Goal: Transaction & Acquisition: Purchase product/service

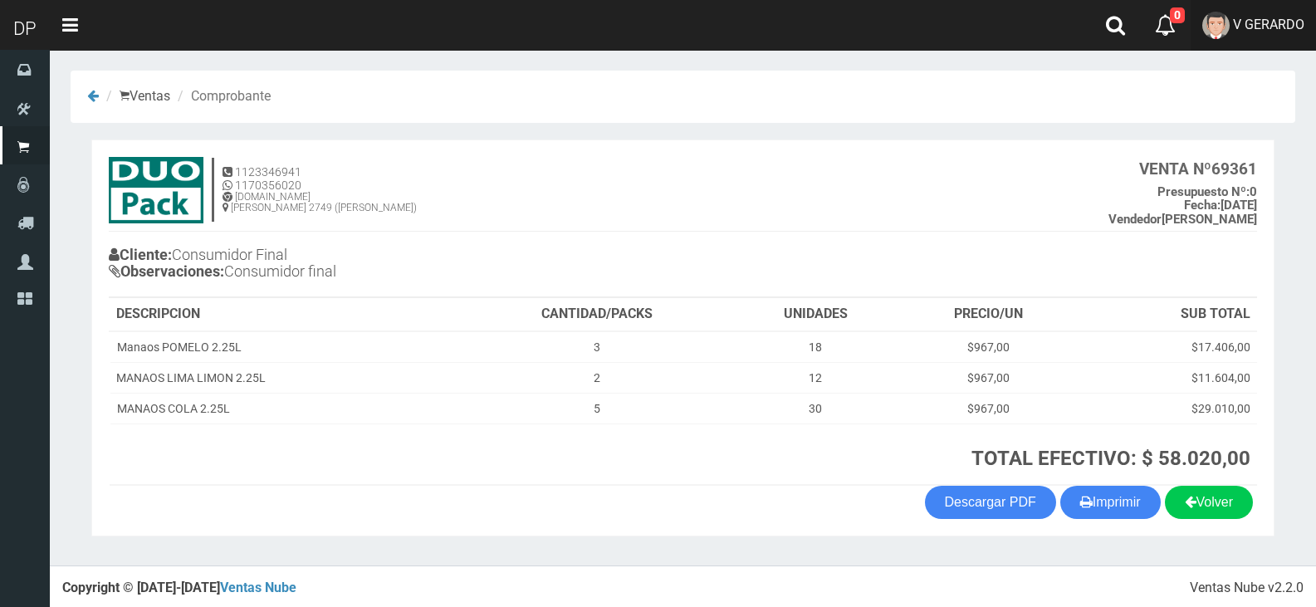
click at [1277, 23] on span "V GERARDO" at bounding box center [1268, 25] width 71 height 16
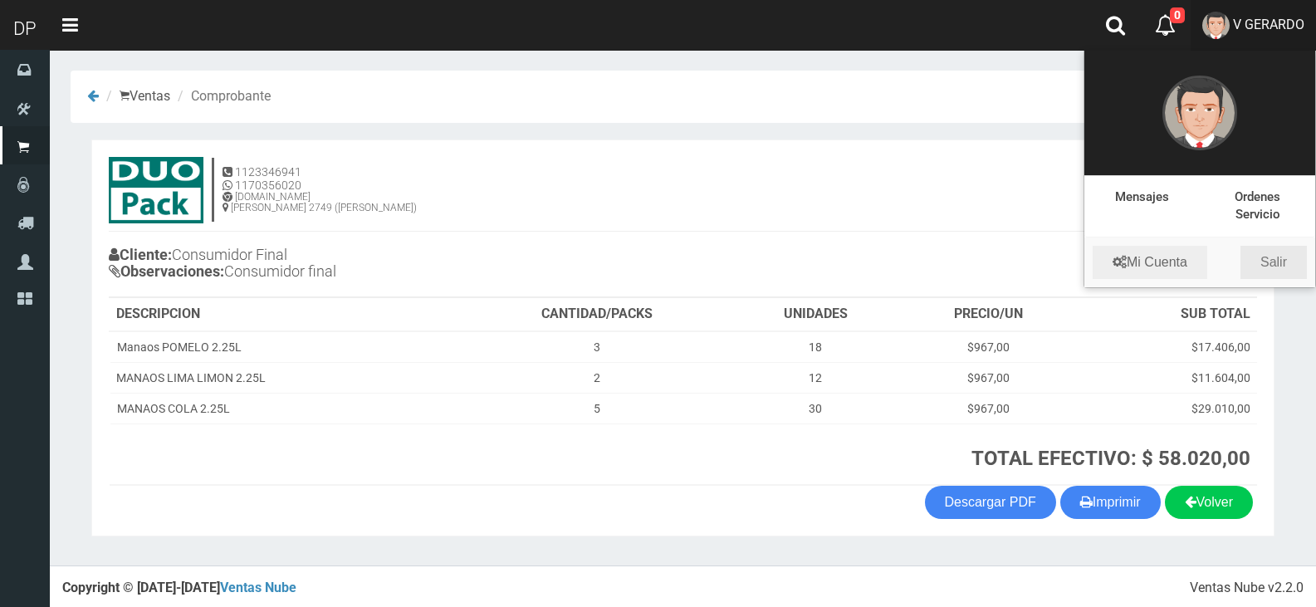
click at [1284, 264] on link "Salir" at bounding box center [1274, 262] width 66 height 33
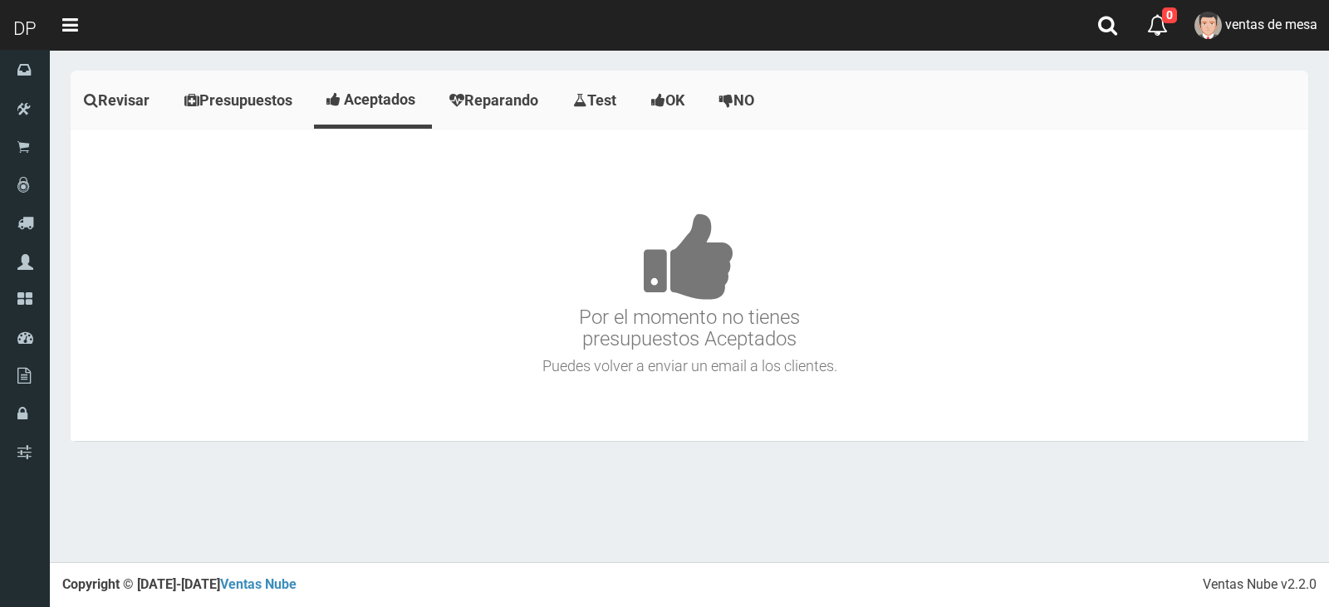
click at [477, 257] on h3 "Por el momento no tienes presupuestos Aceptados" at bounding box center [689, 257] width 1229 height 188
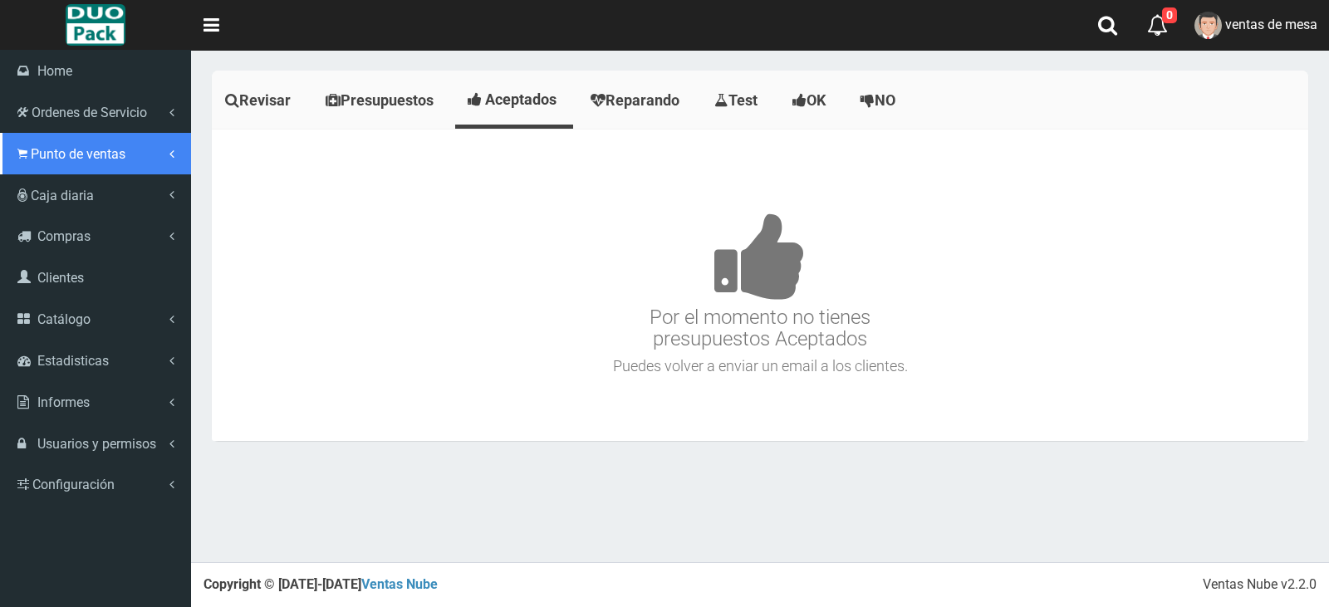
click at [51, 152] on span "Punto de ventas" at bounding box center [78, 154] width 95 height 16
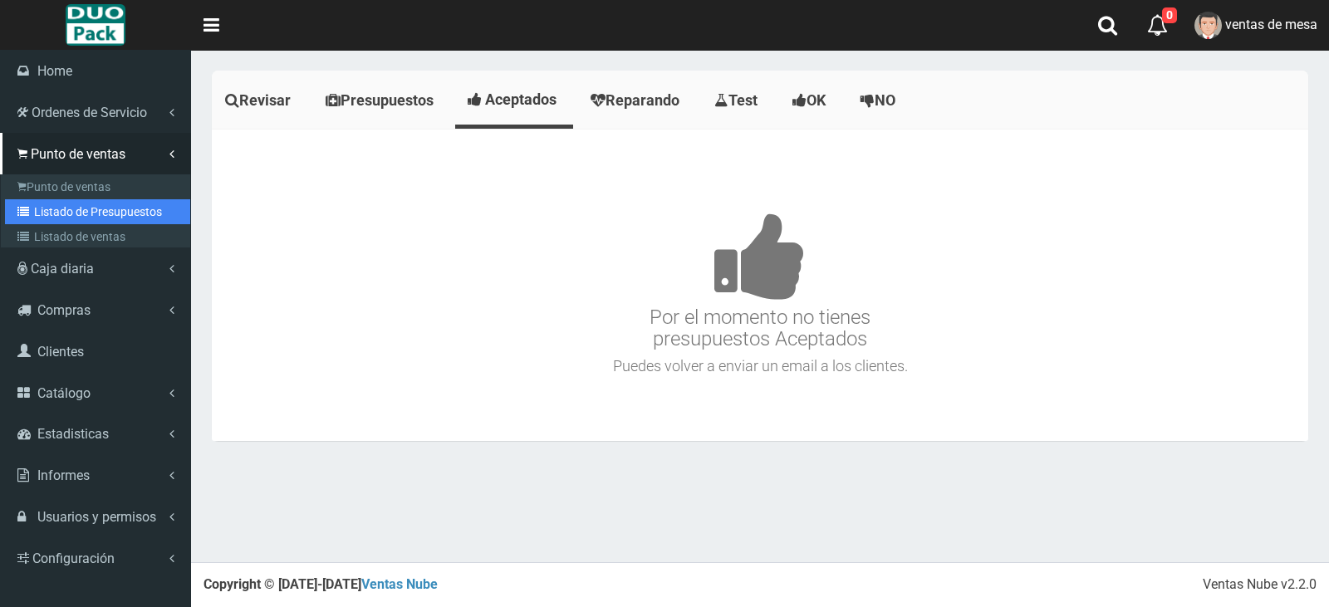
click at [99, 205] on link "Listado de Presupuestos" at bounding box center [97, 211] width 185 height 25
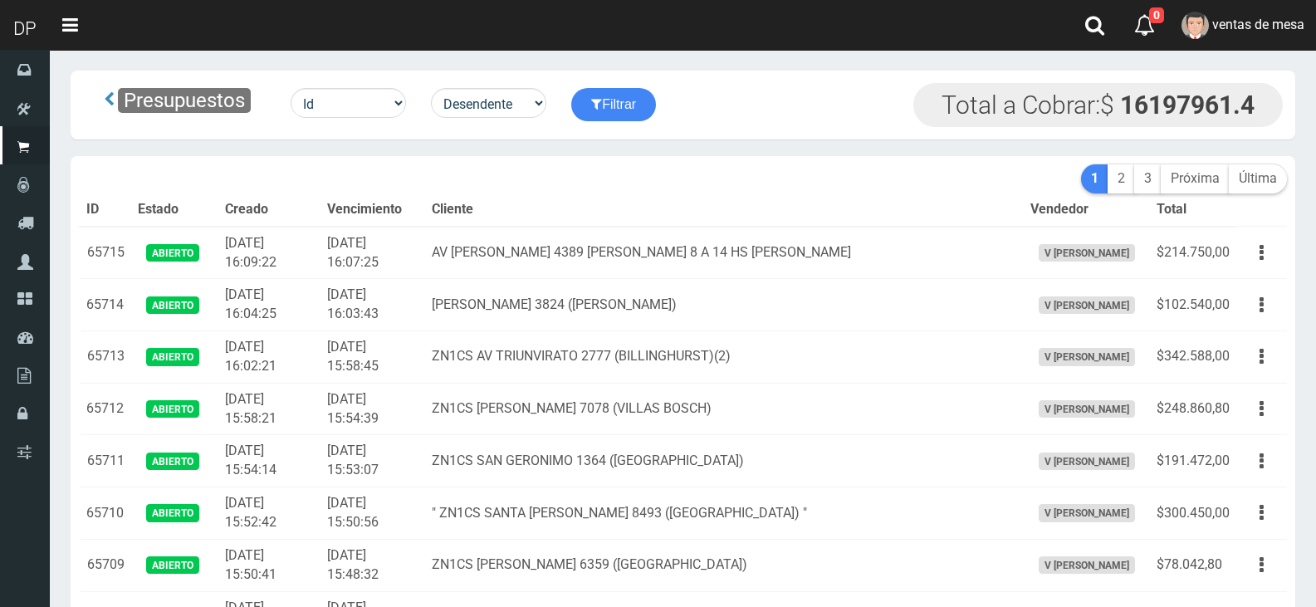
scroll to position [1302, 0]
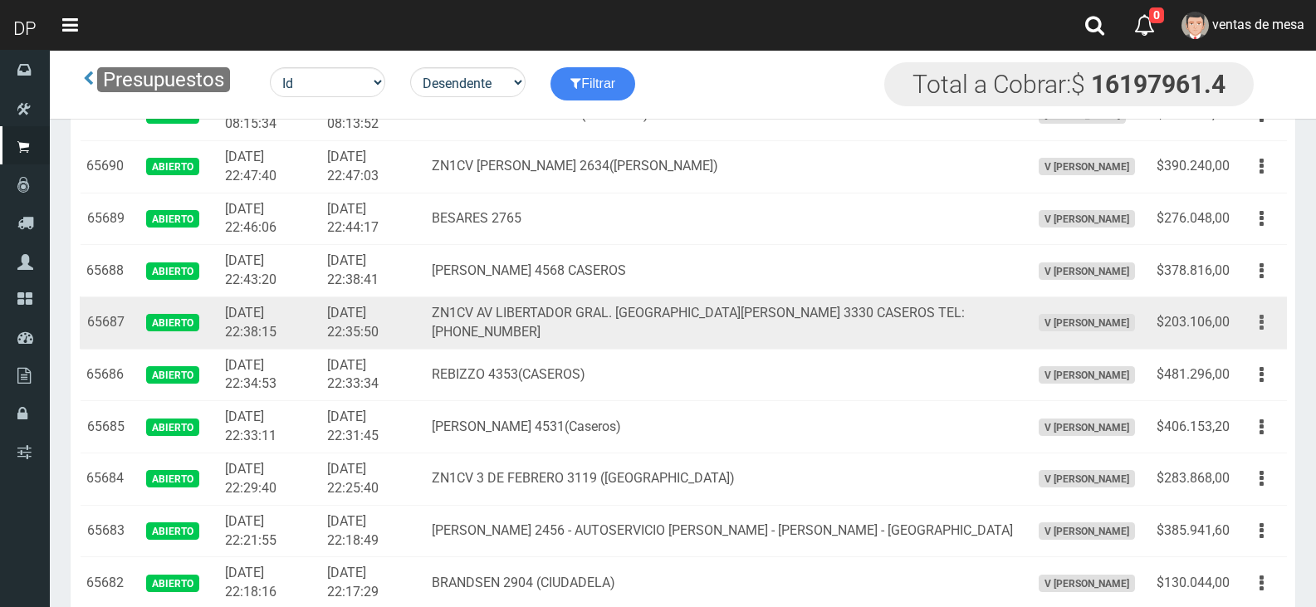
click at [1262, 326] on icon "button" at bounding box center [1262, 322] width 4 height 29
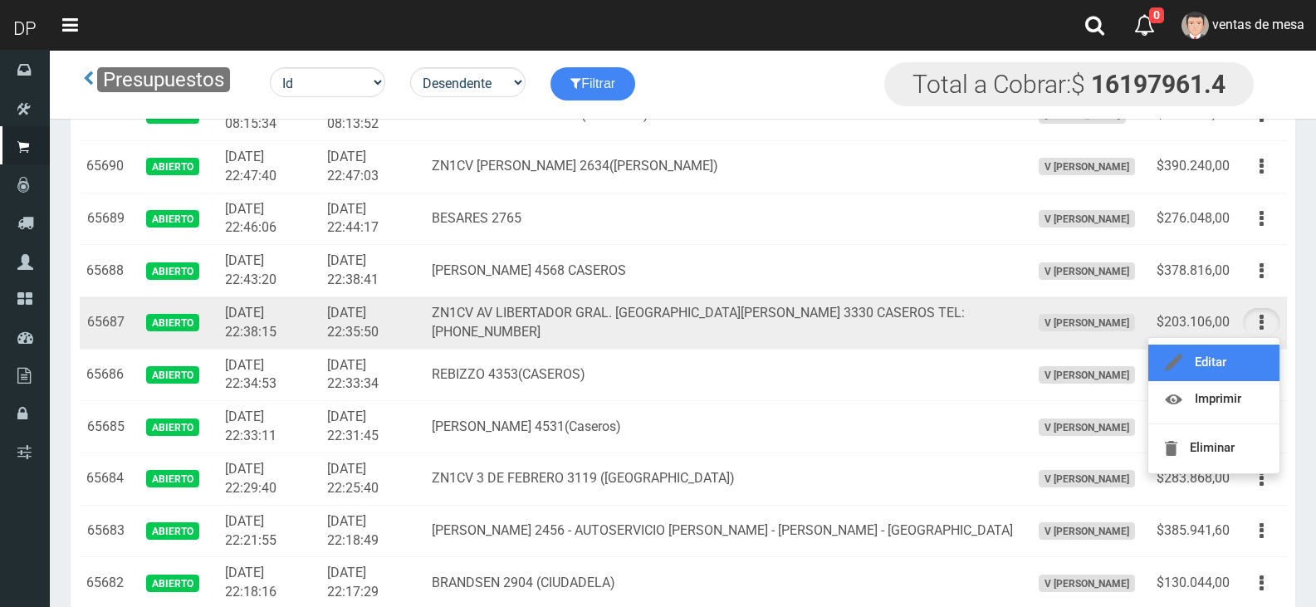
click at [1248, 356] on link "Editar" at bounding box center [1214, 363] width 131 height 37
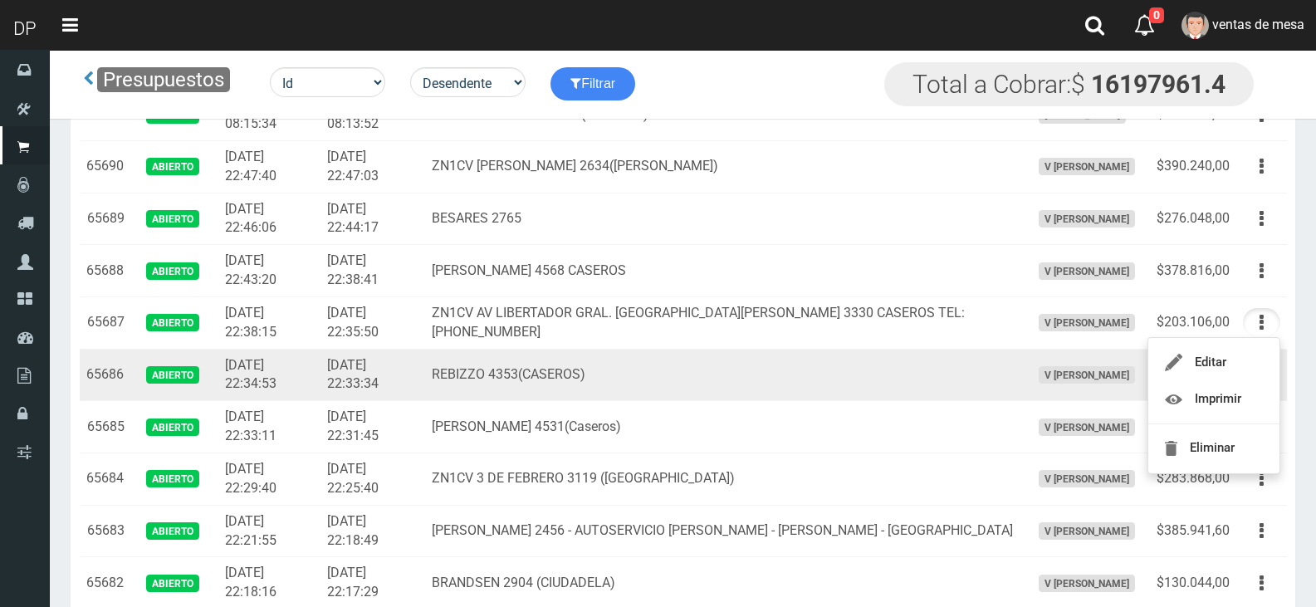
click at [1248, 356] on td "Editar Imprimir Eliminar" at bounding box center [1262, 375] width 51 height 52
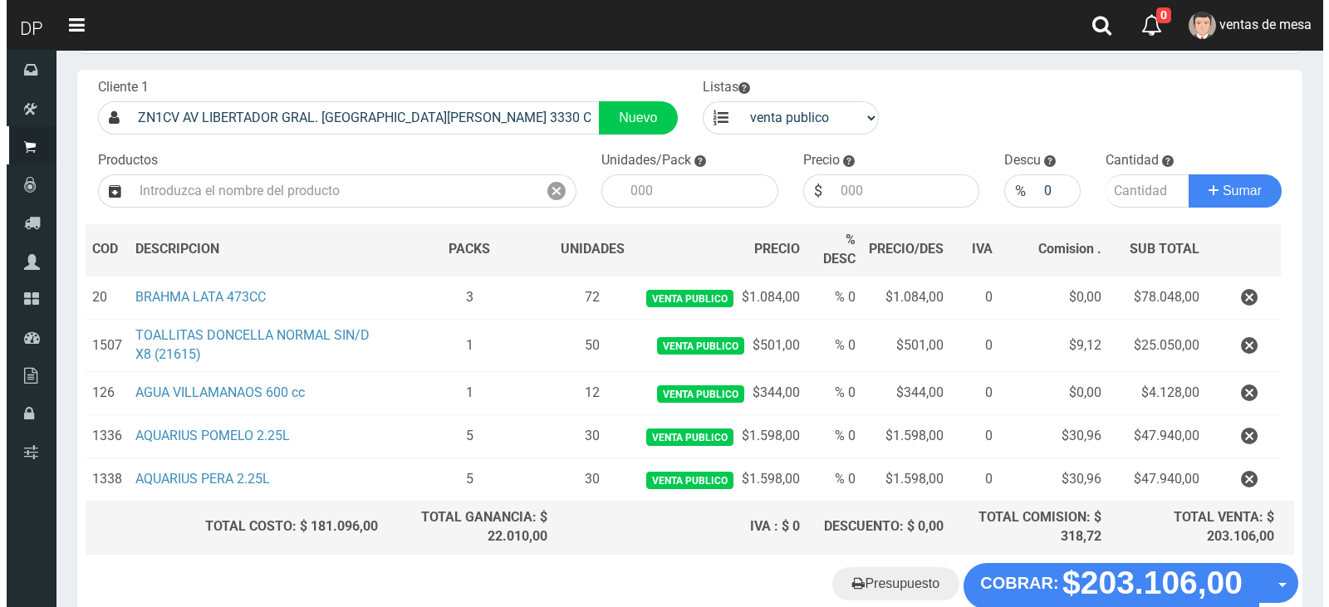
scroll to position [176, 0]
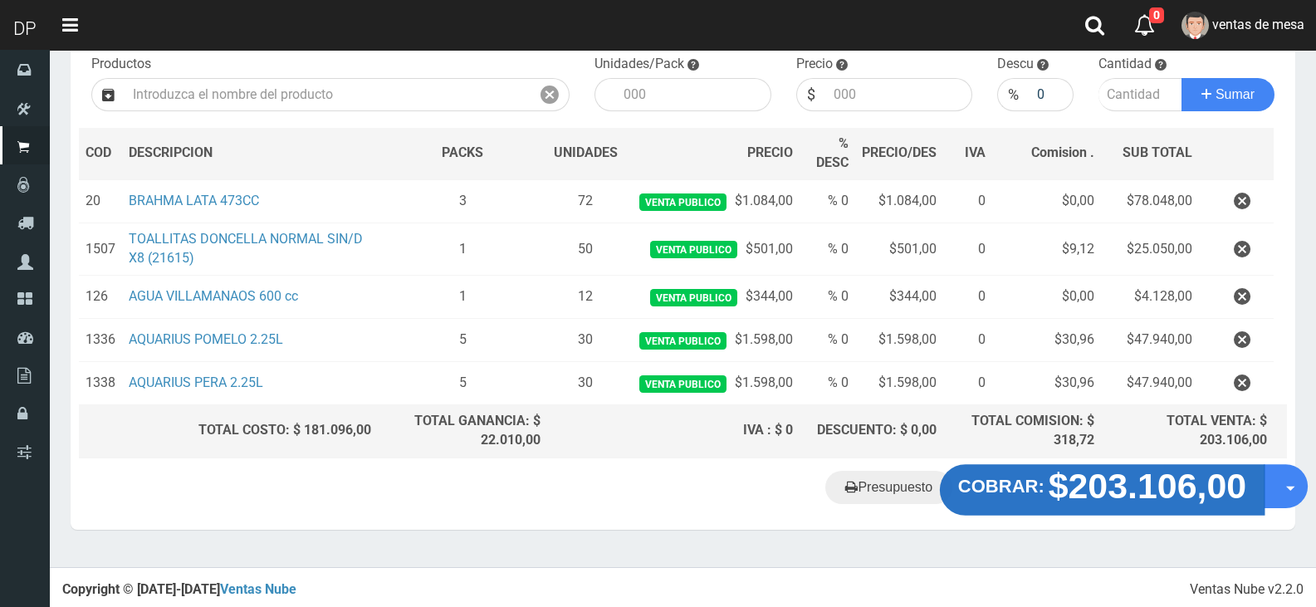
click at [1032, 468] on button "COBRAR: $203.106,00" at bounding box center [1102, 489] width 325 height 51
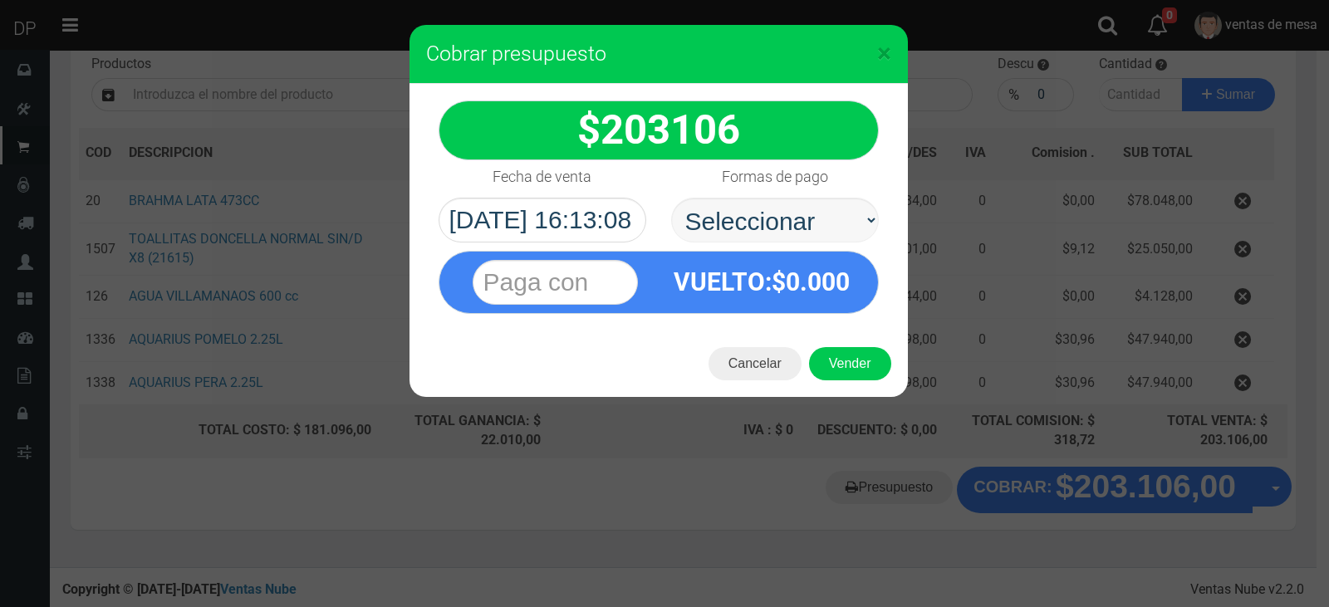
click at [791, 220] on select "Seleccionar Efectivo Tarjeta de Crédito Depósito Débito" at bounding box center [775, 220] width 208 height 45
select select "Efectivo"
click at [671, 198] on select "Seleccionar Efectivo Tarjeta de Crédito Depósito Débito" at bounding box center [775, 220] width 208 height 45
click at [859, 369] on button "Vender" at bounding box center [850, 363] width 82 height 33
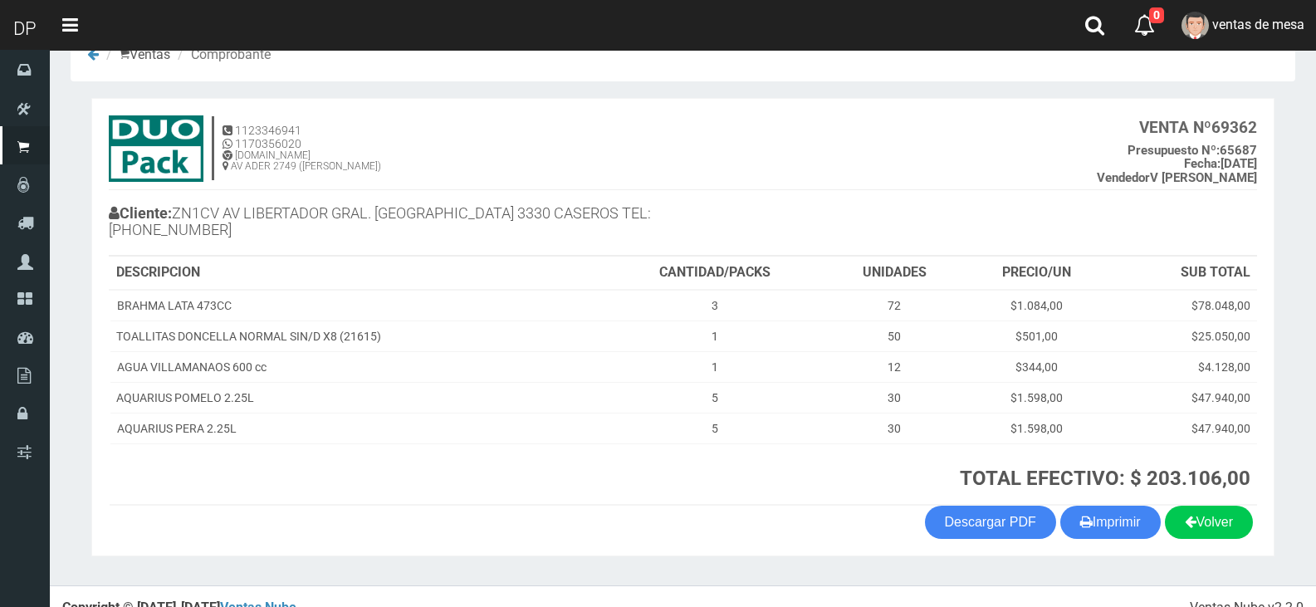
scroll to position [65, 0]
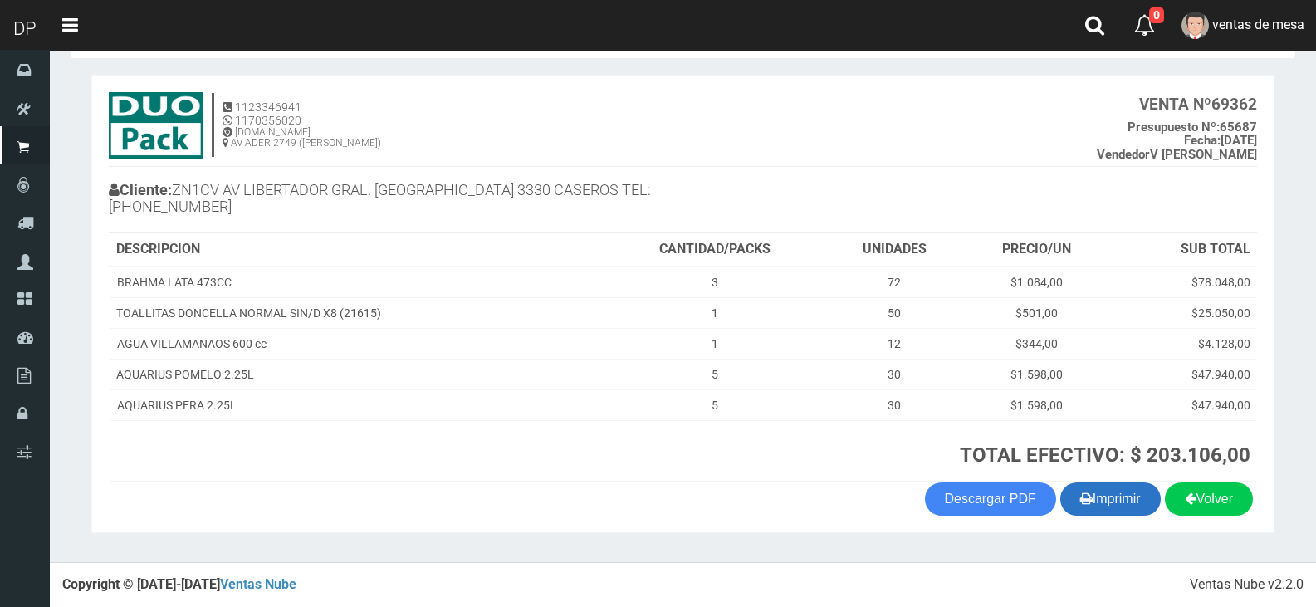
click at [1131, 504] on button "Imprimir" at bounding box center [1111, 499] width 100 height 33
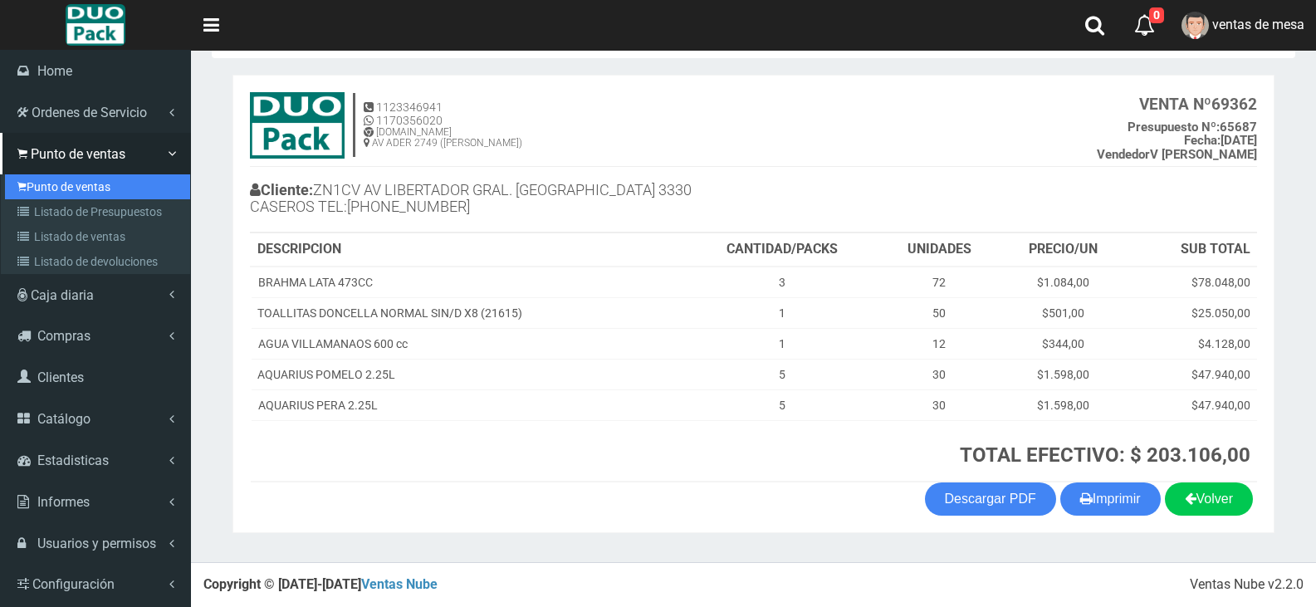
click at [66, 191] on link "Punto de ventas" at bounding box center [97, 186] width 185 height 25
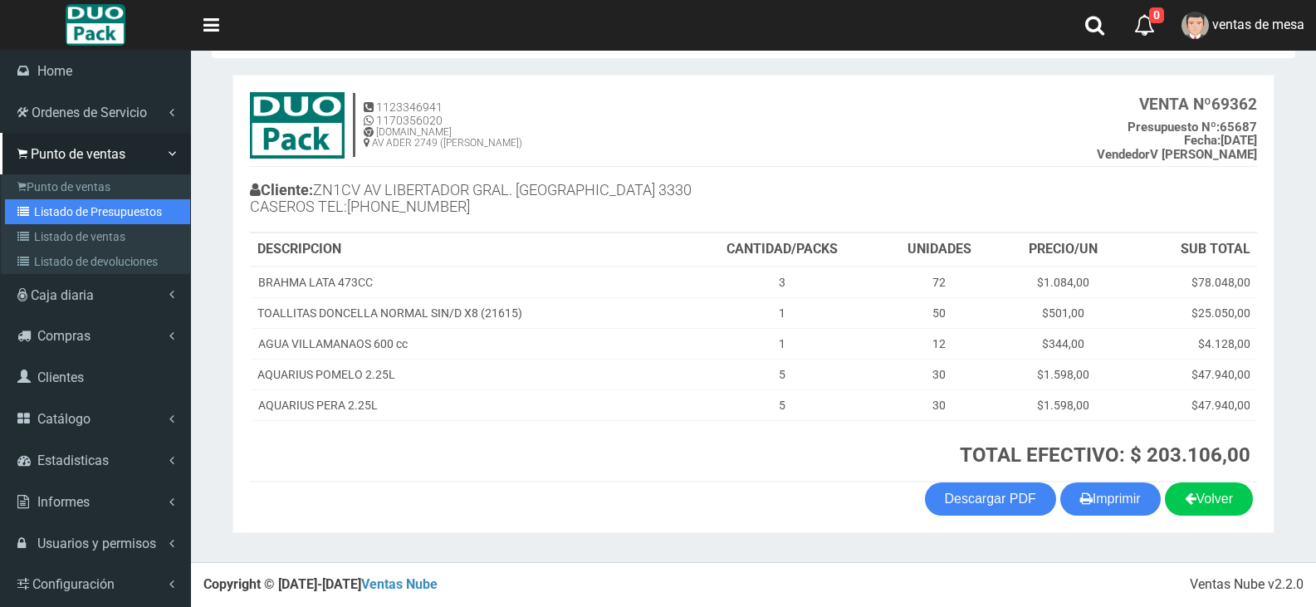
click at [66, 205] on link "Listado de Presupuestos" at bounding box center [97, 211] width 185 height 25
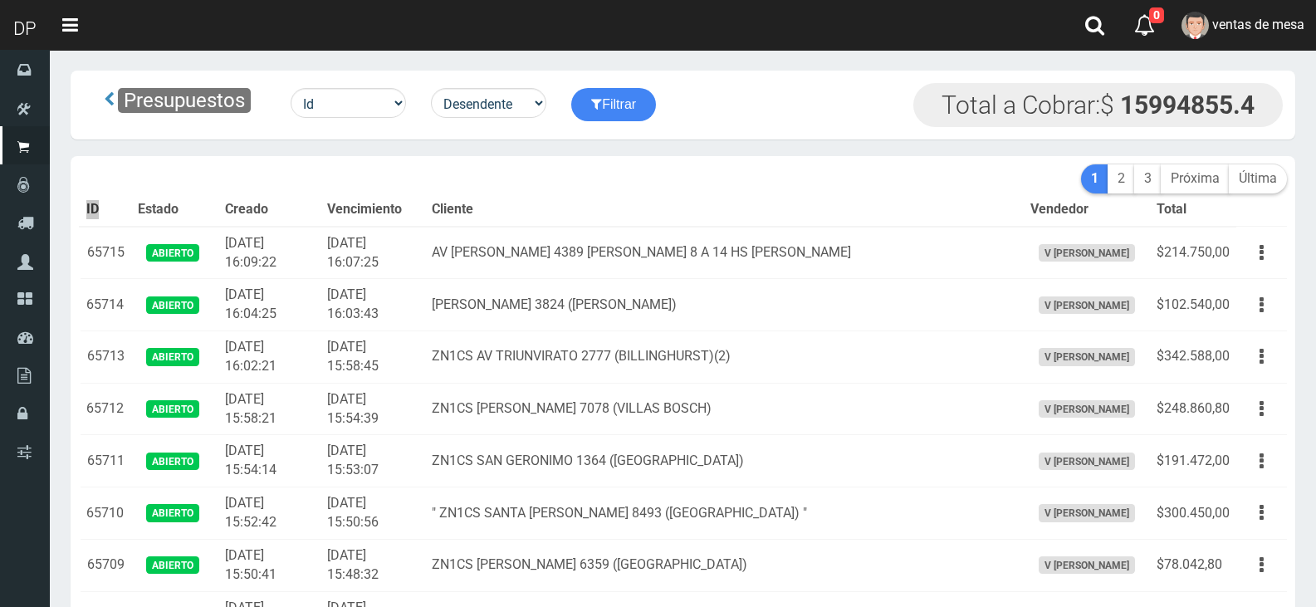
scroll to position [1823, 0]
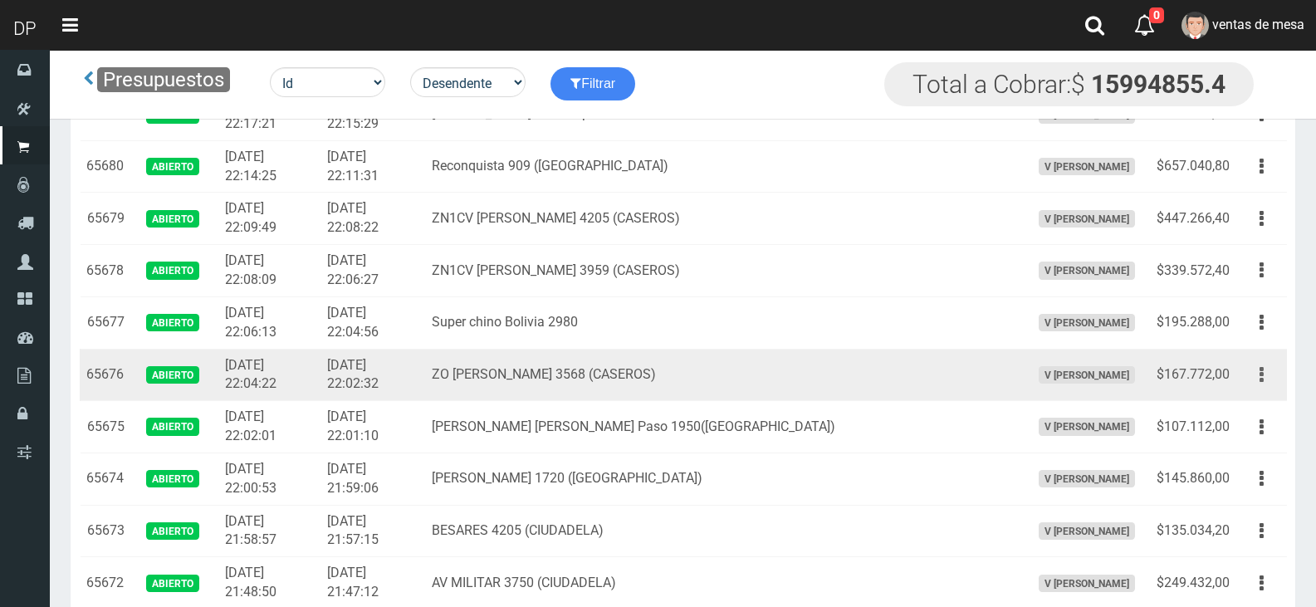
click at [1256, 379] on button "button" at bounding box center [1261, 374] width 37 height 29
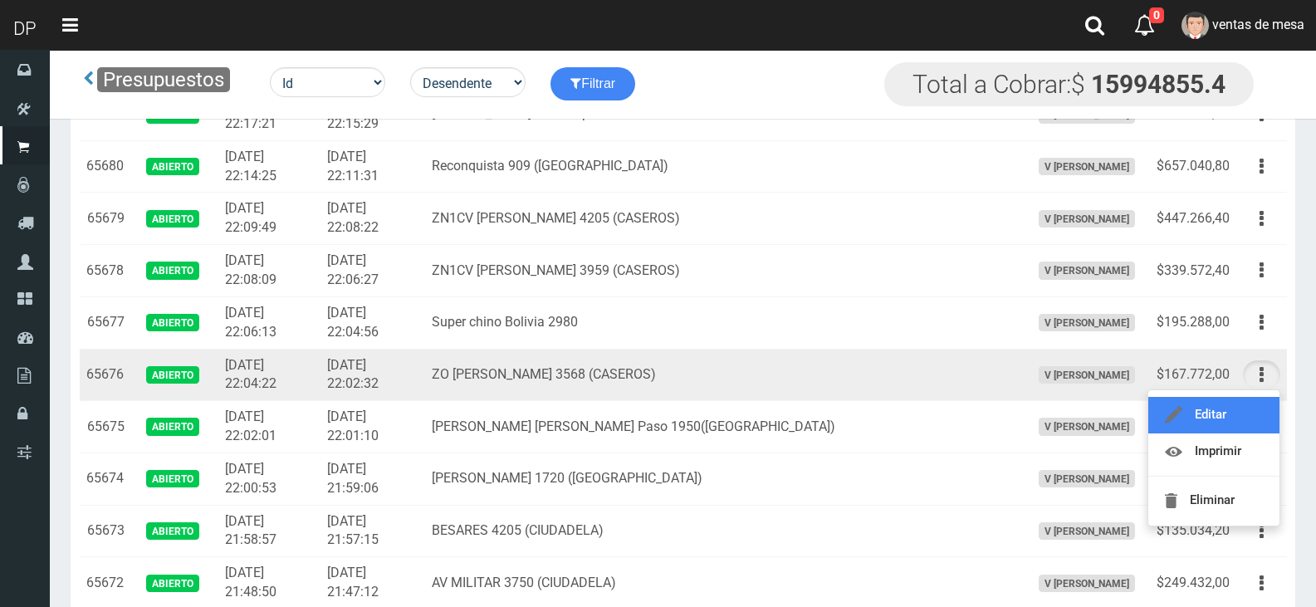
click at [1233, 408] on link "Editar" at bounding box center [1214, 415] width 131 height 37
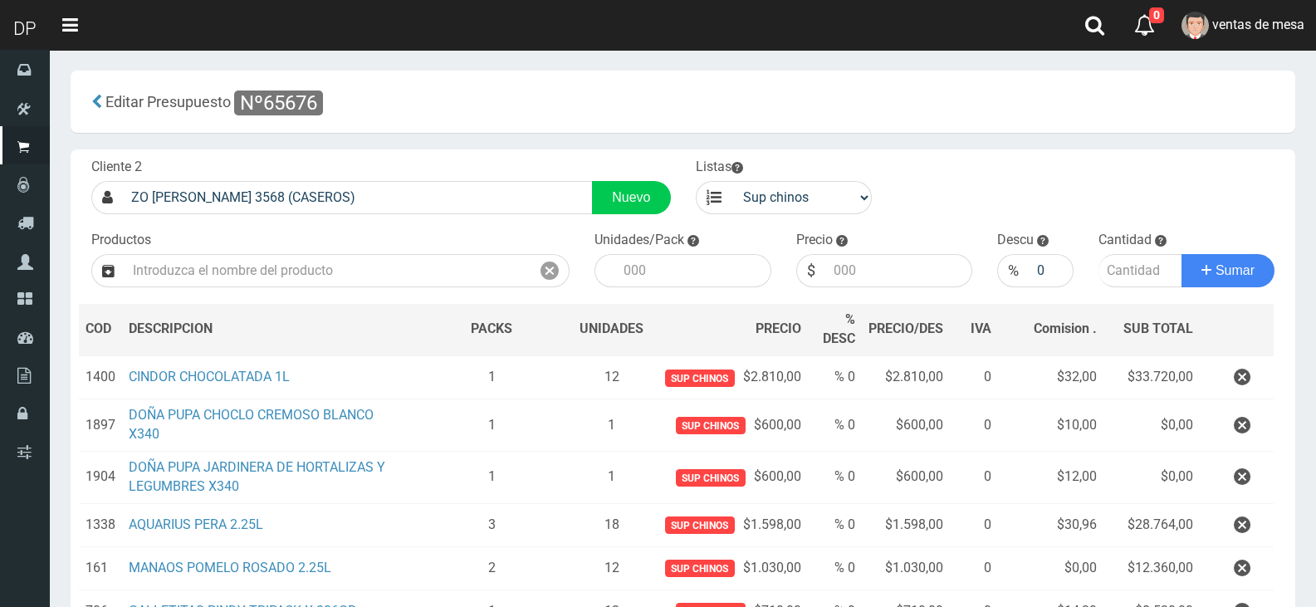
scroll to position [314, 0]
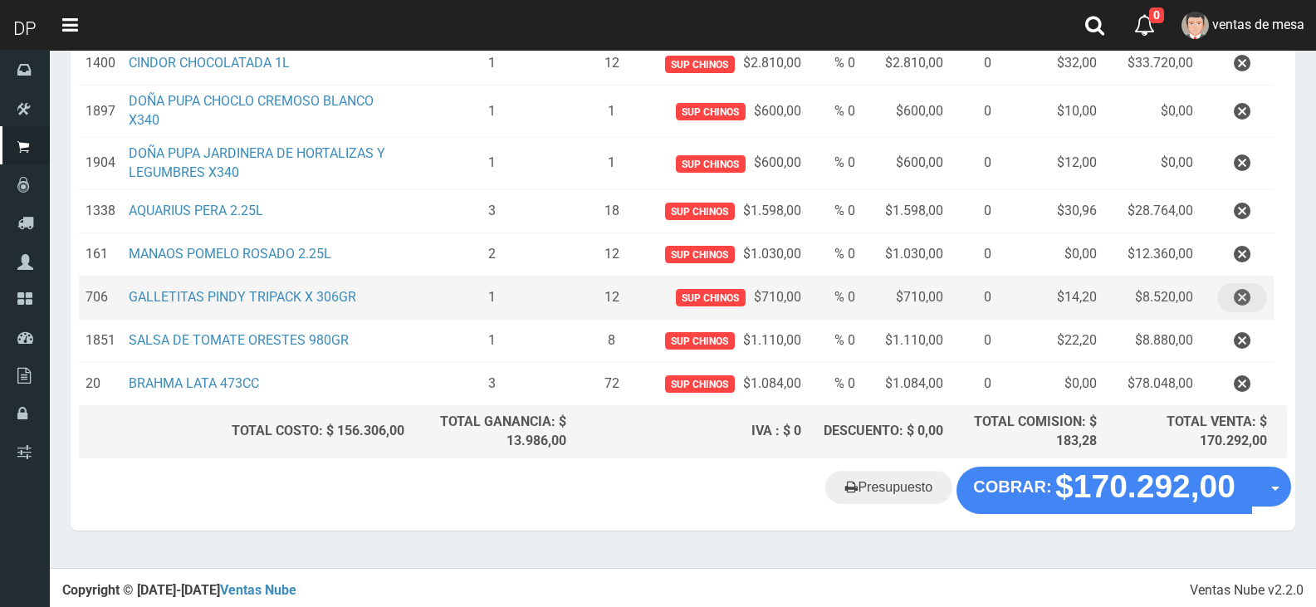
click at [1238, 308] on icon "button" at bounding box center [1242, 297] width 17 height 29
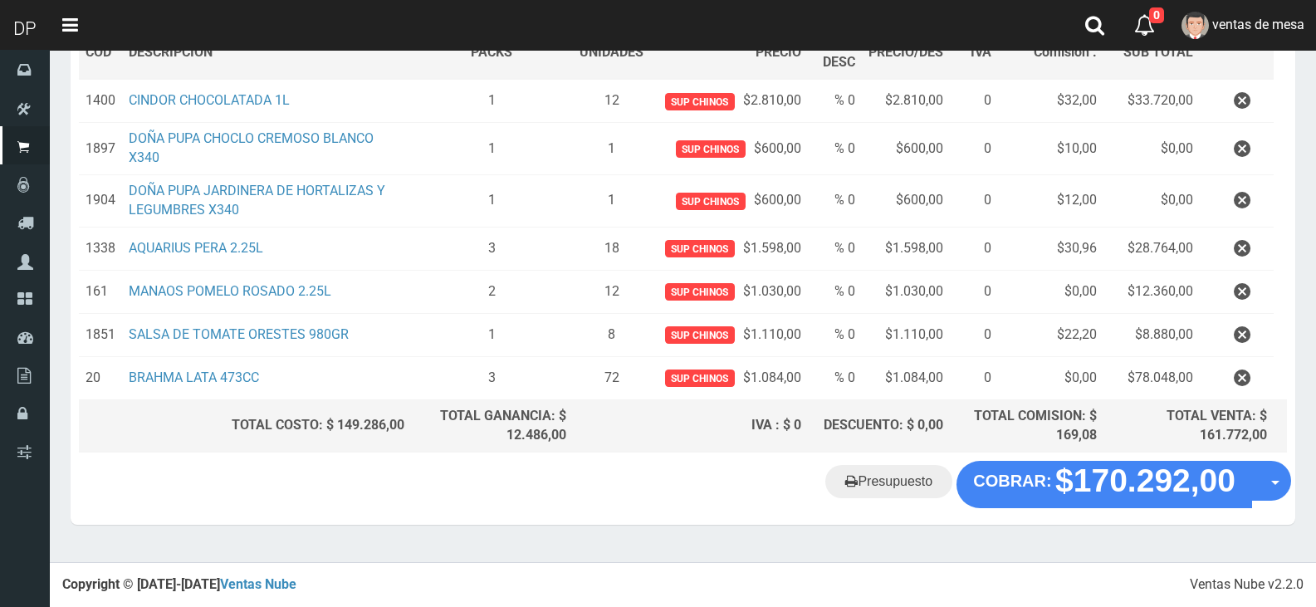
scroll to position [271, 0]
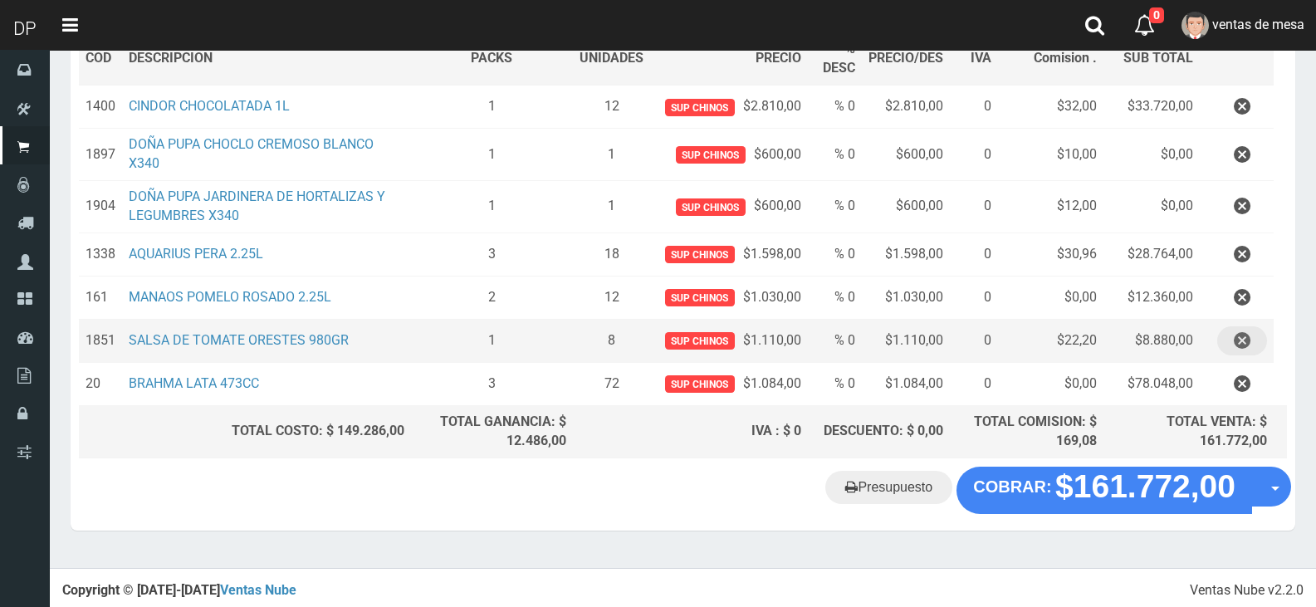
click at [1258, 338] on button "button" at bounding box center [1243, 340] width 50 height 29
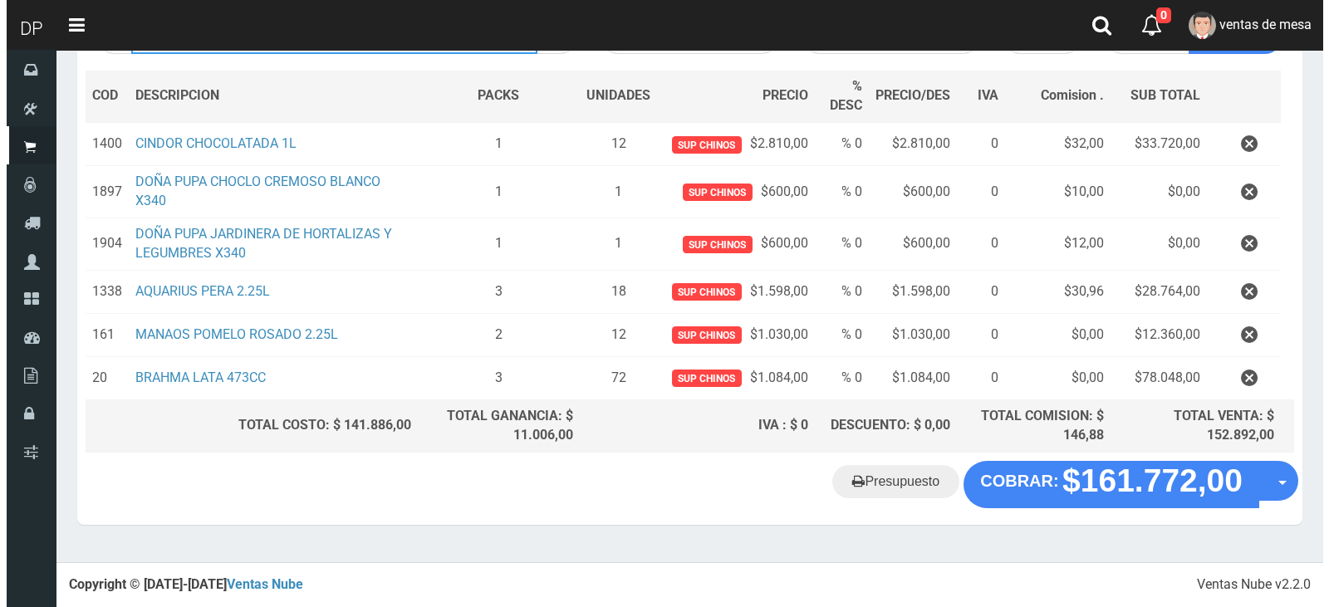
scroll to position [228, 0]
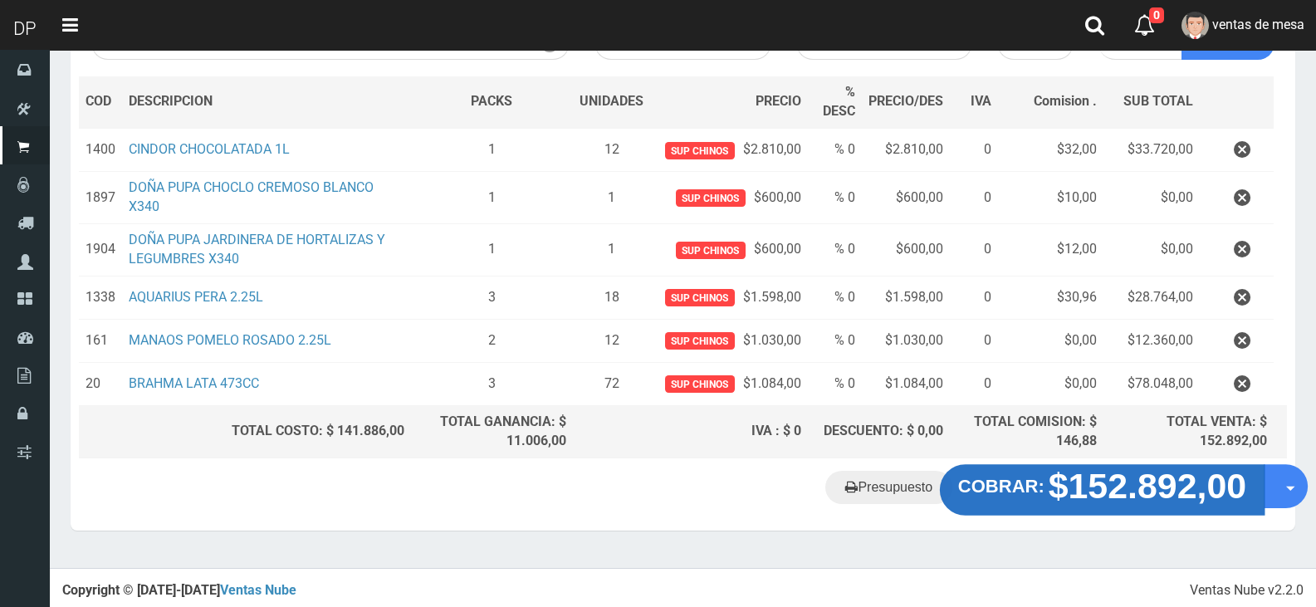
click at [1066, 485] on strong "$152.892,00" at bounding box center [1148, 486] width 199 height 39
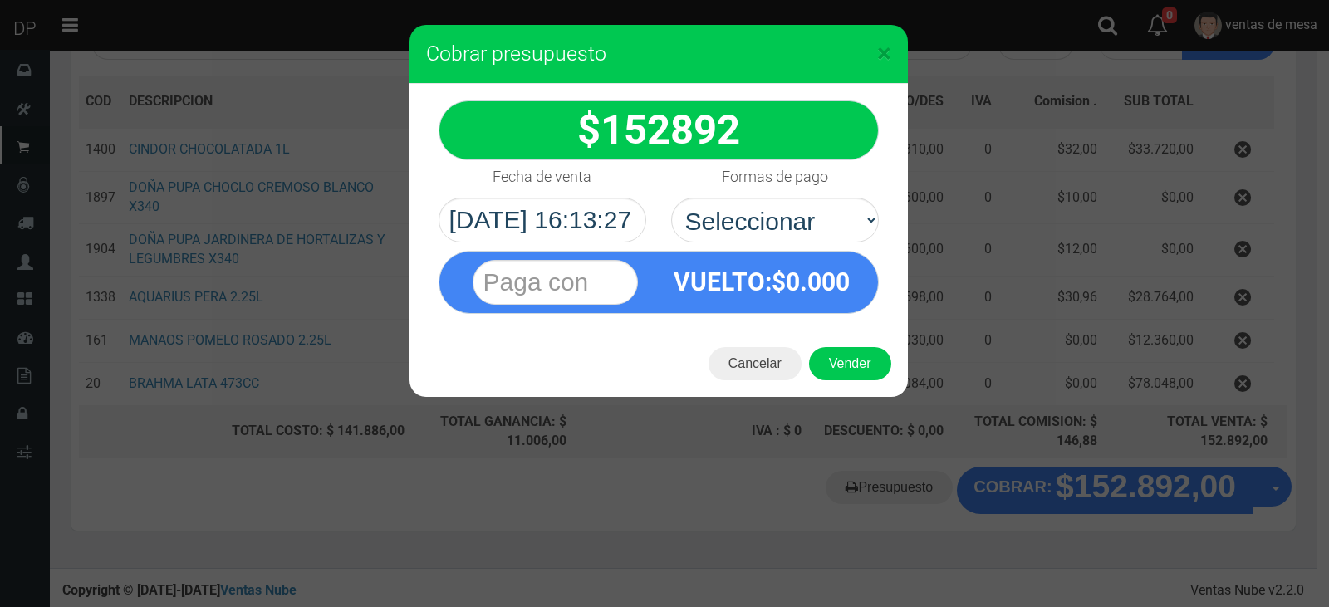
click at [808, 252] on div "VUELTO :$ 0.000" at bounding box center [762, 282] width 207 height 61
click at [810, 226] on select "Seleccionar Efectivo Tarjeta de Crédito Depósito Débito" at bounding box center [775, 220] width 208 height 45
select select "Efectivo"
click at [671, 198] on select "Seleccionar Efectivo Tarjeta de Crédito Depósito Débito" at bounding box center [775, 220] width 208 height 45
click at [850, 386] on div "Cancelar Vender" at bounding box center [658, 364] width 498 height 66
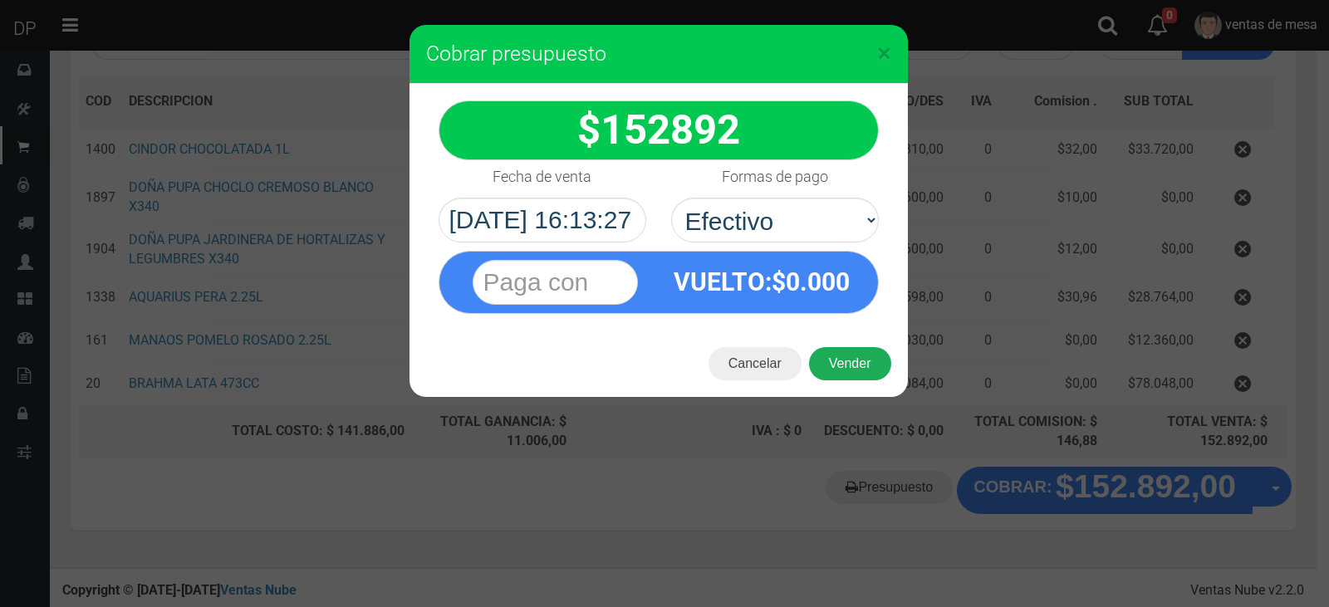
click at [847, 370] on button "Vender" at bounding box center [850, 363] width 82 height 33
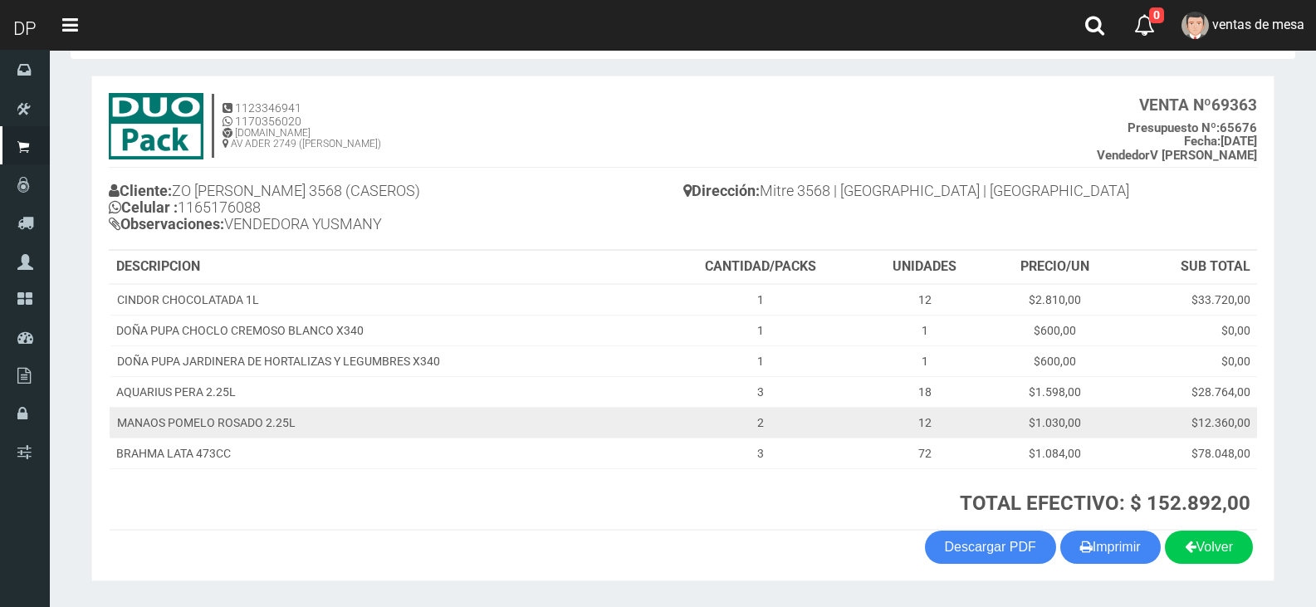
scroll to position [112, 0]
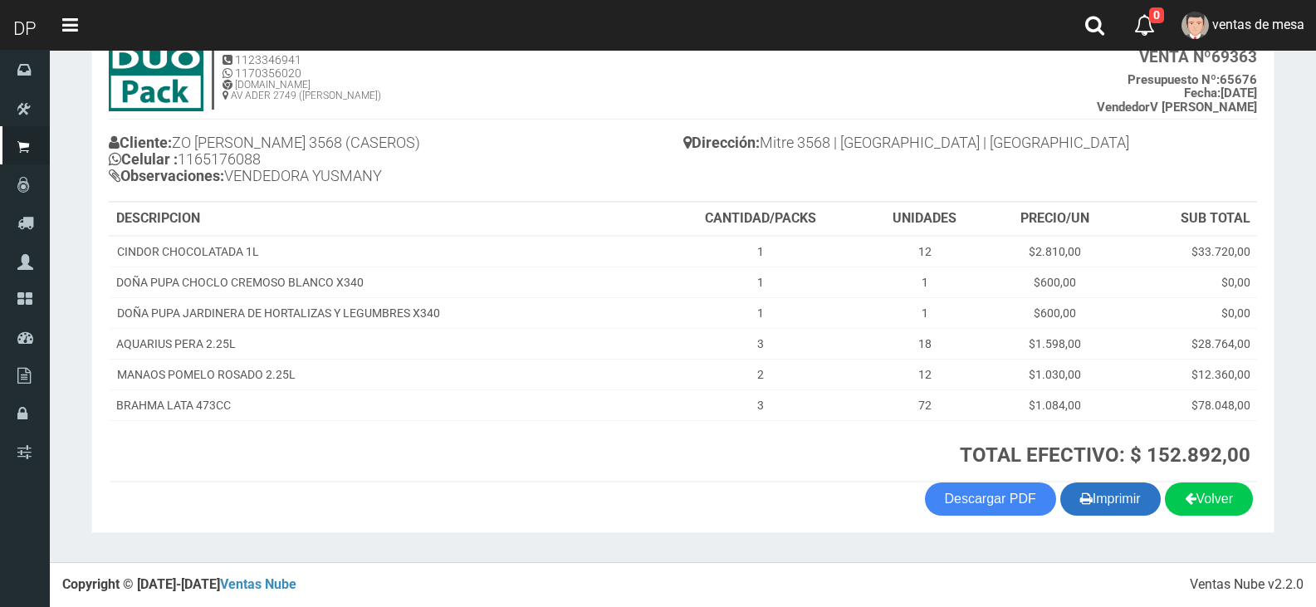
click at [1123, 495] on button "Imprimir" at bounding box center [1111, 499] width 100 height 33
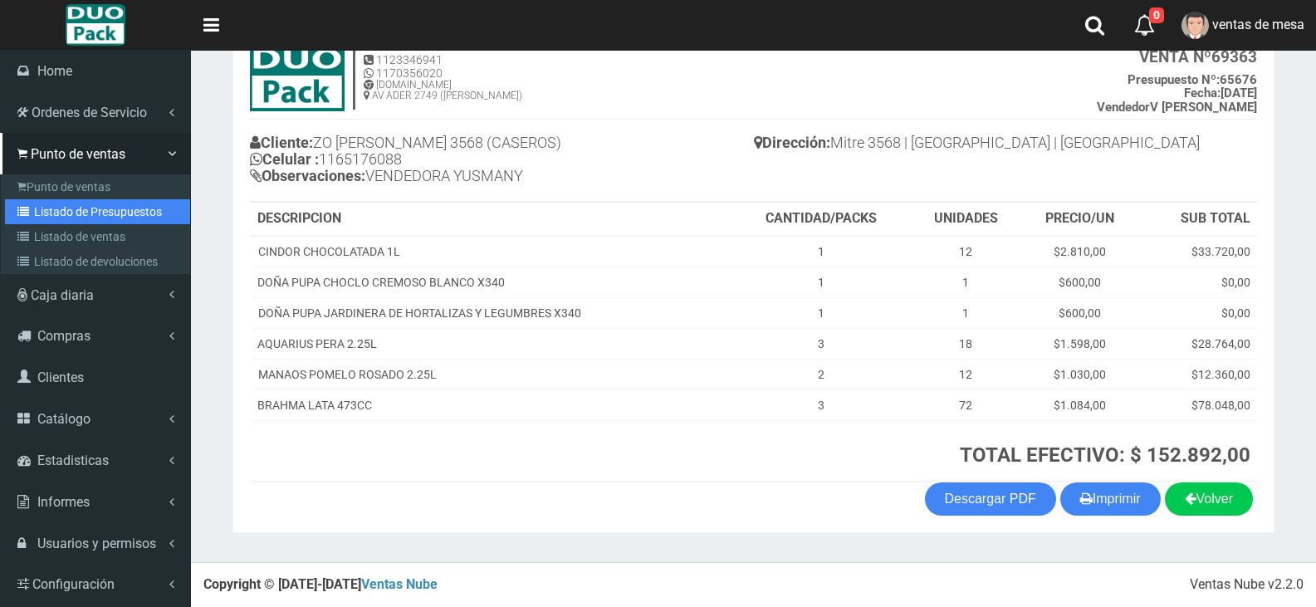
click at [69, 199] on link "Listado de Presupuestos" at bounding box center [97, 211] width 185 height 25
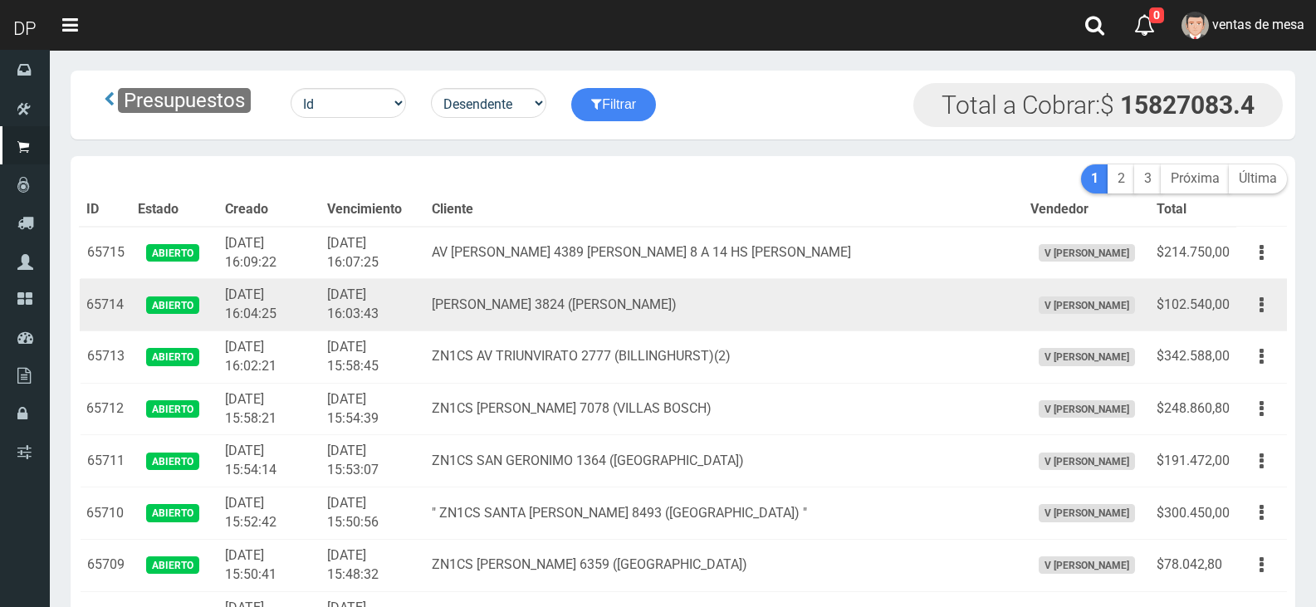
click at [255, 323] on td "2025-08-23 16:04:25" at bounding box center [269, 305] width 102 height 52
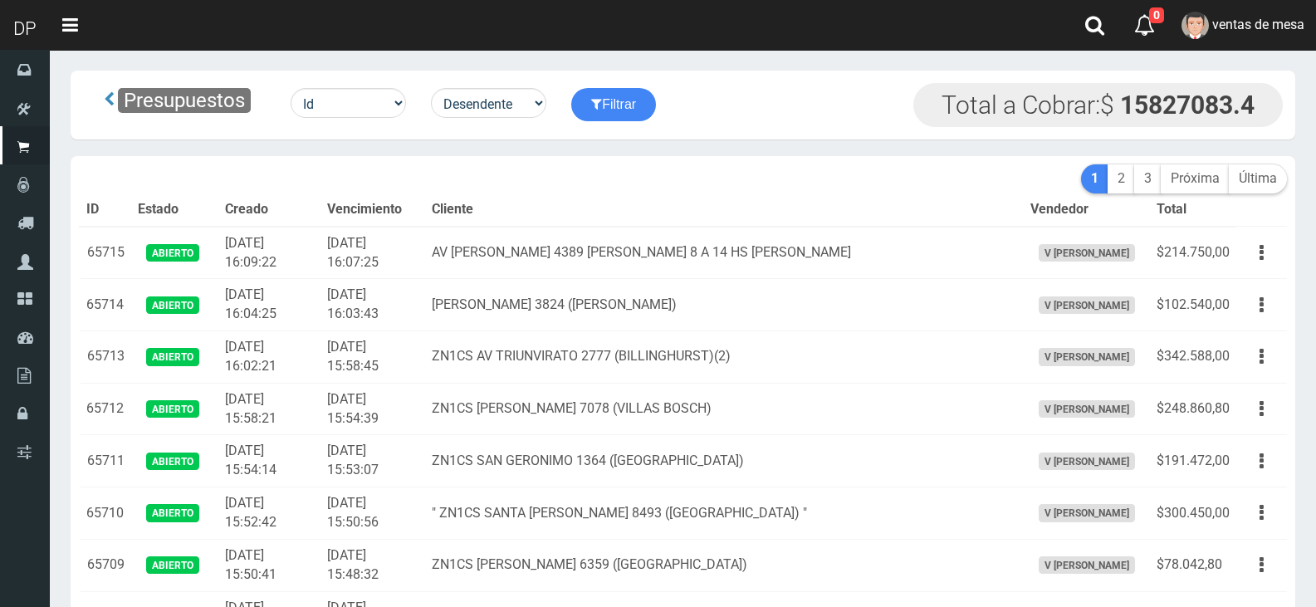
scroll to position [1979, 0]
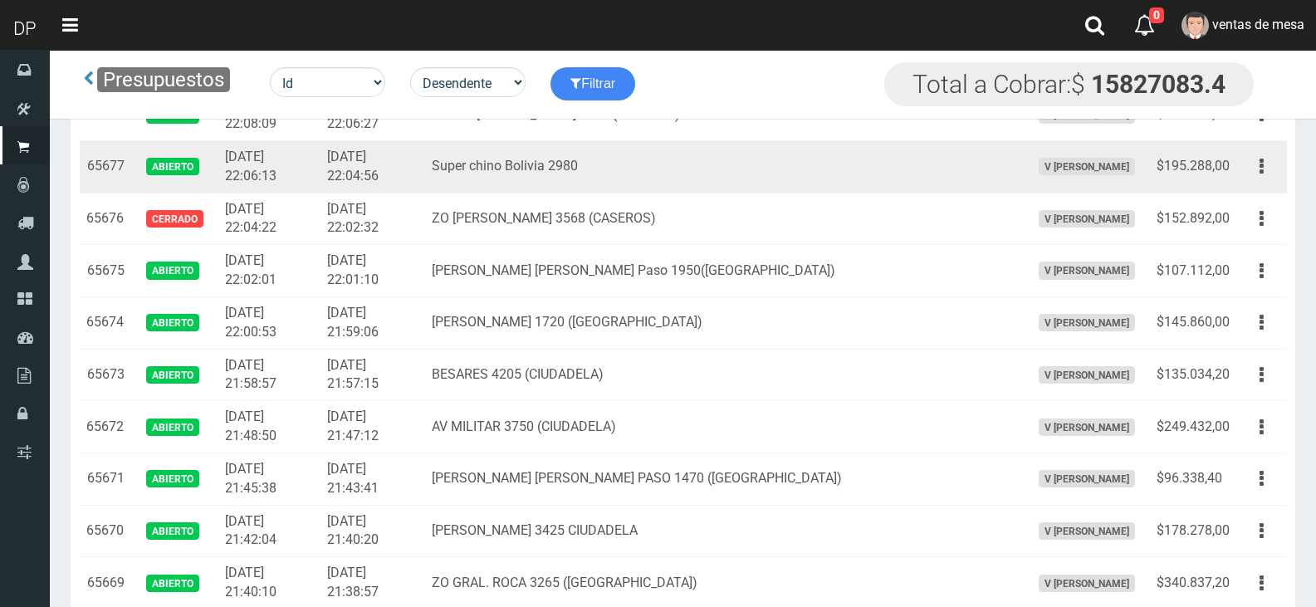
click at [1276, 175] on button "button" at bounding box center [1261, 166] width 37 height 29
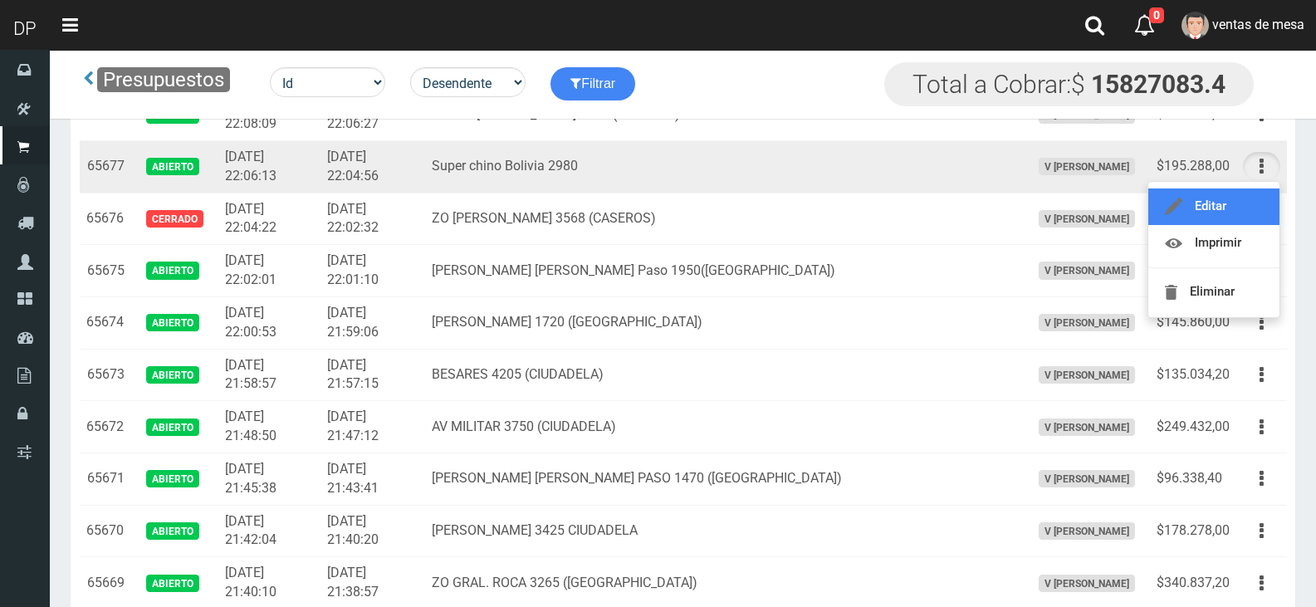
click at [1256, 197] on link "Editar" at bounding box center [1214, 207] width 131 height 37
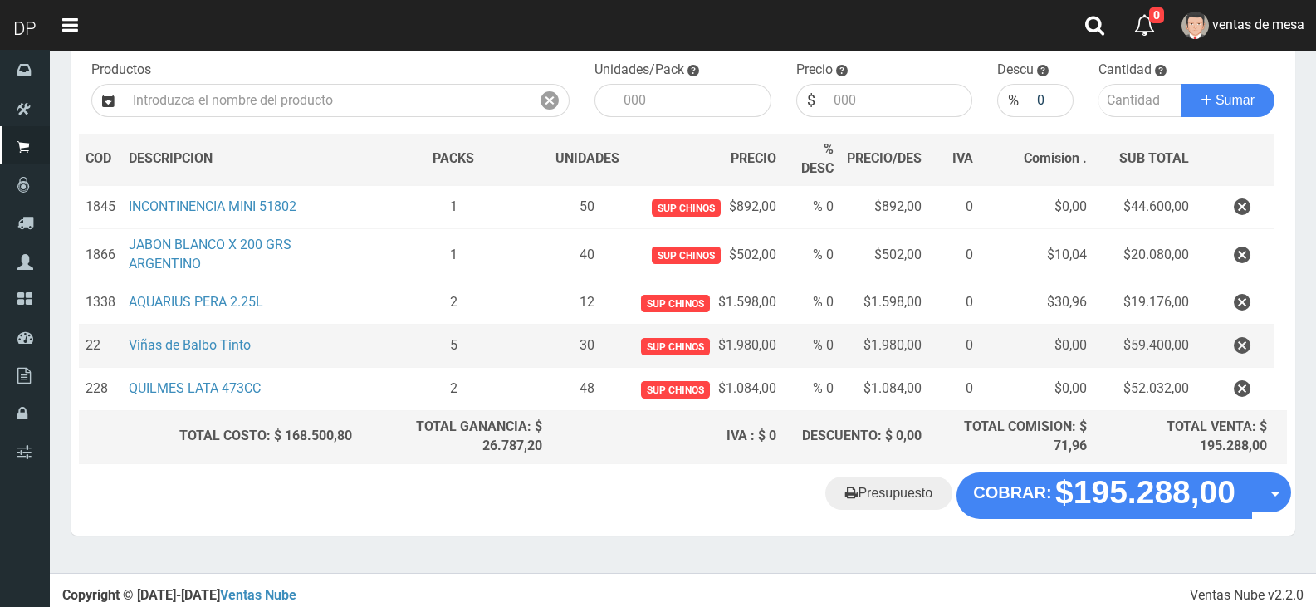
scroll to position [176, 0]
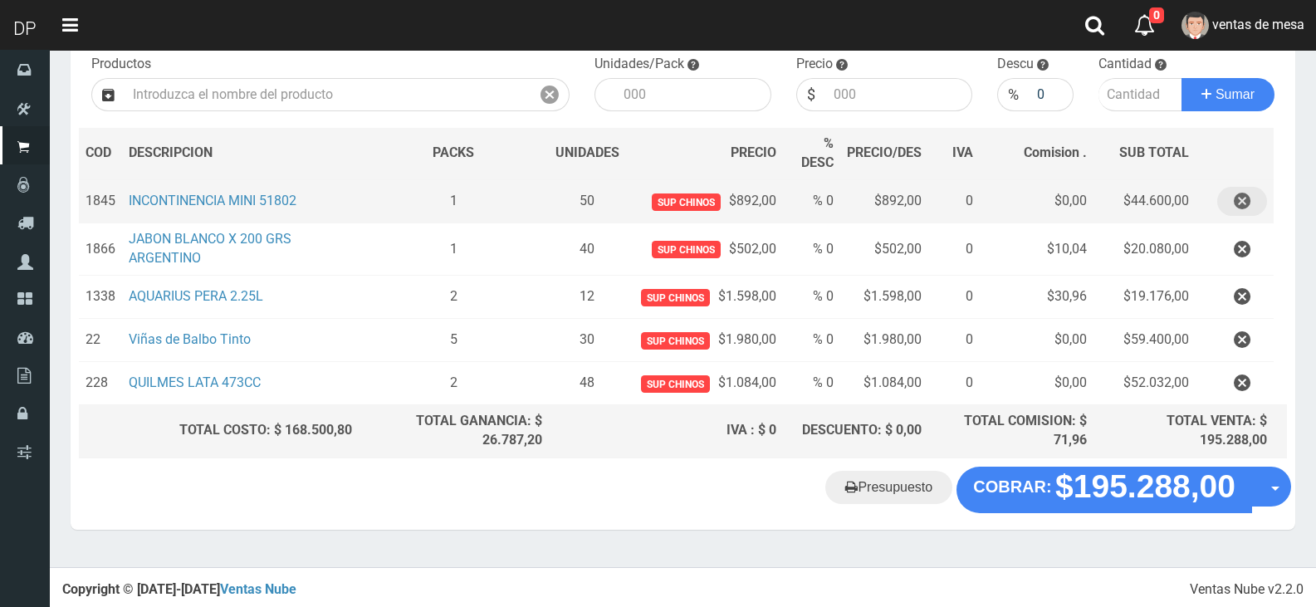
click at [1238, 194] on icon "button" at bounding box center [1242, 201] width 17 height 29
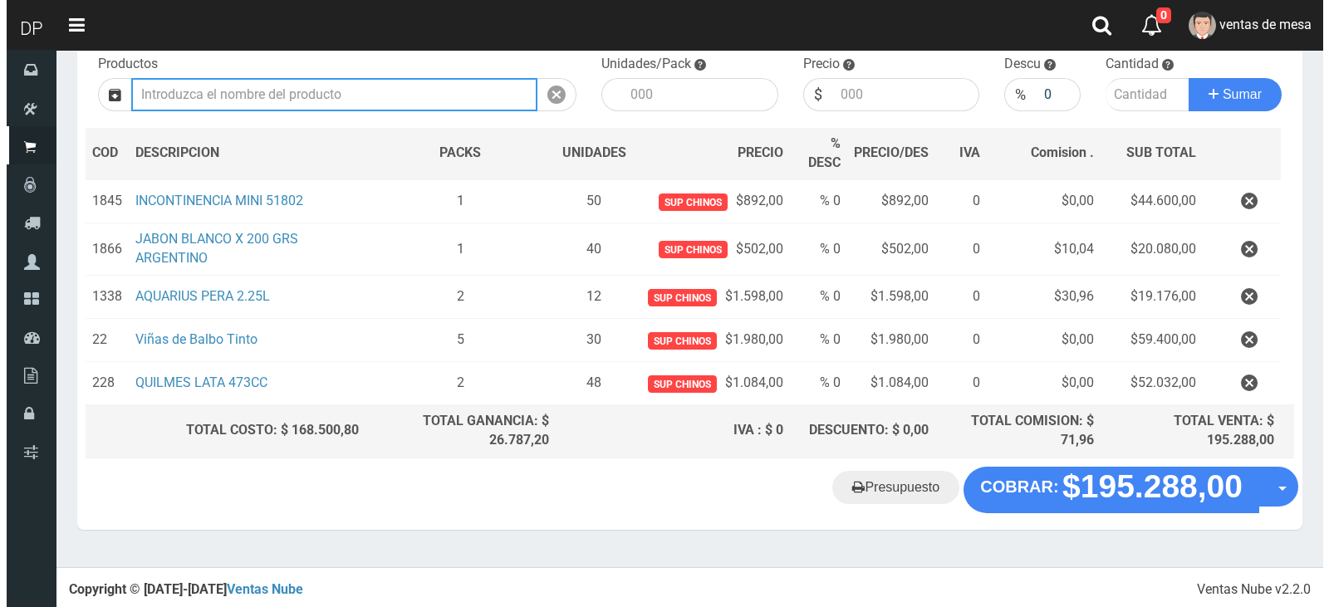
scroll to position [133, 0]
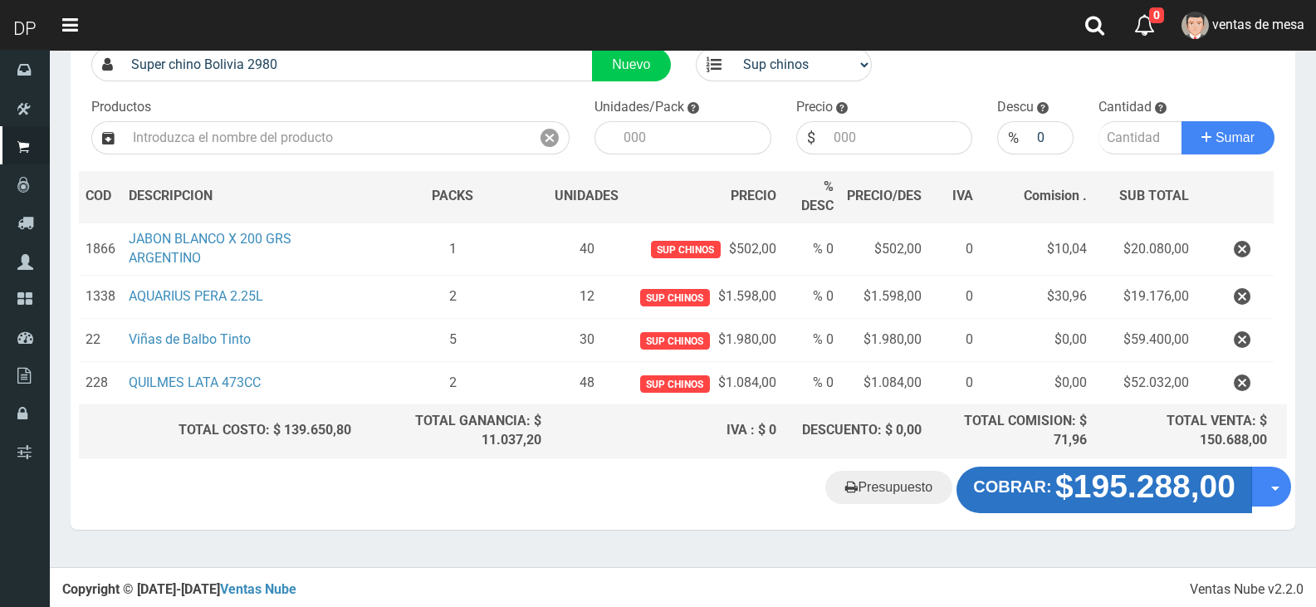
click at [1076, 502] on strong "$195.288,00" at bounding box center [1146, 486] width 180 height 36
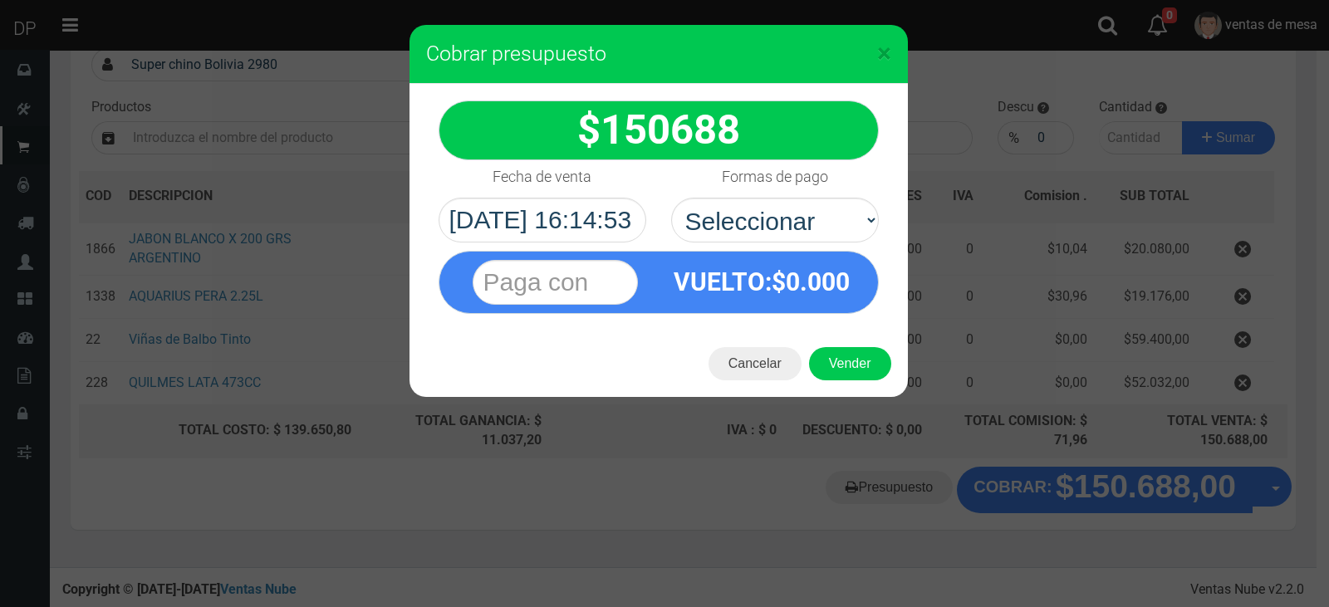
select select "Efectivo"
drag, startPoint x: 1076, startPoint y: 502, endPoint x: 803, endPoint y: 200, distance: 407.5
click at [671, 198] on select "Seleccionar Efectivo Tarjeta de Crédito Depósito Débito" at bounding box center [775, 220] width 208 height 45
click at [836, 354] on button "Vender" at bounding box center [850, 363] width 82 height 33
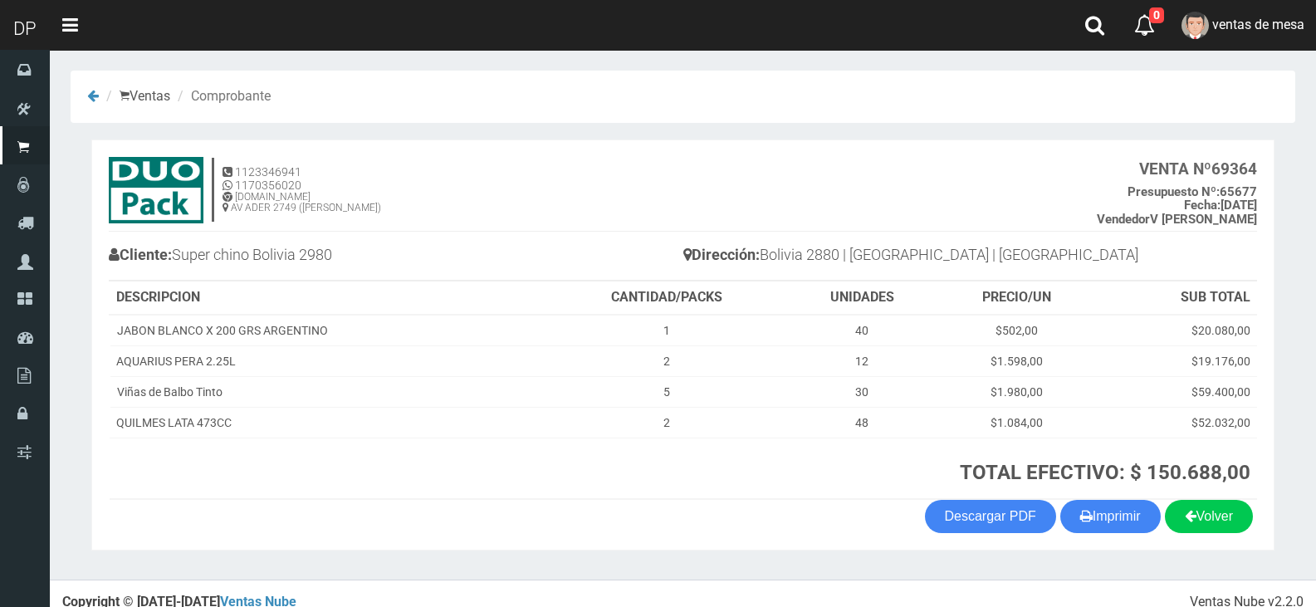
scroll to position [17, 0]
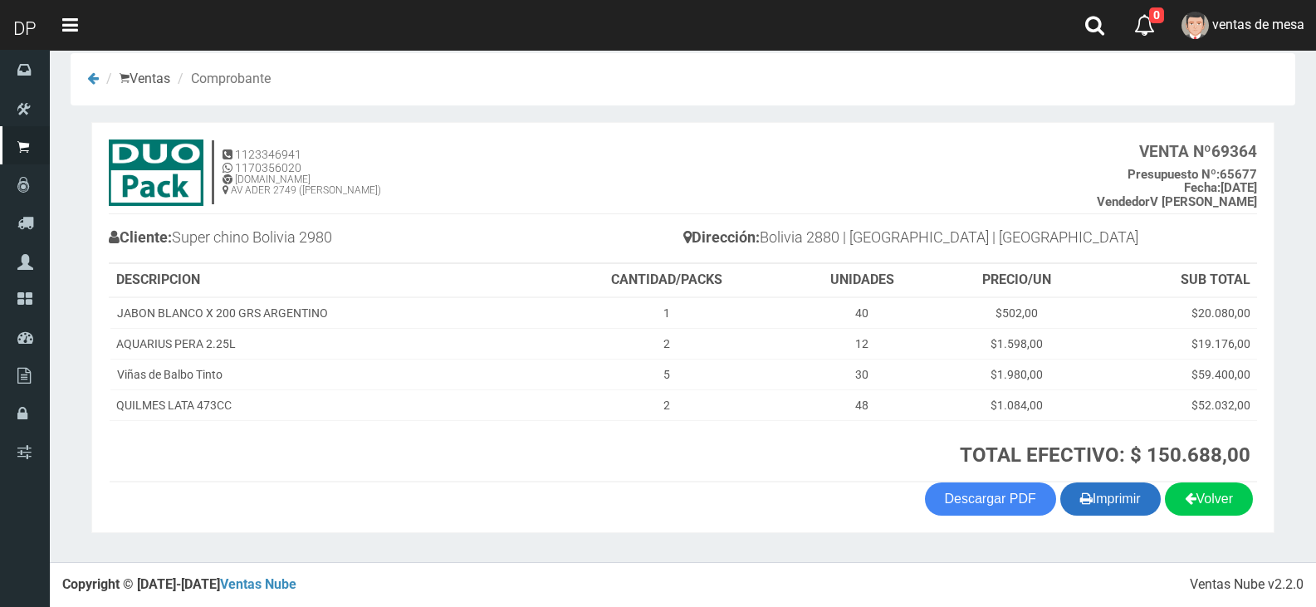
click at [1109, 510] on button "Imprimir" at bounding box center [1111, 499] width 100 height 33
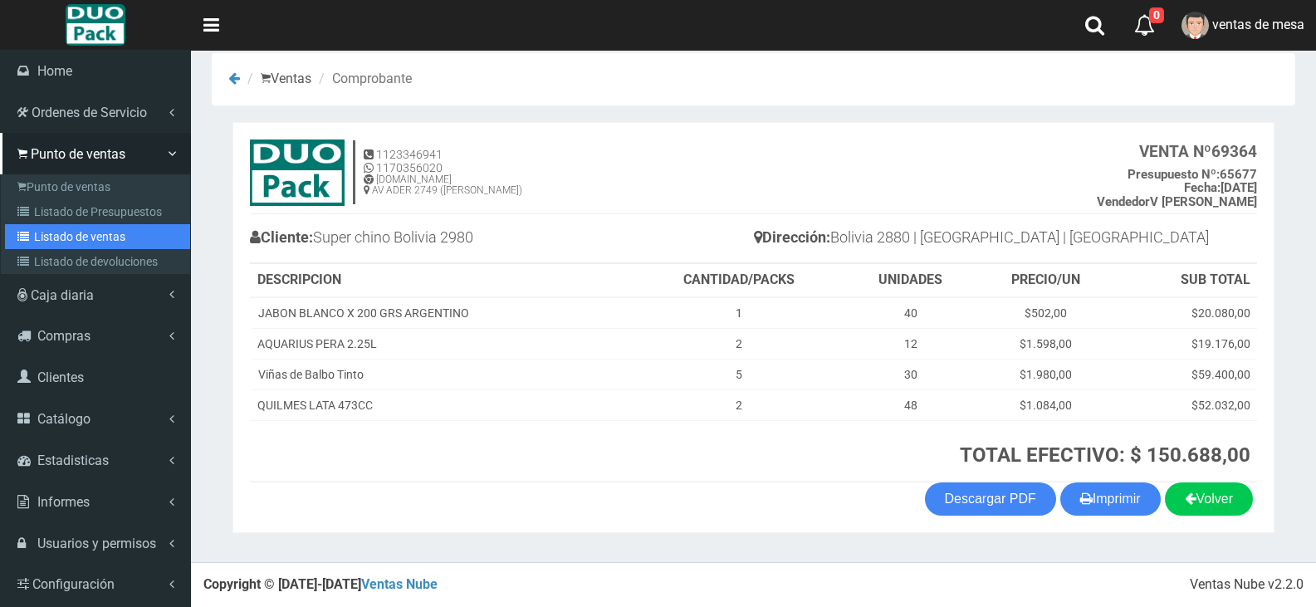
click at [37, 225] on link "Listado de ventas" at bounding box center [97, 236] width 185 height 25
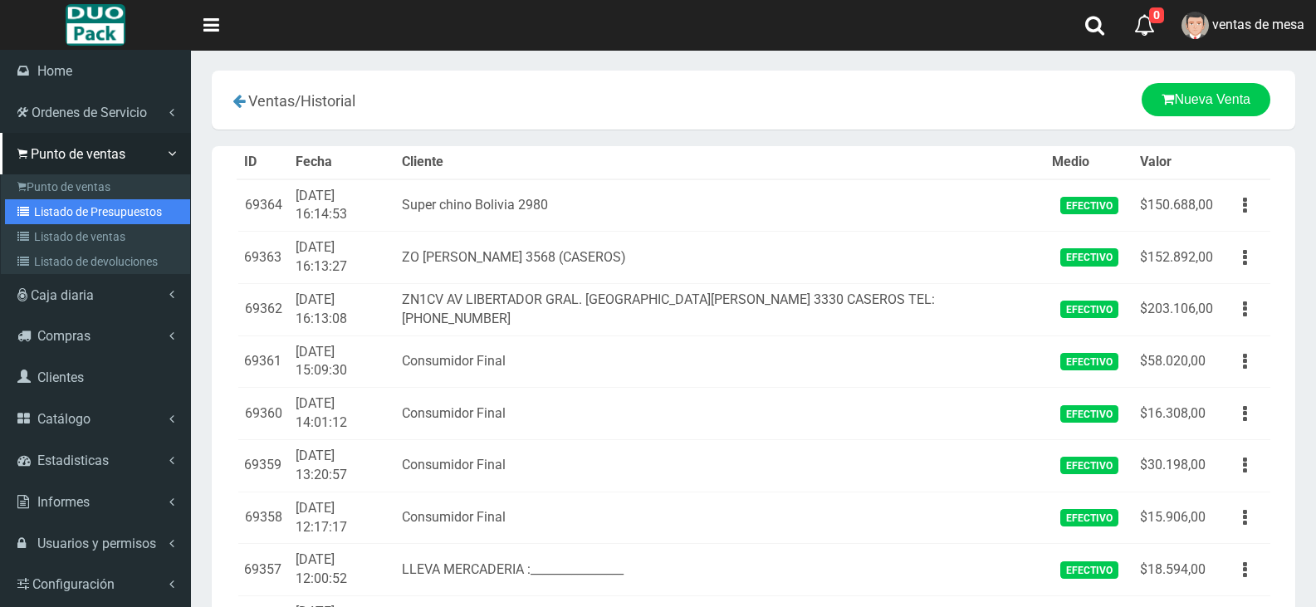
click at [45, 218] on link "Listado de Presupuestos" at bounding box center [97, 211] width 185 height 25
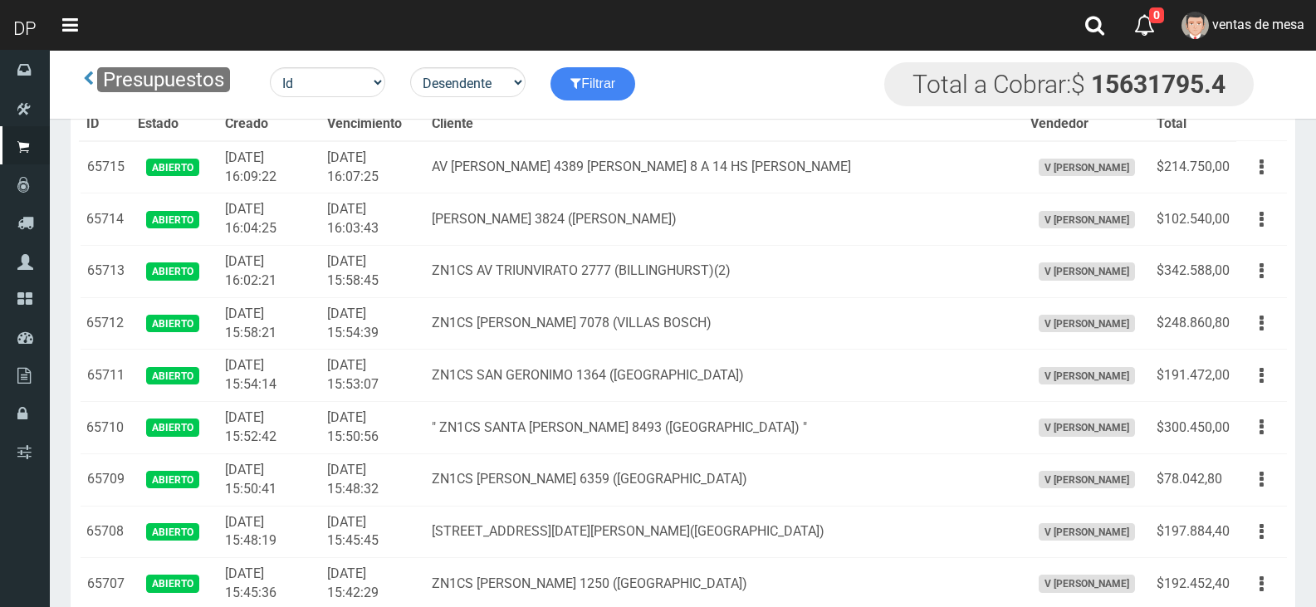
scroll to position [1823, 0]
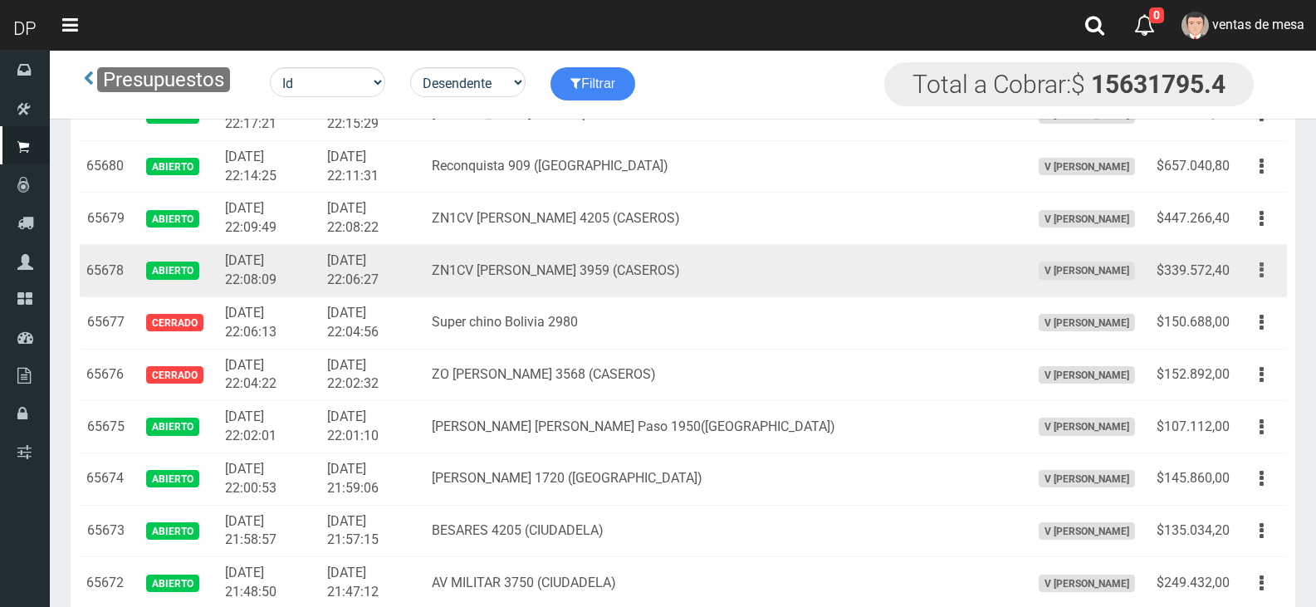
click at [1267, 271] on button "button" at bounding box center [1261, 270] width 37 height 29
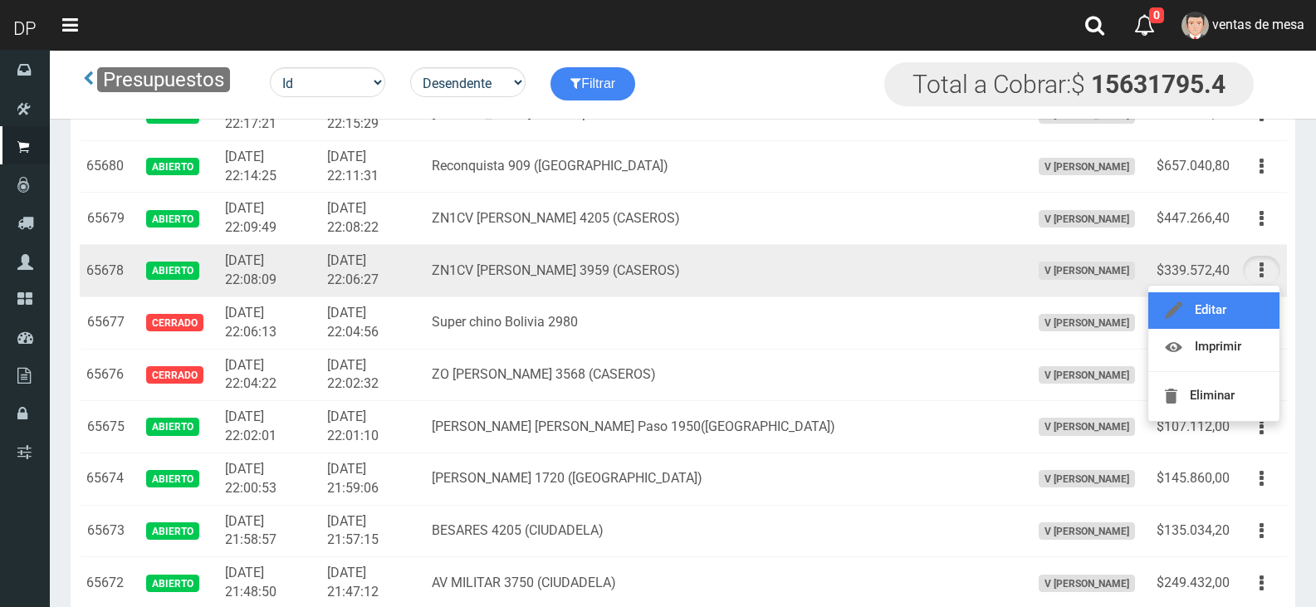
click at [1241, 306] on link "Editar" at bounding box center [1214, 310] width 131 height 37
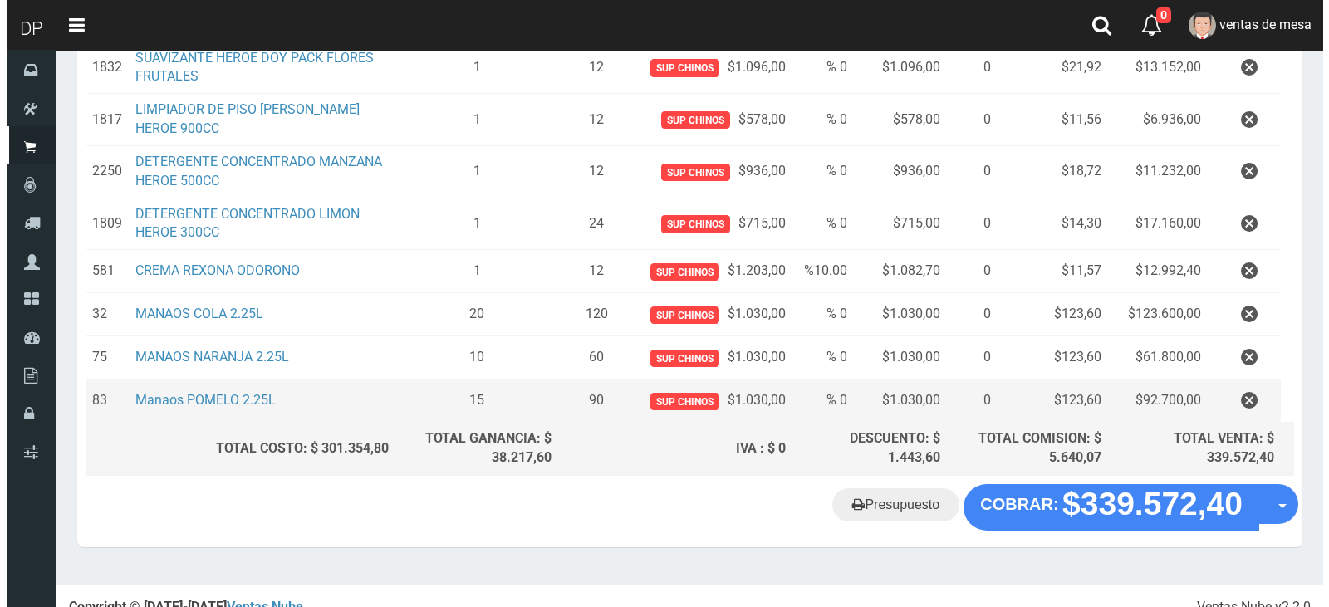
scroll to position [313, 0]
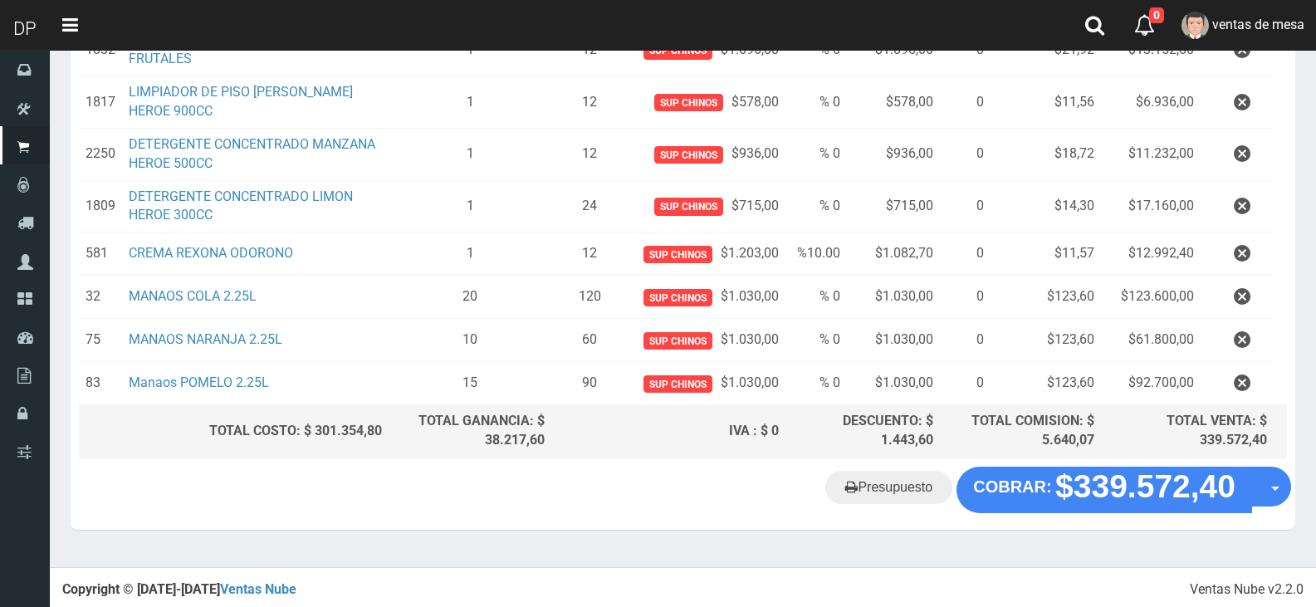
click at [1068, 530] on section "× Titulo del Msj texto Mas Texto Cancelar Aceptar Editar Presupuesto Nº65678" at bounding box center [683, 152] width 1267 height 831
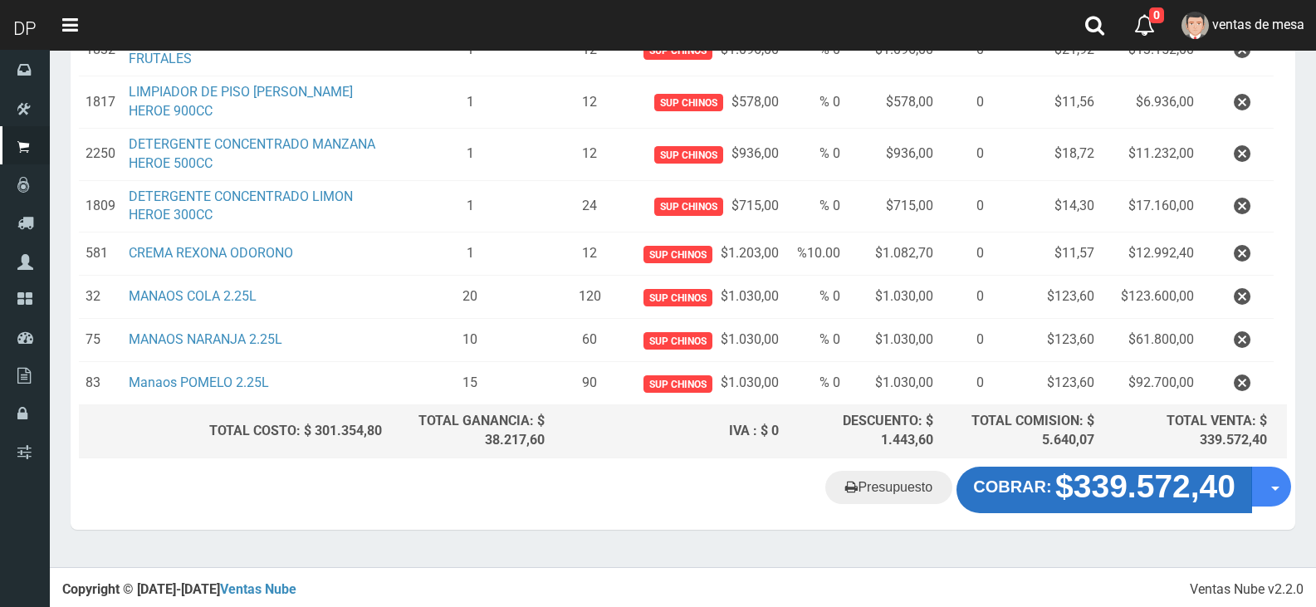
click at [1062, 506] on button "COBRAR: $339.572,40" at bounding box center [1105, 490] width 296 height 47
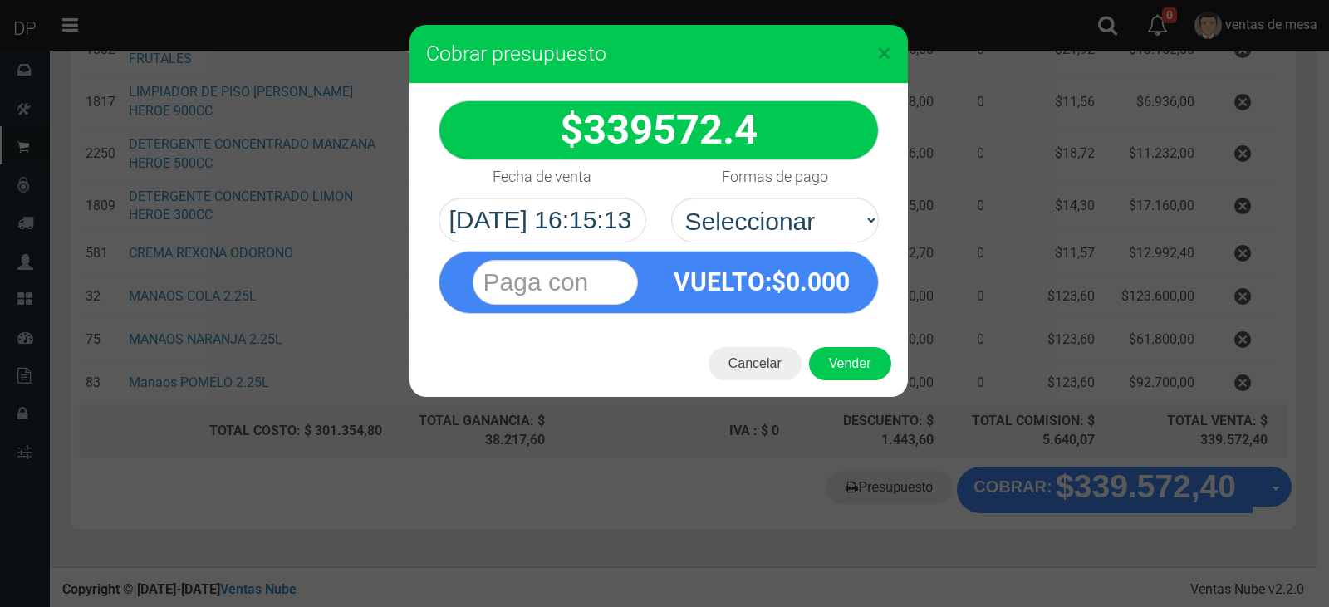
select select "Efectivo"
click at [671, 198] on select "Seleccionar Efectivo Tarjeta de Crédito Depósito Débito" at bounding box center [775, 220] width 208 height 45
click at [850, 363] on button "Vender" at bounding box center [850, 363] width 82 height 33
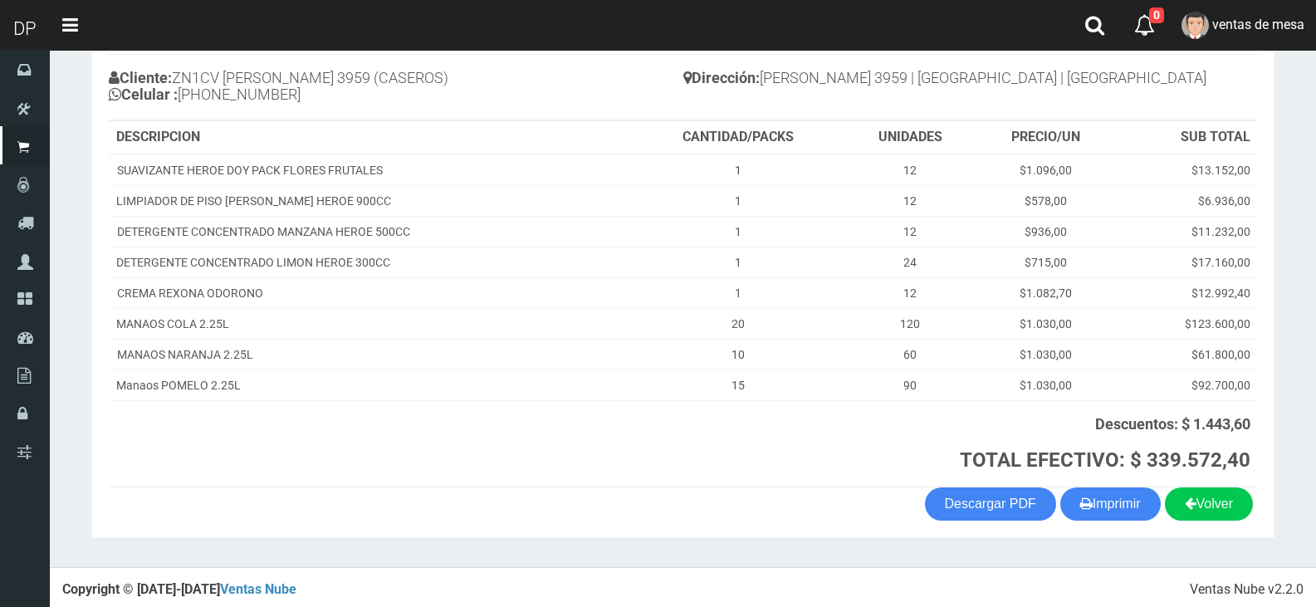
scroll to position [182, 0]
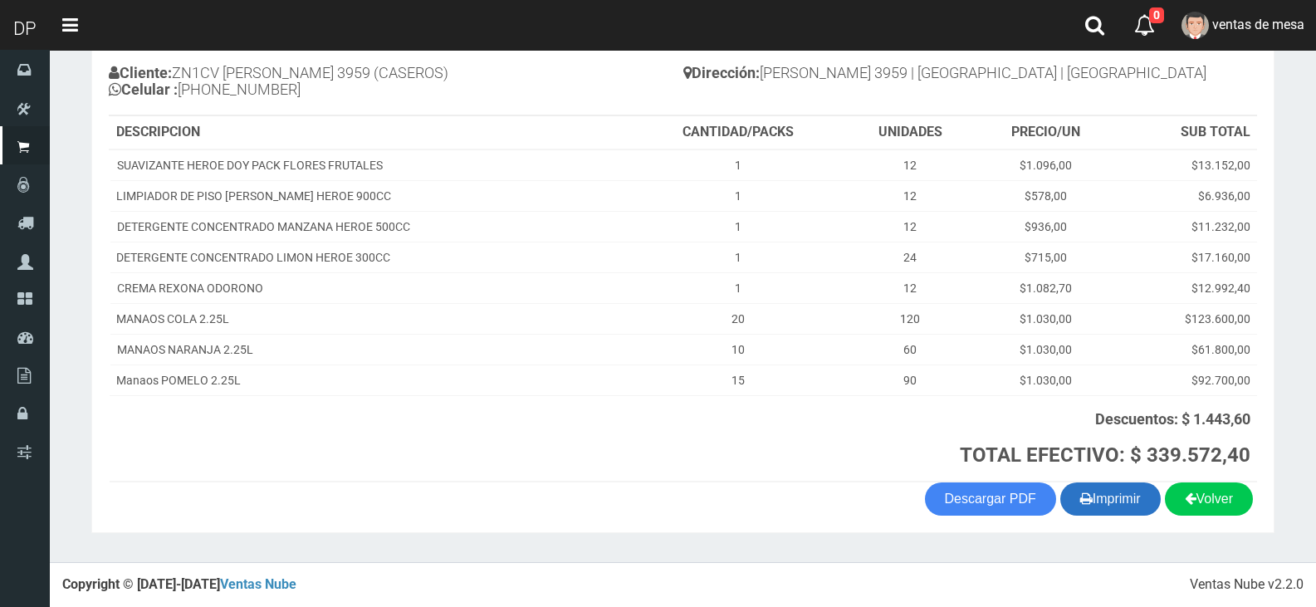
click at [1127, 497] on button "Imprimir" at bounding box center [1111, 499] width 100 height 33
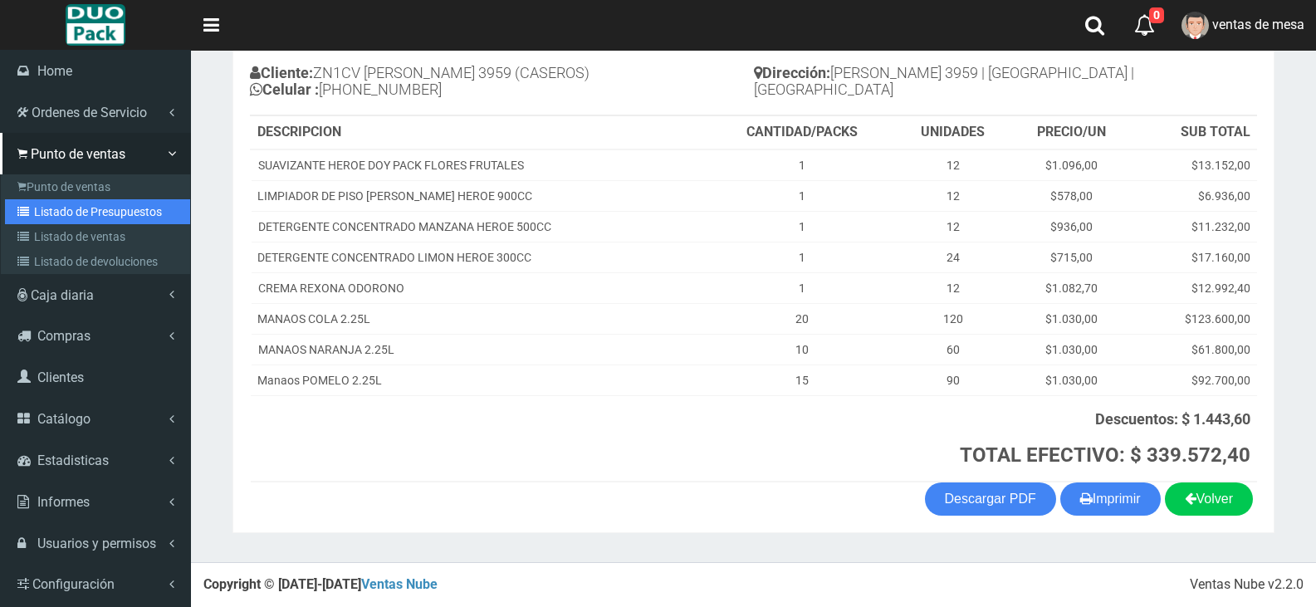
click at [80, 208] on link "Listado de Presupuestos" at bounding box center [97, 211] width 185 height 25
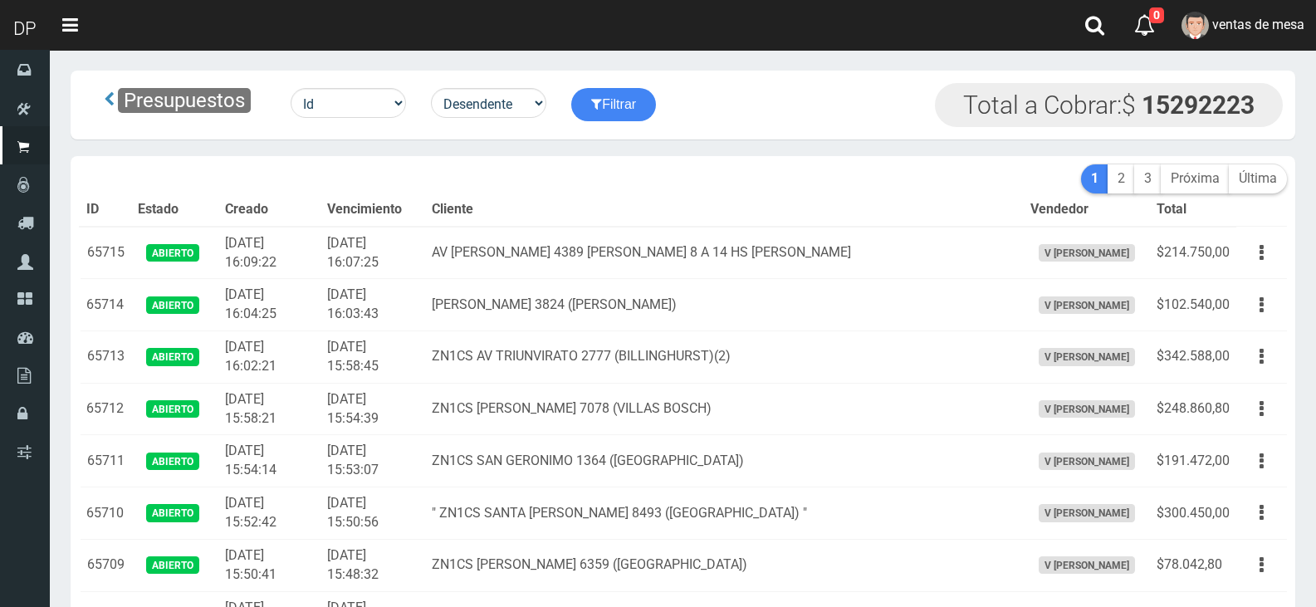
click at [501, 277] on td "AV EVA PERON 4389 BILLINGHURST 8 A 14 HS panaderia TAKA PAN" at bounding box center [724, 253] width 598 height 52
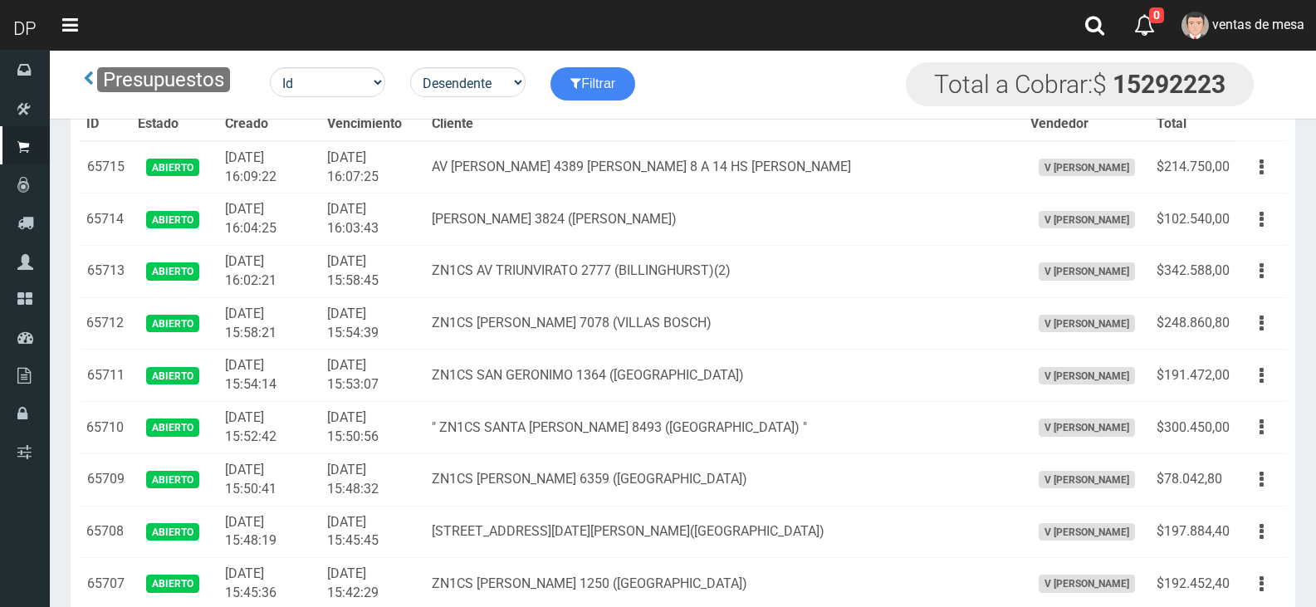
scroll to position [1823, 0]
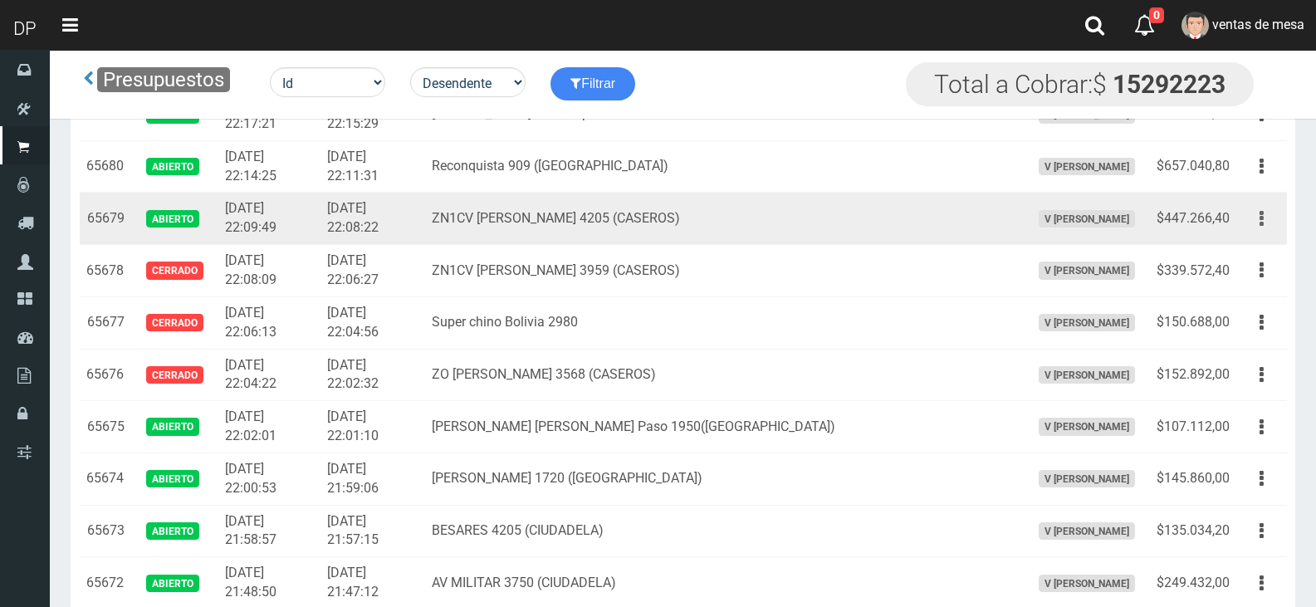
click at [1261, 204] on icon "button" at bounding box center [1262, 218] width 4 height 29
click at [1259, 238] on ul "Editar Imprimir Eliminar" at bounding box center [1214, 301] width 133 height 137
click at [1270, 219] on button "button" at bounding box center [1261, 218] width 37 height 29
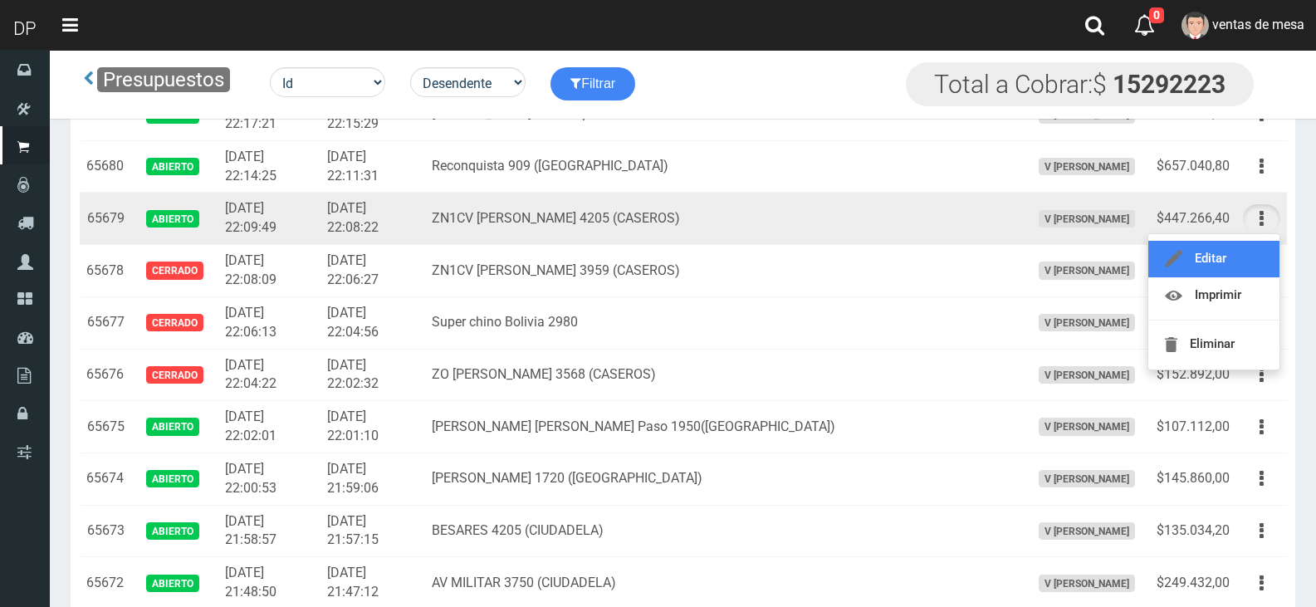
click at [1261, 255] on link "Editar" at bounding box center [1214, 259] width 131 height 37
click at [1261, 255] on td "Editar Imprimir Eliminar" at bounding box center [1262, 271] width 51 height 52
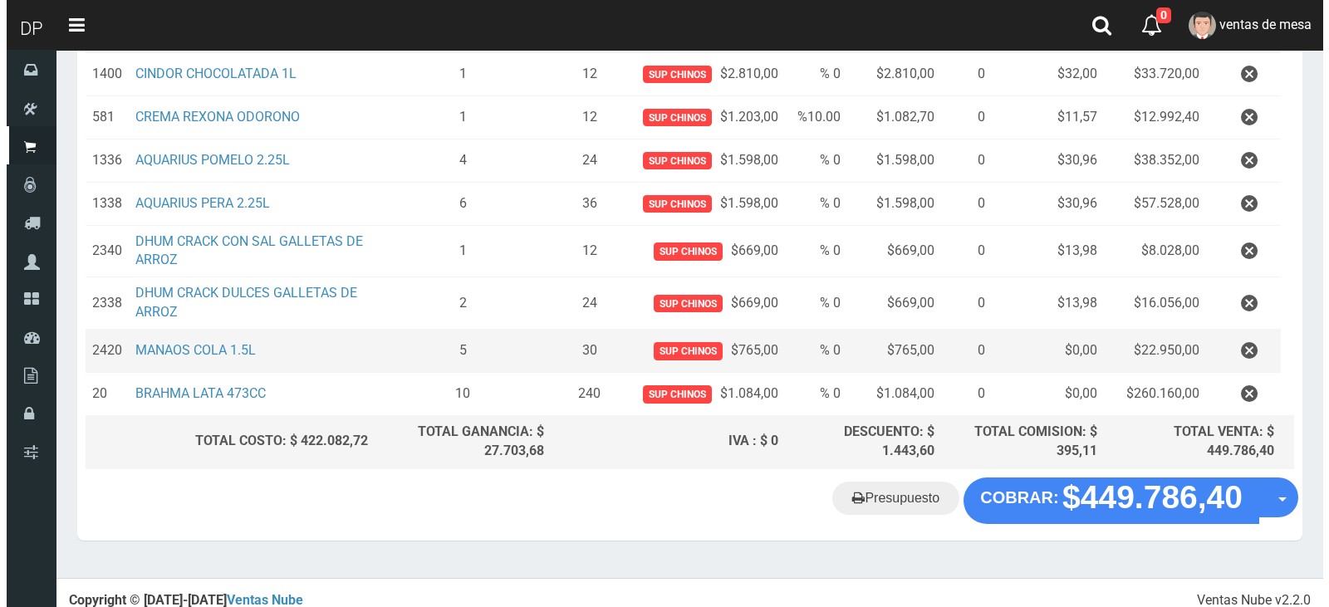
scroll to position [295, 0]
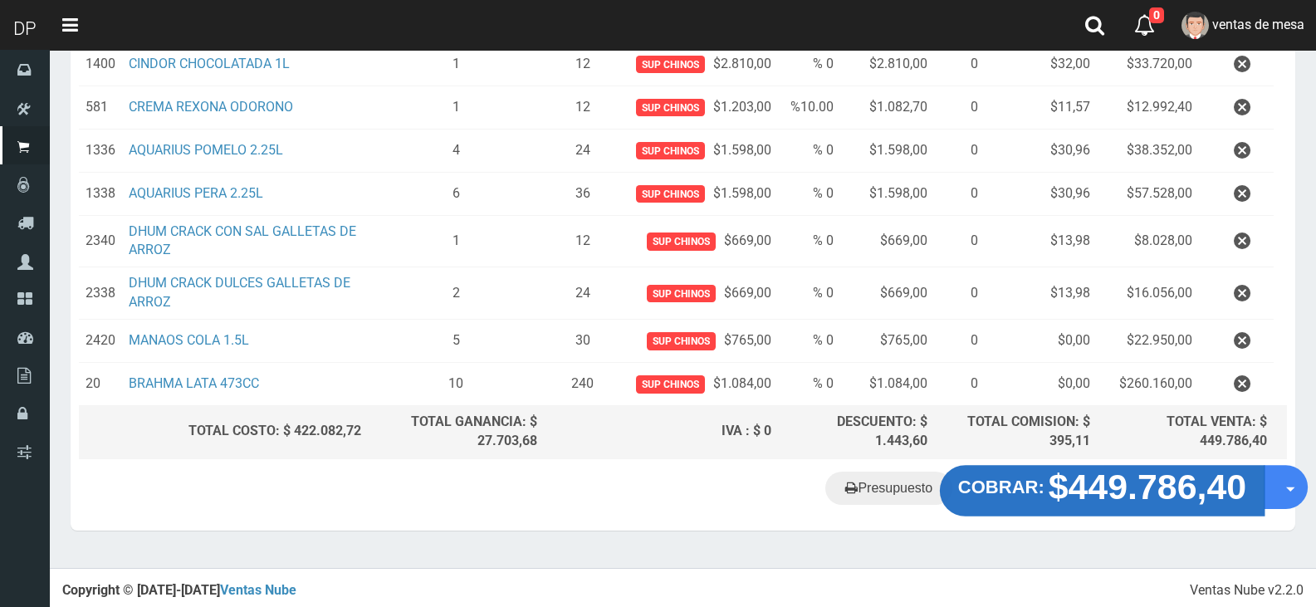
click at [1037, 470] on button "COBRAR: $449.786,40" at bounding box center [1102, 490] width 325 height 51
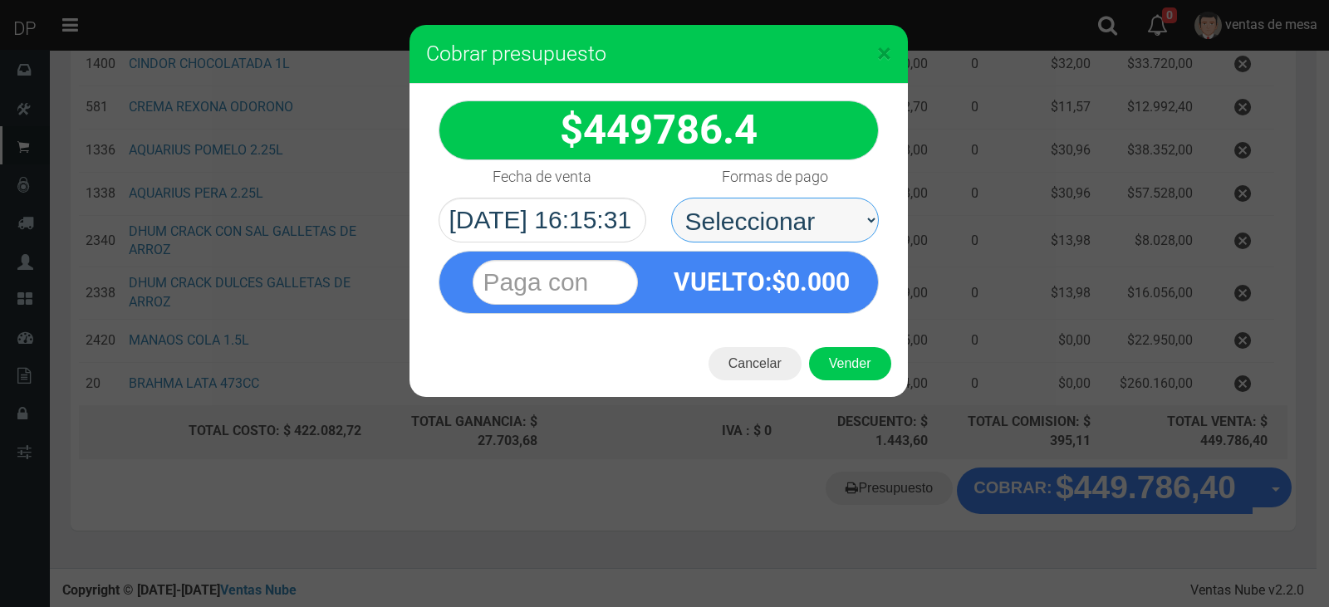
drag, startPoint x: 811, startPoint y: 212, endPoint x: 807, endPoint y: 233, distance: 21.0
click at [811, 212] on select "Seleccionar Efectivo Tarjeta de Crédito Depósito Débito" at bounding box center [775, 220] width 208 height 45
click at [806, 301] on div "VUELTO :$ 0.000" at bounding box center [762, 282] width 207 height 61
drag, startPoint x: 815, startPoint y: 213, endPoint x: 812, endPoint y: 240, distance: 26.7
click at [815, 213] on select "Seleccionar Efectivo Tarjeta de Crédito Depósito Débito" at bounding box center [775, 220] width 208 height 45
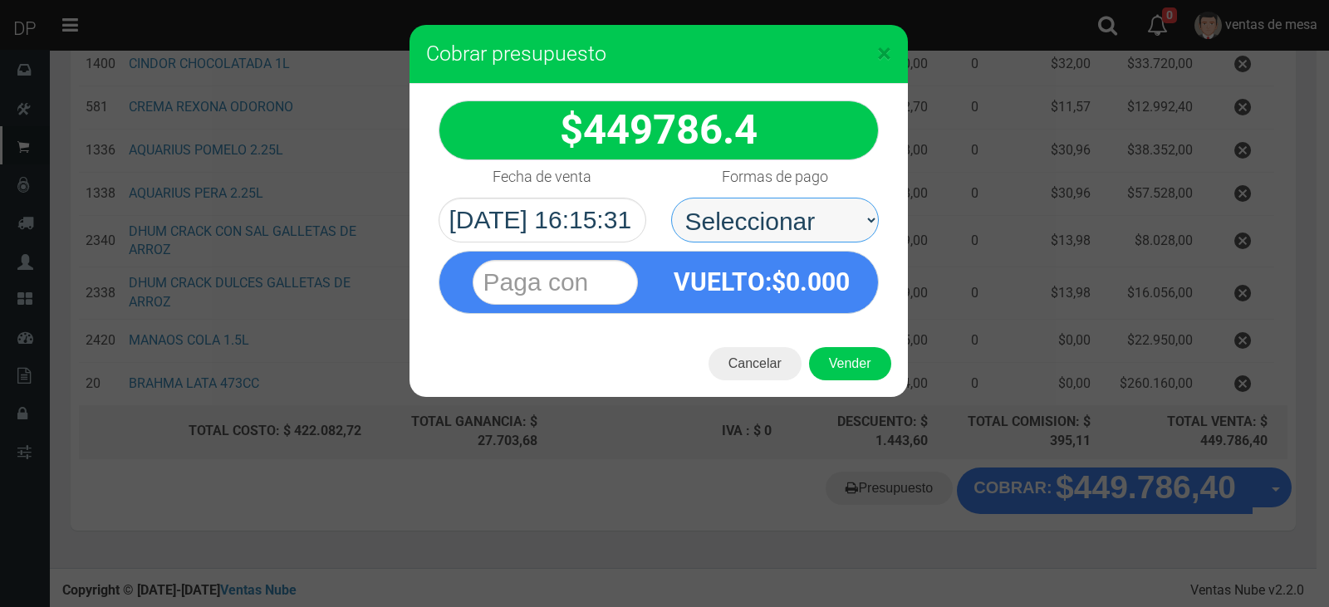
select select "Efectivo"
click at [671, 198] on select "Seleccionar Efectivo Tarjeta de Crédito Depósito Débito" at bounding box center [775, 220] width 208 height 45
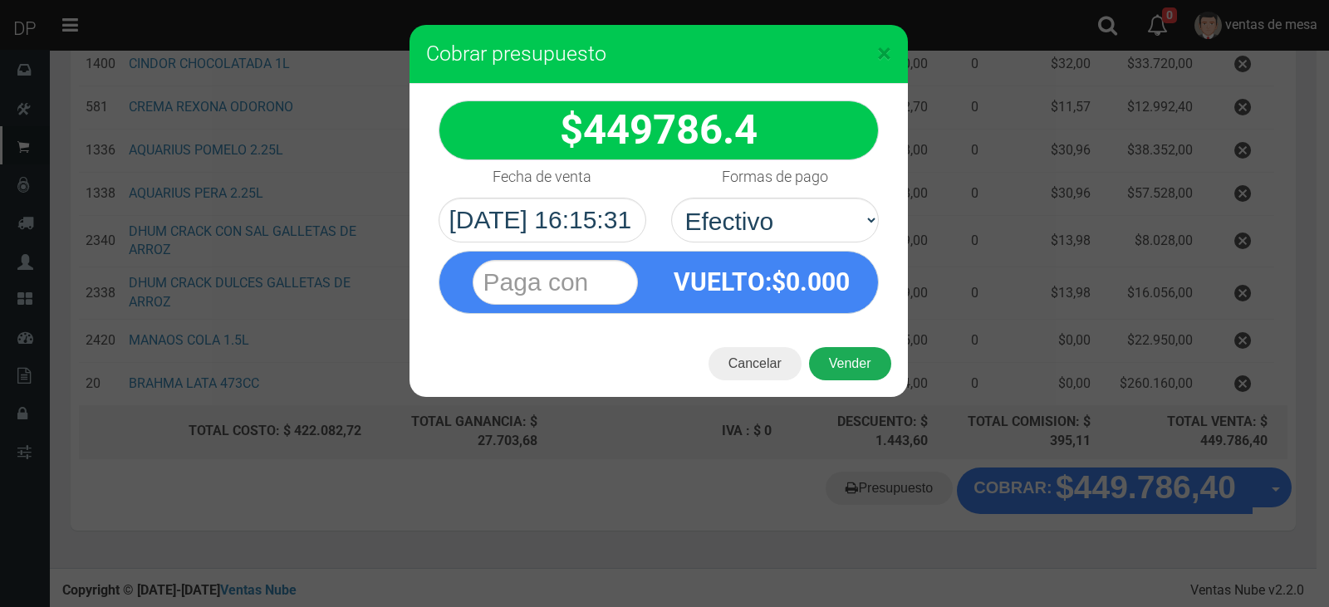
click at [843, 370] on button "Vender" at bounding box center [850, 363] width 82 height 33
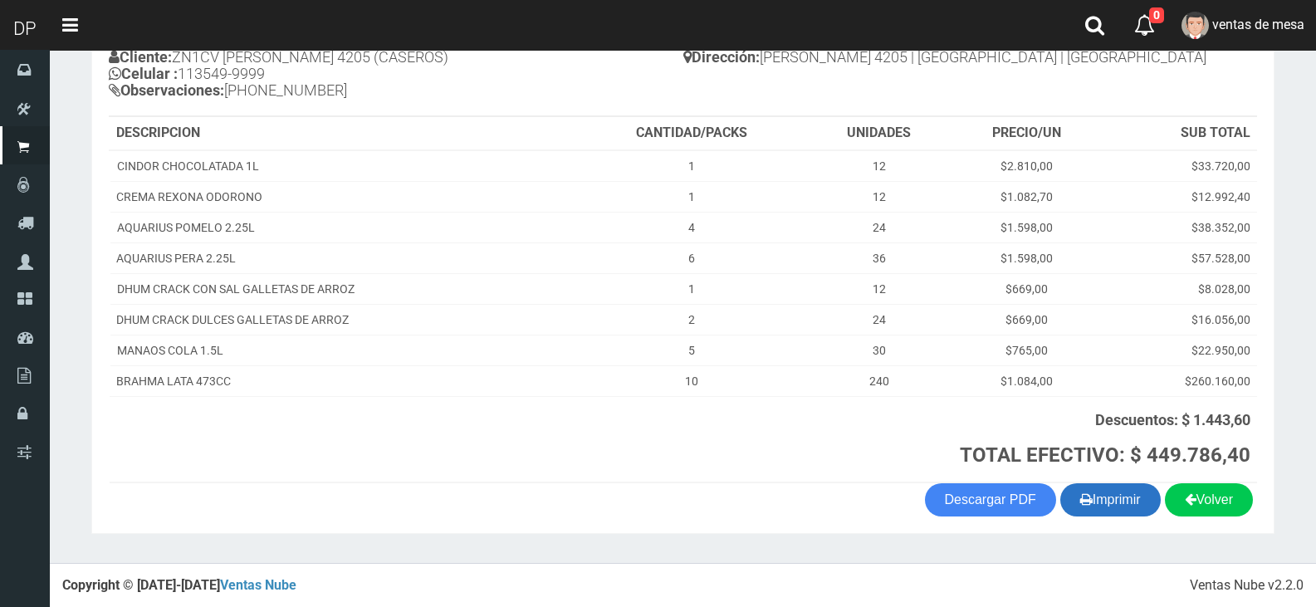
scroll to position [199, 0]
click at [1102, 498] on button "Imprimir" at bounding box center [1111, 499] width 100 height 33
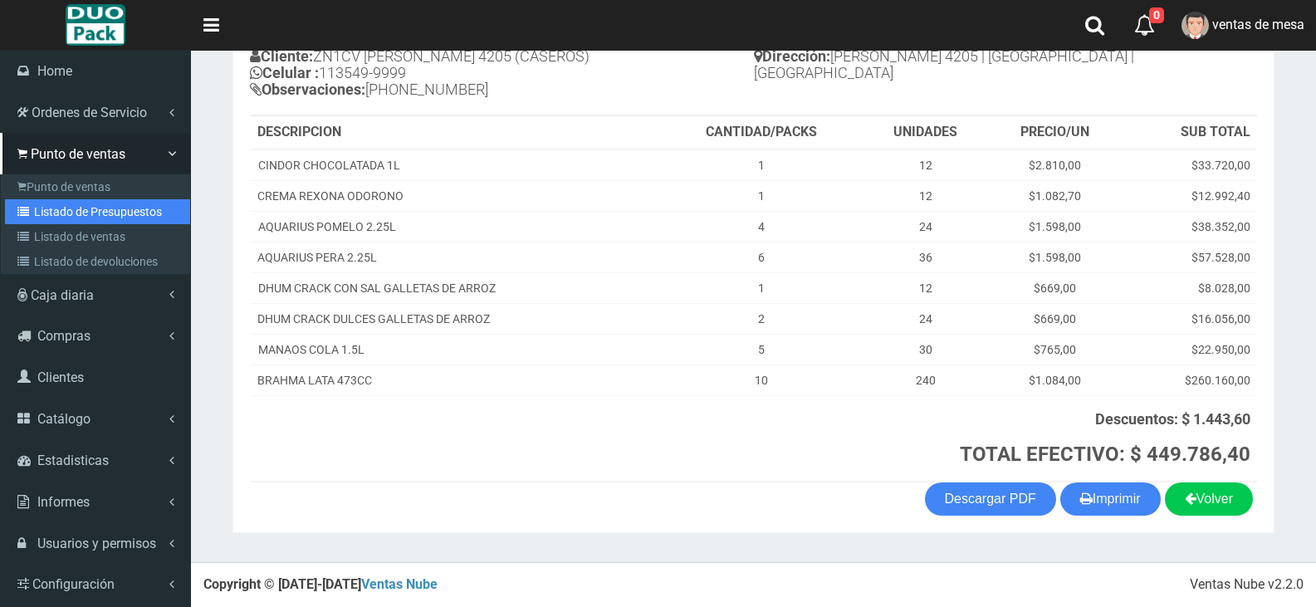
click at [75, 210] on link "Listado de Presupuestos" at bounding box center [97, 211] width 185 height 25
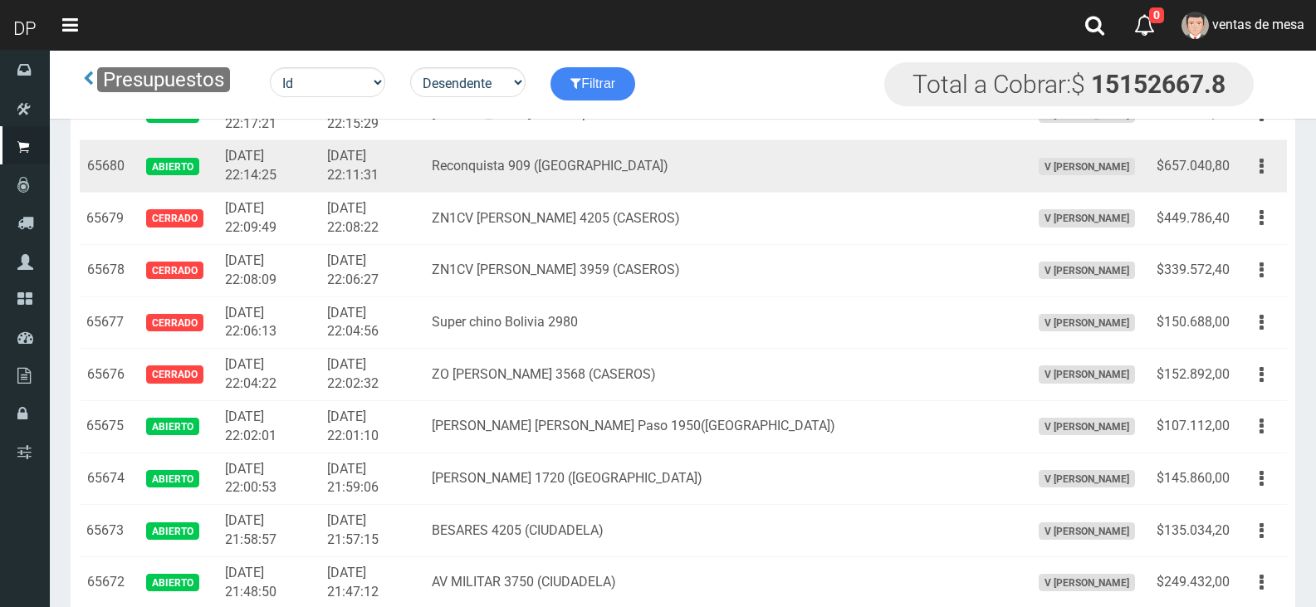
scroll to position [1425, 0]
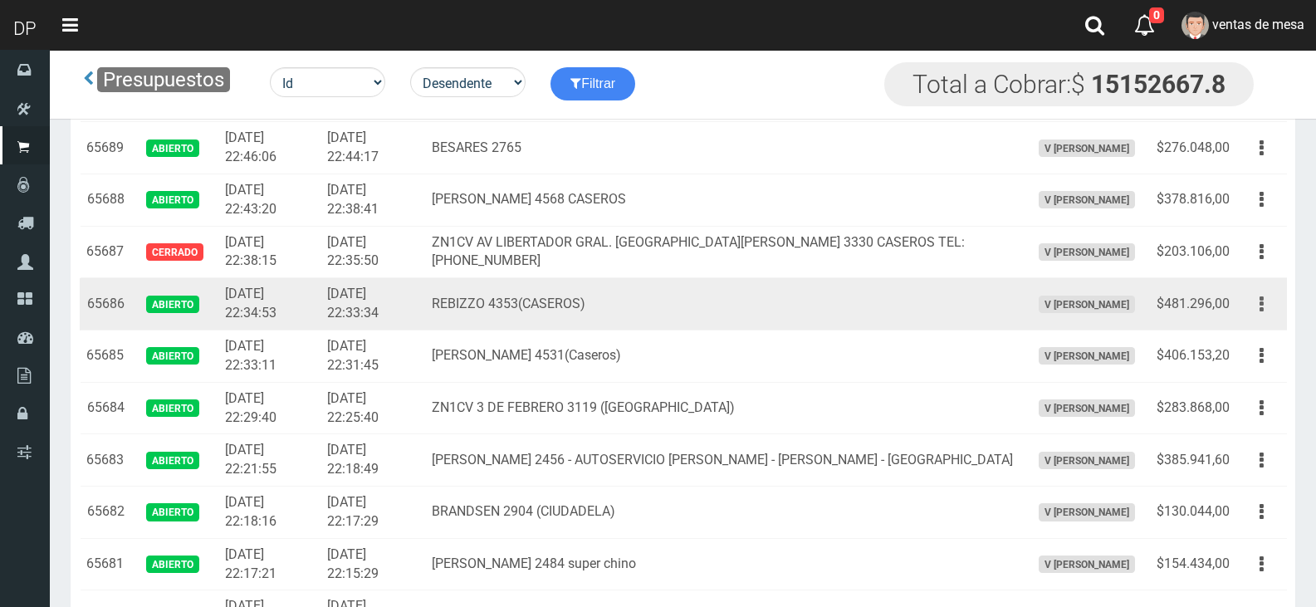
click at [1262, 295] on icon "button" at bounding box center [1262, 304] width 4 height 29
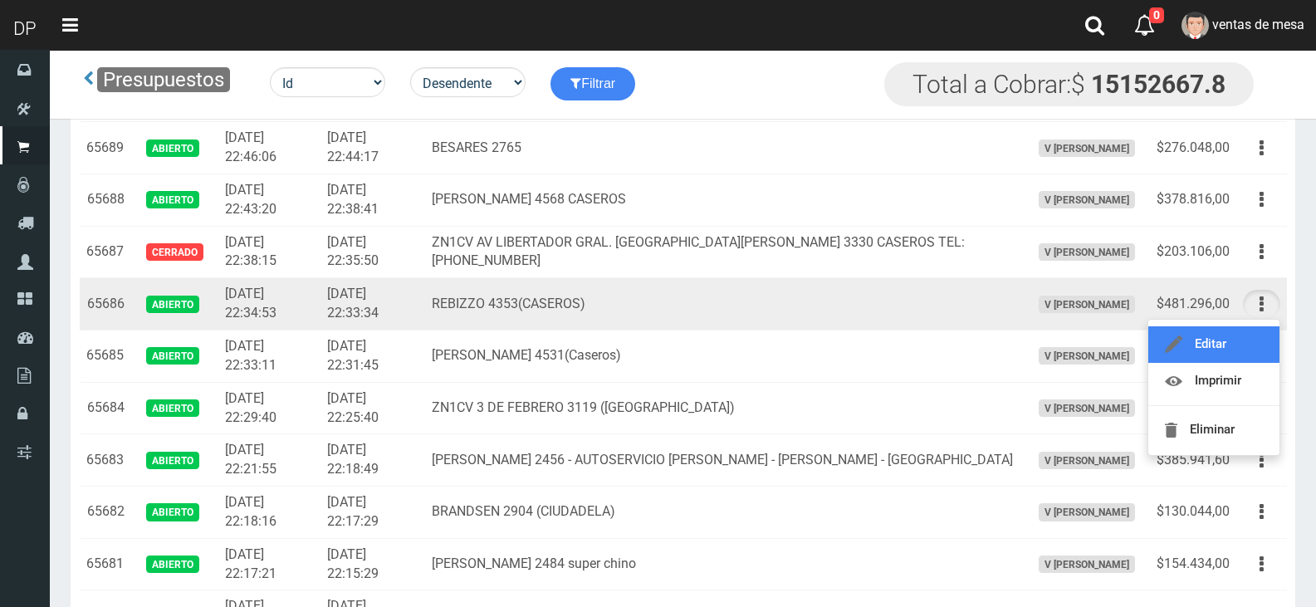
click at [1253, 341] on link "Editar" at bounding box center [1214, 344] width 131 height 37
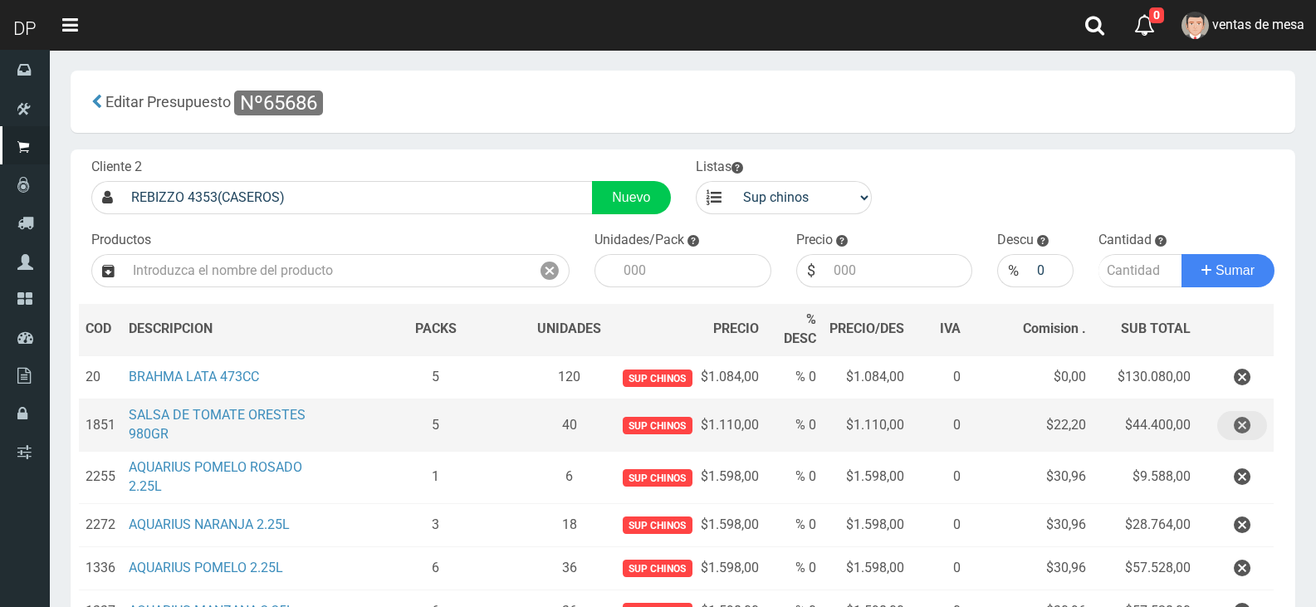
click at [1247, 417] on icon "button" at bounding box center [1242, 425] width 17 height 29
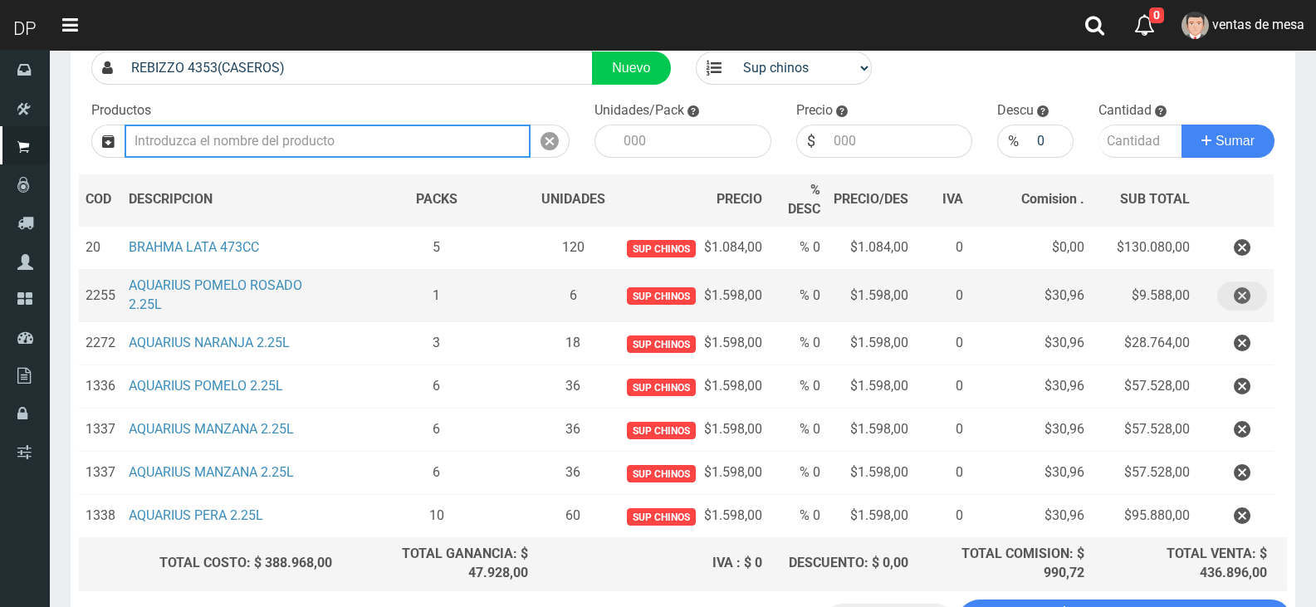
scroll to position [262, 0]
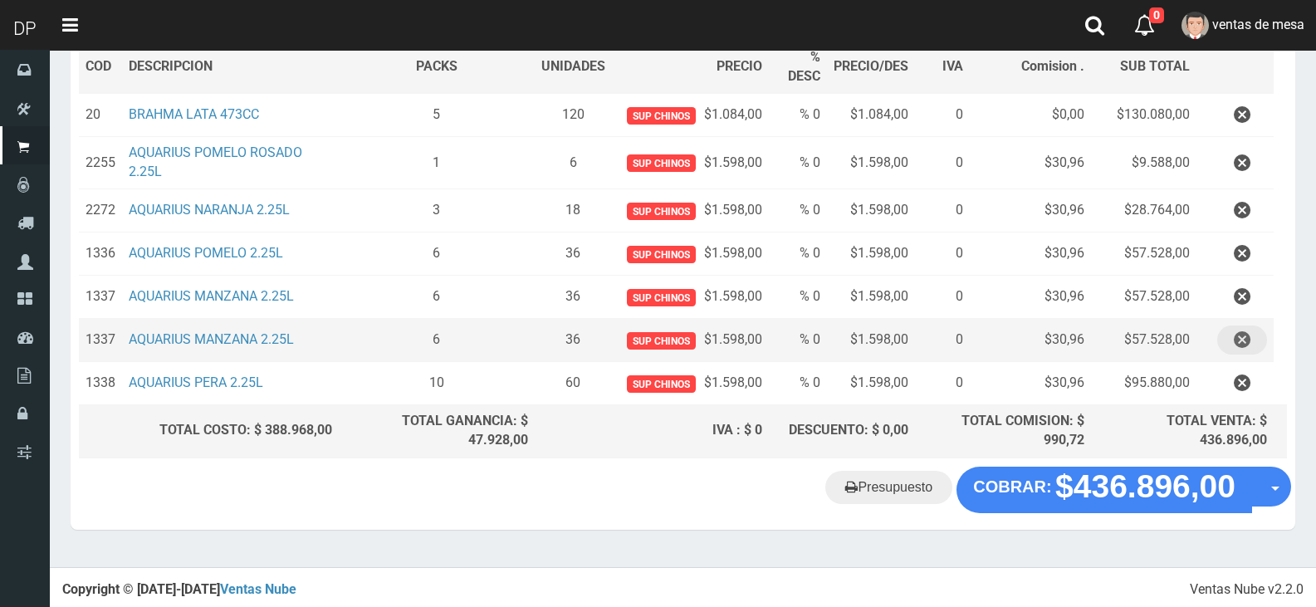
click at [1250, 337] on icon "button" at bounding box center [1242, 340] width 17 height 29
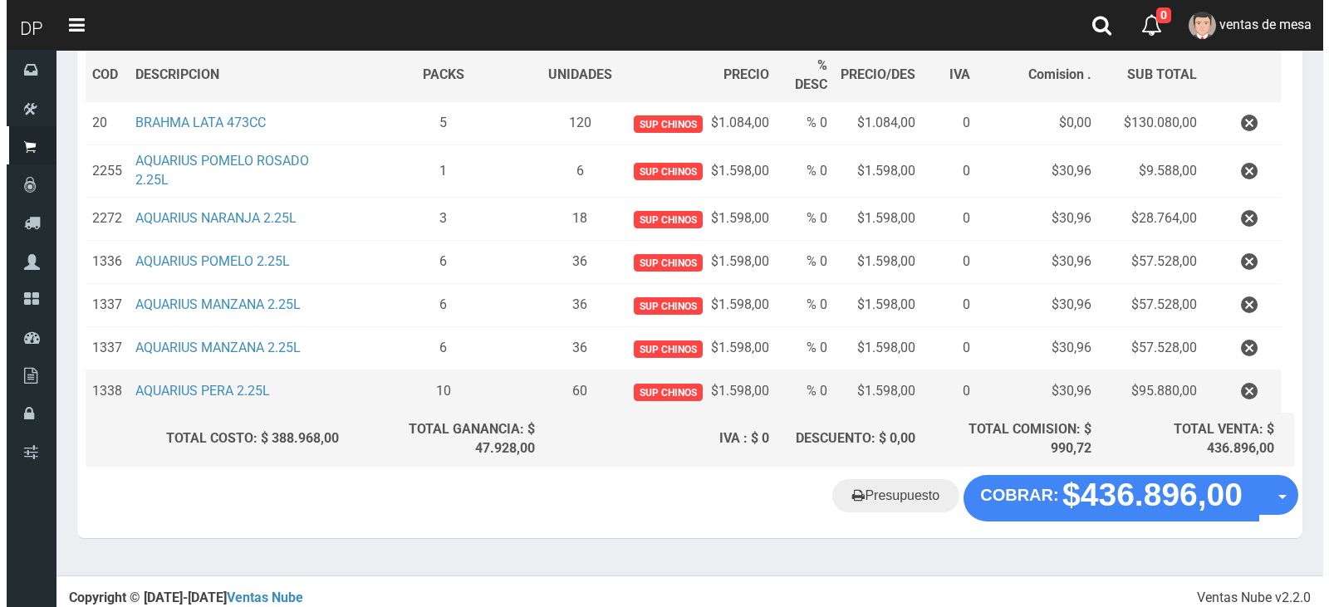
scroll to position [219, 0]
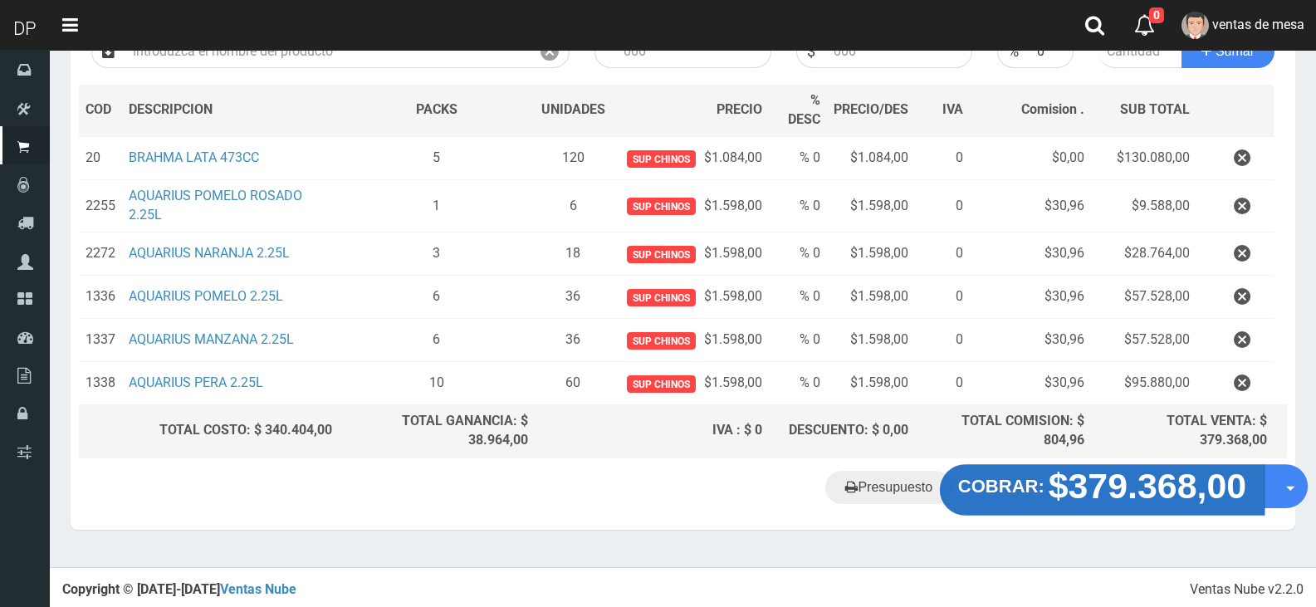
click at [1164, 481] on strong "$379.368,00" at bounding box center [1148, 485] width 199 height 39
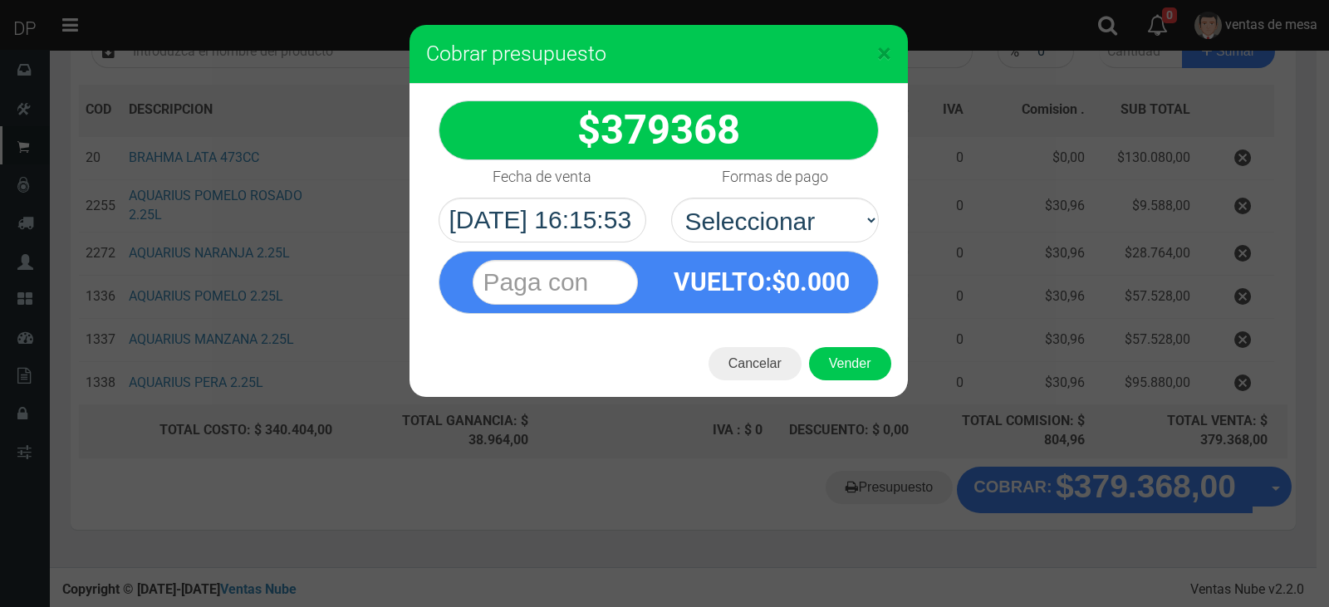
drag, startPoint x: 839, startPoint y: 229, endPoint x: 823, endPoint y: 247, distance: 23.5
click at [839, 229] on select "Seleccionar Efectivo Tarjeta de Crédito Depósito Débito" at bounding box center [775, 220] width 208 height 45
click at [831, 221] on select "Seleccionar Efectivo Tarjeta de Crédito Depósito Débito" at bounding box center [775, 220] width 208 height 45
select select "Efectivo"
click at [671, 198] on select "Seleccionar Efectivo Tarjeta de Crédito Depósito Débito" at bounding box center [775, 220] width 208 height 45
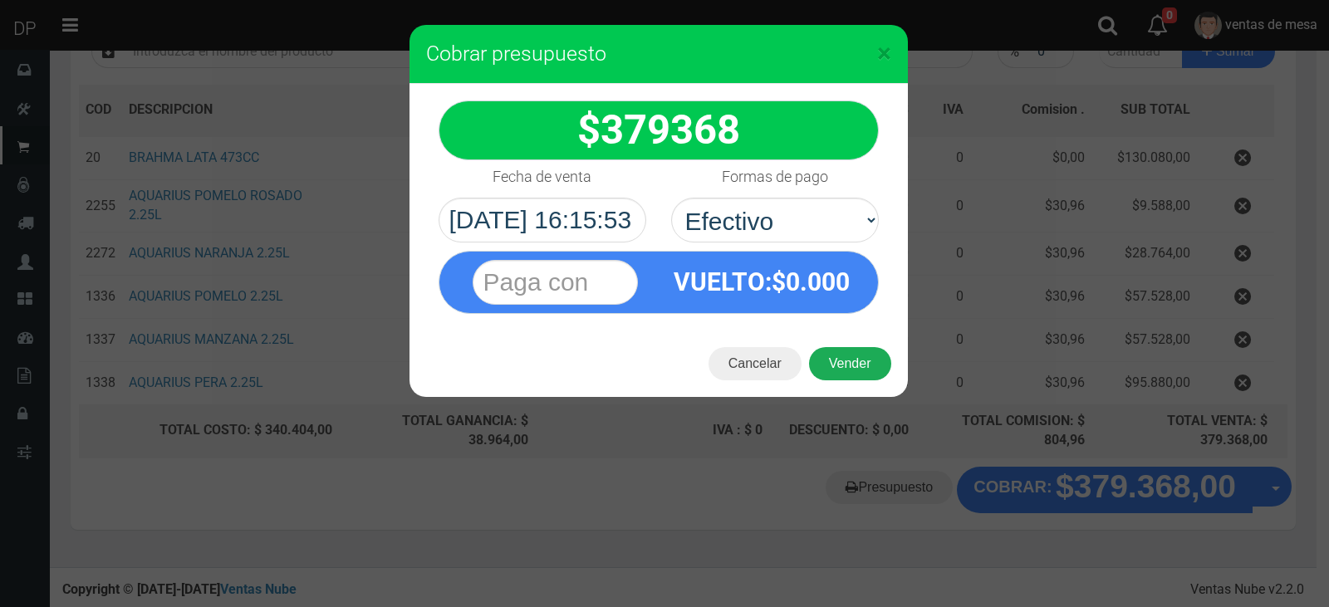
click at [846, 360] on button "Vender" at bounding box center [850, 363] width 82 height 33
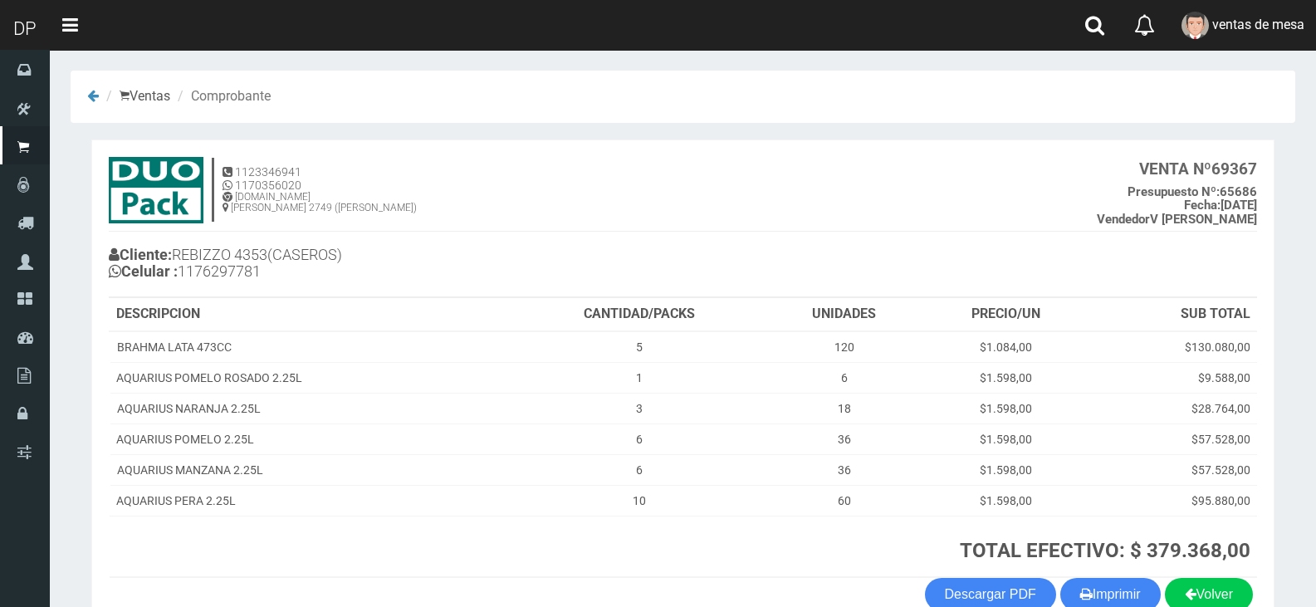
scroll to position [96, 0]
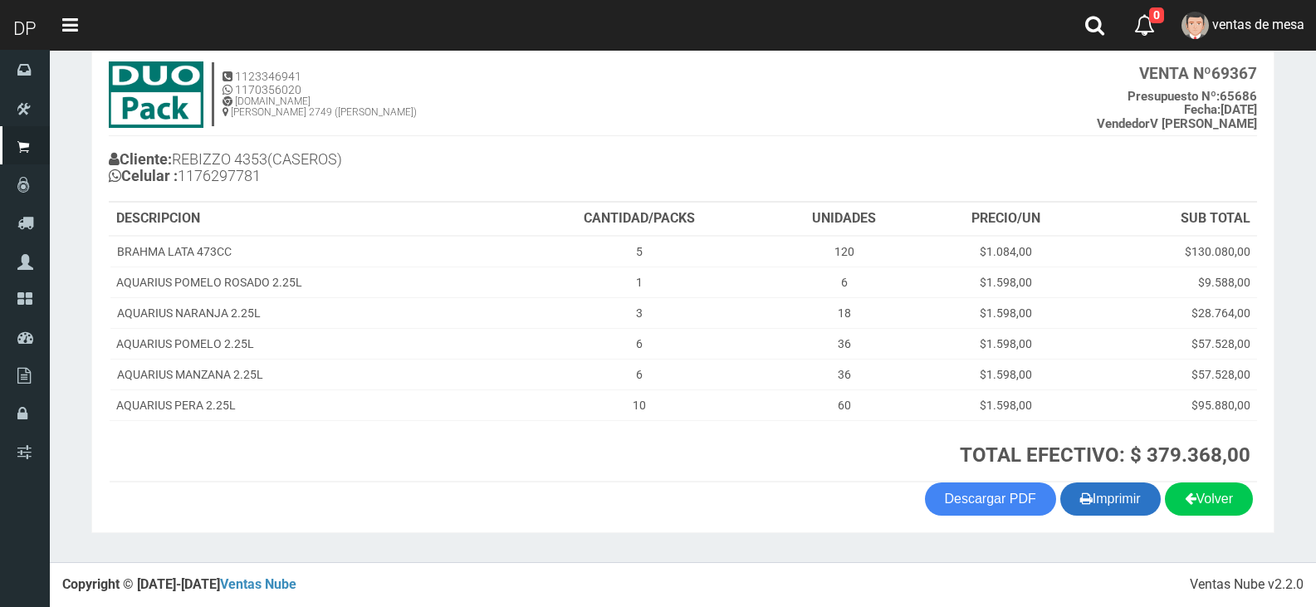
drag, startPoint x: 1083, startPoint y: 495, endPoint x: 1071, endPoint y: 483, distance: 16.4
click at [1086, 495] on button "Imprimir" at bounding box center [1111, 499] width 100 height 33
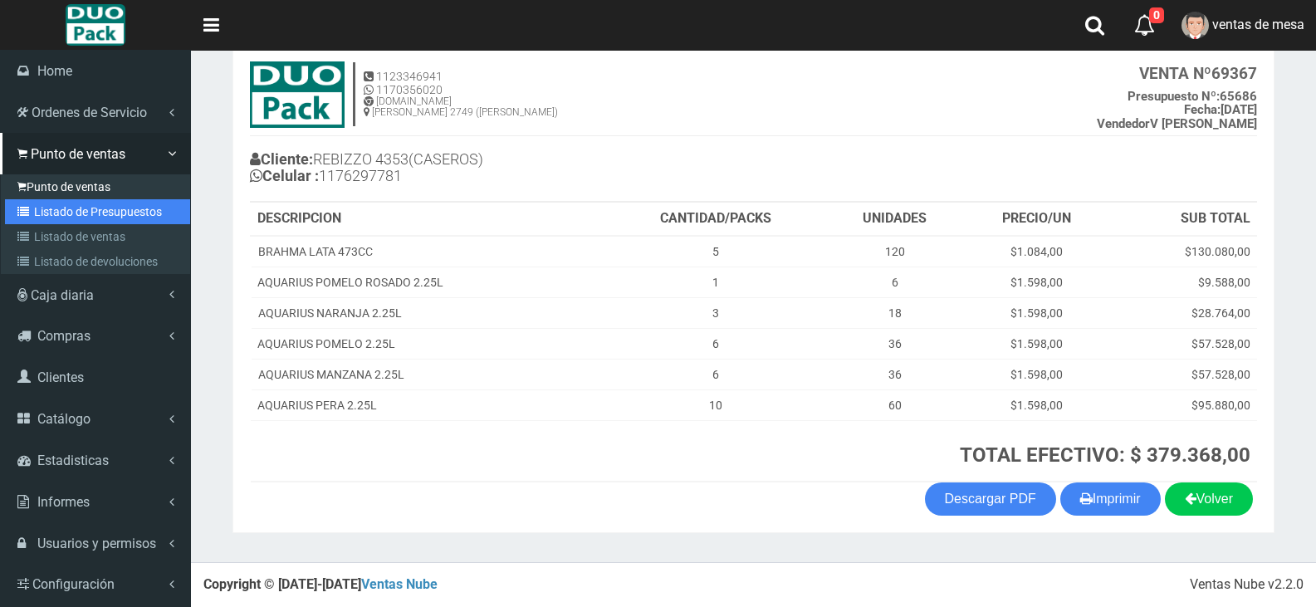
drag, startPoint x: 83, startPoint y: 209, endPoint x: 89, endPoint y: 197, distance: 13.7
click at [83, 209] on link "Listado de Presupuestos" at bounding box center [97, 211] width 185 height 25
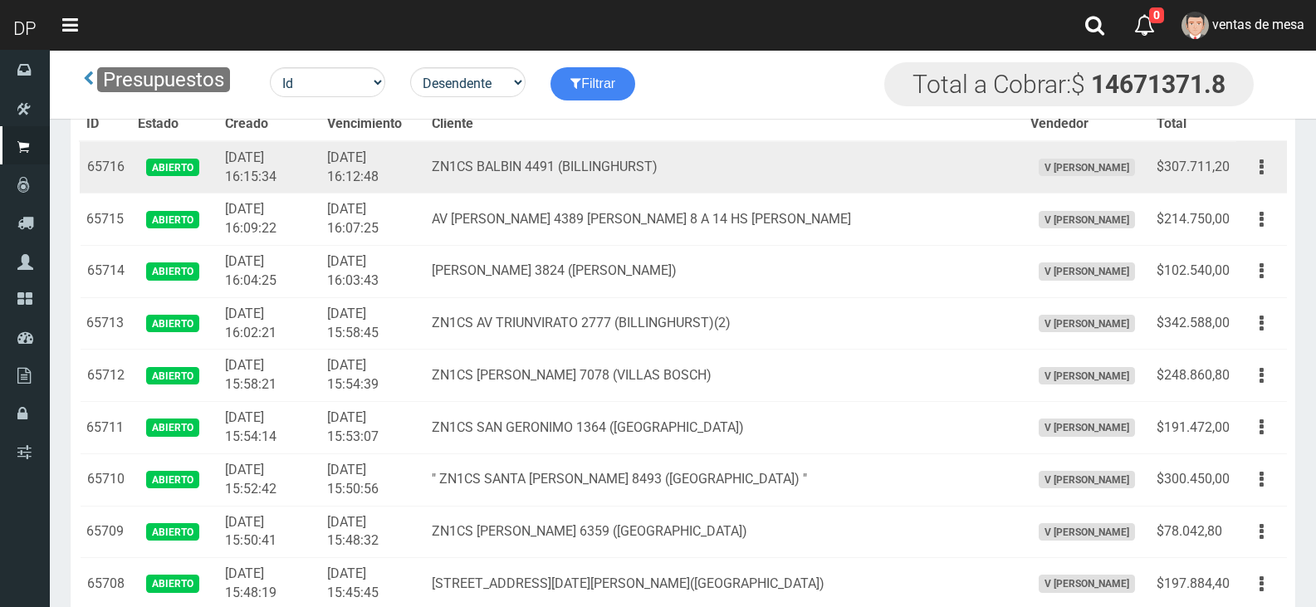
scroll to position [1355, 0]
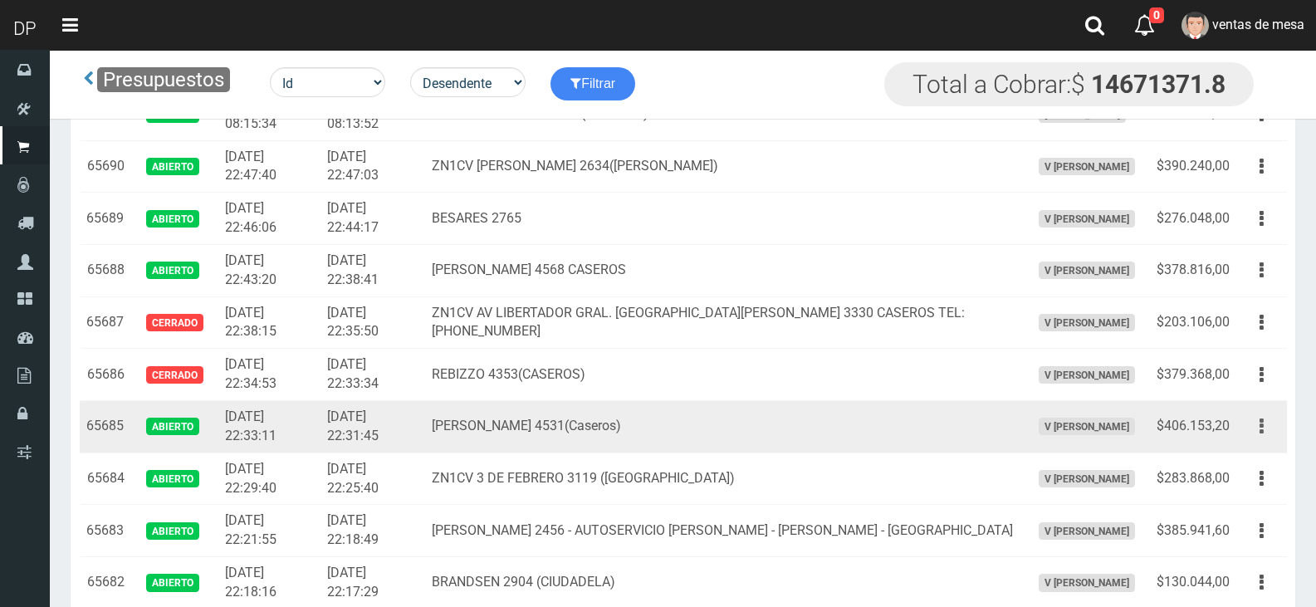
click at [1256, 429] on button "button" at bounding box center [1261, 426] width 37 height 29
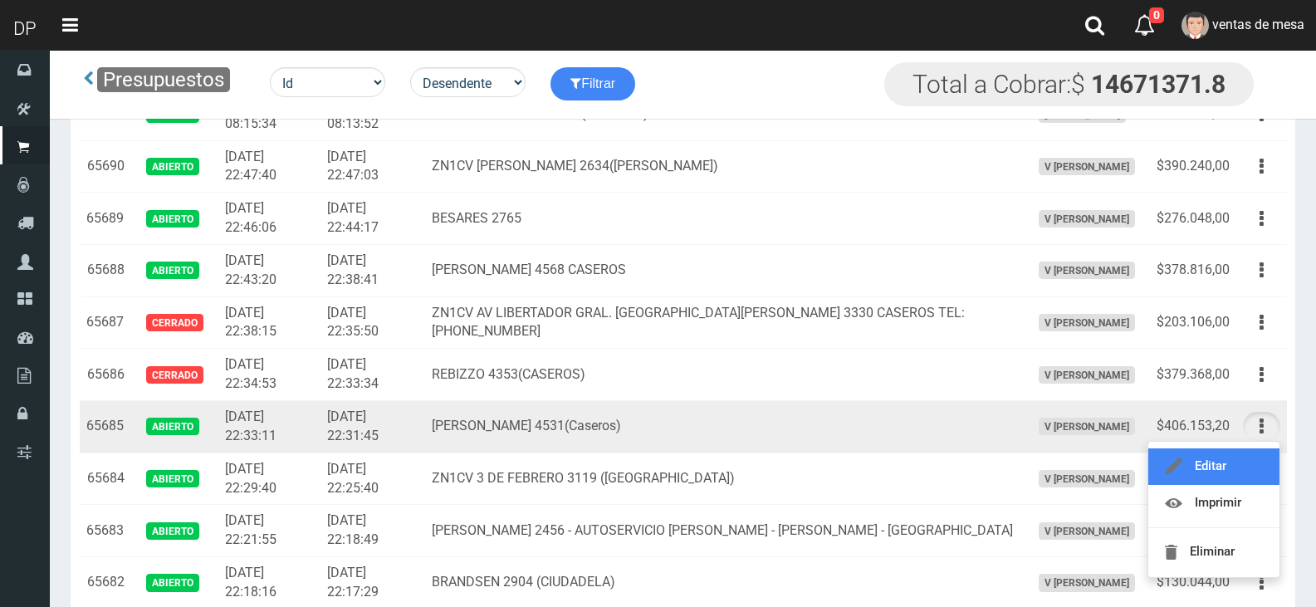
click at [1230, 474] on link "Editar" at bounding box center [1214, 466] width 131 height 37
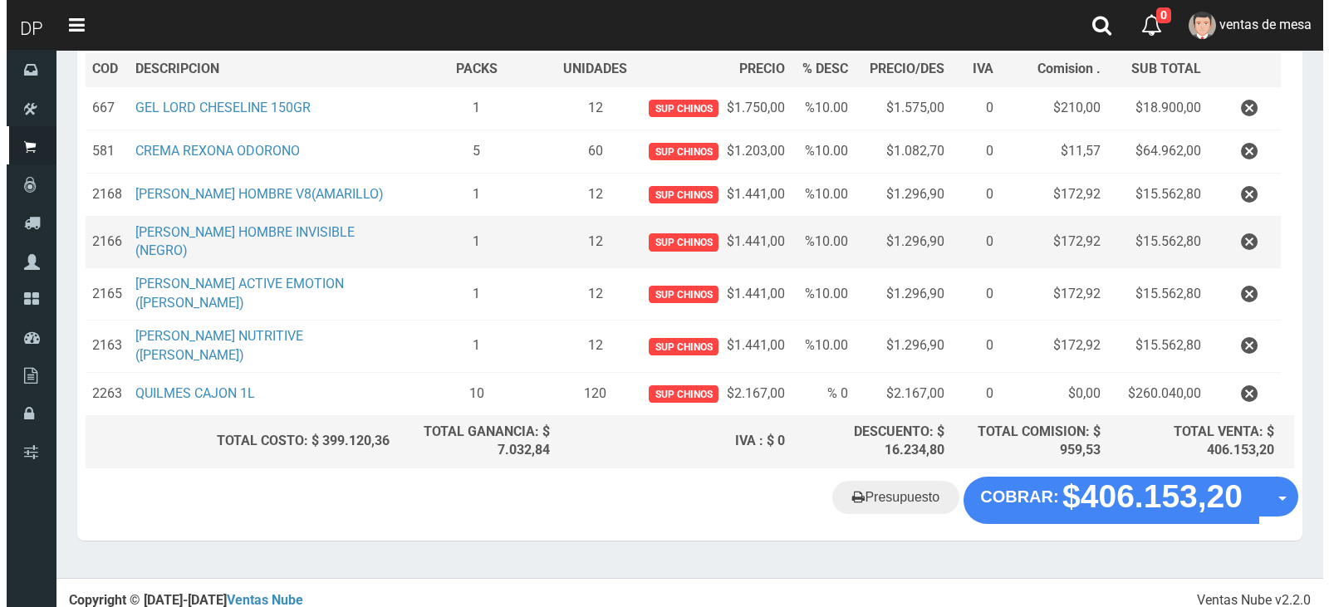
scroll to position [261, 0]
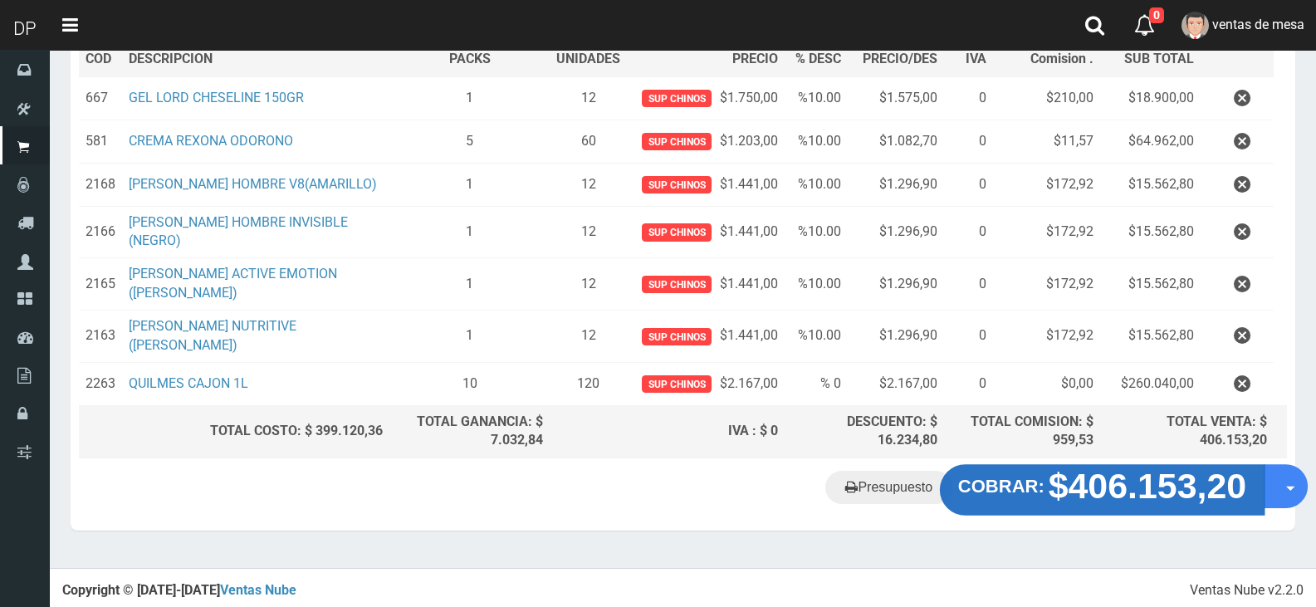
click at [1131, 476] on strong "$406.153,20" at bounding box center [1148, 486] width 199 height 39
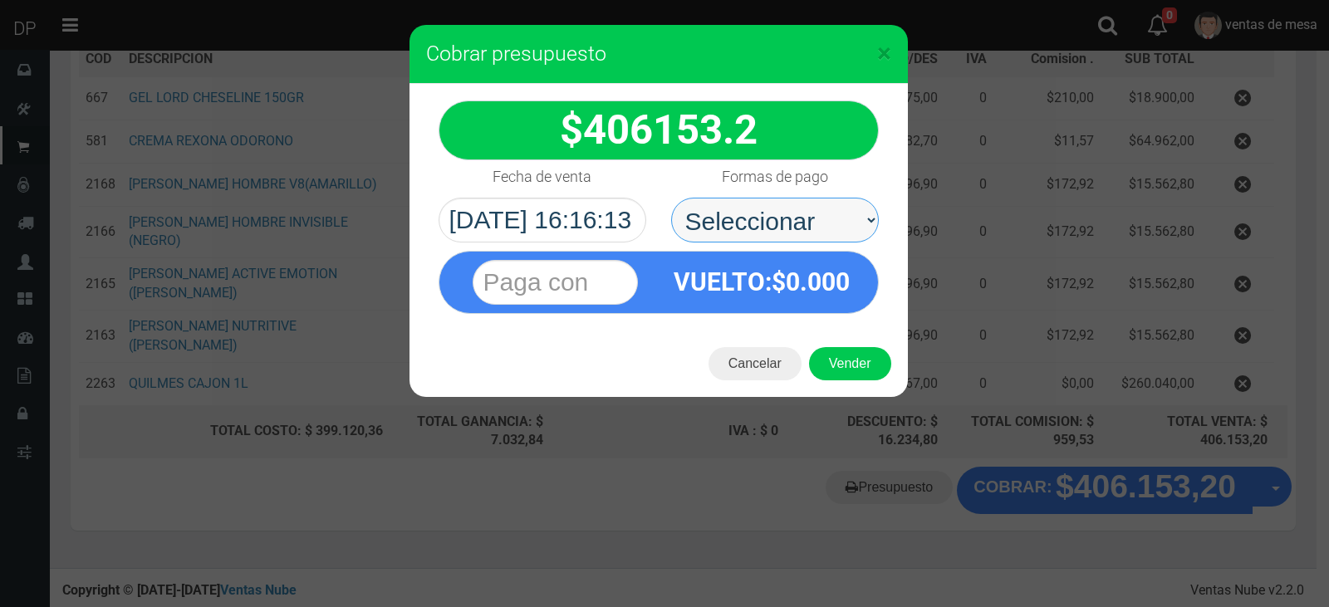
click at [796, 218] on select "Seleccionar Efectivo Tarjeta de Crédito Depósito Débito" at bounding box center [775, 220] width 208 height 45
select select "Efectivo"
click at [671, 198] on select "Seleccionar Efectivo Tarjeta de Crédito Depósito Débito" at bounding box center [775, 220] width 208 height 45
click at [844, 344] on div "Cancelar Vender" at bounding box center [658, 364] width 498 height 66
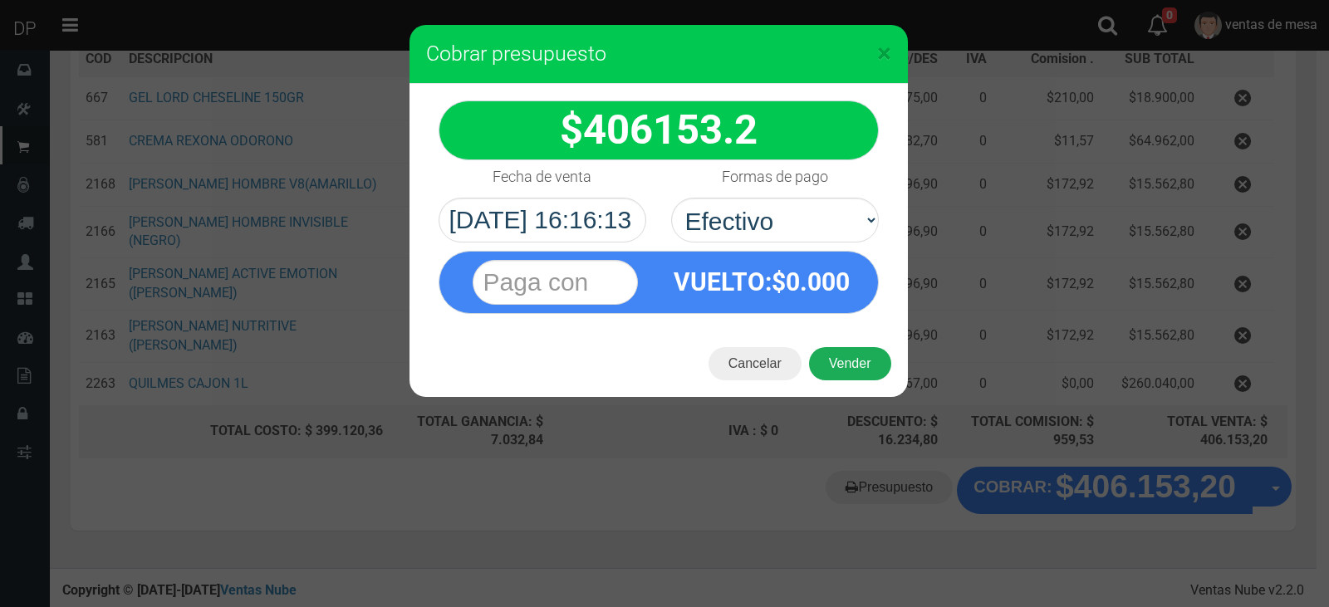
click at [850, 357] on button "Vender" at bounding box center [850, 363] width 82 height 33
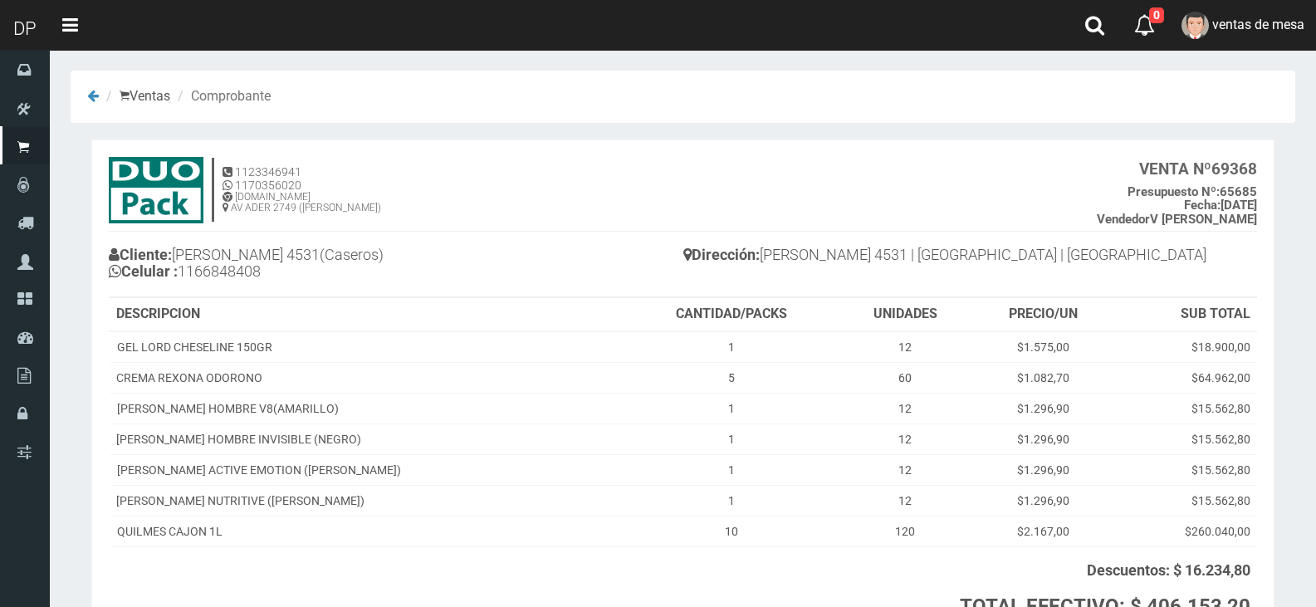
scroll to position [151, 0]
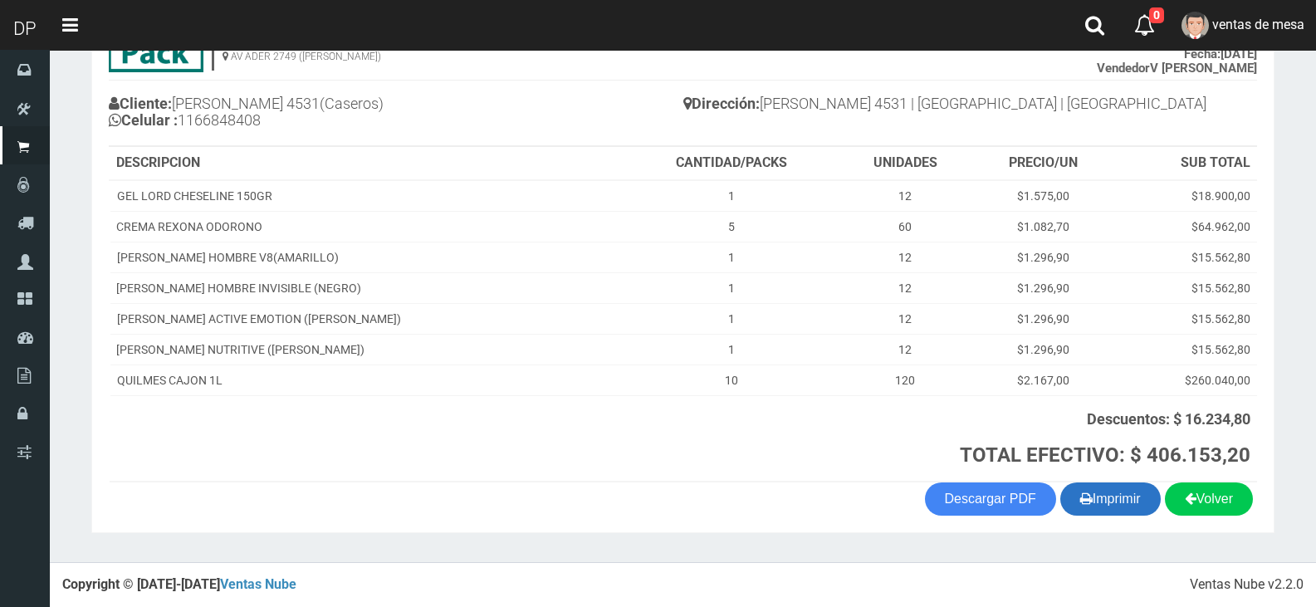
click at [1123, 499] on button "Imprimir" at bounding box center [1111, 499] width 100 height 33
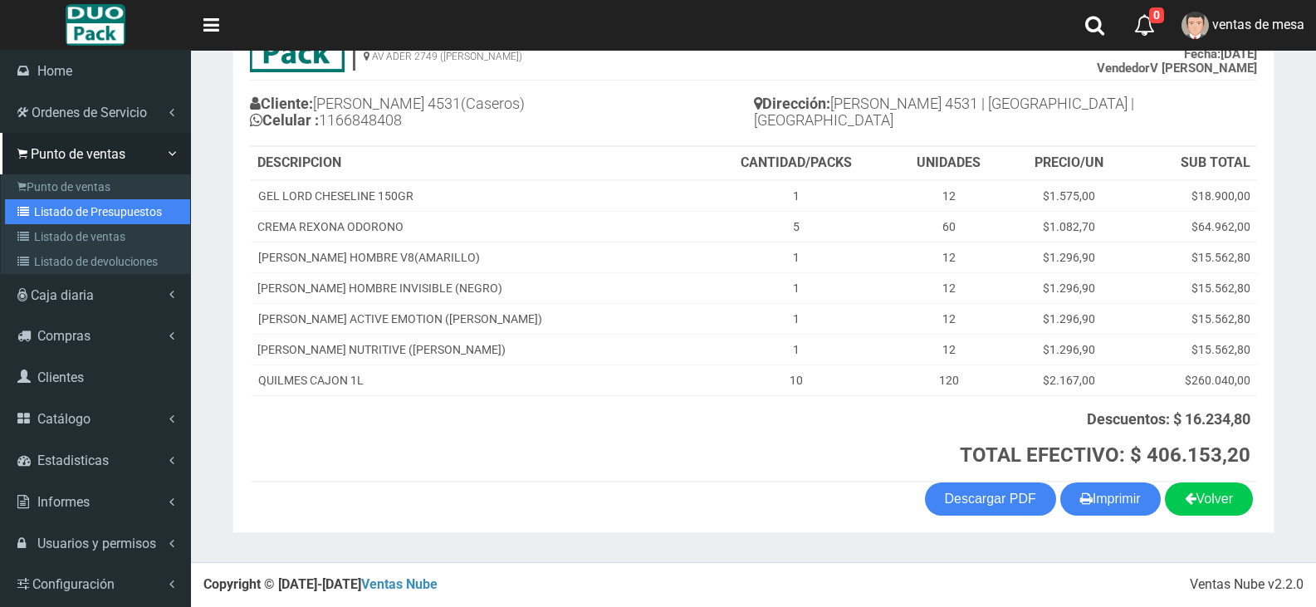
drag, startPoint x: 65, startPoint y: 218, endPoint x: 135, endPoint y: 132, distance: 110.4
click at [65, 218] on link "Listado de Presupuestos" at bounding box center [97, 211] width 185 height 25
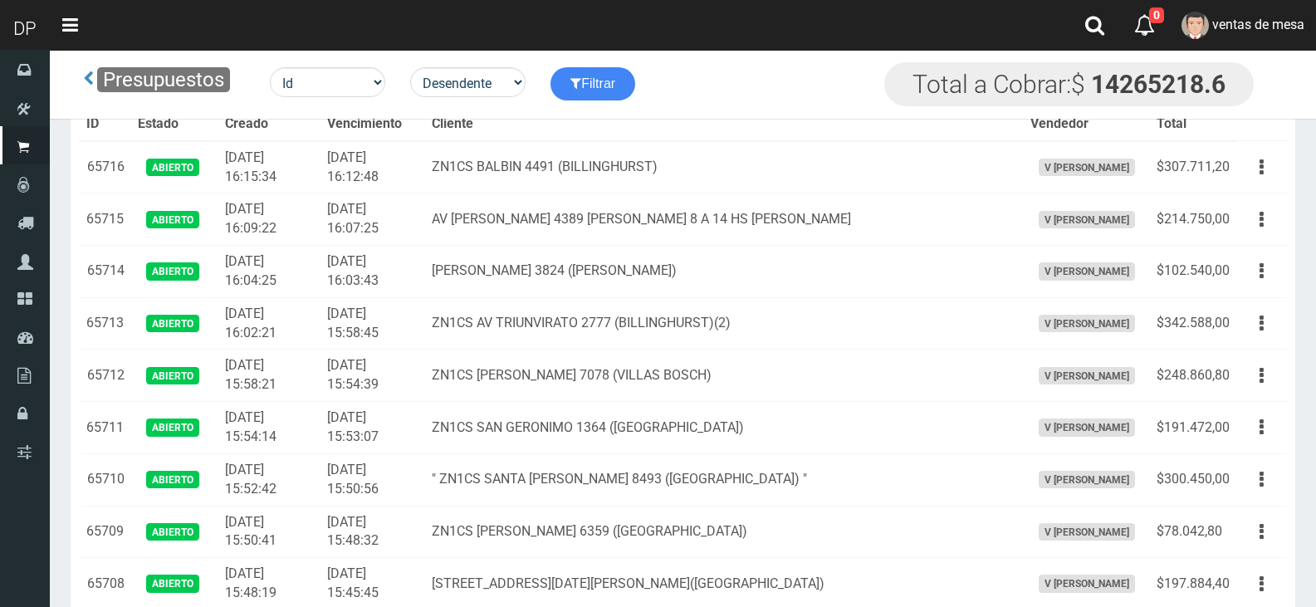
scroll to position [1355, 0]
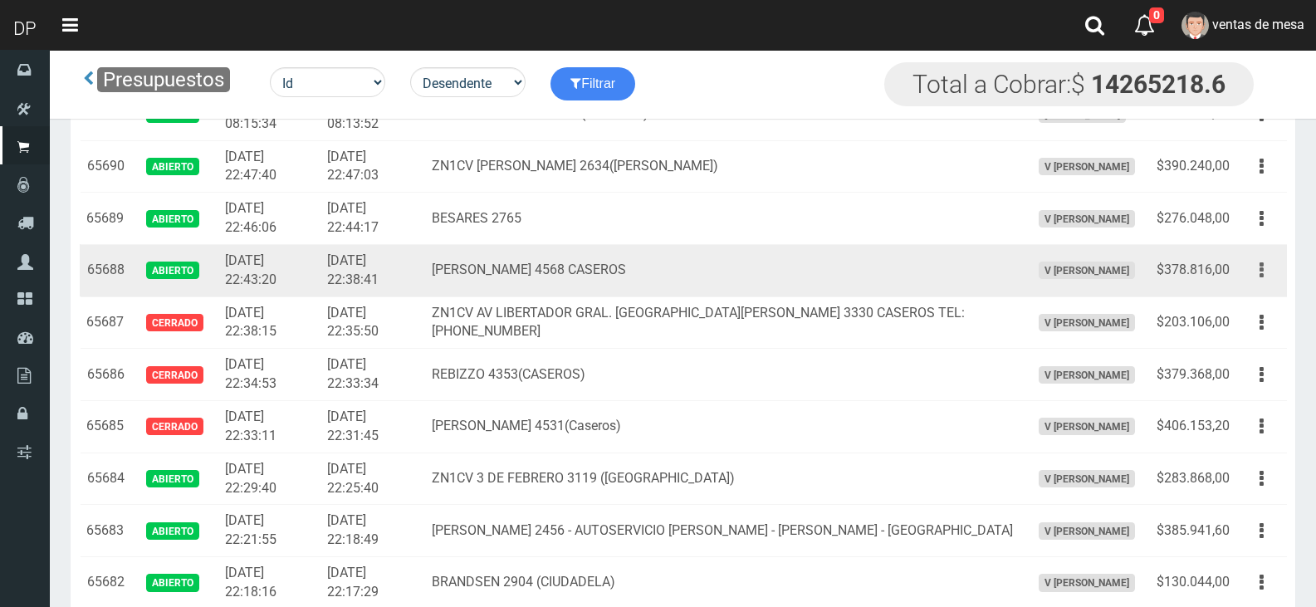
click at [1262, 269] on icon "button" at bounding box center [1262, 270] width 4 height 29
click at [1247, 292] on ul "Editar Imprimir Eliminar" at bounding box center [1214, 353] width 133 height 137
click at [1249, 277] on button "button" at bounding box center [1261, 270] width 37 height 29
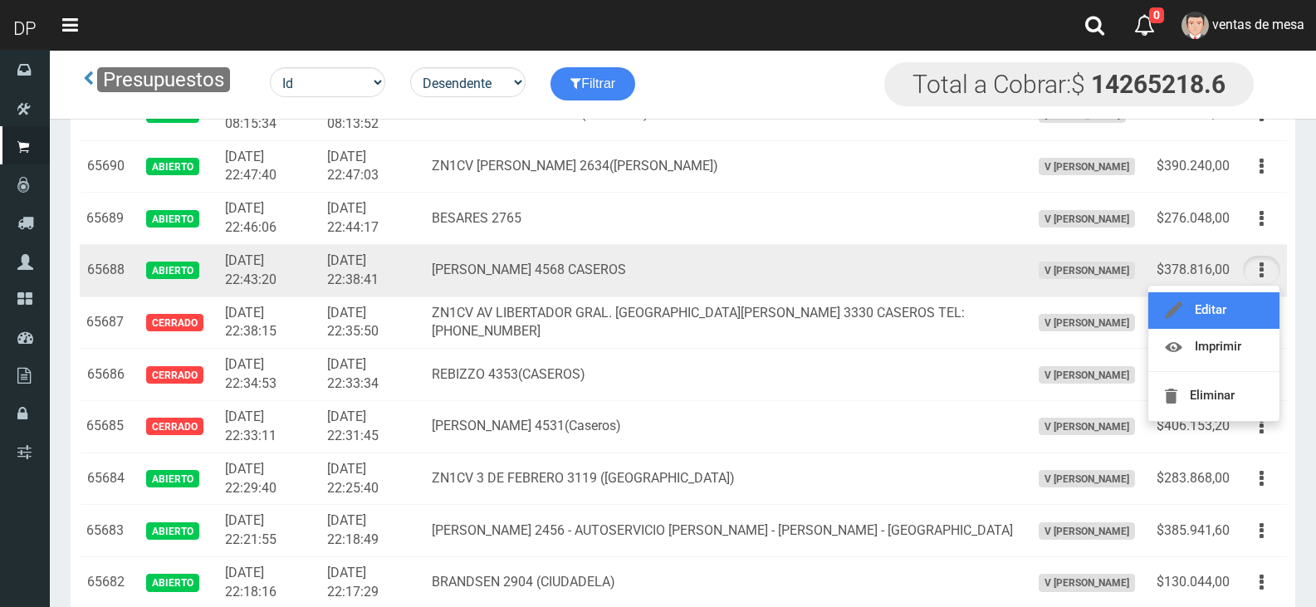
click at [1250, 311] on link "Editar" at bounding box center [1214, 310] width 131 height 37
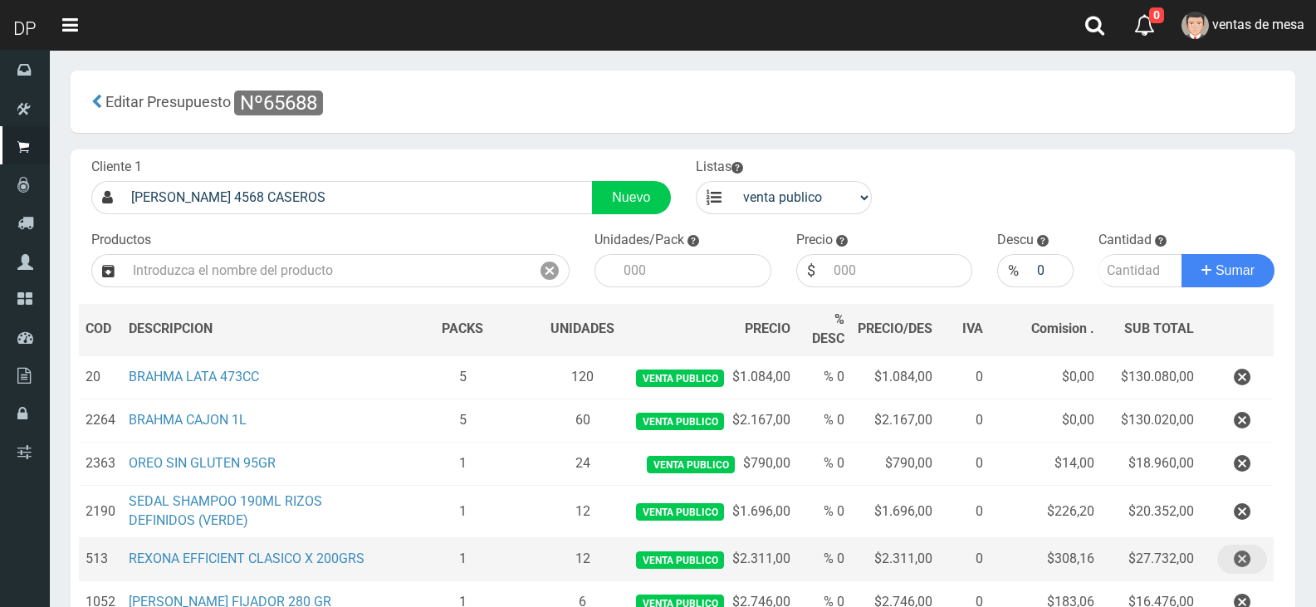
click at [1224, 562] on button "button" at bounding box center [1243, 559] width 50 height 29
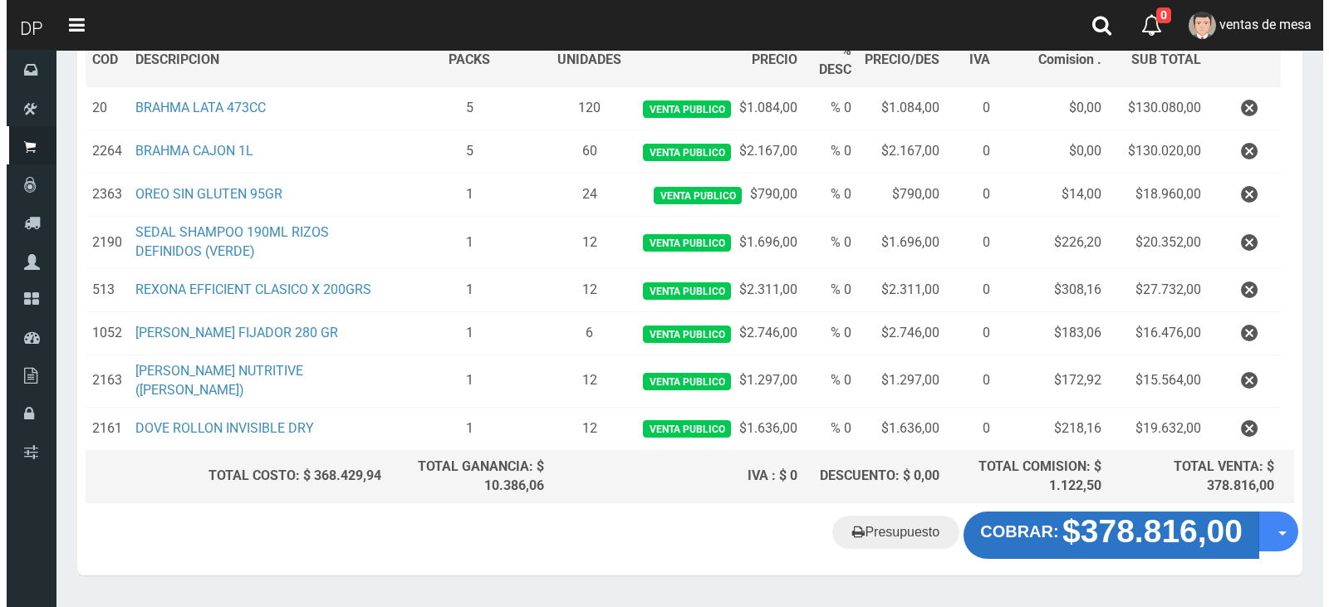
scroll to position [262, 0]
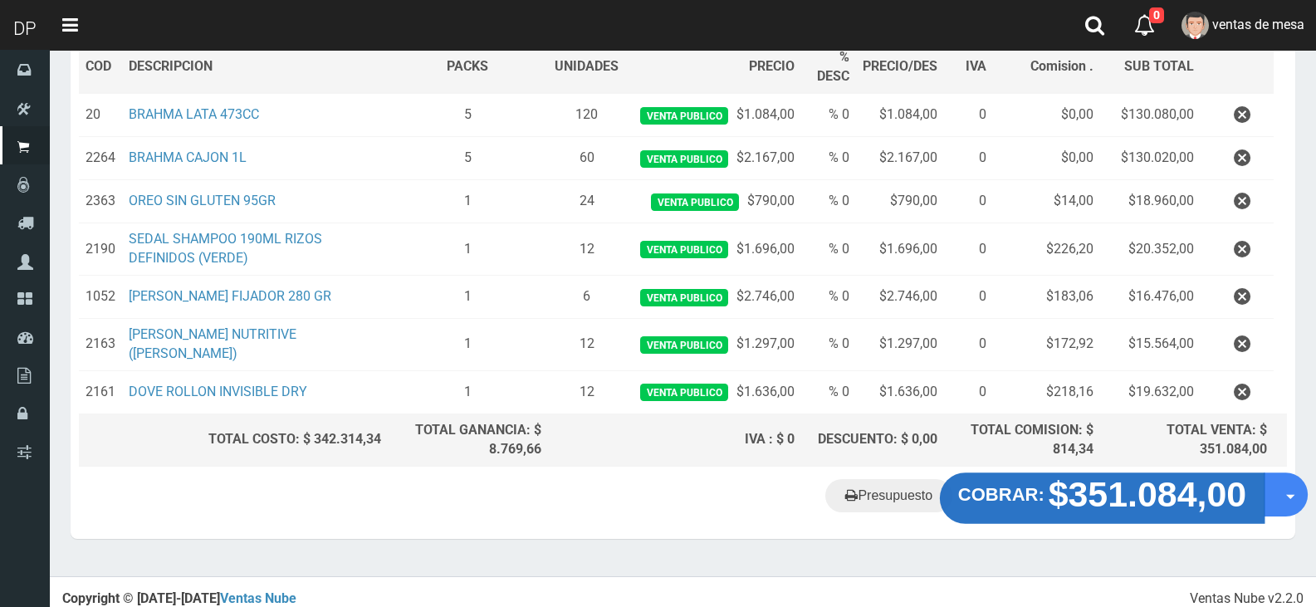
click at [1107, 496] on strong "$351.084,00" at bounding box center [1148, 494] width 199 height 39
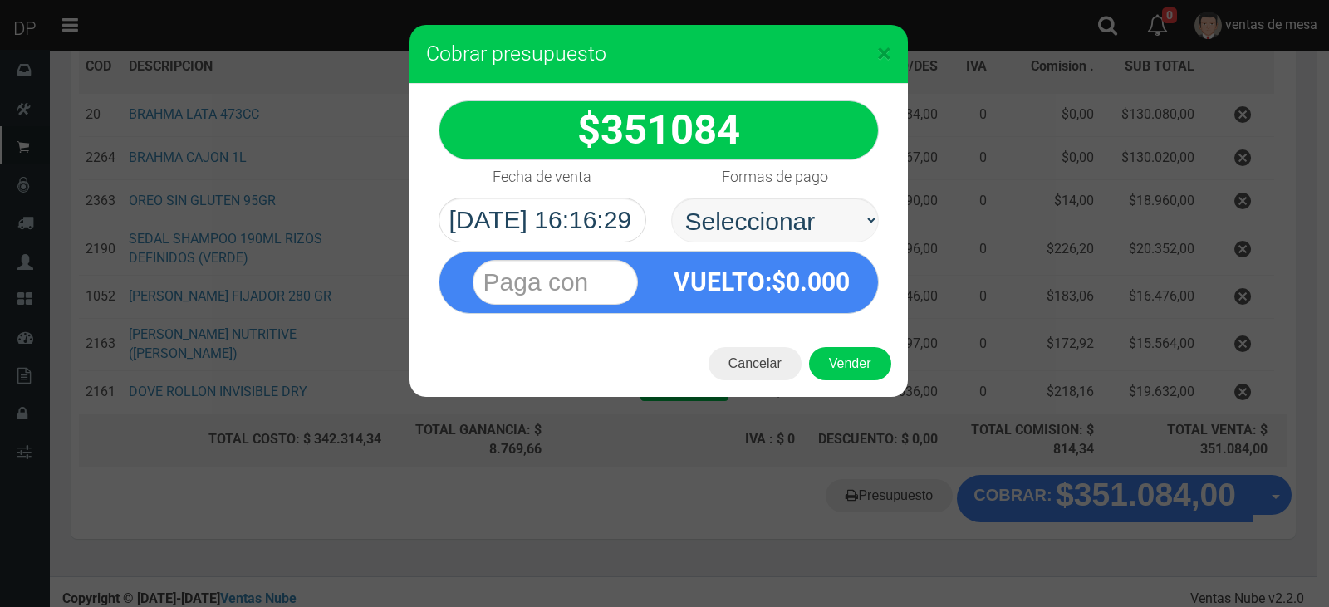
click at [671, 198] on select "Seleccionar Efectivo Tarjeta de Crédito Depósito Débito" at bounding box center [775, 220] width 208 height 45
click at [826, 217] on select "Seleccionar Efectivo Tarjeta de Crédito Depósito Débito" at bounding box center [775, 220] width 208 height 45
select select "Efectivo"
click at [671, 198] on select "Seleccionar Efectivo Tarjeta de Crédito Depósito Débito" at bounding box center [775, 220] width 208 height 45
drag, startPoint x: 821, startPoint y: 242, endPoint x: 843, endPoint y: 355, distance: 115.2
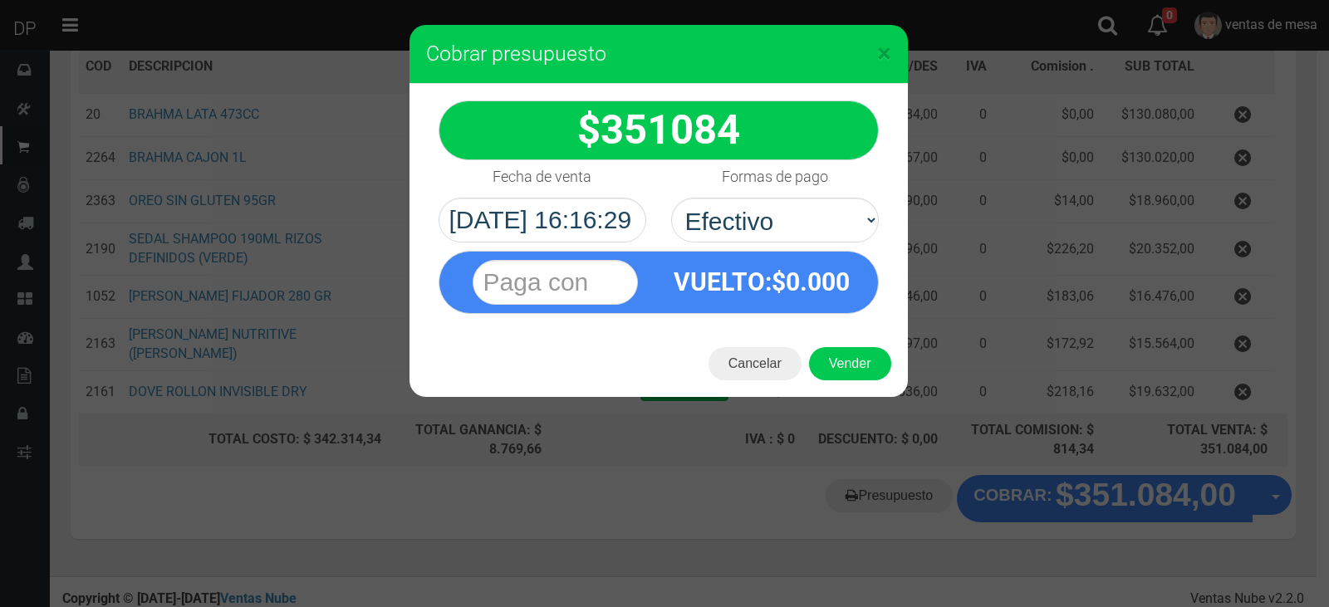
click at [810, 286] on span "0.000" at bounding box center [818, 281] width 64 height 29
click at [853, 375] on button "Vender" at bounding box center [850, 363] width 82 height 33
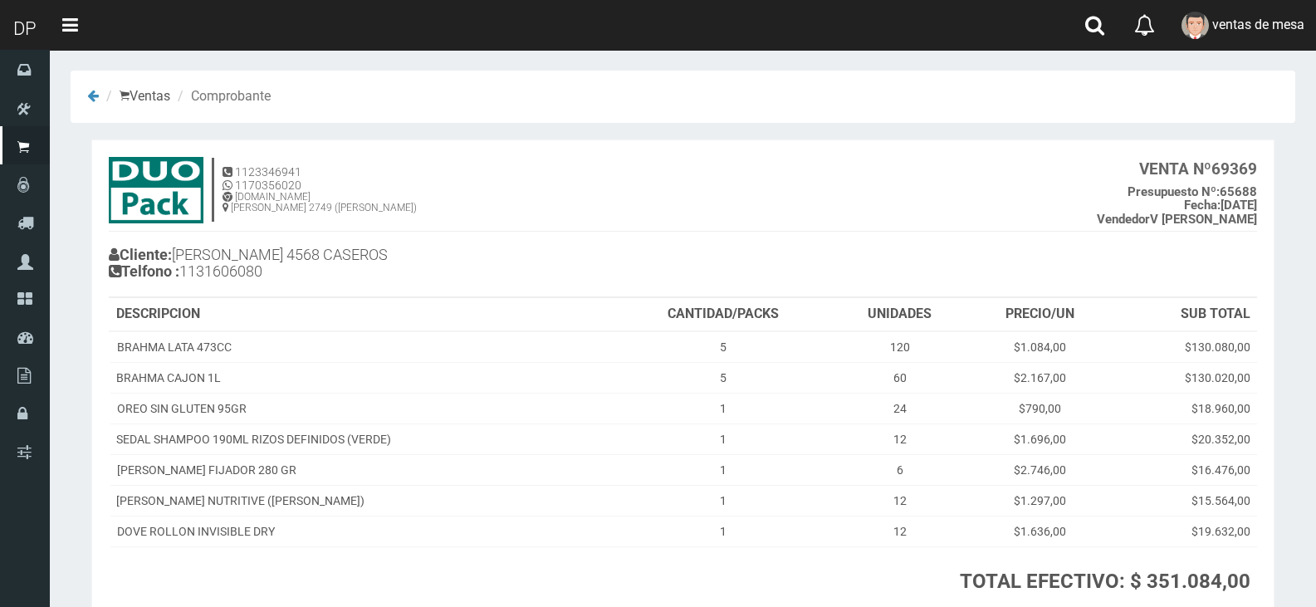
scroll to position [126, 0]
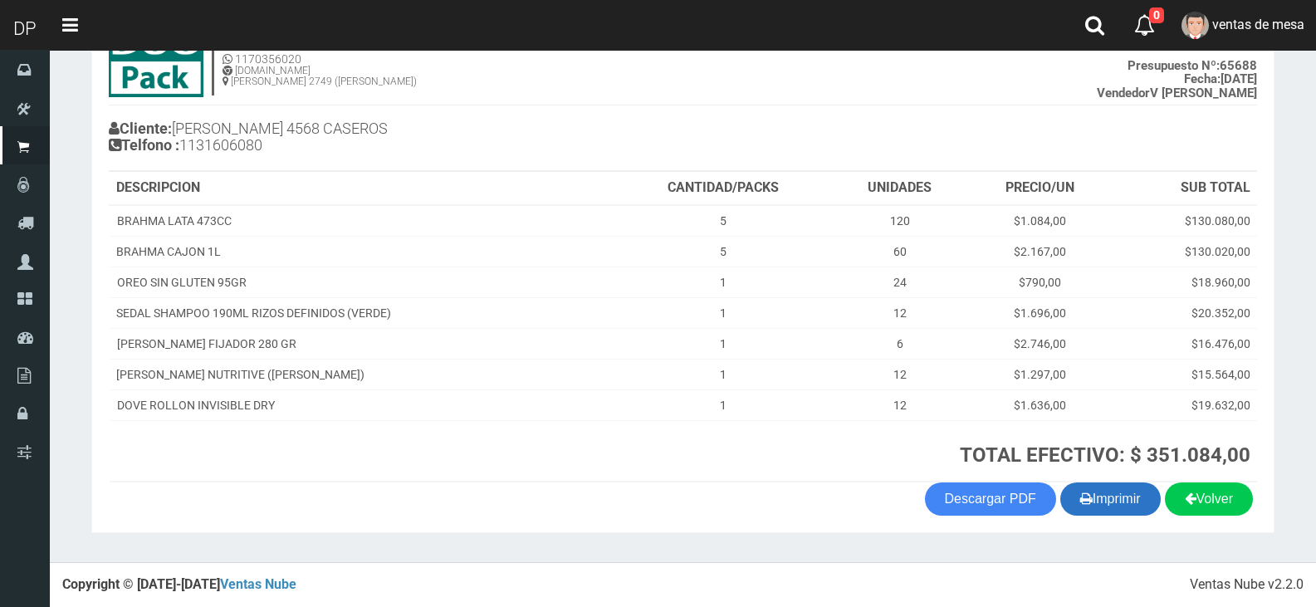
click at [1101, 504] on button "Imprimir" at bounding box center [1111, 499] width 100 height 33
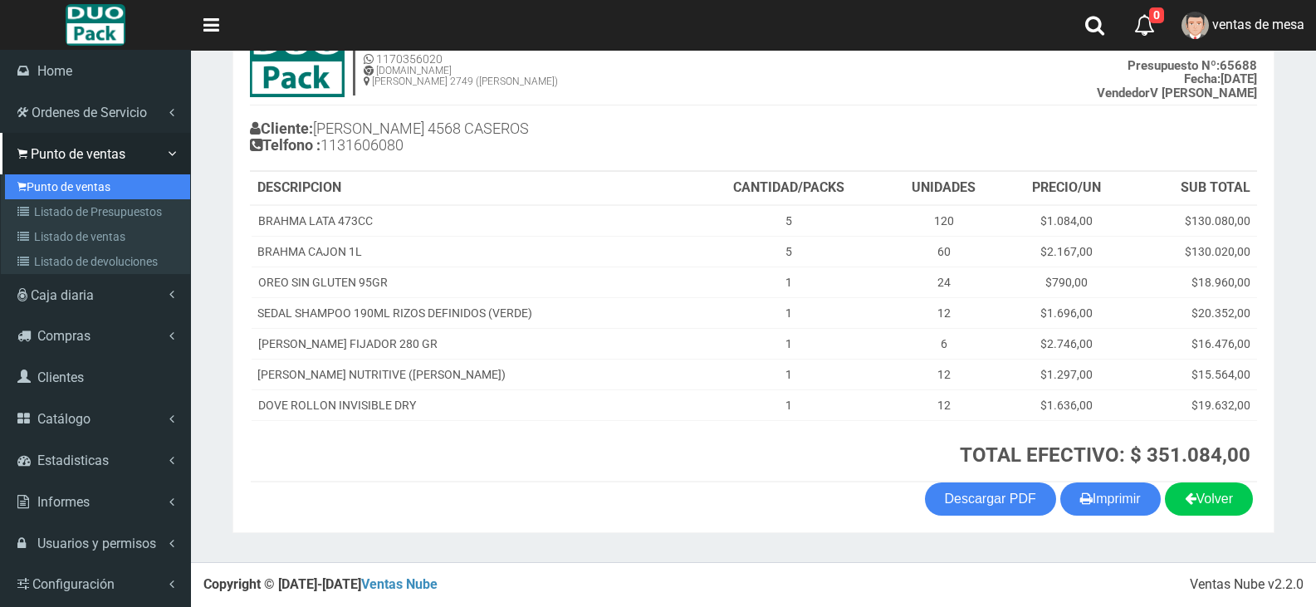
drag, startPoint x: 109, startPoint y: 194, endPoint x: 117, endPoint y: 179, distance: 17.1
click at [109, 194] on link "Punto de ventas" at bounding box center [97, 186] width 185 height 25
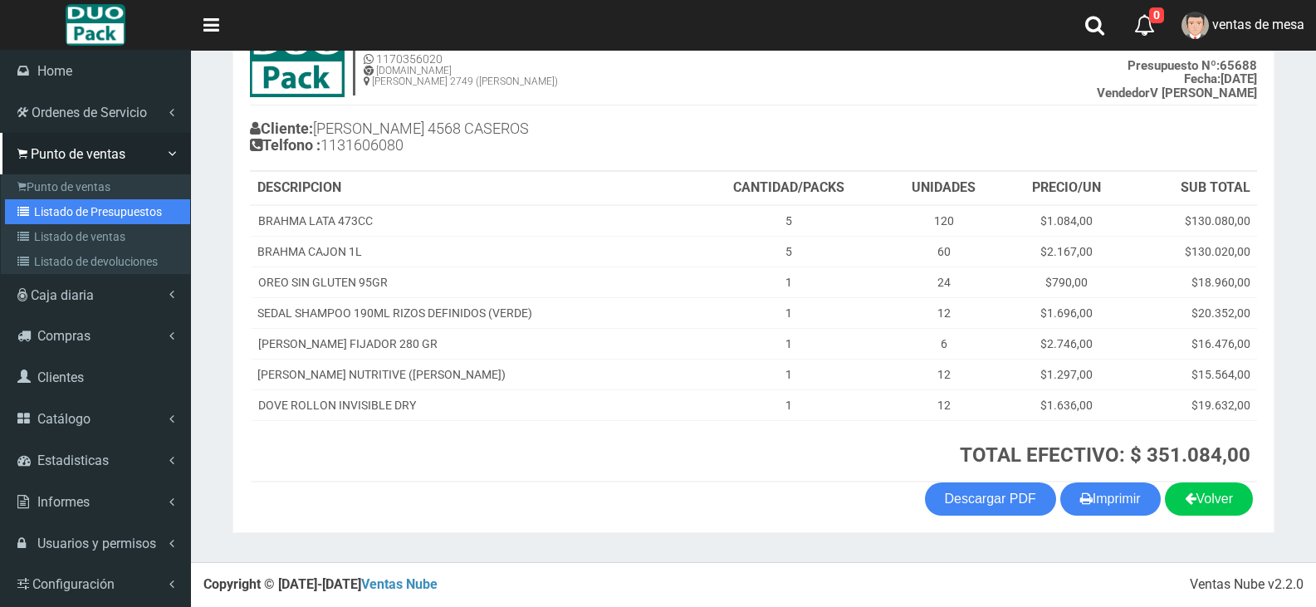
click at [111, 214] on link "Listado de Presupuestos" at bounding box center [97, 211] width 185 height 25
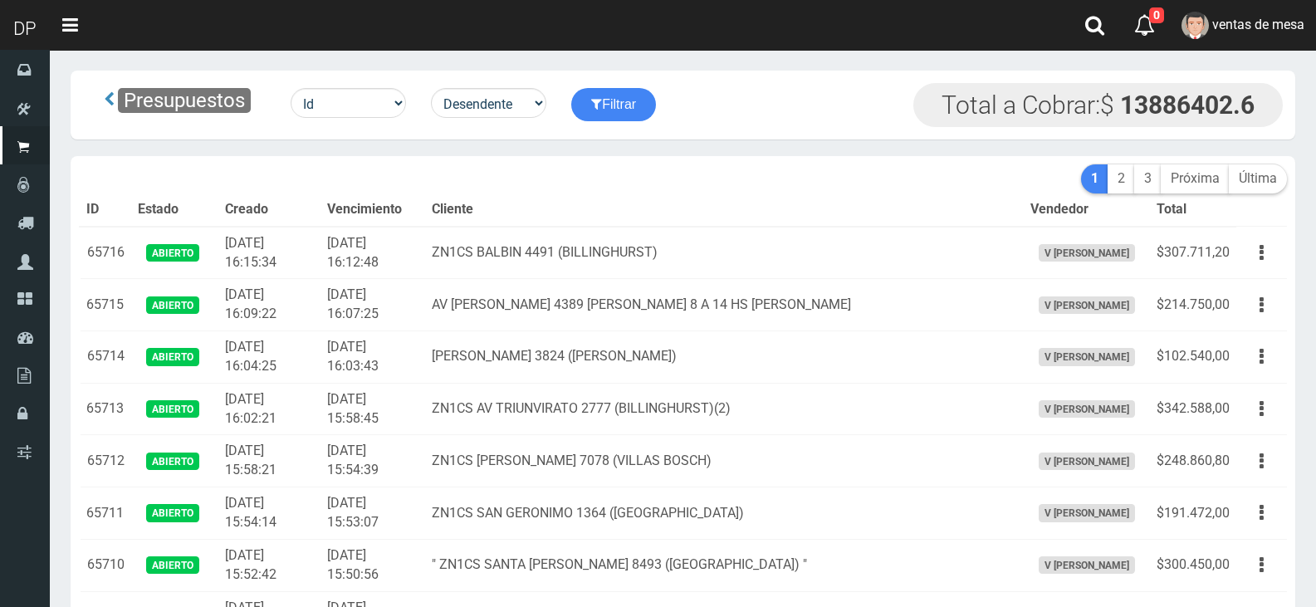
scroll to position [1355, 0]
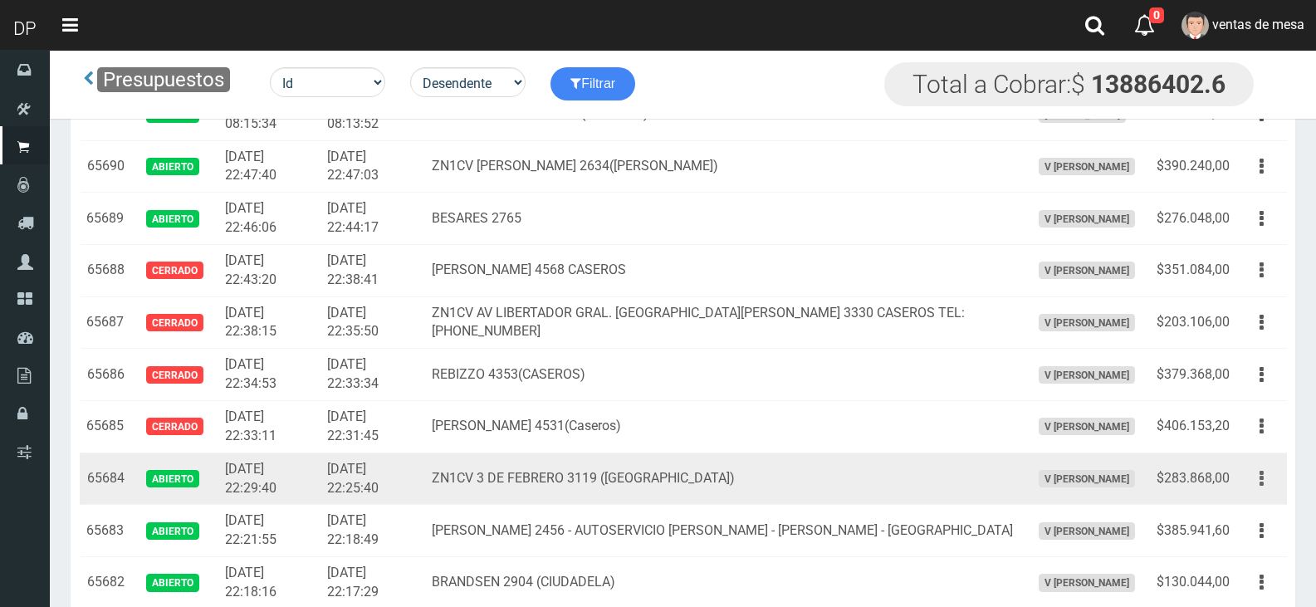
click at [1265, 478] on button "button" at bounding box center [1261, 478] width 37 height 29
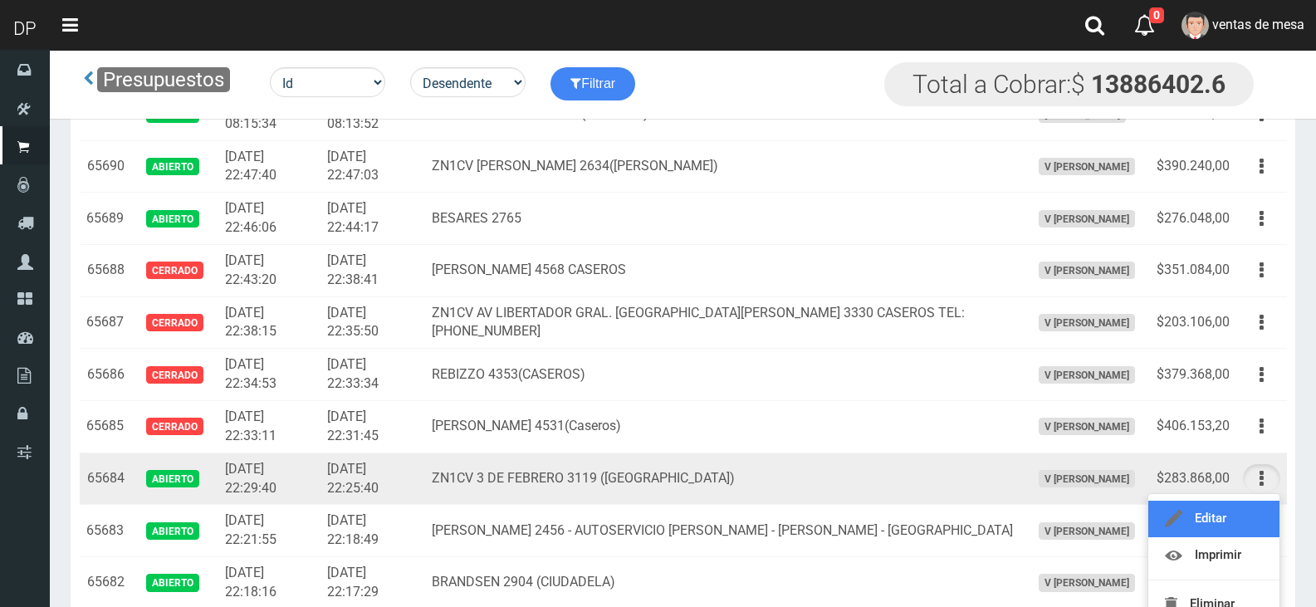
click at [1257, 515] on link "Editar" at bounding box center [1214, 519] width 131 height 37
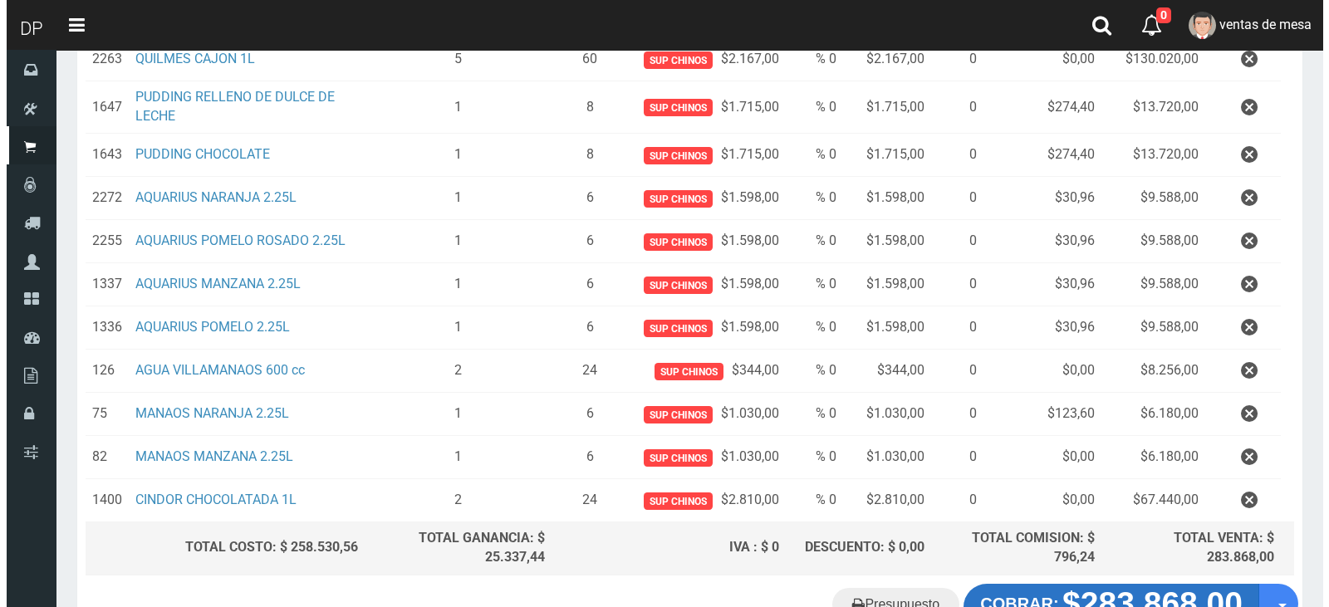
scroll to position [415, 0]
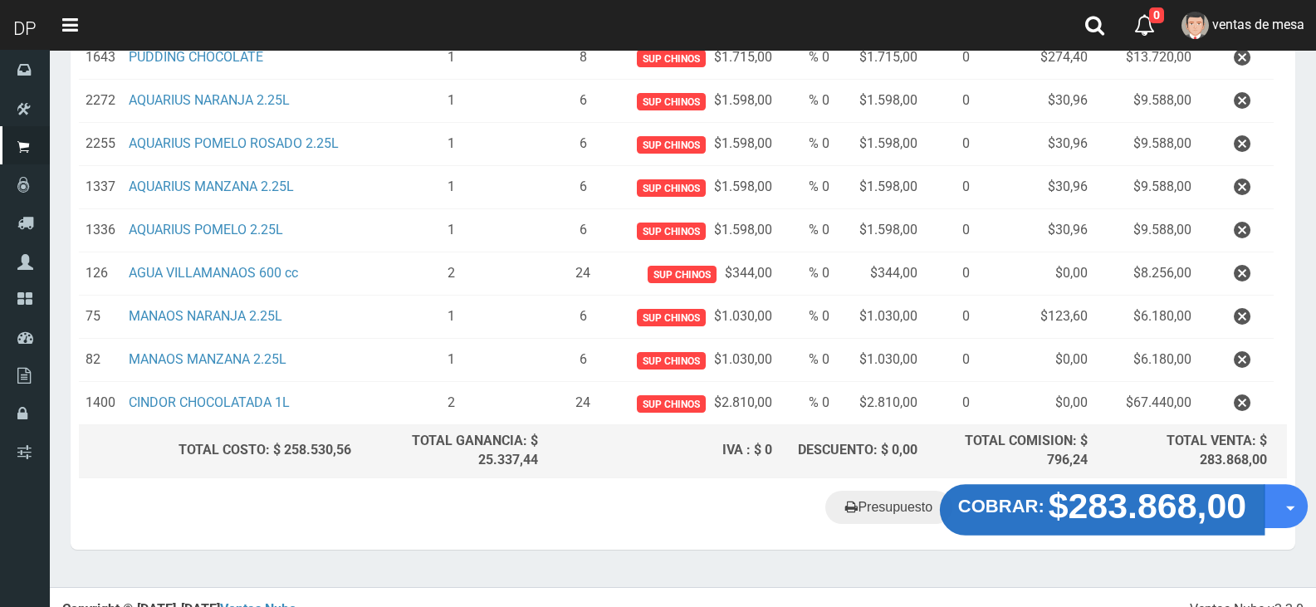
click at [1083, 507] on strong "$283.868,00" at bounding box center [1148, 505] width 199 height 39
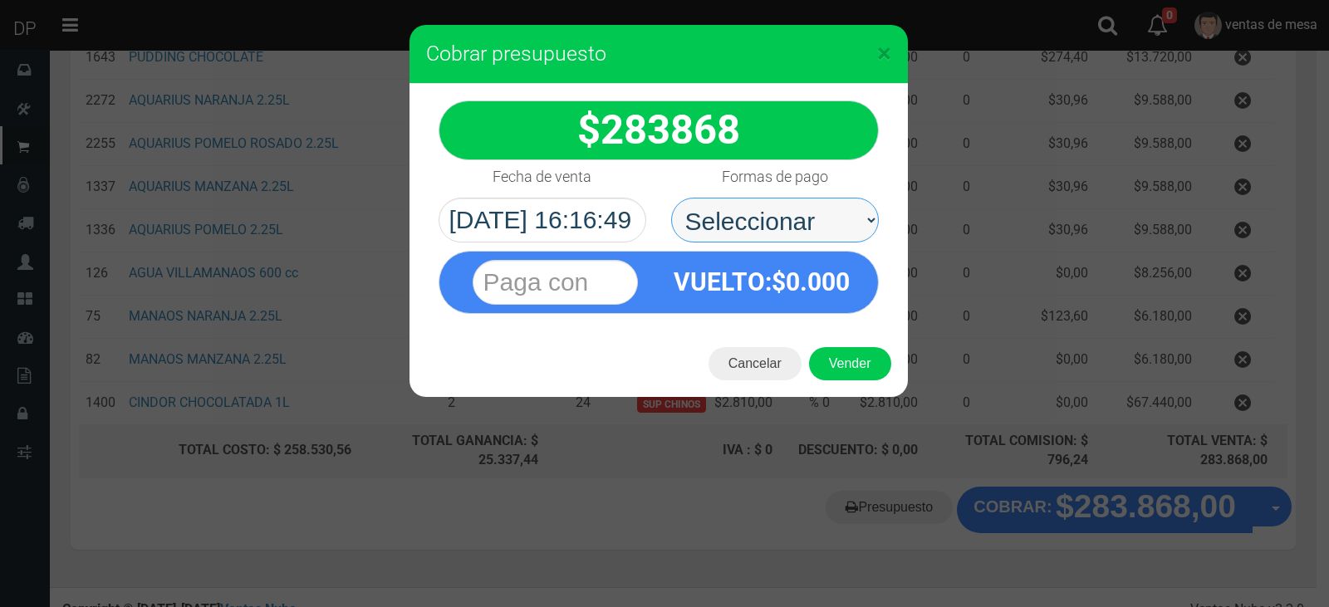
click at [787, 234] on select "Seleccionar Efectivo Tarjeta de Crédito Depósito Débito" at bounding box center [775, 220] width 208 height 45
select select "Efectivo"
click at [671, 198] on select "Seleccionar Efectivo Tarjeta de Crédito Depósito Débito" at bounding box center [775, 220] width 208 height 45
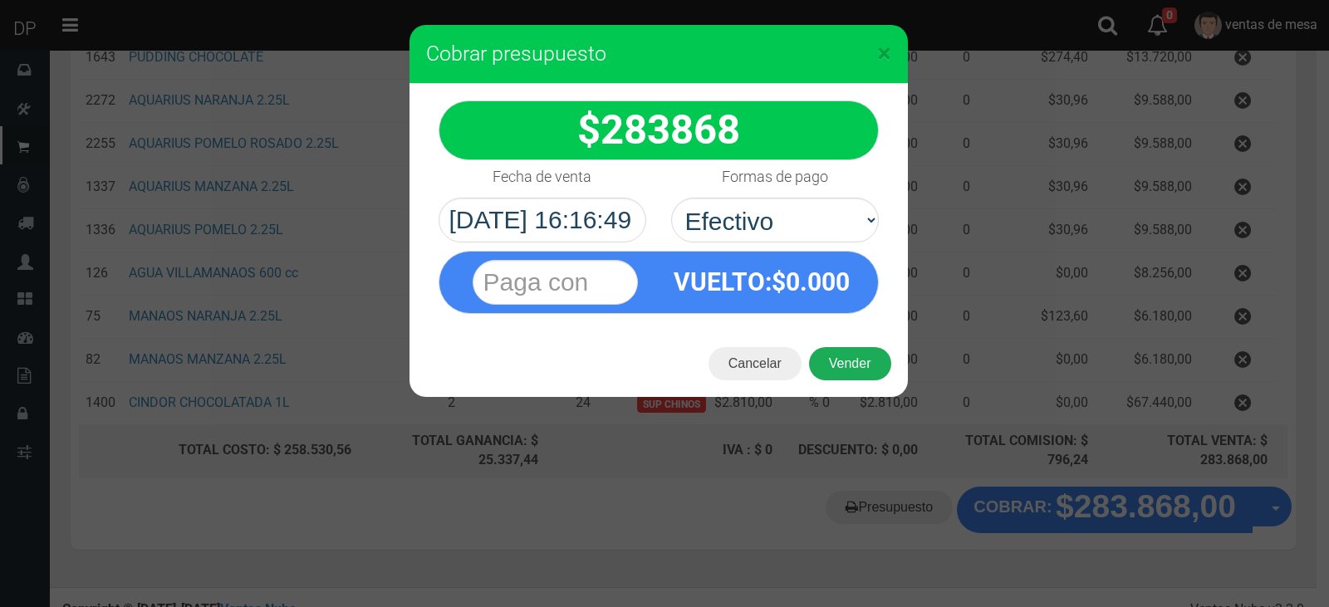
click at [835, 366] on button "Vender" at bounding box center [850, 363] width 82 height 33
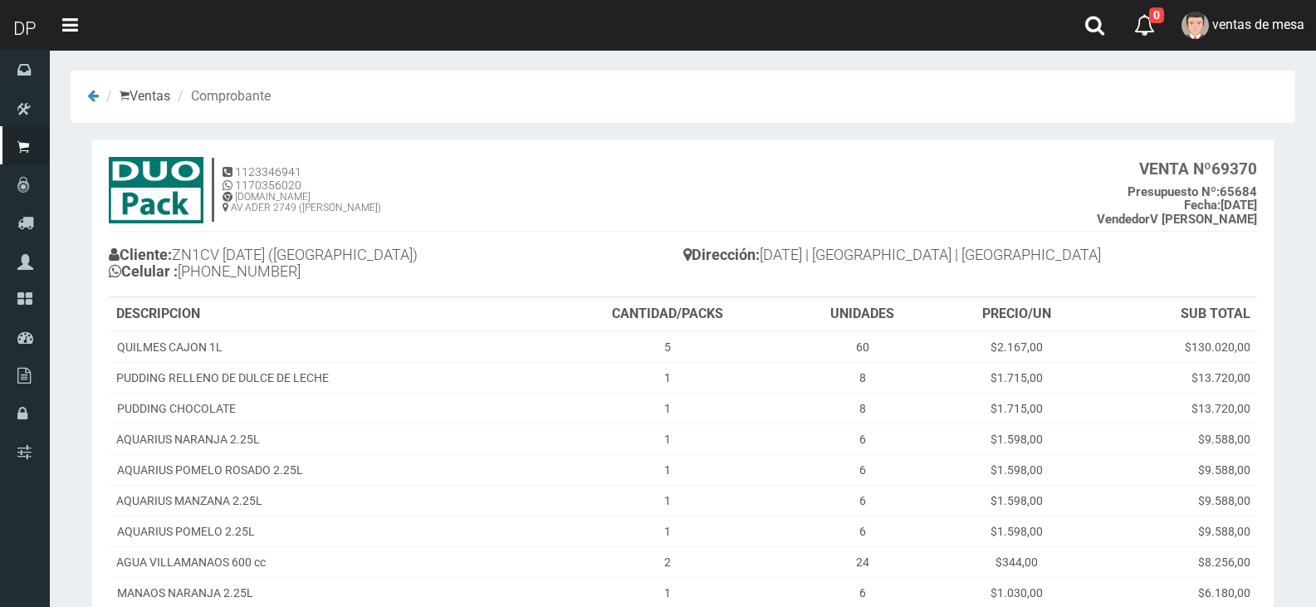
scroll to position [249, 0]
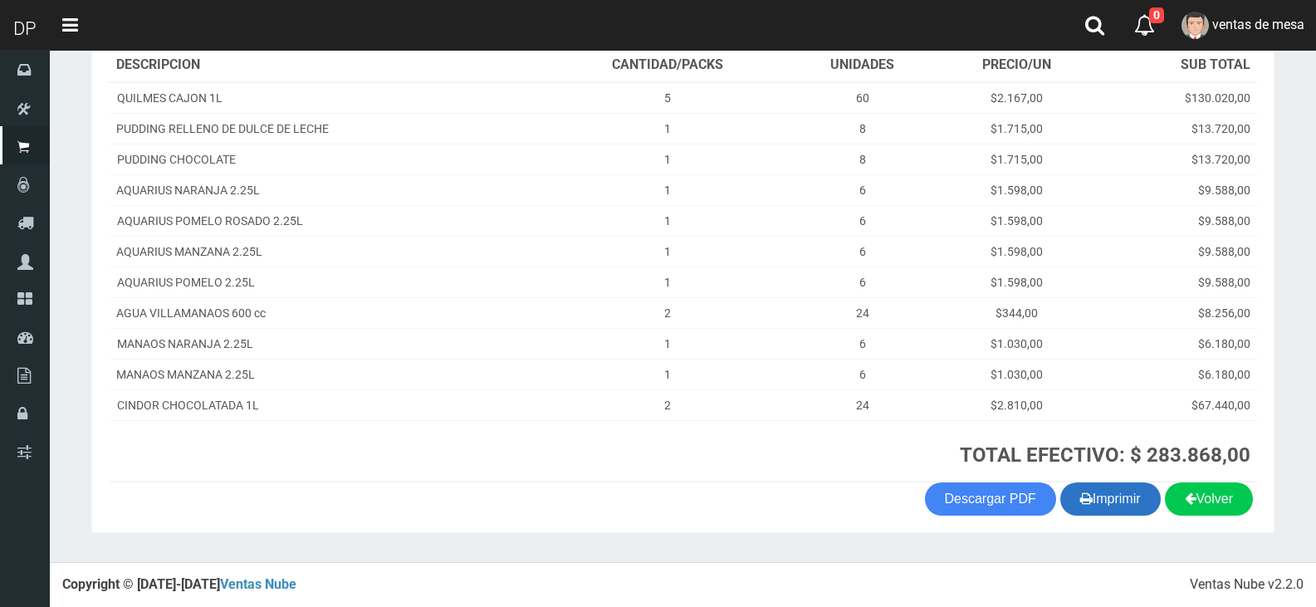
click at [1087, 487] on button "Imprimir" at bounding box center [1111, 499] width 100 height 33
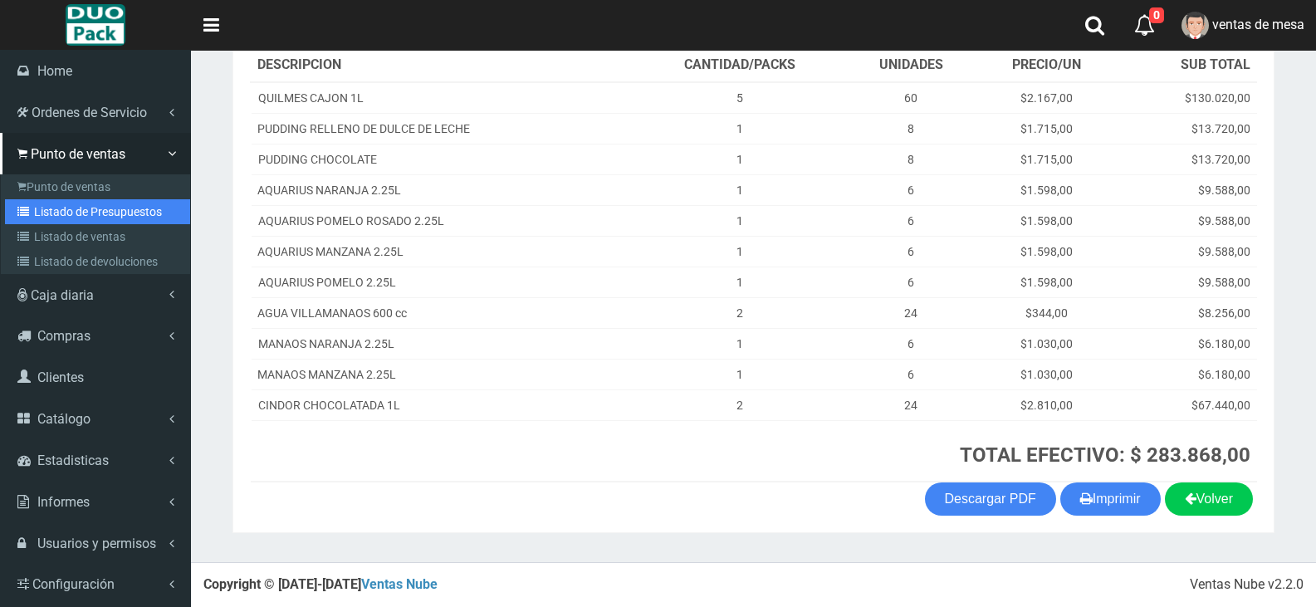
click at [70, 211] on link "Listado de Presupuestos" at bounding box center [97, 211] width 185 height 25
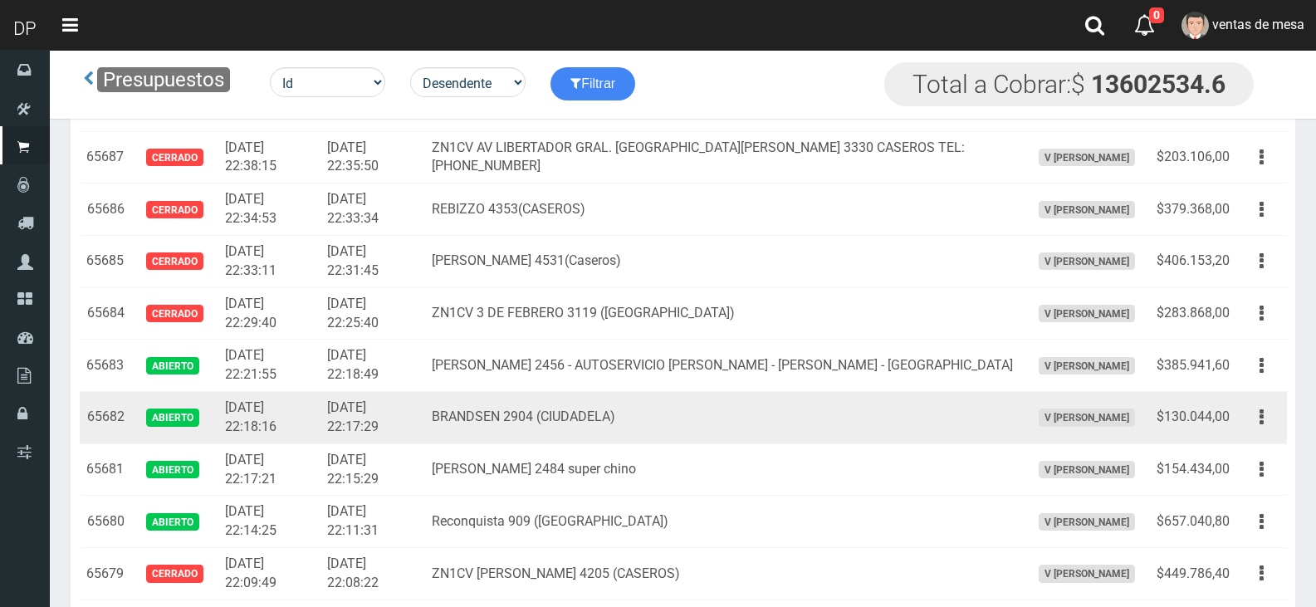
scroll to position [1521, 0]
click at [1261, 423] on icon "button" at bounding box center [1262, 416] width 4 height 29
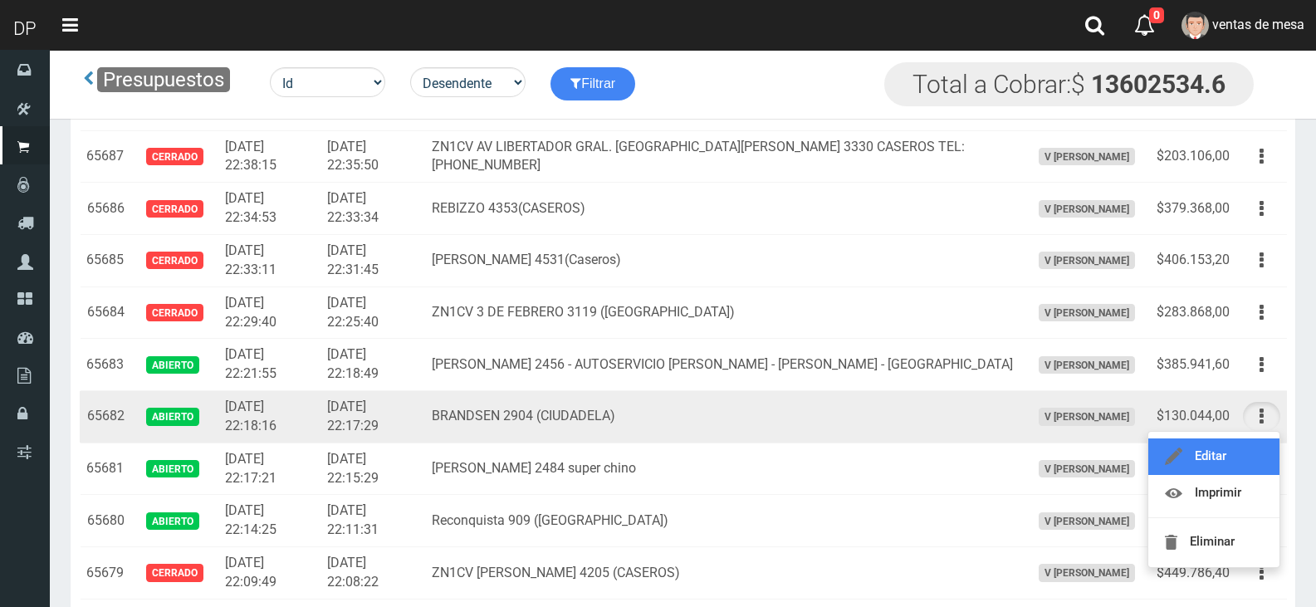
click at [1246, 453] on link "Editar" at bounding box center [1214, 457] width 131 height 37
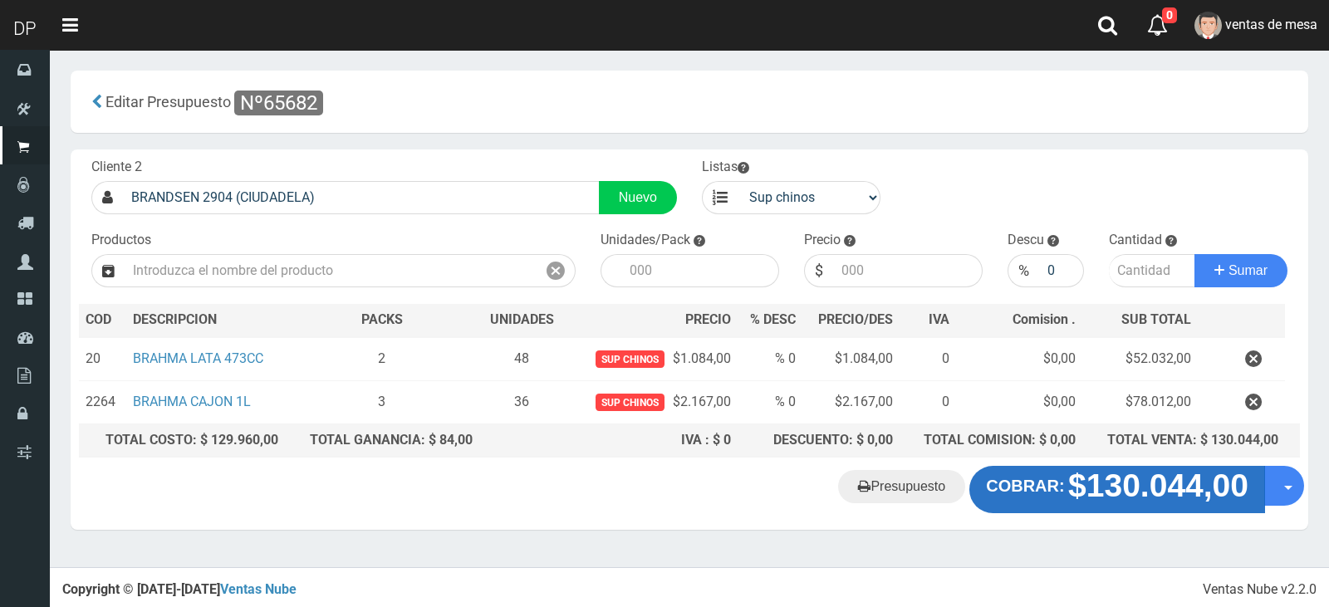
click at [1045, 483] on strong "COBRAR:" at bounding box center [1025, 486] width 78 height 18
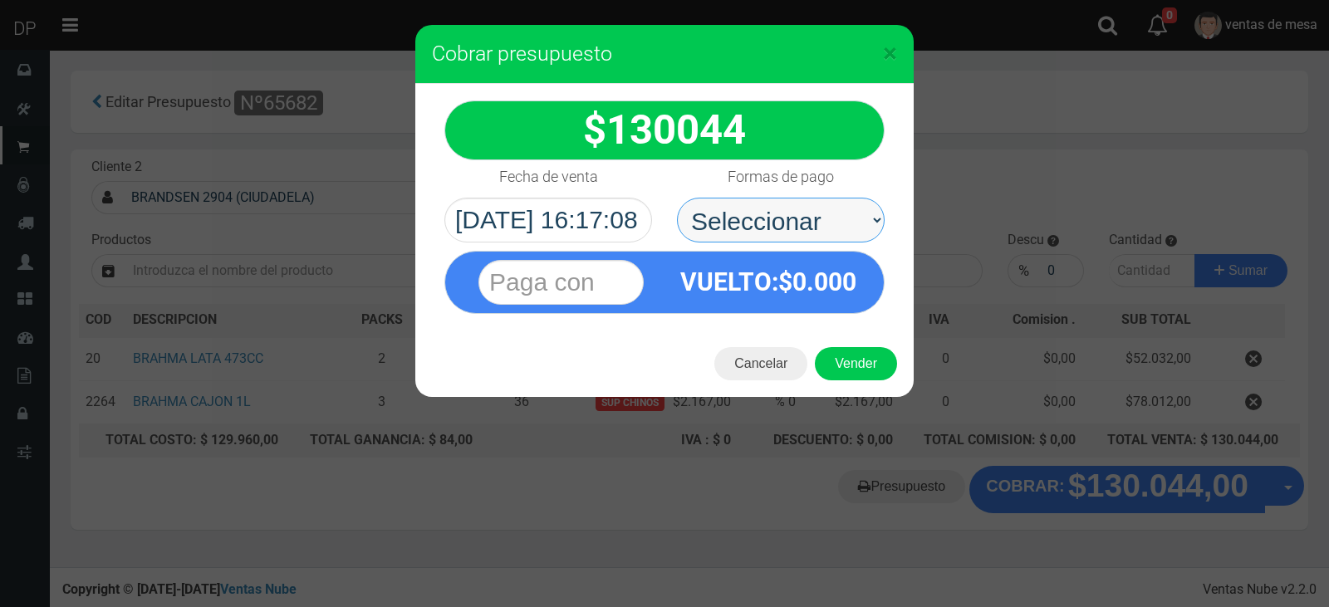
click at [817, 235] on select "Seleccionar Efectivo Tarjeta de Crédito Depósito Débito" at bounding box center [781, 220] width 208 height 45
select select "Efectivo"
click at [677, 198] on select "Seleccionar Efectivo Tarjeta de Crédito Depósito Débito" at bounding box center [781, 220] width 208 height 45
click at [847, 361] on button "Vender" at bounding box center [856, 363] width 82 height 33
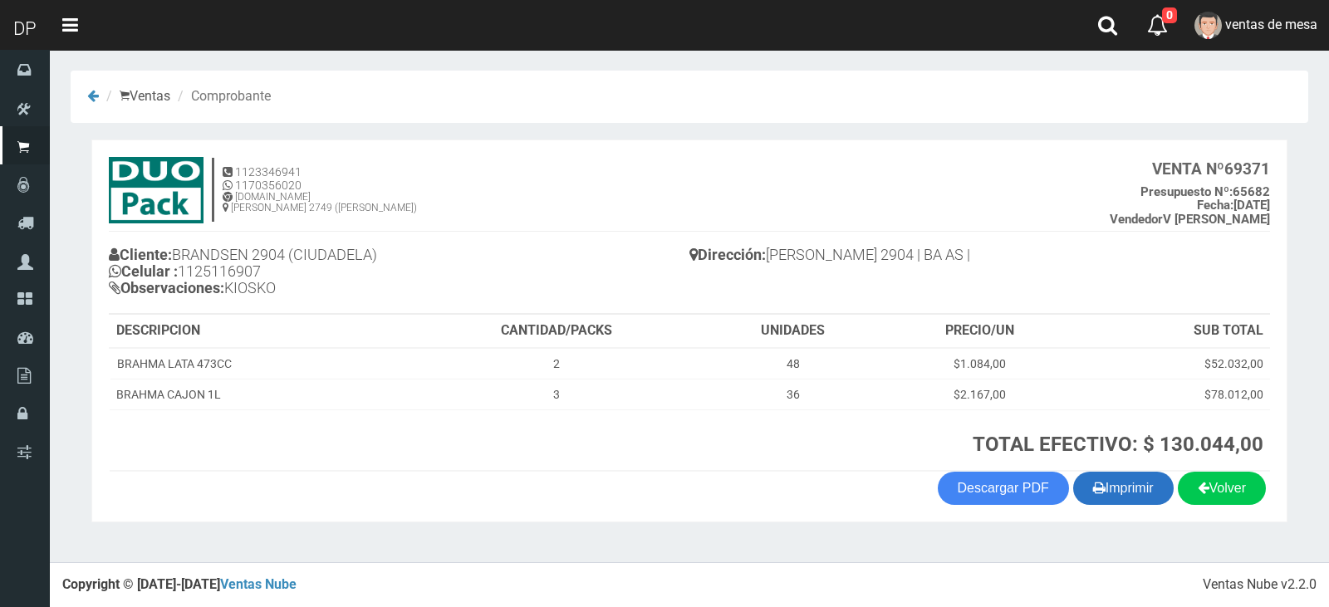
click at [1100, 493] on button "Imprimir" at bounding box center [1123, 488] width 100 height 33
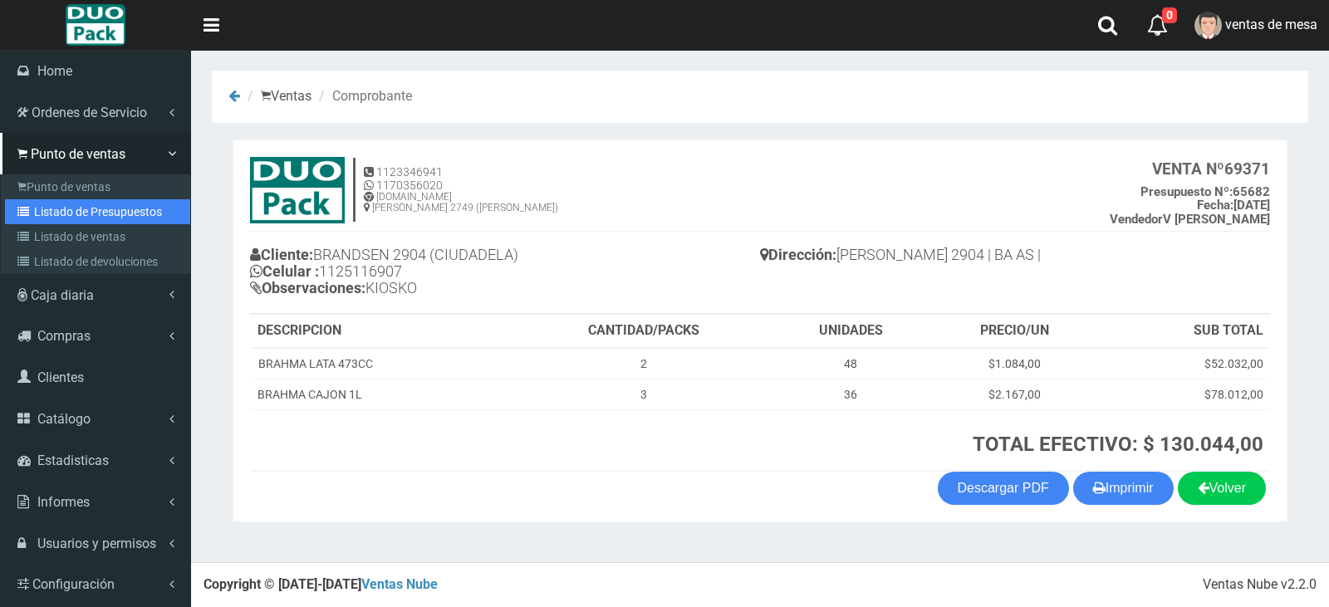
click at [62, 204] on link "Listado de Presupuestos" at bounding box center [97, 211] width 185 height 25
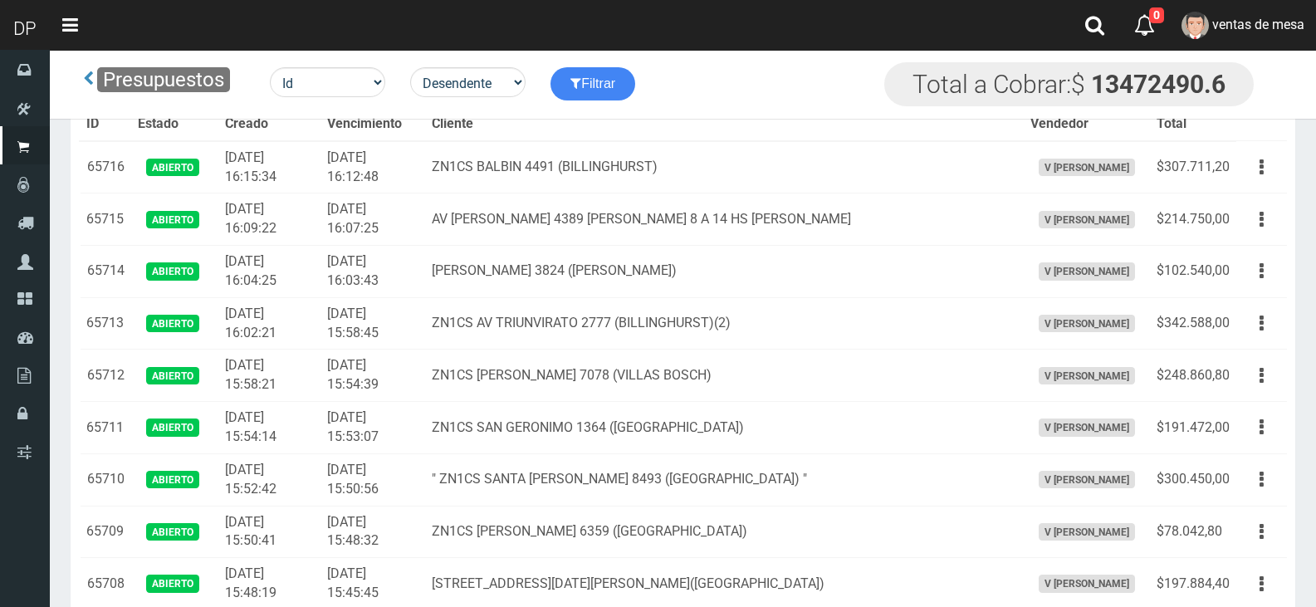
scroll to position [2448, 0]
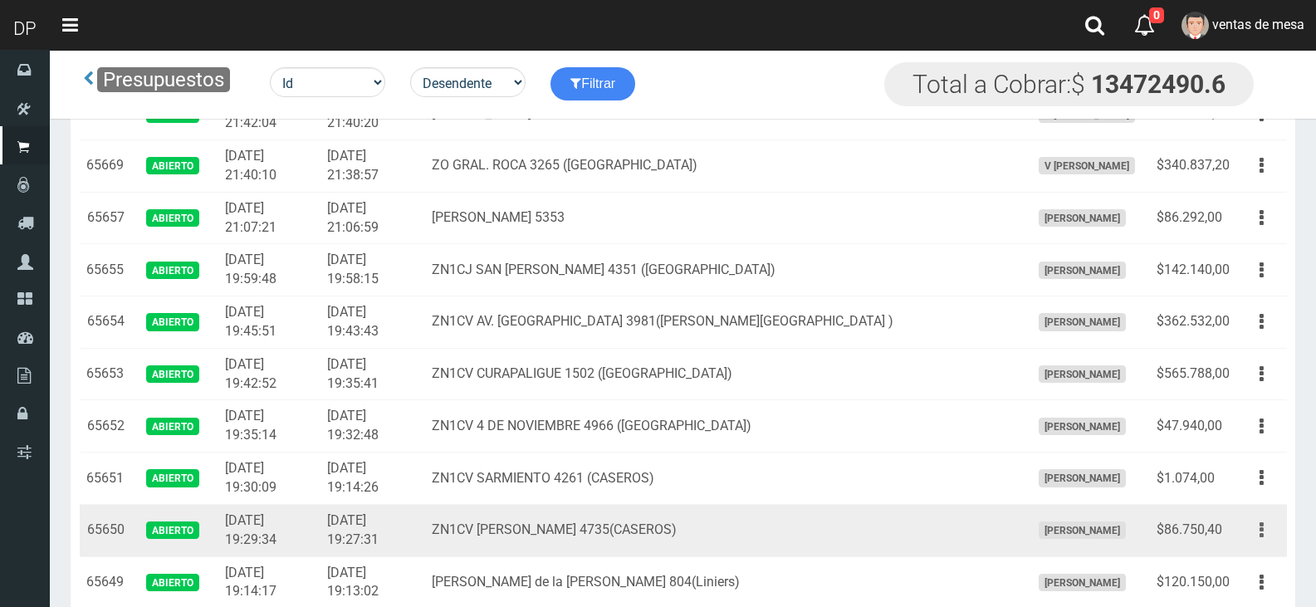
click at [1259, 534] on button "button" at bounding box center [1261, 530] width 37 height 29
click at [1248, 566] on link "Editar" at bounding box center [1214, 570] width 131 height 37
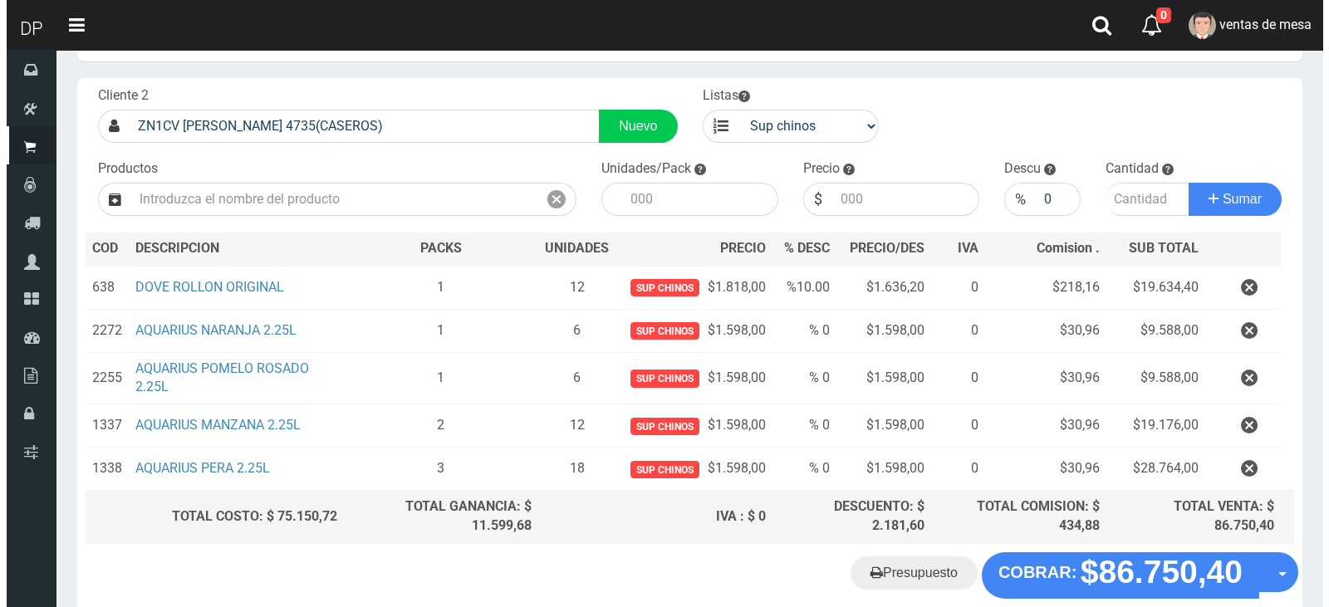
scroll to position [157, 0]
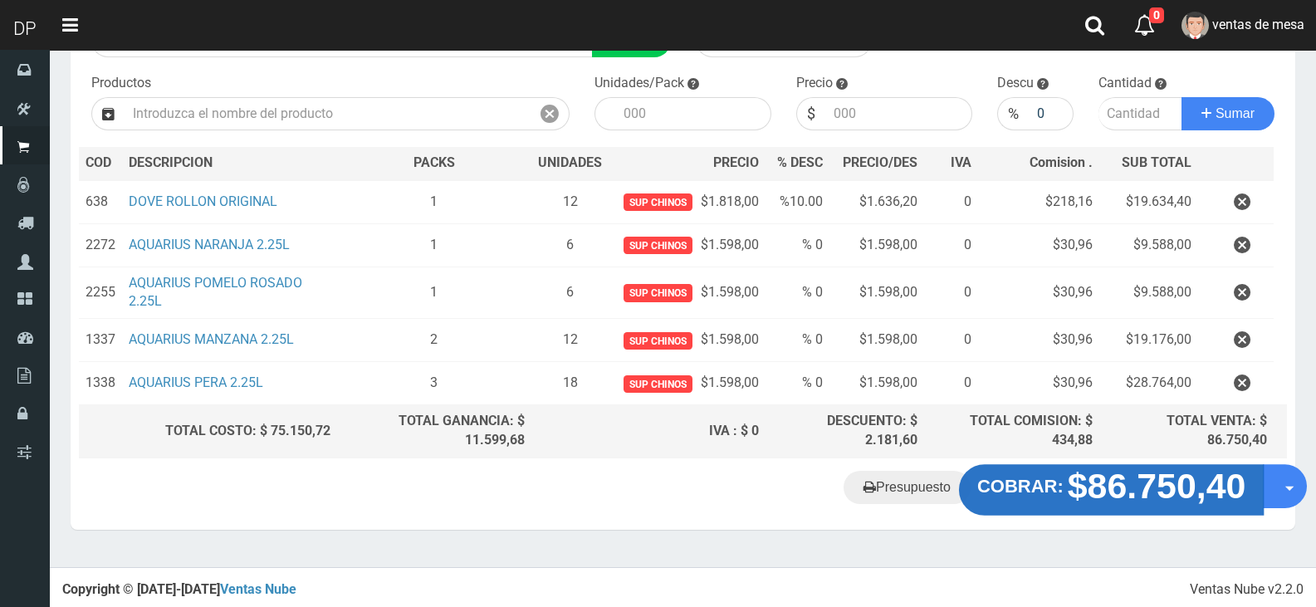
click at [1081, 484] on strong "$86.750,40" at bounding box center [1157, 486] width 179 height 39
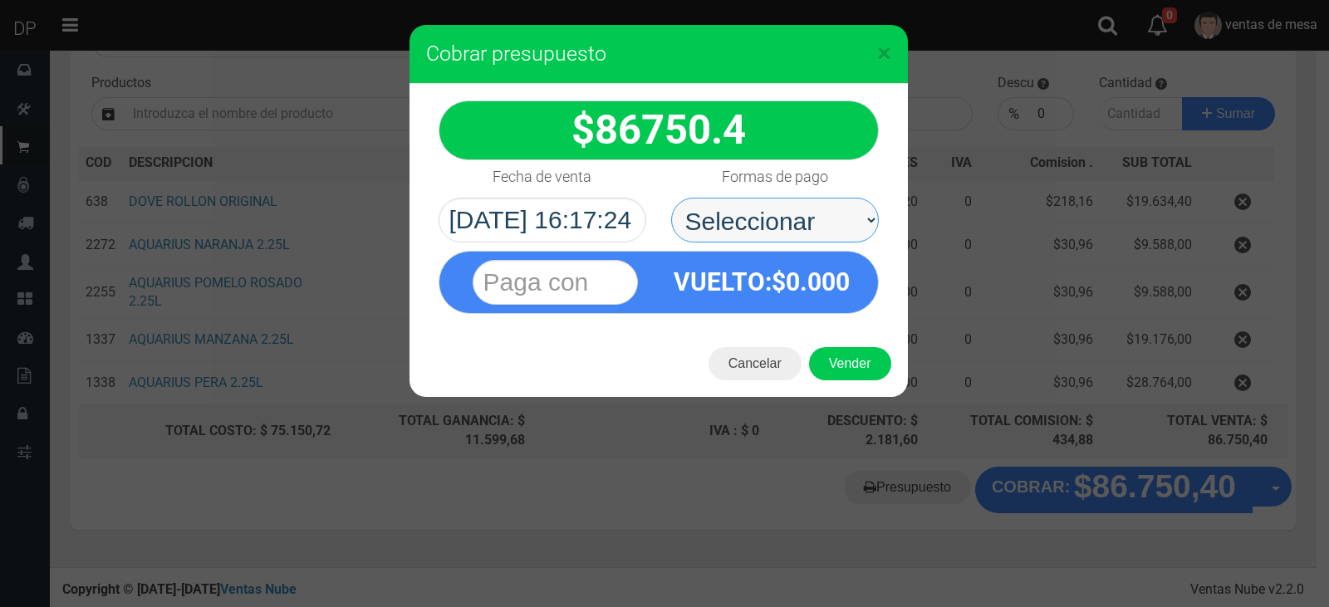
drag, startPoint x: 785, startPoint y: 230, endPoint x: 785, endPoint y: 239, distance: 9.1
click at [785, 230] on select "Seleccionar Efectivo Tarjeta de Crédito Depósito Débito" at bounding box center [775, 220] width 208 height 45
click at [866, 378] on button "Vender" at bounding box center [850, 363] width 82 height 33
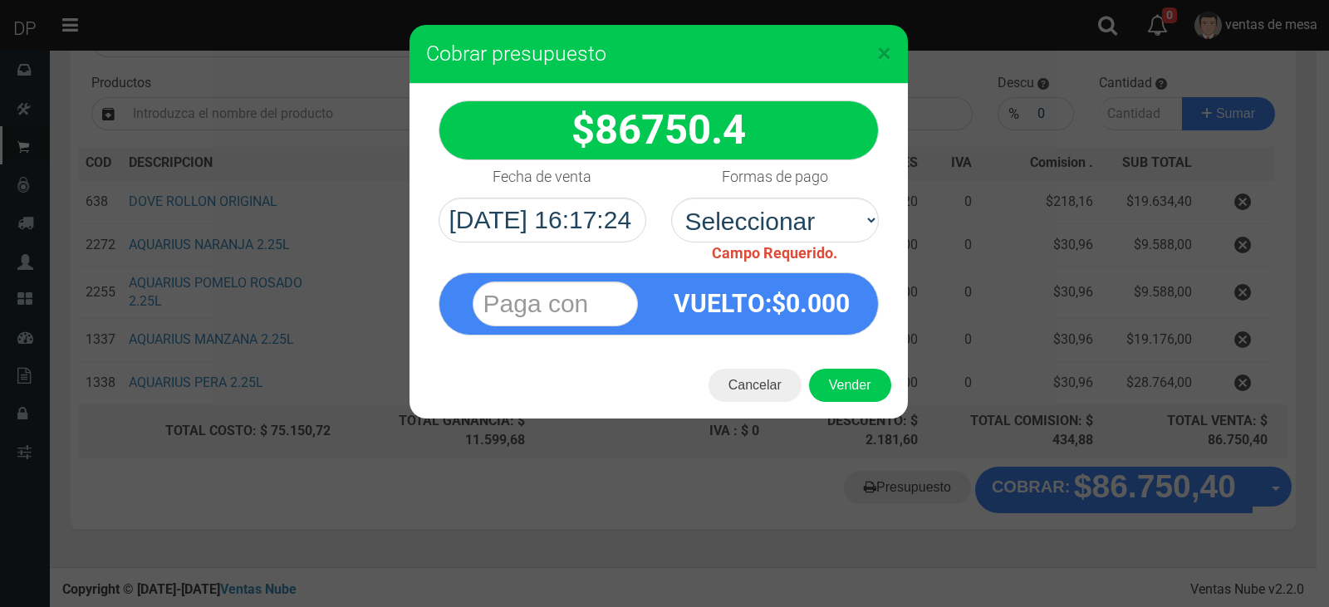
click at [785, 196] on div "Formas de pago Seleccionar Efectivo Tarjeta de Crédito Depósito Débito Campo Re…" at bounding box center [775, 212] width 233 height 104
click at [794, 228] on select "Seleccionar Efectivo Tarjeta de Crédito Depósito Débito" at bounding box center [775, 220] width 208 height 45
select select "Efectivo"
click at [671, 198] on select "Seleccionar Efectivo Tarjeta de Crédito Depósito Débito" at bounding box center [775, 220] width 208 height 45
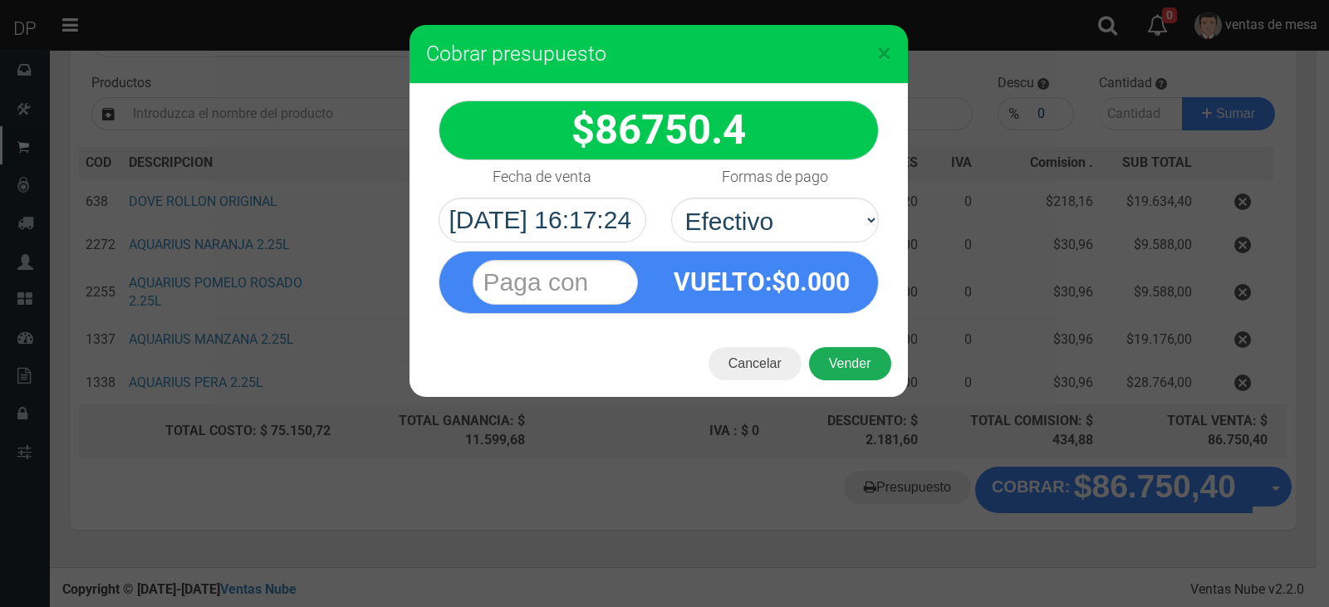
click at [857, 376] on button "Vender" at bounding box center [850, 363] width 82 height 33
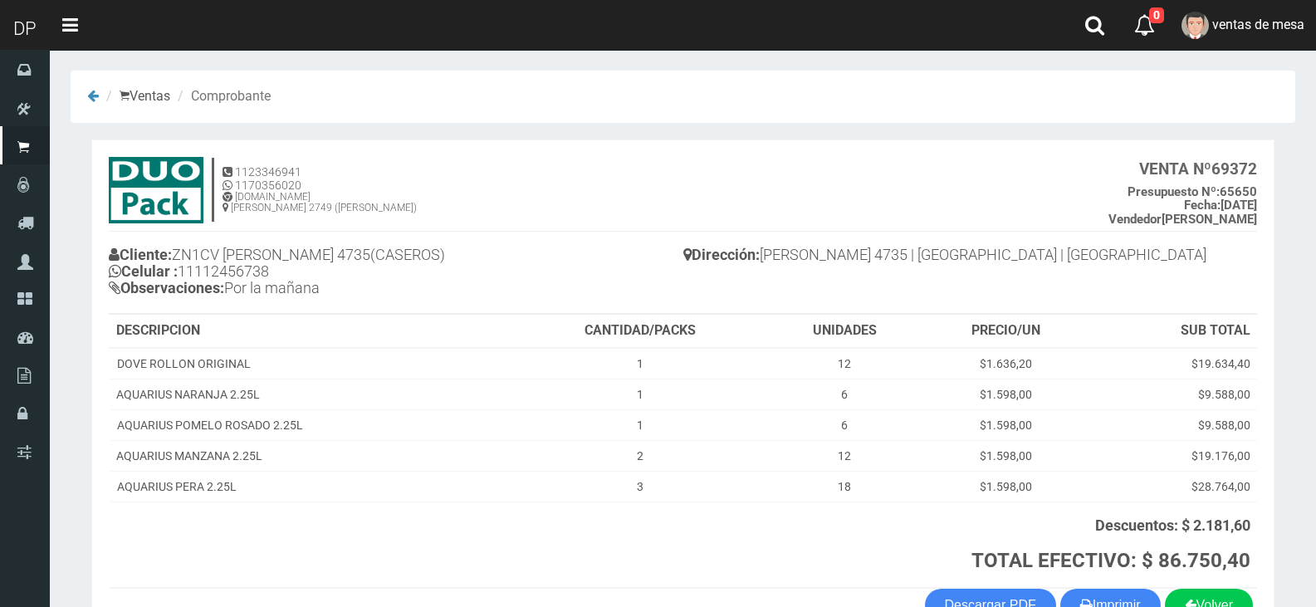
scroll to position [106, 0]
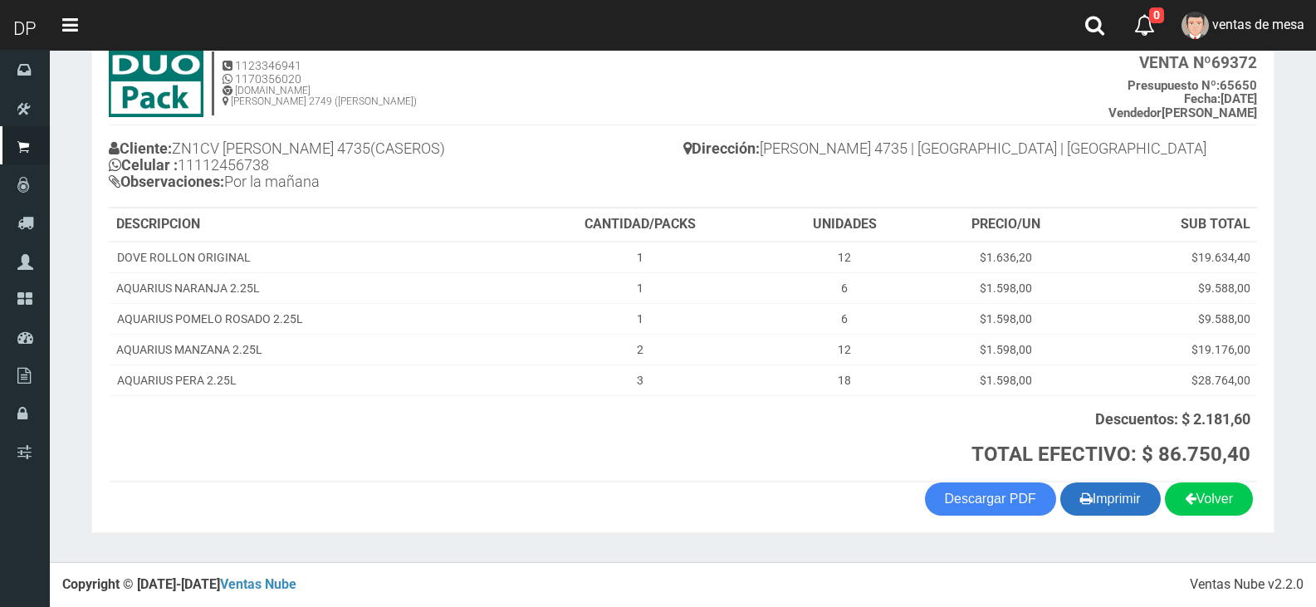
click at [1109, 501] on button "Imprimir" at bounding box center [1111, 499] width 100 height 33
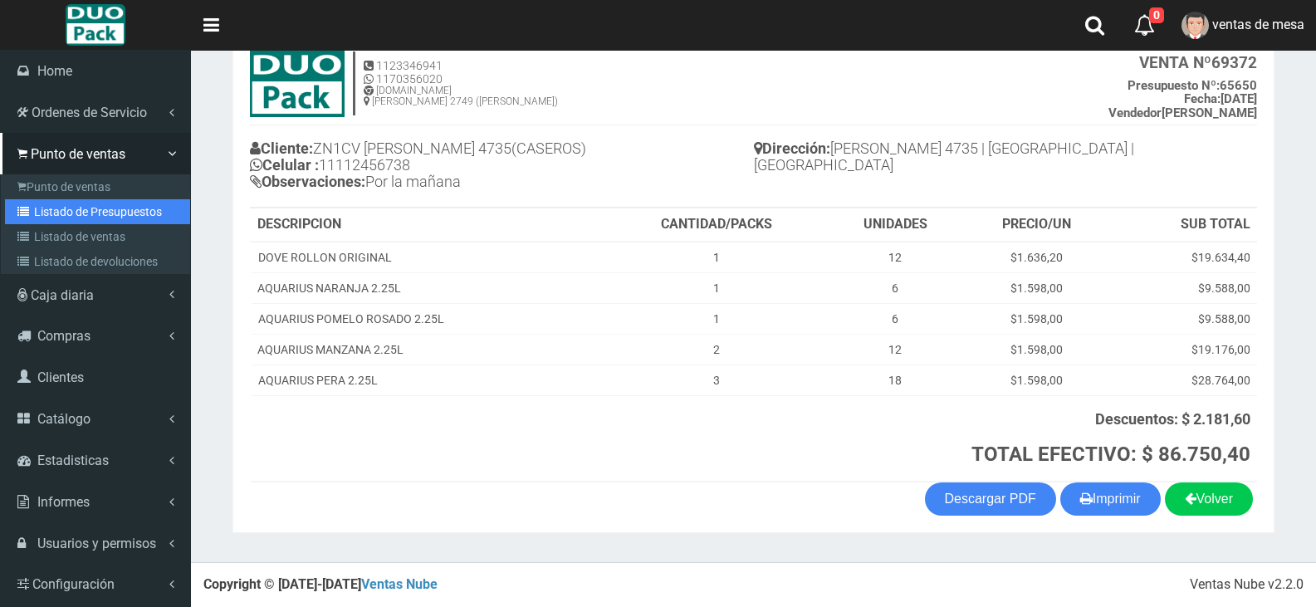
click at [115, 218] on link "Listado de Presupuestos" at bounding box center [97, 211] width 185 height 25
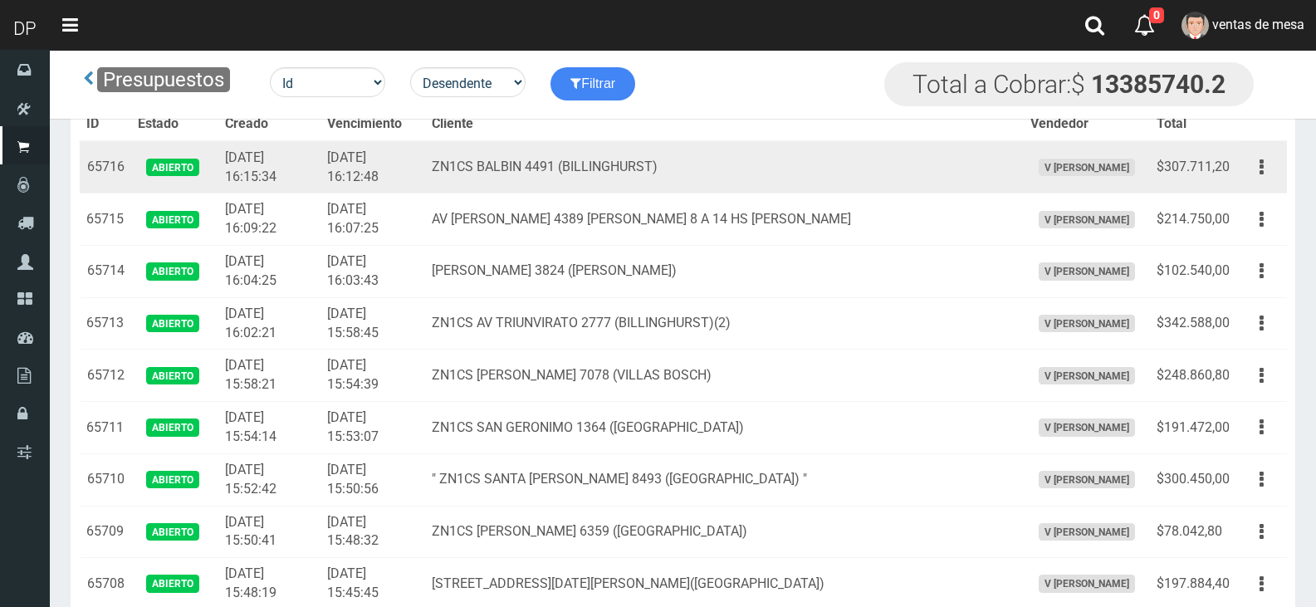
scroll to position [2448, 0]
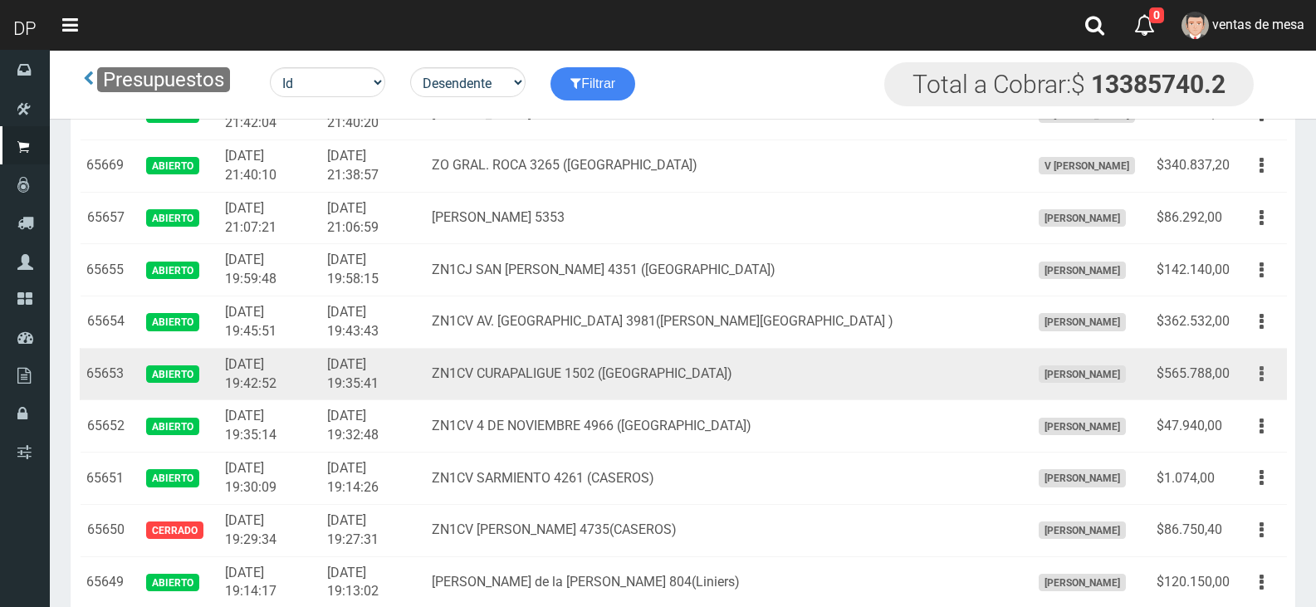
click at [1249, 382] on button "button" at bounding box center [1261, 374] width 37 height 29
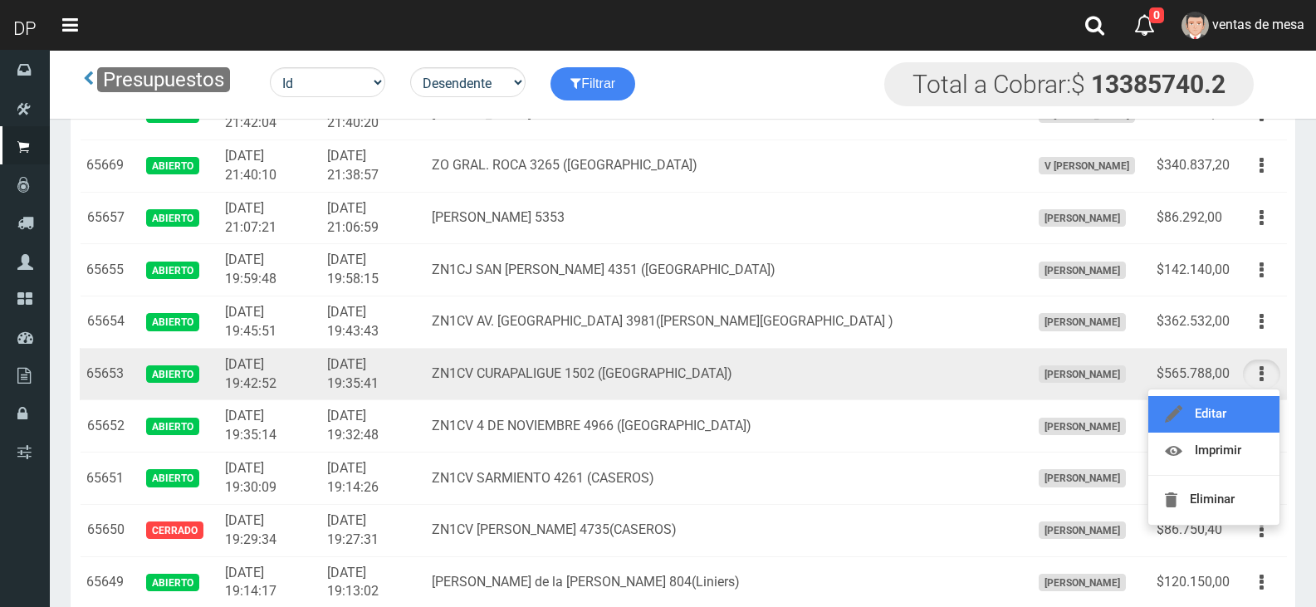
click at [1240, 414] on link "Editar" at bounding box center [1214, 414] width 131 height 37
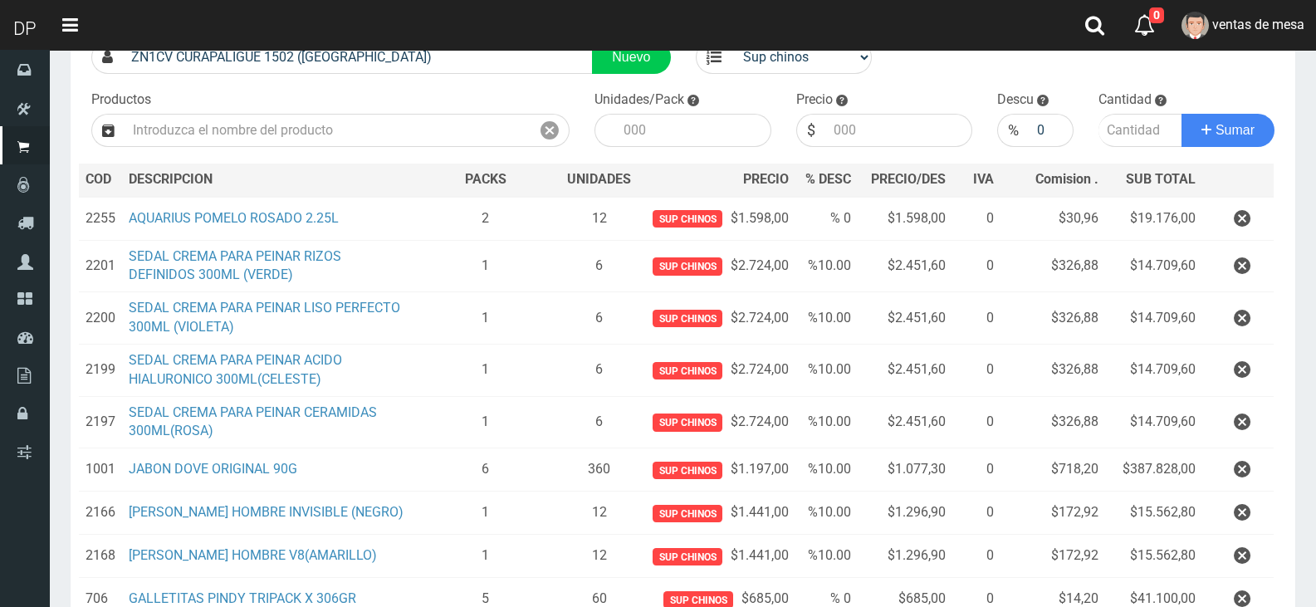
scroll to position [452, 0]
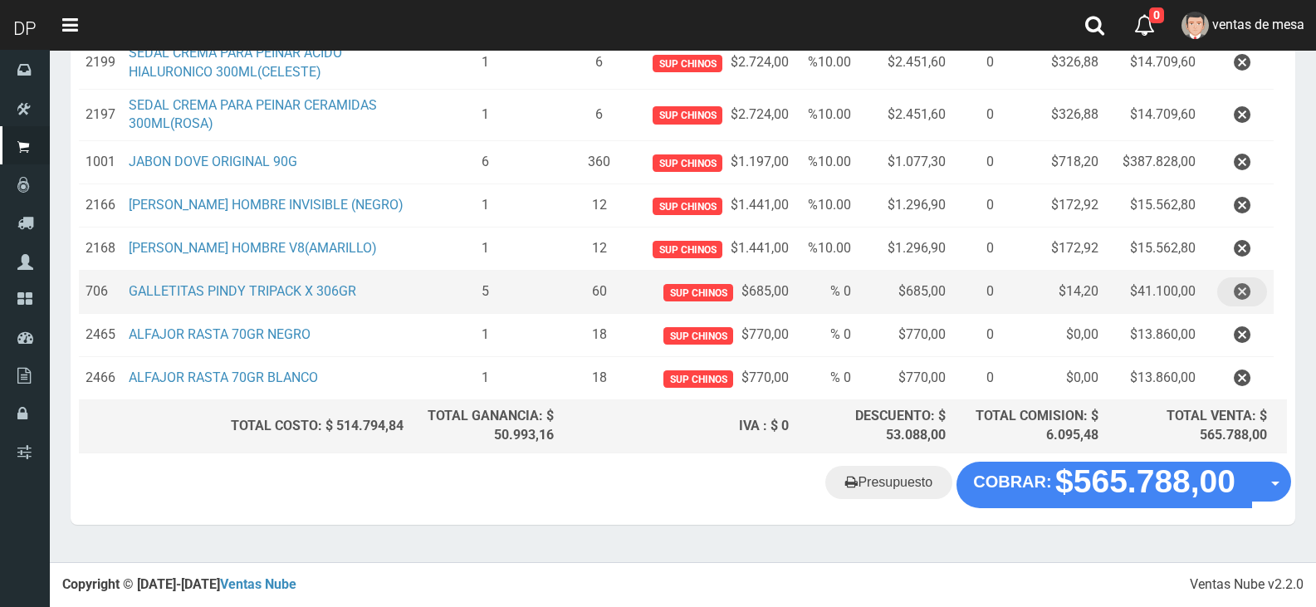
click at [1221, 301] on button "button" at bounding box center [1243, 291] width 50 height 29
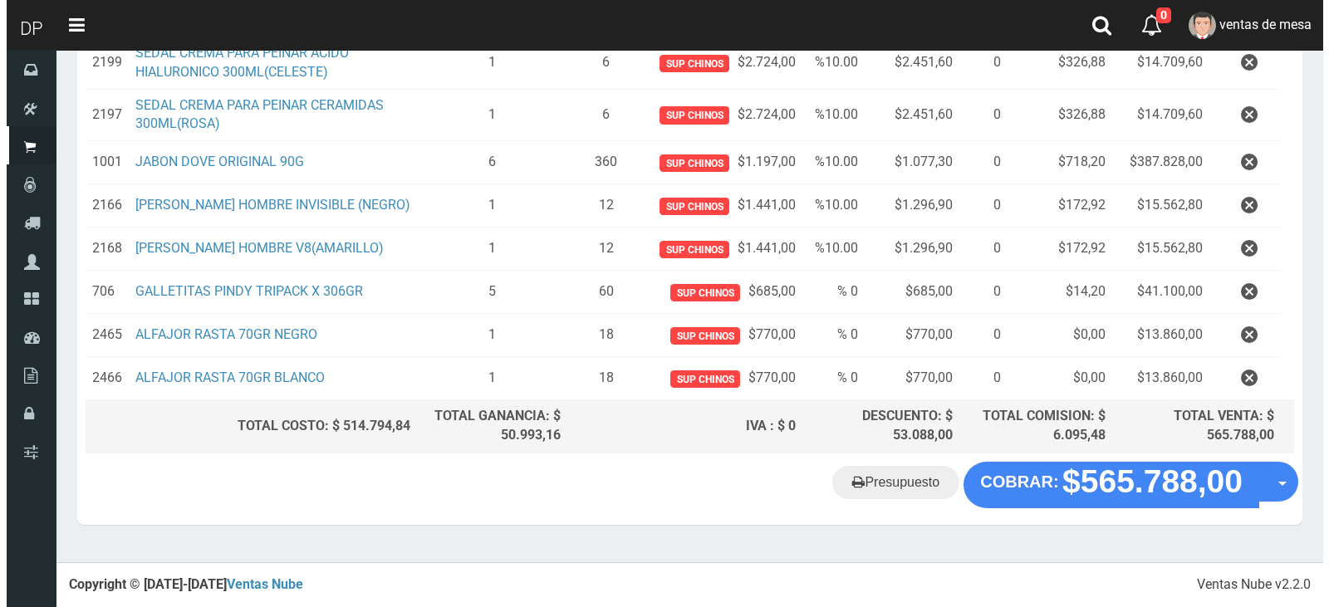
scroll to position [409, 0]
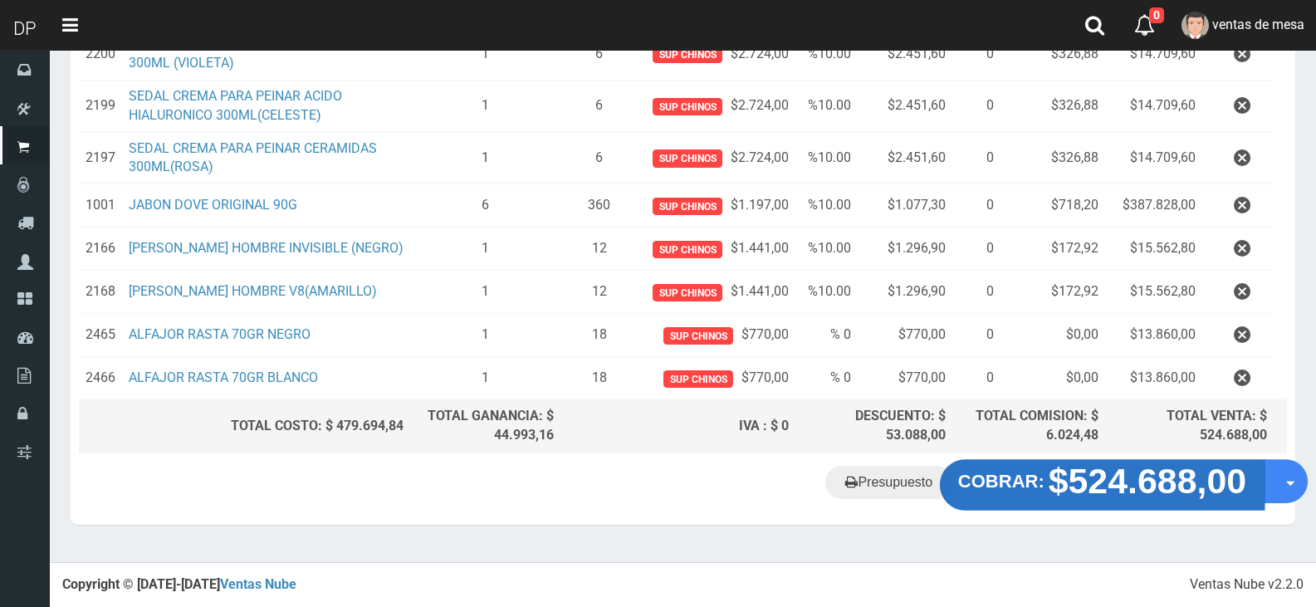
click at [1086, 485] on strong "$524.688,00" at bounding box center [1148, 481] width 199 height 39
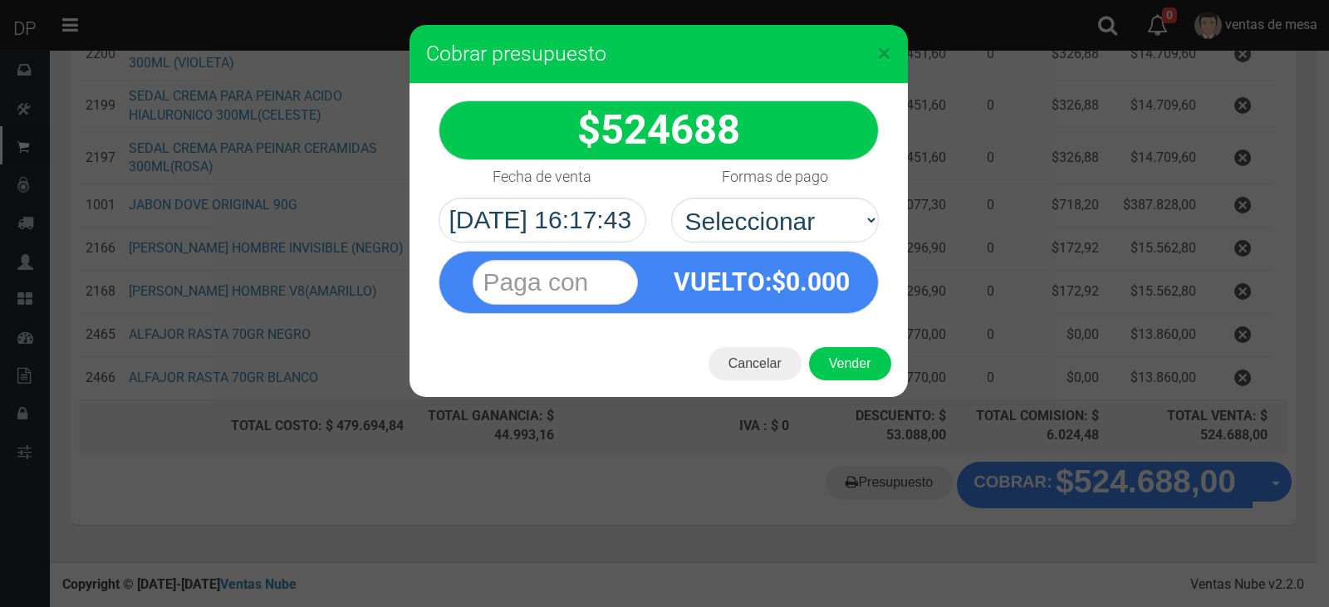
select select "Efectivo"
click at [671, 198] on select "Seleccionar Efectivo Tarjeta de Crédito Depósito Débito" at bounding box center [775, 220] width 208 height 45
click at [845, 367] on button "Vender" at bounding box center [850, 363] width 82 height 33
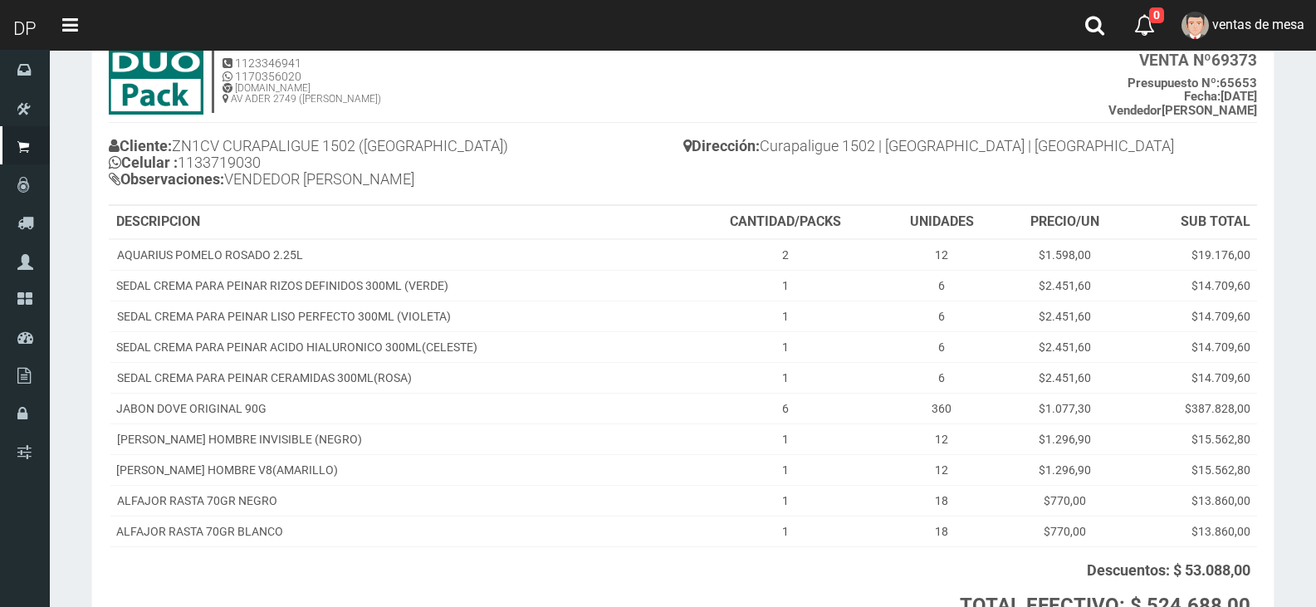
scroll to position [260, 0]
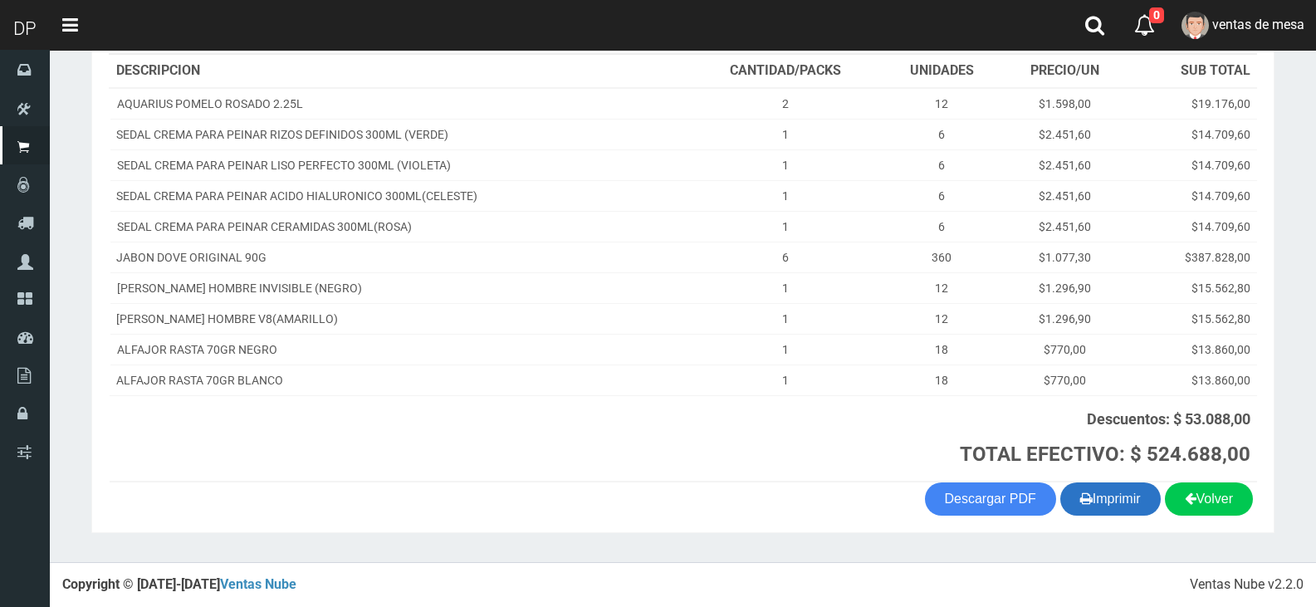
click at [1102, 506] on button "Imprimir" at bounding box center [1111, 499] width 100 height 33
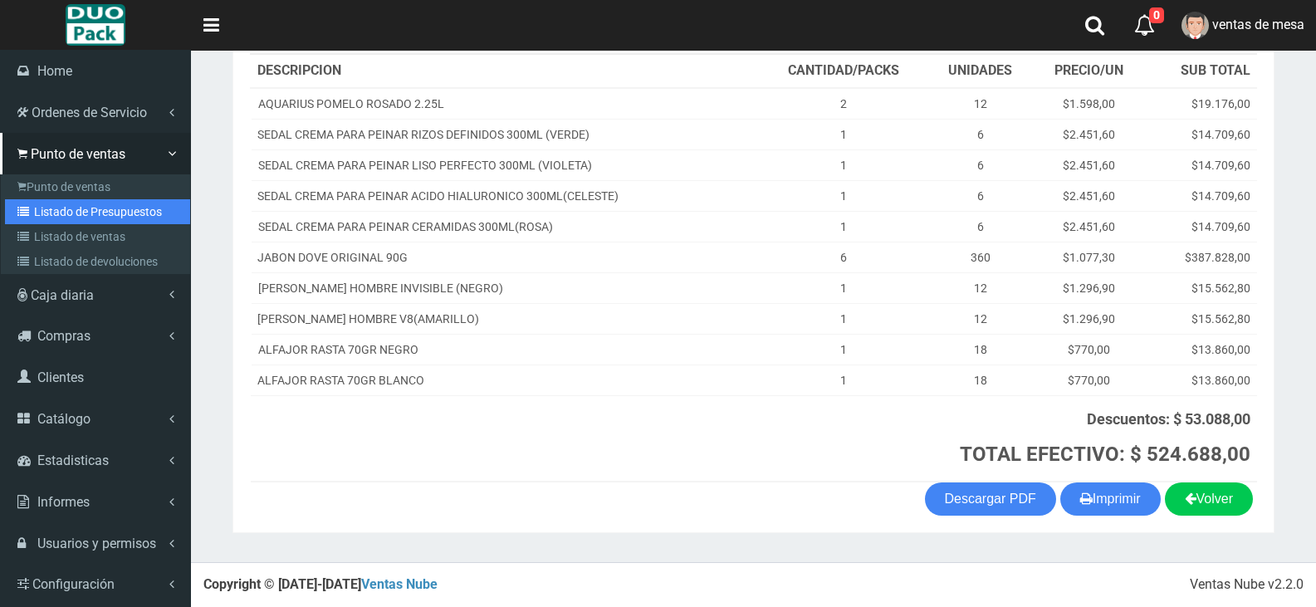
click at [76, 204] on link "Listado de Presupuestos" at bounding box center [97, 211] width 185 height 25
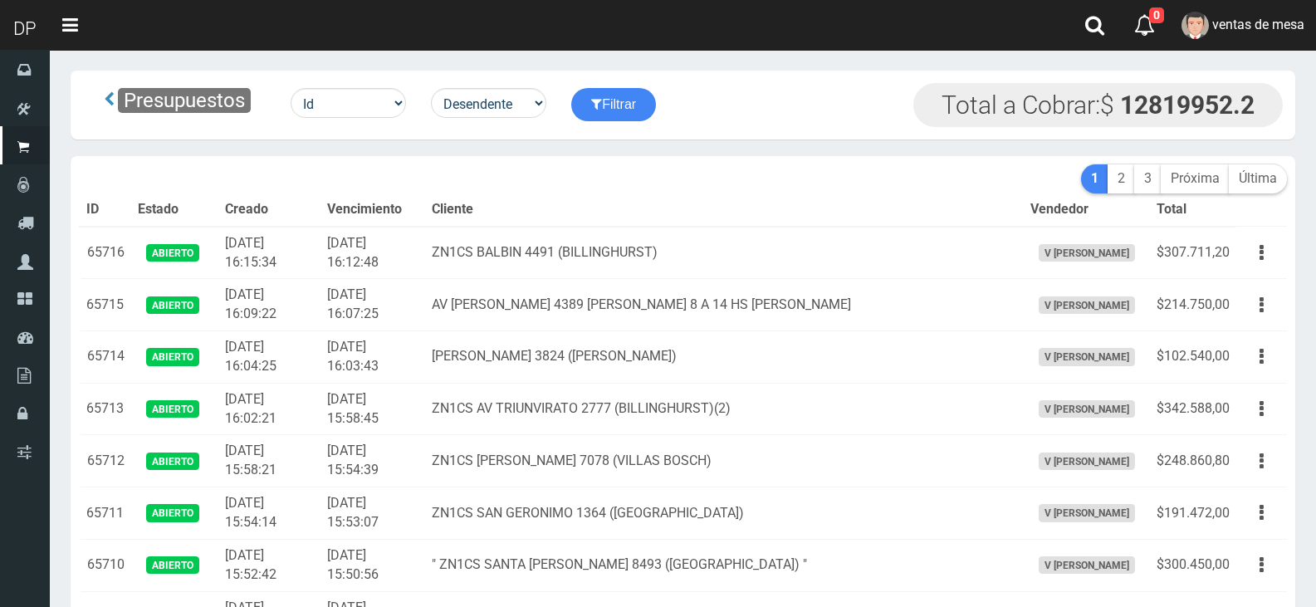
scroll to position [2448, 0]
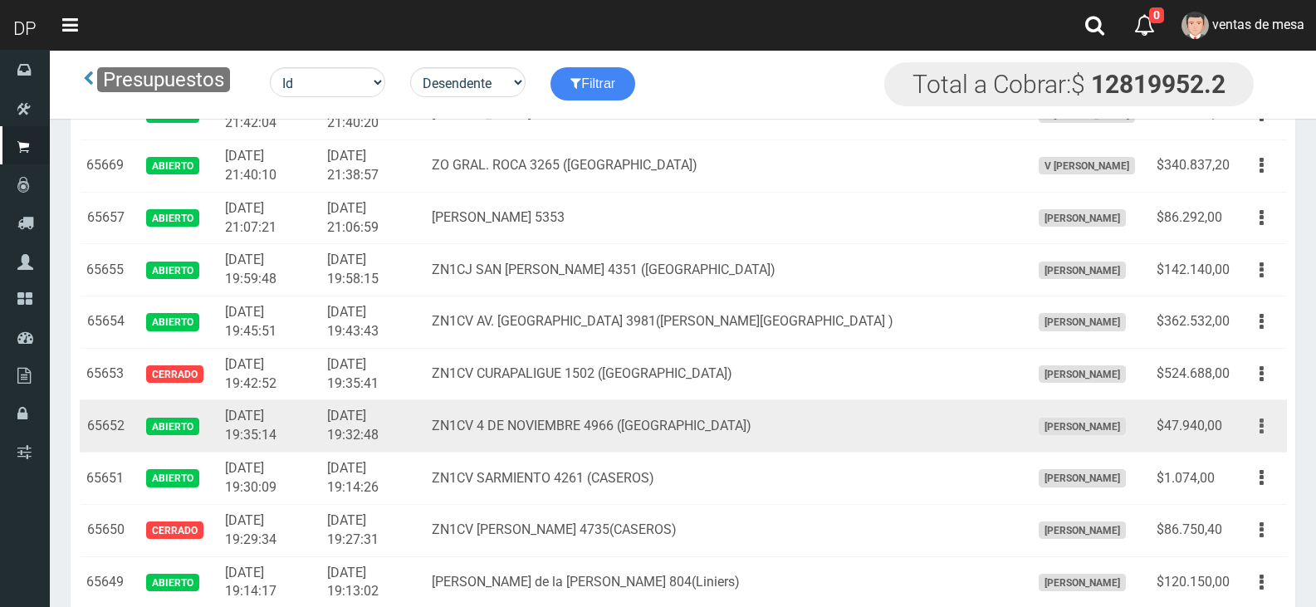
click at [1252, 435] on button "button" at bounding box center [1261, 426] width 37 height 29
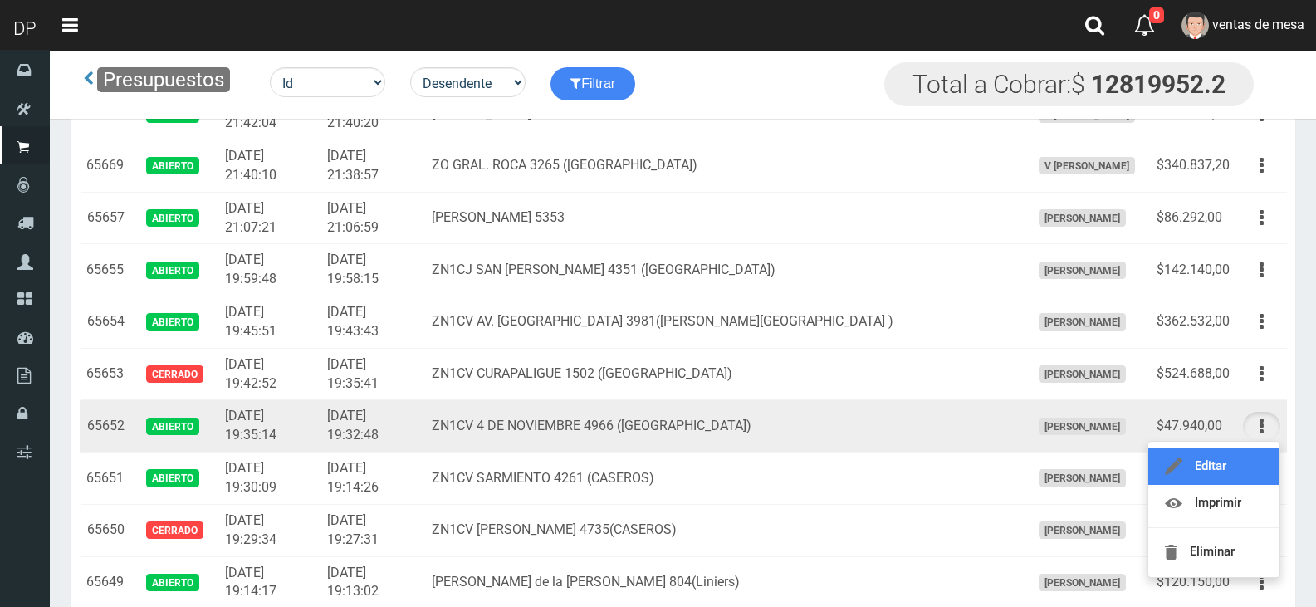
click at [1251, 454] on link "Editar" at bounding box center [1214, 466] width 131 height 37
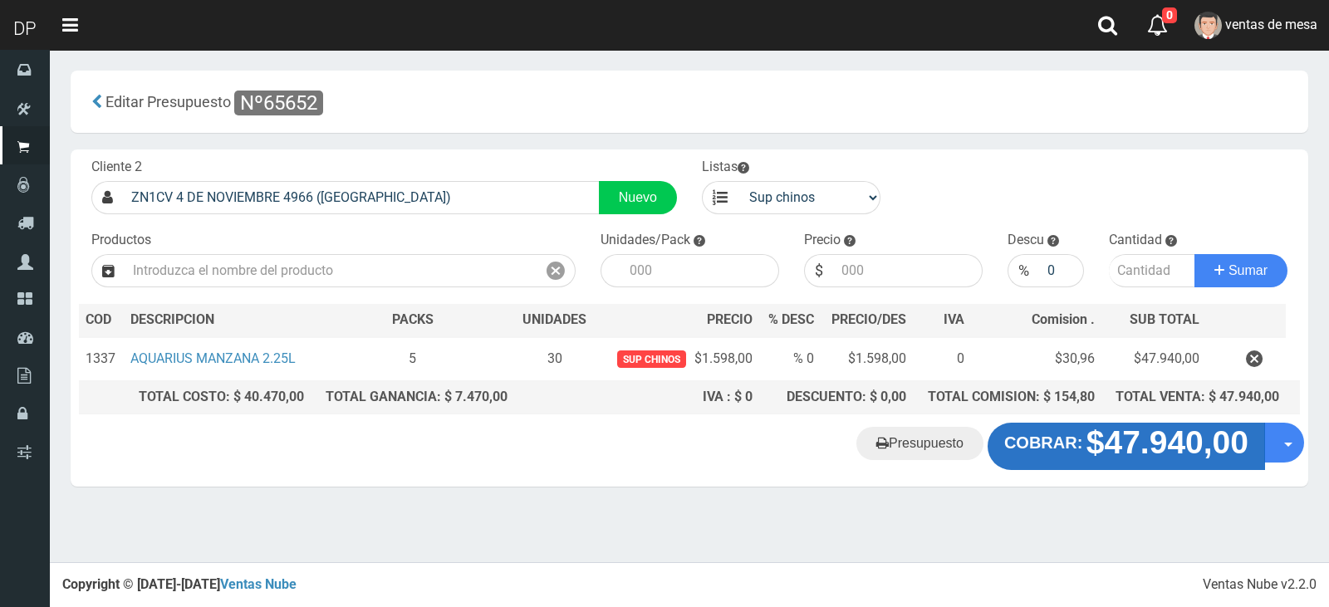
click at [1004, 440] on strong "COBRAR:" at bounding box center [1043, 443] width 78 height 18
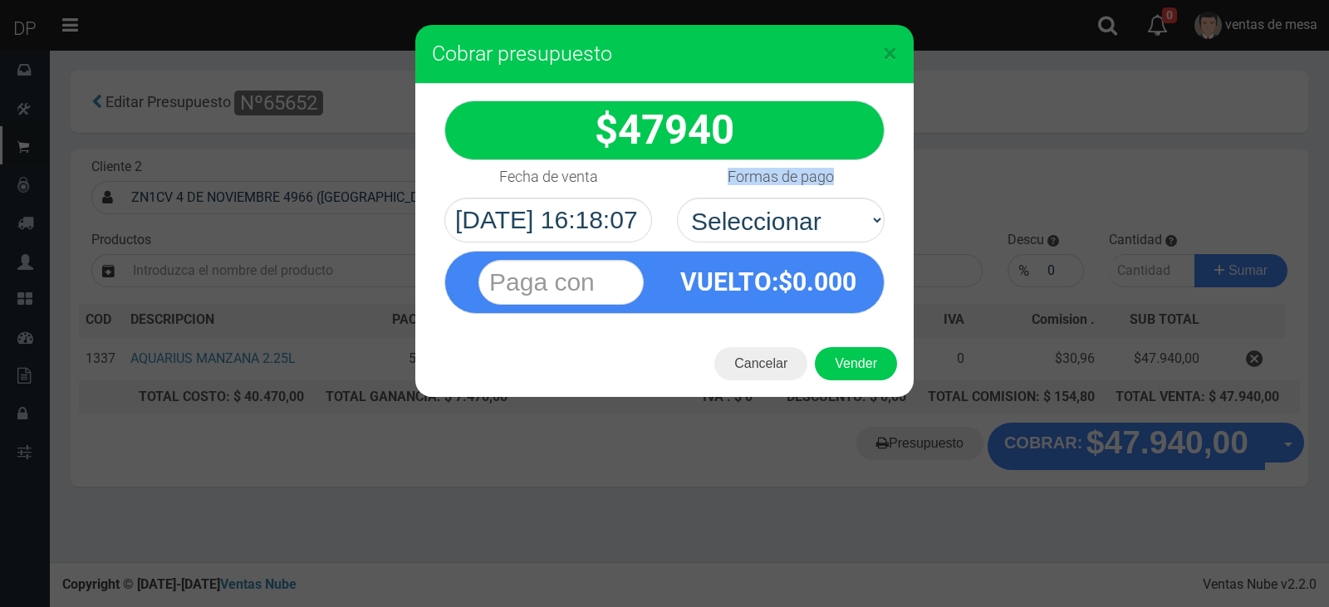
click at [728, 195] on div "Formas de pago Seleccionar Efectivo Tarjeta de Crédito Depósito Débito" at bounding box center [780, 201] width 233 height 82
click at [747, 218] on select "Seleccionar Efectivo Tarjeta de Crédito Depósito Débito" at bounding box center [781, 220] width 208 height 45
select select "Efectivo"
click at [677, 198] on select "Seleccionar Efectivo Tarjeta de Crédito Depósito Débito" at bounding box center [781, 220] width 208 height 45
click at [816, 335] on div "Cancelar Vender" at bounding box center [664, 364] width 498 height 66
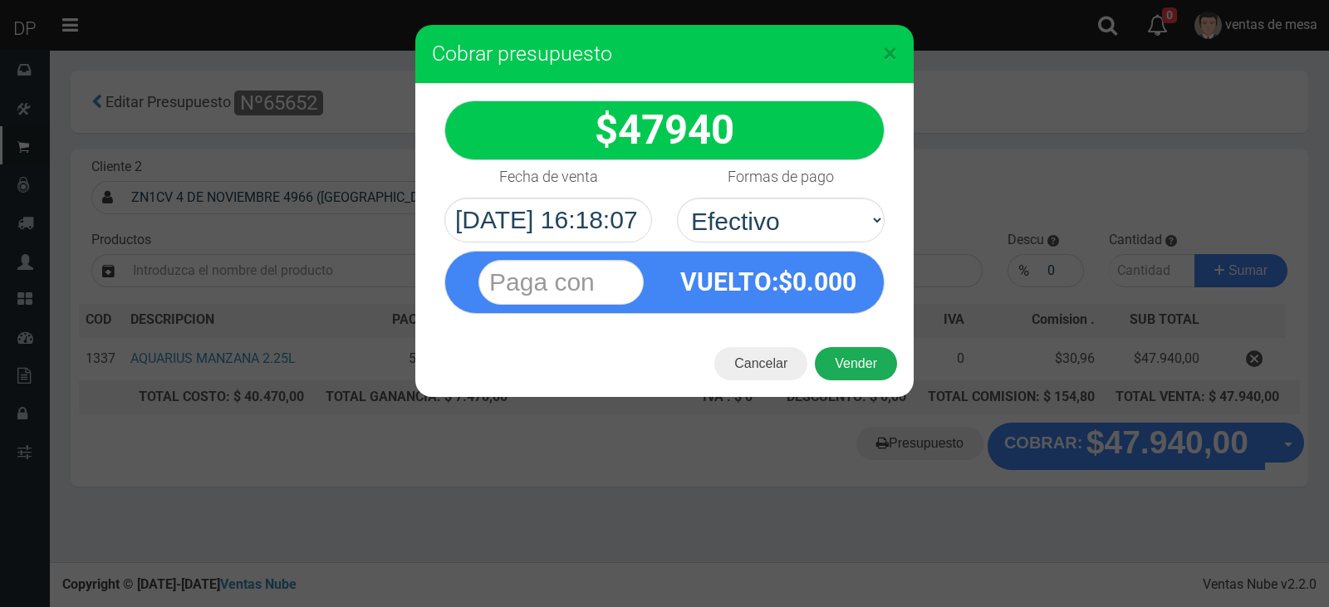
click at [836, 349] on button "Vender" at bounding box center [856, 363] width 82 height 33
click at [0, 0] on div "Cargando..." at bounding box center [0, 0] width 0 height 0
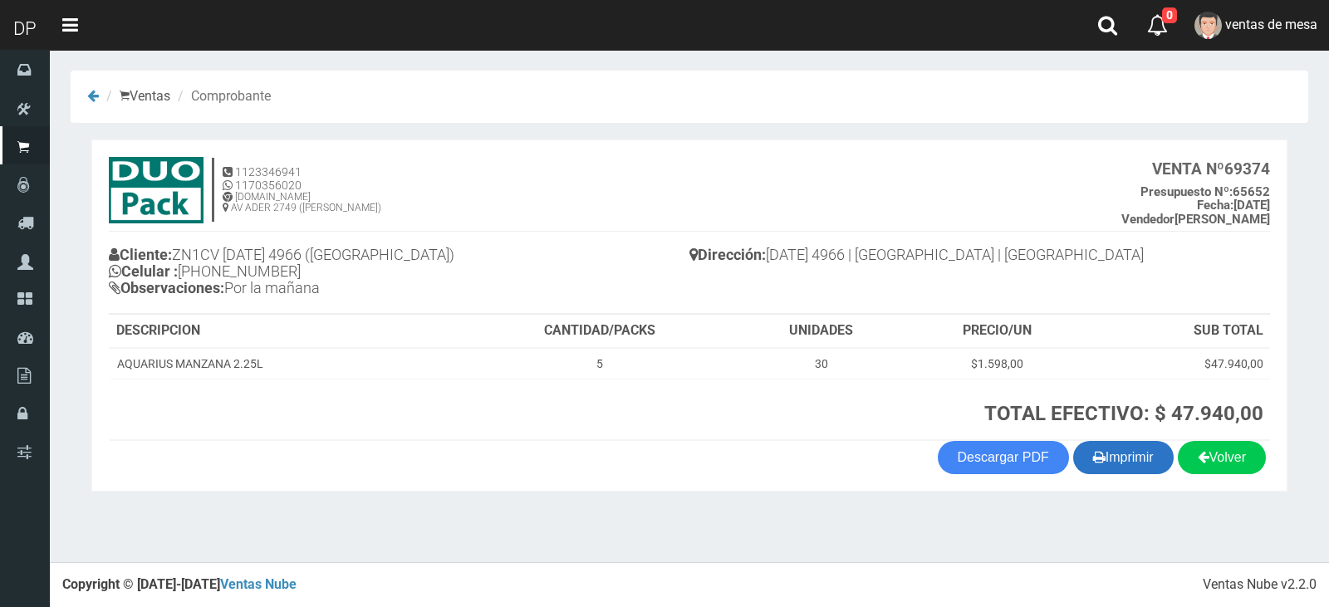
click at [1136, 468] on button "Imprimir" at bounding box center [1123, 457] width 100 height 33
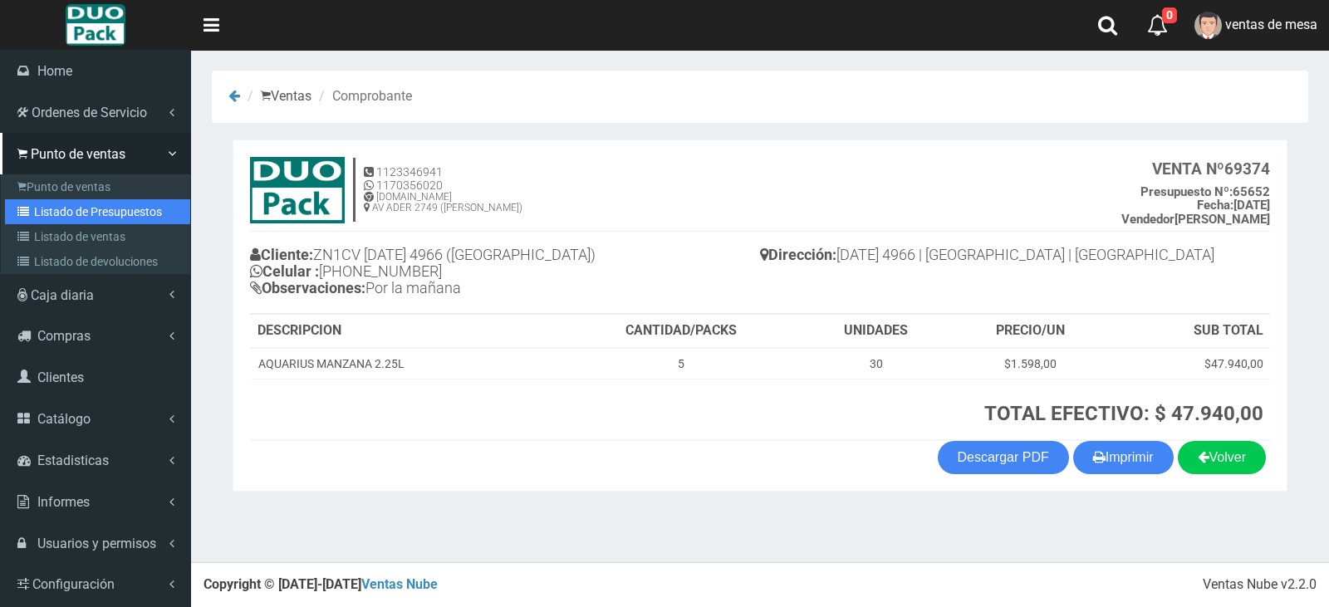
click at [38, 206] on link "Listado de Presupuestos" at bounding box center [97, 211] width 185 height 25
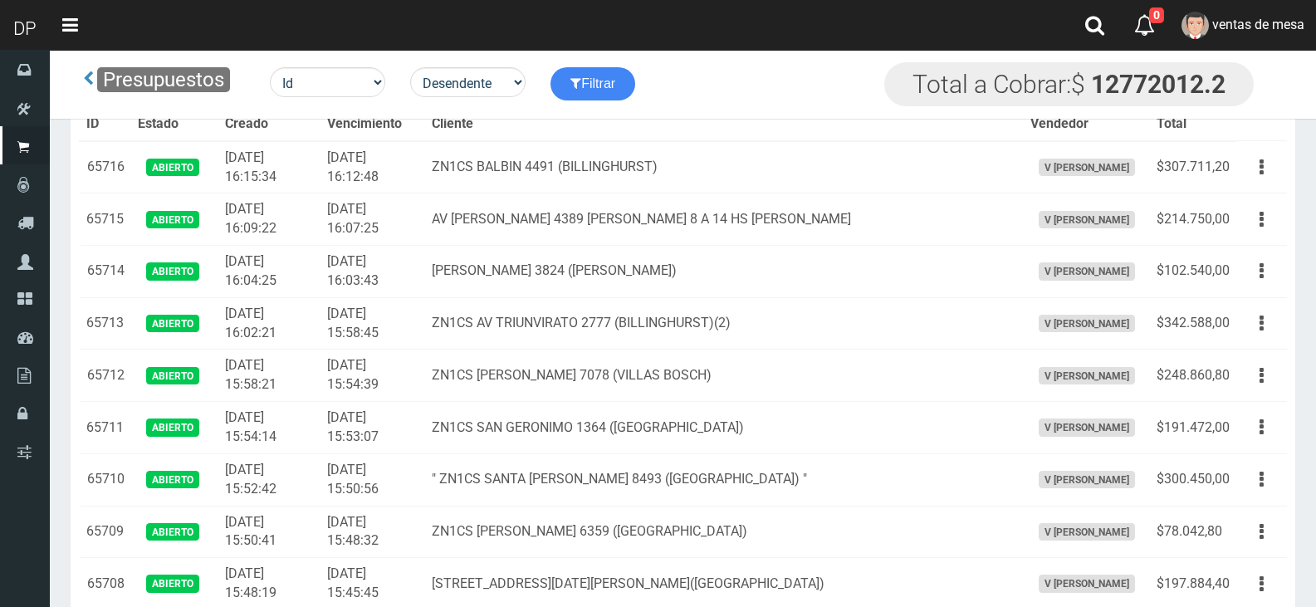
scroll to position [2448, 0]
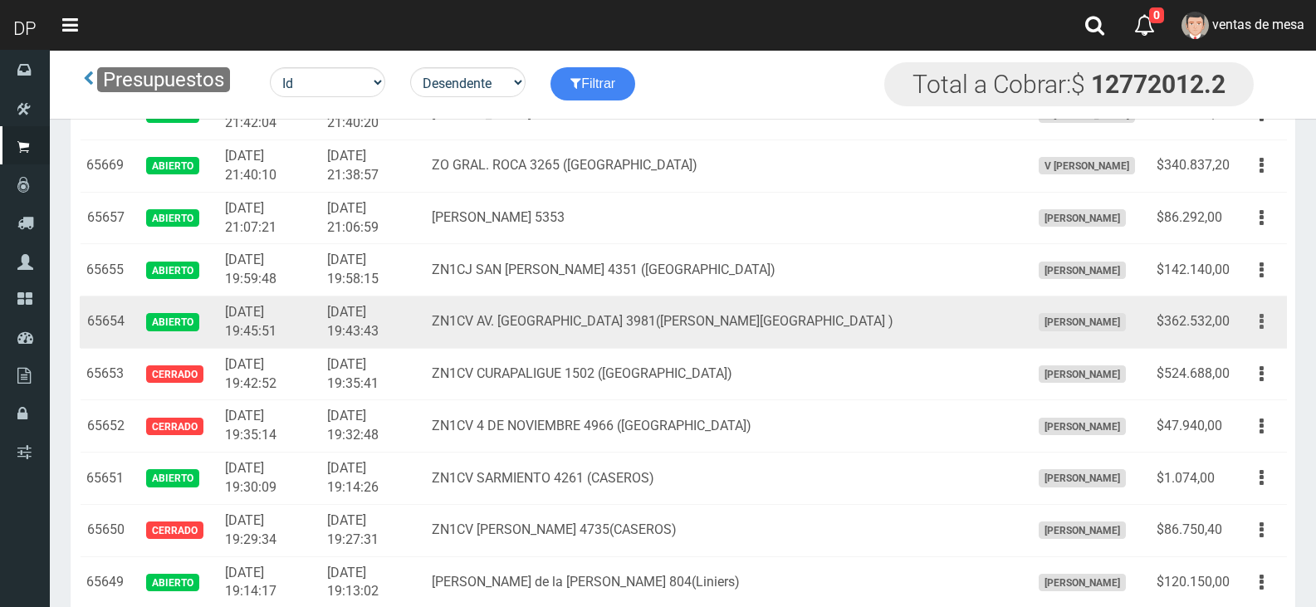
click at [1264, 321] on button "button" at bounding box center [1261, 321] width 37 height 29
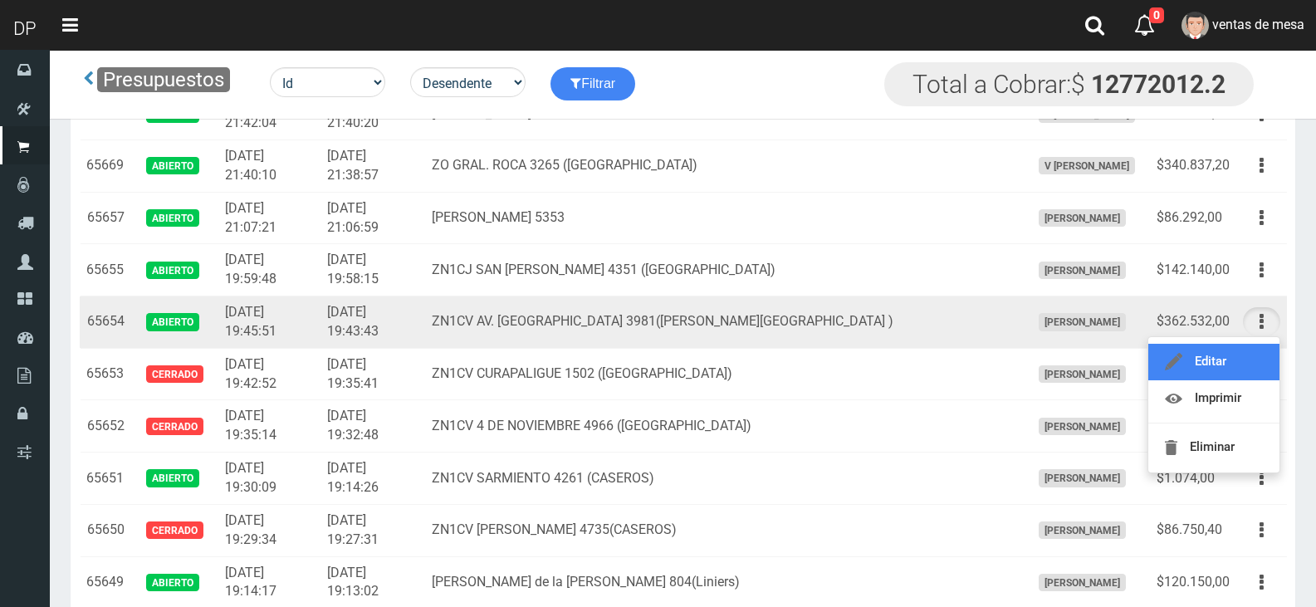
click at [1251, 348] on link "Editar" at bounding box center [1214, 362] width 131 height 37
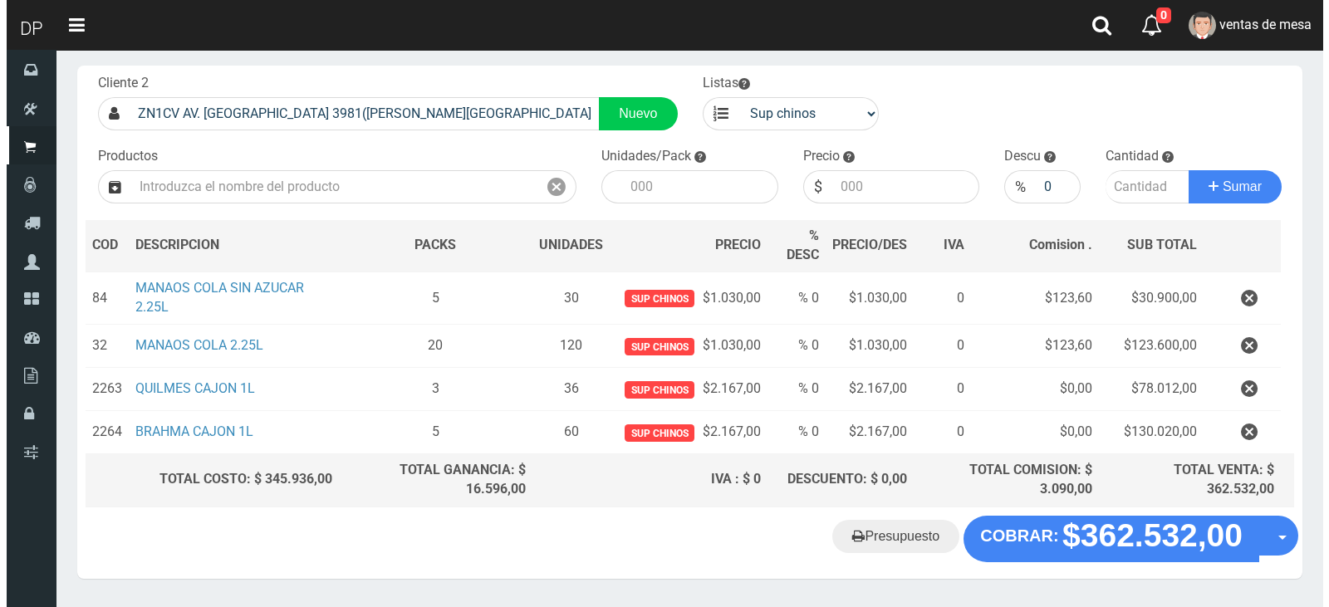
scroll to position [133, 0]
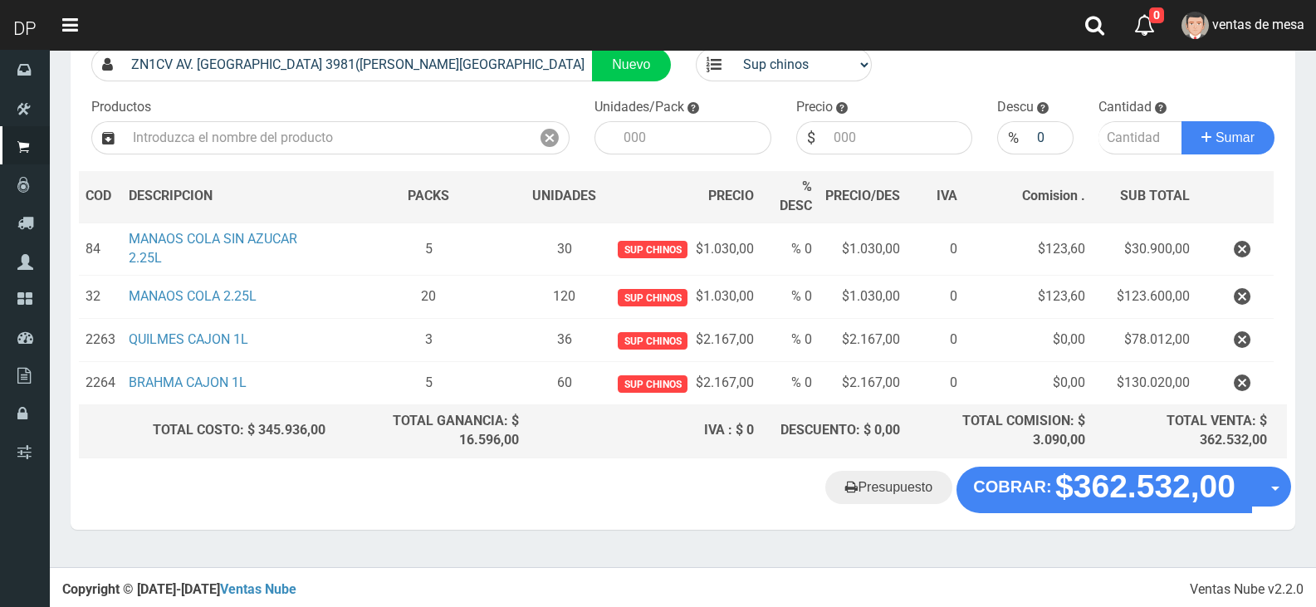
click at [1056, 463] on div "Cliente 2 ZN1CV AV. LA PLATA 3981(SANTOS LUGARES ) Nuevo Listas venta publico S…" at bounding box center [683, 242] width 1225 height 450
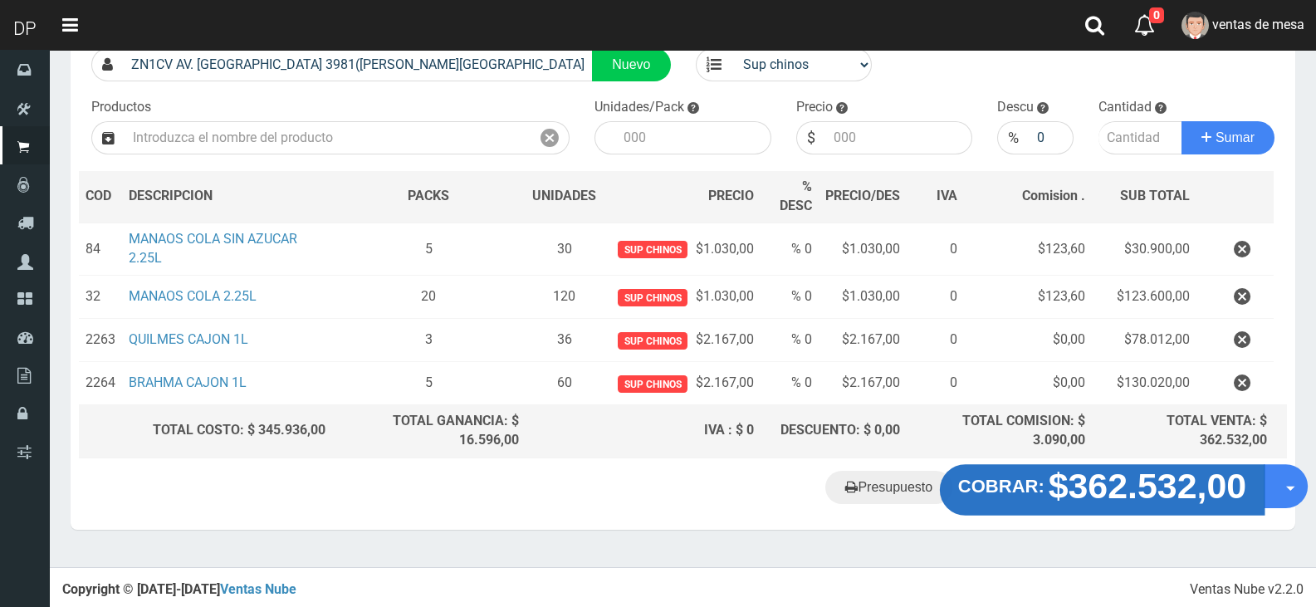
click at [1061, 492] on strong "$362.532,00" at bounding box center [1148, 485] width 199 height 39
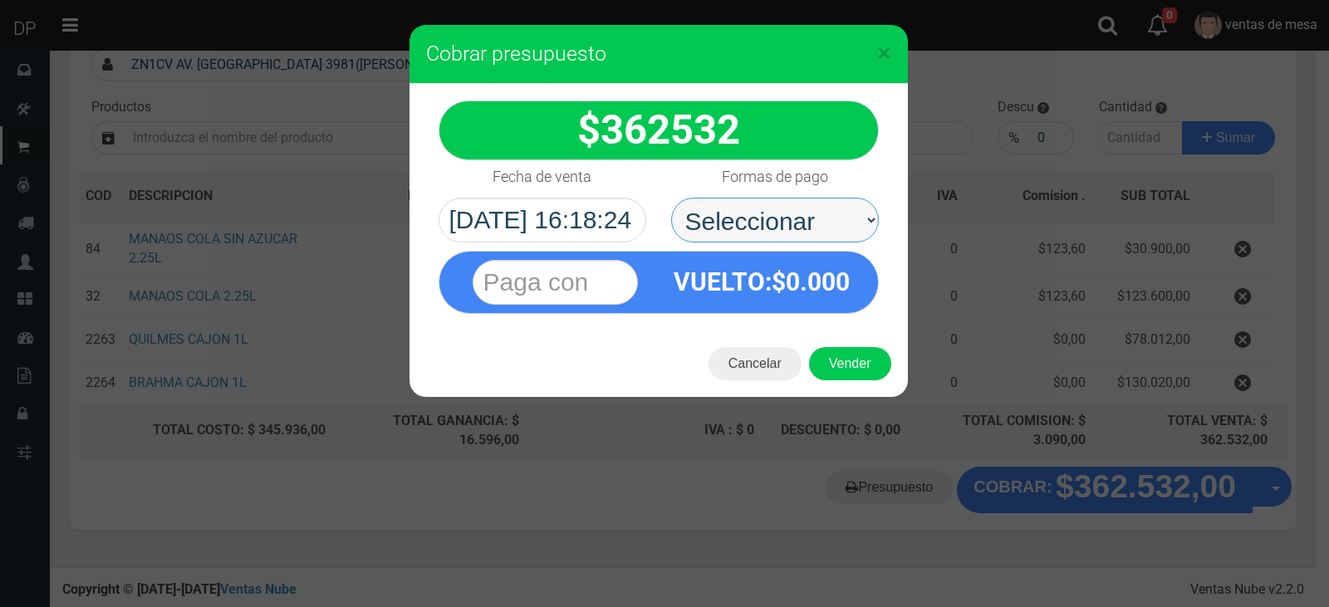
drag, startPoint x: 746, startPoint y: 218, endPoint x: 750, endPoint y: 239, distance: 21.2
click at [746, 221] on select "Seleccionar Efectivo Tarjeta de Crédito Depósito Débito" at bounding box center [775, 220] width 208 height 45
select select "Efectivo"
click at [671, 198] on select "Seleccionar Efectivo Tarjeta de Crédito Depósito Débito" at bounding box center [775, 220] width 208 height 45
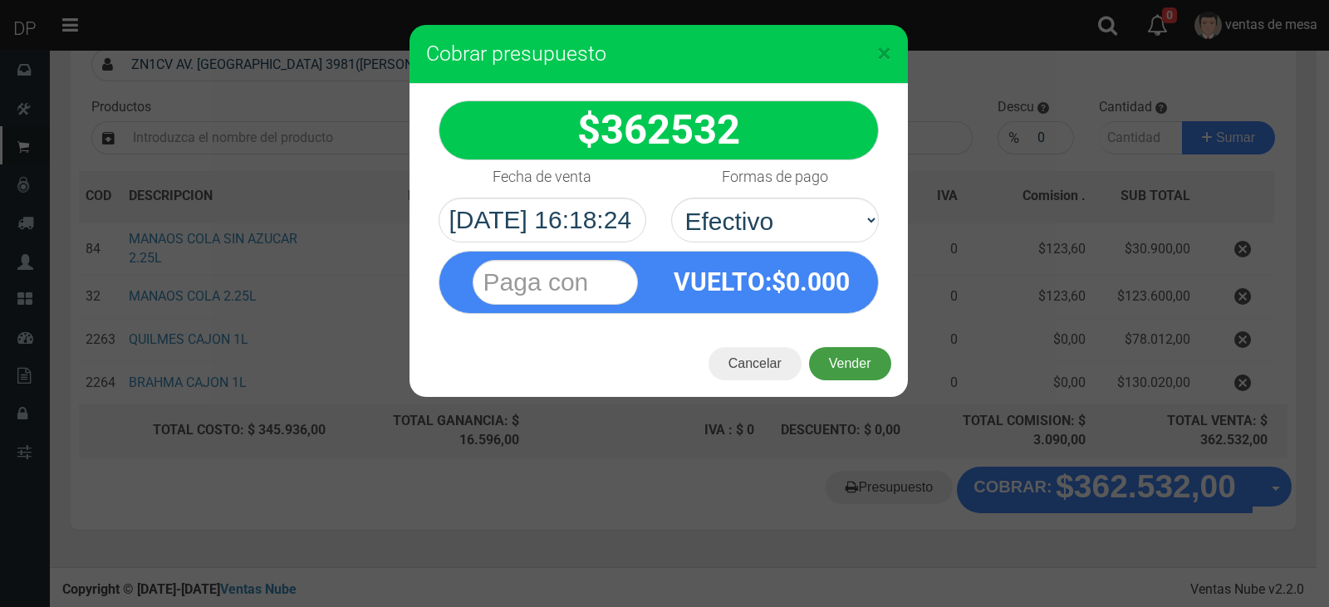
click at [846, 368] on button "Vender" at bounding box center [850, 363] width 82 height 33
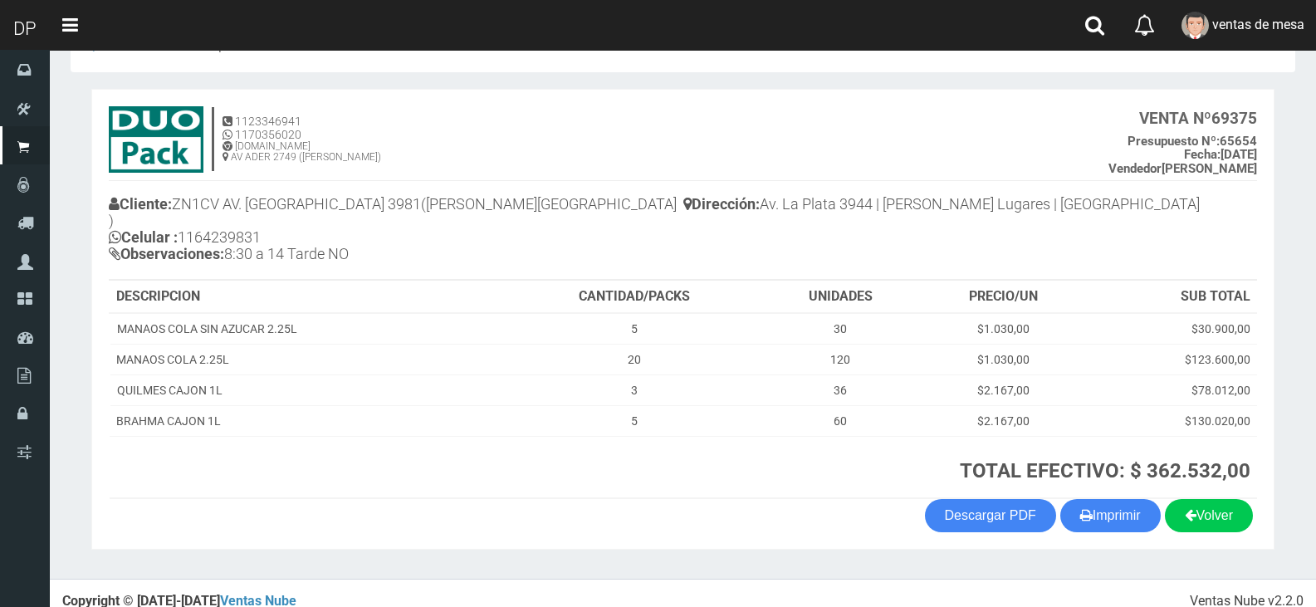
scroll to position [51, 0]
click at [1136, 503] on button "Imprimir" at bounding box center [1111, 515] width 100 height 33
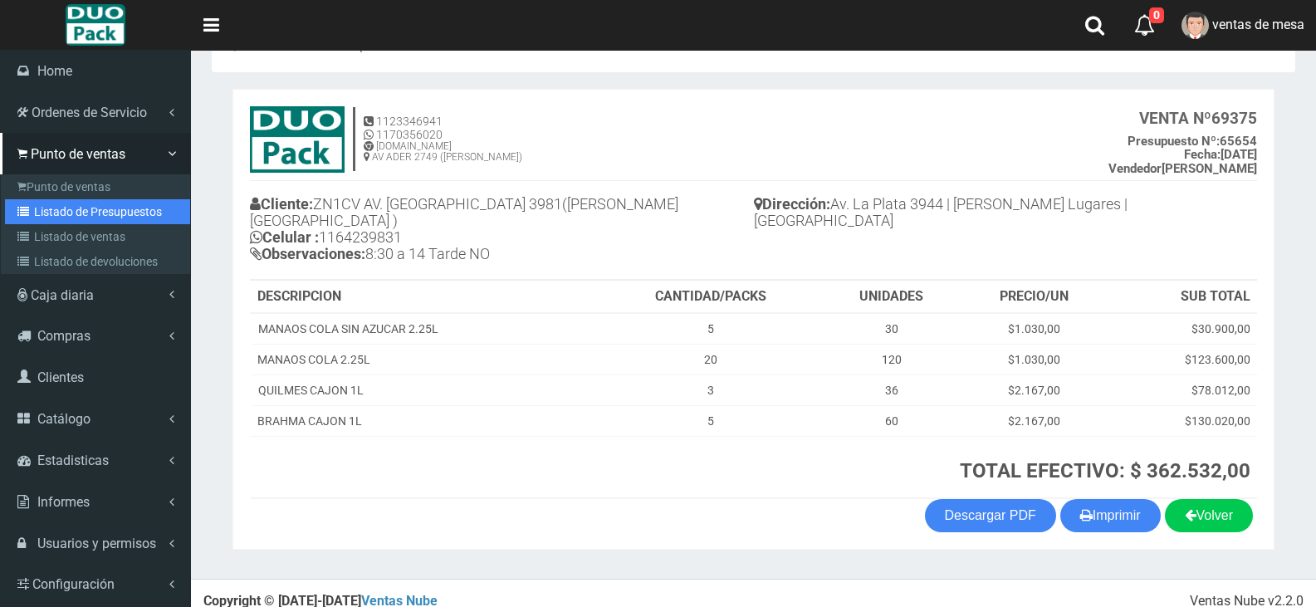
click at [28, 223] on link "Listado de Presupuestos" at bounding box center [97, 211] width 185 height 25
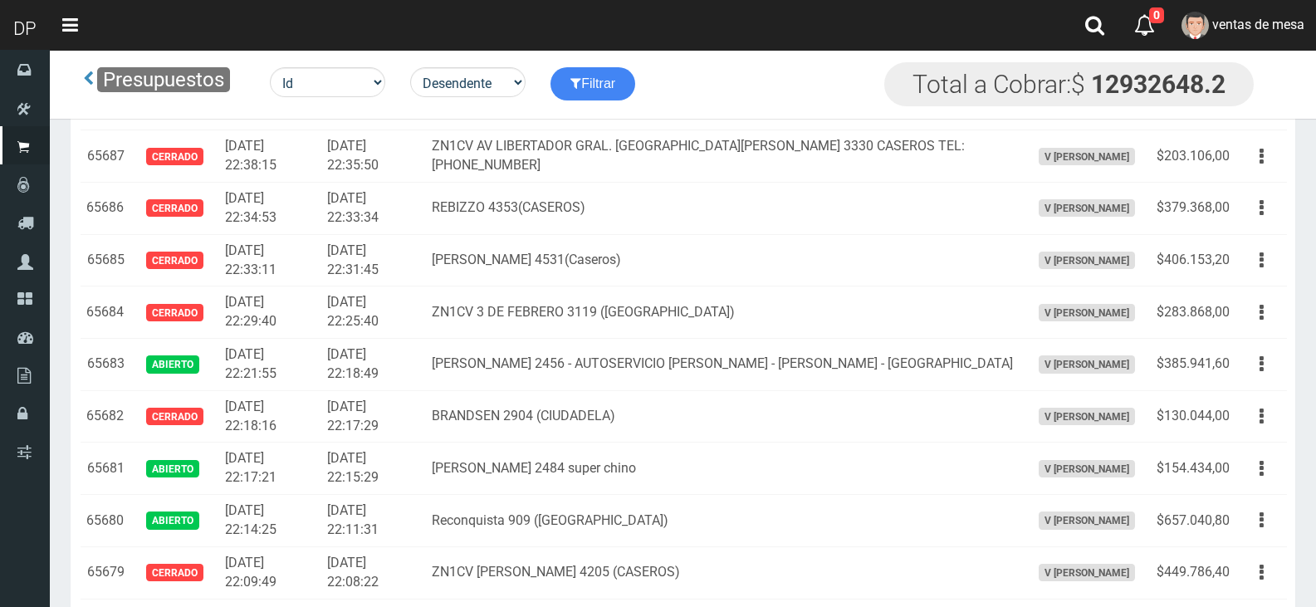
scroll to position [6164, 0]
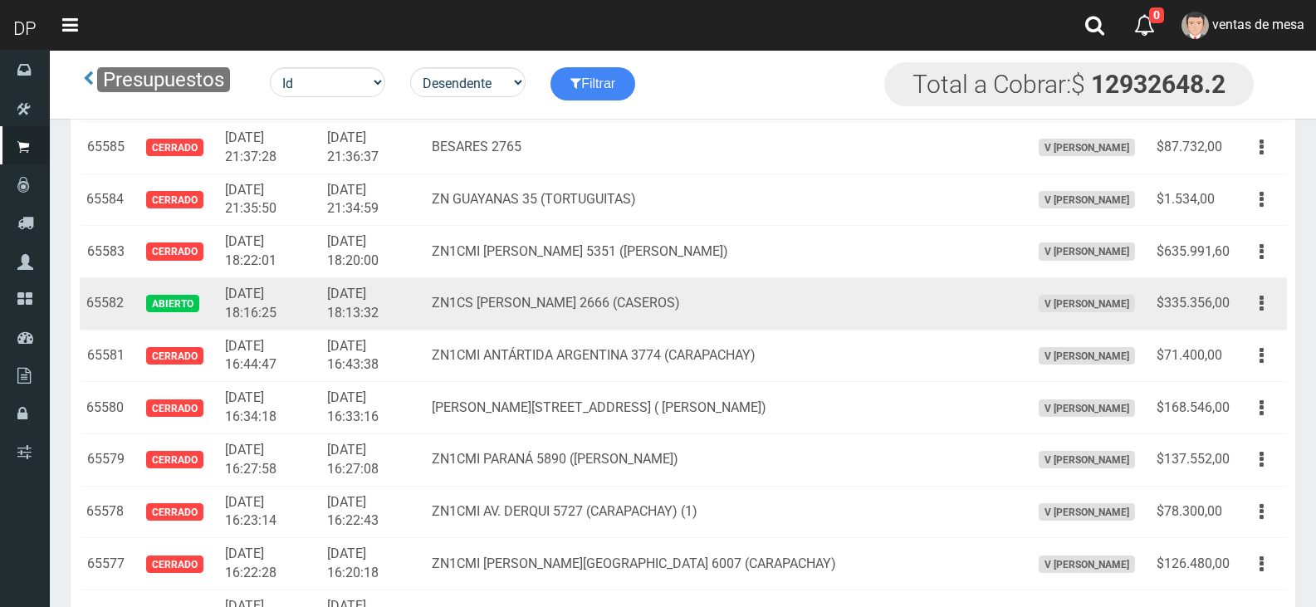
click at [1235, 301] on td "$335.356,00" at bounding box center [1193, 303] width 86 height 52
click at [1275, 311] on button "button" at bounding box center [1261, 303] width 37 height 29
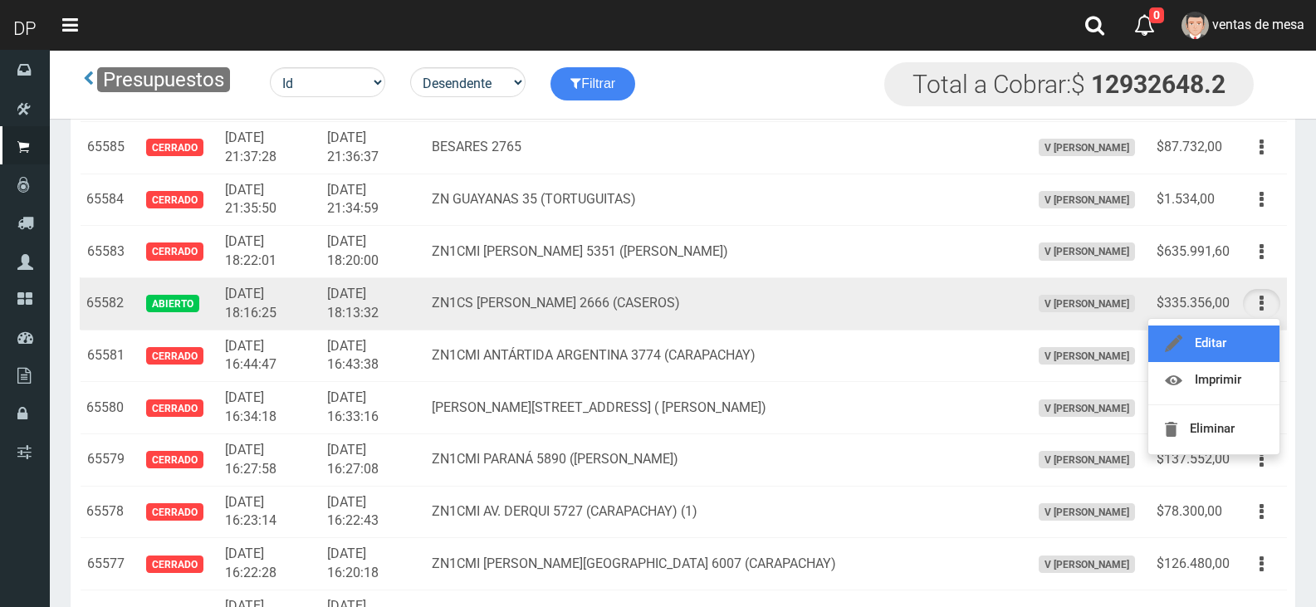
click at [1252, 342] on link "Editar" at bounding box center [1214, 344] width 131 height 37
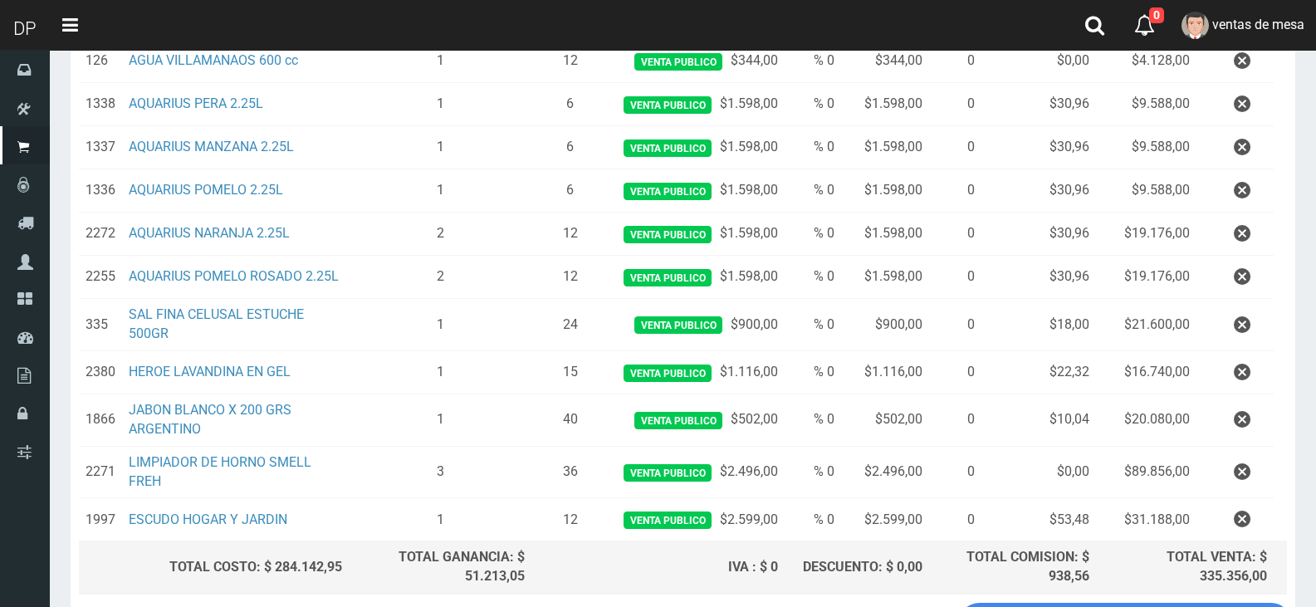
scroll to position [664, 0]
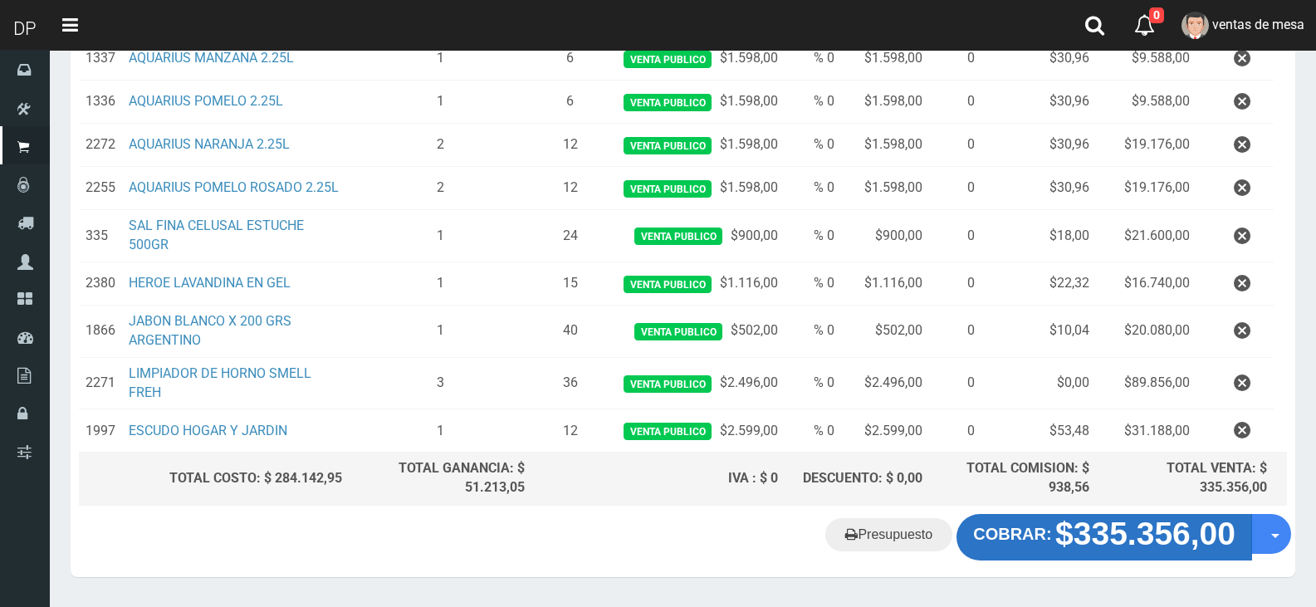
click at [1145, 540] on strong "$335.356,00" at bounding box center [1146, 534] width 180 height 36
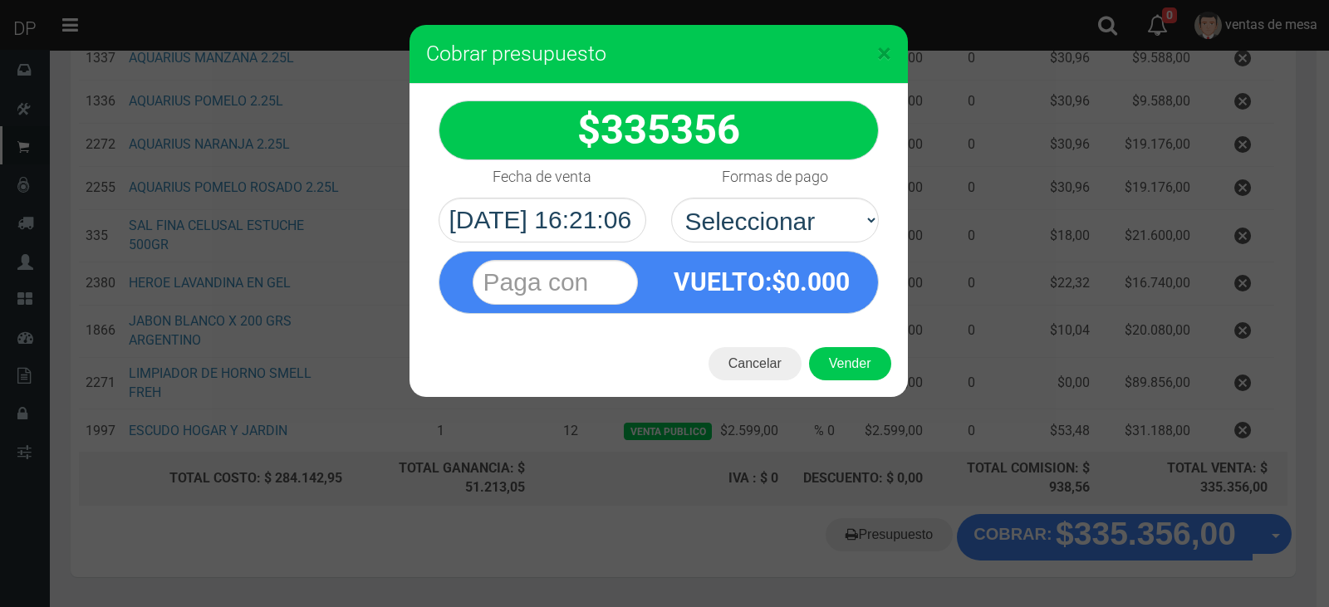
click at [613, 485] on div "× Cobrar presupuesto 335356 :$" at bounding box center [664, 303] width 1329 height 607
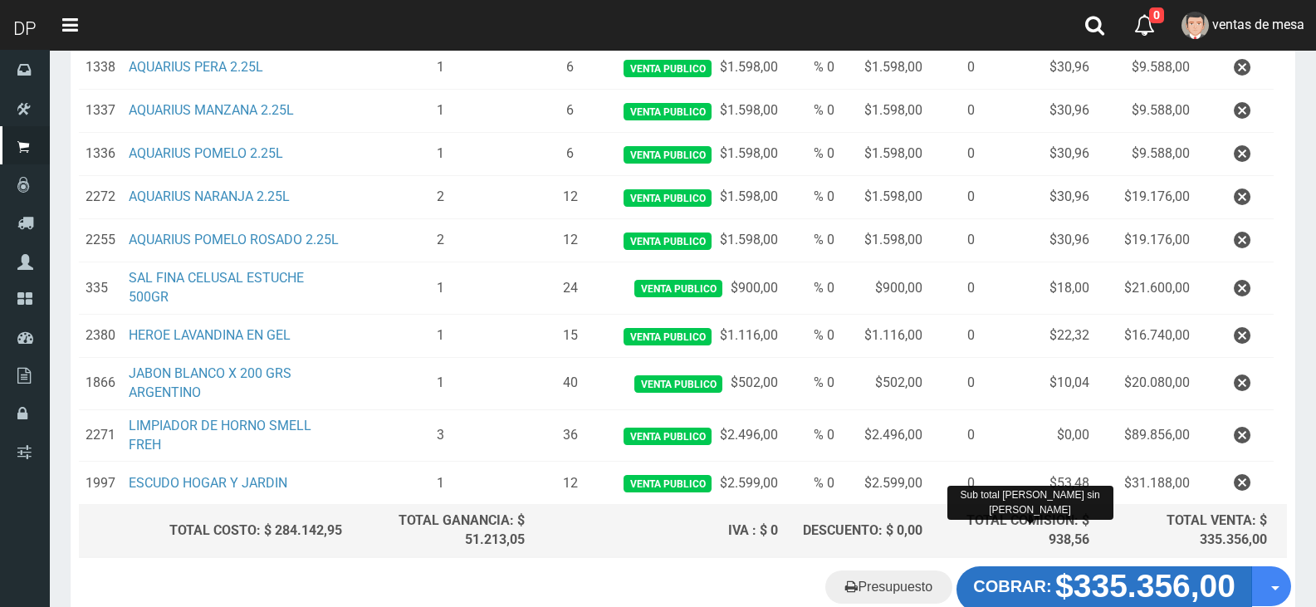
scroll to position [712, 0]
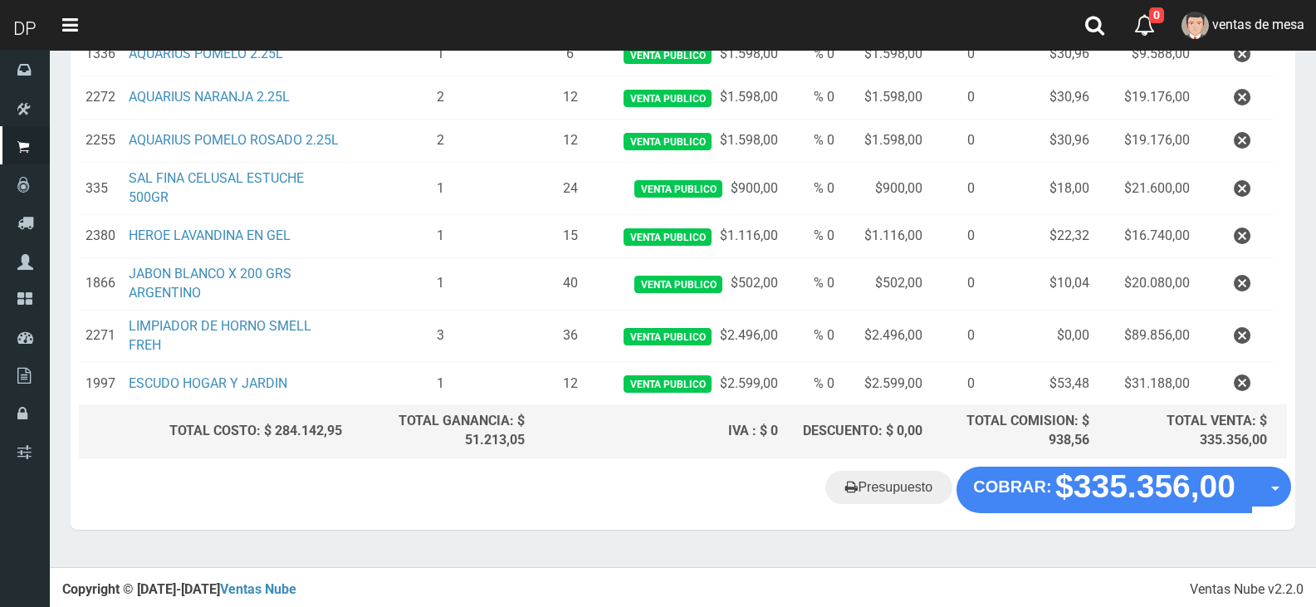
click at [1083, 510] on div "Presupuesto COBRAR: $335.356,00 Opciones" at bounding box center [683, 498] width 1225 height 63
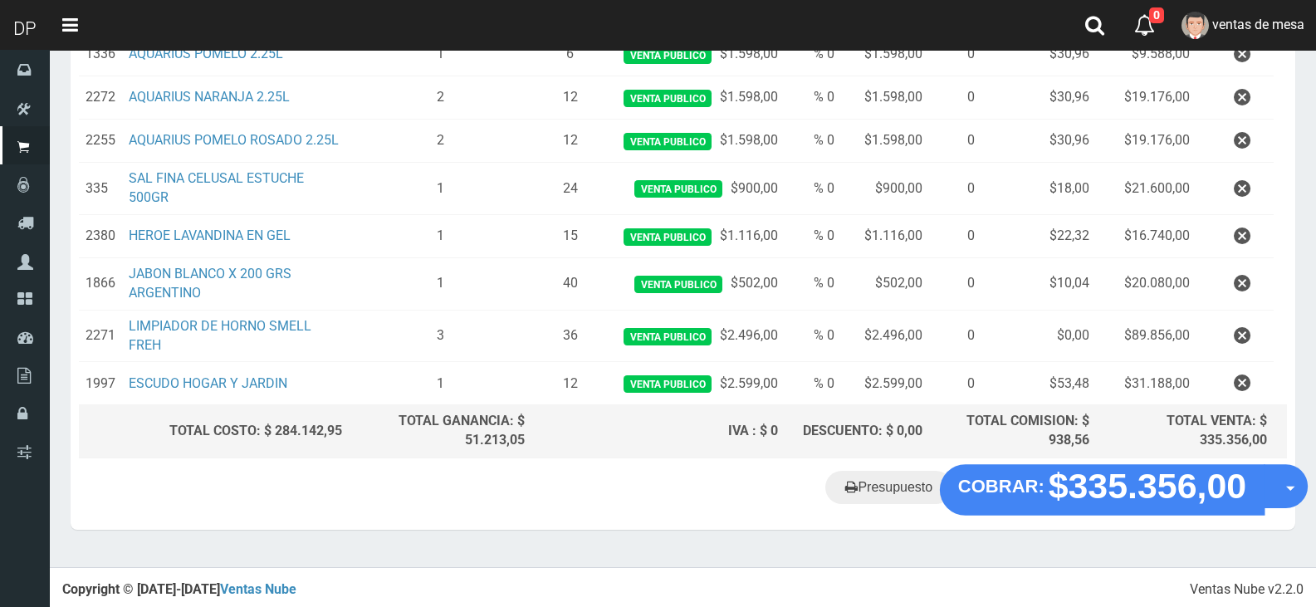
click at [1055, 520] on div "Presupuesto COBRAR: $335.356,00 Opciones" at bounding box center [683, 498] width 1225 height 63
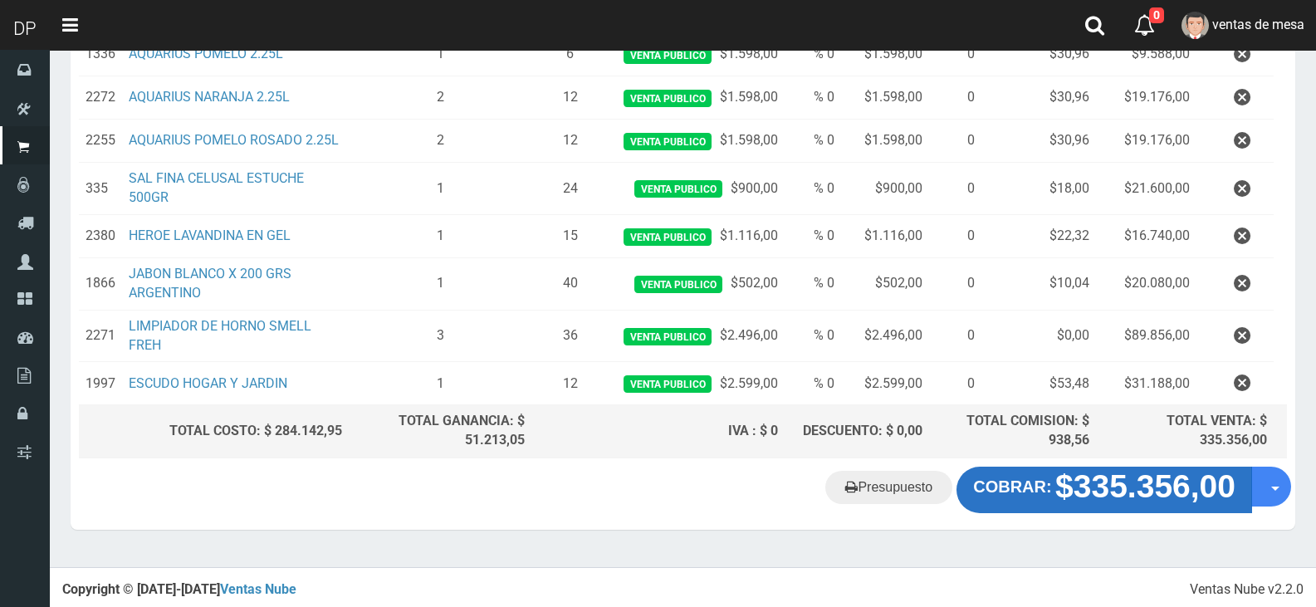
drag, startPoint x: 1002, startPoint y: 515, endPoint x: 1007, endPoint y: 495, distance: 20.4
click at [1004, 515] on div "Presupuesto COBRAR: $335.356,00 Opciones" at bounding box center [683, 498] width 1225 height 63
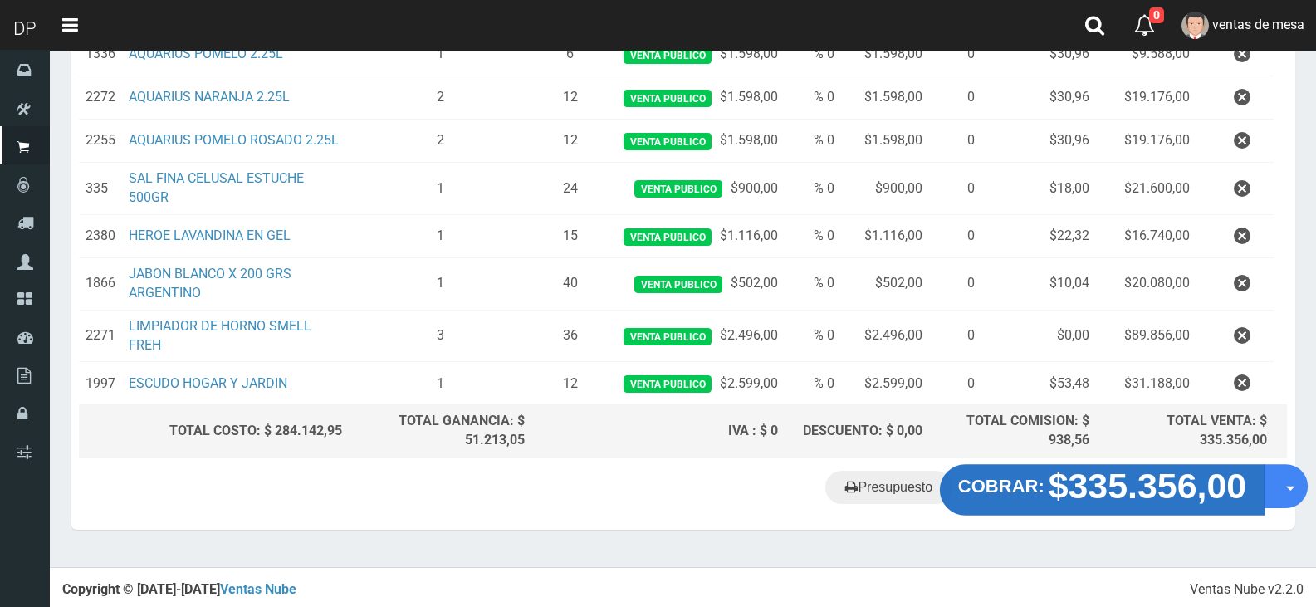
click at [1008, 487] on strong "COBRAR:" at bounding box center [1001, 487] width 86 height 20
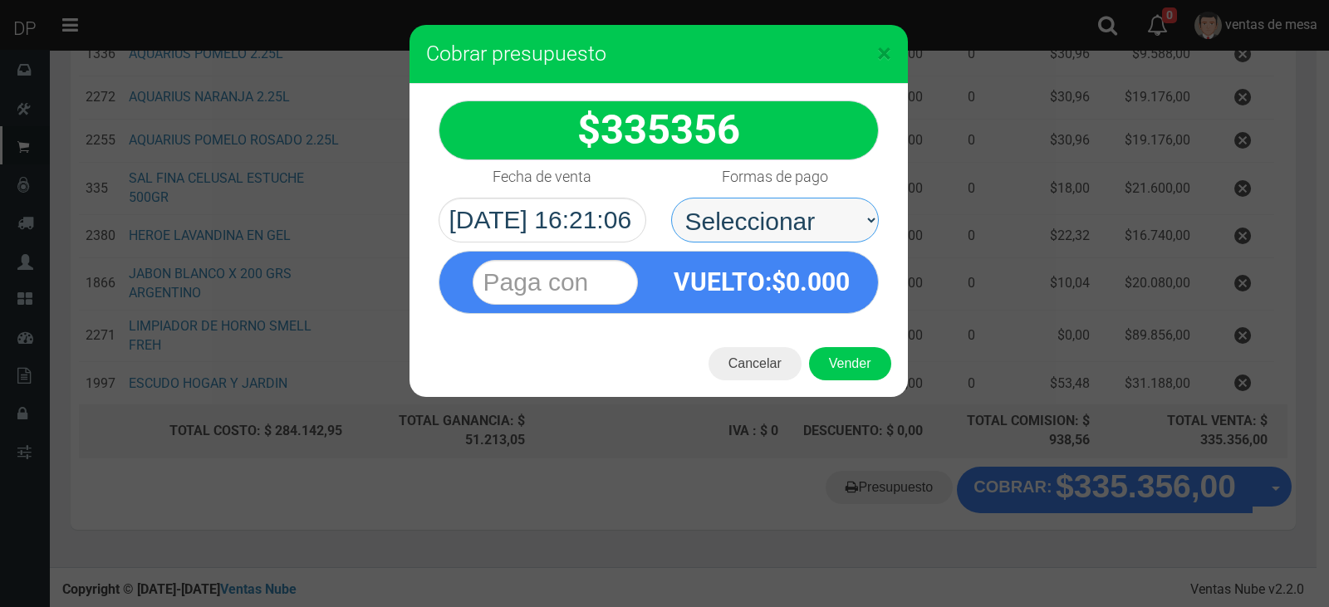
click at [739, 217] on select "Seleccionar Efectivo Tarjeta de Crédito Depósito Débito" at bounding box center [775, 220] width 208 height 45
select select "Efectivo"
click at [671, 198] on select "Seleccionar Efectivo Tarjeta de Crédito Depósito Débito" at bounding box center [775, 220] width 208 height 45
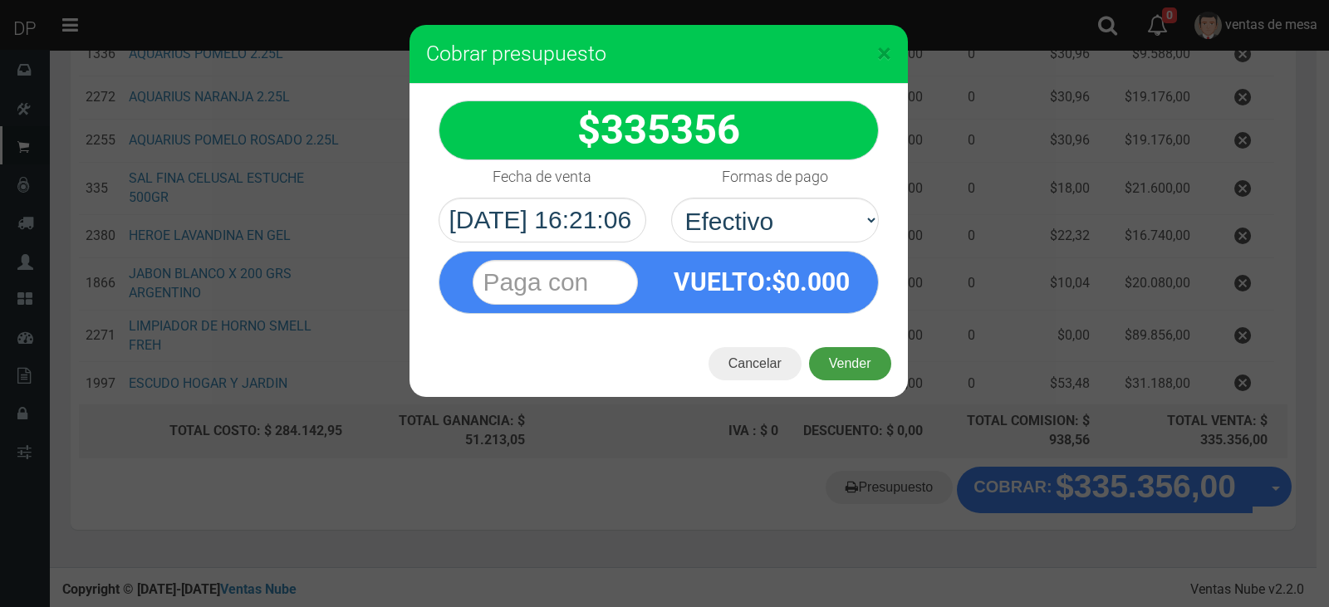
click at [825, 349] on button "Vender" at bounding box center [850, 363] width 82 height 33
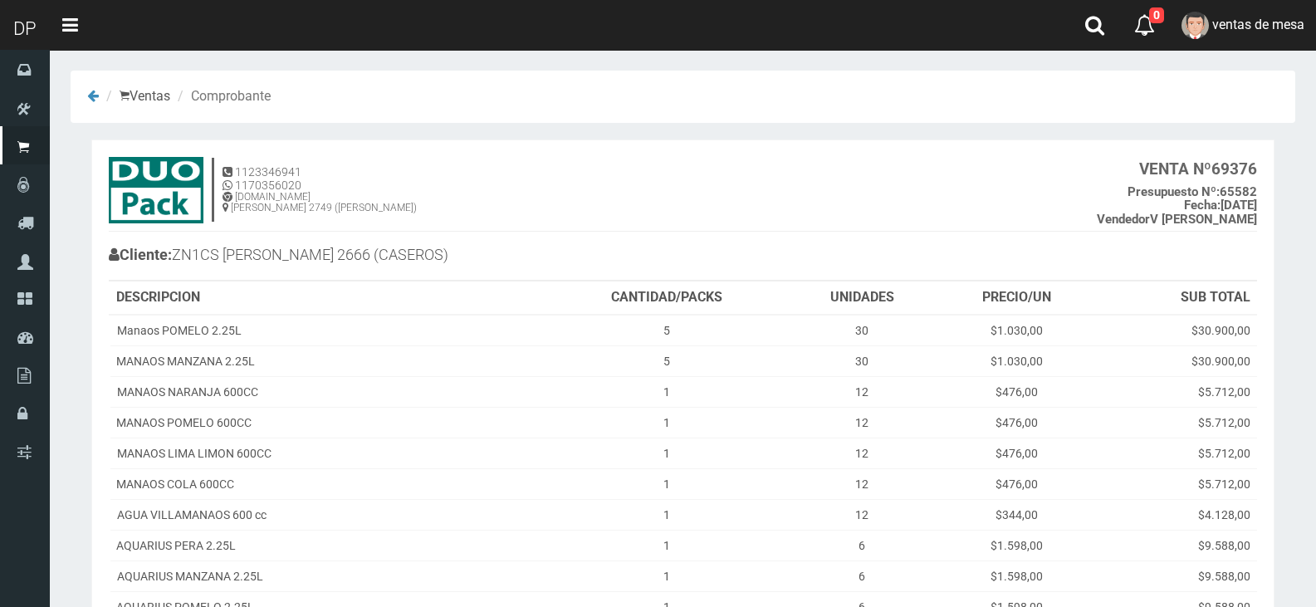
scroll to position [417, 0]
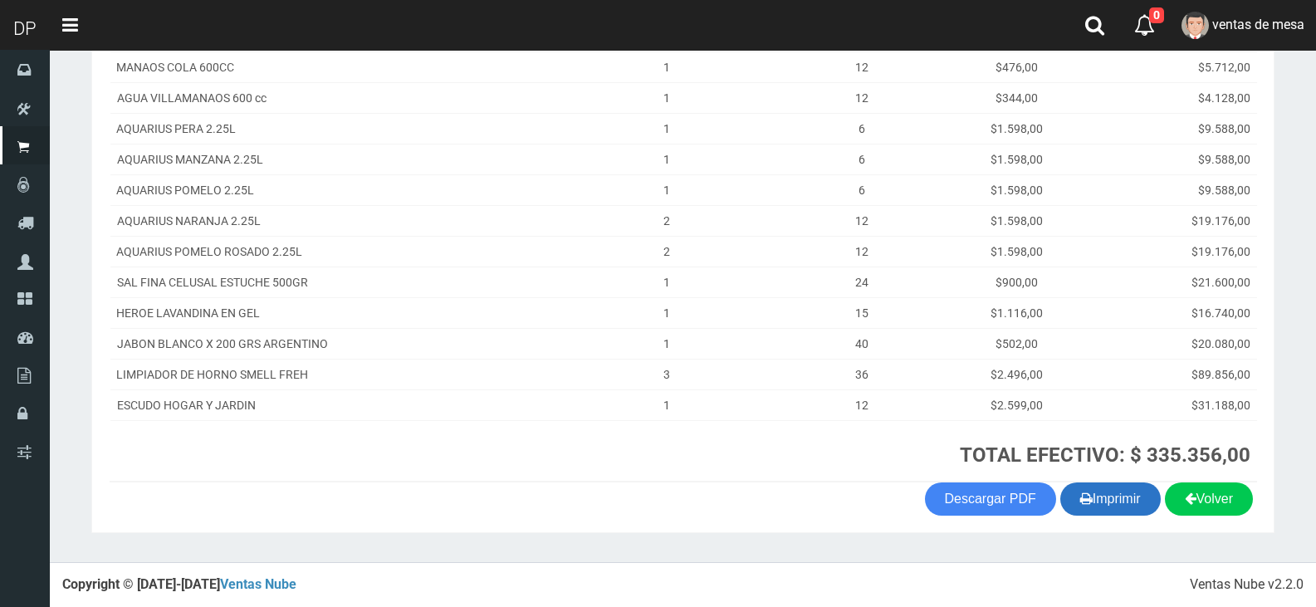
click at [1125, 502] on button "Imprimir" at bounding box center [1111, 499] width 100 height 33
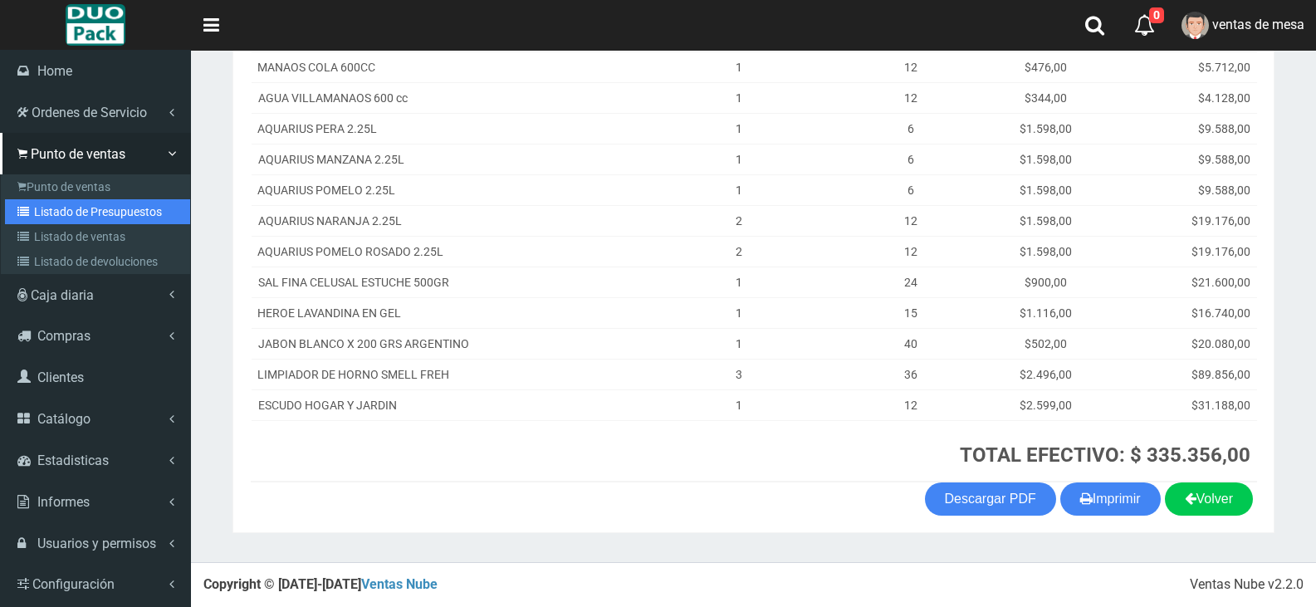
click at [61, 215] on link "Listado de Presupuestos" at bounding box center [97, 211] width 185 height 25
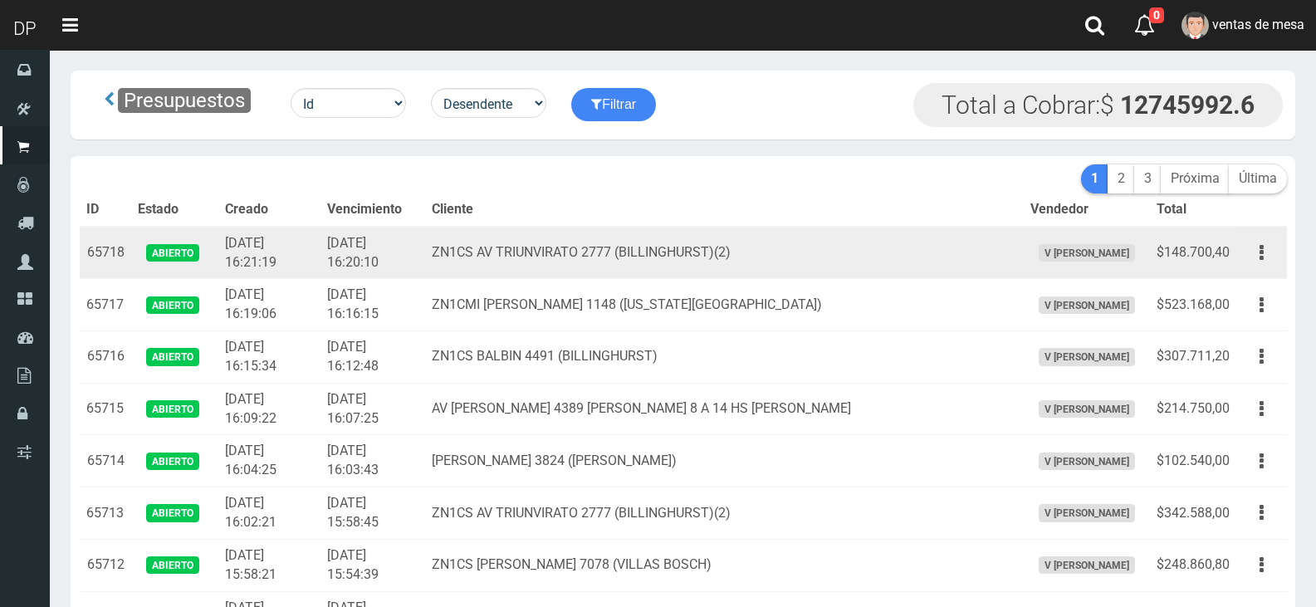
click at [679, 247] on td "ZN1CS AV TRIUNVIRATO 2777 (BILLINGHURST)(2)" at bounding box center [724, 253] width 598 height 52
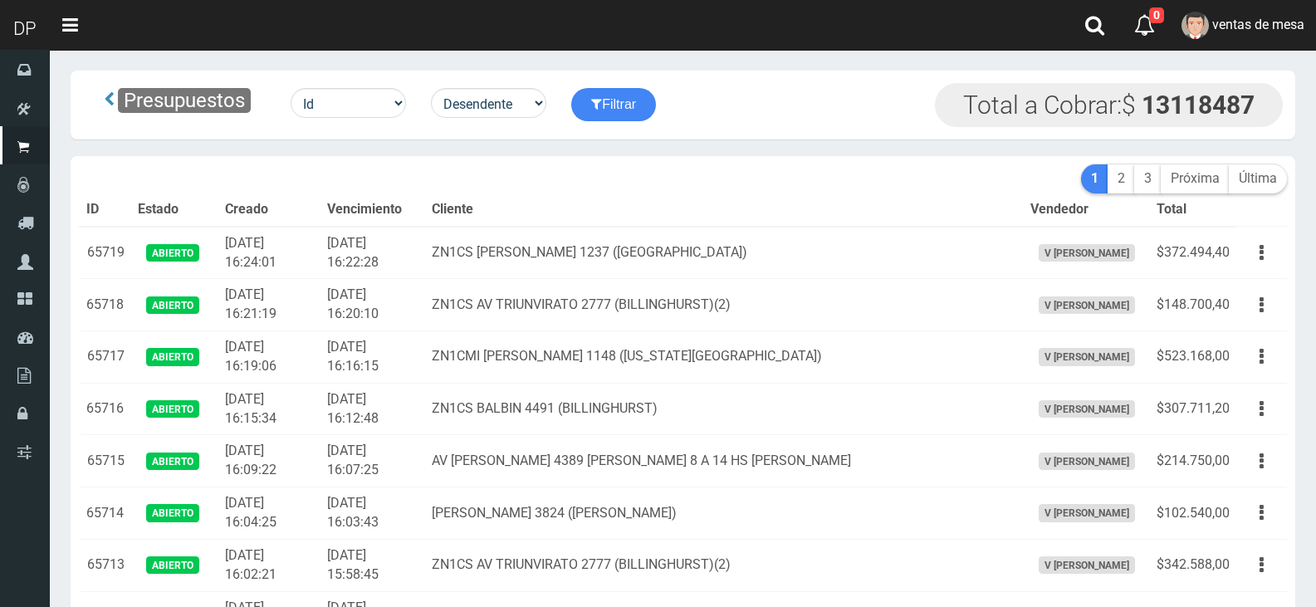
scroll to position [1146, 0]
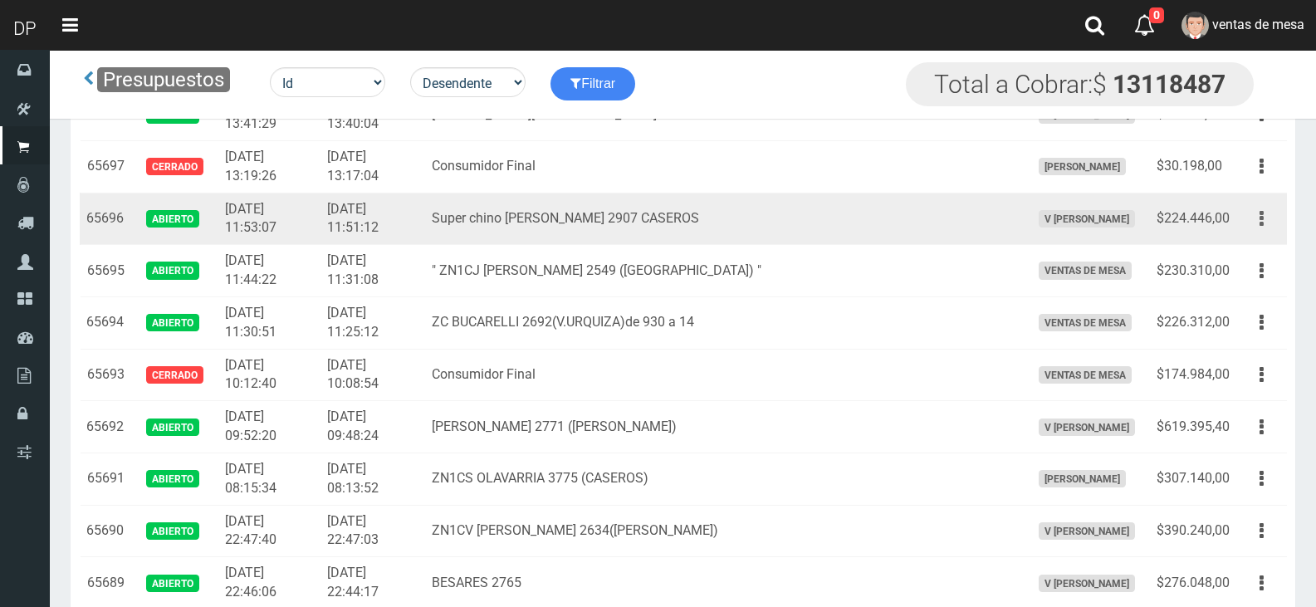
click at [1243, 217] on button "button" at bounding box center [1261, 218] width 37 height 29
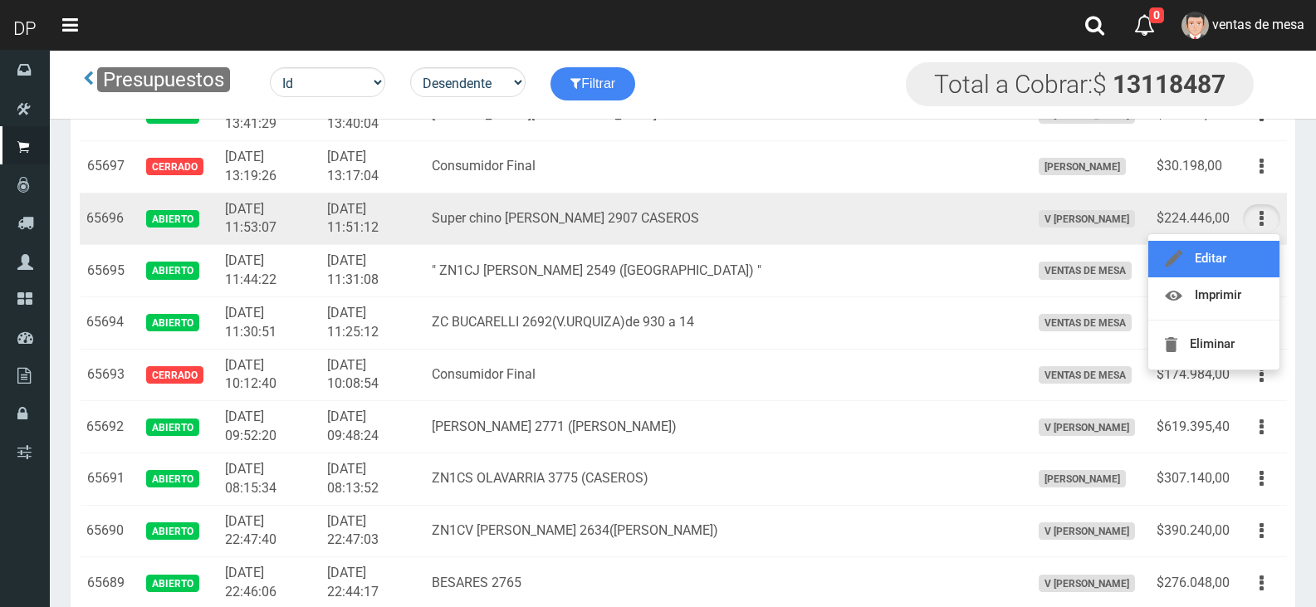
click at [1254, 244] on link "Editar" at bounding box center [1214, 259] width 131 height 37
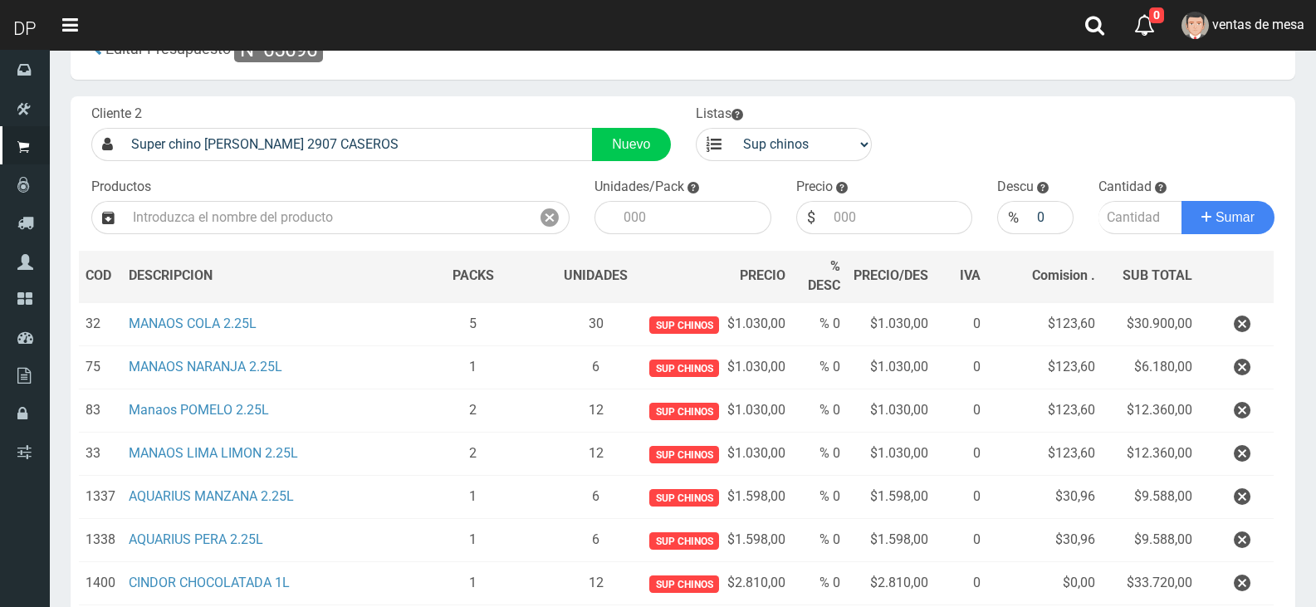
scroll to position [332, 0]
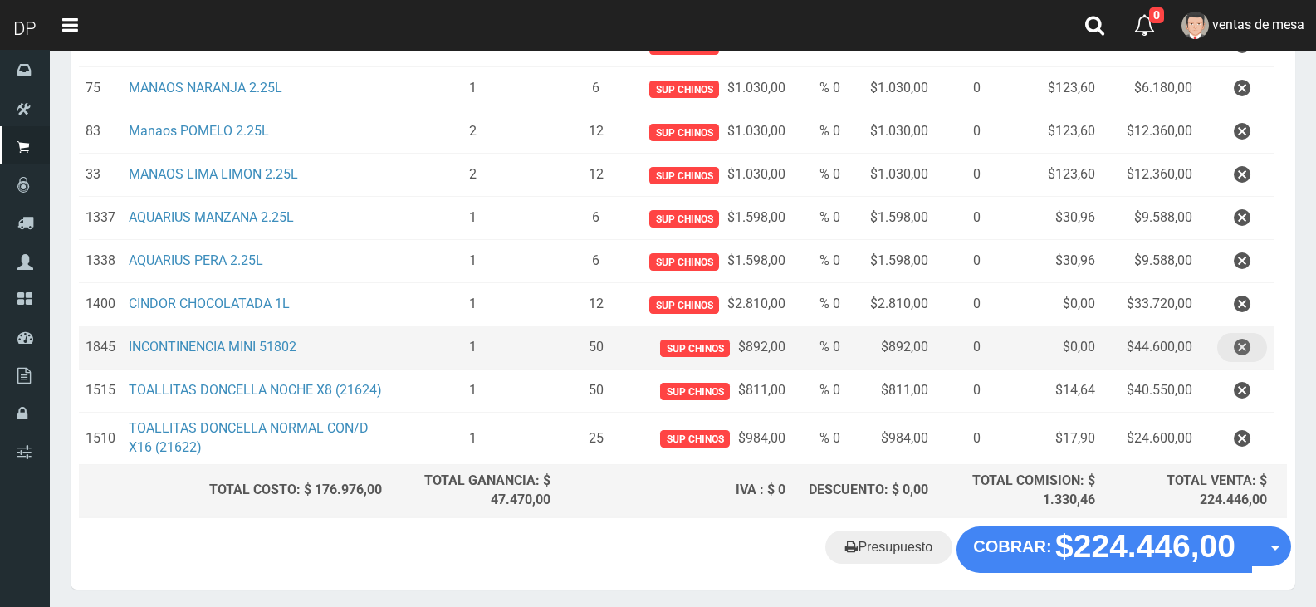
click at [1226, 347] on button "button" at bounding box center [1243, 347] width 50 height 29
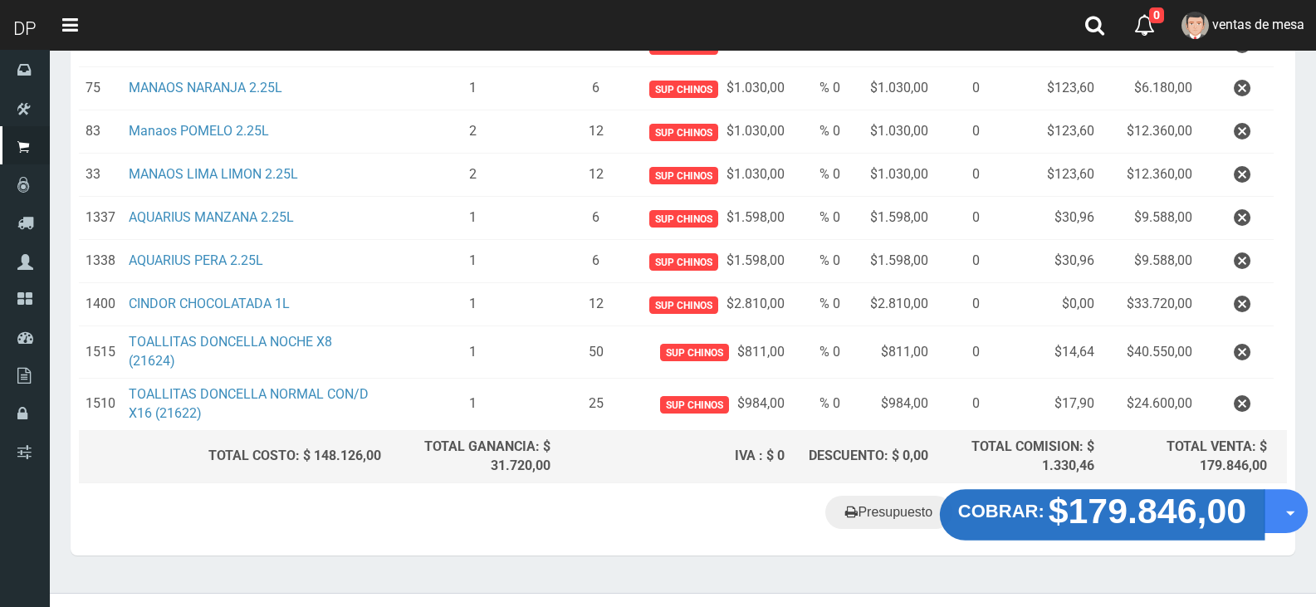
click at [1045, 512] on strong "COBRAR:" at bounding box center [1001, 512] width 86 height 20
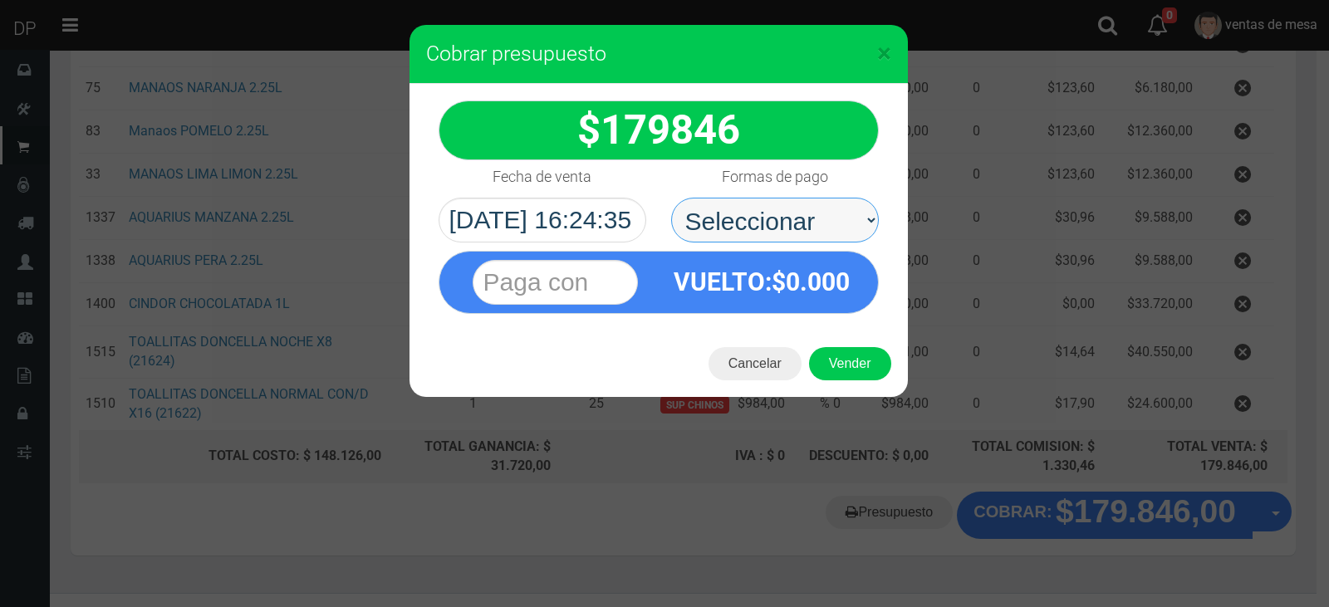
click at [701, 228] on select "Seleccionar Efectivo Tarjeta de Crédito Depósito Débito" at bounding box center [775, 220] width 208 height 45
select select "Efectivo"
click at [671, 198] on select "Seleccionar Efectivo Tarjeta de Crédito Depósito Débito" at bounding box center [775, 220] width 208 height 45
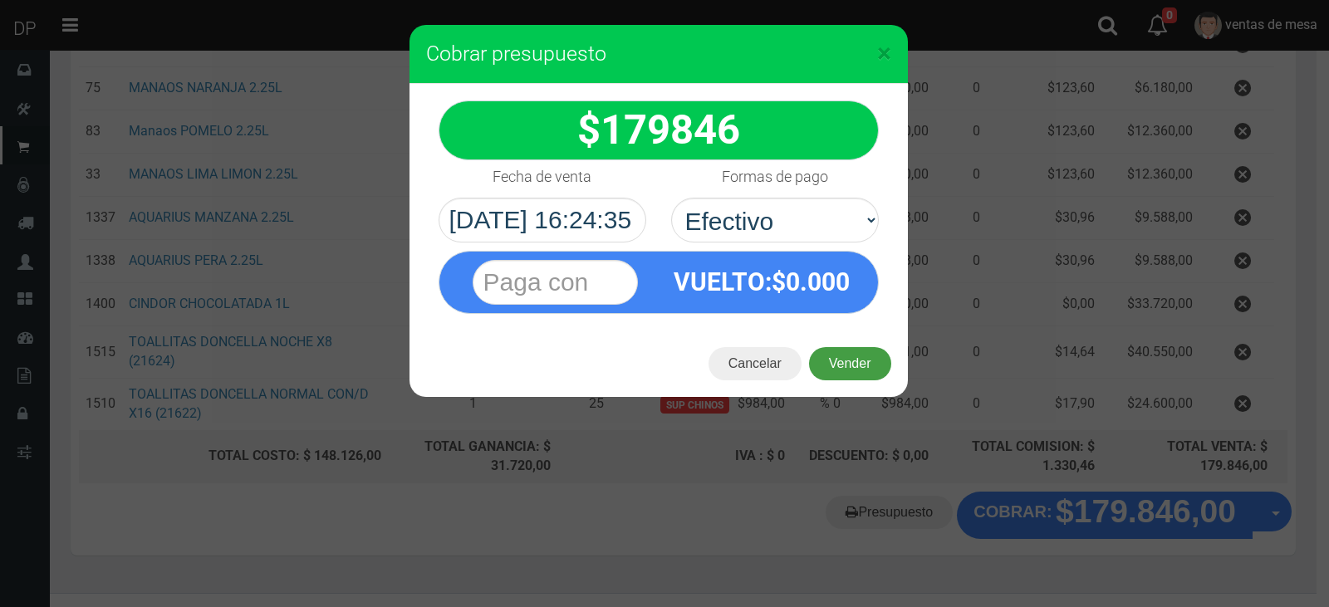
click at [843, 351] on button "Vender" at bounding box center [850, 363] width 82 height 33
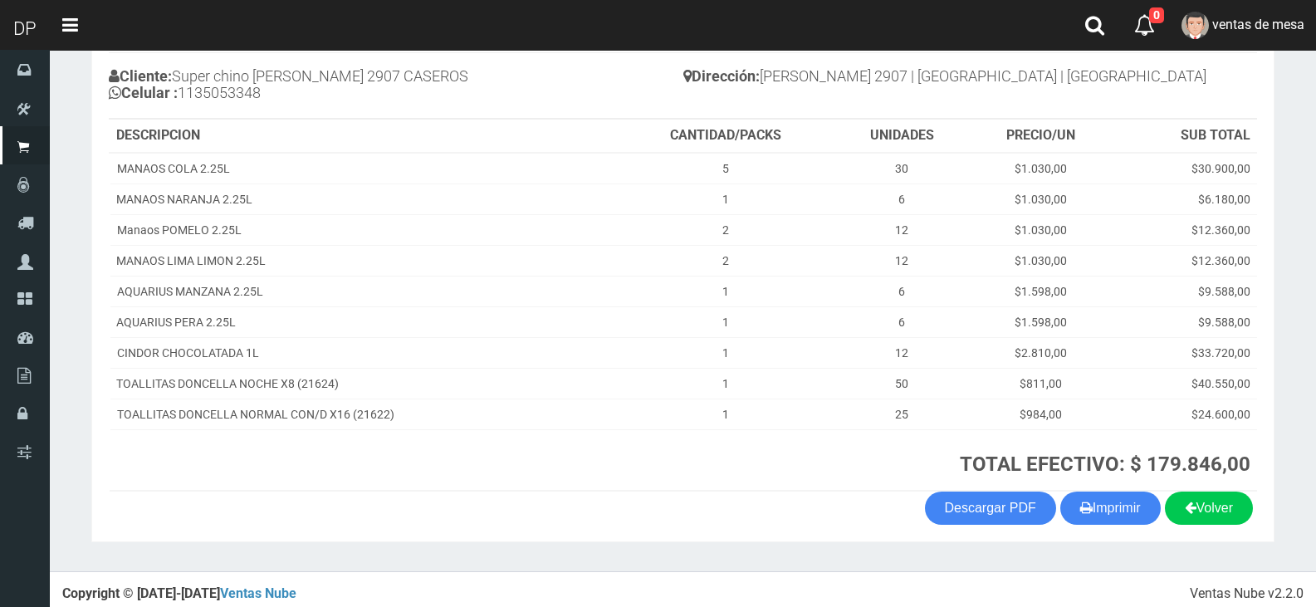
scroll to position [188, 0]
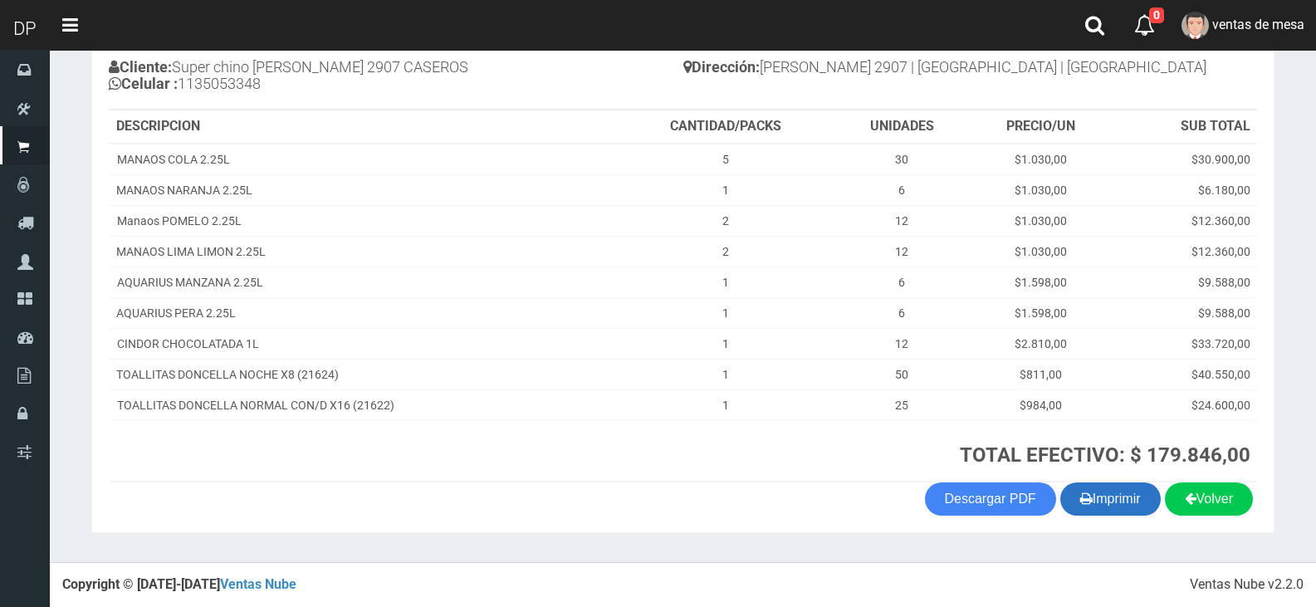
click at [1134, 514] on button "Imprimir" at bounding box center [1111, 499] width 100 height 33
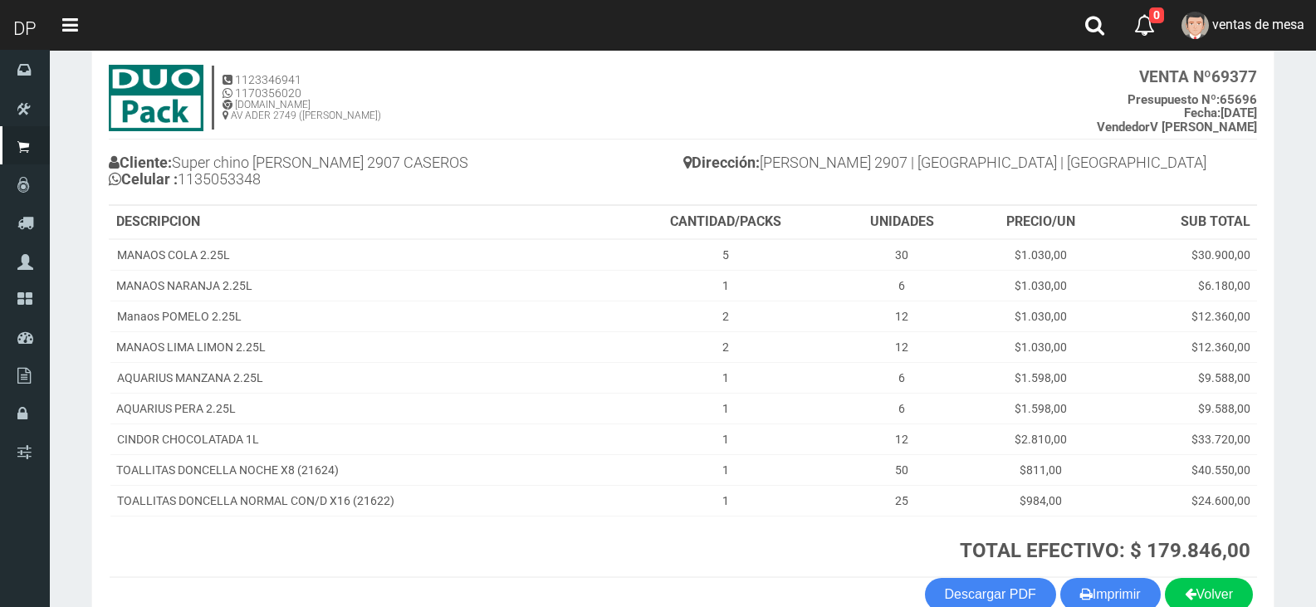
scroll to position [0, 0]
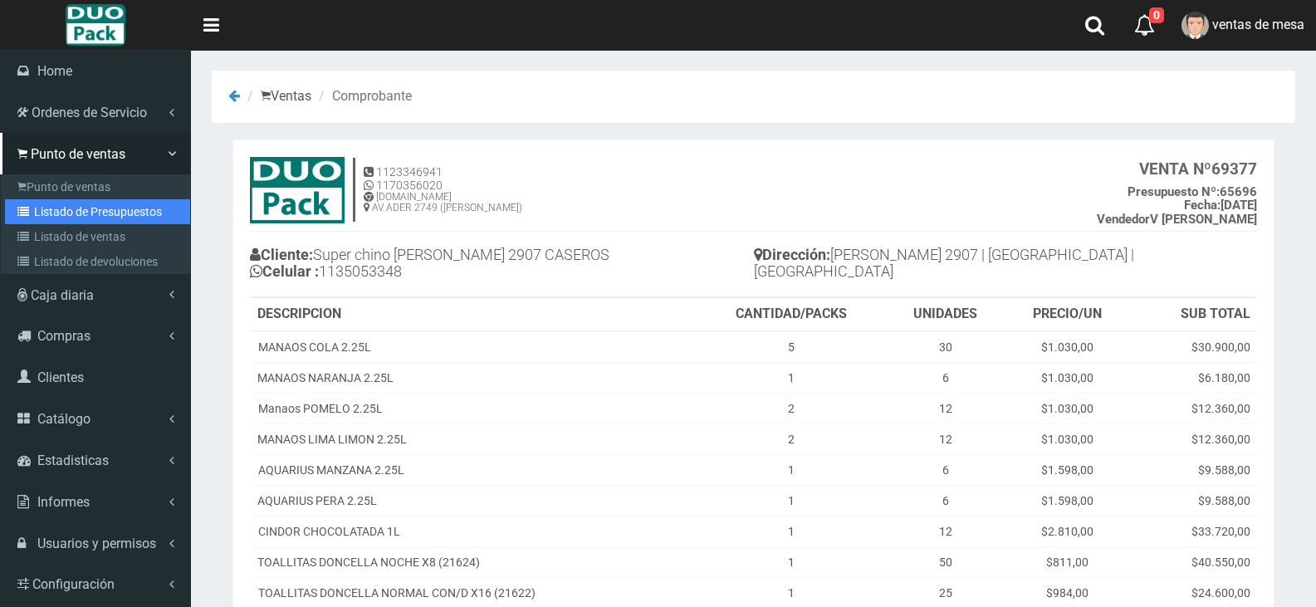
click at [56, 201] on link "Listado de Presupuestos" at bounding box center [97, 211] width 185 height 25
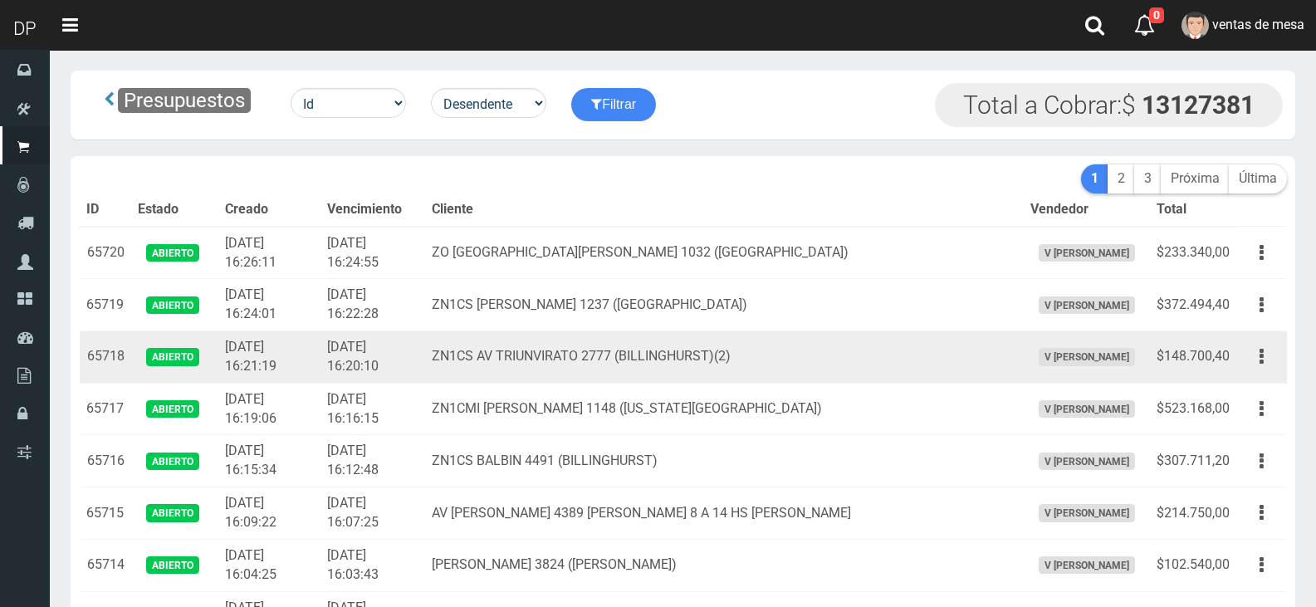
click at [727, 362] on td "ZN1CS AV TRIUNVIRATO 2777 (BILLINGHURST)(2)" at bounding box center [724, 357] width 598 height 52
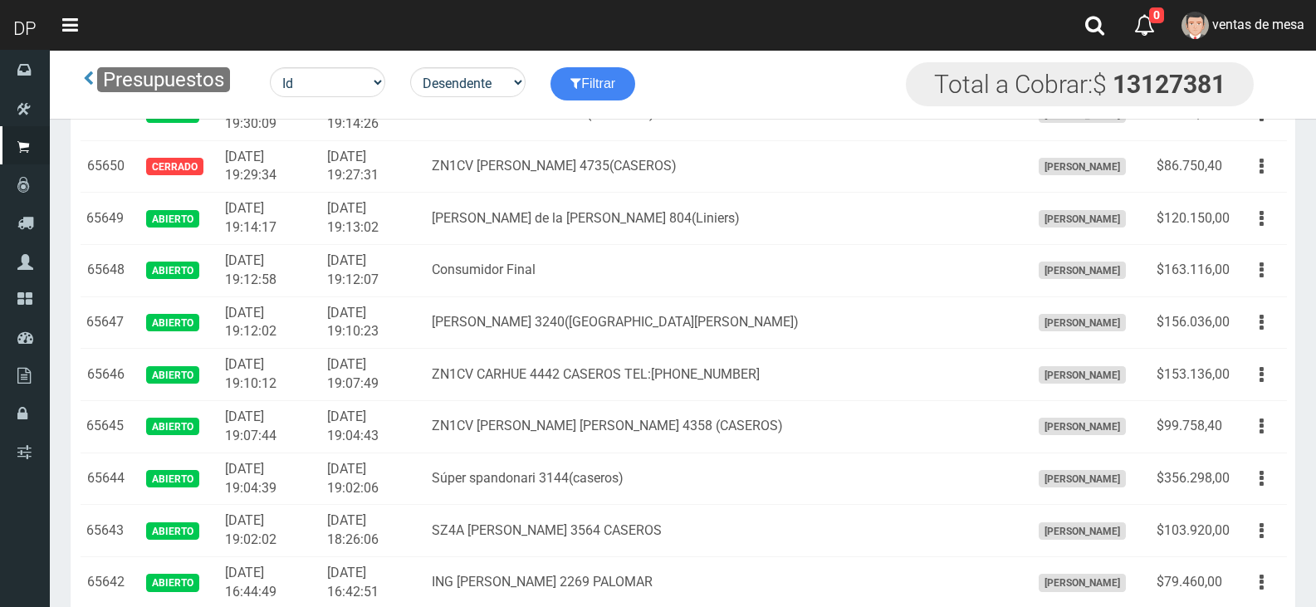
scroll to position [3404, 0]
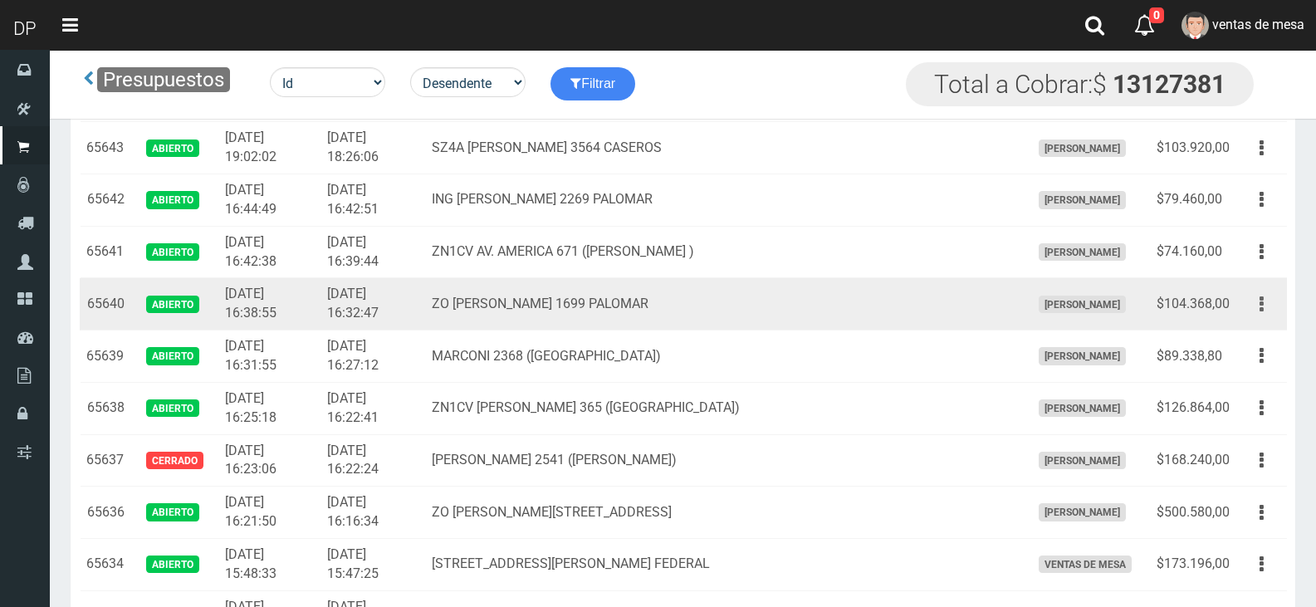
click at [1253, 301] on button "button" at bounding box center [1261, 304] width 37 height 29
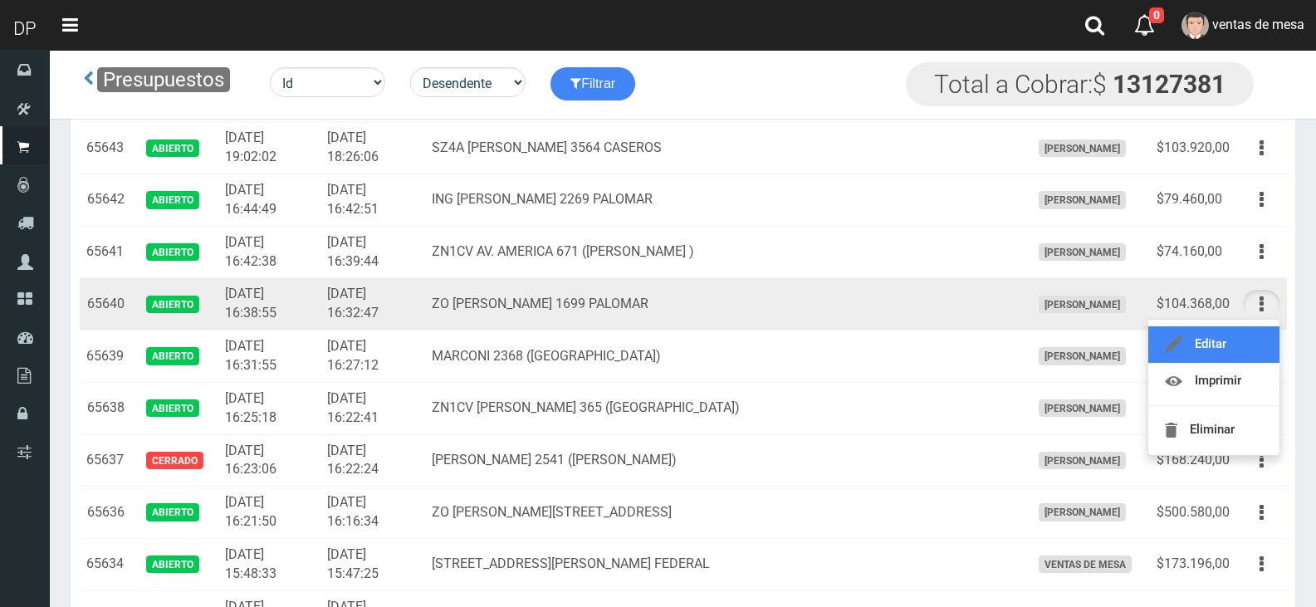
click at [1249, 333] on link "Editar" at bounding box center [1214, 344] width 131 height 37
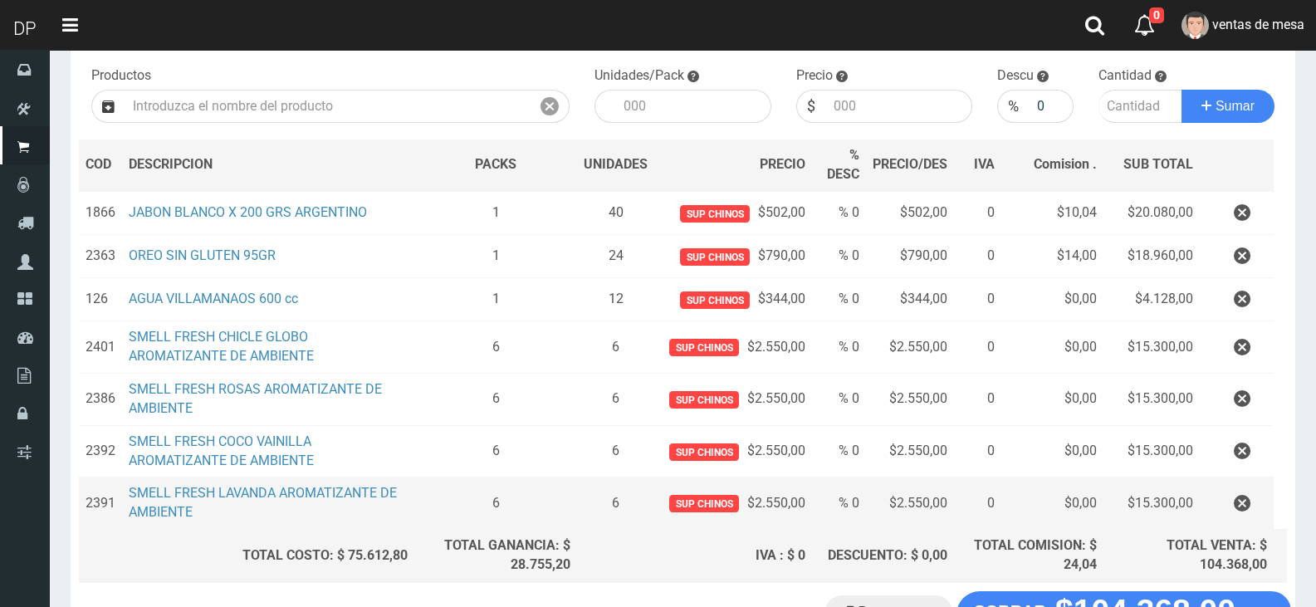
scroll to position [166, 0]
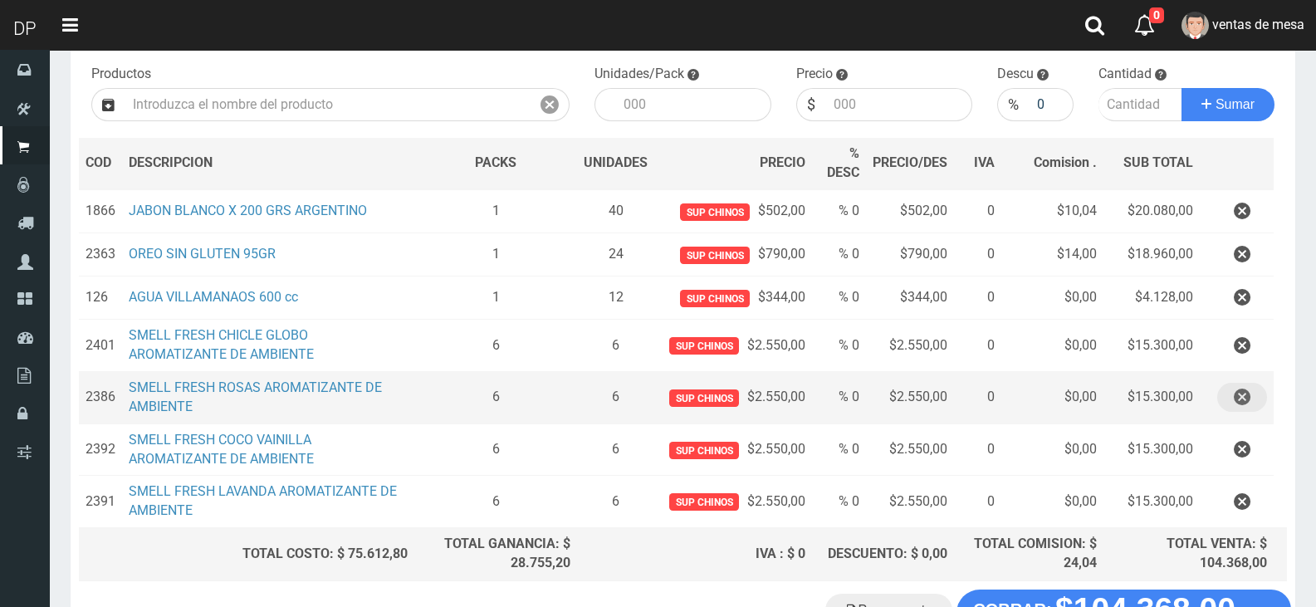
click at [1240, 409] on icon "button" at bounding box center [1242, 397] width 17 height 29
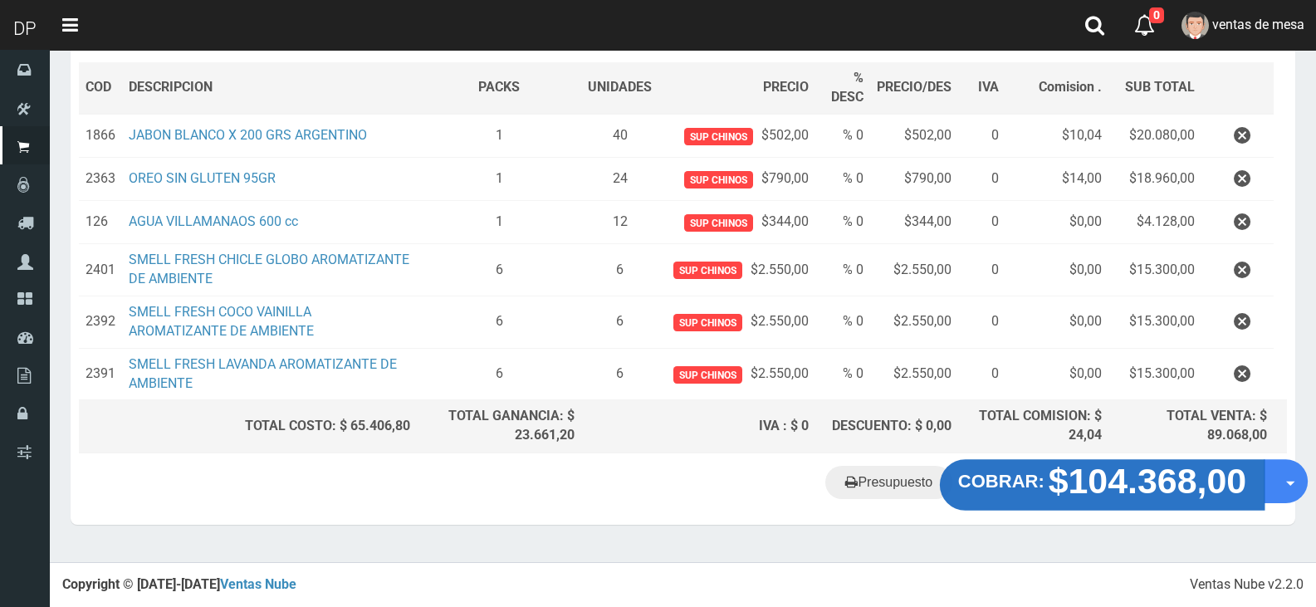
scroll to position [237, 0]
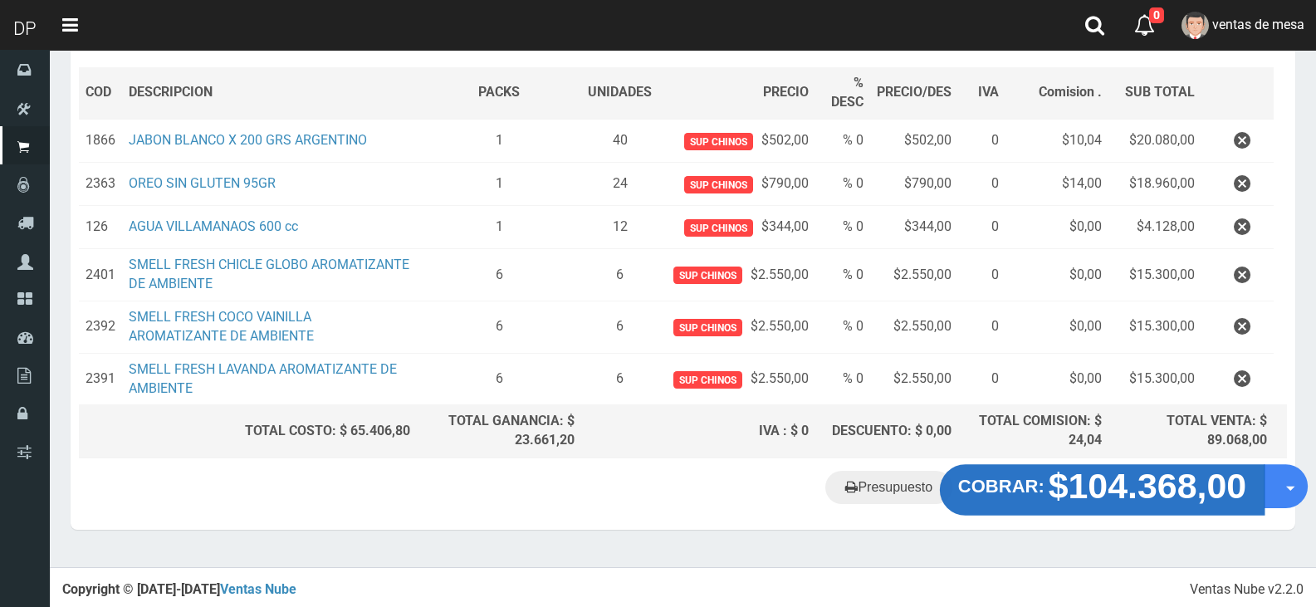
click at [1139, 481] on strong "$104.368,00" at bounding box center [1148, 486] width 199 height 39
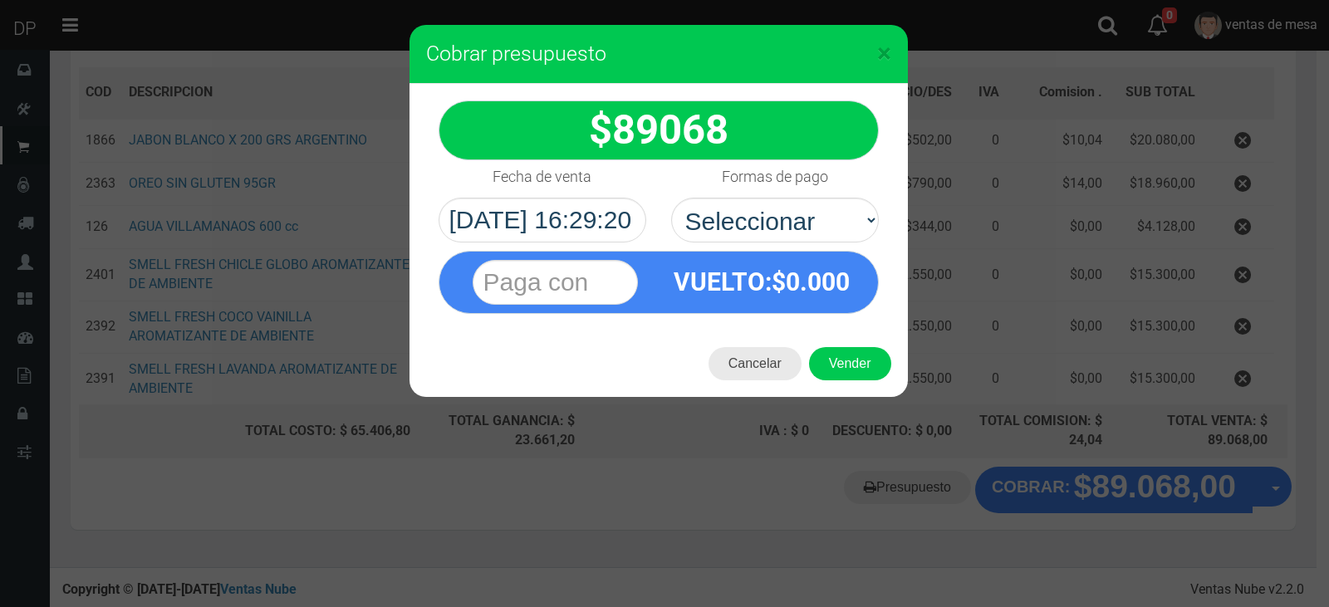
click at [773, 365] on button "Cancelar" at bounding box center [754, 363] width 93 height 33
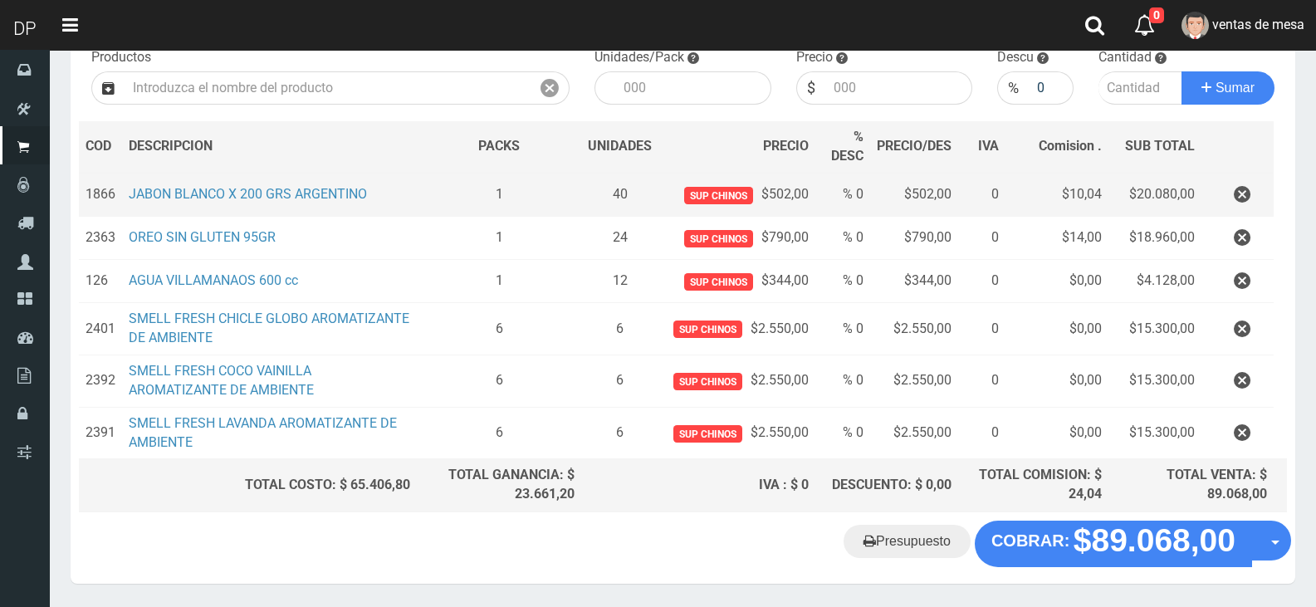
scroll to position [154, 0]
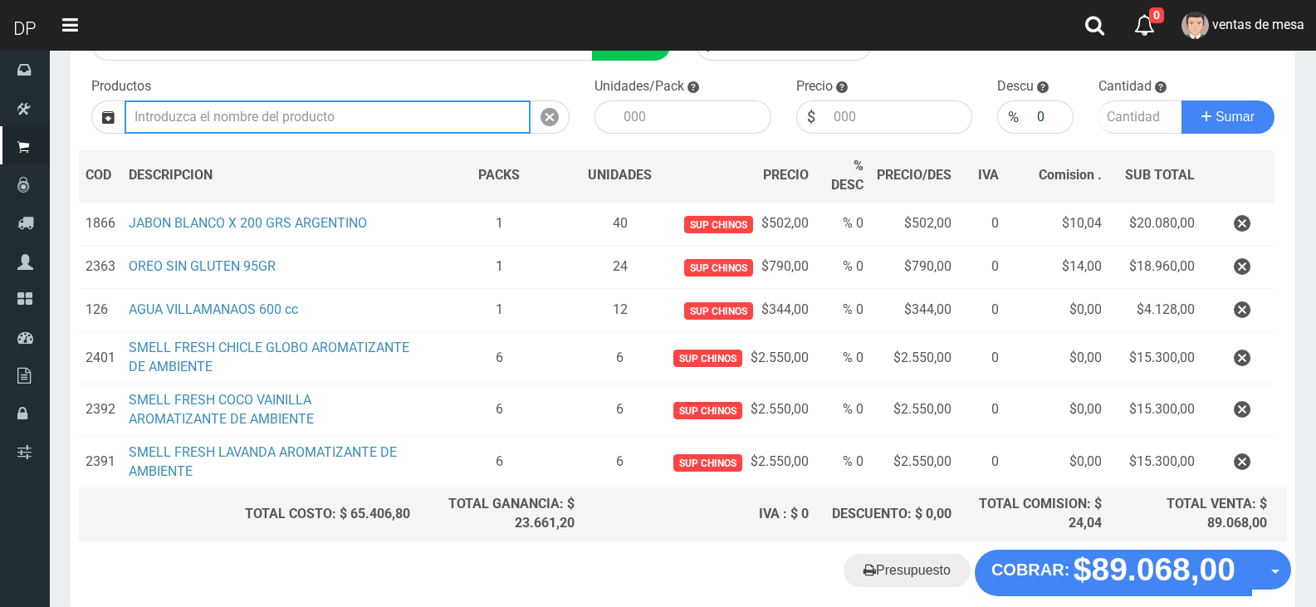
click at [331, 118] on input "text" at bounding box center [328, 116] width 406 height 33
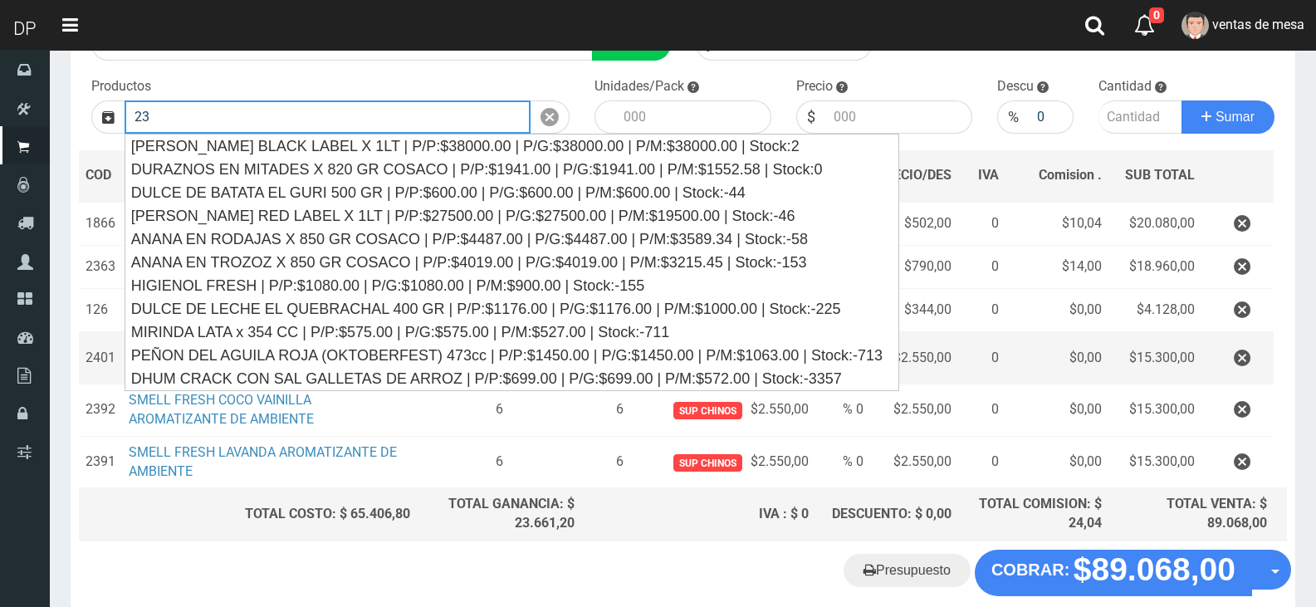
type input "2"
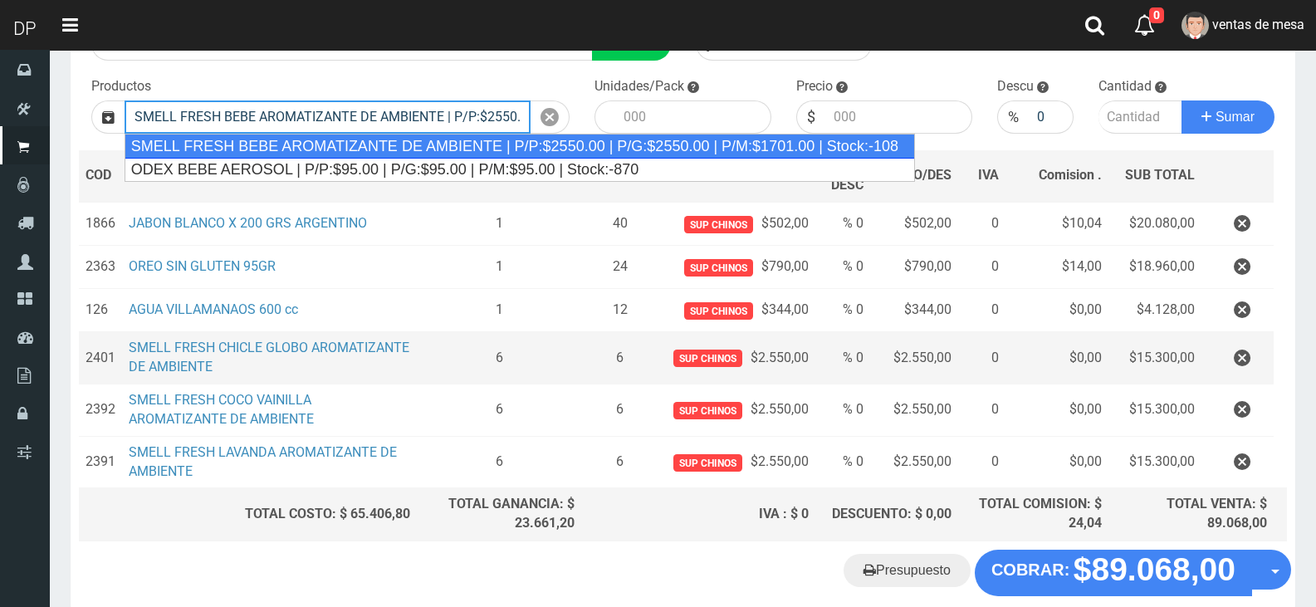
type input "SMELL FRESH BEBE AROMATIZANTE DE AMBIENTE | P/P:$2550.00 | P/G:$2550.00 | P/M:$…"
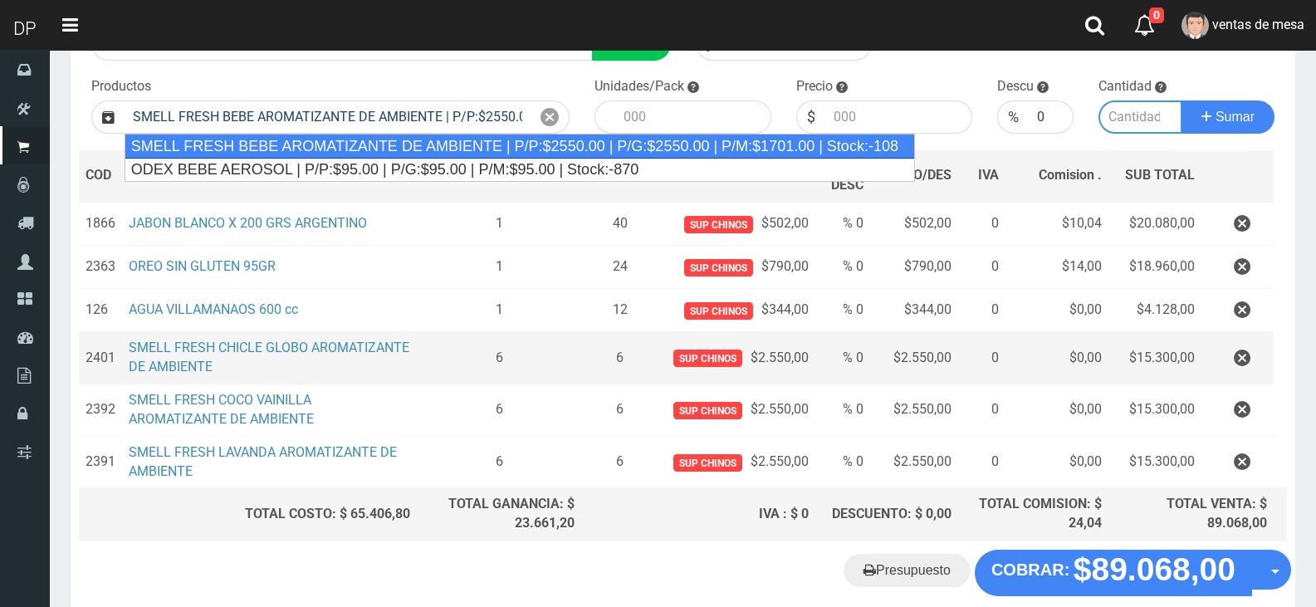
type input "12"
type input "2550.00"
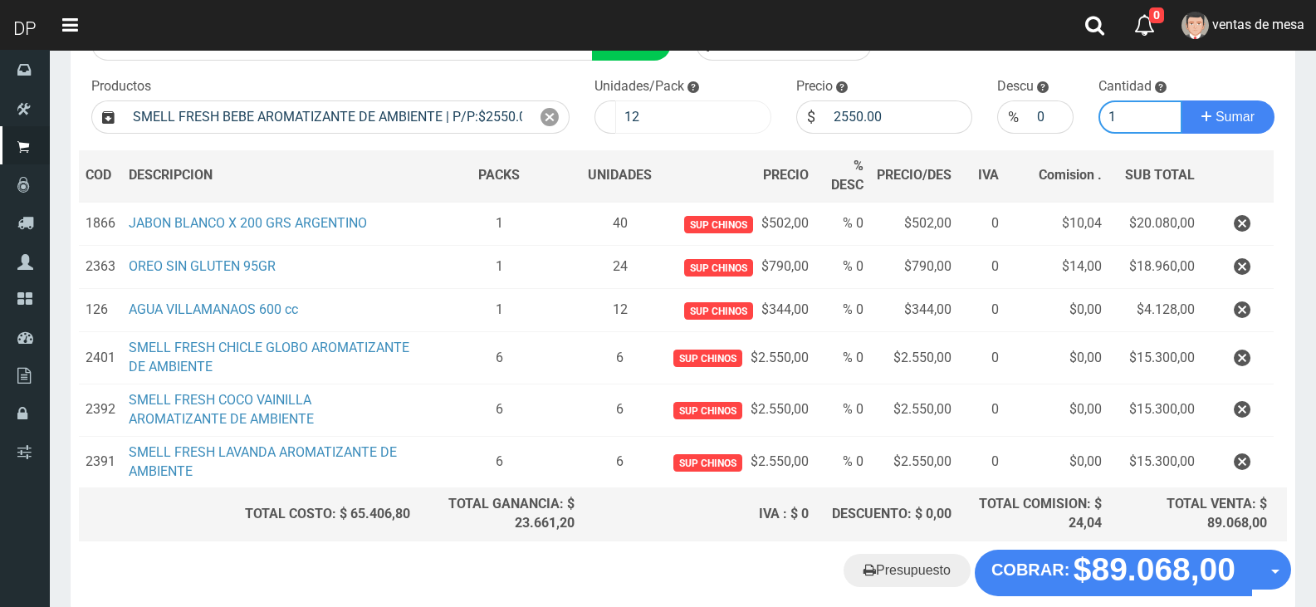
type input "1"
click at [685, 117] on input "12" at bounding box center [693, 116] width 156 height 33
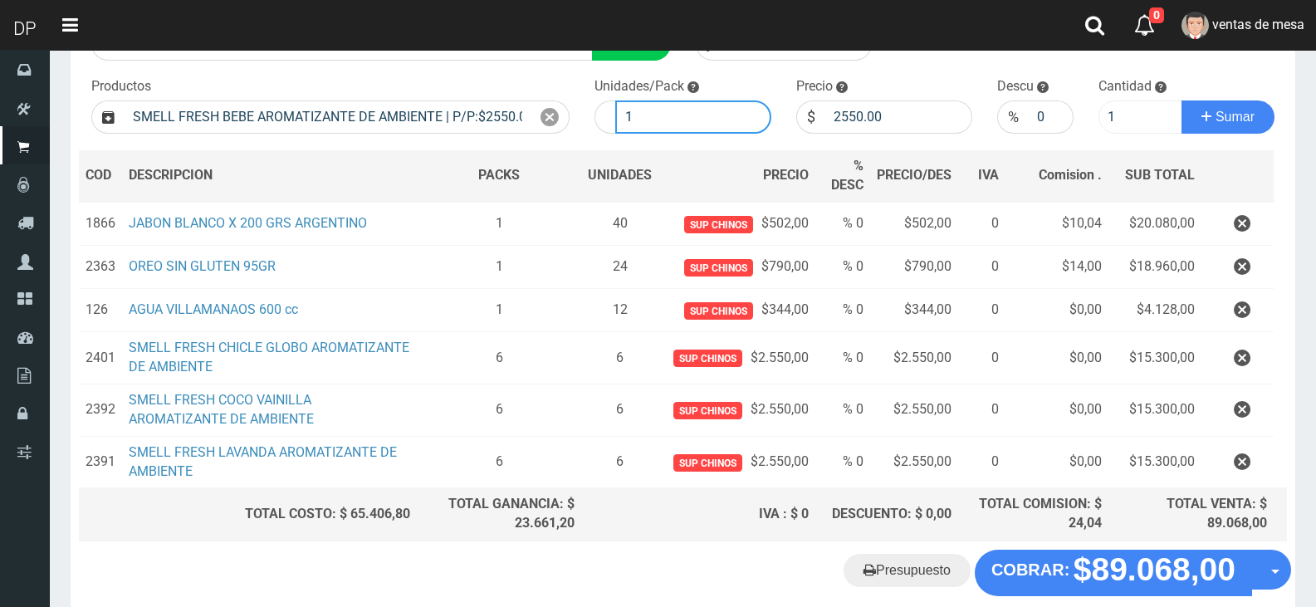
type input "1"
click at [1109, 120] on input "1" at bounding box center [1141, 116] width 85 height 33
type input "6"
click at [1182, 100] on button "Sumar" at bounding box center [1228, 116] width 93 height 33
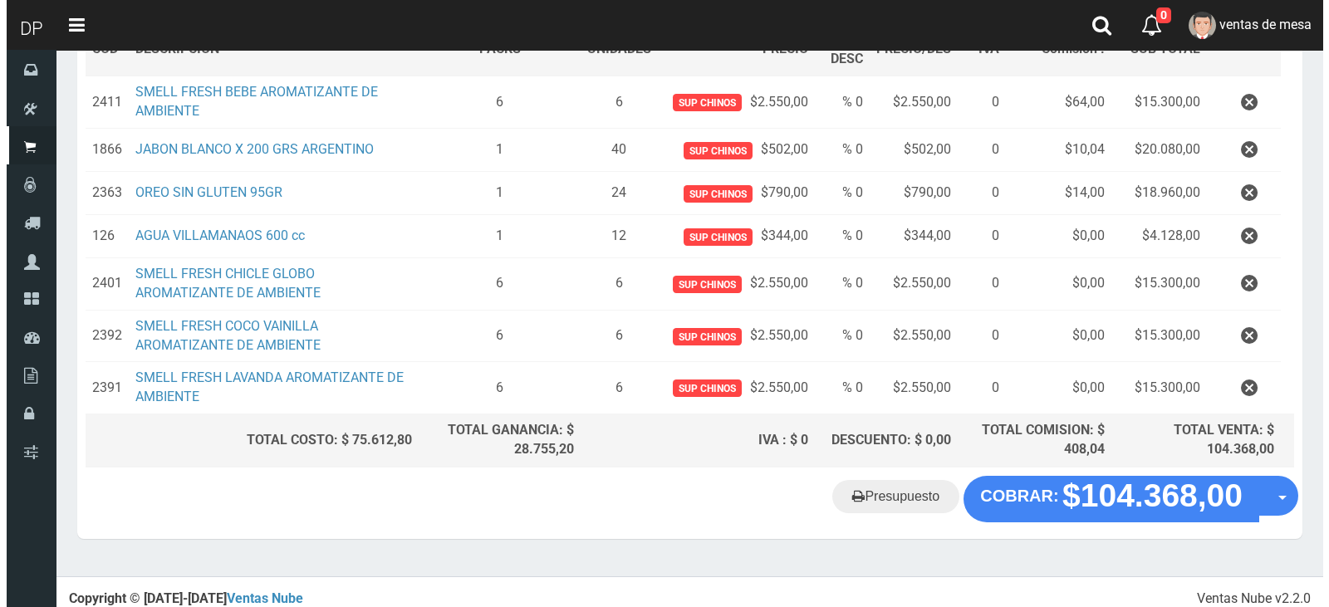
scroll to position [289, 0]
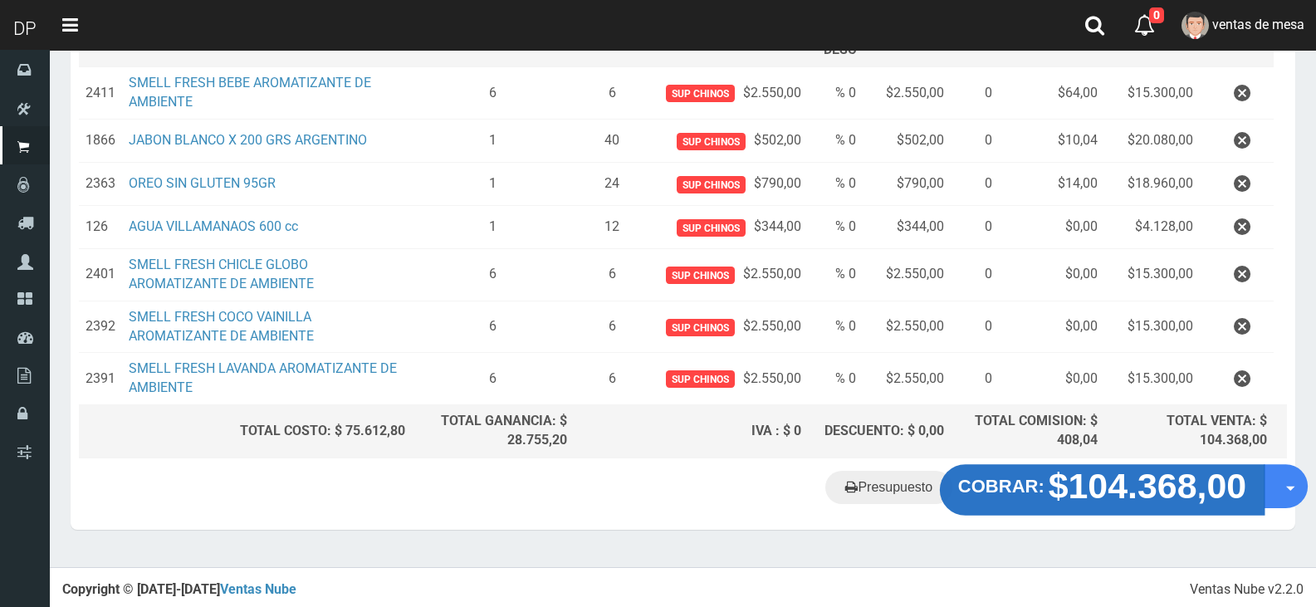
click at [1029, 500] on button "COBRAR: $104.368,00" at bounding box center [1102, 489] width 325 height 51
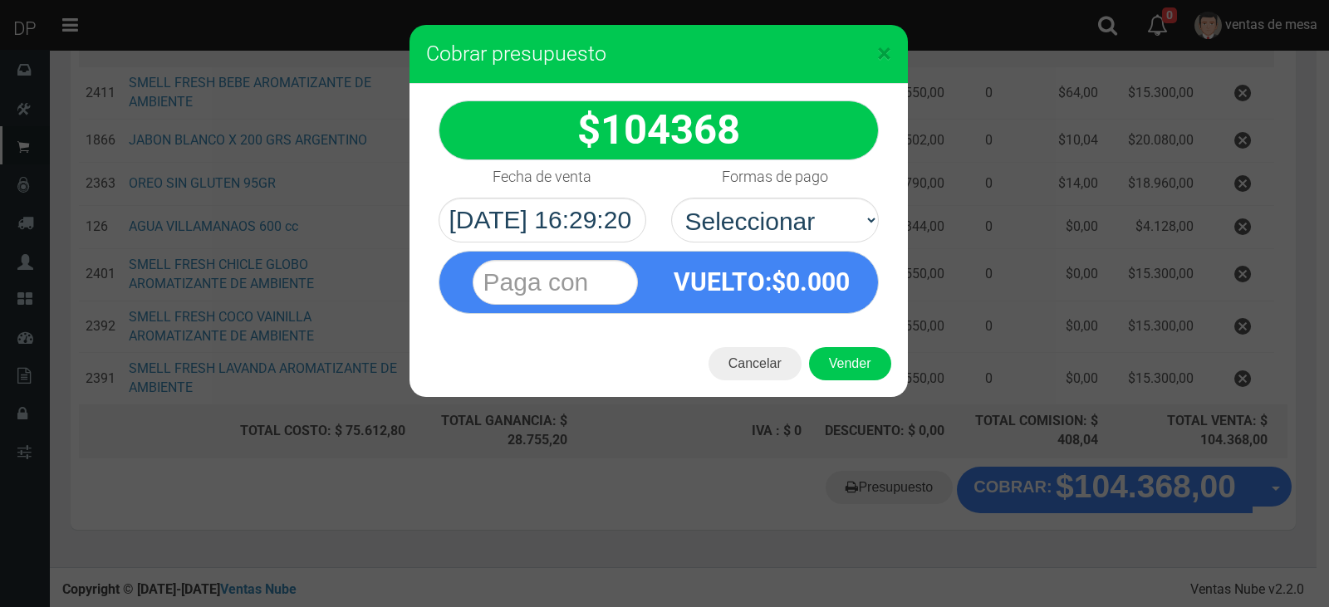
select select "Efectivo"
click at [671, 198] on select "Seleccionar Efectivo Tarjeta de Crédito Depósito Débito" at bounding box center [775, 220] width 208 height 45
click at [835, 356] on button "Vender" at bounding box center [850, 363] width 82 height 33
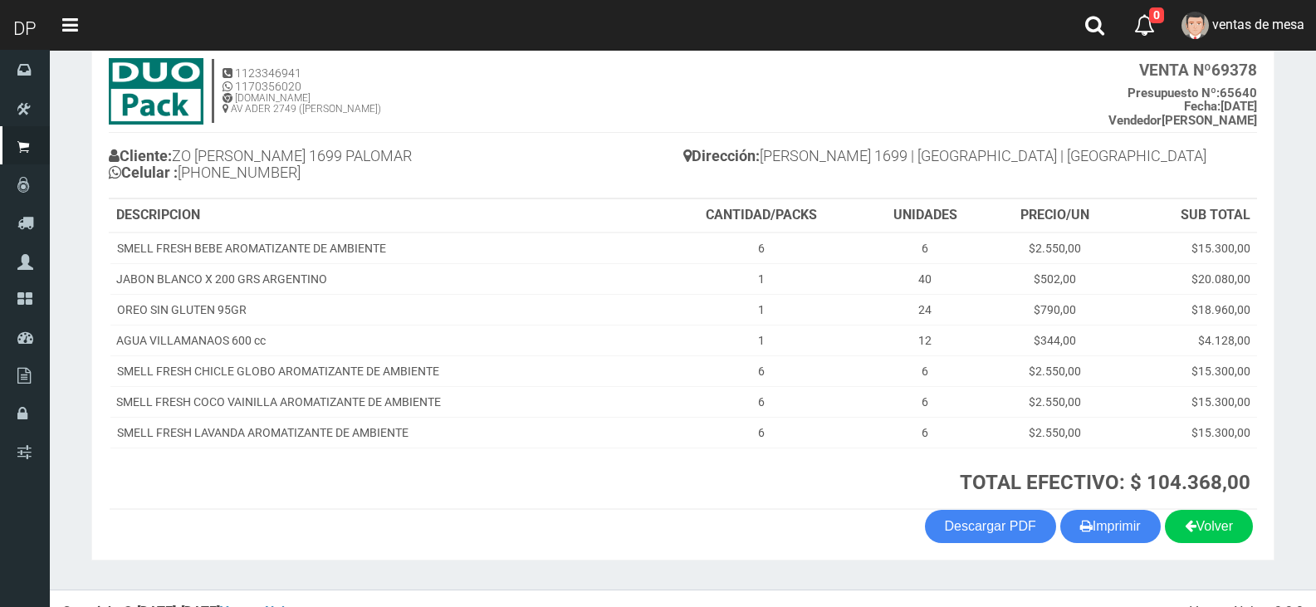
scroll to position [126, 0]
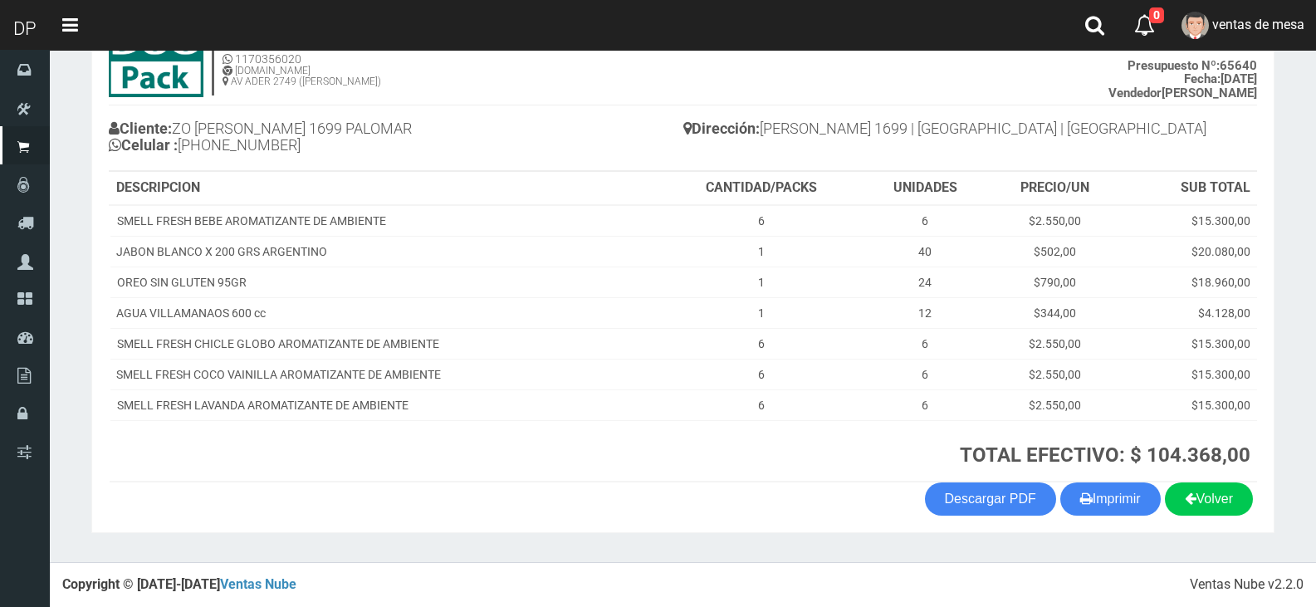
drag, startPoint x: 1137, startPoint y: 530, endPoint x: 1136, endPoint y: 517, distance: 13.3
click at [1137, 529] on section "1123346941 1170356020 [DOMAIN_NAME] AV ADER 2749 ([PERSON_NAME]) VENTA Nº 69378…" at bounding box center [683, 273] width 1184 height 520
click at [1136, 517] on section "1123346941 1170356020 [DOMAIN_NAME] AV ADER 2749 ([PERSON_NAME]) VENTA Nº 69378…" at bounding box center [683, 273] width 1184 height 520
click at [1097, 487] on button "Imprimir" at bounding box center [1111, 499] width 100 height 33
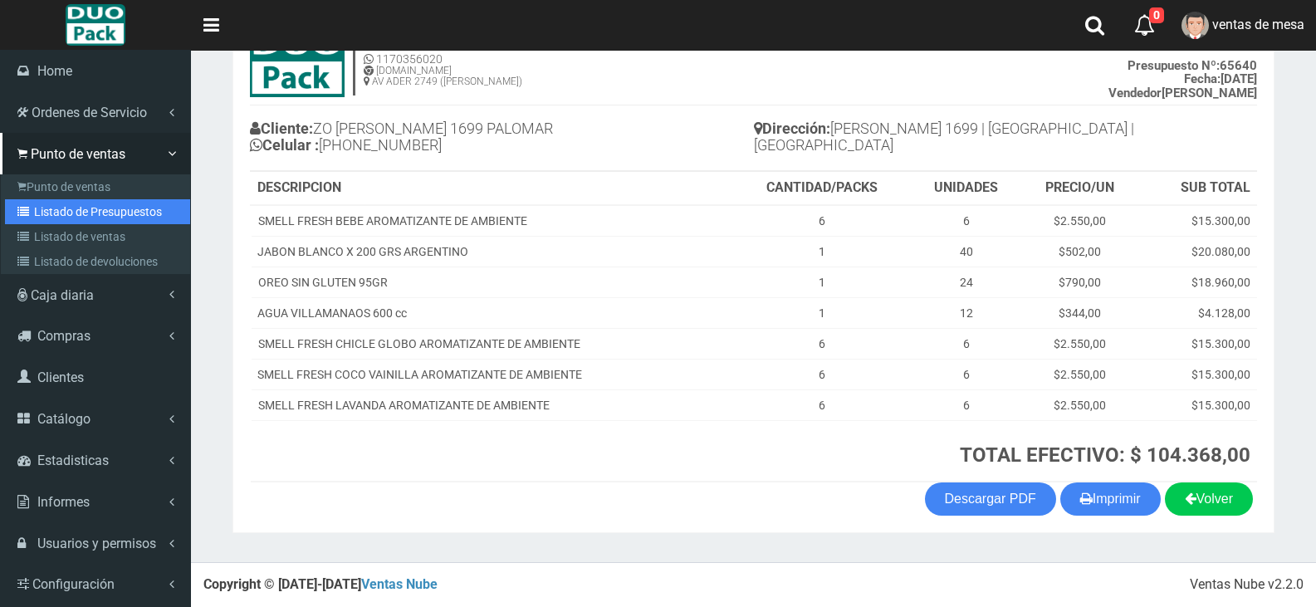
click at [72, 218] on link "Listado de Presupuestos" at bounding box center [97, 211] width 185 height 25
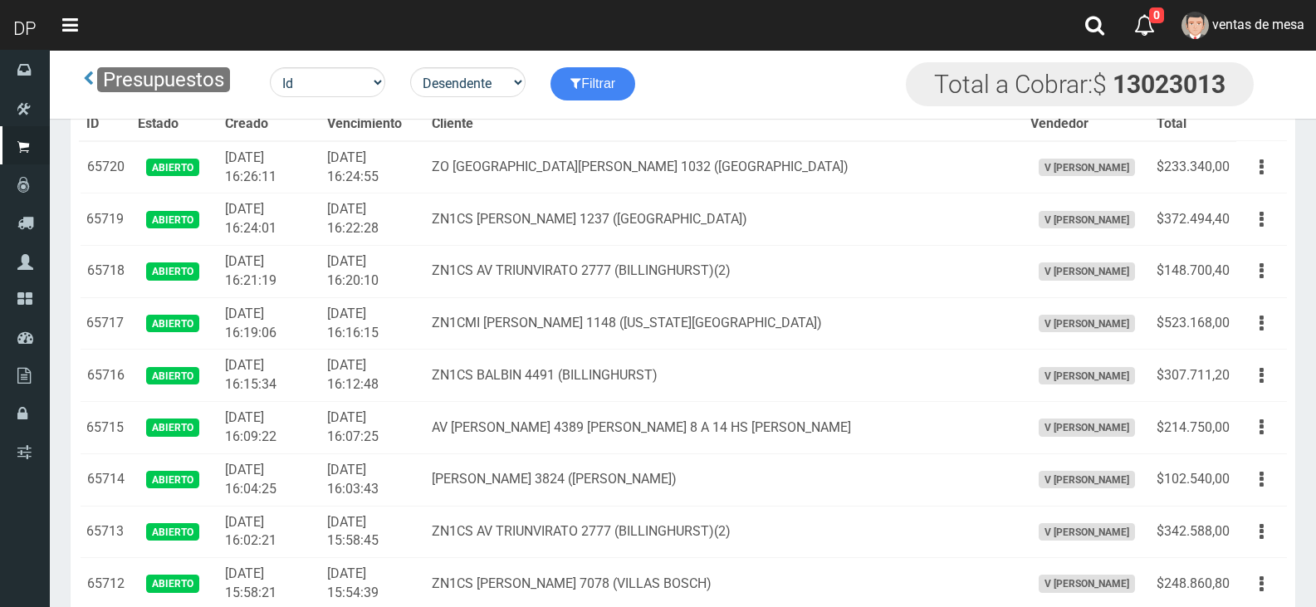
scroll to position [3541, 0]
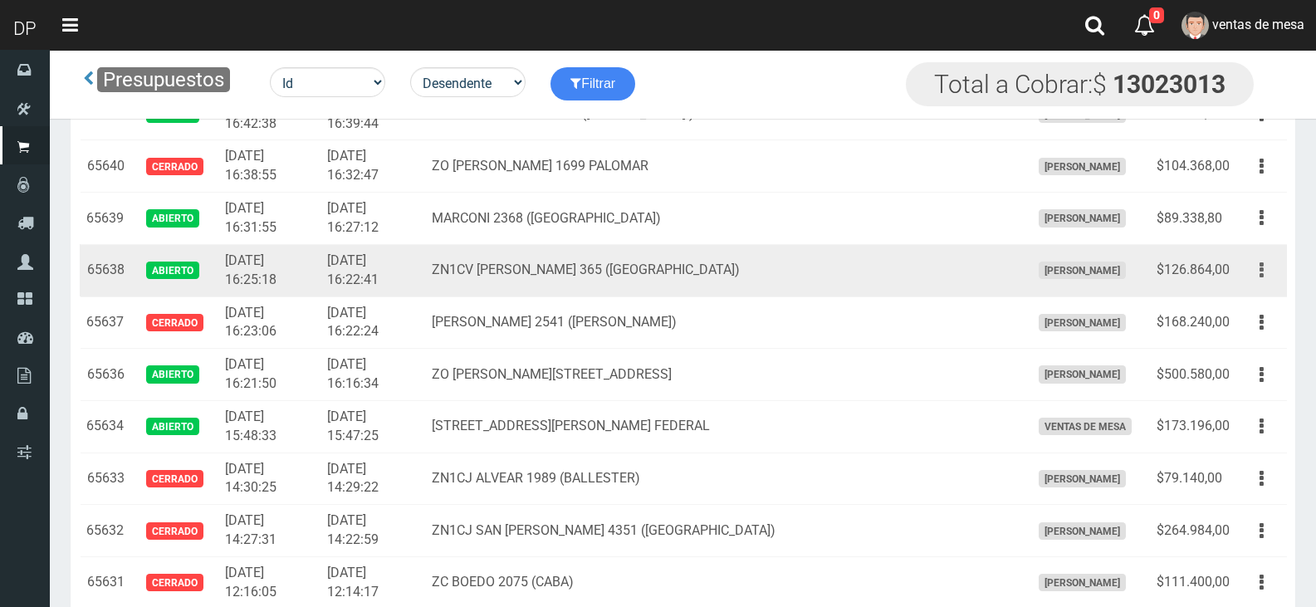
click at [1257, 276] on button "button" at bounding box center [1261, 270] width 37 height 29
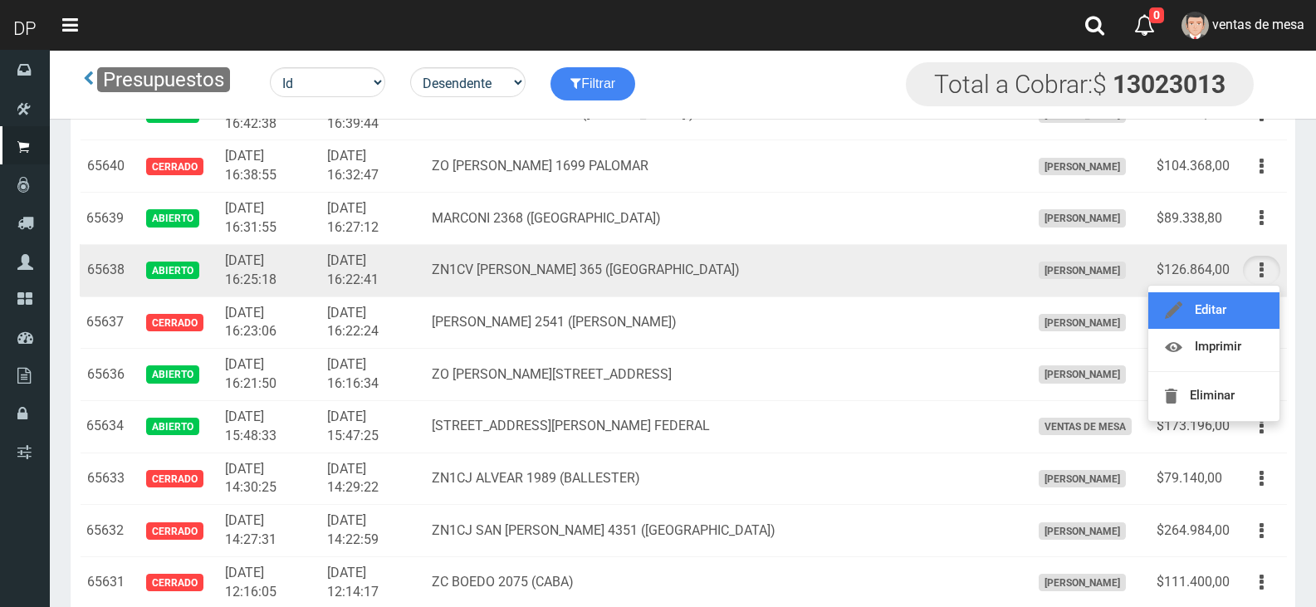
click at [1243, 303] on link "Editar" at bounding box center [1214, 310] width 131 height 37
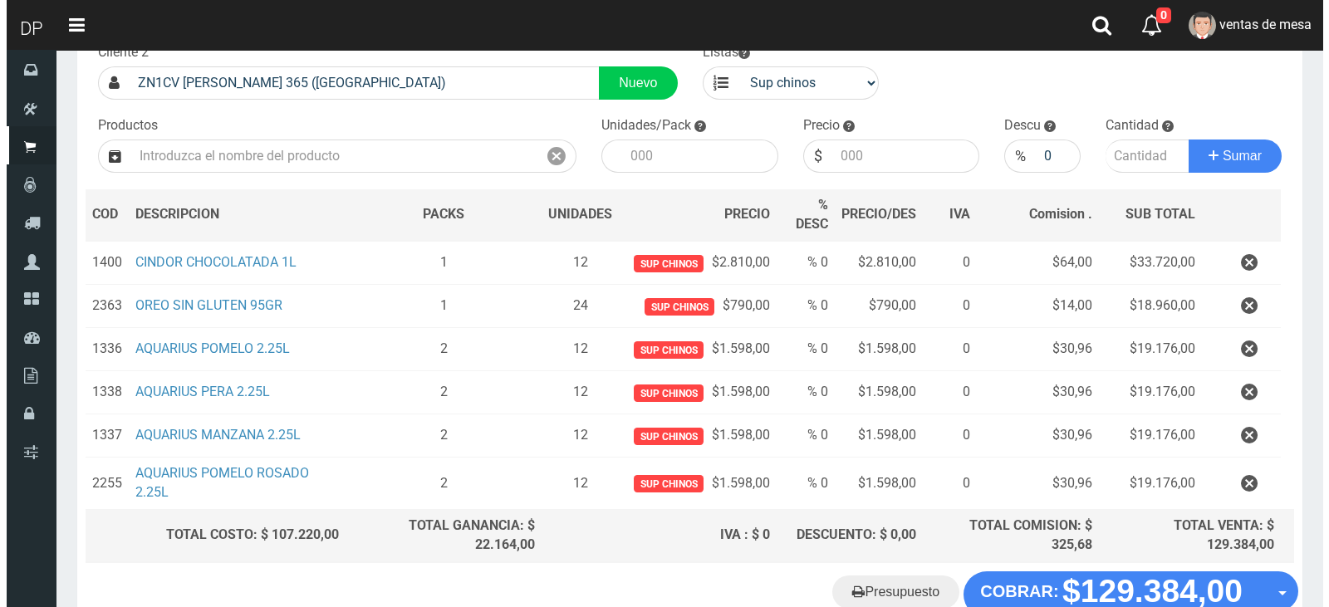
scroll to position [219, 0]
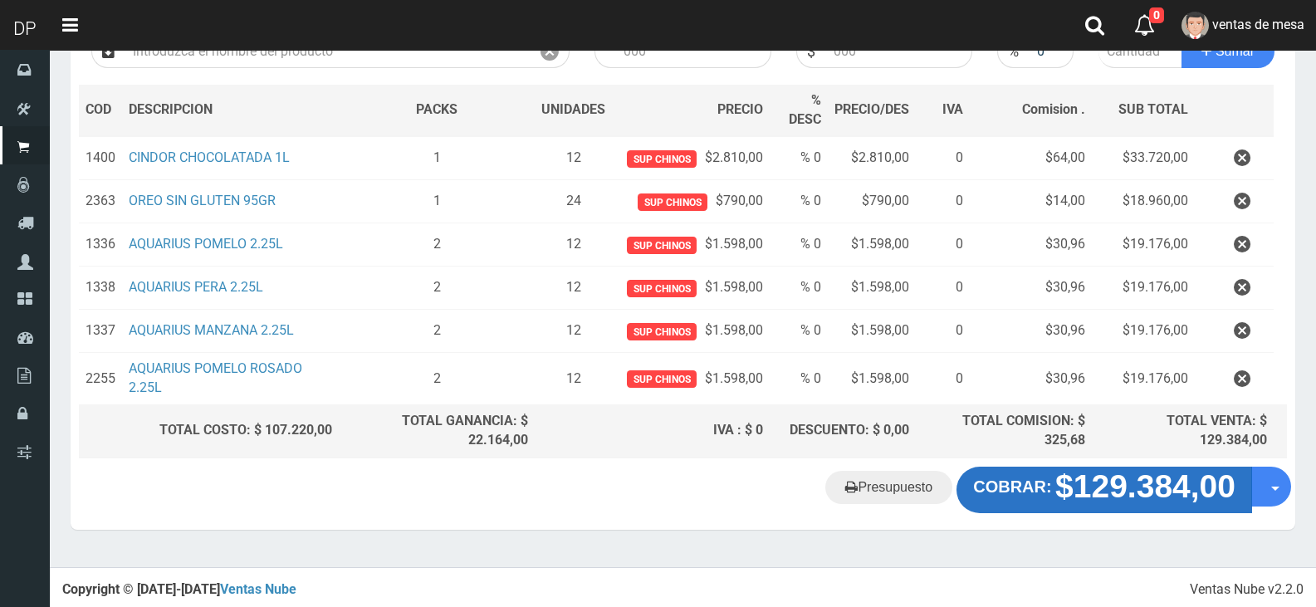
click at [1070, 481] on strong "$129.384,00" at bounding box center [1146, 486] width 180 height 36
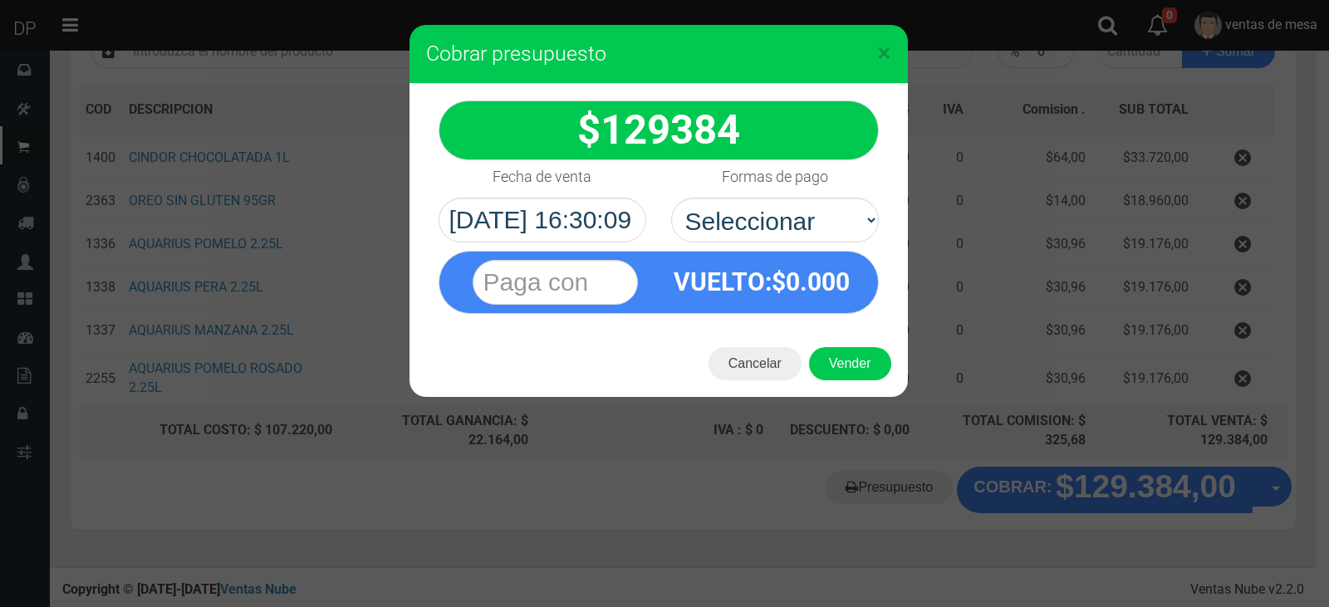
select select "Efectivo"
click at [671, 198] on select "Seleccionar Efectivo Tarjeta de Crédito Depósito Débito" at bounding box center [775, 220] width 208 height 45
click at [823, 342] on div "Cancelar Vender" at bounding box center [658, 364] width 498 height 66
click at [832, 360] on button "Vender" at bounding box center [850, 363] width 82 height 33
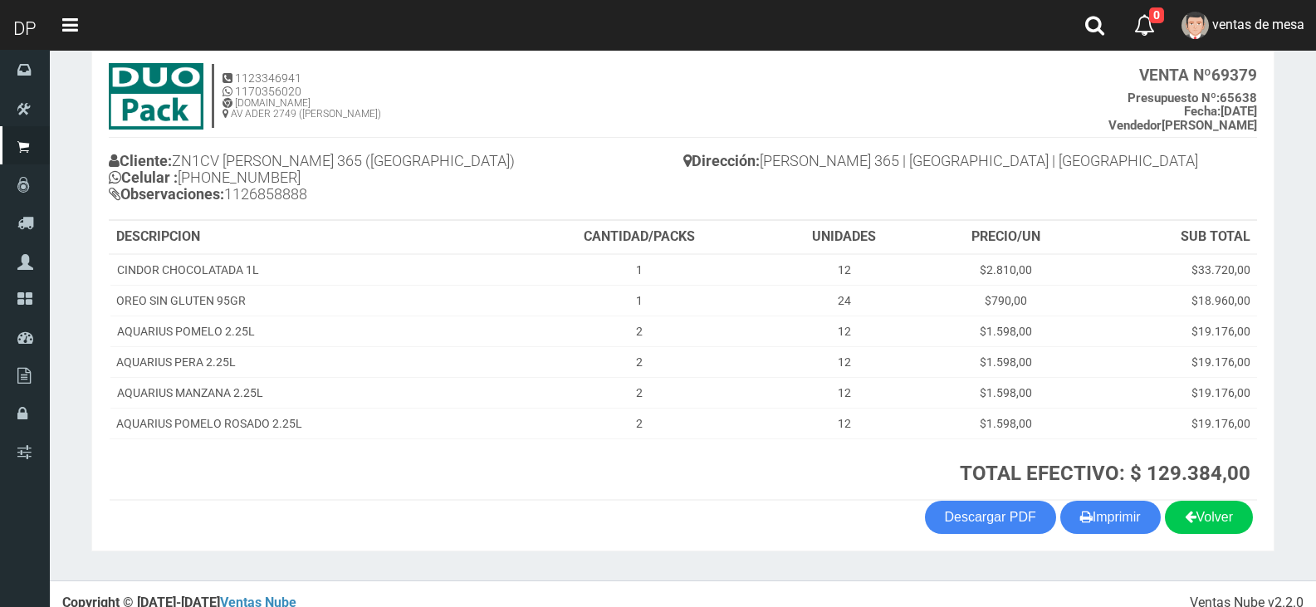
scroll to position [112, 0]
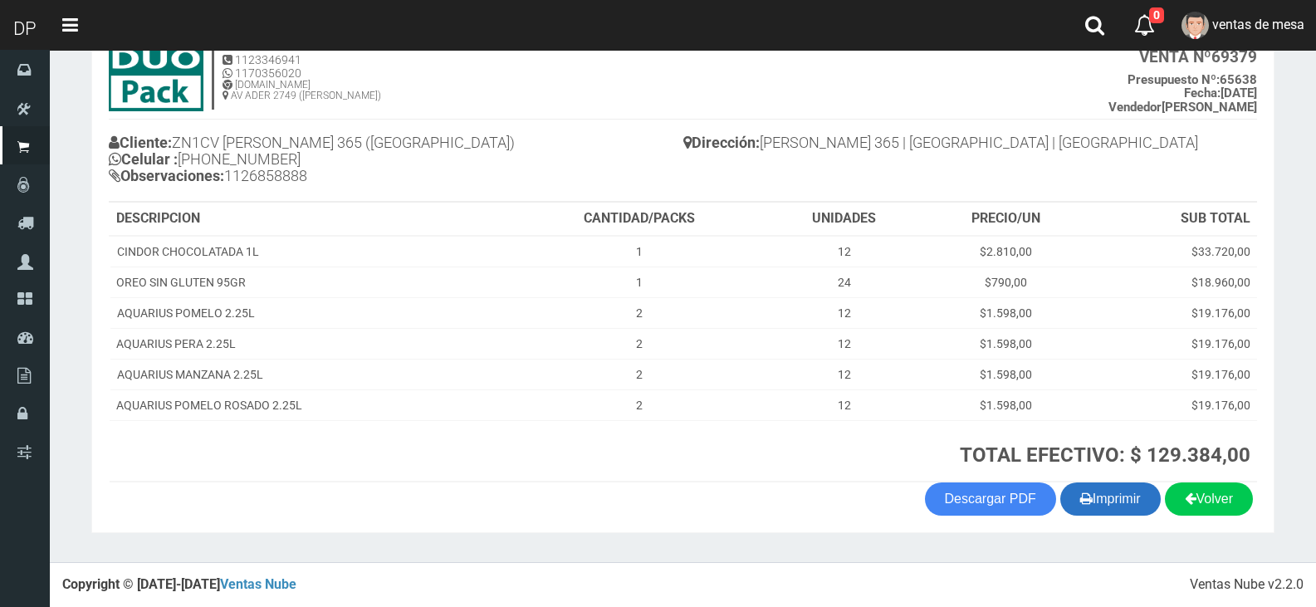
click at [1108, 498] on button "Imprimir" at bounding box center [1111, 499] width 100 height 33
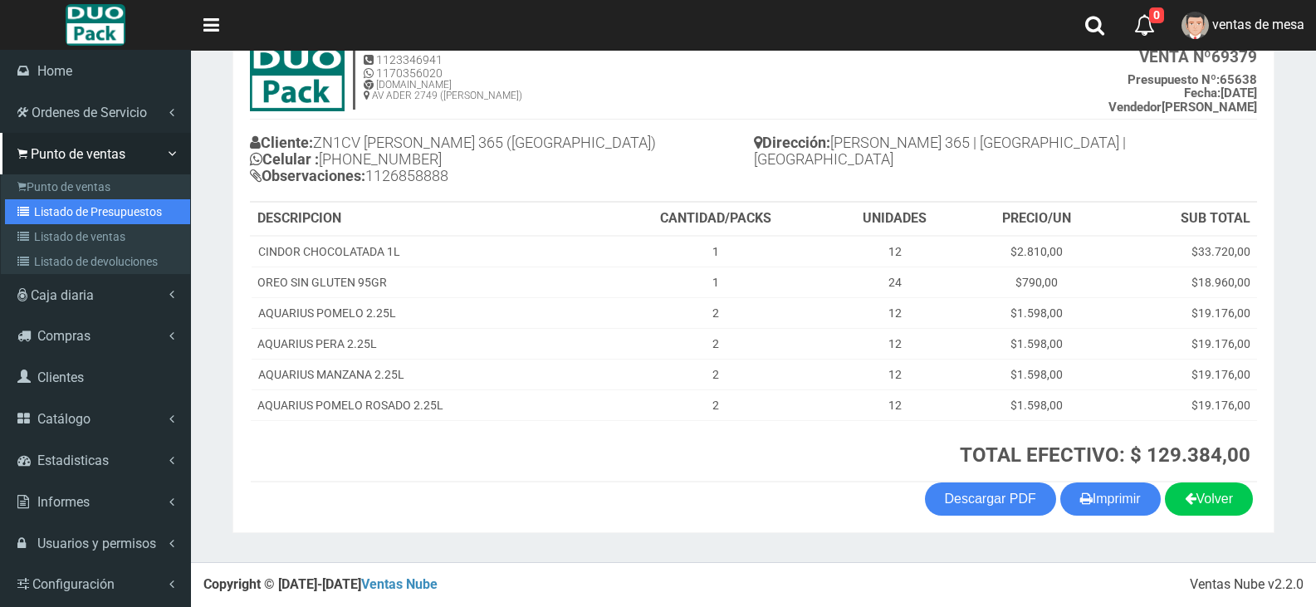
click at [32, 215] on icon at bounding box center [25, 212] width 17 height 12
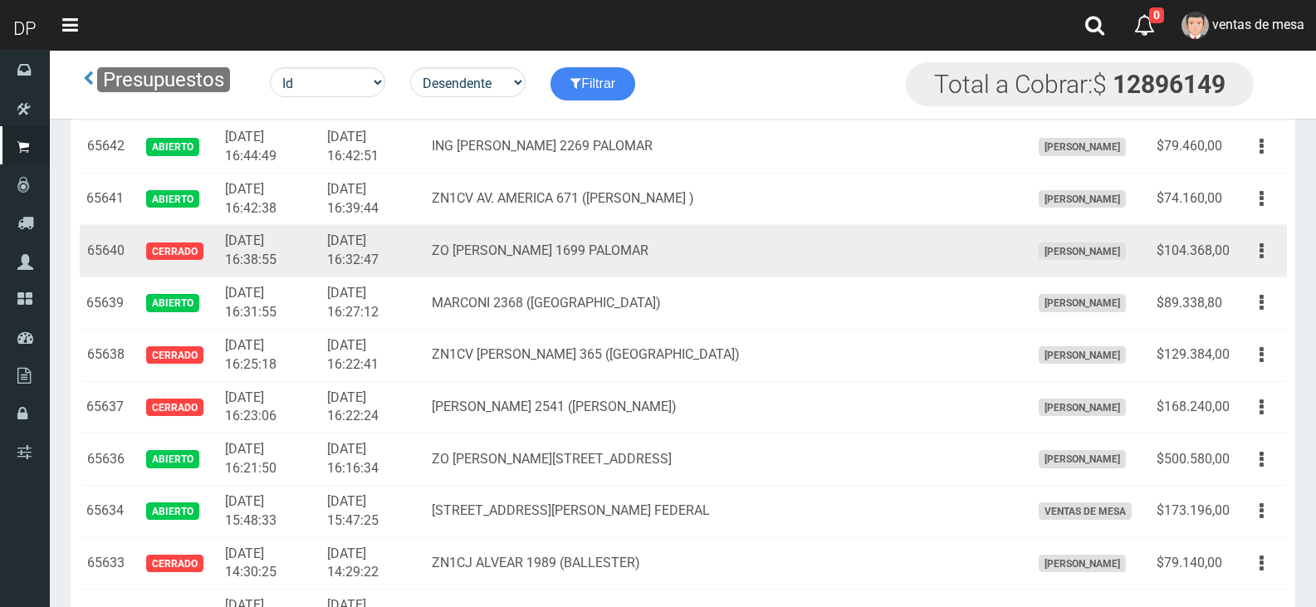
scroll to position [3428, 0]
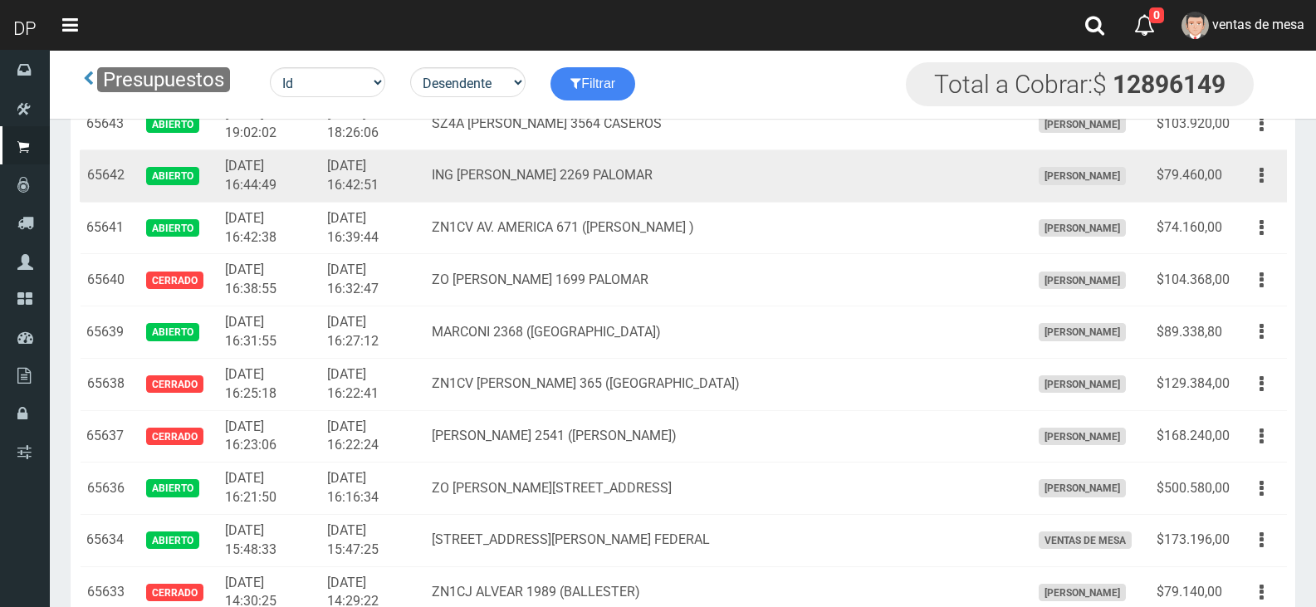
click at [1251, 191] on td "Editar Imprimir Eliminar" at bounding box center [1262, 176] width 51 height 52
click at [1258, 189] on button "button" at bounding box center [1261, 175] width 37 height 29
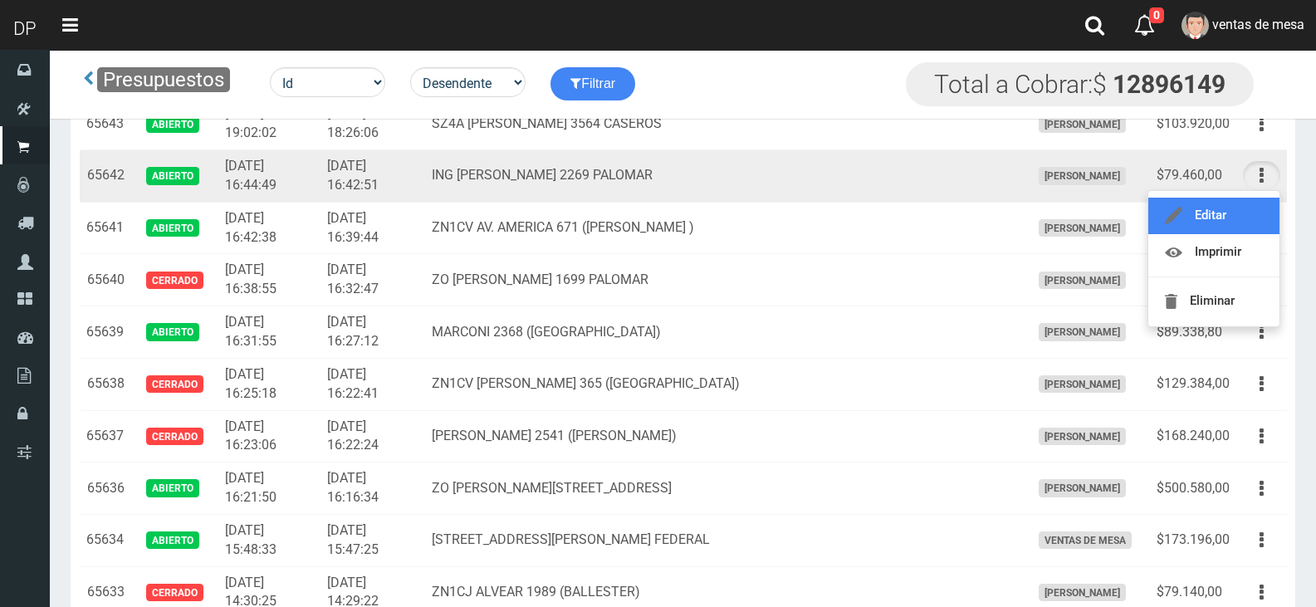
click at [1247, 213] on link "Editar" at bounding box center [1214, 216] width 131 height 37
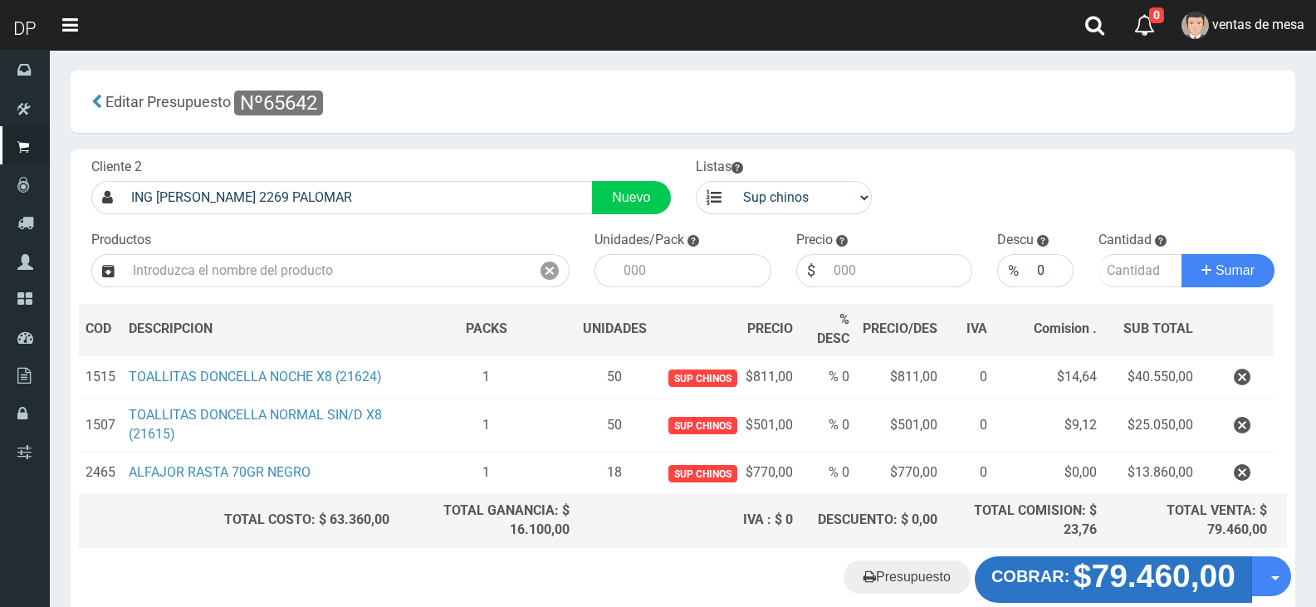
click at [1145, 560] on strong "$79.460,00" at bounding box center [1155, 576] width 162 height 36
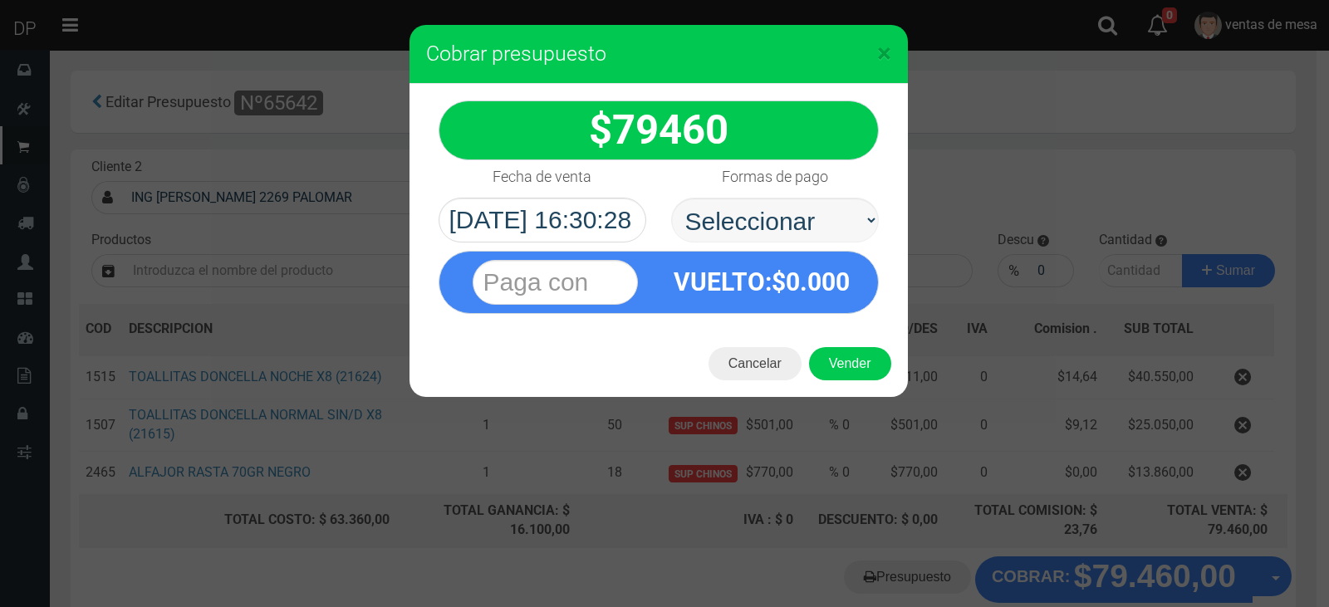
select select "Efectivo"
click at [671, 198] on select "Seleccionar Efectivo Tarjeta de Crédito Depósito Débito" at bounding box center [775, 220] width 208 height 45
click at [855, 360] on button "Vender" at bounding box center [850, 363] width 82 height 33
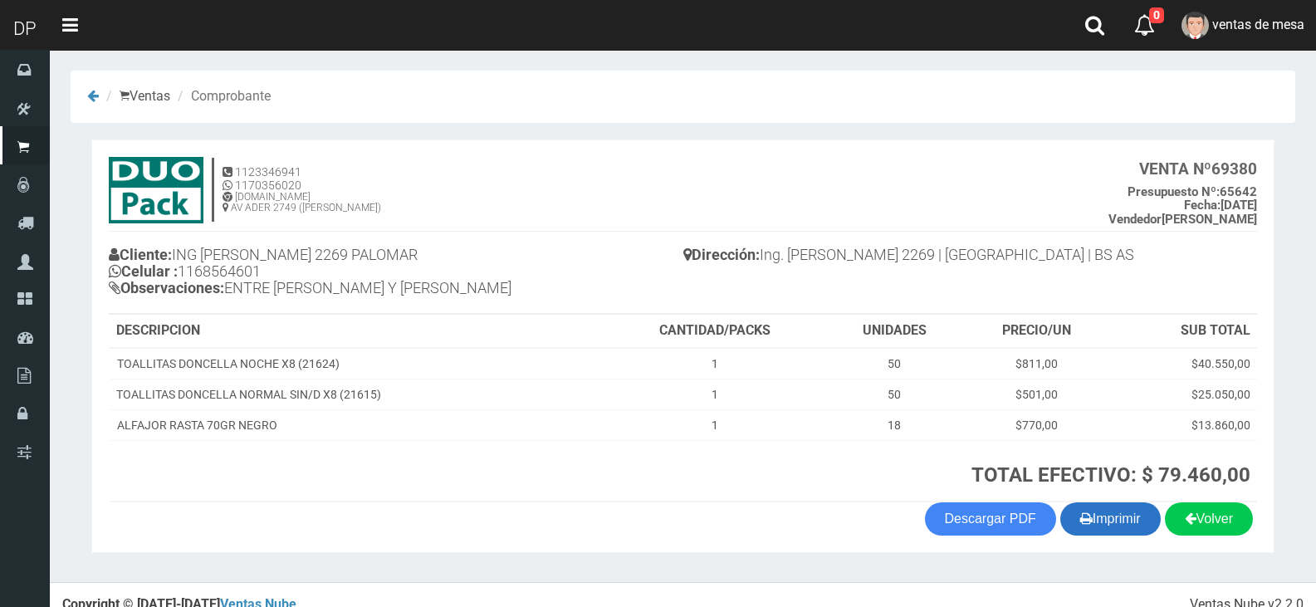
click at [1110, 518] on button "Imprimir" at bounding box center [1111, 518] width 100 height 33
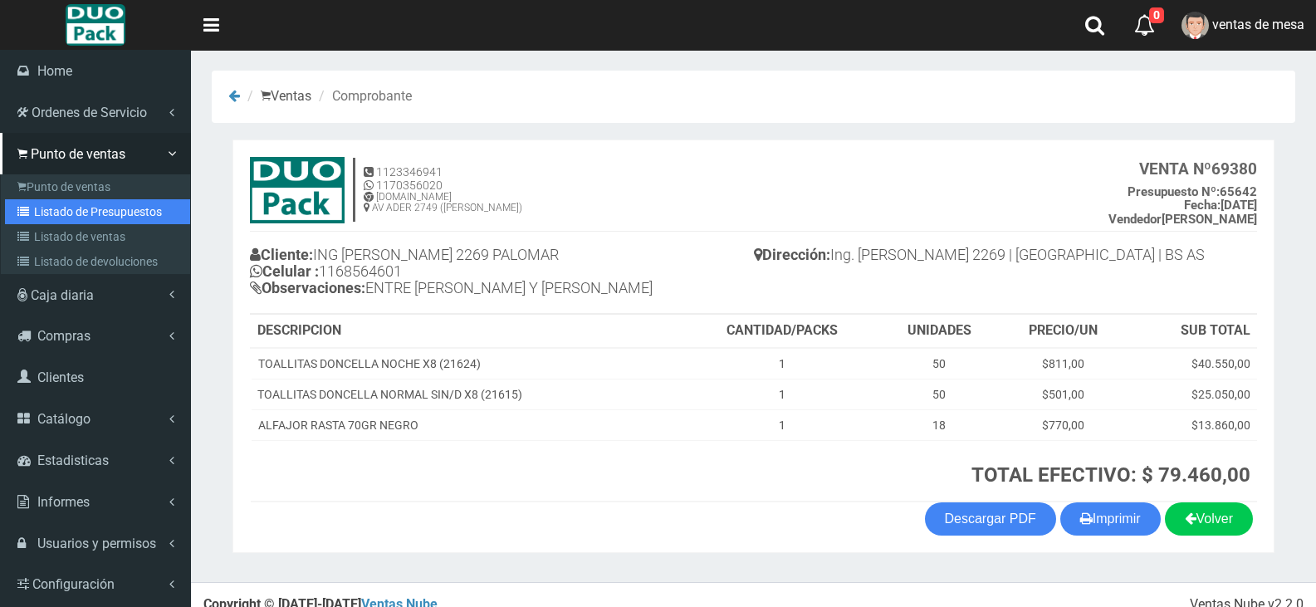
click at [77, 213] on link "Listado de Presupuestos" at bounding box center [97, 211] width 185 height 25
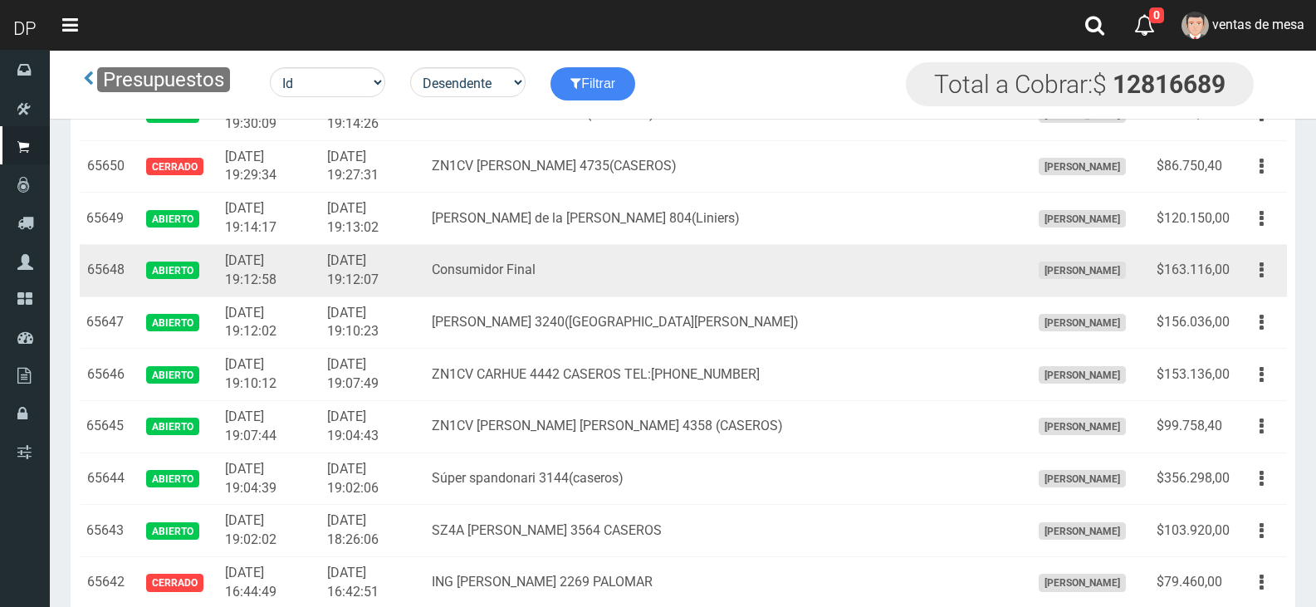
scroll to position [3456, 0]
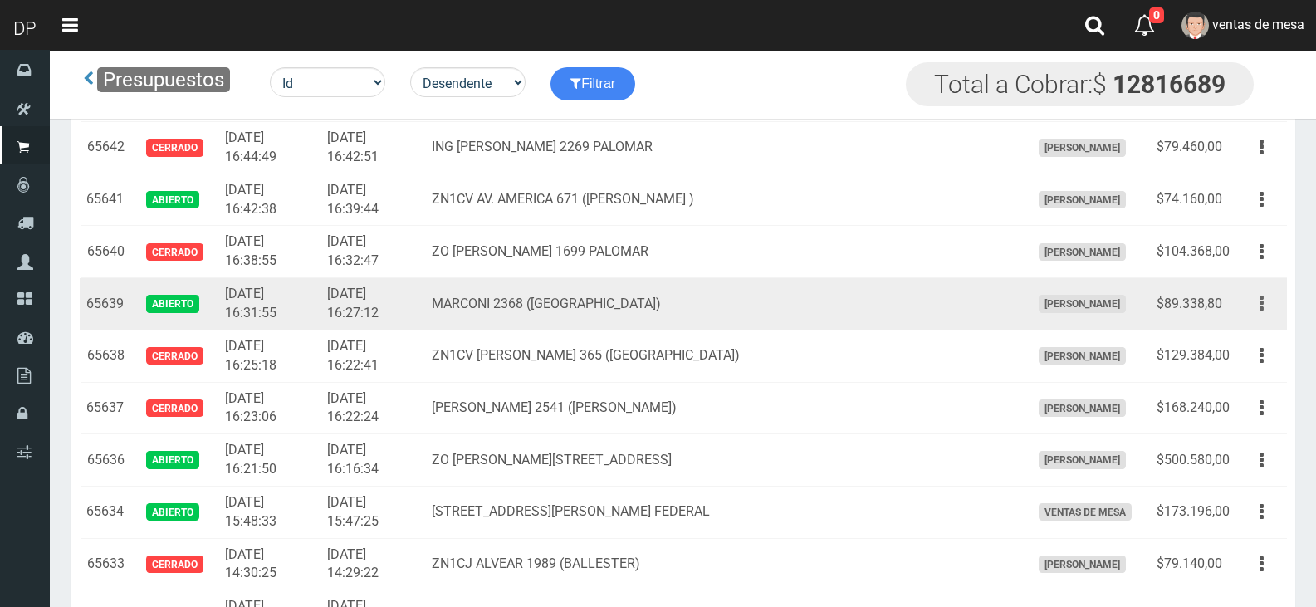
click at [1255, 309] on button "button" at bounding box center [1261, 303] width 37 height 29
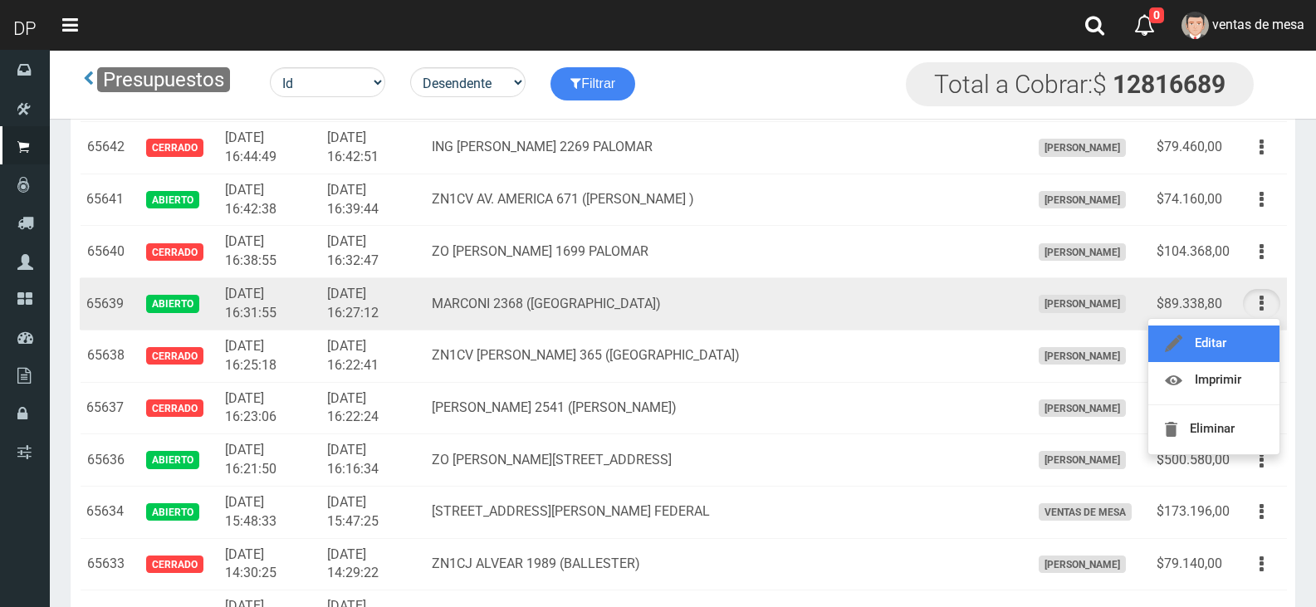
click at [1243, 338] on link "Editar" at bounding box center [1214, 344] width 131 height 37
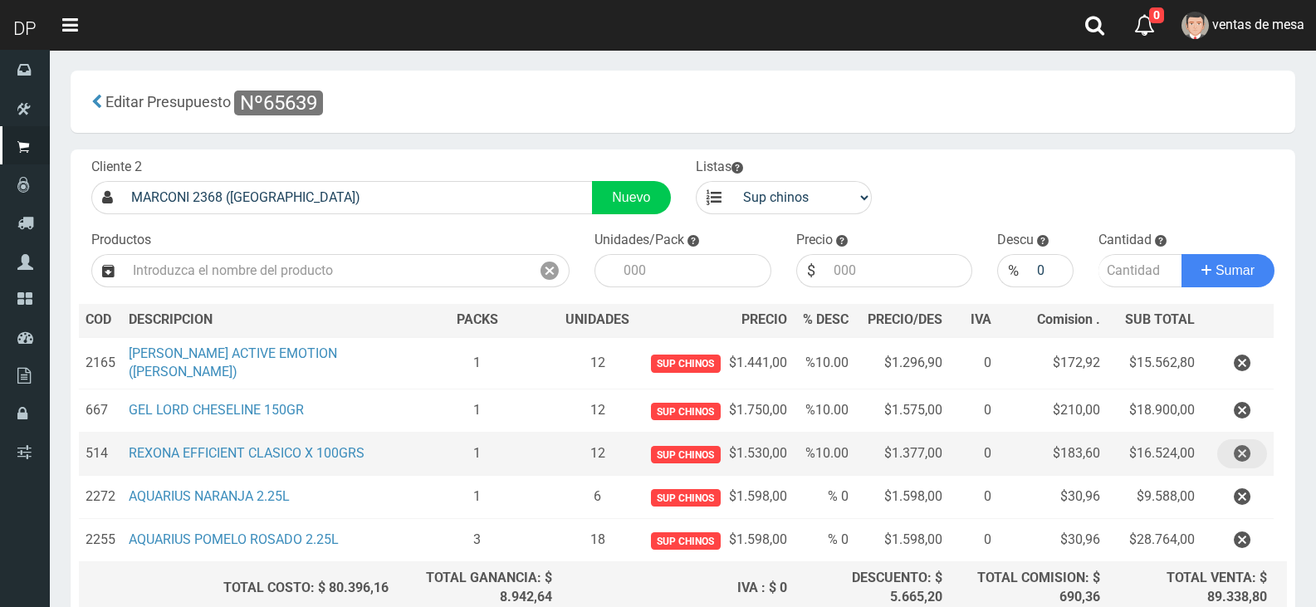
click at [1255, 458] on button "button" at bounding box center [1243, 453] width 50 height 29
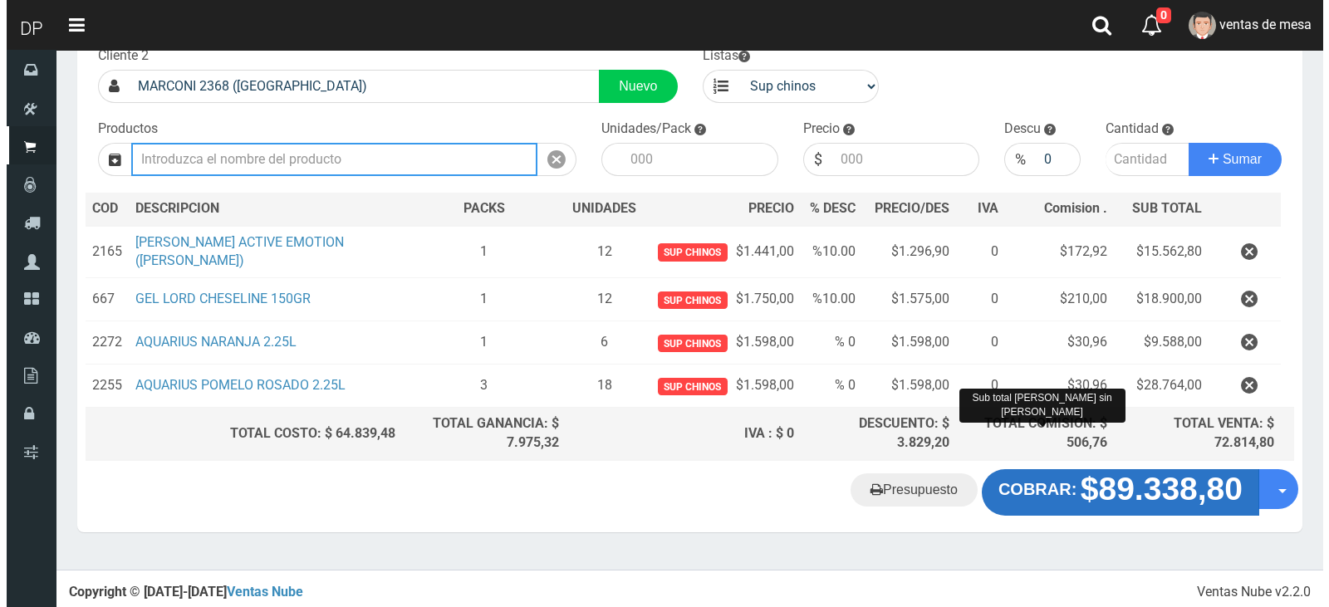
scroll to position [114, 0]
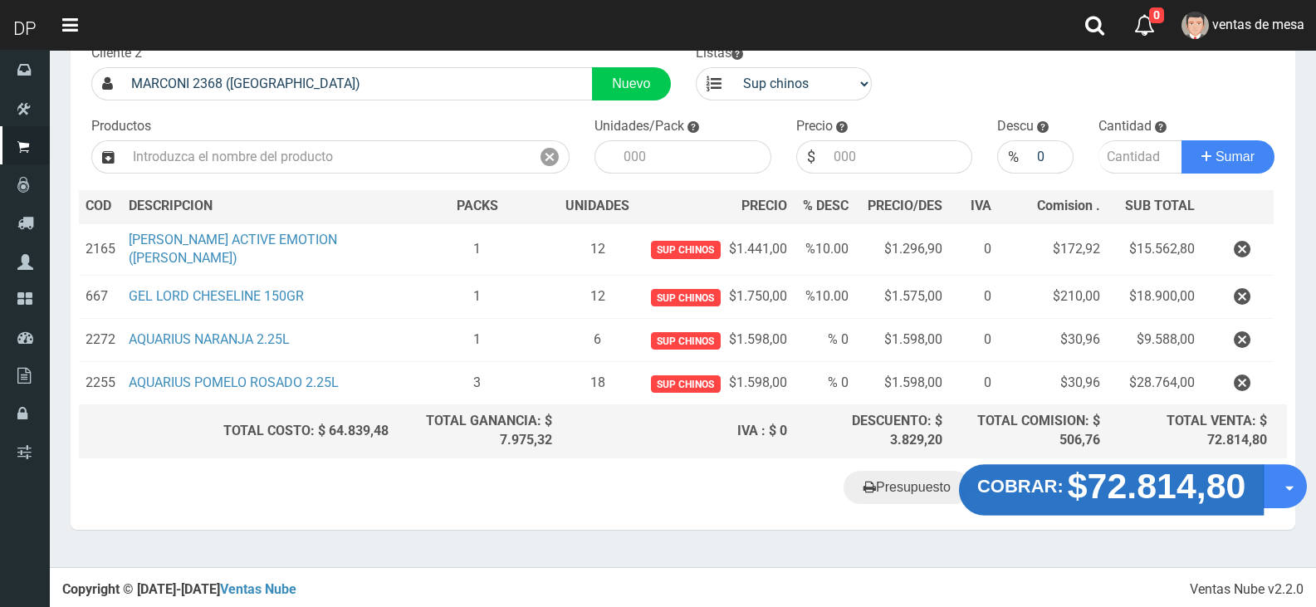
click at [1059, 491] on strong "COBRAR:" at bounding box center [1021, 486] width 86 height 20
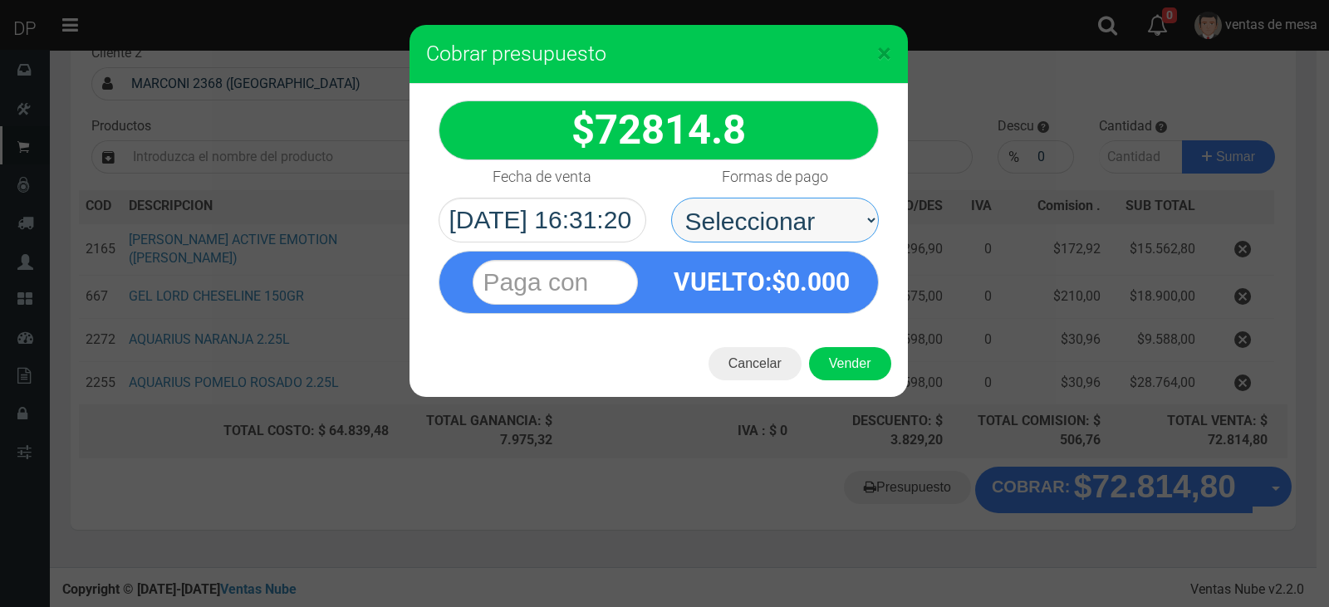
click at [789, 212] on select "Seleccionar Efectivo Tarjeta de Crédito Depósito Débito" at bounding box center [775, 220] width 208 height 45
select select "Efectivo"
click at [671, 198] on select "Seleccionar Efectivo Tarjeta de Crédito Depósito Débito" at bounding box center [775, 220] width 208 height 45
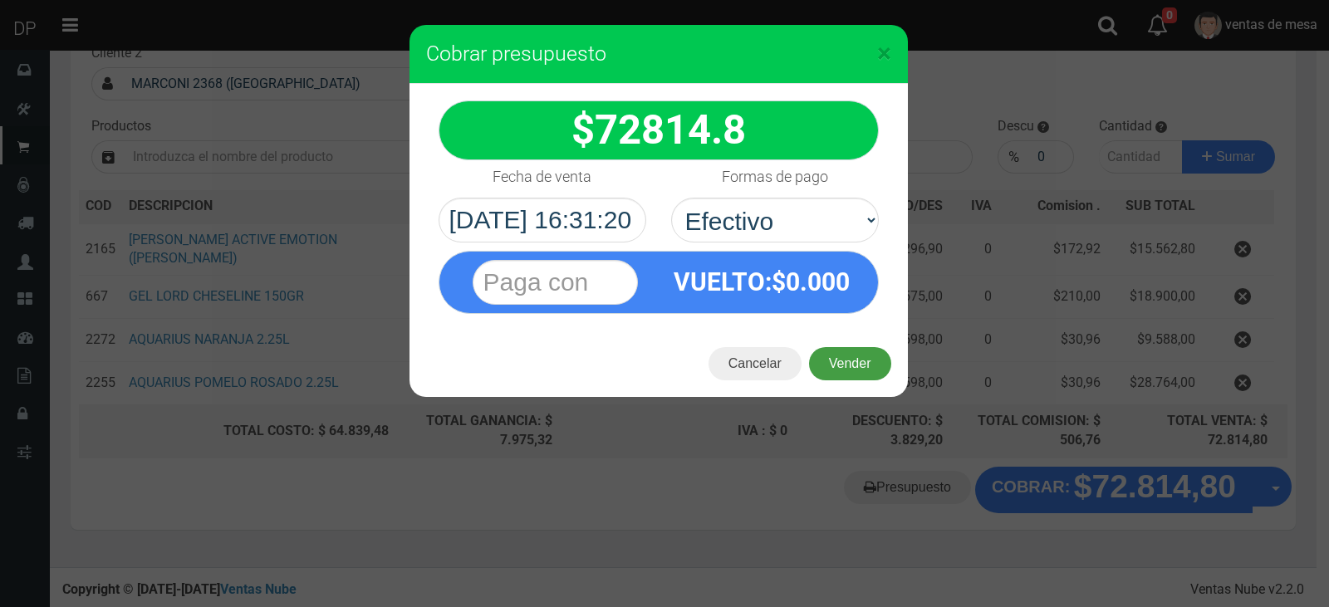
click at [854, 365] on button "Vender" at bounding box center [850, 363] width 82 height 33
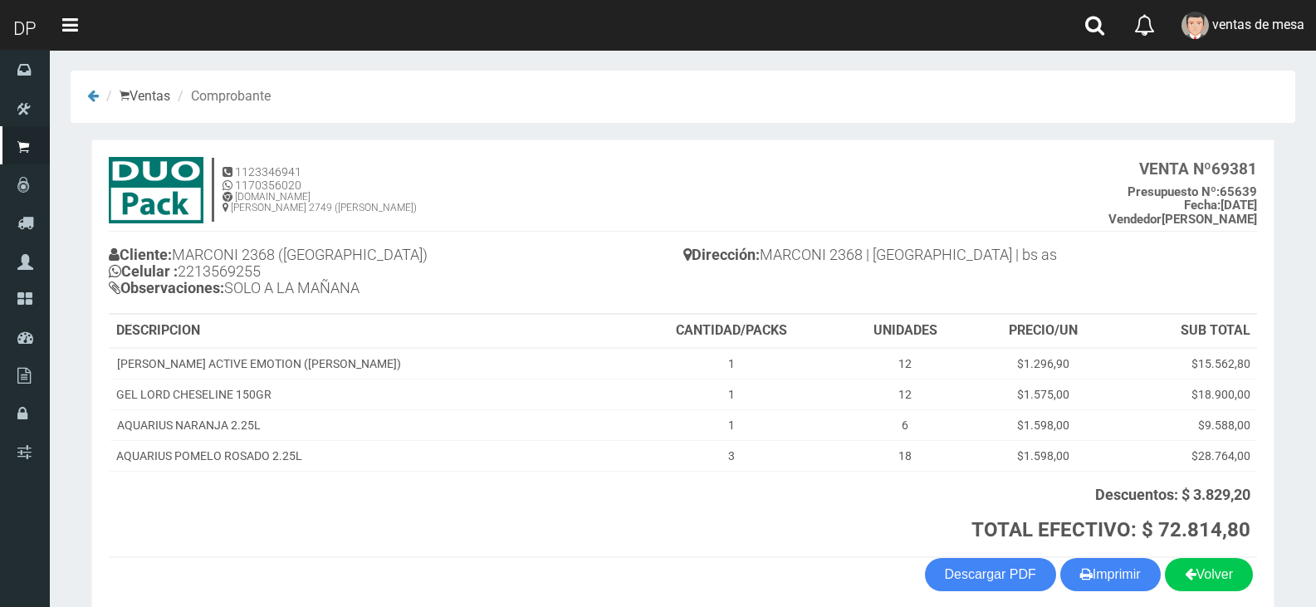
scroll to position [76, 0]
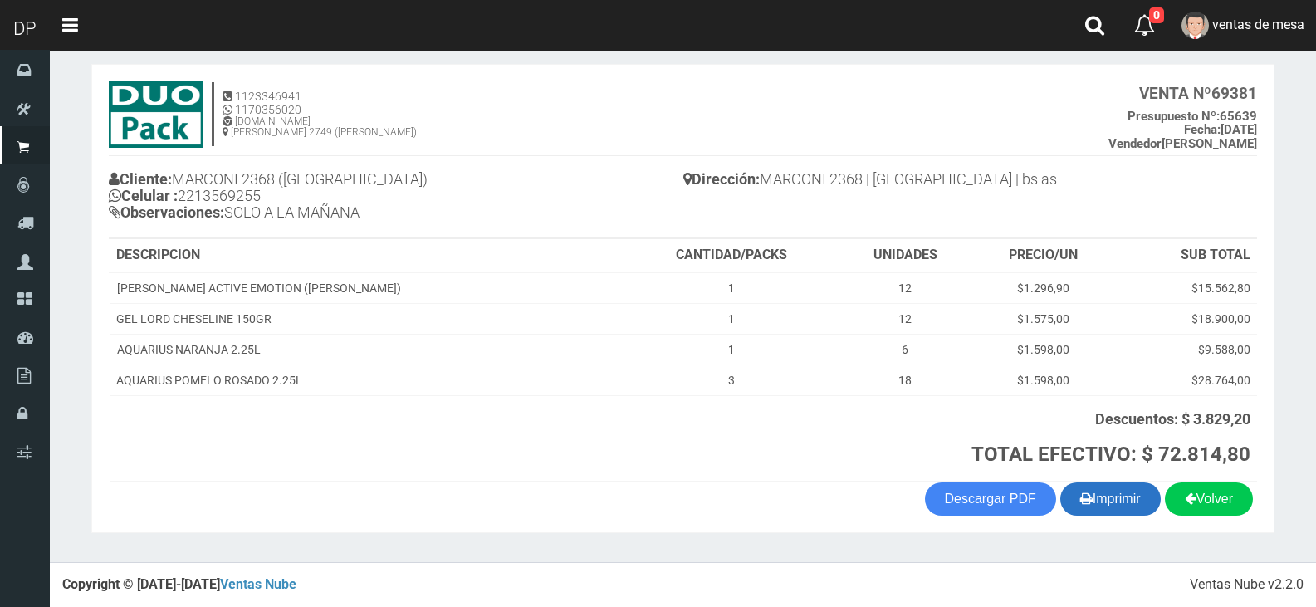
click at [1083, 498] on icon "button" at bounding box center [1087, 498] width 12 height 23
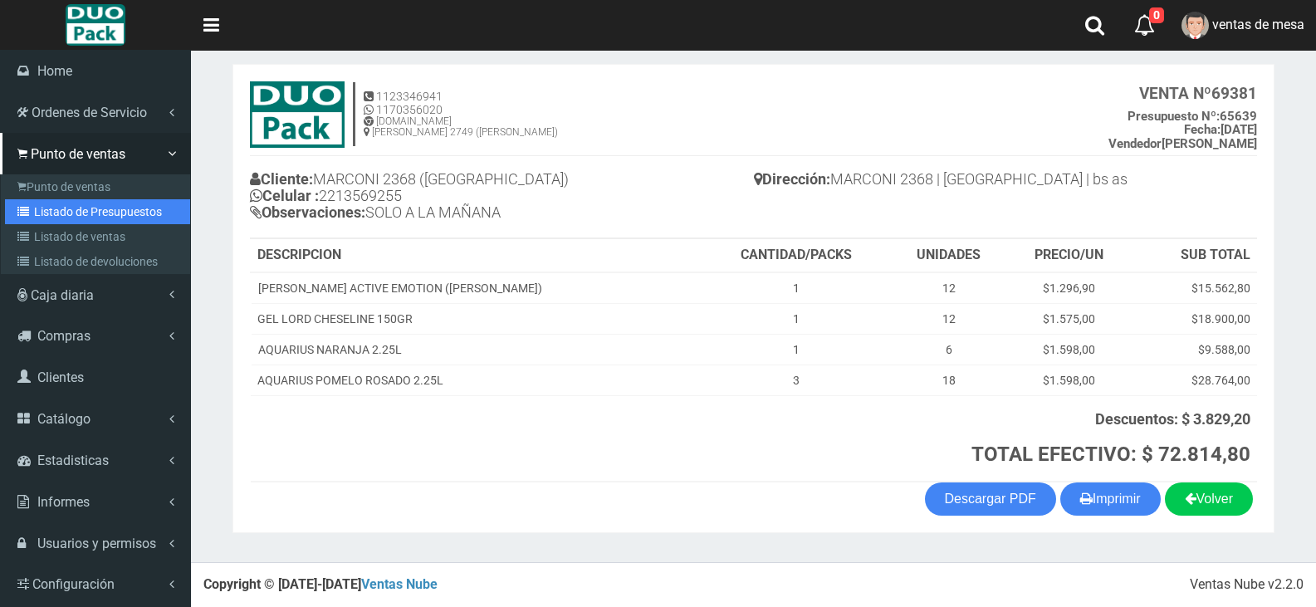
click at [29, 213] on icon at bounding box center [25, 212] width 17 height 12
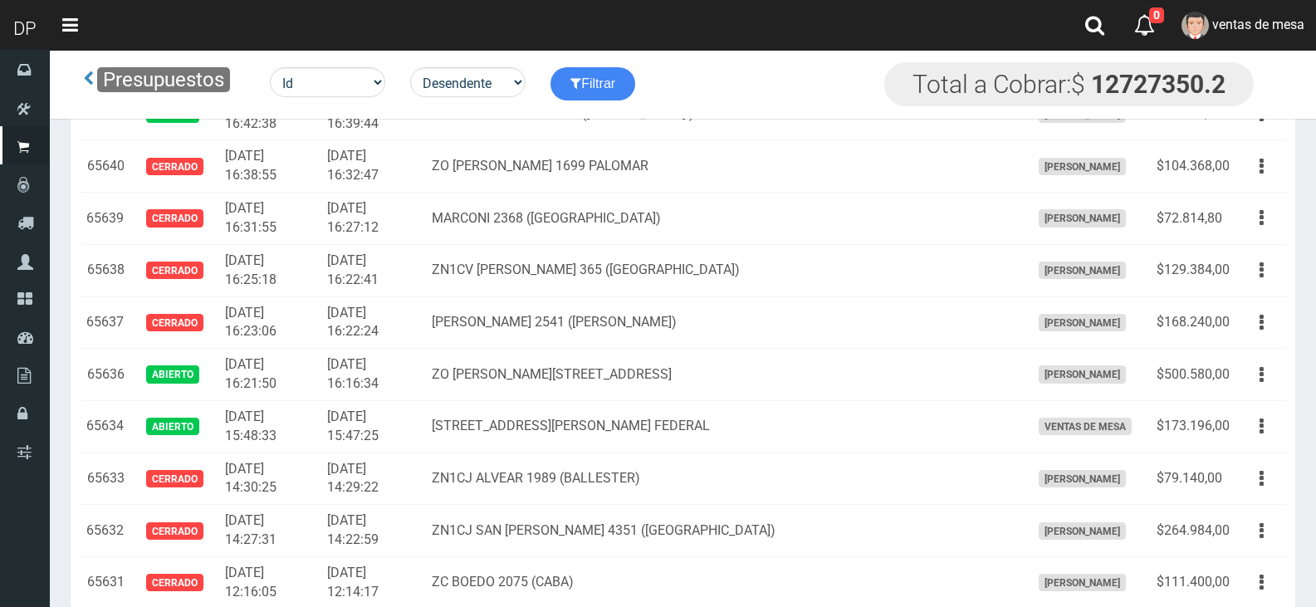
scroll to position [3144, 0]
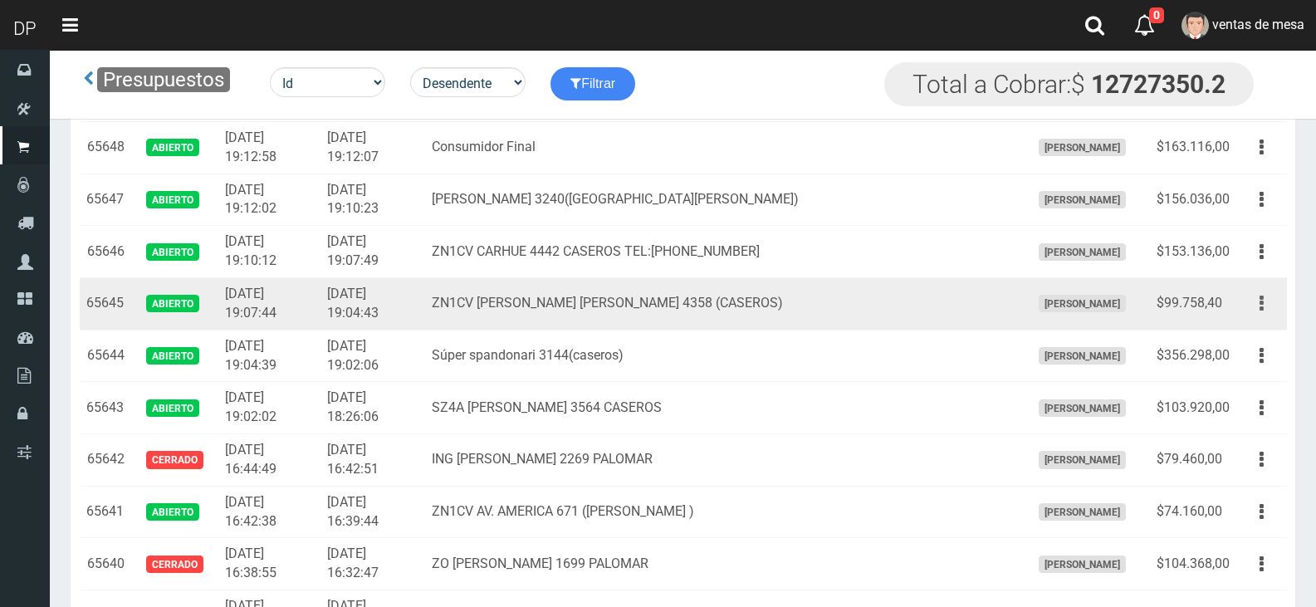
click at [1262, 308] on icon "button" at bounding box center [1262, 303] width 4 height 29
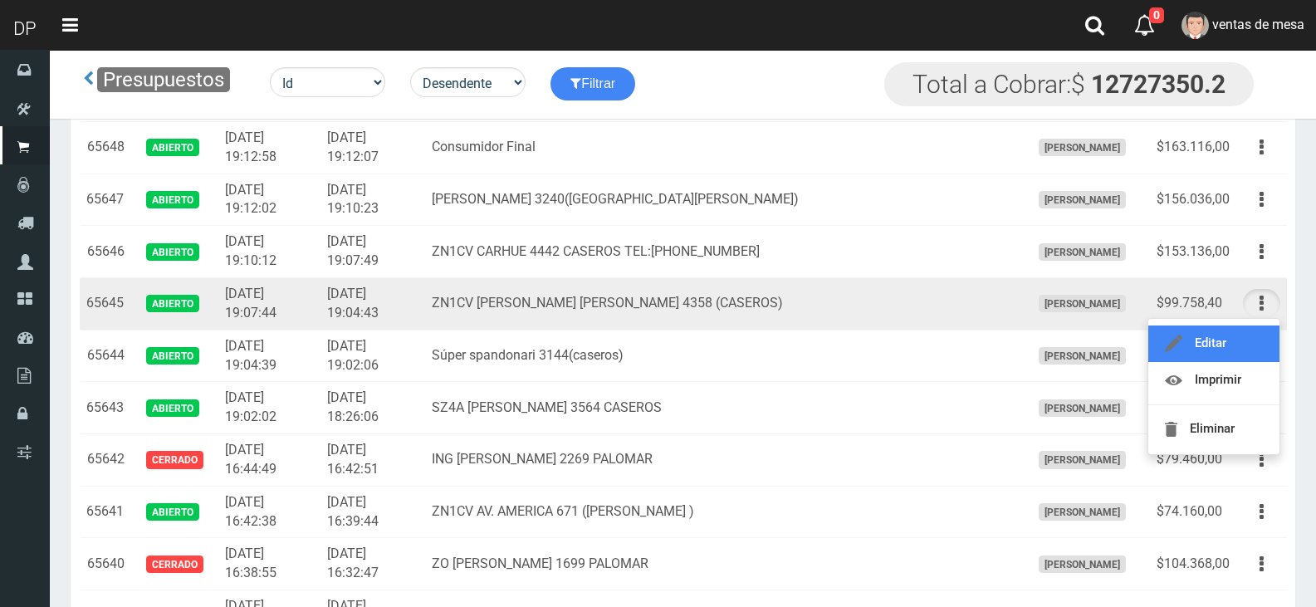
click at [1254, 329] on link "Editar" at bounding box center [1214, 344] width 131 height 37
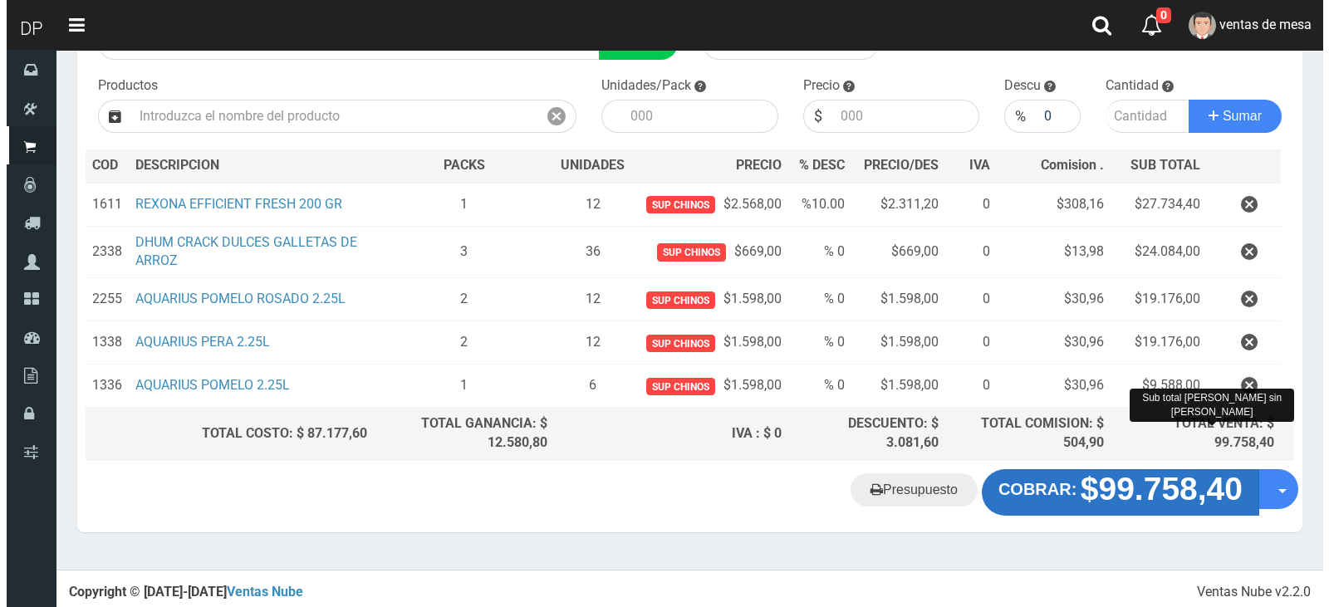
scroll to position [157, 0]
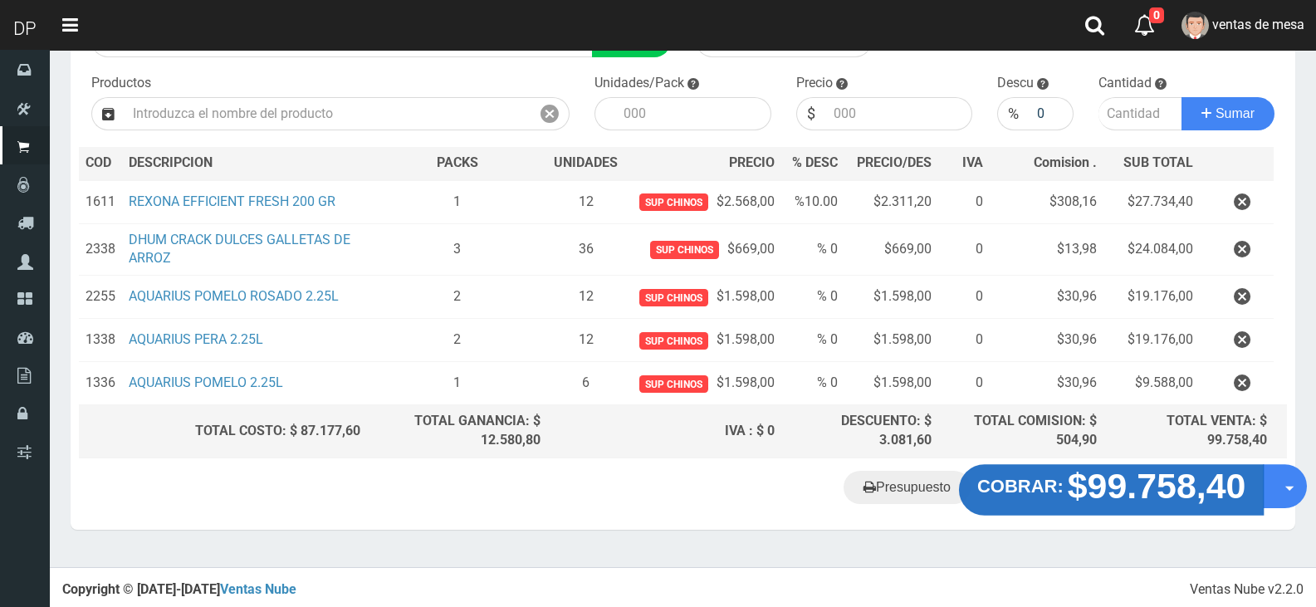
click at [1167, 503] on strong "$99.758,40" at bounding box center [1157, 486] width 179 height 39
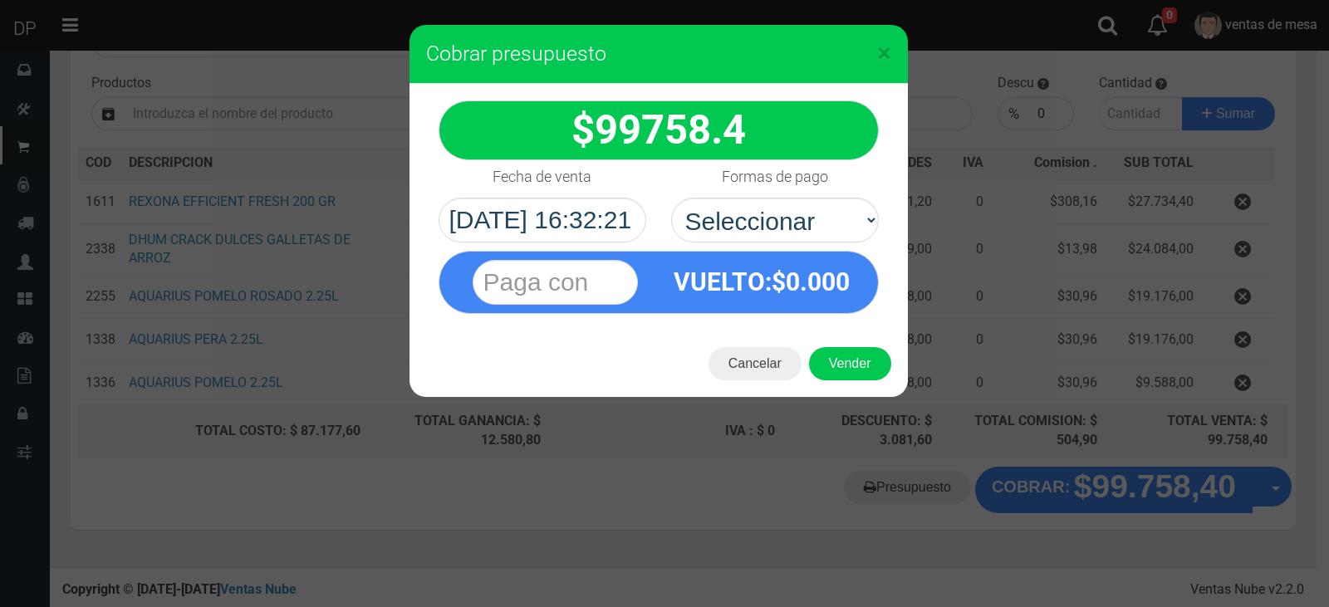
drag, startPoint x: 841, startPoint y: 227, endPoint x: 836, endPoint y: 259, distance: 32.8
drag, startPoint x: 811, startPoint y: 205, endPoint x: 807, endPoint y: 234, distance: 29.4
click at [811, 205] on select "Seleccionar Efectivo Tarjeta de Crédito Depósito Débito" at bounding box center [775, 220] width 208 height 45
select select "Efectivo"
click at [671, 198] on select "Seleccionar Efectivo Tarjeta de Crédito Depósito Débito" at bounding box center [775, 220] width 208 height 45
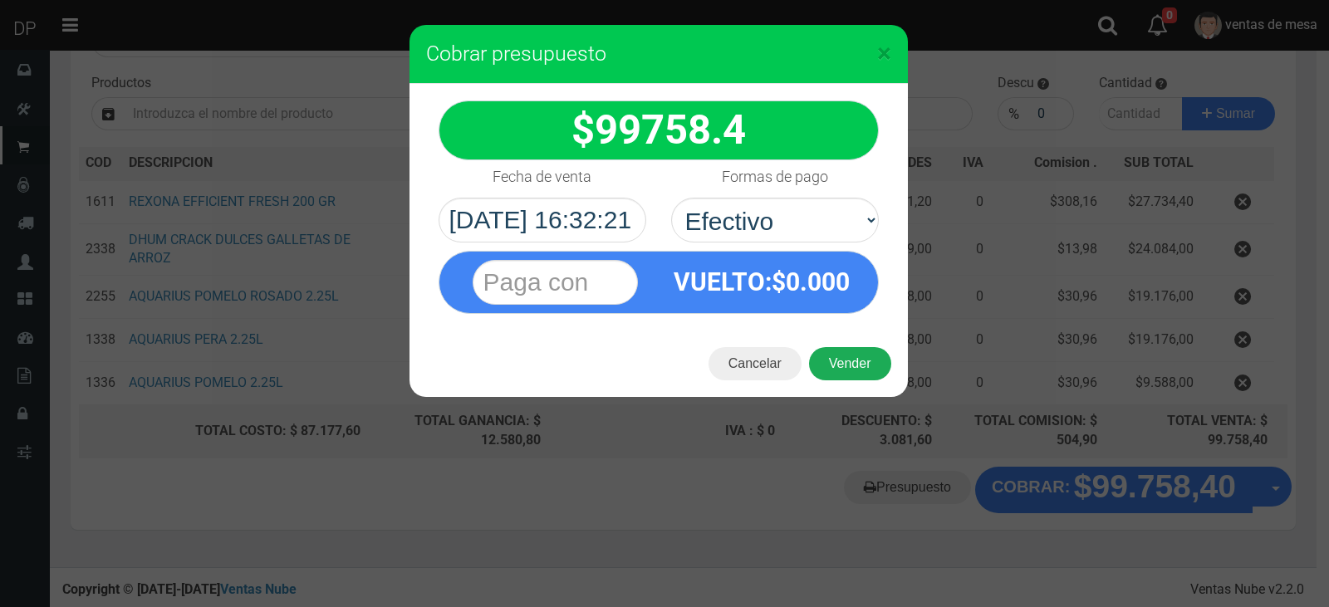
click at [836, 374] on button "Vender" at bounding box center [850, 363] width 82 height 33
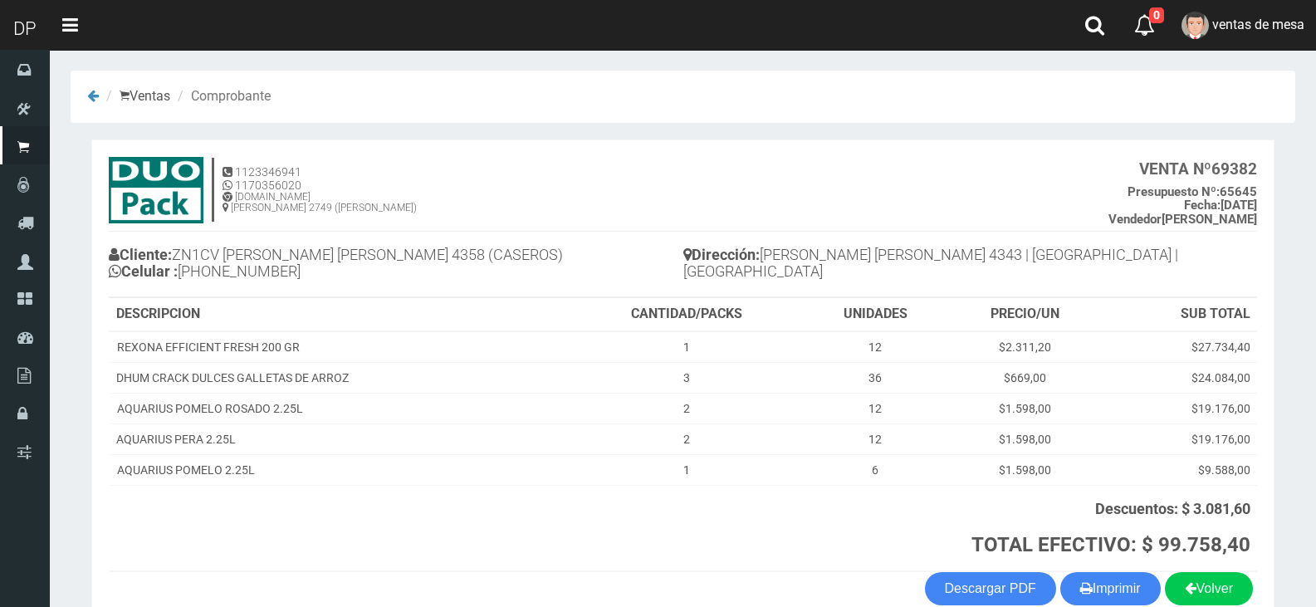
scroll to position [90, 0]
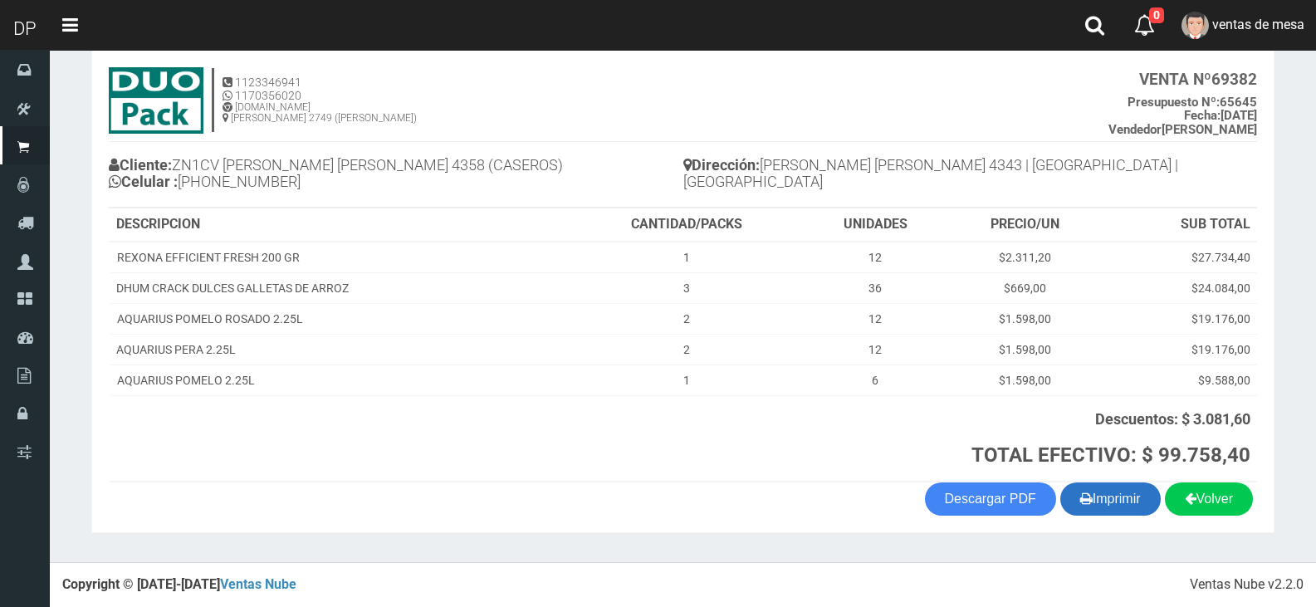
click at [1125, 501] on button "Imprimir" at bounding box center [1111, 499] width 100 height 33
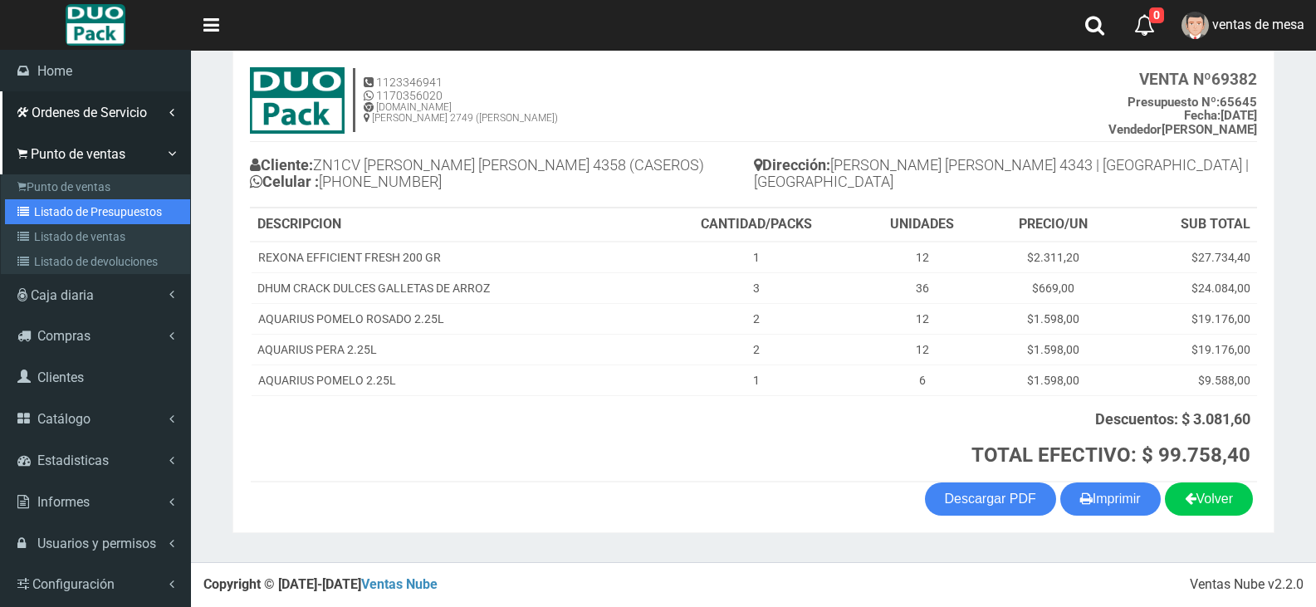
drag, startPoint x: 26, startPoint y: 218, endPoint x: 130, endPoint y: 124, distance: 140.0
click at [27, 218] on link "Listado de Presupuestos" at bounding box center [97, 211] width 185 height 25
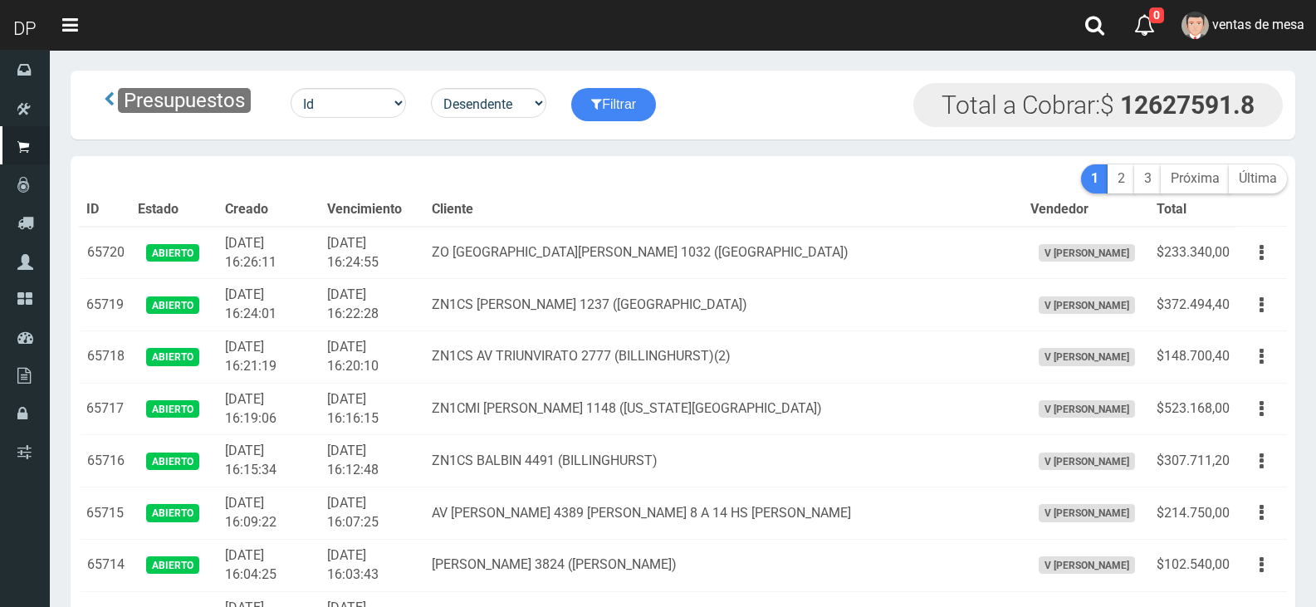
click at [491, 209] on th "Cliente" at bounding box center [724, 210] width 598 height 33
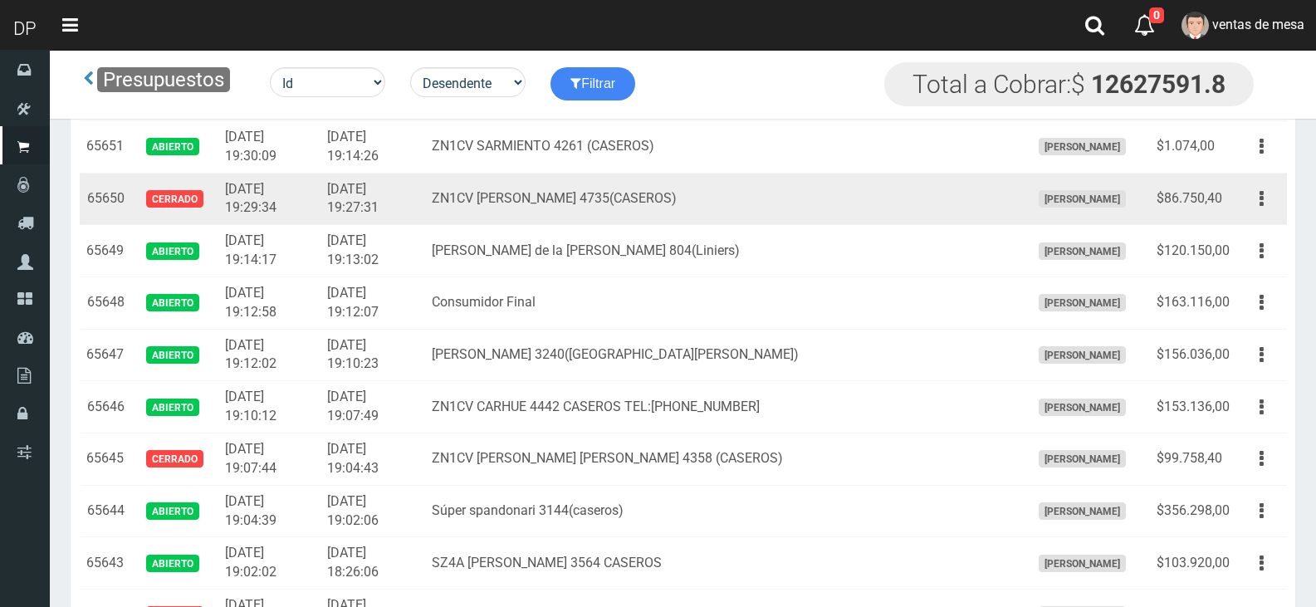
scroll to position [2938, 0]
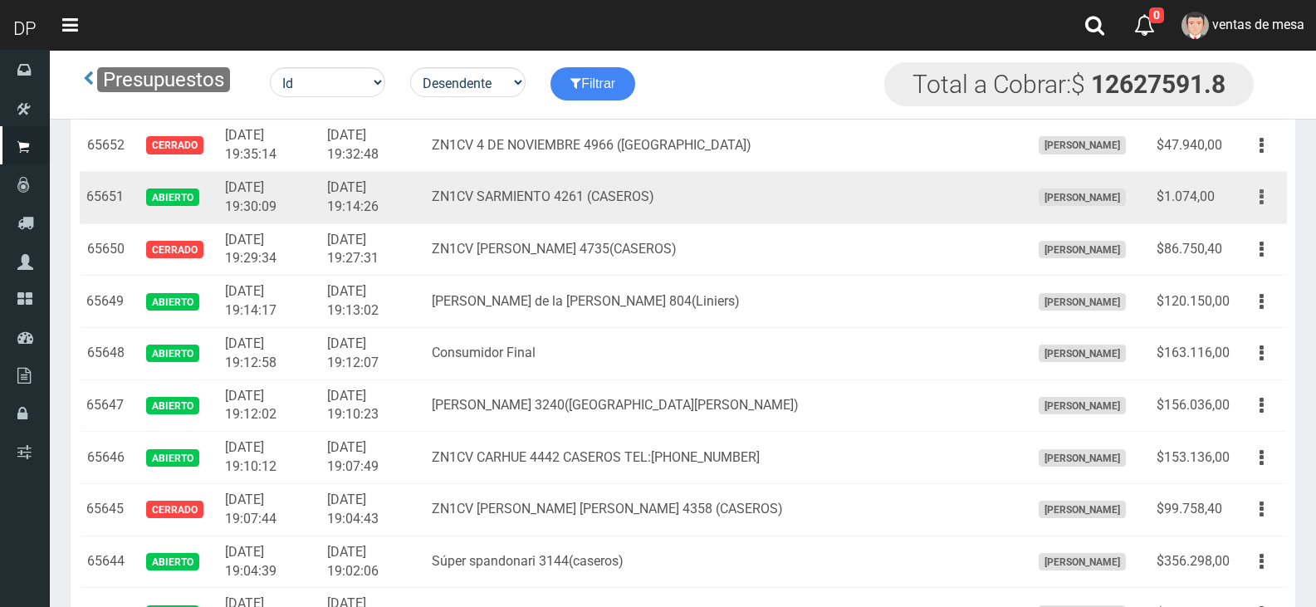
click at [1266, 188] on button "button" at bounding box center [1261, 197] width 37 height 29
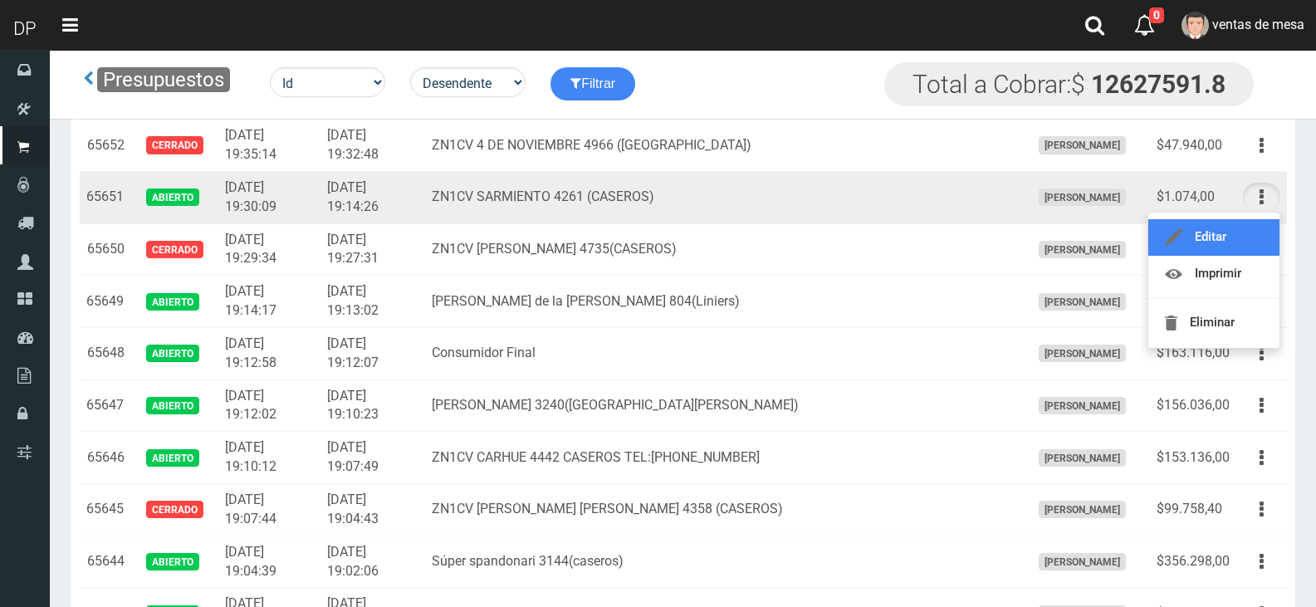
click at [1254, 229] on link "Editar" at bounding box center [1214, 237] width 131 height 37
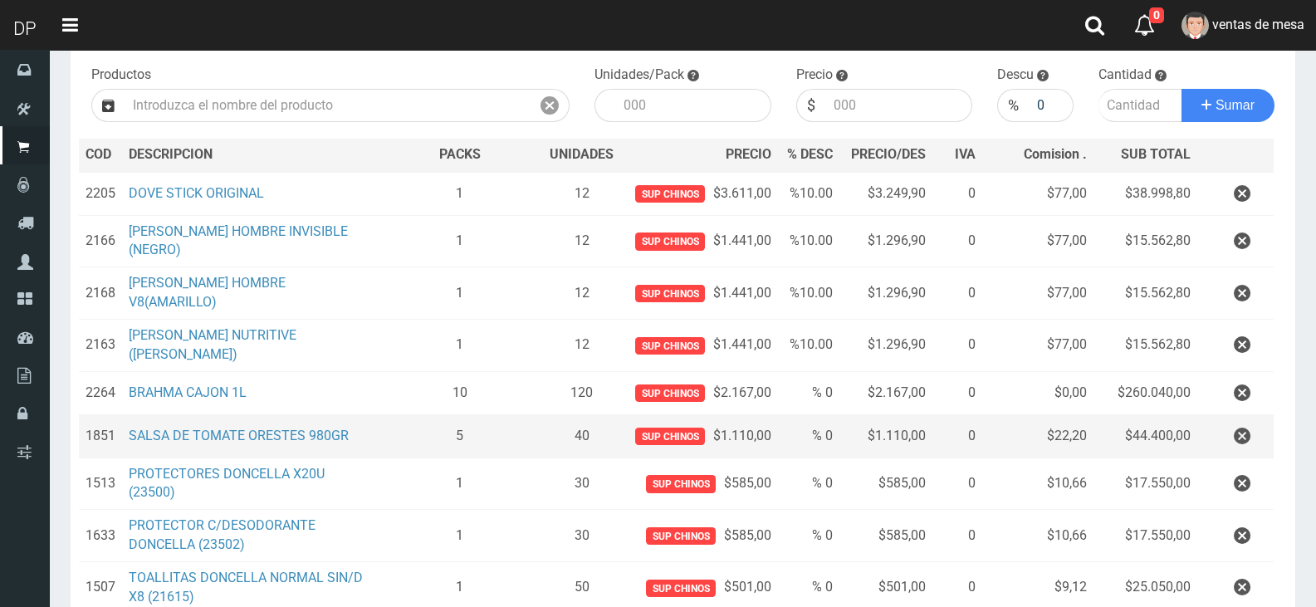
scroll to position [166, 0]
click at [1253, 435] on button "button" at bounding box center [1243, 435] width 50 height 29
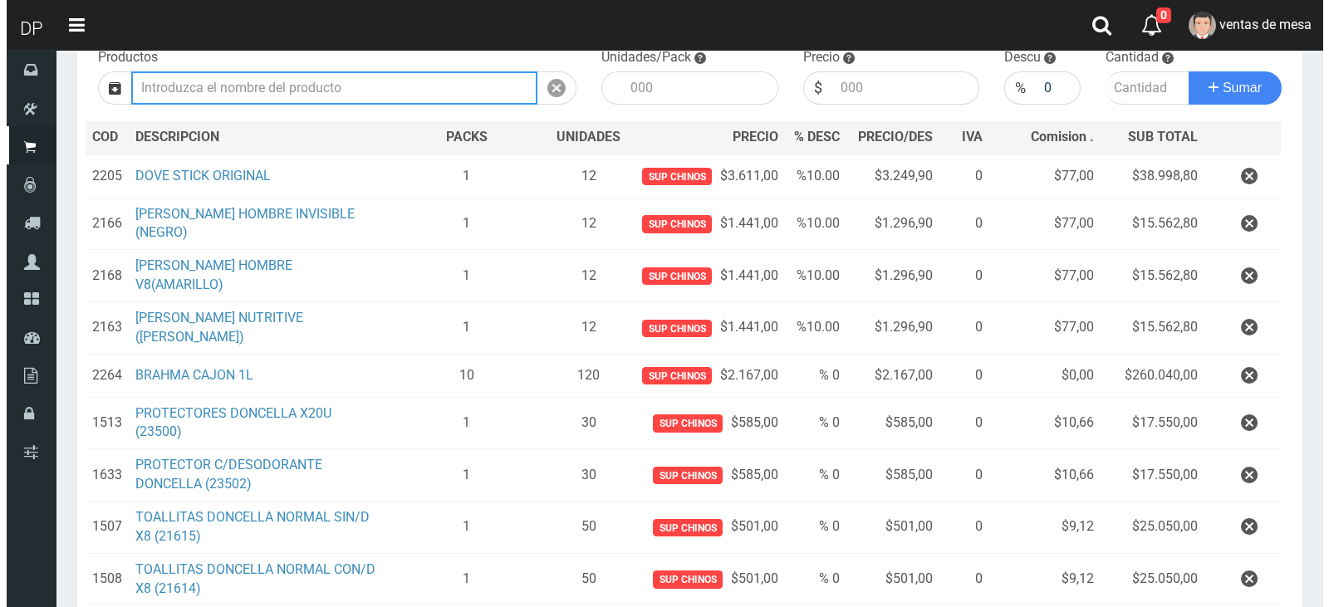
scroll to position [590, 0]
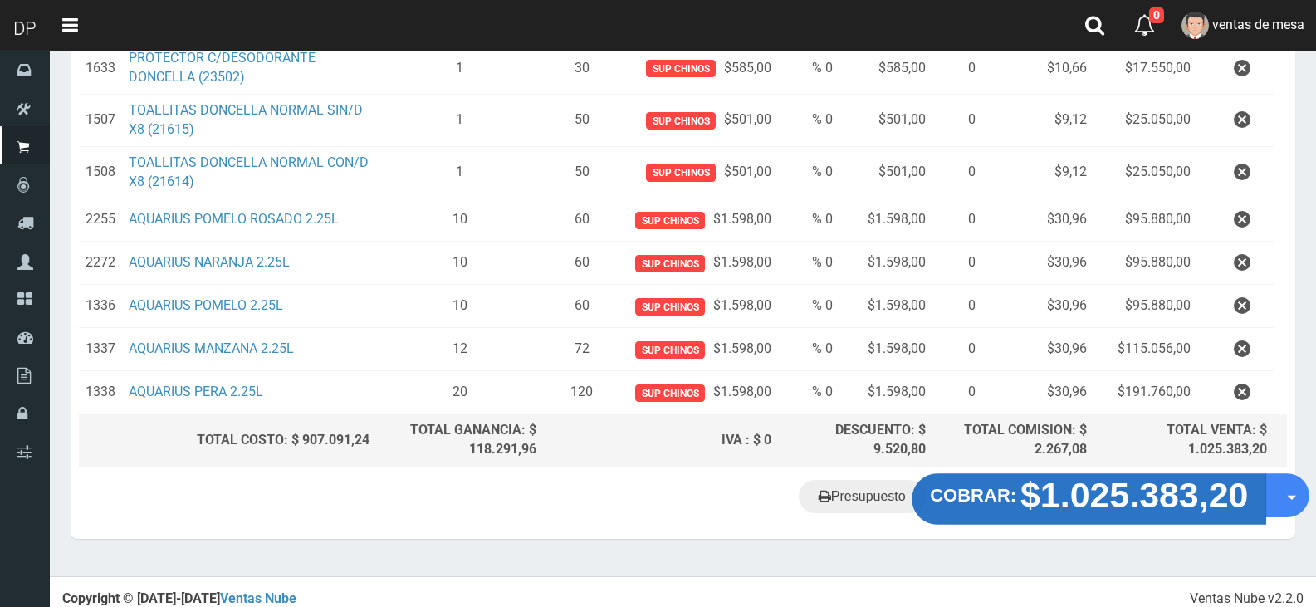
click at [1082, 481] on strong "$1.025.383,20" at bounding box center [1135, 495] width 228 height 39
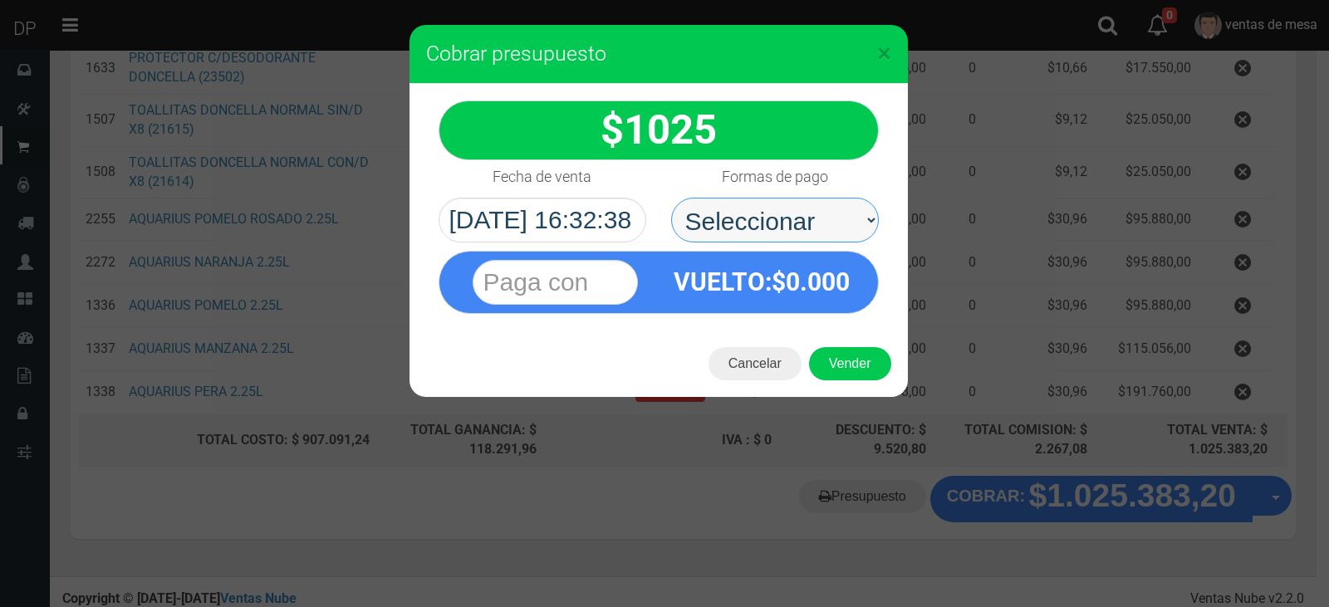
drag, startPoint x: 772, startPoint y: 207, endPoint x: 778, endPoint y: 214, distance: 10.0
click at [772, 207] on select "Seleccionar Efectivo Tarjeta de Crédito Depósito Débito" at bounding box center [775, 220] width 208 height 45
select select "Efectivo"
click at [671, 198] on select "Seleccionar Efectivo Tarjeta de Crédito Depósito Débito" at bounding box center [775, 220] width 208 height 45
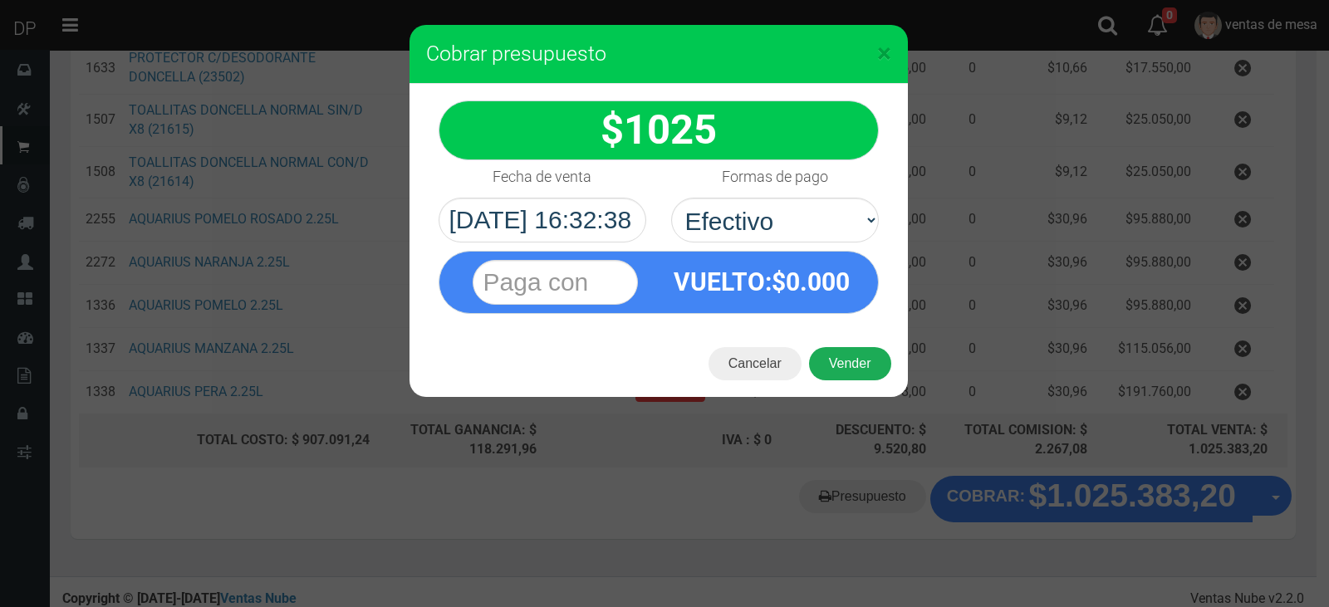
click at [846, 349] on button "Vender" at bounding box center [850, 363] width 82 height 33
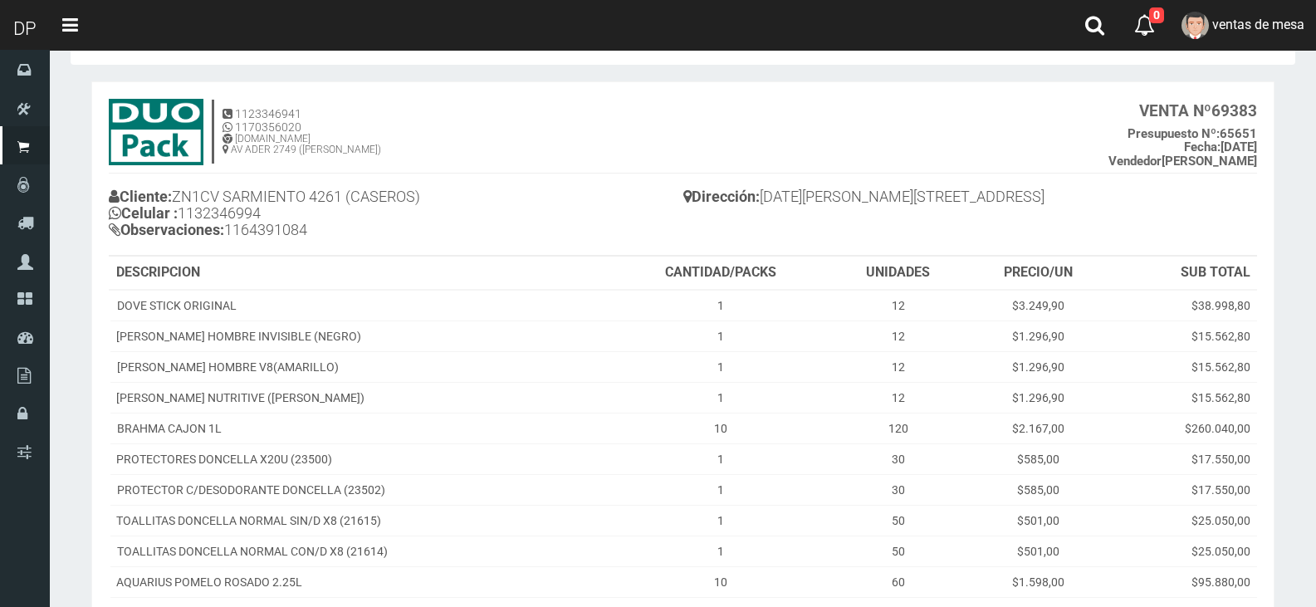
scroll to position [383, 0]
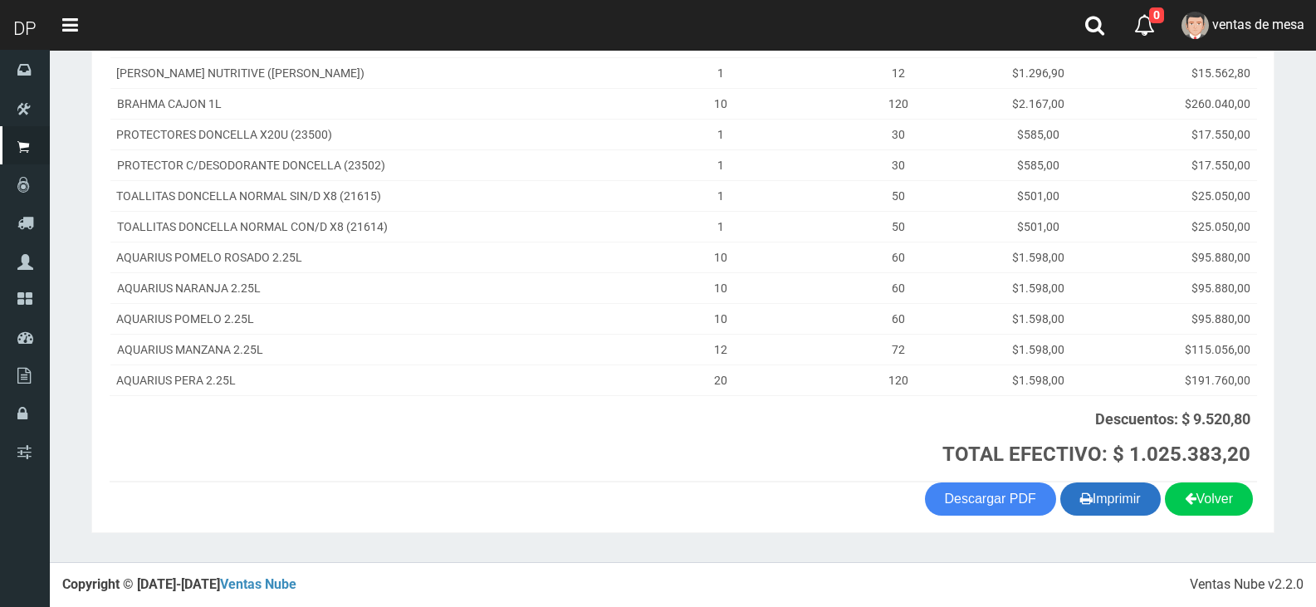
click at [1087, 493] on button "Imprimir" at bounding box center [1111, 499] width 100 height 33
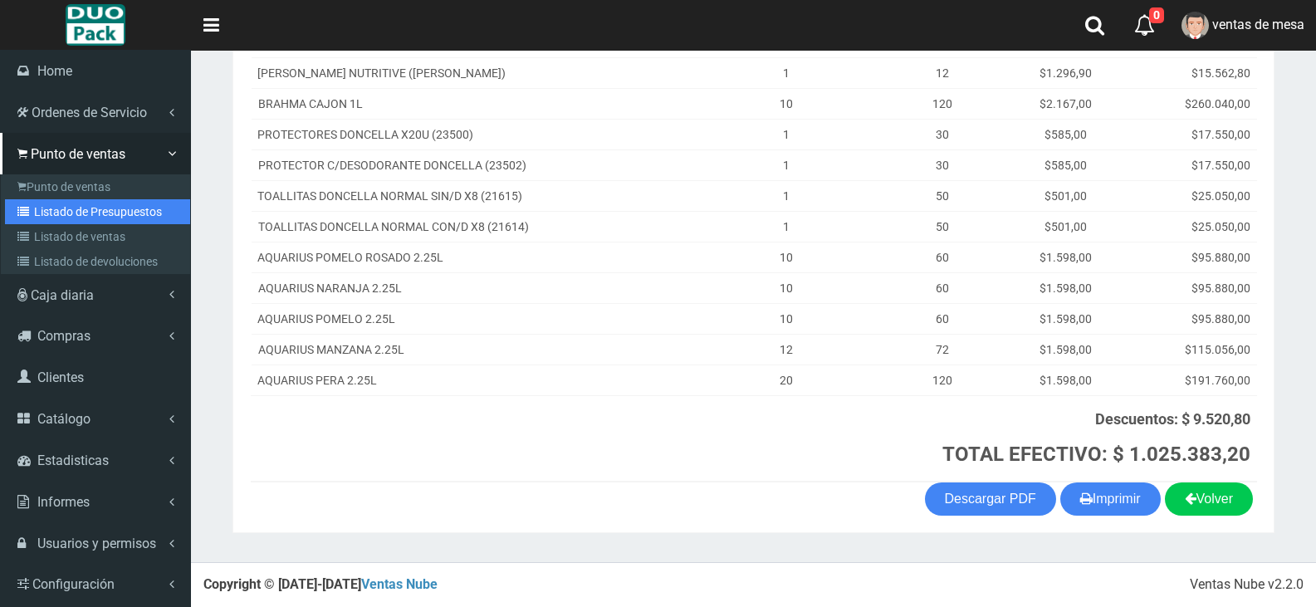
click at [63, 216] on link "Listado de Presupuestos" at bounding box center [97, 211] width 185 height 25
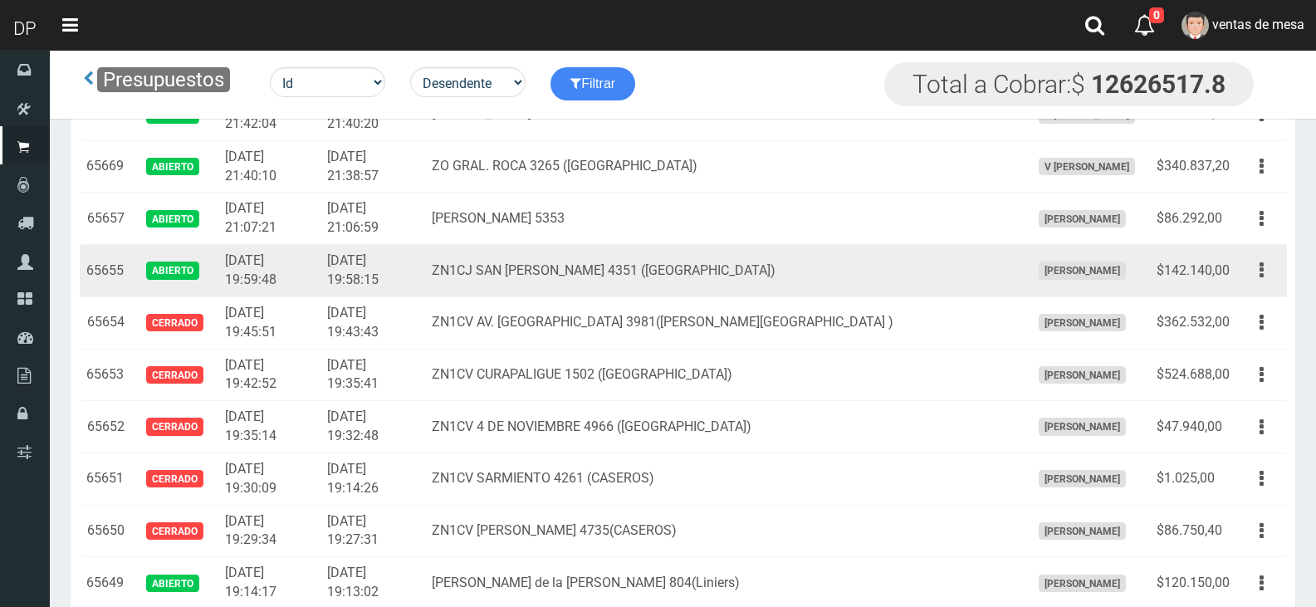
scroll to position [1374, 0]
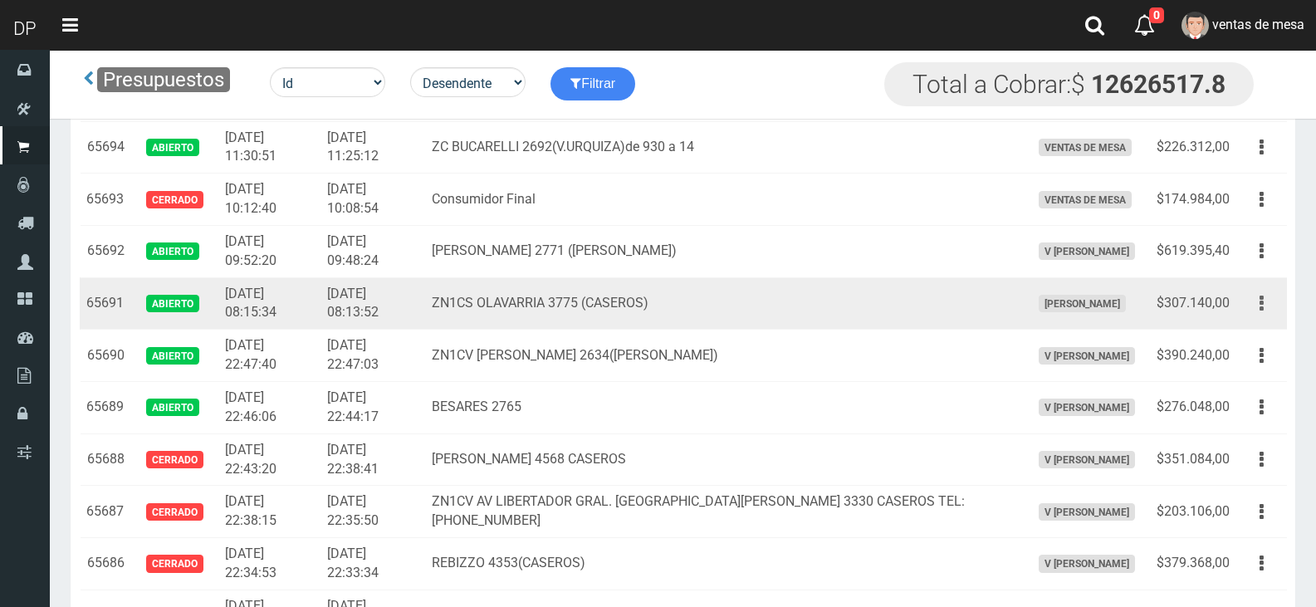
click at [1269, 316] on button "button" at bounding box center [1261, 303] width 37 height 29
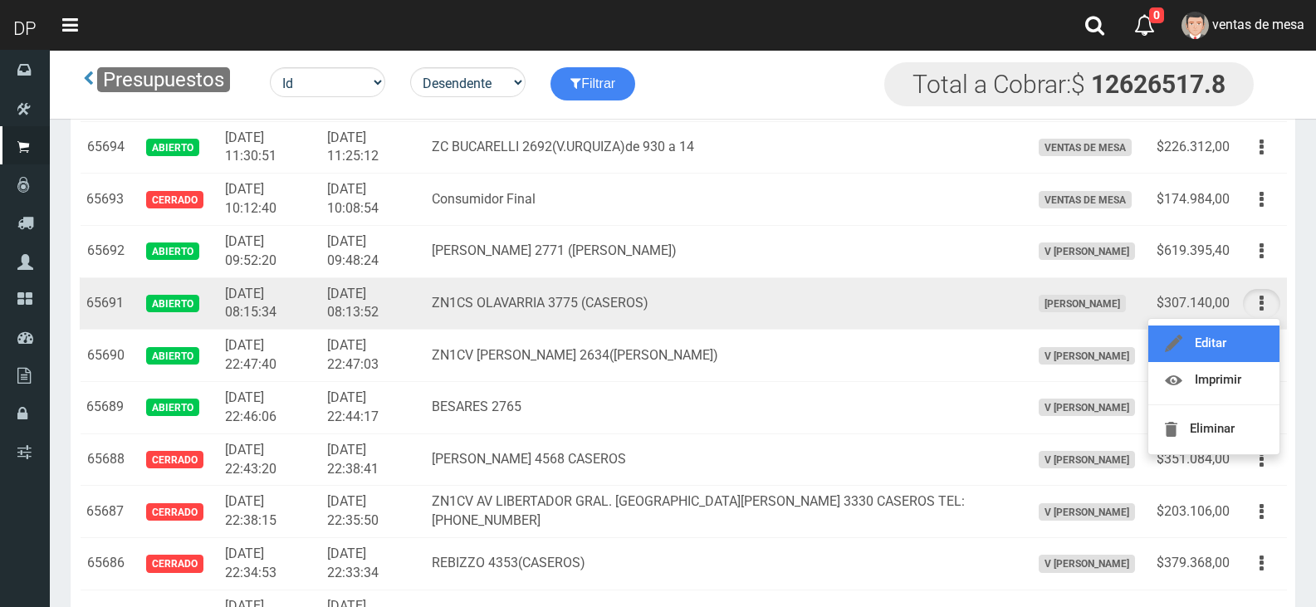
click at [1256, 344] on link "Editar" at bounding box center [1214, 344] width 131 height 37
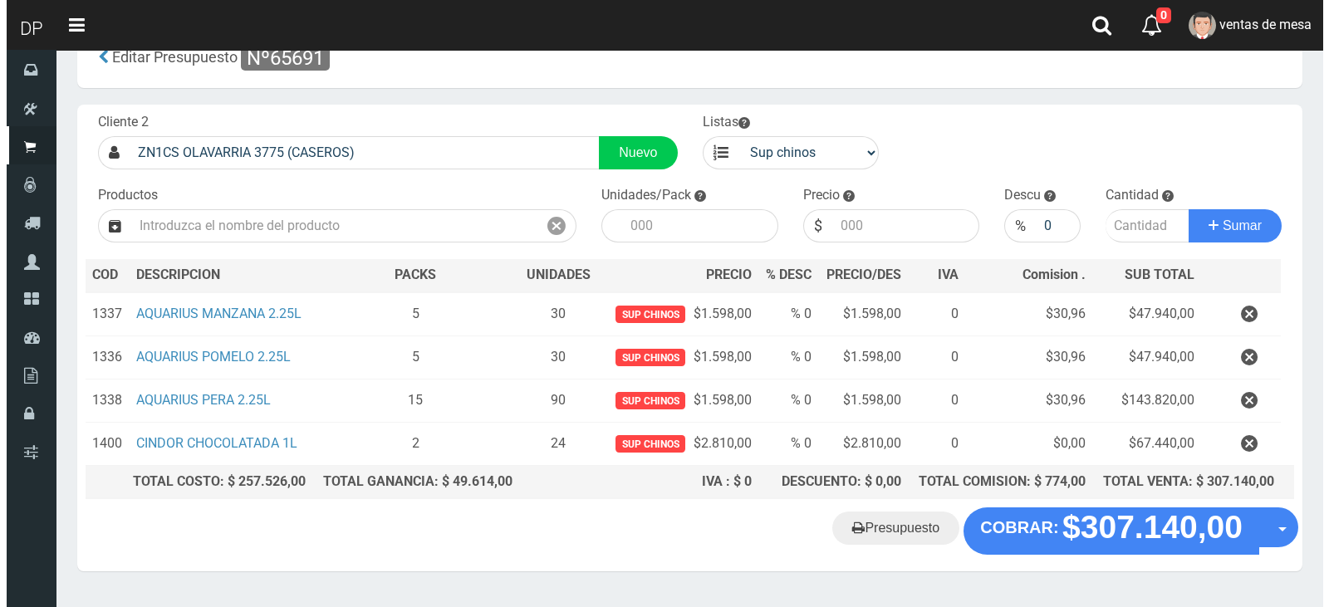
scroll to position [86, 0]
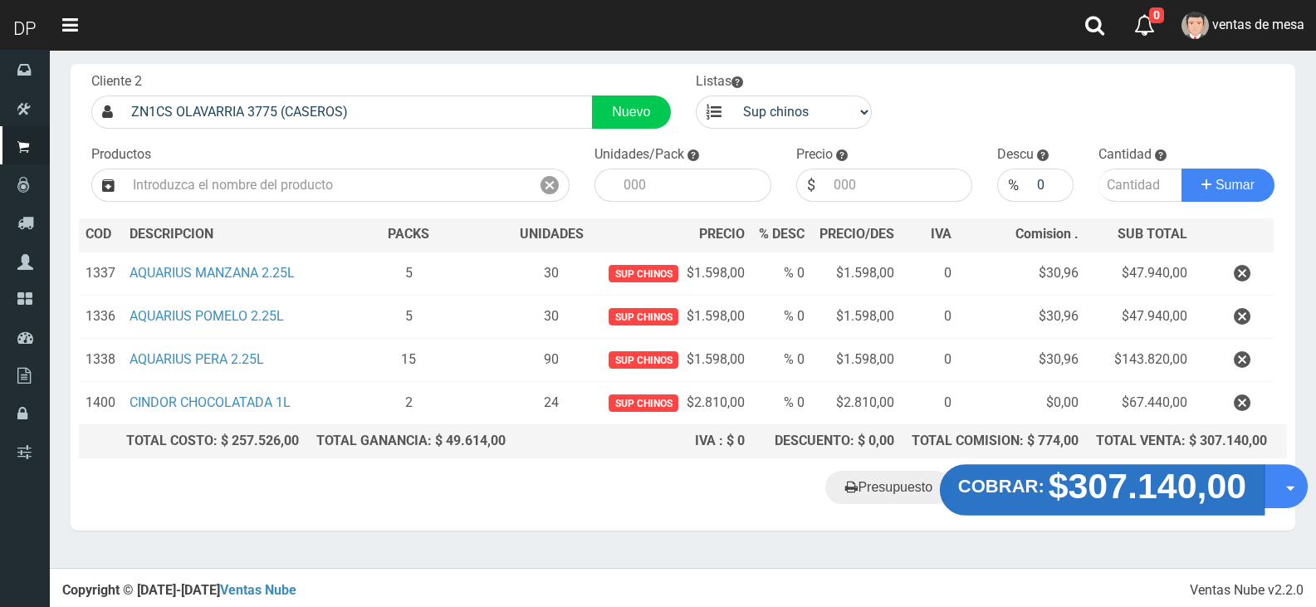
click at [1107, 477] on strong "$307.140,00" at bounding box center [1148, 486] width 199 height 39
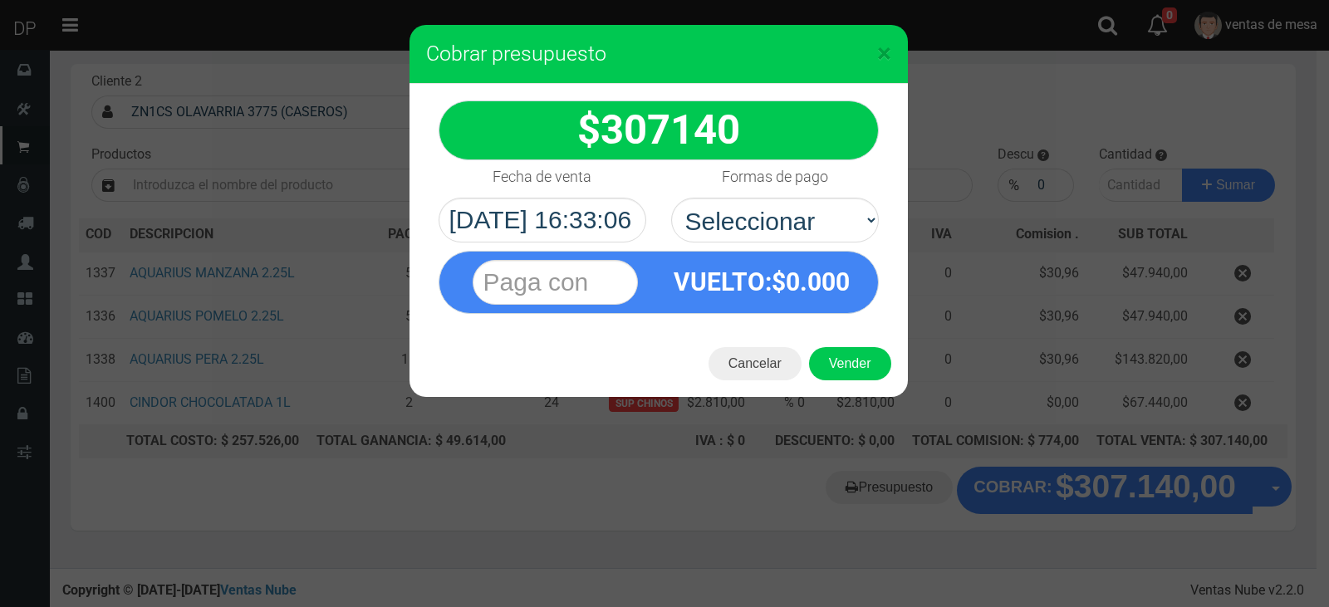
click at [807, 254] on div "VUELTO :$ 0.000" at bounding box center [762, 282] width 207 height 61
click at [802, 223] on select "Seleccionar Efectivo Tarjeta de Crédito Depósito Débito" at bounding box center [775, 220] width 208 height 45
select select "Efectivo"
click at [671, 198] on select "Seleccionar Efectivo Tarjeta de Crédito Depósito Débito" at bounding box center [775, 220] width 208 height 45
click at [831, 352] on button "Vender" at bounding box center [850, 363] width 82 height 33
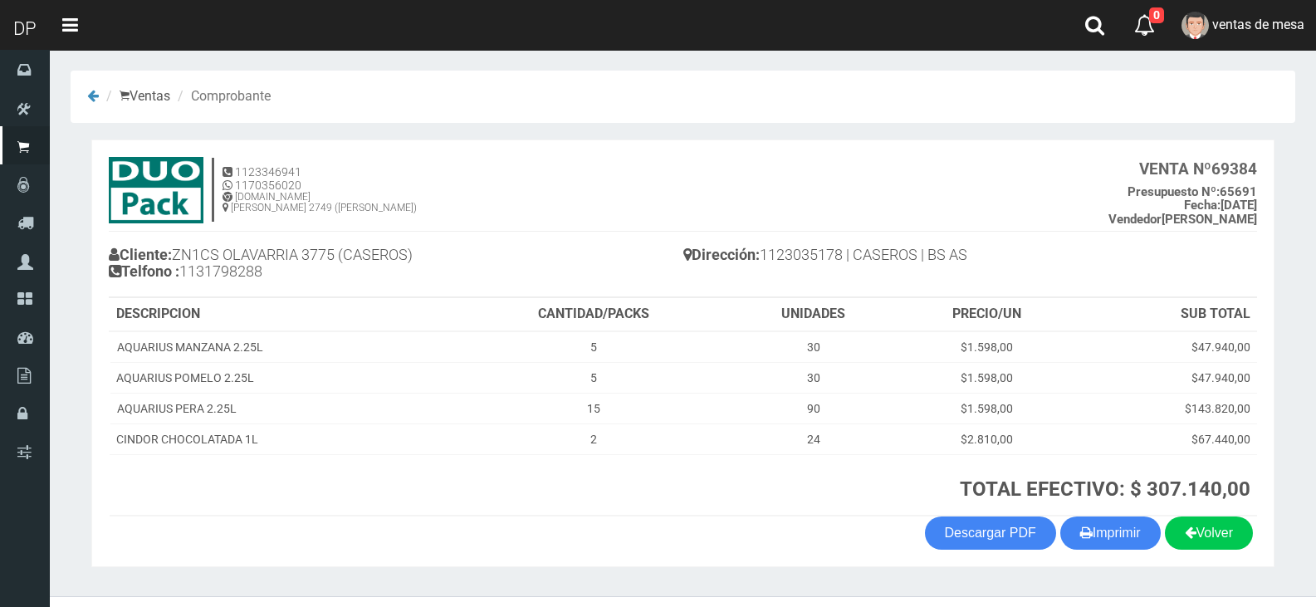
scroll to position [34, 0]
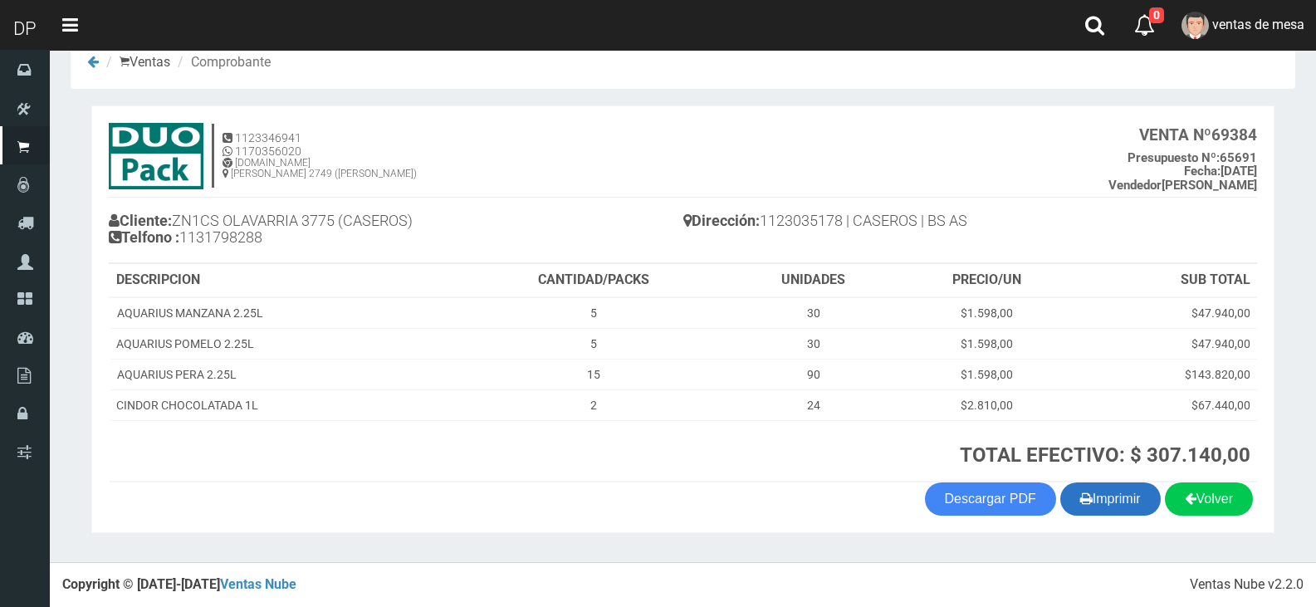
click at [1088, 495] on button "Imprimir" at bounding box center [1111, 499] width 100 height 33
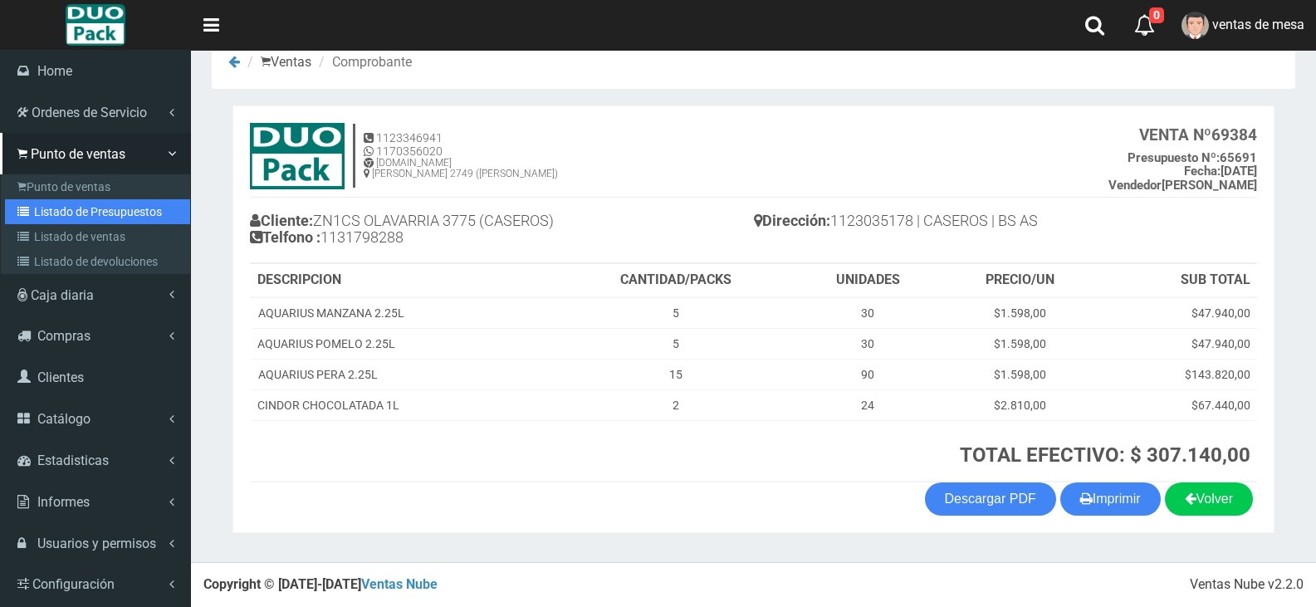
drag, startPoint x: 15, startPoint y: 213, endPoint x: 121, endPoint y: 158, distance: 119.6
click at [16, 213] on link "Listado de Presupuestos" at bounding box center [97, 211] width 185 height 25
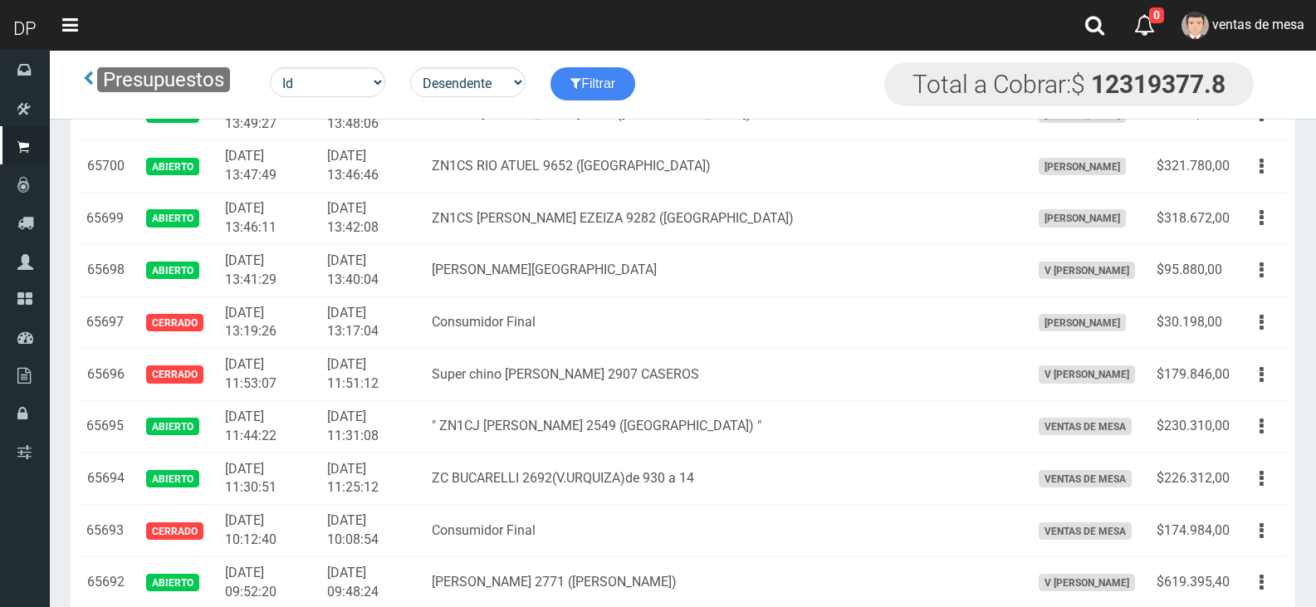
scroll to position [3247, 0]
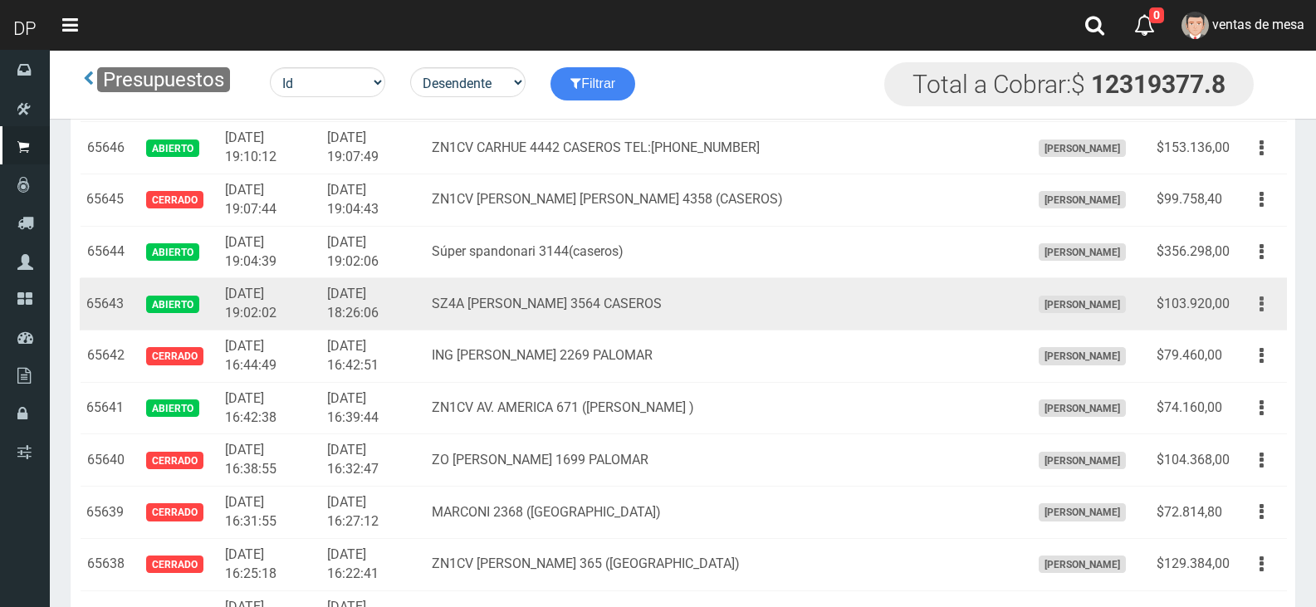
click at [1260, 304] on icon "button" at bounding box center [1262, 304] width 4 height 29
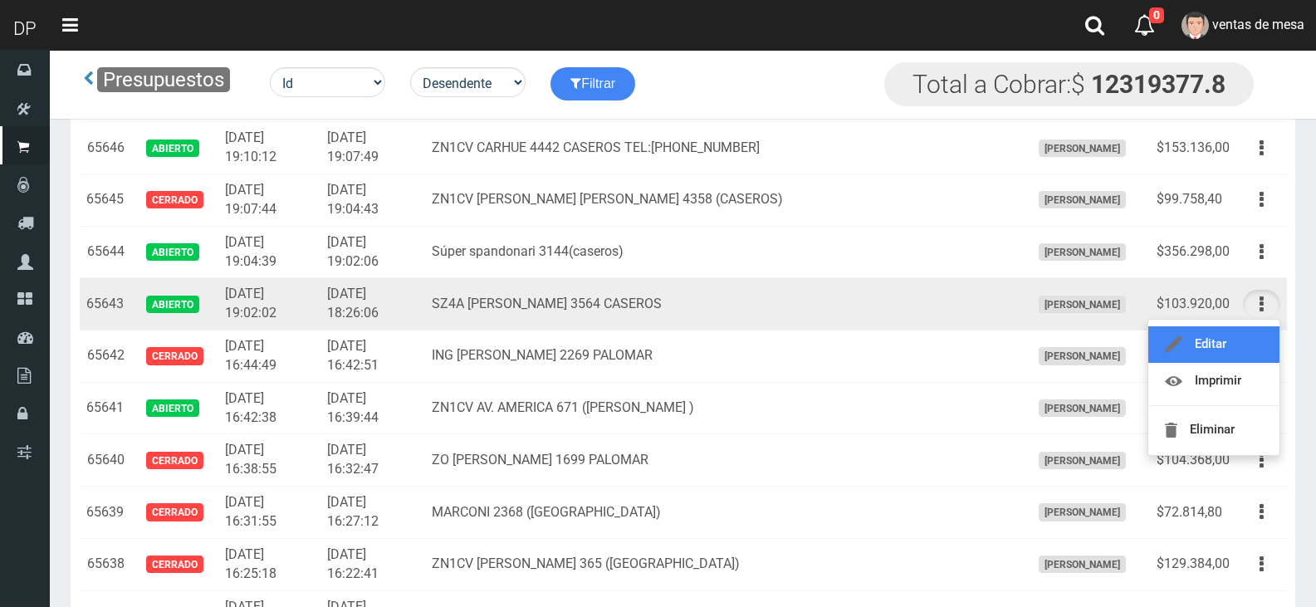
click at [1232, 332] on link "Editar" at bounding box center [1214, 344] width 131 height 37
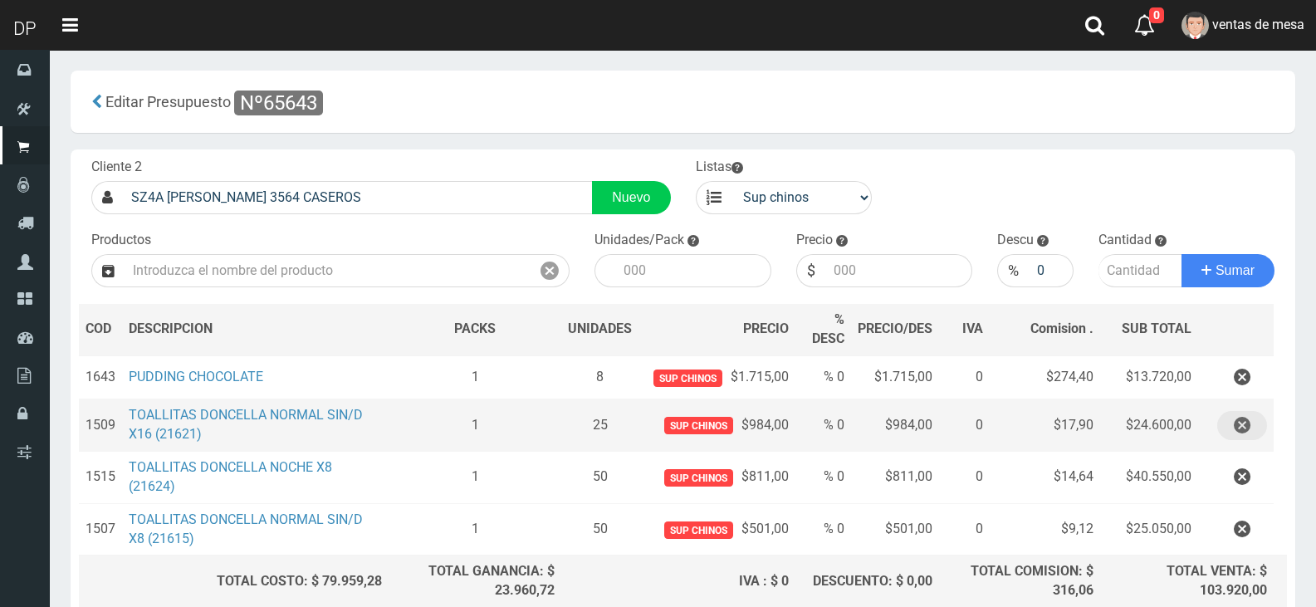
click at [1237, 415] on icon "button" at bounding box center [1242, 425] width 17 height 29
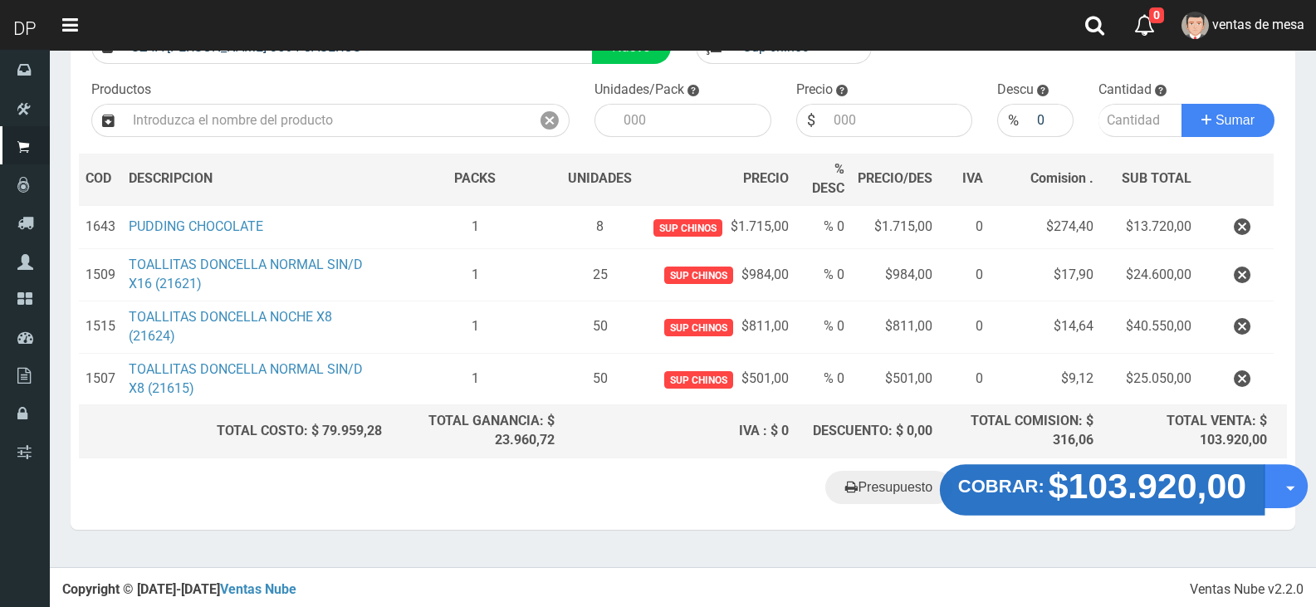
click at [1153, 490] on strong "$103.920,00" at bounding box center [1148, 486] width 199 height 39
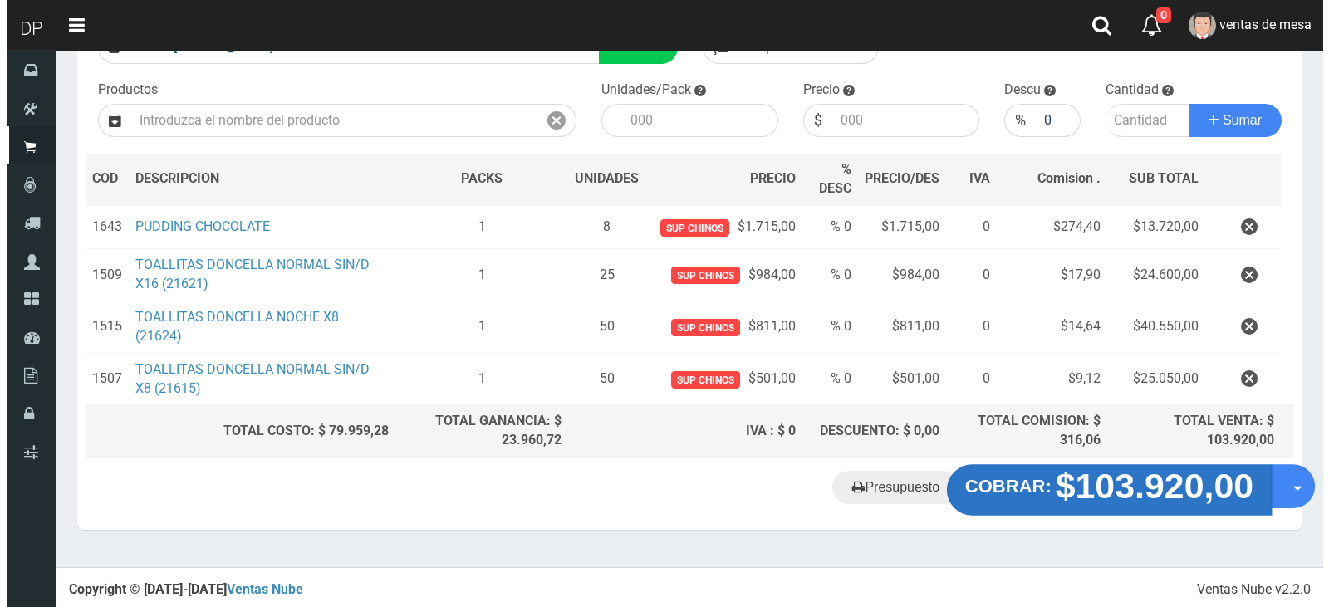
scroll to position [98, 0]
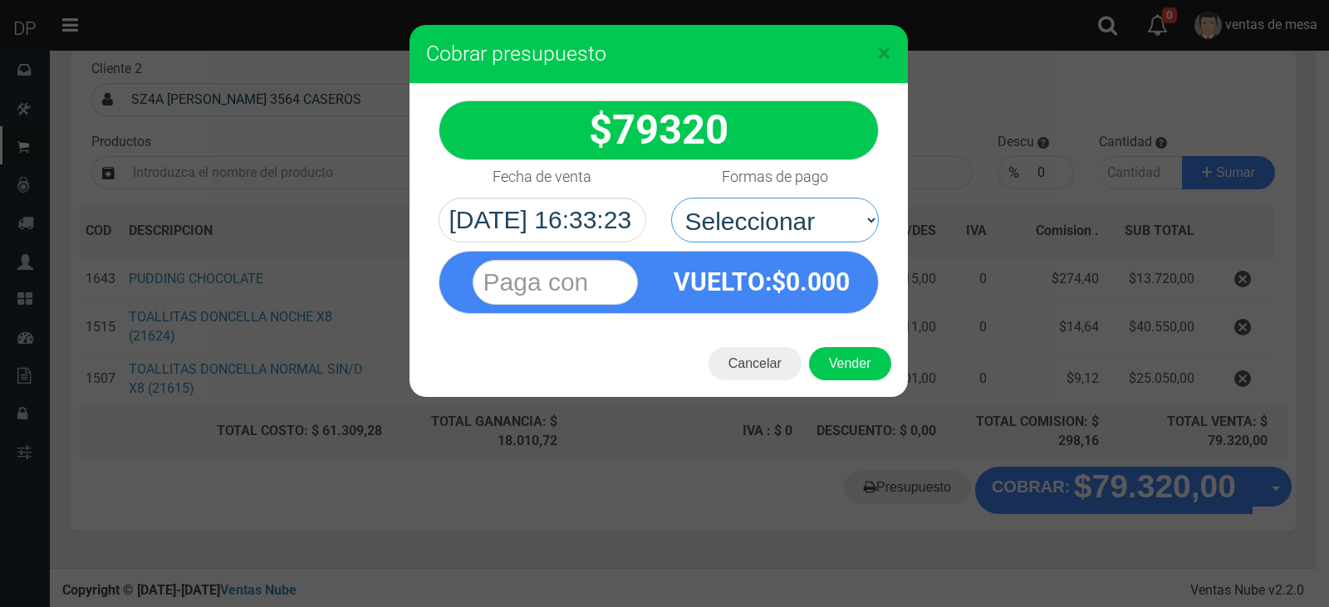
drag, startPoint x: 812, startPoint y: 201, endPoint x: 809, endPoint y: 242, distance: 40.8
click at [812, 201] on select "Seleccionar Efectivo Tarjeta de Crédito Depósito Débito" at bounding box center [775, 220] width 208 height 45
click at [814, 292] on span "0.000" at bounding box center [818, 281] width 64 height 29
drag, startPoint x: 817, startPoint y: 193, endPoint x: 818, endPoint y: 267, distance: 74.8
click at [817, 195] on div "Formas de pago Seleccionar Efectivo Tarjeta de Crédito Depósito Débito" at bounding box center [775, 201] width 233 height 82
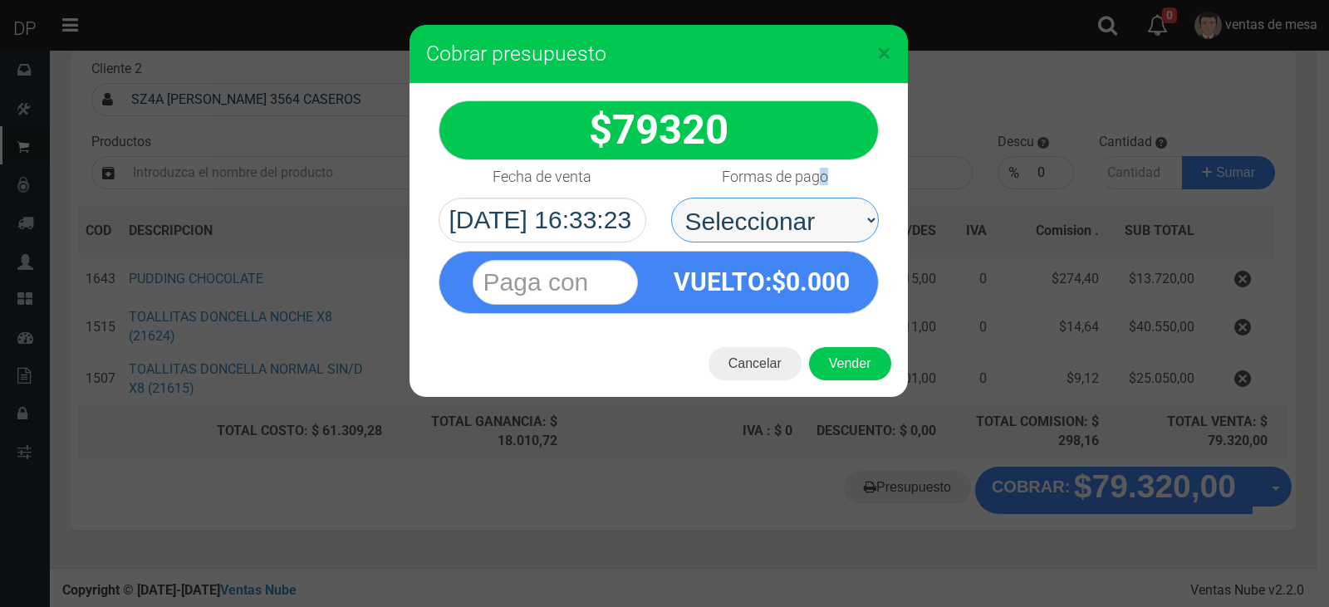
click at [821, 213] on select "Seleccionar Efectivo Tarjeta de Crédito Depósito Débito" at bounding box center [775, 220] width 208 height 45
select select "Efectivo"
click at [671, 198] on select "Seleccionar Efectivo Tarjeta de Crédito Depósito Débito" at bounding box center [775, 220] width 208 height 45
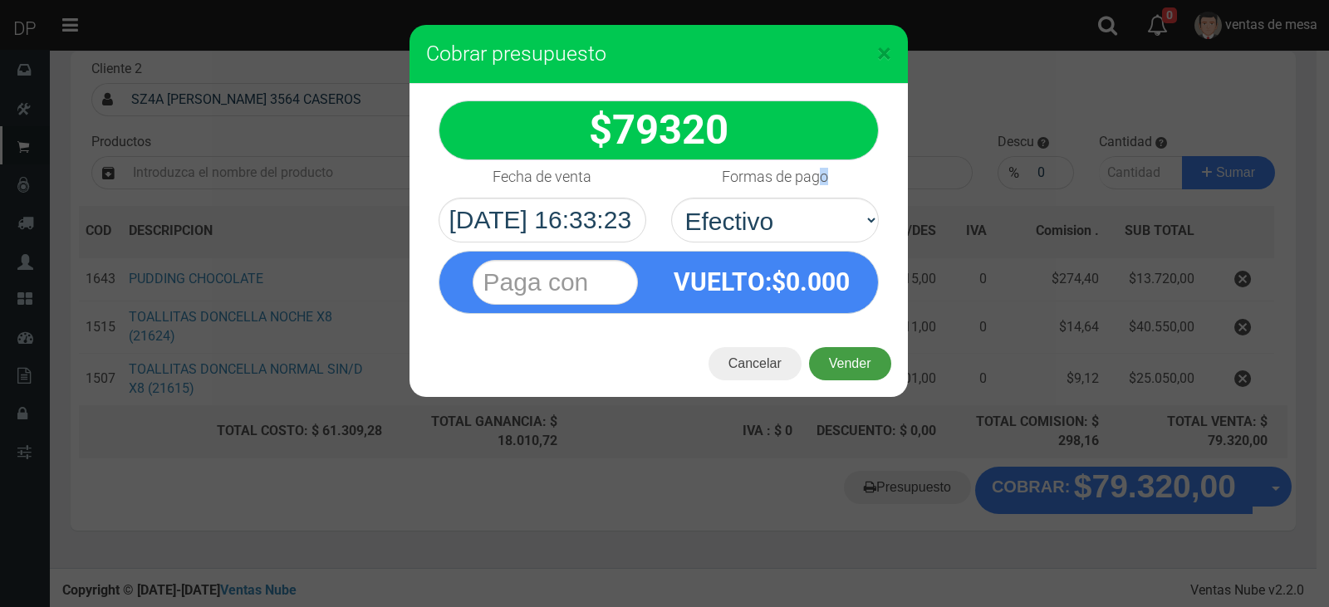
click at [846, 355] on button "Vender" at bounding box center [850, 363] width 82 height 33
click at [0, 0] on div "Cargando..." at bounding box center [0, 0] width 0 height 0
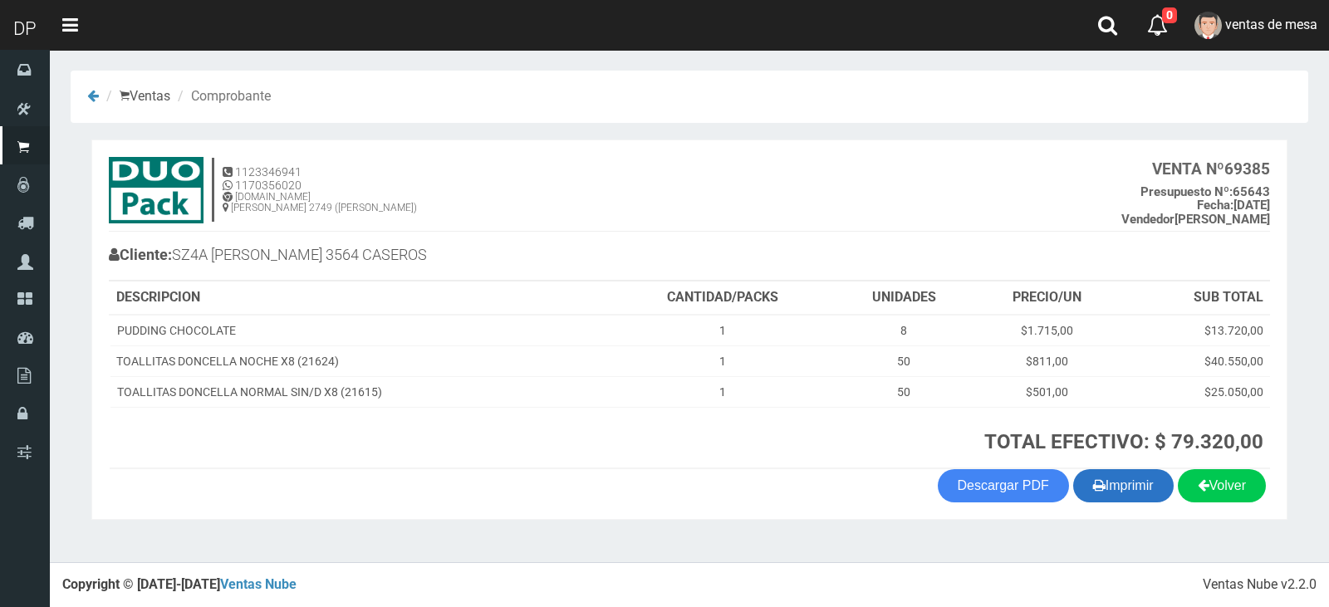
click at [1073, 478] on button "Imprimir" at bounding box center [1123, 485] width 100 height 33
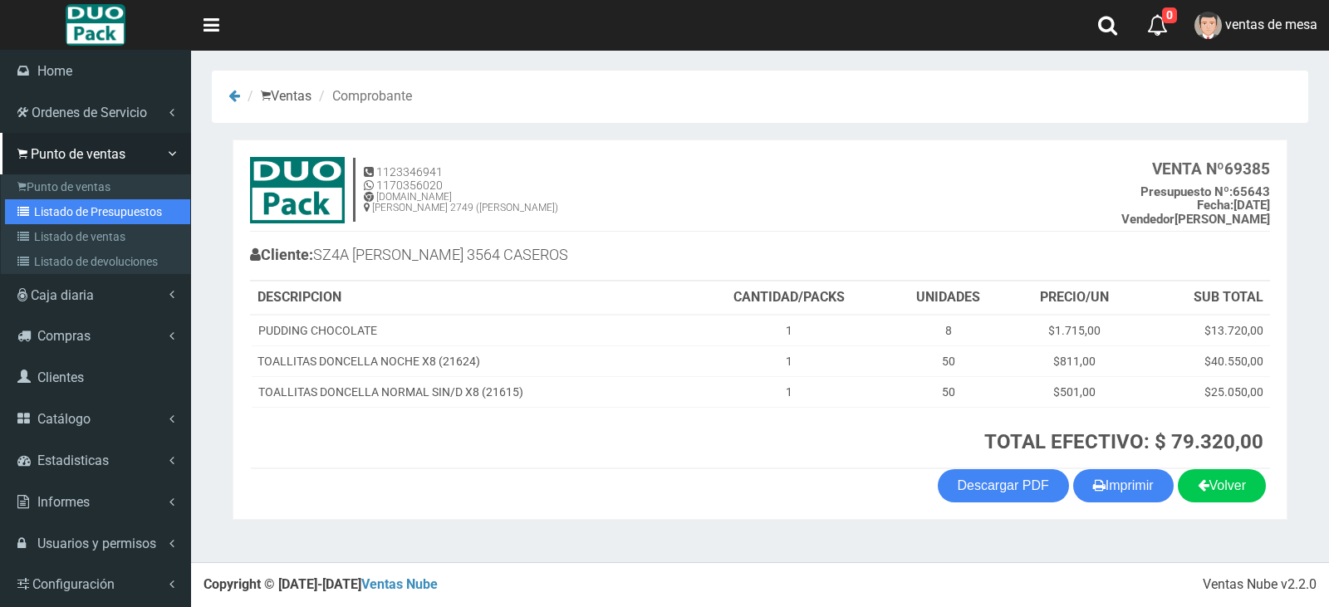
click at [31, 208] on icon at bounding box center [25, 212] width 17 height 12
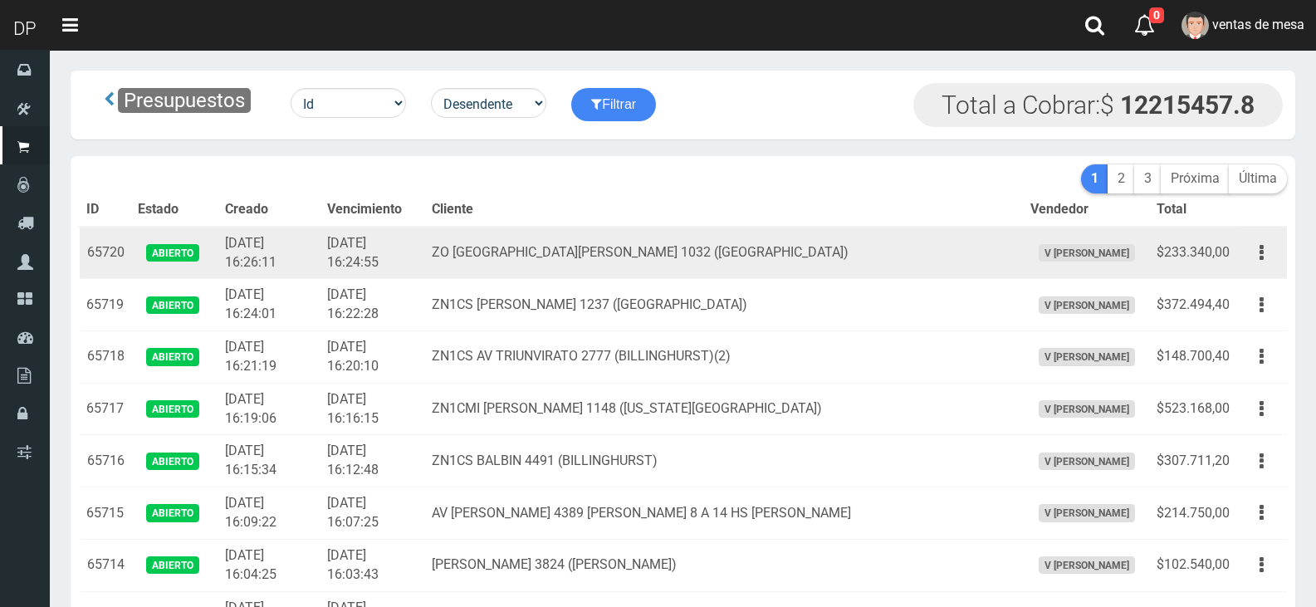
scroll to position [3021, 0]
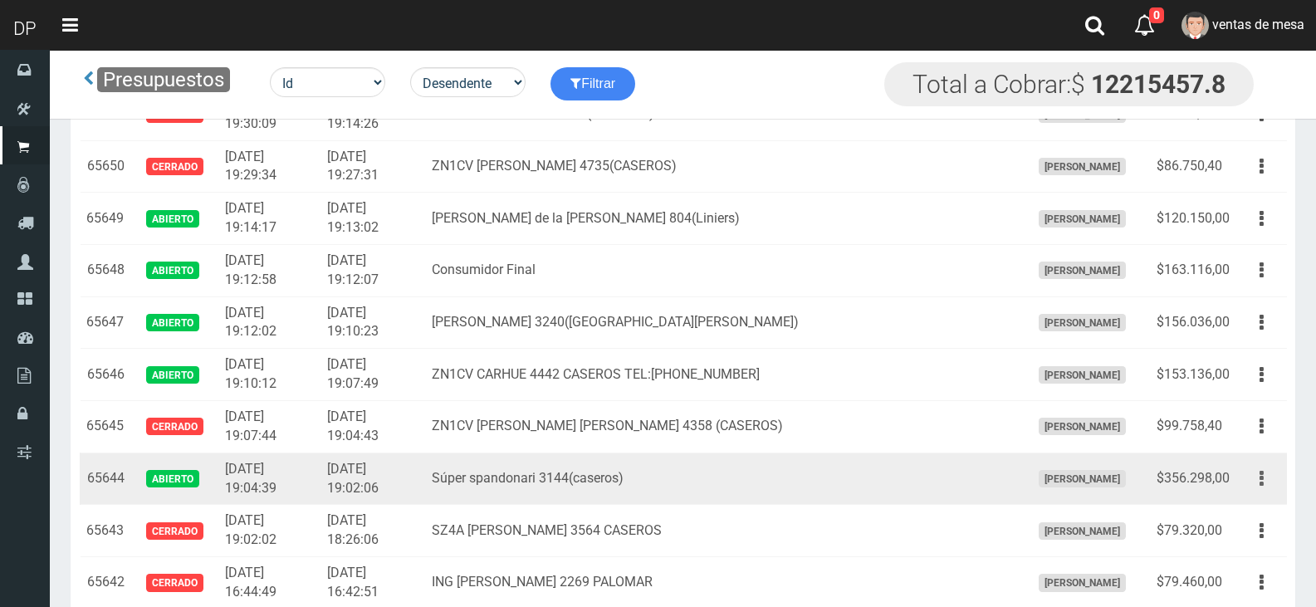
click at [1260, 475] on icon "button" at bounding box center [1262, 478] width 4 height 29
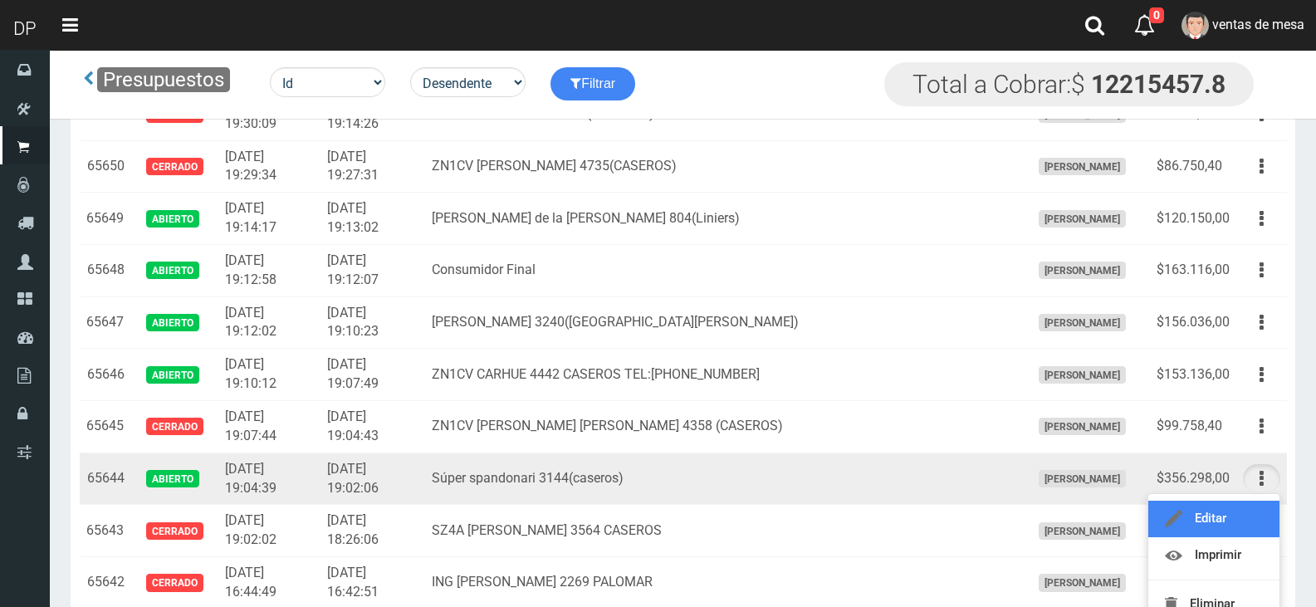
click at [1245, 505] on link "Editar" at bounding box center [1214, 519] width 131 height 37
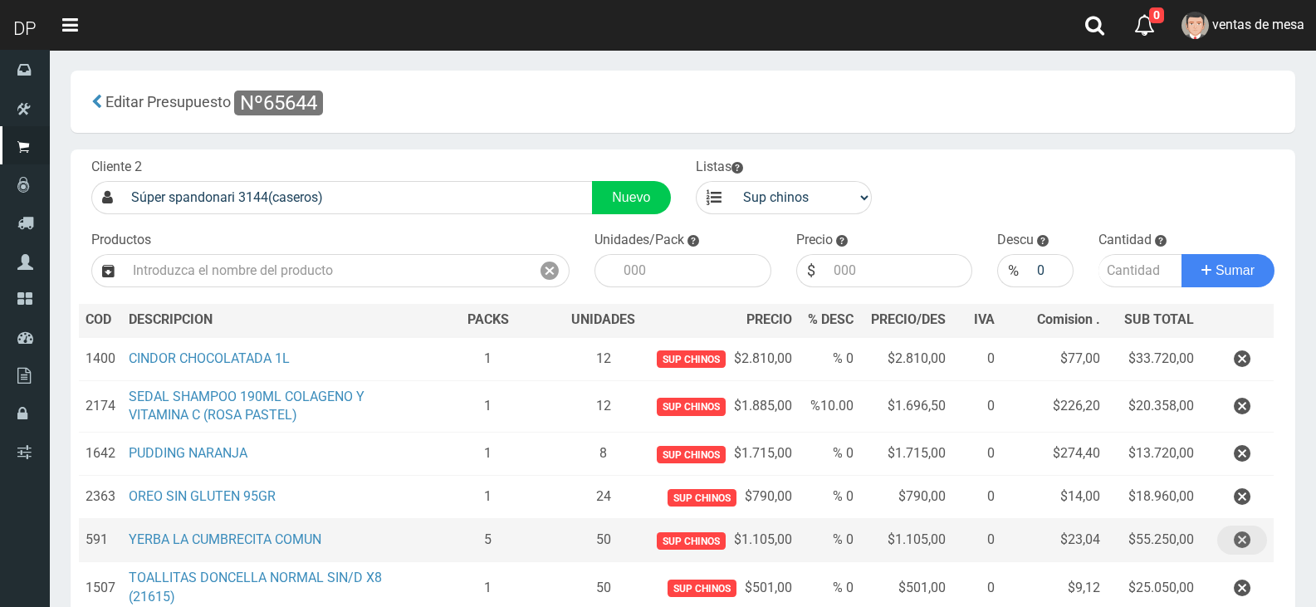
click at [1238, 534] on icon "button" at bounding box center [1242, 540] width 17 height 29
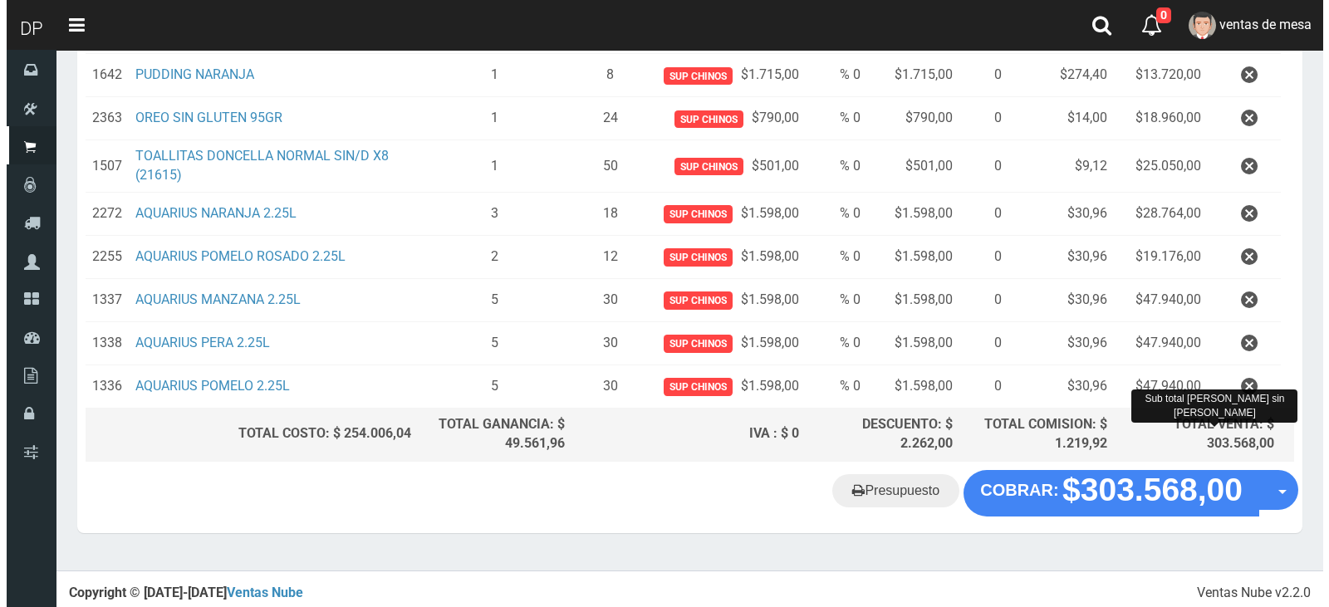
scroll to position [381, 0]
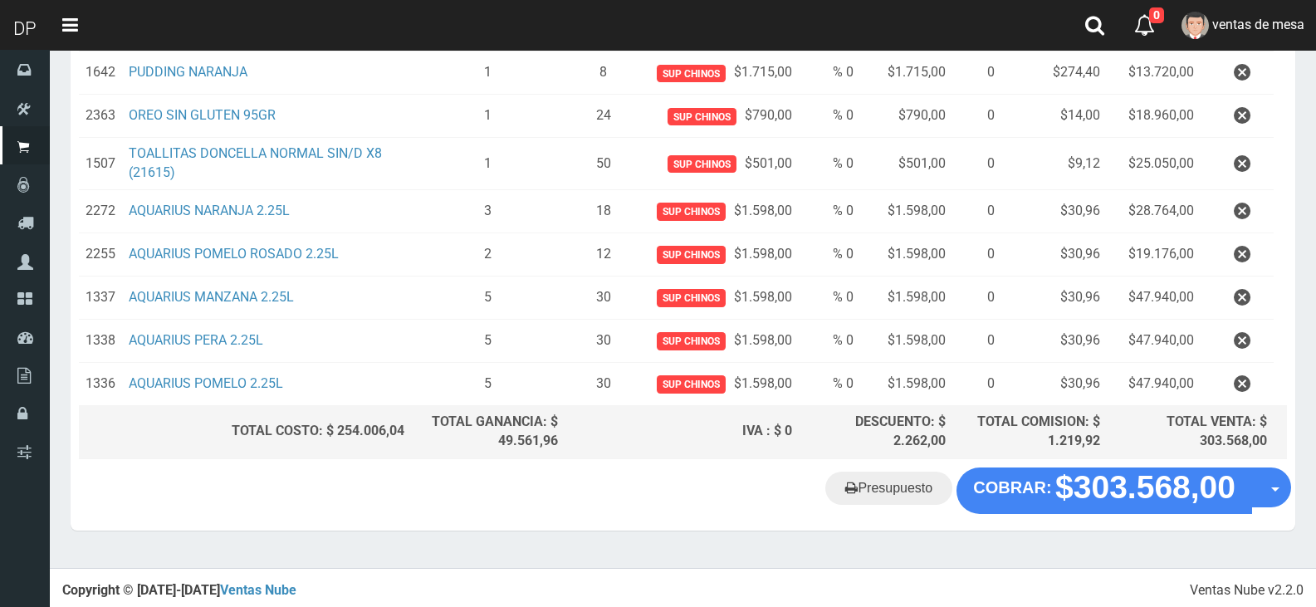
click at [1181, 508] on "Presupuesto COBRAR: $303.568,00 Opciones" at bounding box center [683, 491] width 1217 height 47
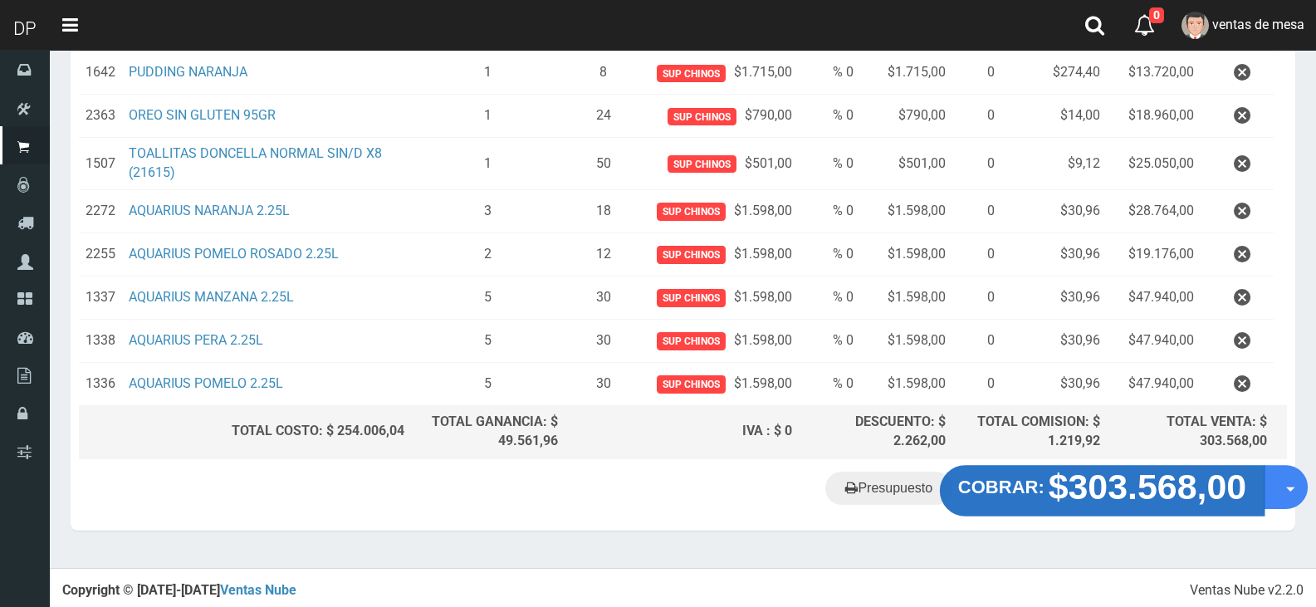
click at [1081, 475] on strong "$303.568,00" at bounding box center [1148, 486] width 199 height 39
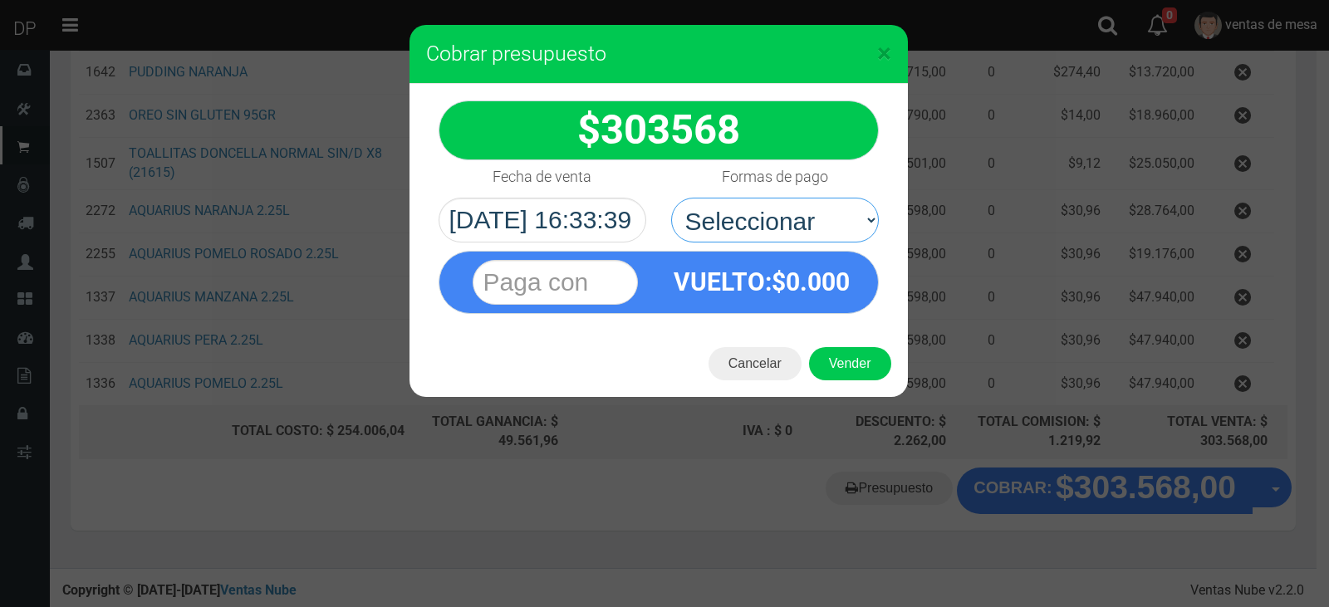
drag, startPoint x: 846, startPoint y: 235, endPoint x: 829, endPoint y: 270, distance: 39.0
click at [846, 235] on select "Seleccionar Efectivo Tarjeta de Crédito Depósito Débito" at bounding box center [775, 220] width 208 height 45
drag, startPoint x: 826, startPoint y: 219, endPoint x: 827, endPoint y: 236, distance: 16.7
click at [826, 227] on select "Seleccionar Efectivo Tarjeta de Crédito Depósito Débito" at bounding box center [775, 220] width 208 height 45
select select "Efectivo"
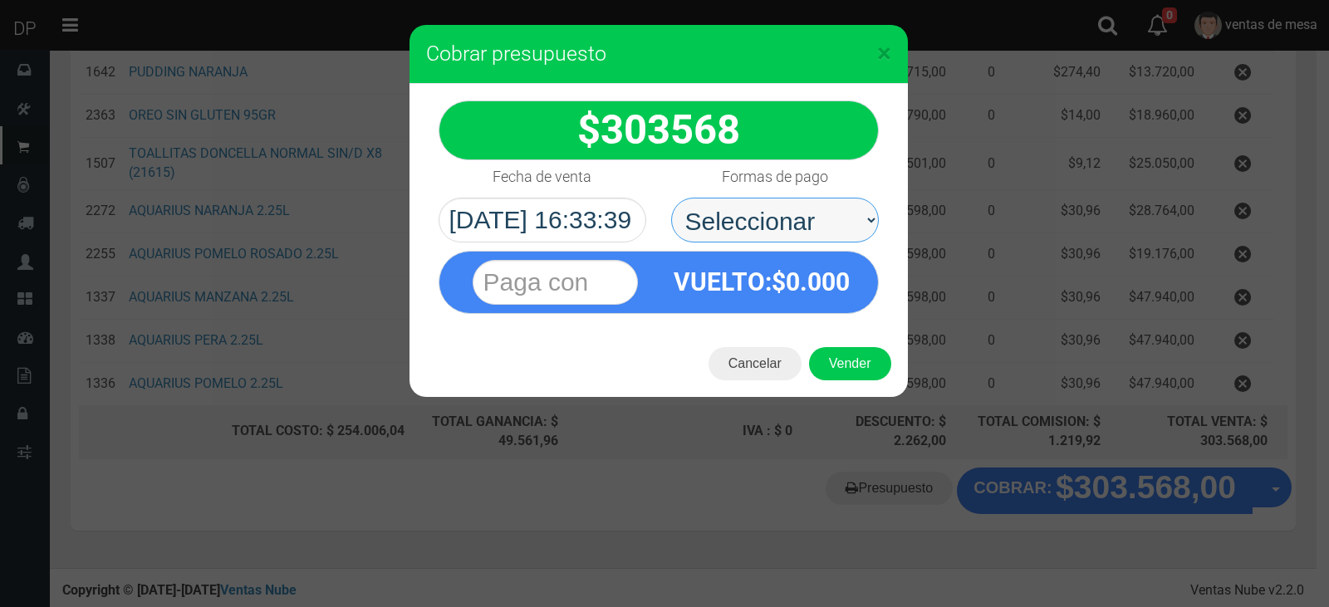
click at [671, 198] on select "Seleccionar Efectivo Tarjeta de Crédito Depósito Débito" at bounding box center [775, 220] width 208 height 45
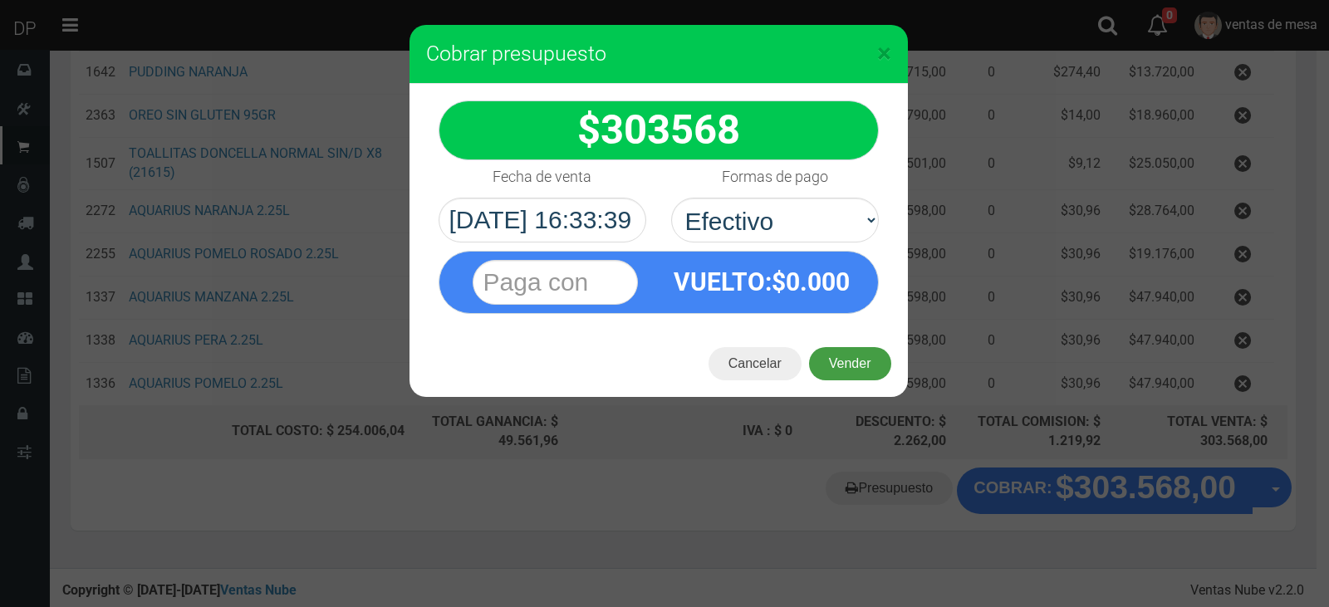
click at [852, 370] on button "Vender" at bounding box center [850, 363] width 82 height 33
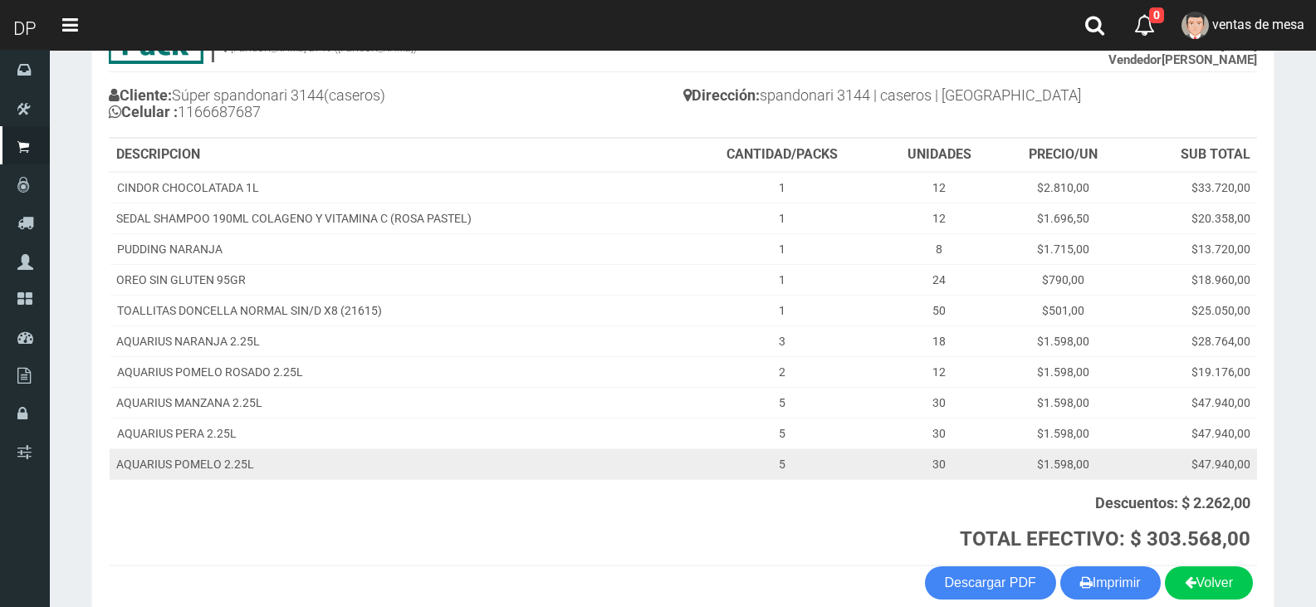
scroll to position [243, 0]
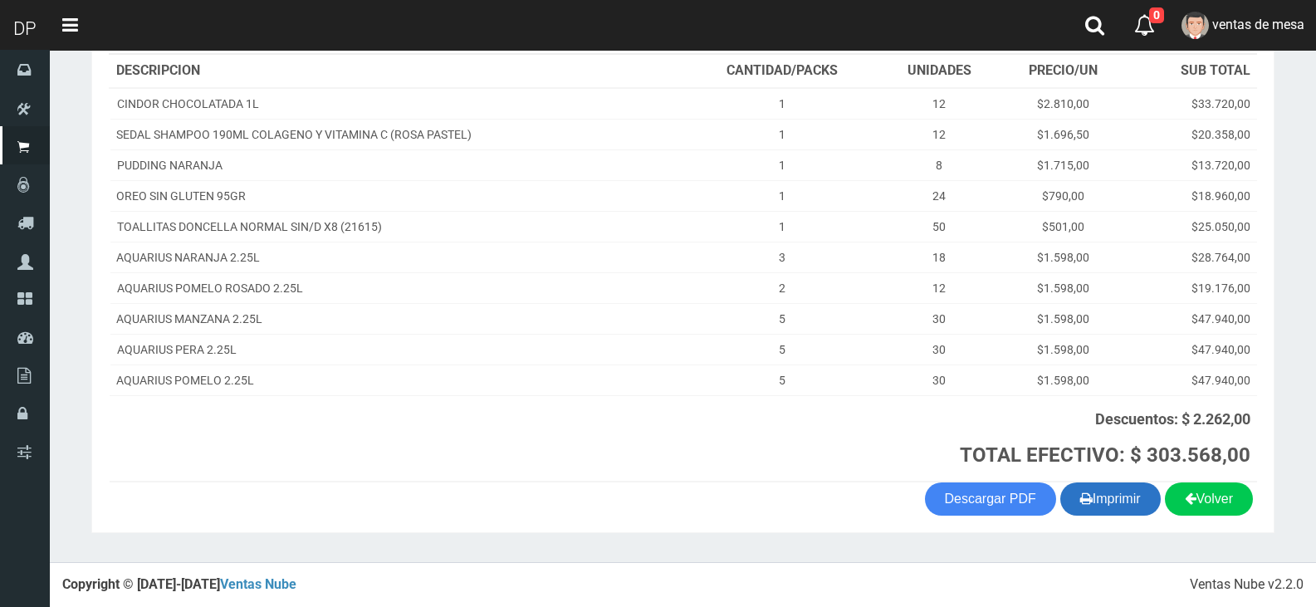
click at [1096, 494] on button "Imprimir" at bounding box center [1111, 499] width 100 height 33
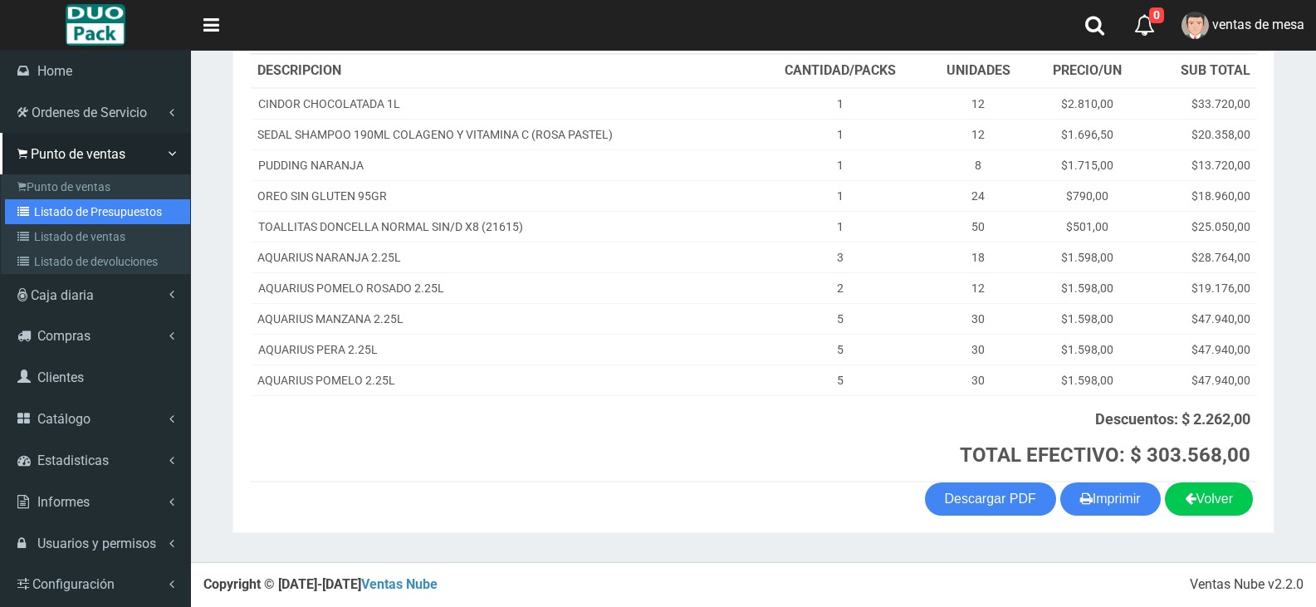
click at [49, 209] on link "Listado de Presupuestos" at bounding box center [97, 211] width 185 height 25
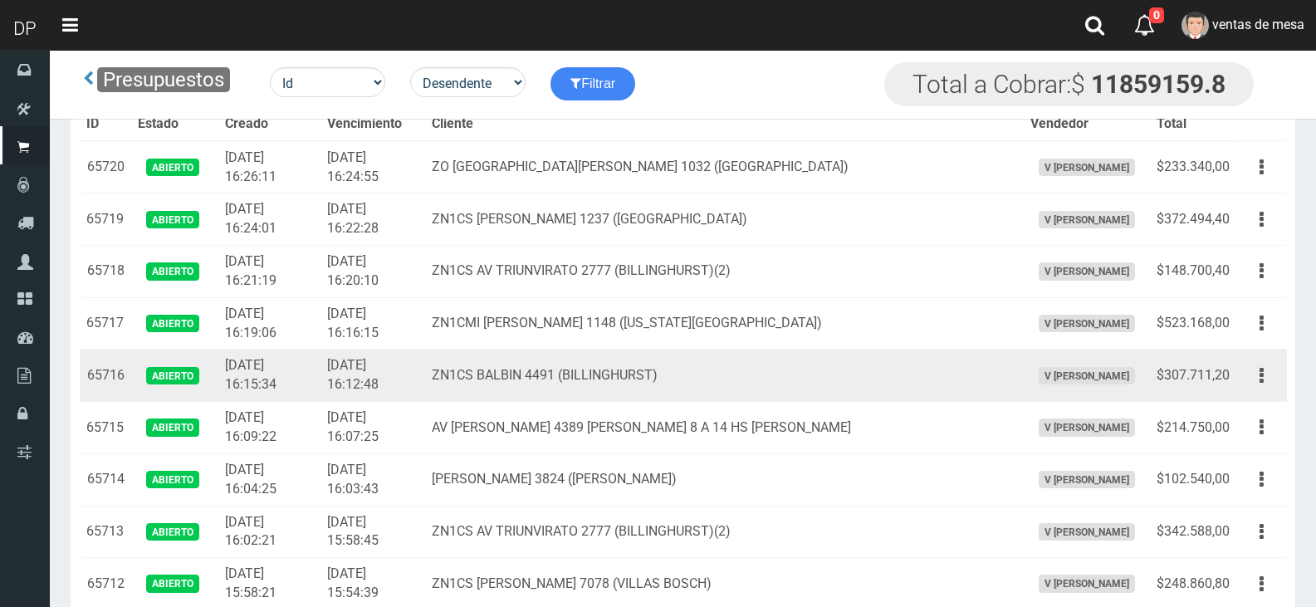
scroll to position [2656, 0]
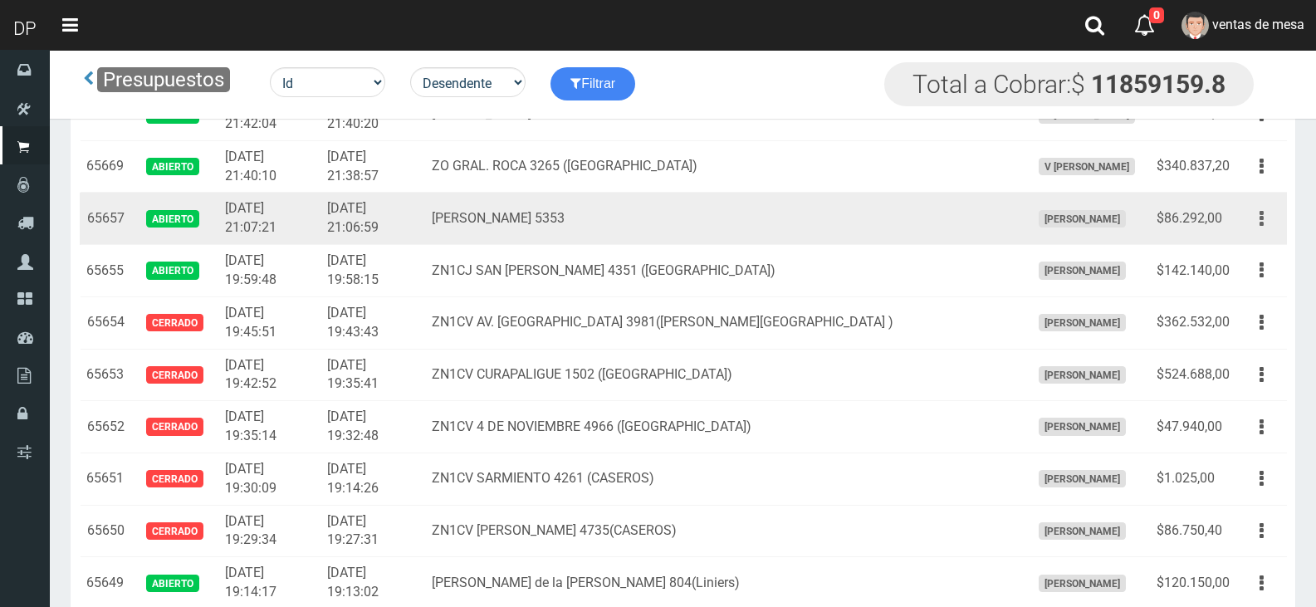
click at [1259, 232] on button "button" at bounding box center [1261, 218] width 37 height 29
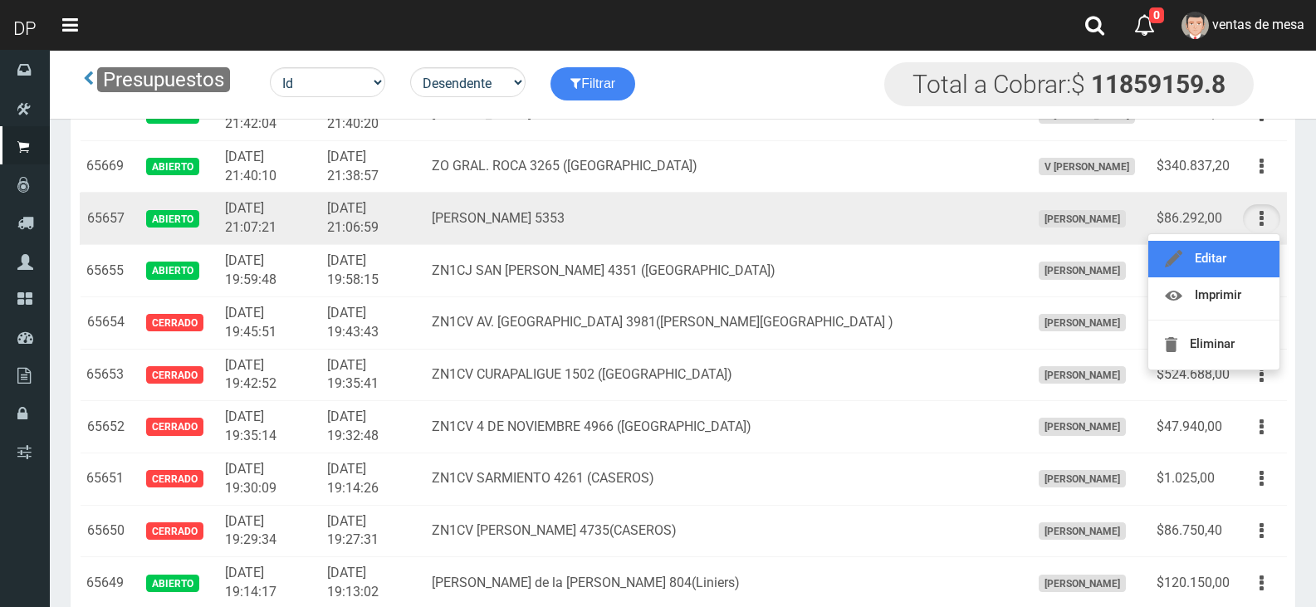
click at [1252, 262] on link "Editar" at bounding box center [1214, 259] width 131 height 37
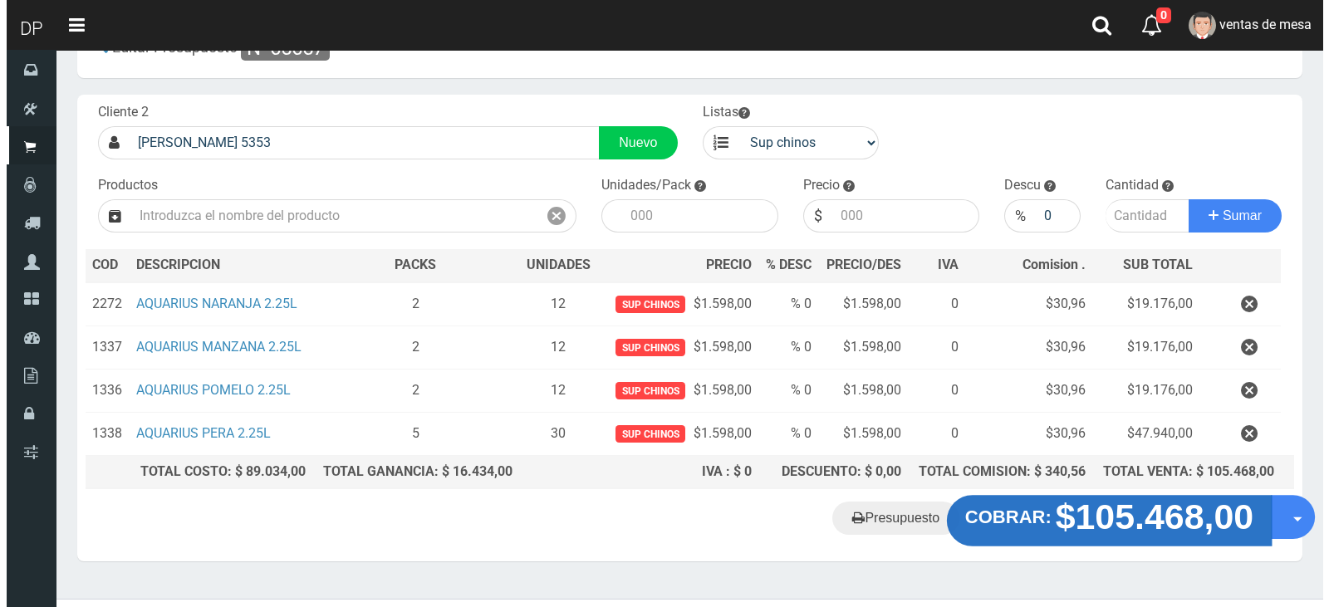
scroll to position [86, 0]
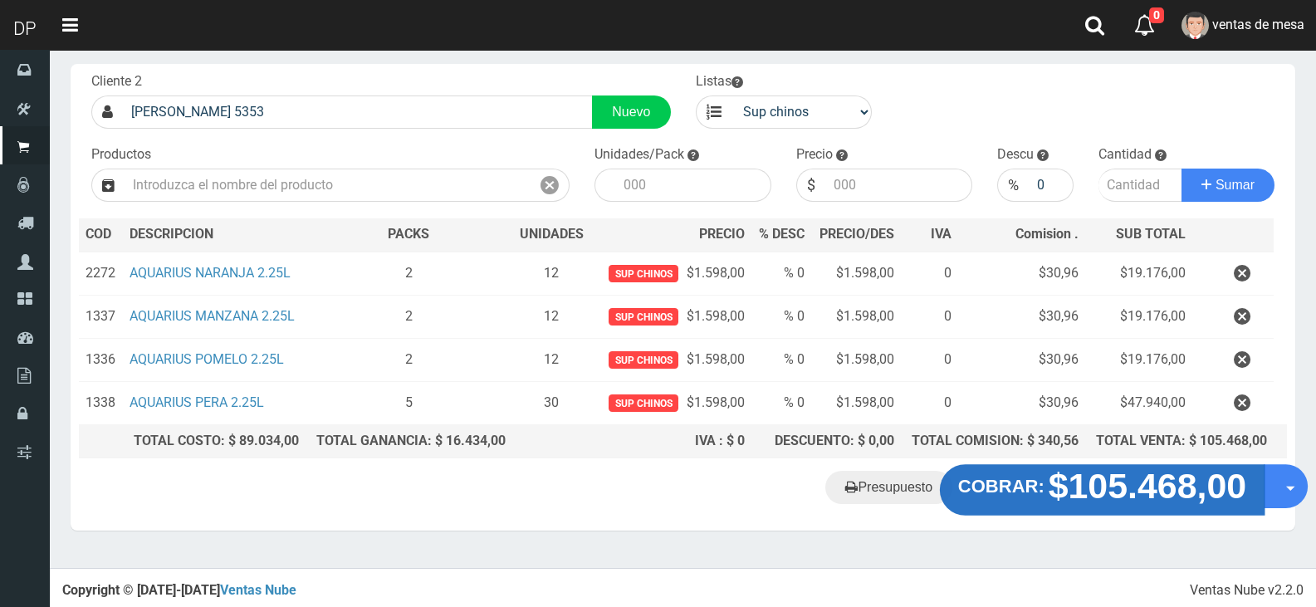
click at [1051, 495] on strong "$105.468,00" at bounding box center [1148, 486] width 199 height 39
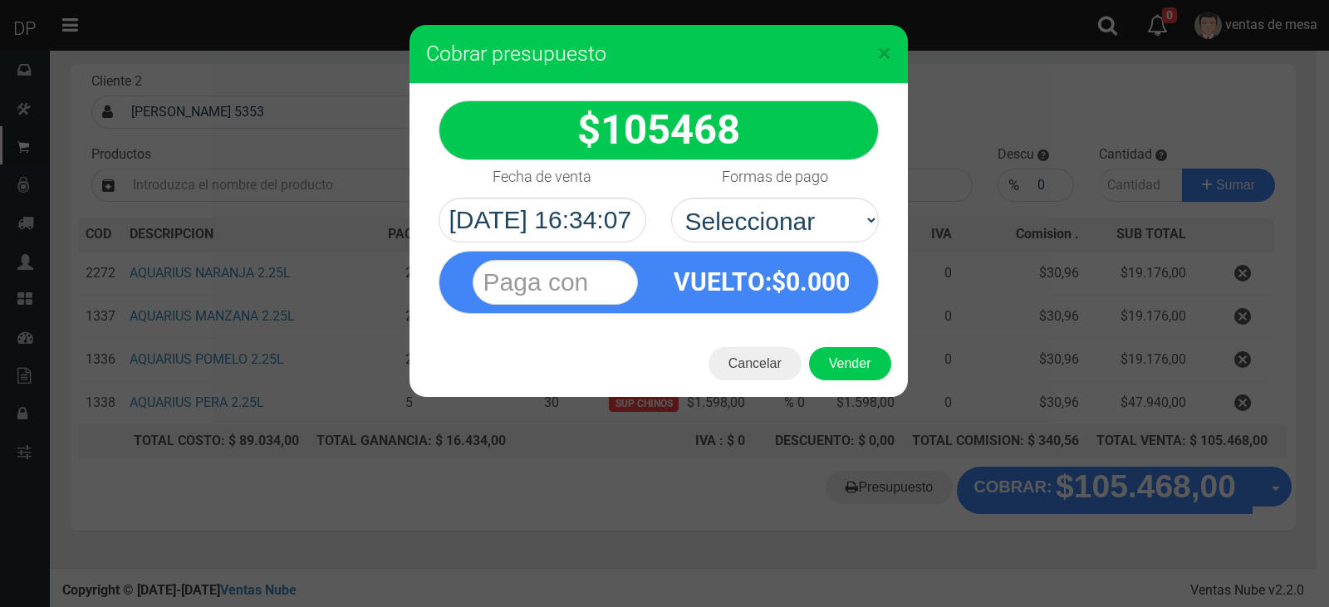
click at [774, 243] on div "VUELTO :$ 0.000" at bounding box center [658, 278] width 465 height 71
drag, startPoint x: 784, startPoint y: 221, endPoint x: 785, endPoint y: 241, distance: 20.0
click at [785, 223] on select "Seleccionar Efectivo Tarjeta de Crédito Depósito Débito" at bounding box center [775, 220] width 208 height 45
select select "Efectivo"
click at [671, 198] on select "Seleccionar Efectivo Tarjeta de Crédito Depósito Débito" at bounding box center [775, 220] width 208 height 45
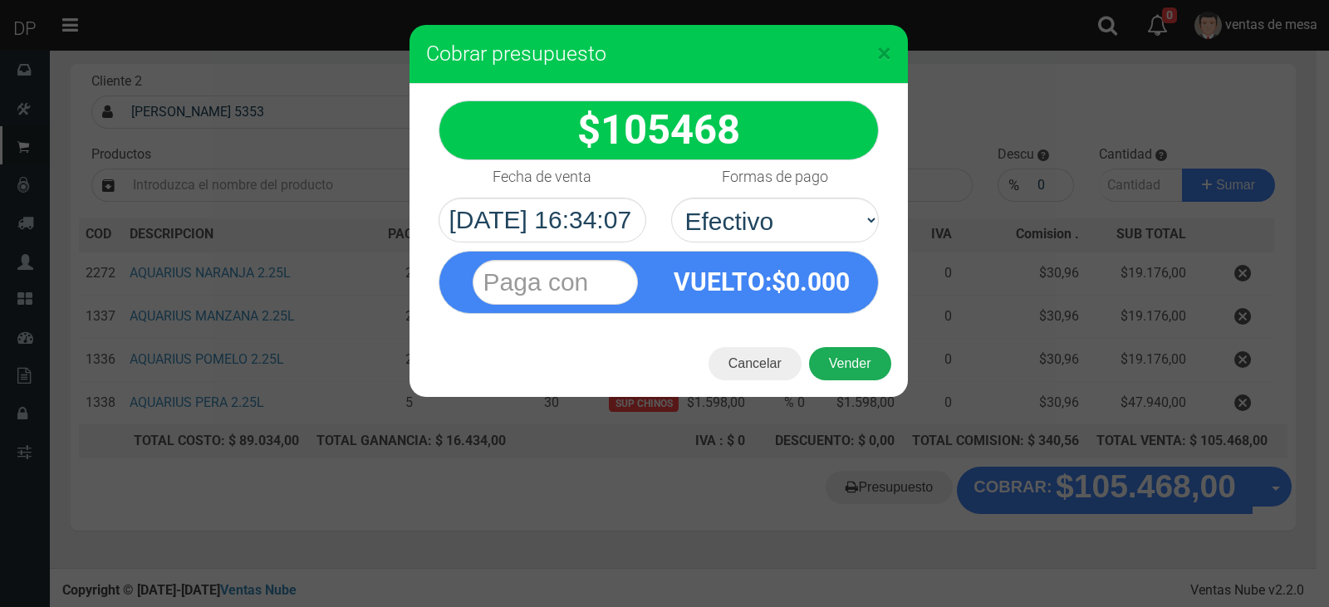
click at [836, 355] on button "Vender" at bounding box center [850, 363] width 82 height 33
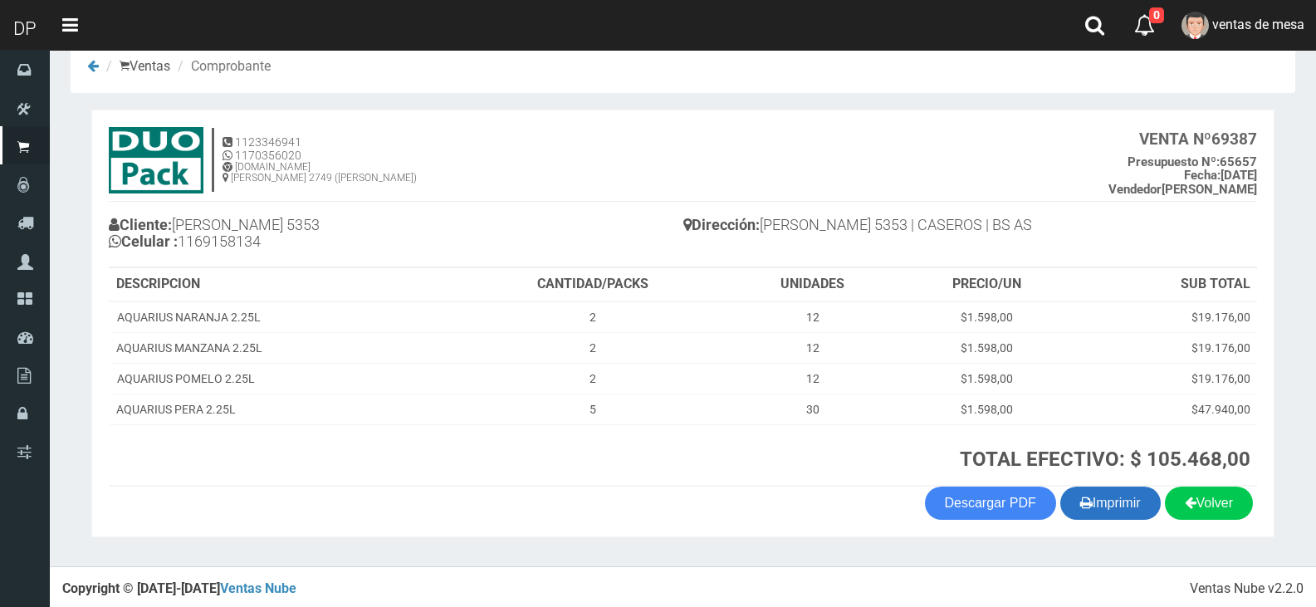
scroll to position [34, 0]
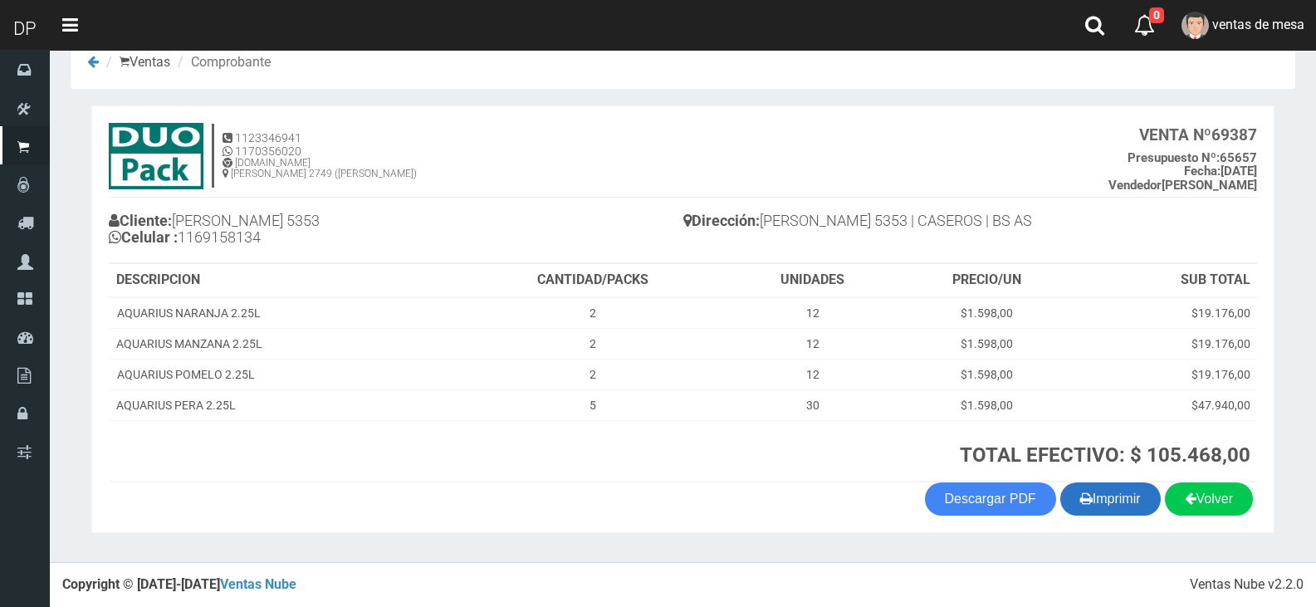
click at [1108, 503] on button "Imprimir" at bounding box center [1111, 499] width 100 height 33
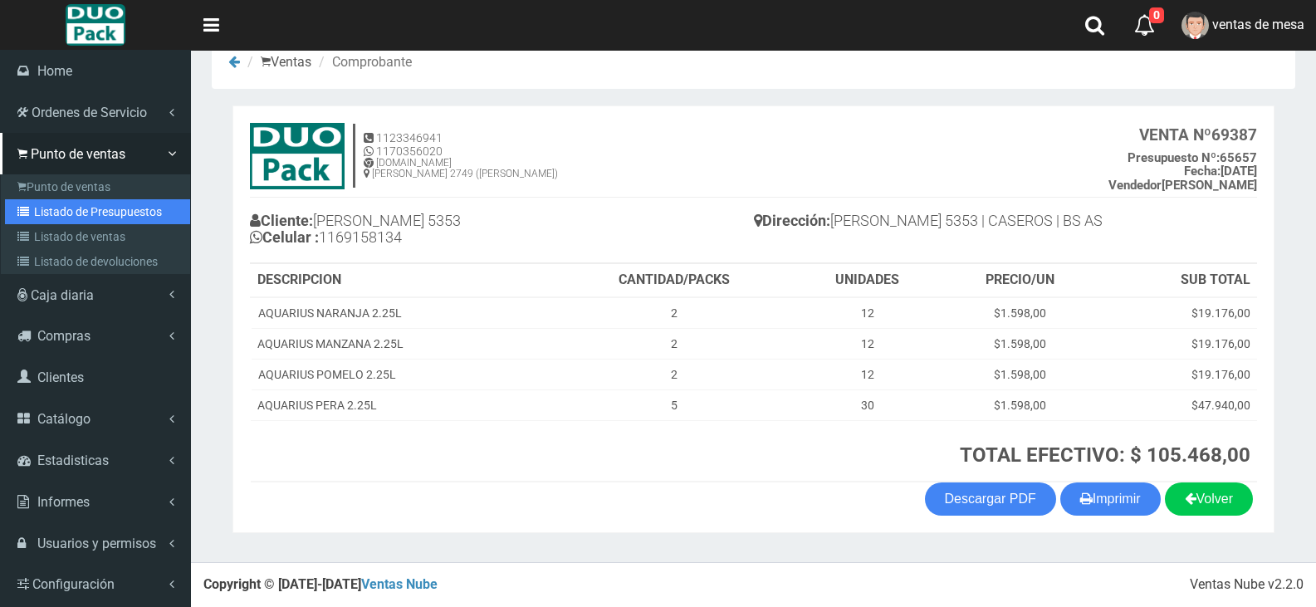
click at [56, 218] on link "Listado de Presupuestos" at bounding box center [97, 211] width 185 height 25
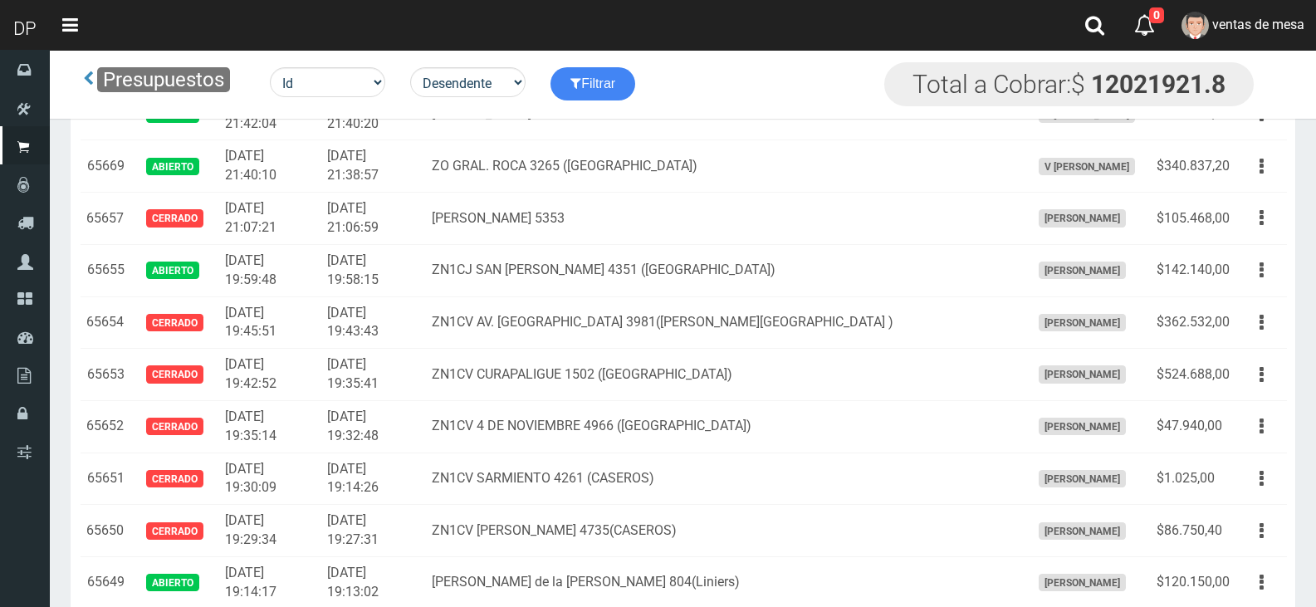
scroll to position [3040, 0]
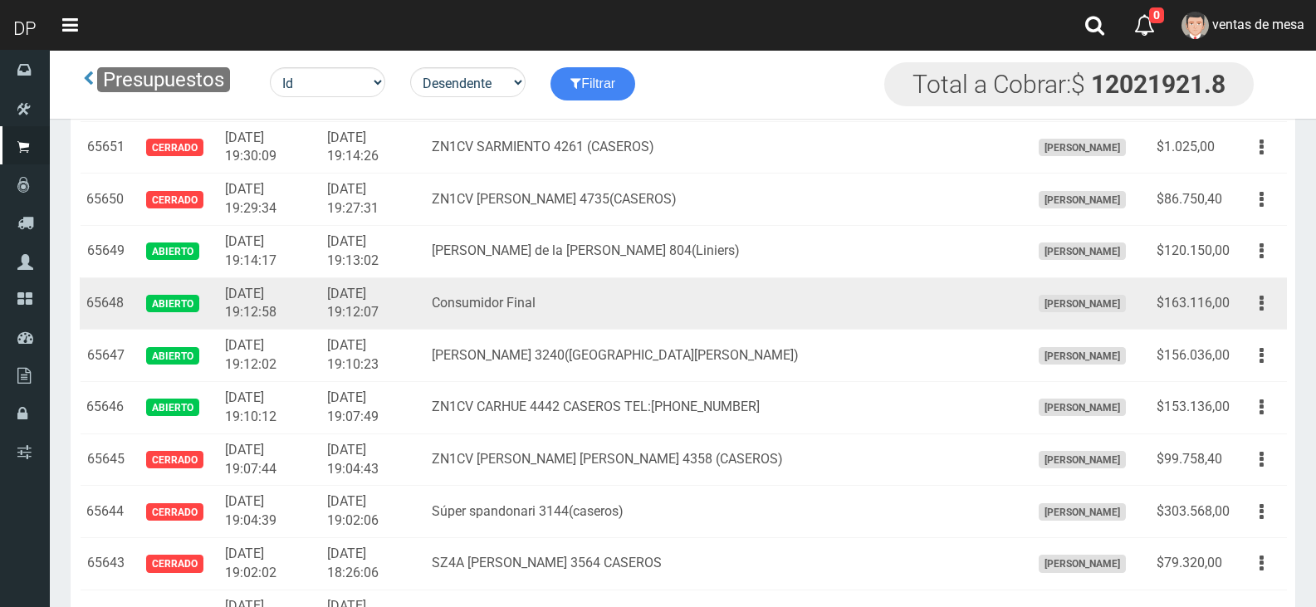
click at [1255, 306] on button "button" at bounding box center [1261, 303] width 37 height 29
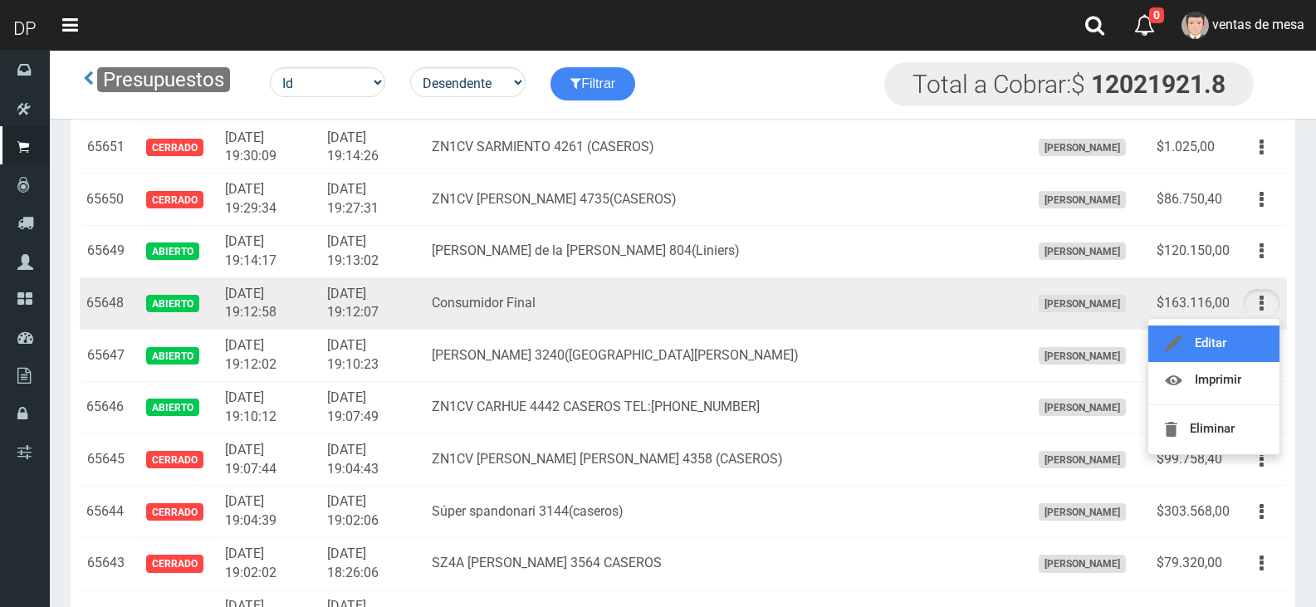
click at [1245, 341] on link "Editar" at bounding box center [1214, 344] width 131 height 37
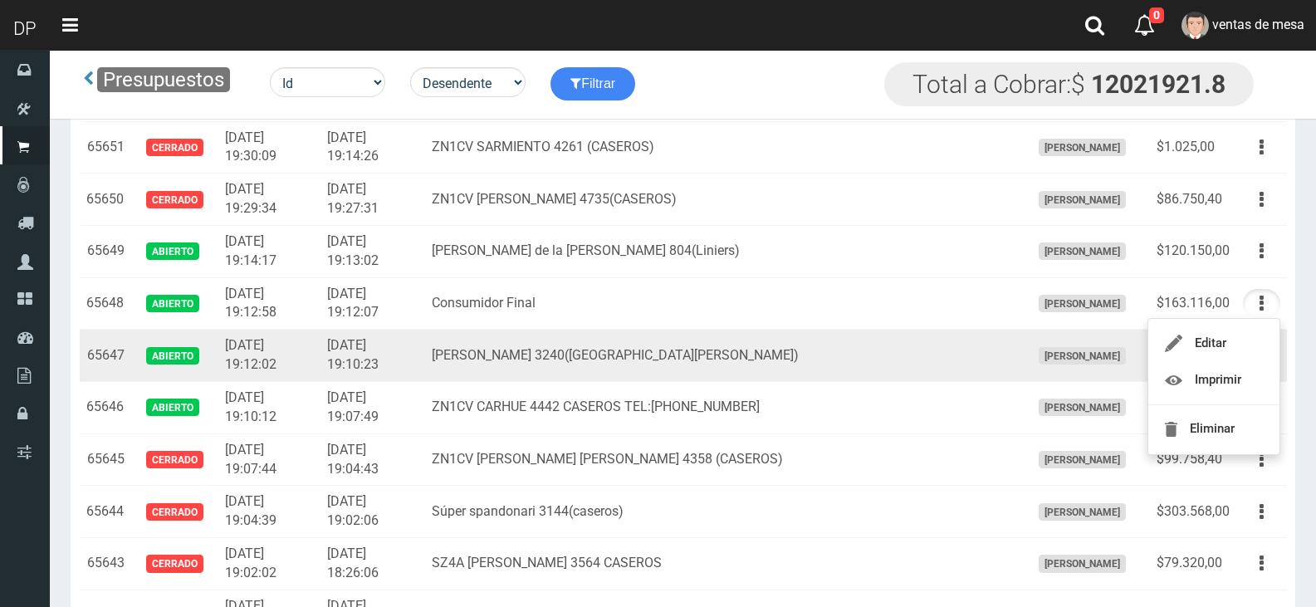
click at [1245, 341] on div "Editar Imprimir Eliminar" at bounding box center [1261, 355] width 37 height 29
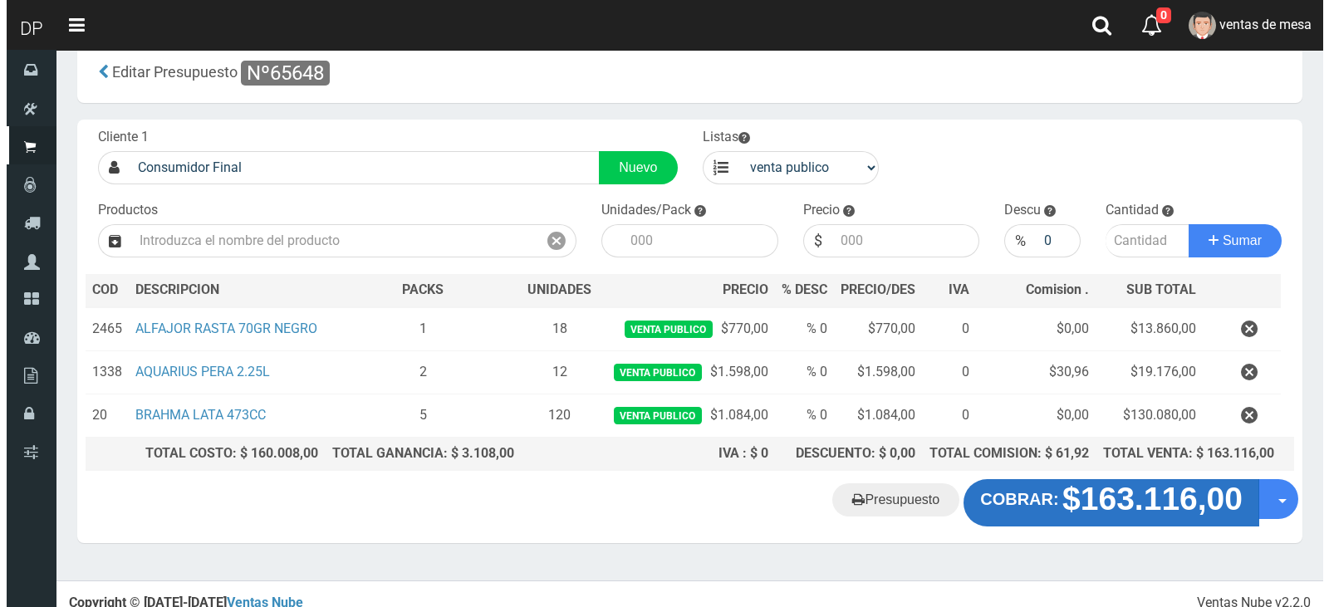
scroll to position [42, 0]
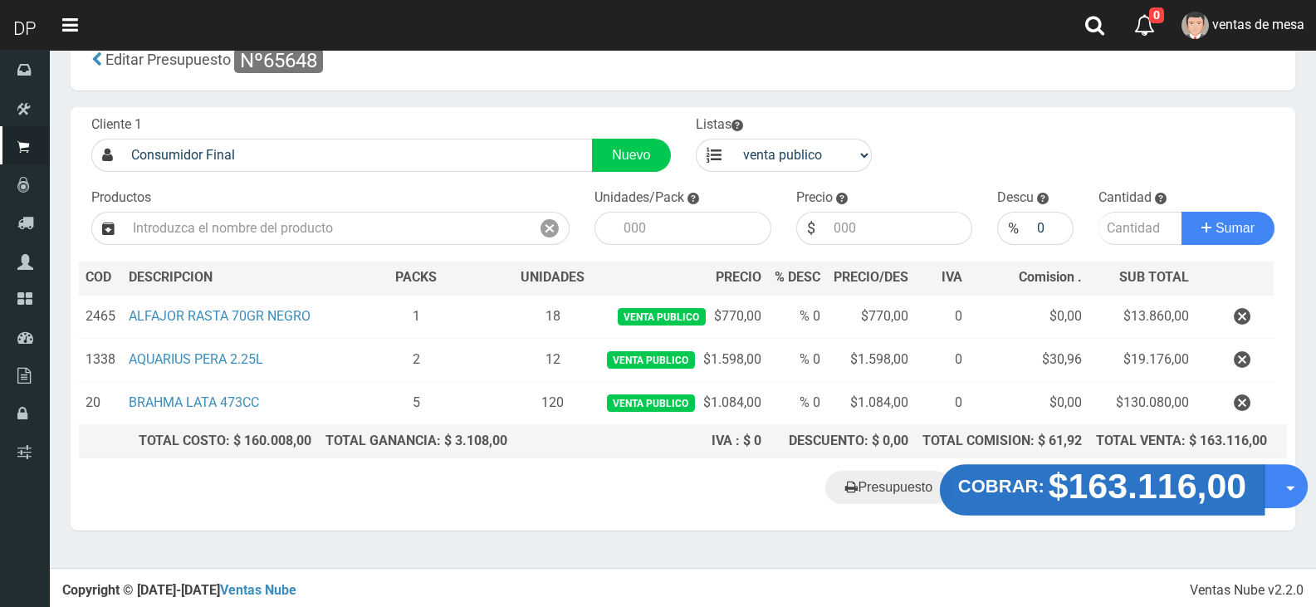
click at [1153, 481] on strong "$163.116,00" at bounding box center [1148, 486] width 199 height 39
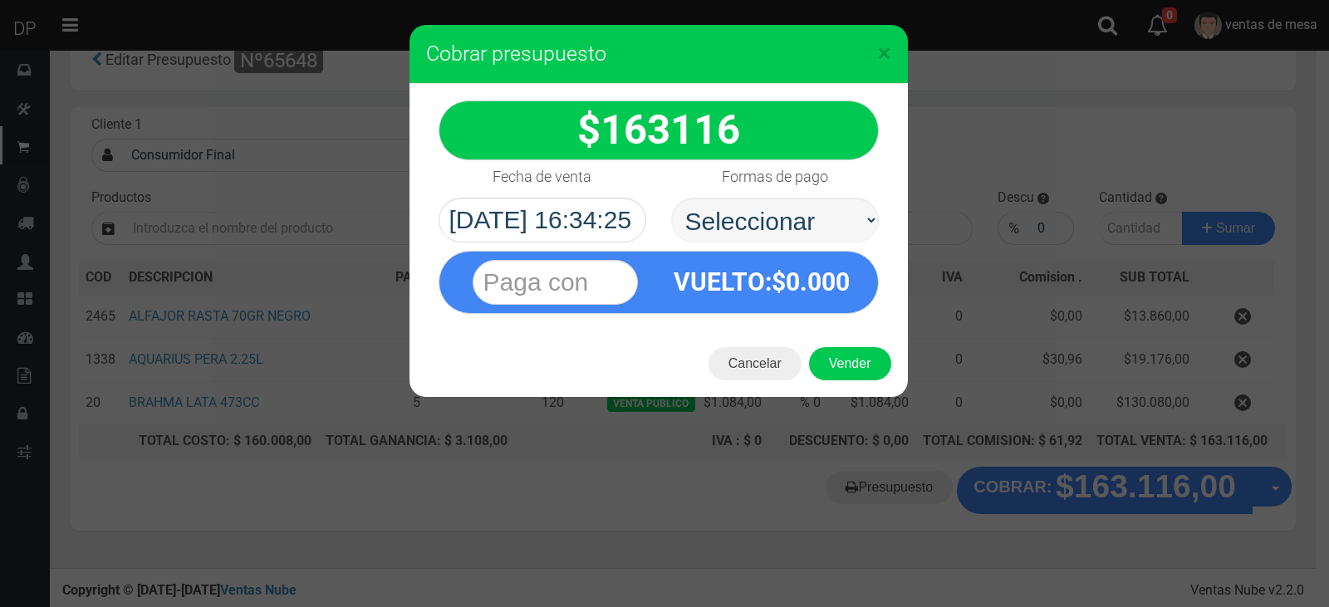
select select "Efectivo"
click at [671, 198] on select "Seleccionar Efectivo Tarjeta de Crédito Depósito Débito" at bounding box center [775, 220] width 208 height 45
drag, startPoint x: 841, startPoint y: 365, endPoint x: 850, endPoint y: 363, distance: 9.3
click at [847, 365] on button "Vender" at bounding box center [850, 363] width 82 height 33
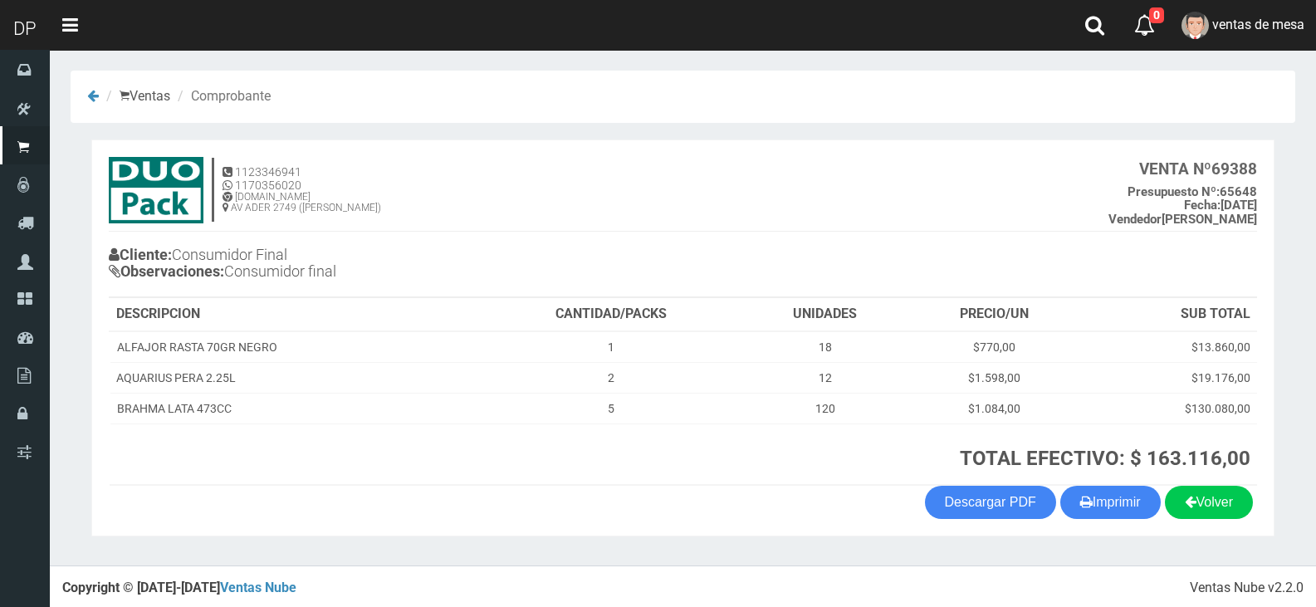
scroll to position [3, 0]
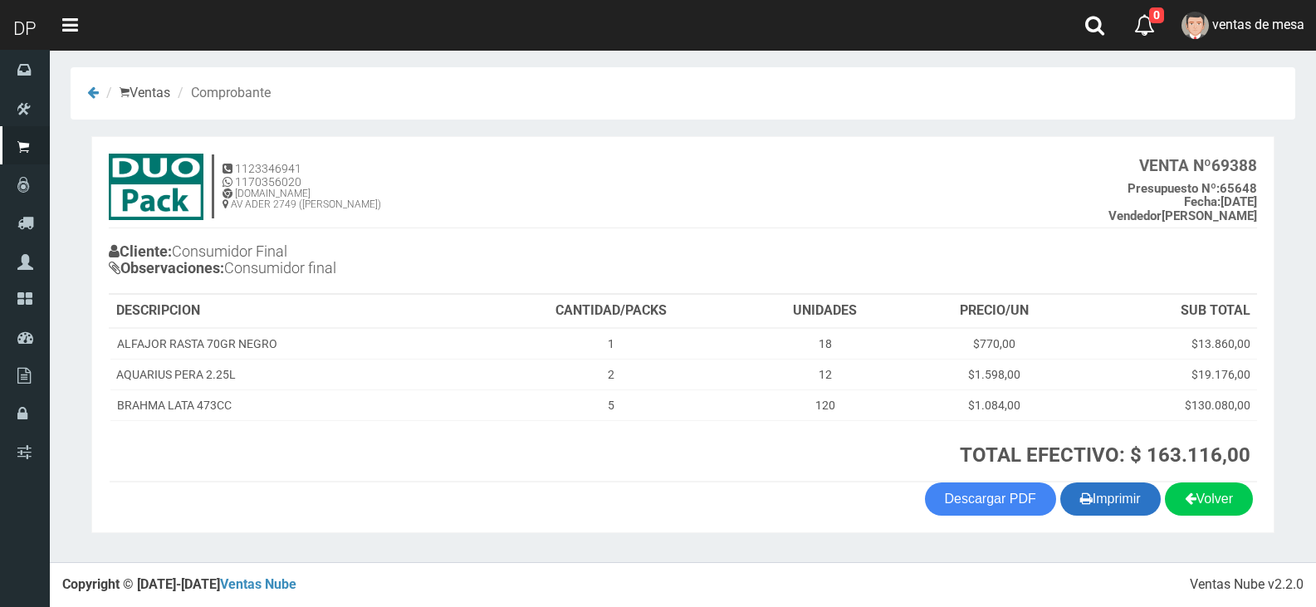
click at [1101, 517] on section "1123346941 1170356020 [DOMAIN_NAME] AV ADER 2749 ([PERSON_NAME]) VENTA Nº 69388…" at bounding box center [683, 334] width 1184 height 397
click at [1102, 510] on button "Imprimir" at bounding box center [1111, 499] width 100 height 33
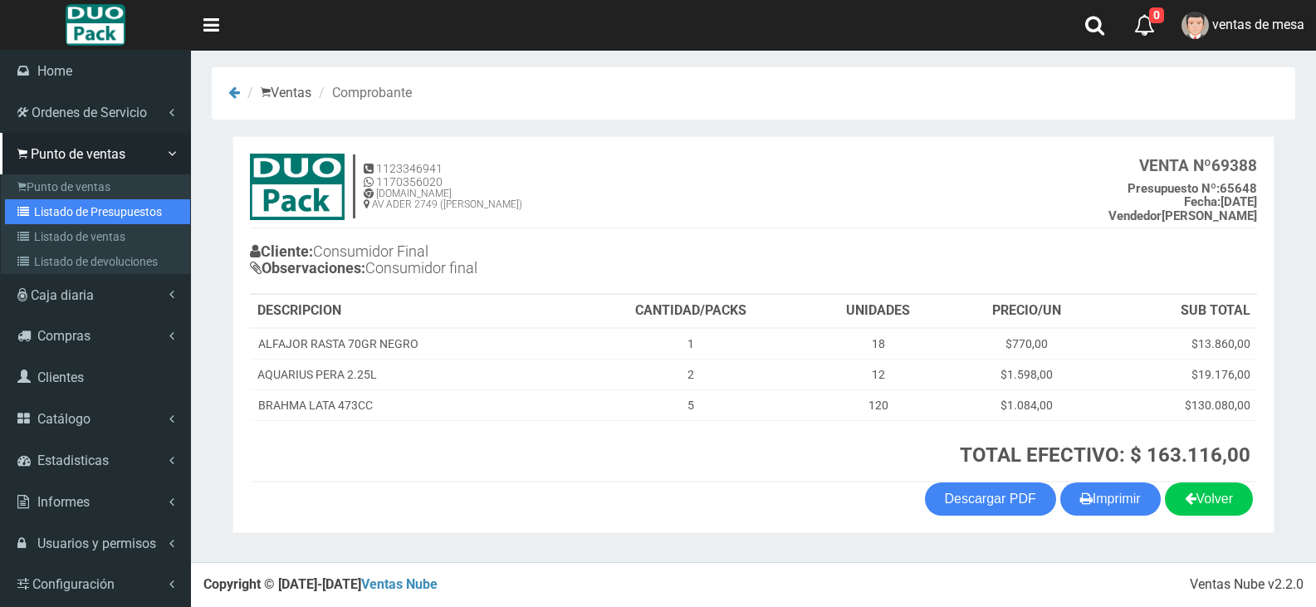
click at [40, 209] on link "Listado de Presupuestos" at bounding box center [97, 211] width 185 height 25
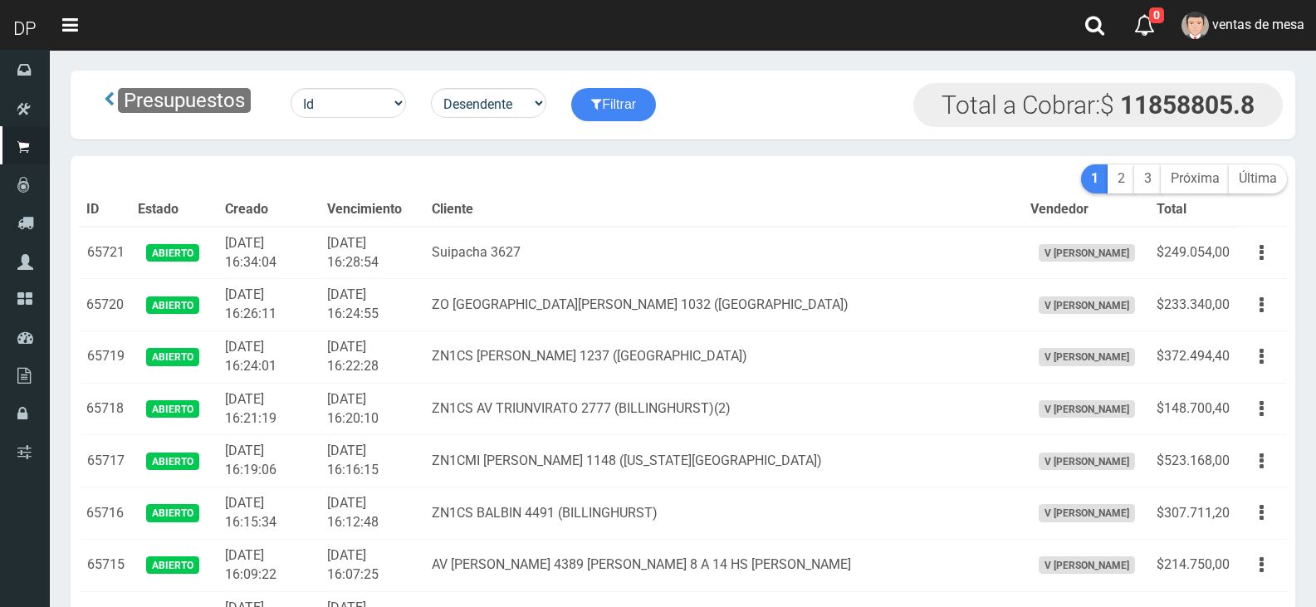
click at [743, 213] on th "Cliente" at bounding box center [724, 210] width 598 height 33
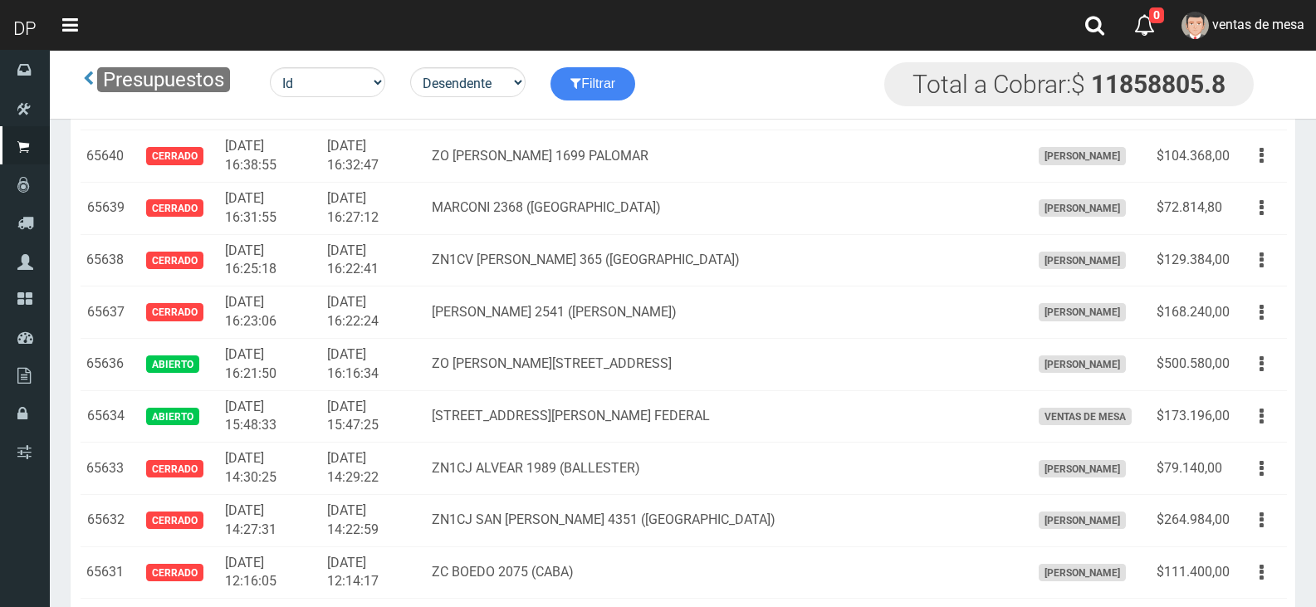
scroll to position [3091, 0]
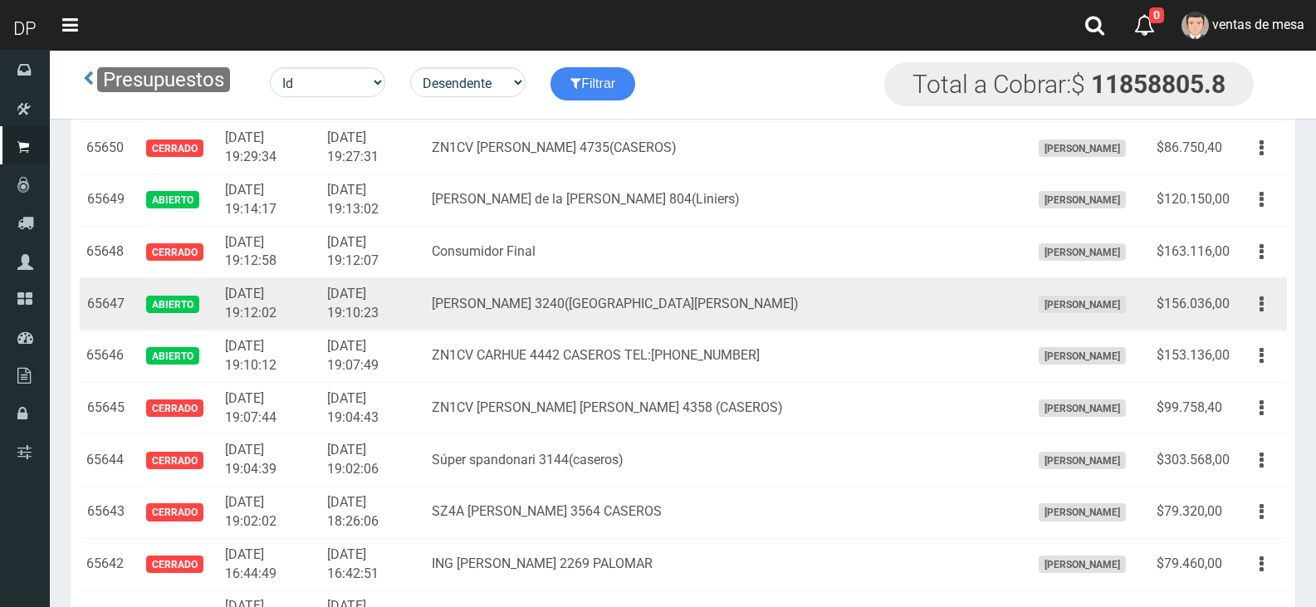
click at [1238, 312] on td "Editar Imprimir Eliminar" at bounding box center [1262, 304] width 51 height 52
click at [1257, 312] on button "button" at bounding box center [1261, 304] width 37 height 29
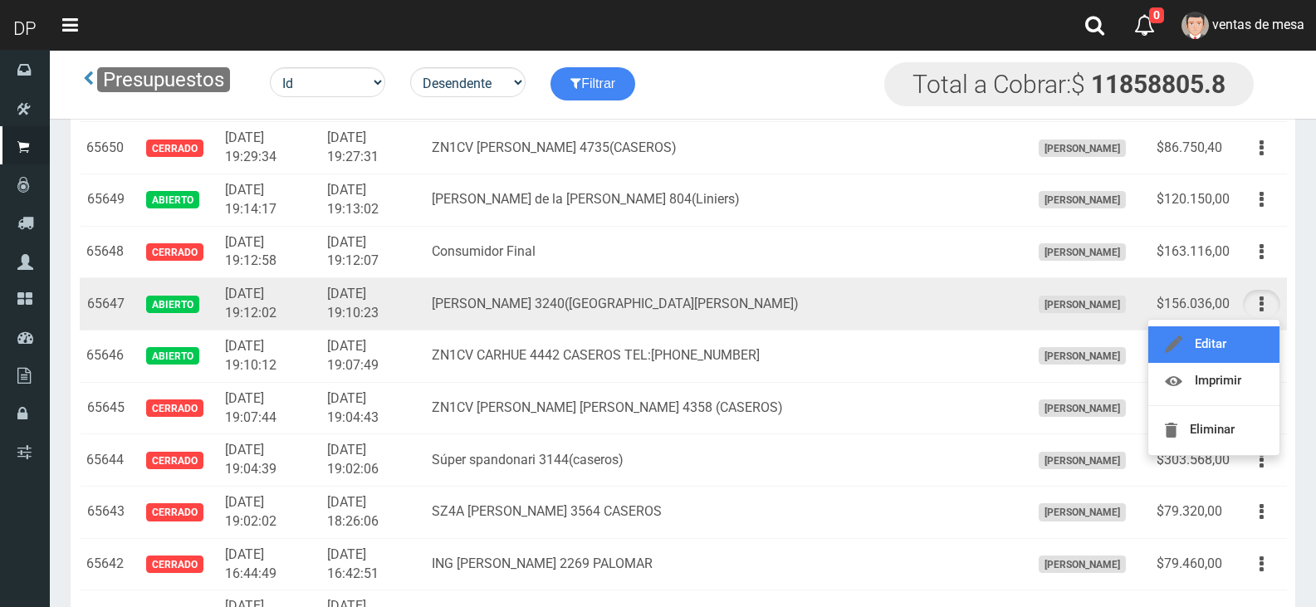
click at [1235, 353] on link "Editar" at bounding box center [1214, 344] width 131 height 37
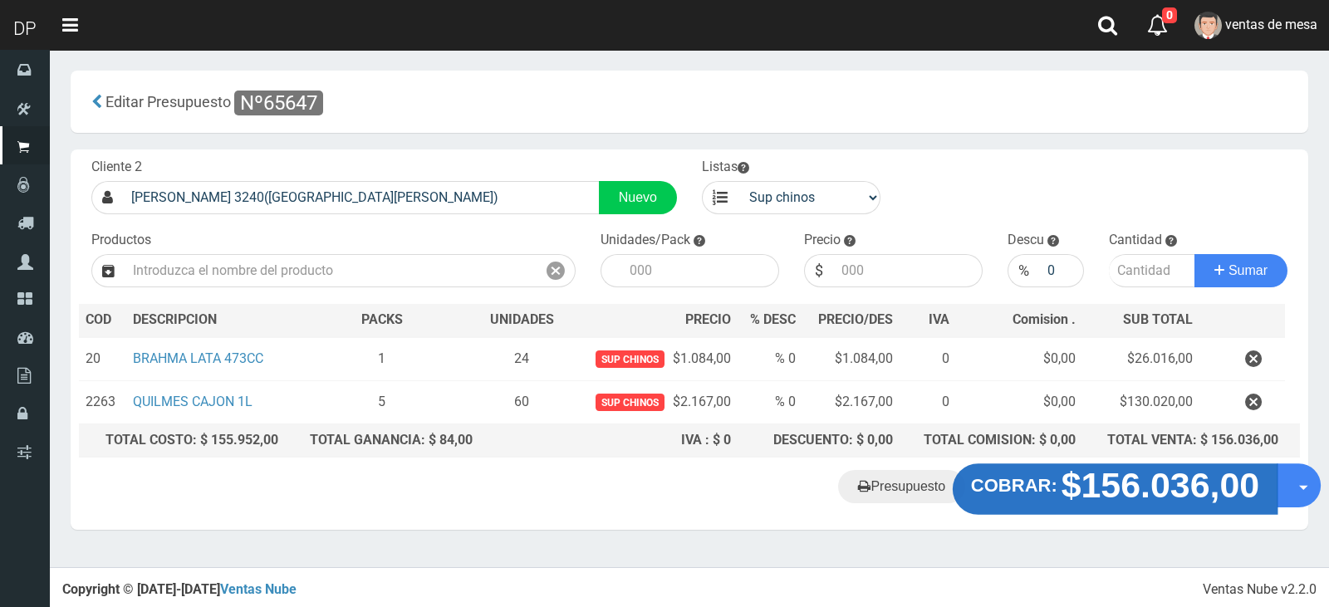
click at [1125, 505] on button "COBRAR: $156.036,00" at bounding box center [1115, 489] width 325 height 51
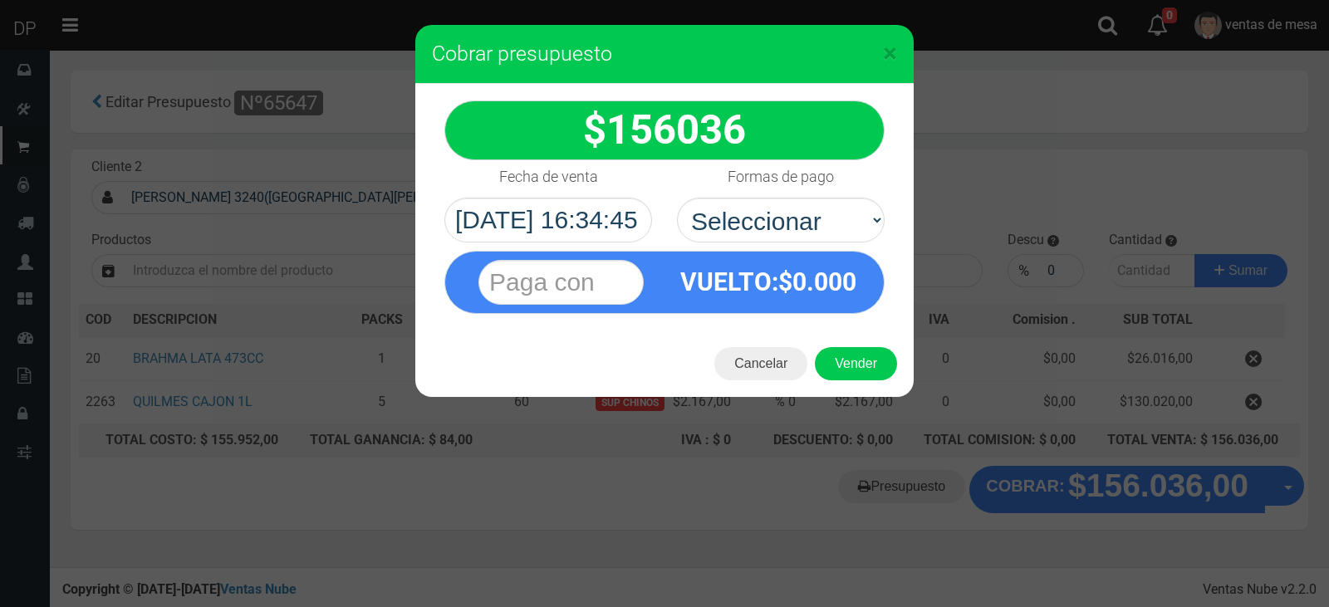
click at [781, 245] on div "VUELTO :$ 0.000" at bounding box center [664, 278] width 465 height 71
click at [782, 246] on div "VUELTO :$ 0.000" at bounding box center [664, 278] width 465 height 71
click at [792, 240] on select "Seleccionar Efectivo Tarjeta de Crédito Depósito Débito" at bounding box center [781, 220] width 208 height 45
select select "Efectivo"
click at [677, 198] on select "Seleccionar Efectivo Tarjeta de Crédito Depósito Débito" at bounding box center [781, 220] width 208 height 45
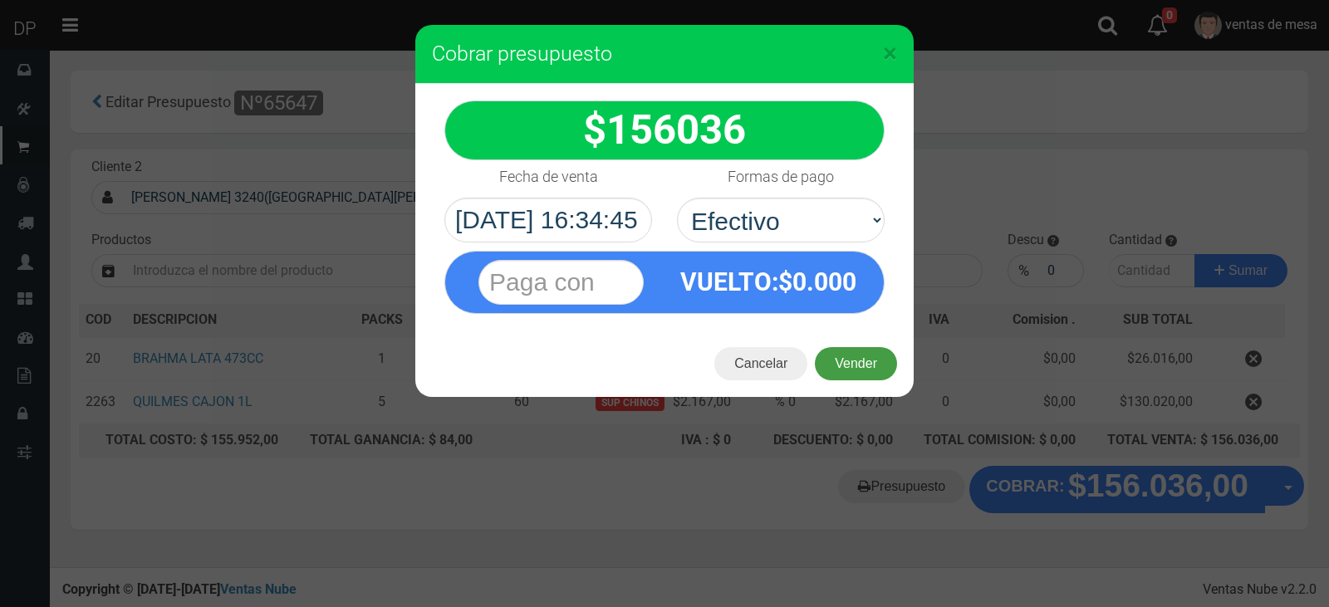
click at [838, 358] on button "Vender" at bounding box center [856, 363] width 82 height 33
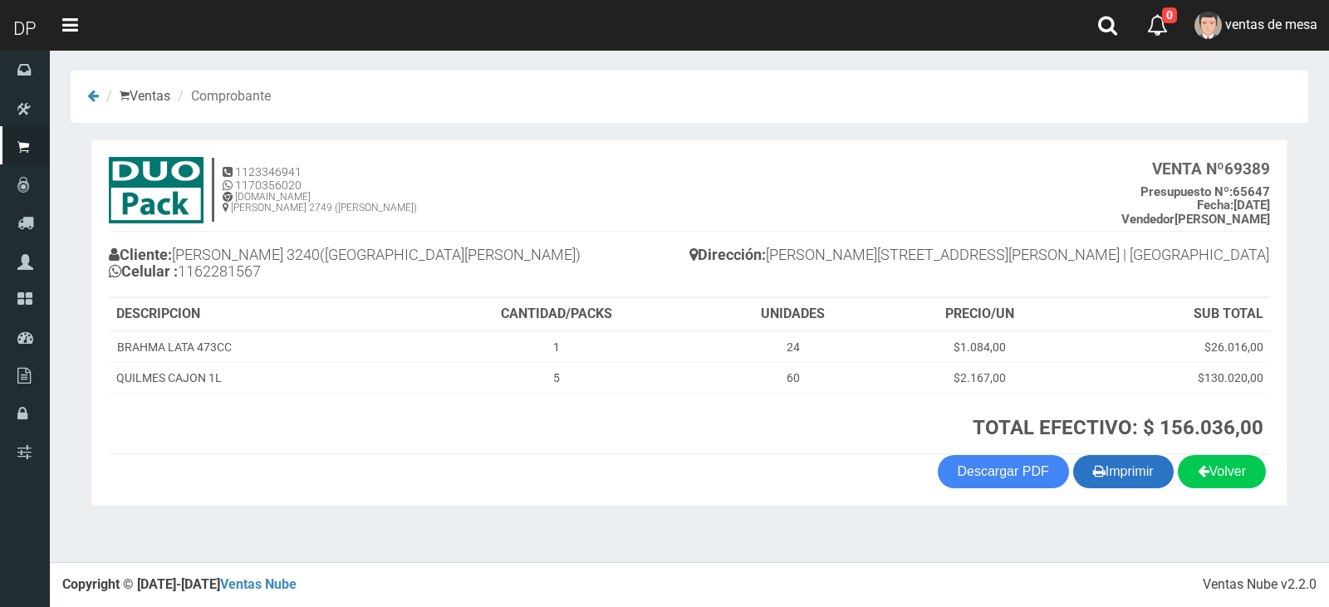
click at [1130, 483] on button "Imprimir" at bounding box center [1123, 471] width 100 height 33
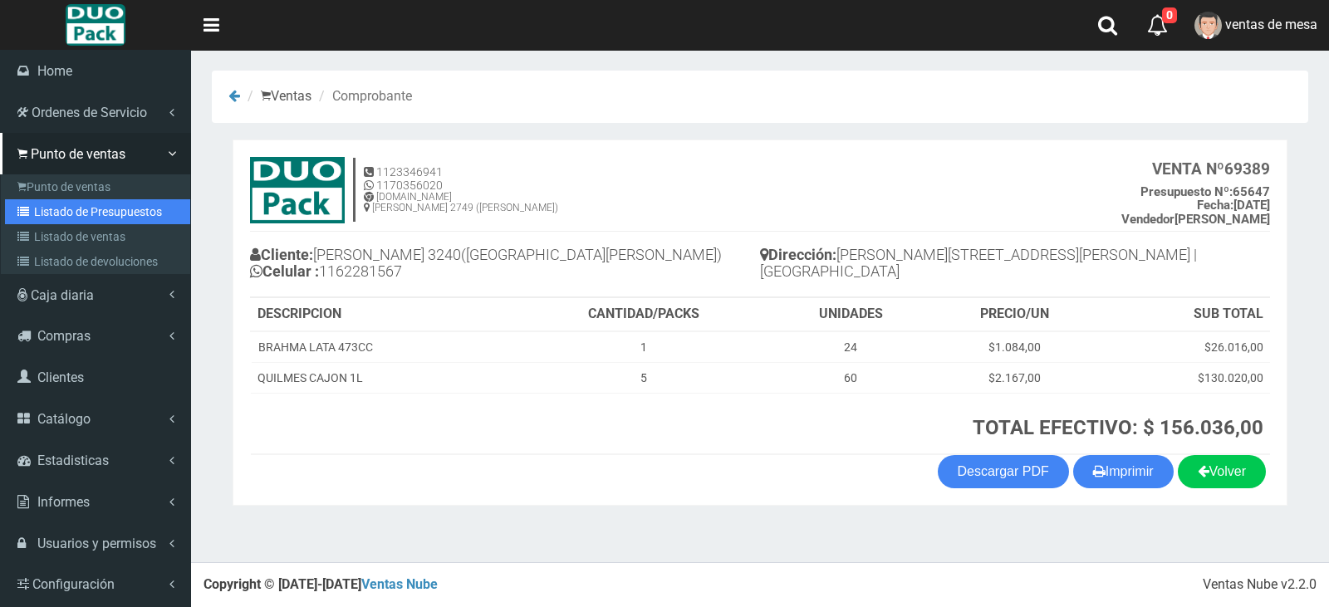
click at [26, 213] on icon at bounding box center [25, 212] width 17 height 12
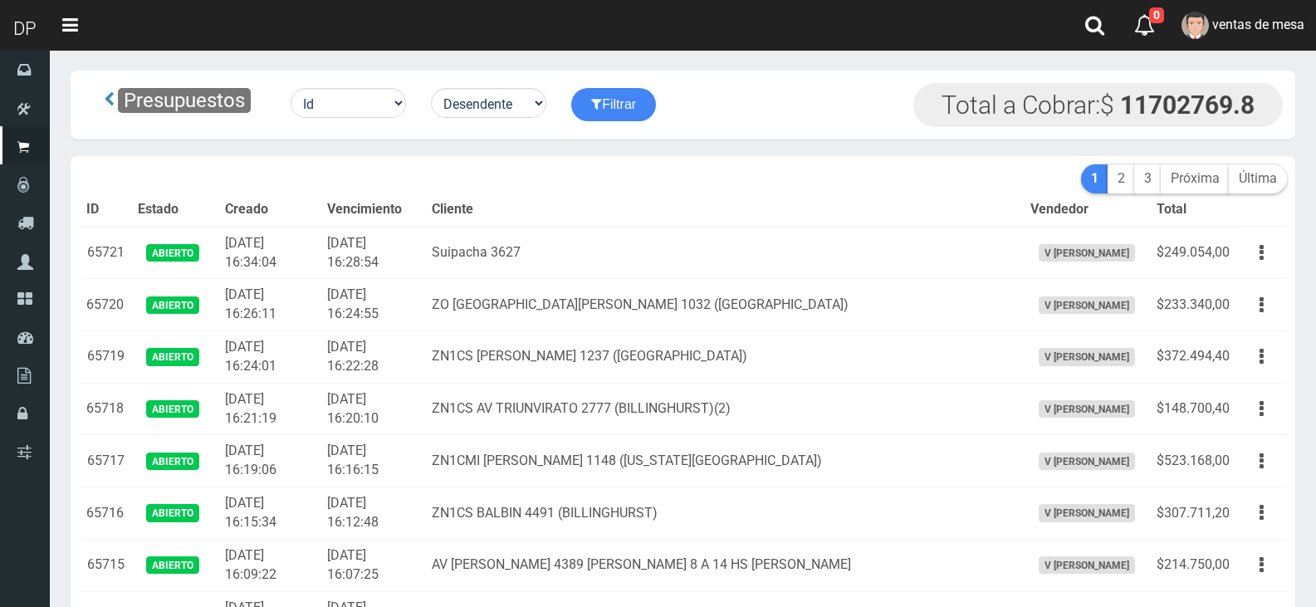
click at [533, 287] on td "ZO SAN RAMON 1032 (VILLA BOSCH)" at bounding box center [724, 305] width 598 height 52
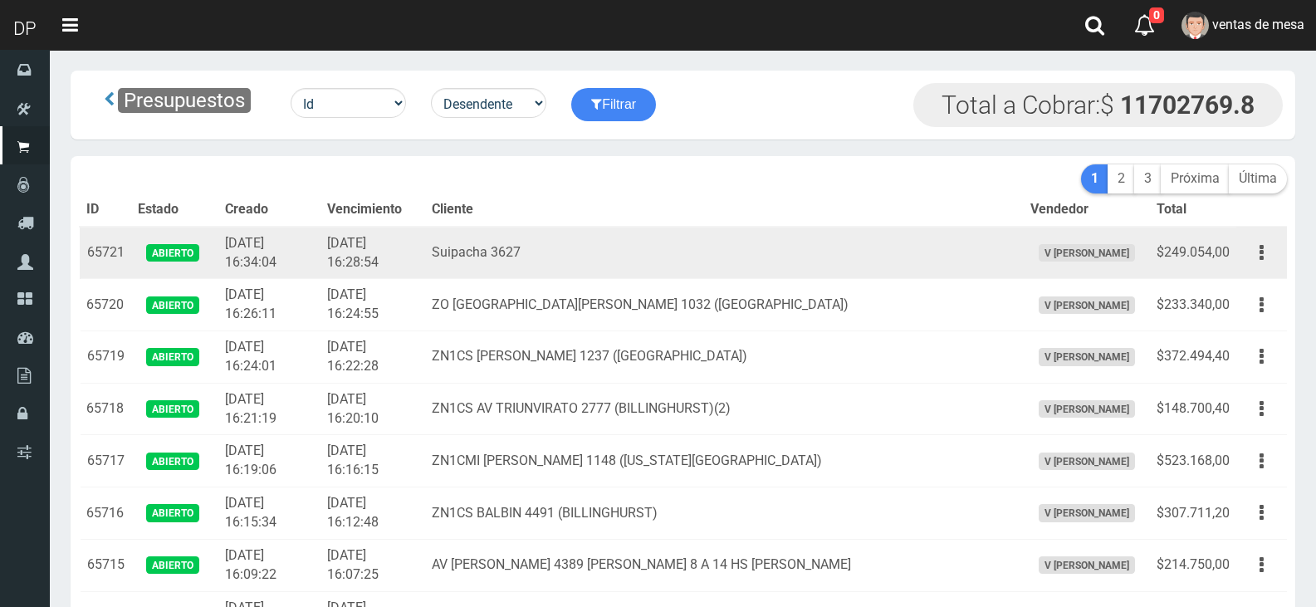
click at [576, 243] on td "Suipacha 3627" at bounding box center [724, 253] width 598 height 52
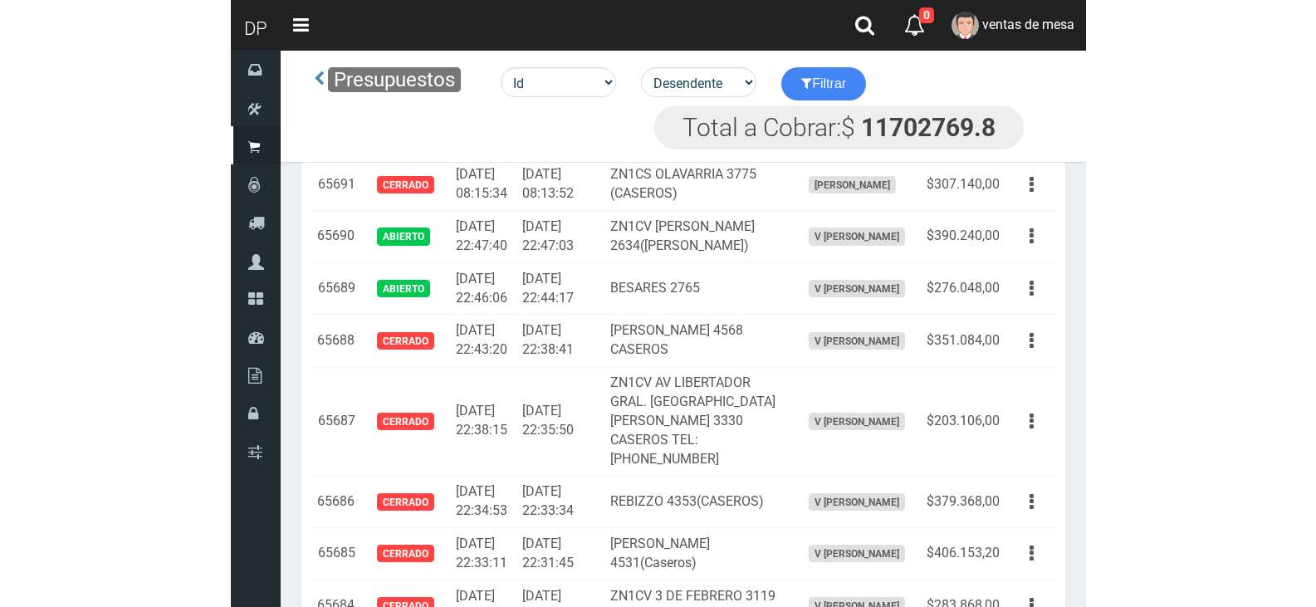
scroll to position [1165, 0]
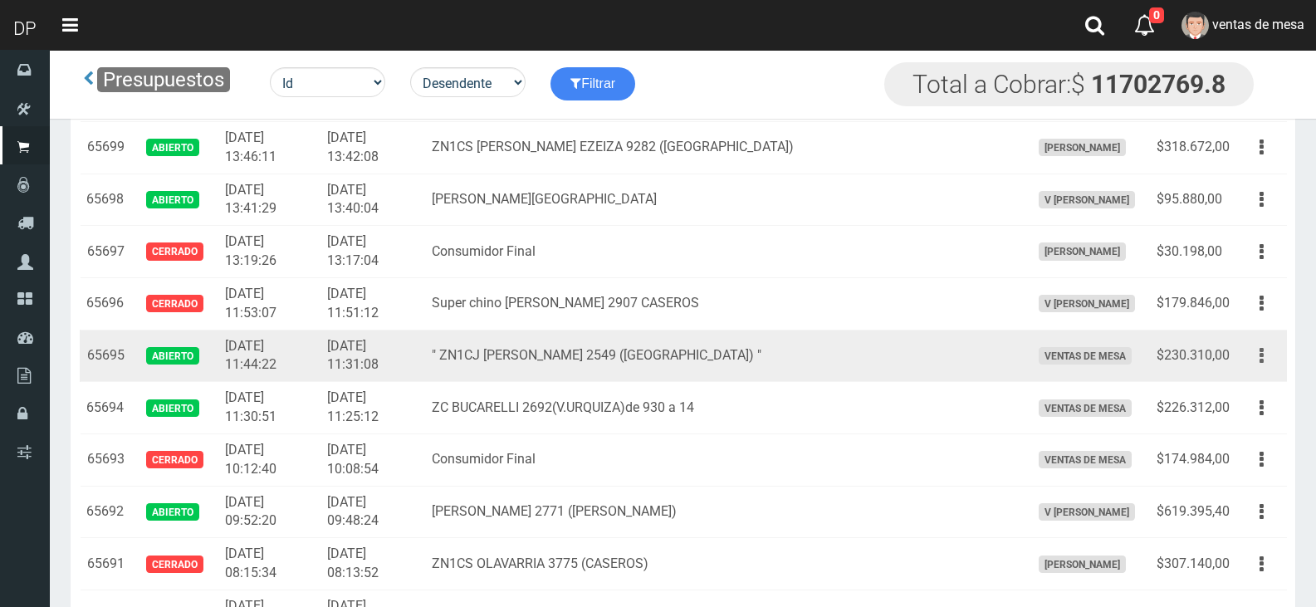
drag, startPoint x: 1279, startPoint y: 365, endPoint x: 1268, endPoint y: 365, distance: 10.8
click at [1277, 365] on div "Editar Imprimir Eliminar" at bounding box center [1261, 355] width 37 height 29
click at [1261, 366] on icon "button" at bounding box center [1262, 355] width 4 height 29
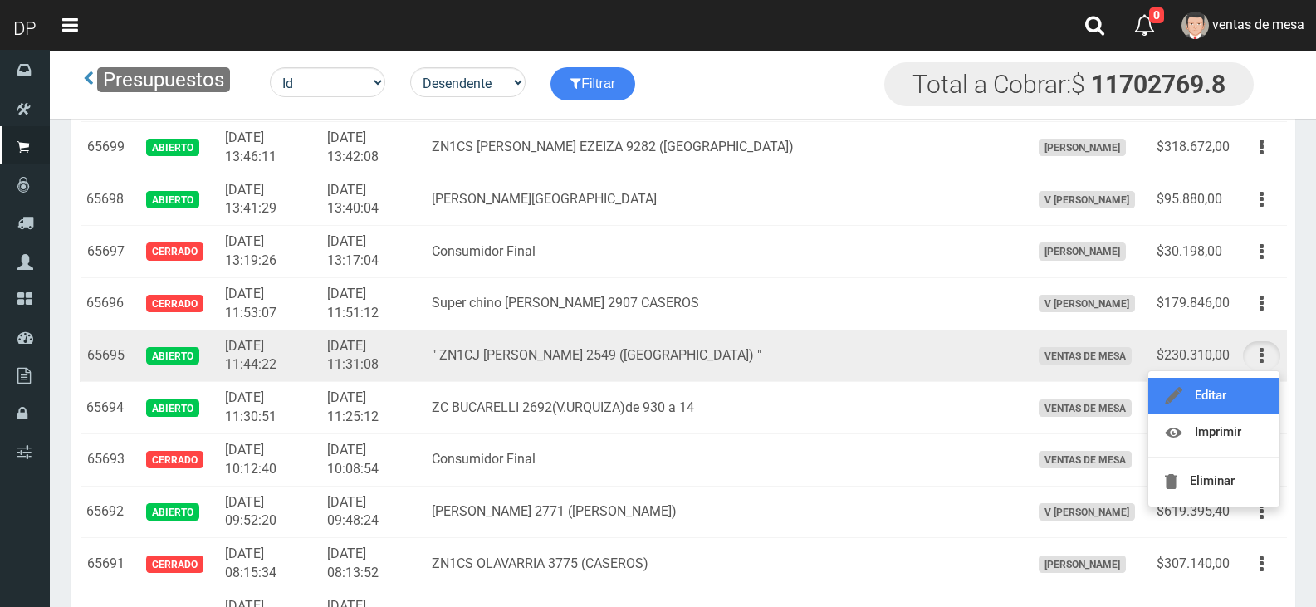
click at [1255, 386] on link "Editar" at bounding box center [1214, 396] width 131 height 37
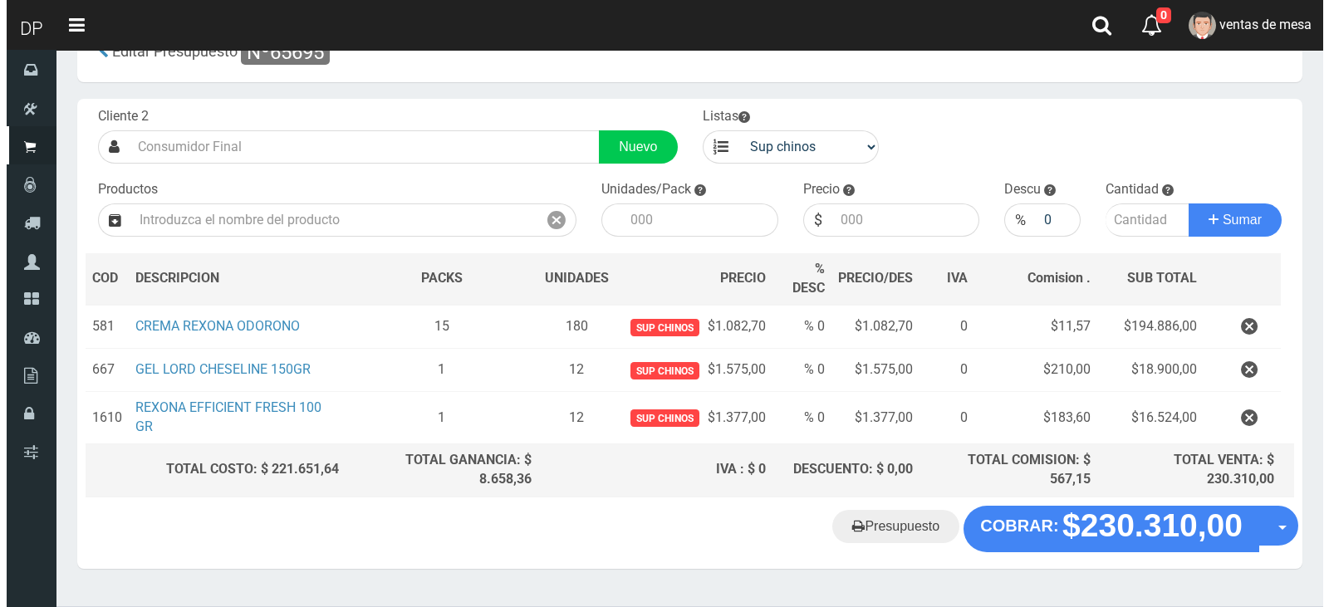
scroll to position [90, 0]
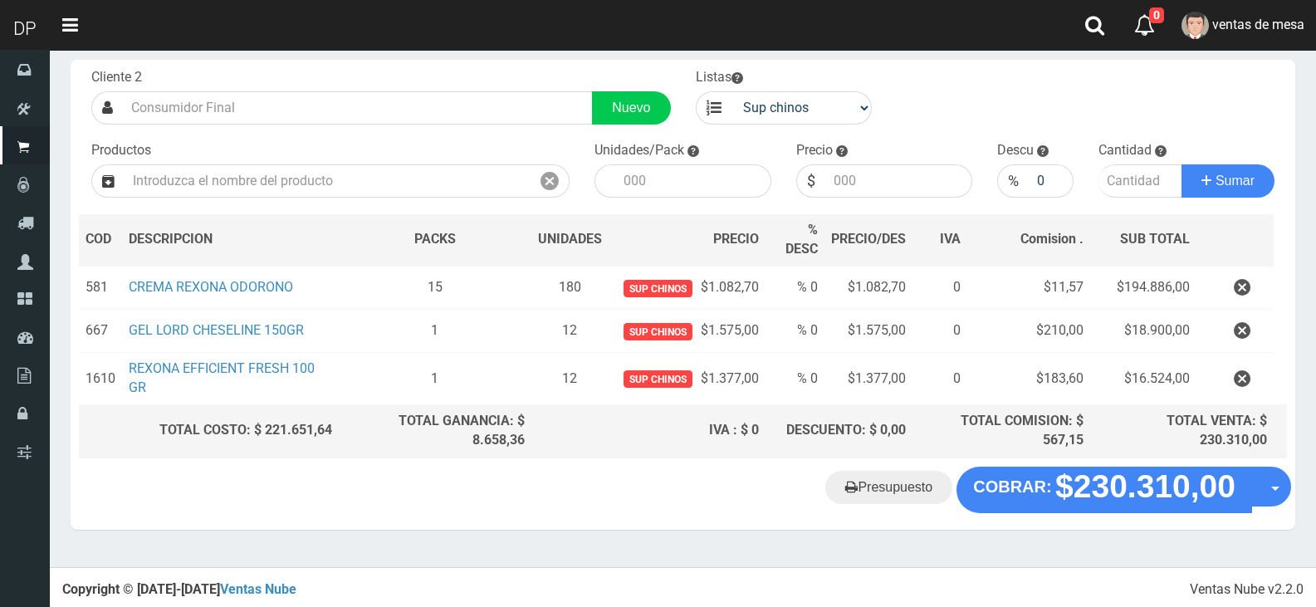
click at [1065, 518] on div "Presupuesto COBRAR: $230.310,00 Opciones" at bounding box center [683, 498] width 1225 height 63
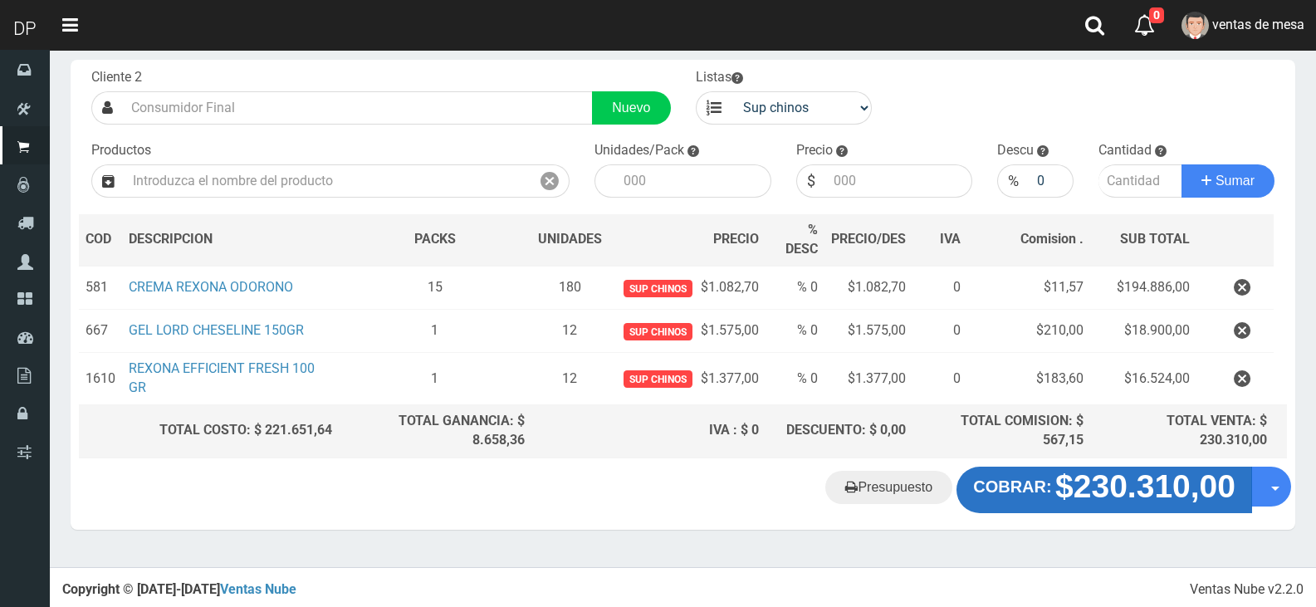
click at [1040, 493] on strong "COBRAR:" at bounding box center [1012, 487] width 78 height 18
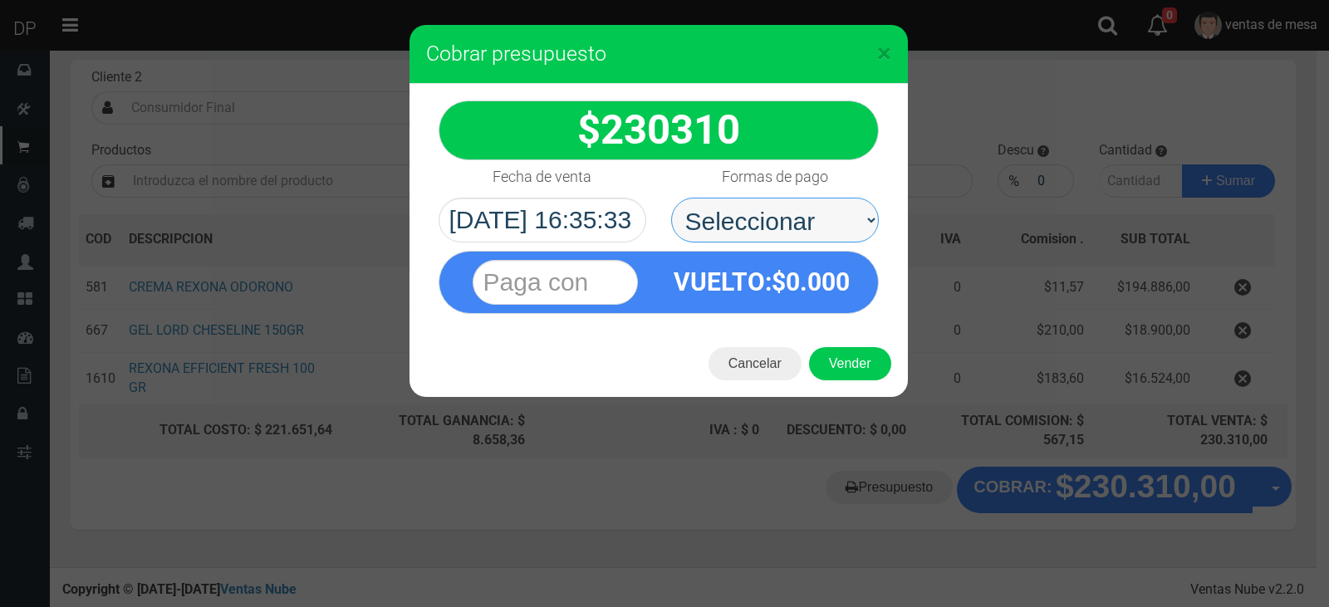
click at [745, 236] on select "Seleccionar Efectivo Tarjeta de Crédito Depósito Débito" at bounding box center [775, 220] width 208 height 45
click at [774, 215] on select "Seleccionar Efectivo Tarjeta de Crédito Depósito Débito" at bounding box center [775, 220] width 208 height 45
click at [778, 223] on select "Seleccionar Efectivo Tarjeta de Crédito Depósito Débito" at bounding box center [775, 220] width 208 height 45
click at [804, 296] on span "0.000" at bounding box center [818, 281] width 64 height 29
drag, startPoint x: 799, startPoint y: 198, endPoint x: 800, endPoint y: 234, distance: 36.6
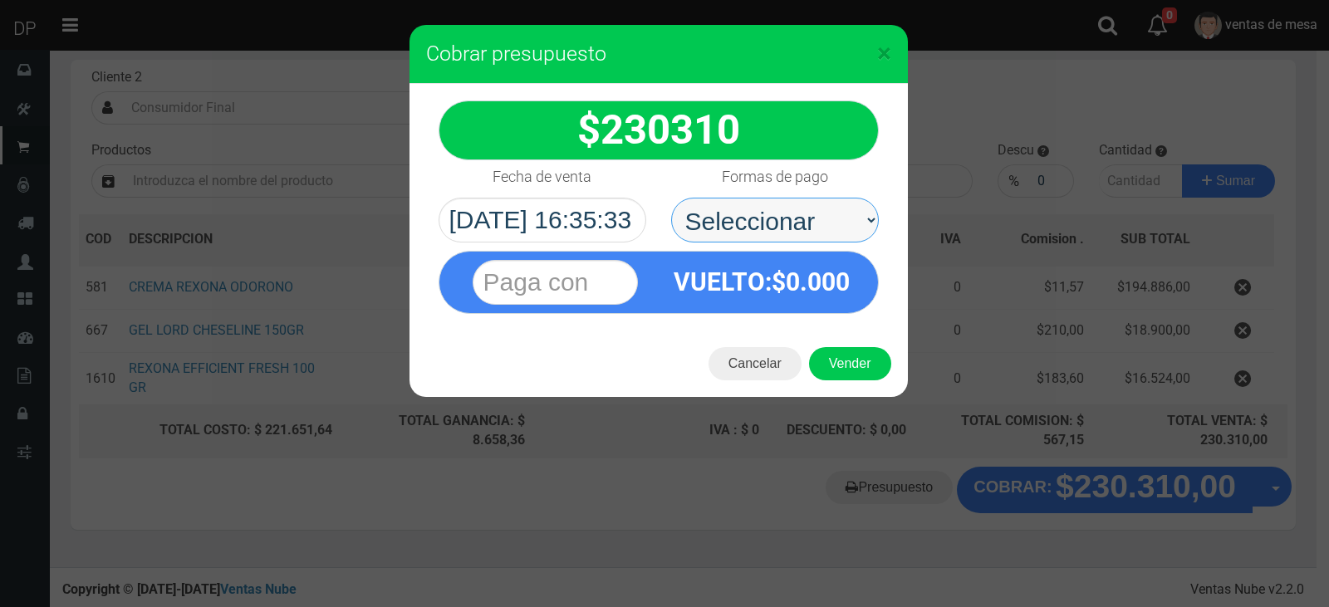
click at [799, 198] on select "Seleccionar Efectivo Tarjeta de Crédito Depósito Débito" at bounding box center [775, 220] width 208 height 45
select select "Efectivo"
click at [671, 198] on select "Seleccionar Efectivo Tarjeta de Crédito Depósito Débito" at bounding box center [775, 220] width 208 height 45
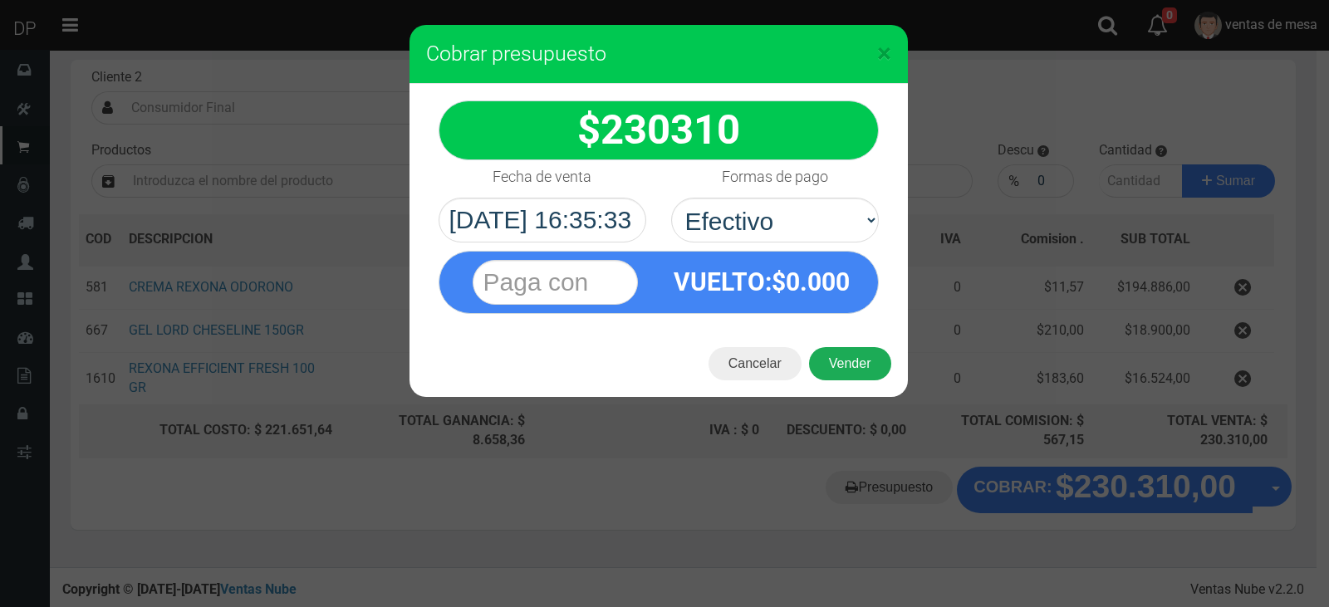
click at [837, 370] on button "Vender" at bounding box center [850, 363] width 82 height 33
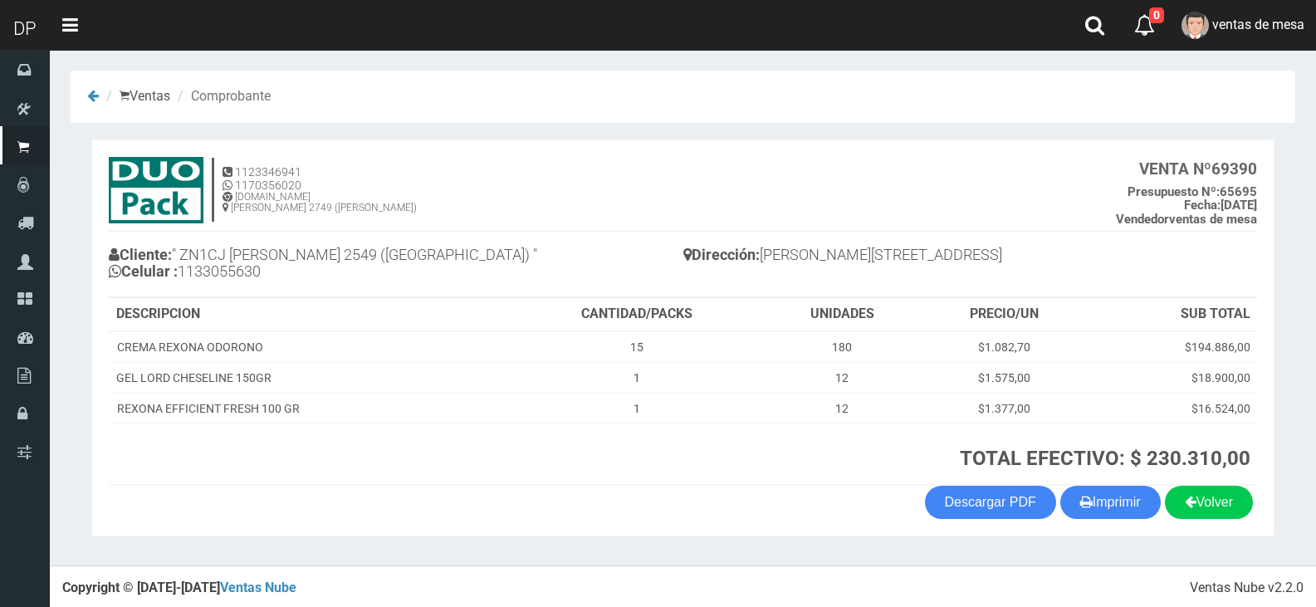
scroll to position [3, 0]
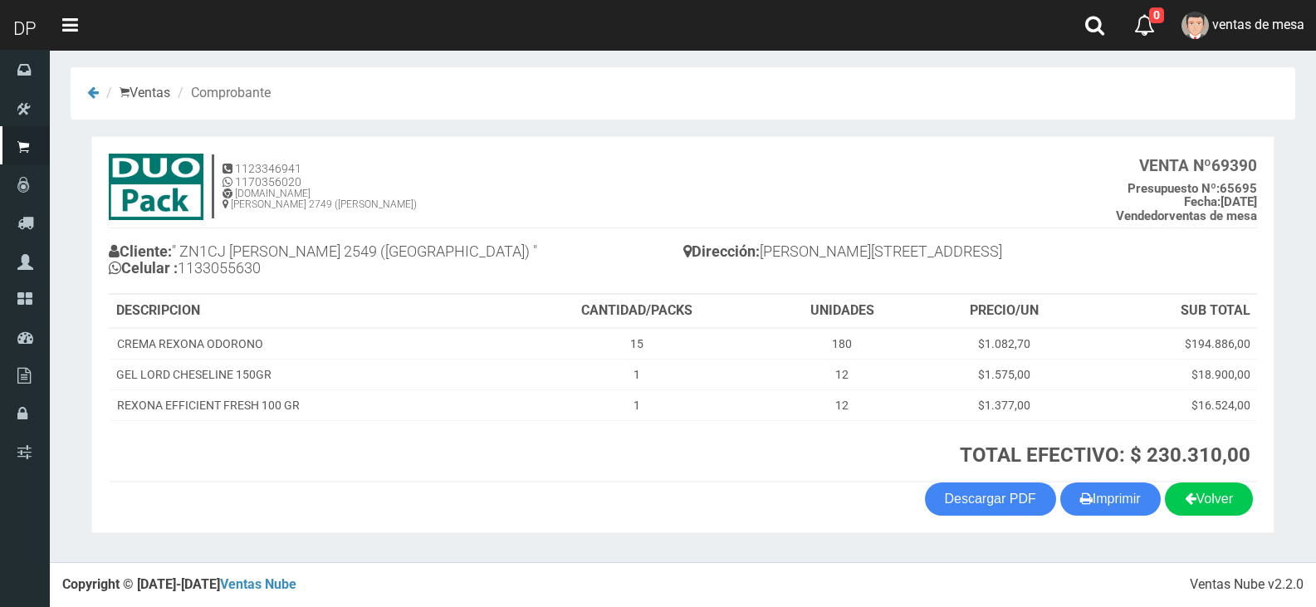
click at [1120, 485] on button "Imprimir" at bounding box center [1111, 499] width 100 height 33
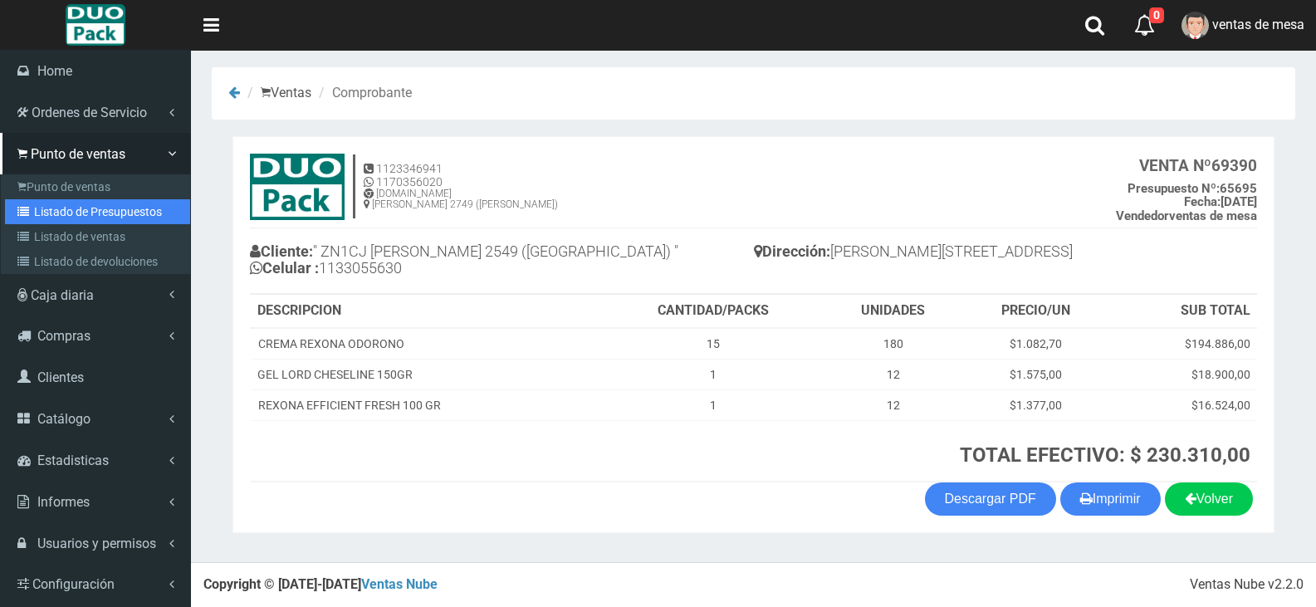
drag, startPoint x: 40, startPoint y: 211, endPoint x: 50, endPoint y: 200, distance: 14.7
click at [40, 210] on link "Listado de Presupuestos" at bounding box center [97, 211] width 185 height 25
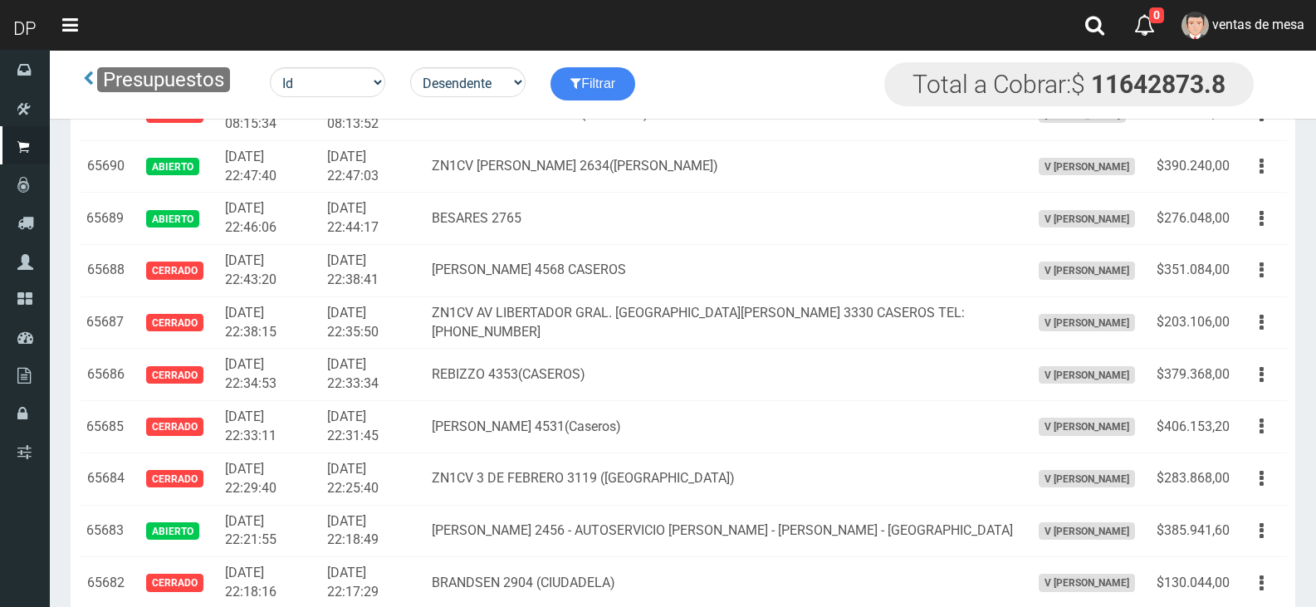
scroll to position [1998, 0]
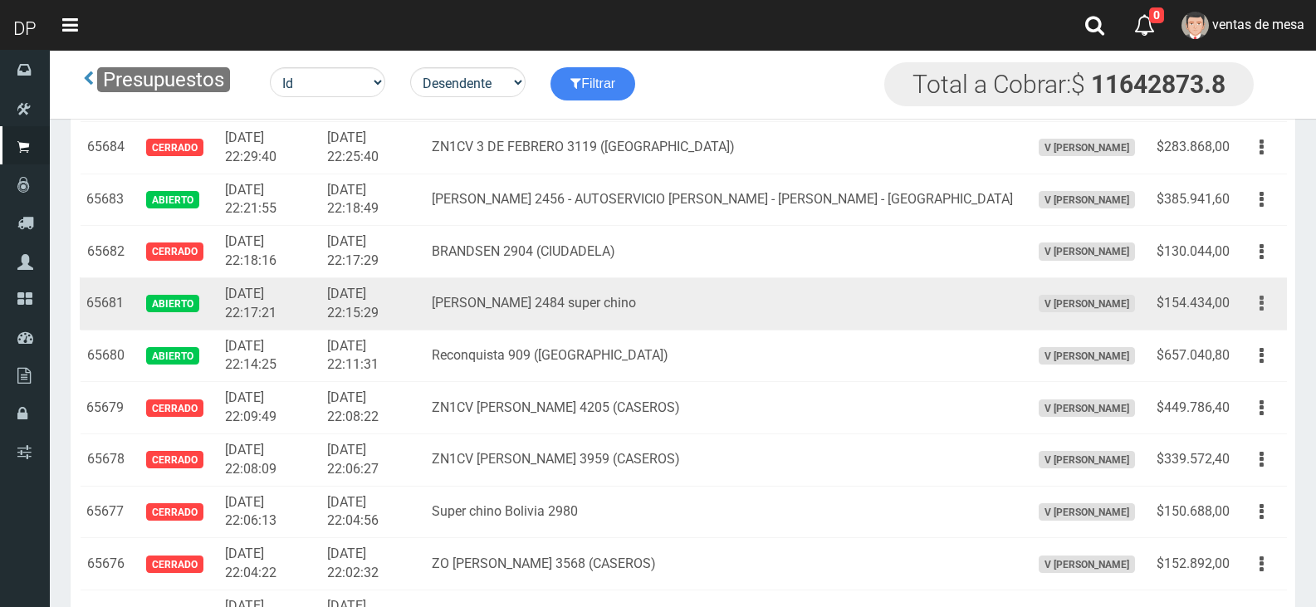
click at [1262, 304] on icon "button" at bounding box center [1262, 303] width 4 height 29
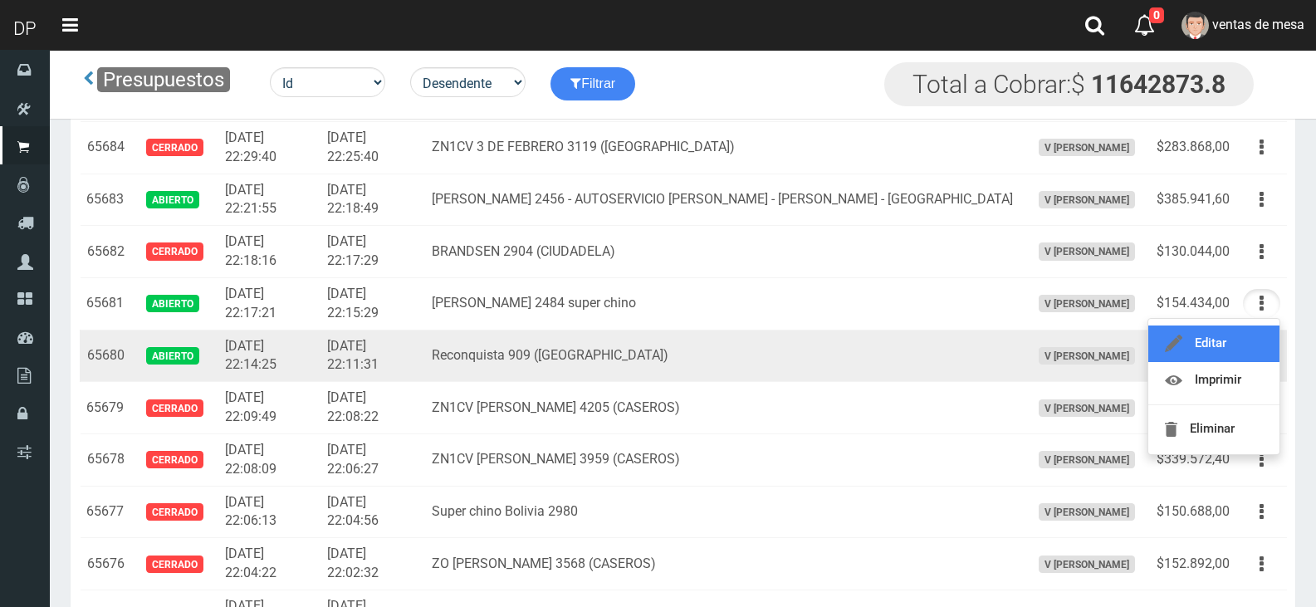
click at [1250, 343] on link "Editar" at bounding box center [1214, 344] width 131 height 37
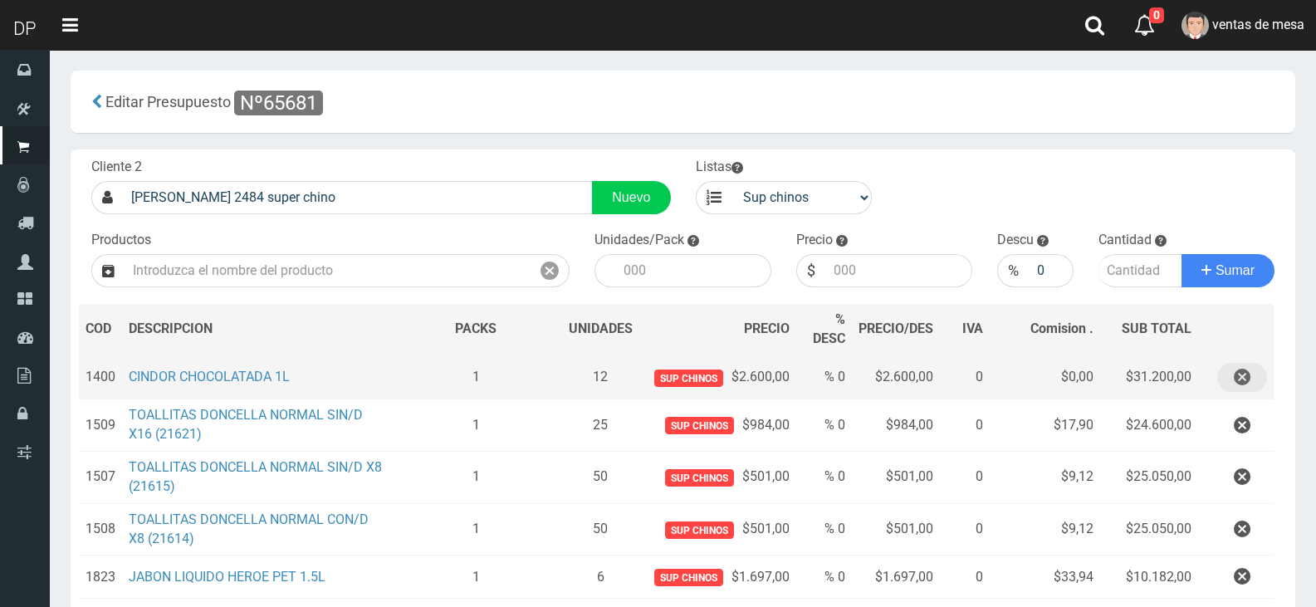
click at [1262, 381] on button "button" at bounding box center [1243, 377] width 50 height 29
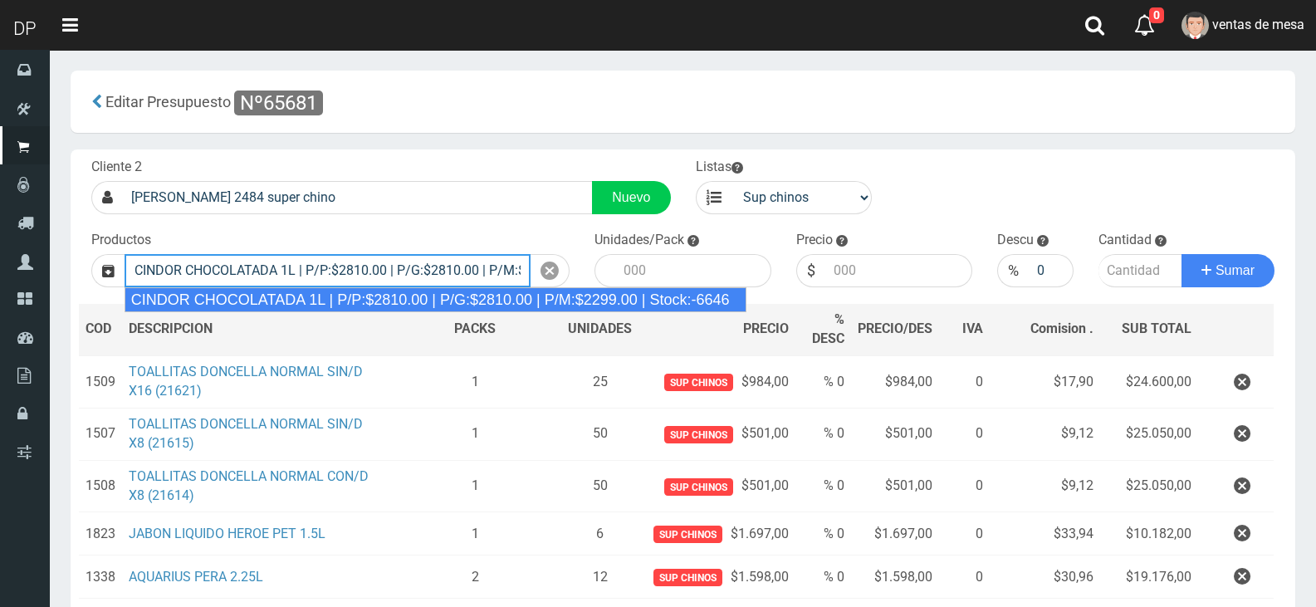
type input "CINDOR CHOCOLATADA 1L | P/P:$2810.00 | P/G:$2810.00 | P/M:$2299.00 | Stock:-6646"
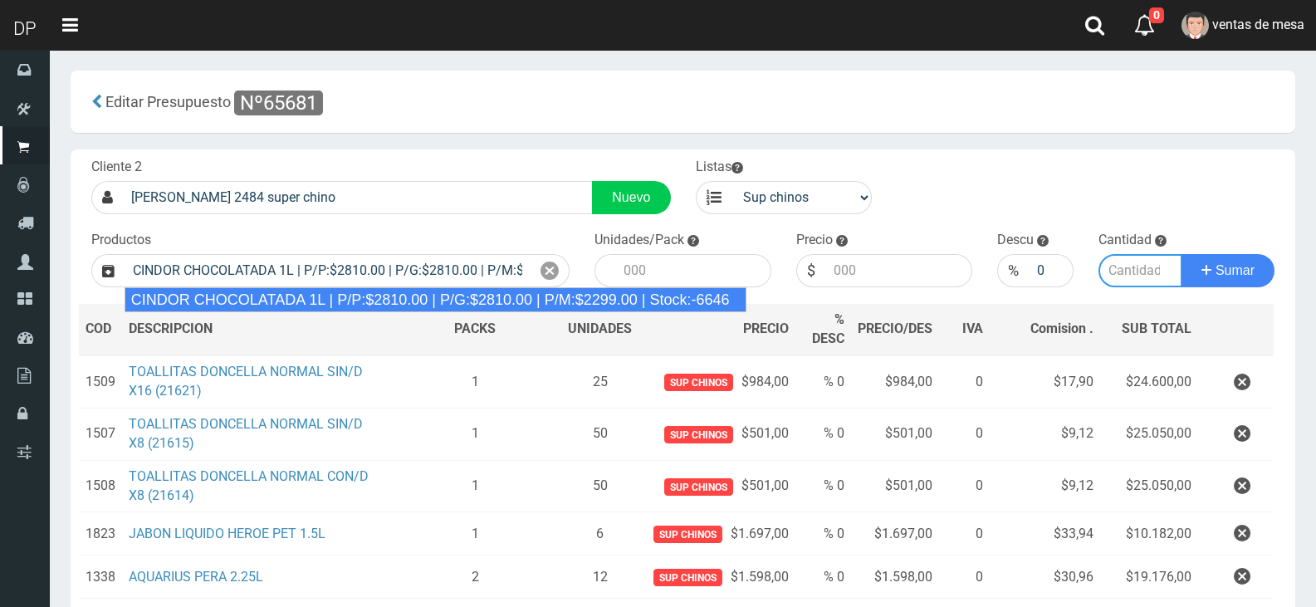
type input "12"
type input "2810.00"
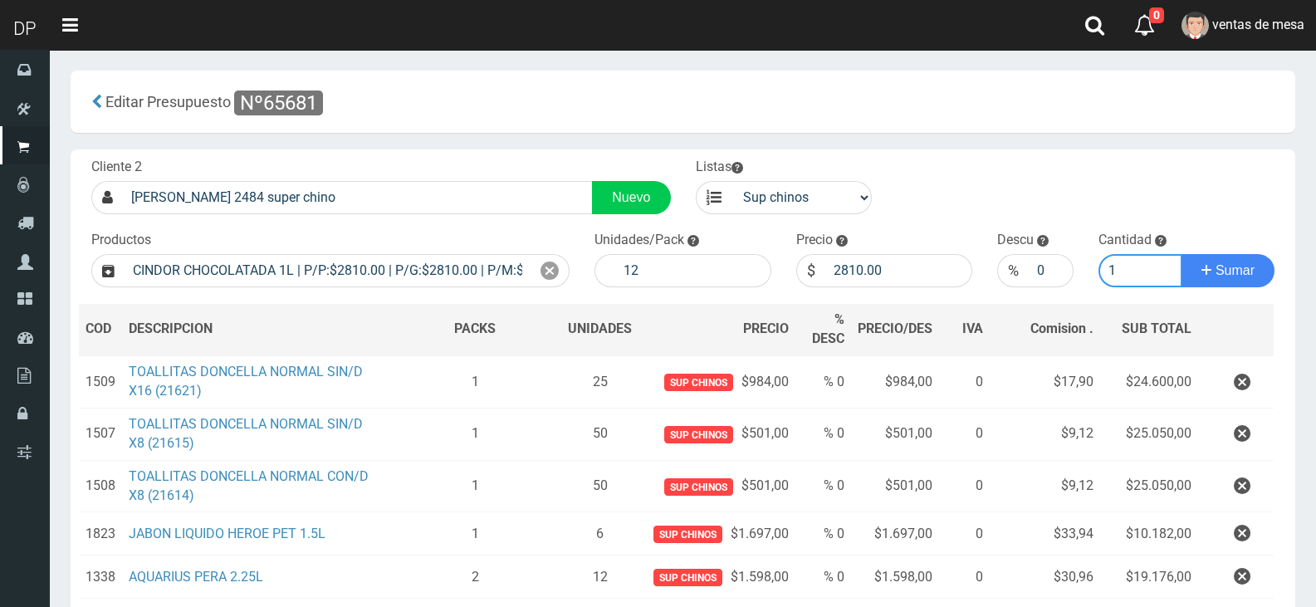
type input "1"
click at [1182, 254] on button "Sumar" at bounding box center [1228, 270] width 93 height 33
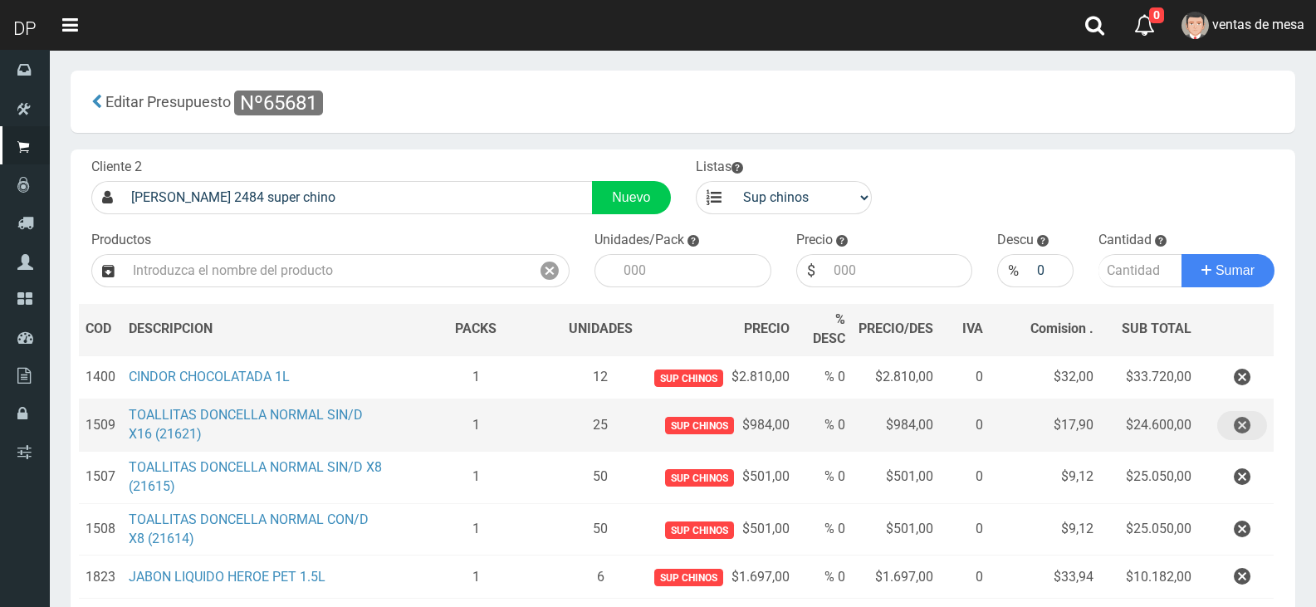
click at [1245, 416] on icon "button" at bounding box center [1242, 425] width 17 height 29
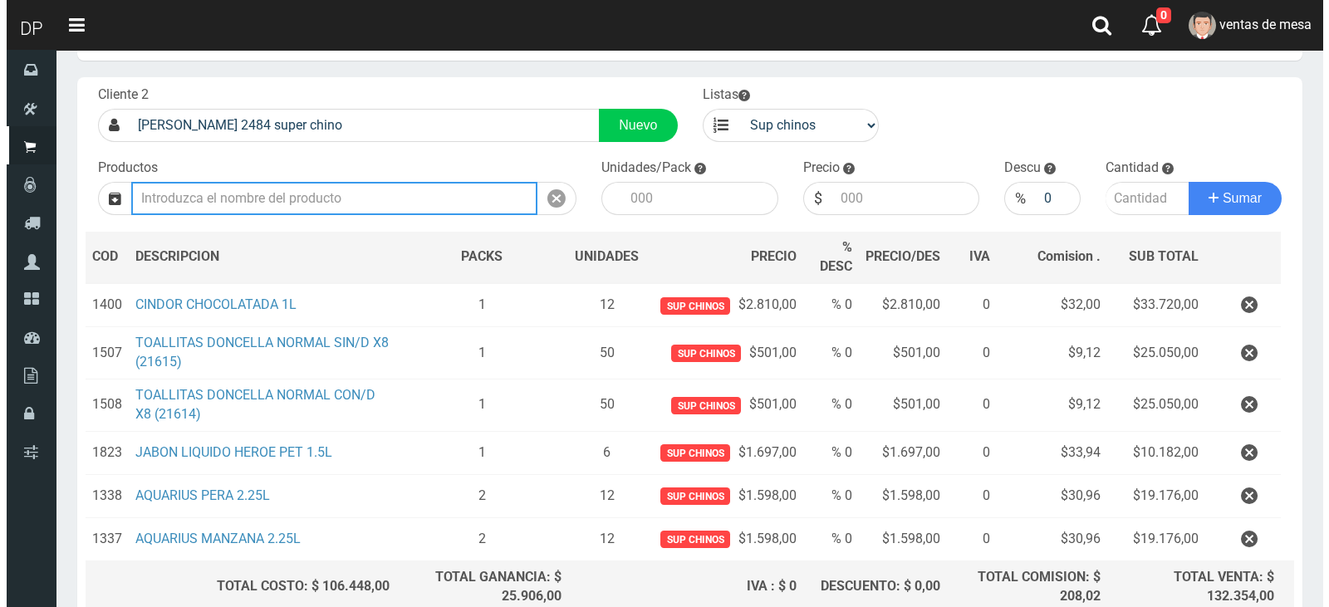
scroll to position [228, 0]
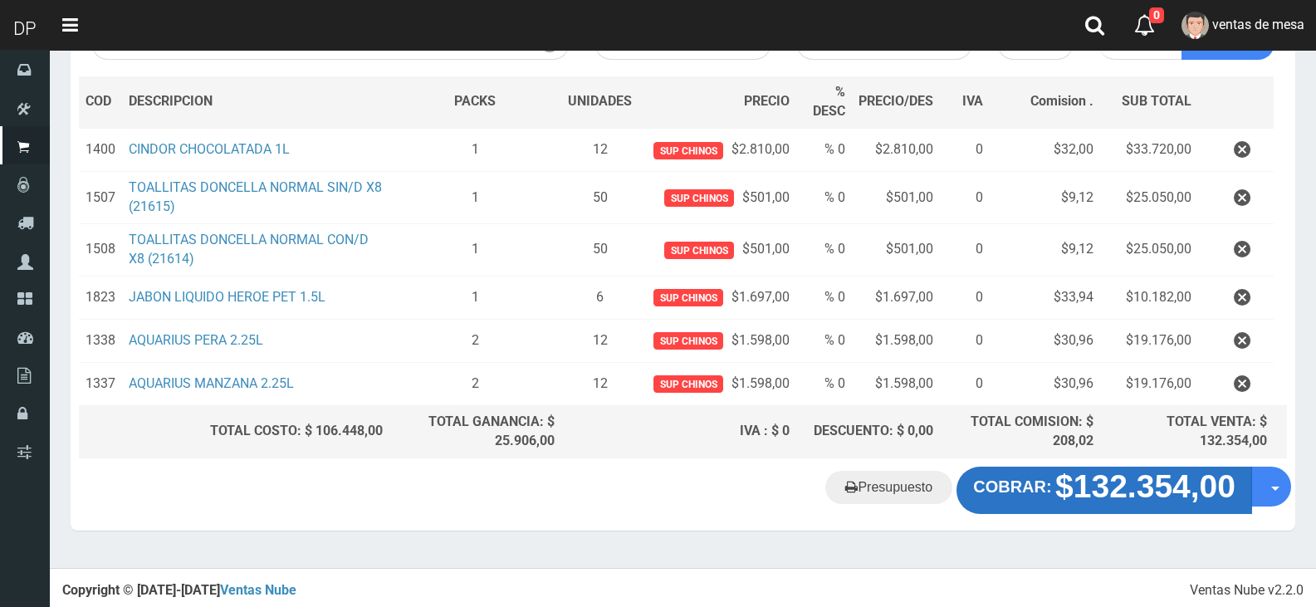
click at [1145, 493] on strong "$132.354,00" at bounding box center [1146, 487] width 180 height 36
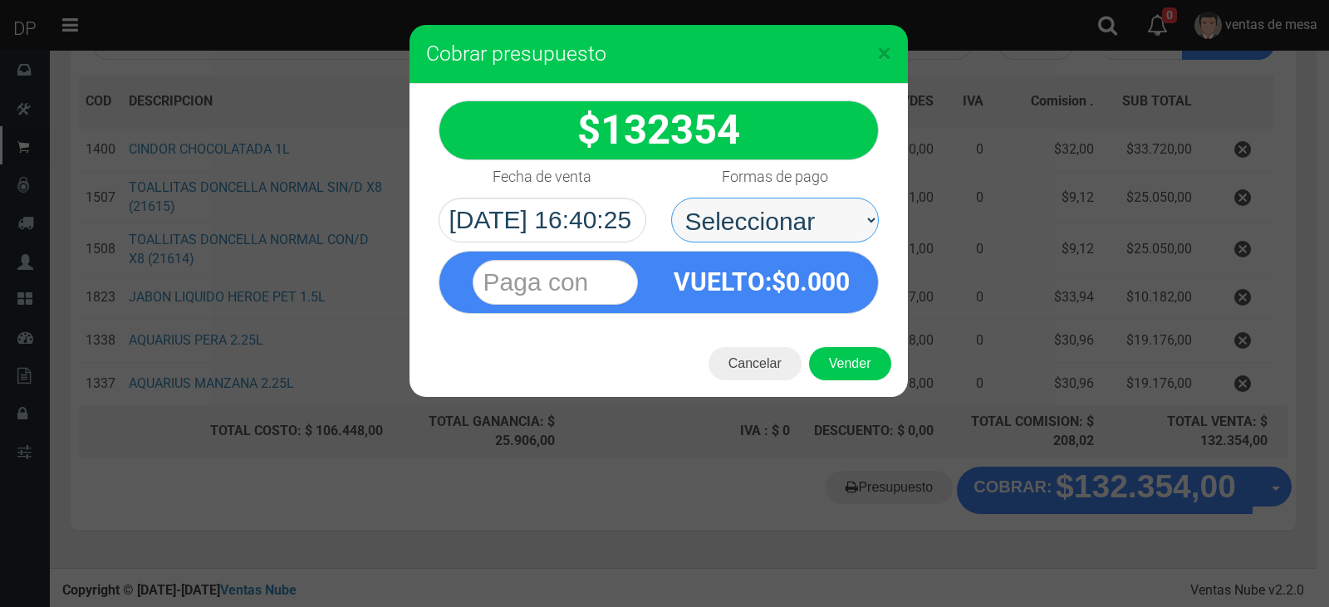
drag, startPoint x: 819, startPoint y: 199, endPoint x: 819, endPoint y: 241, distance: 41.5
click at [819, 203] on select "Seleccionar Efectivo Tarjeta de Crédito Depósito Débito" at bounding box center [775, 220] width 208 height 45
select select "Efectivo"
click at [671, 198] on select "Seleccionar Efectivo Tarjeta de Crédito Depósito Débito" at bounding box center [775, 220] width 208 height 45
click at [863, 391] on div "Cancelar Vender" at bounding box center [658, 364] width 498 height 66
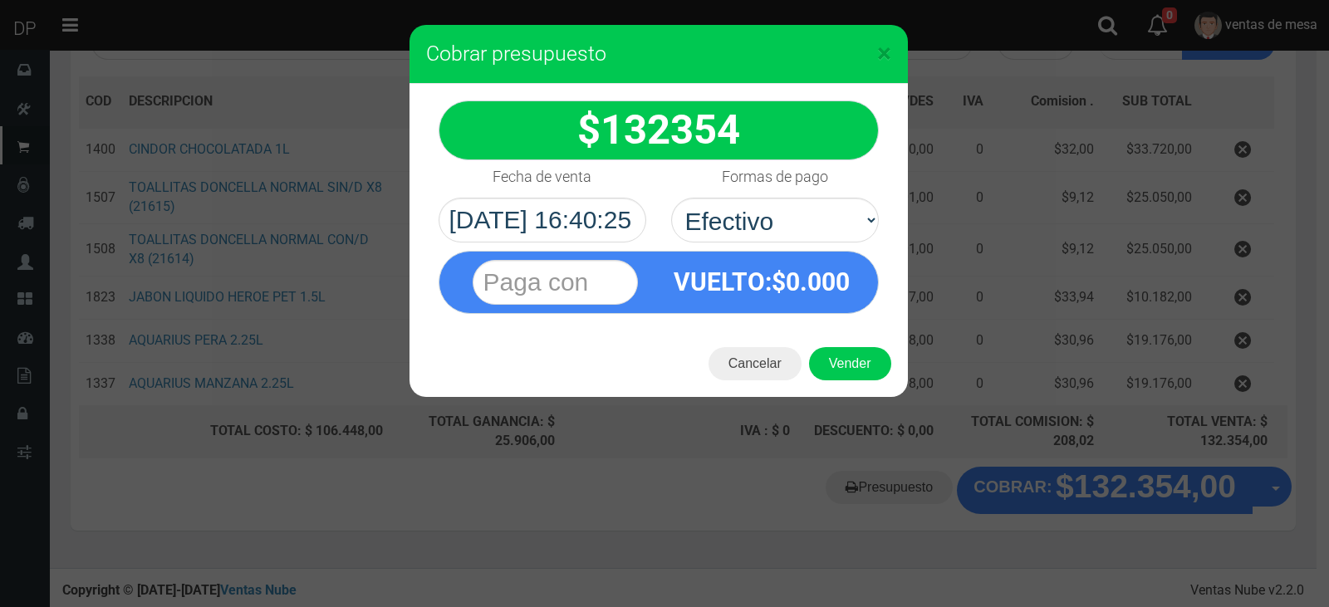
click at [863, 391] on div "Cancelar Vender" at bounding box center [658, 364] width 498 height 66
click at [863, 379] on button "Vender" at bounding box center [850, 363] width 82 height 33
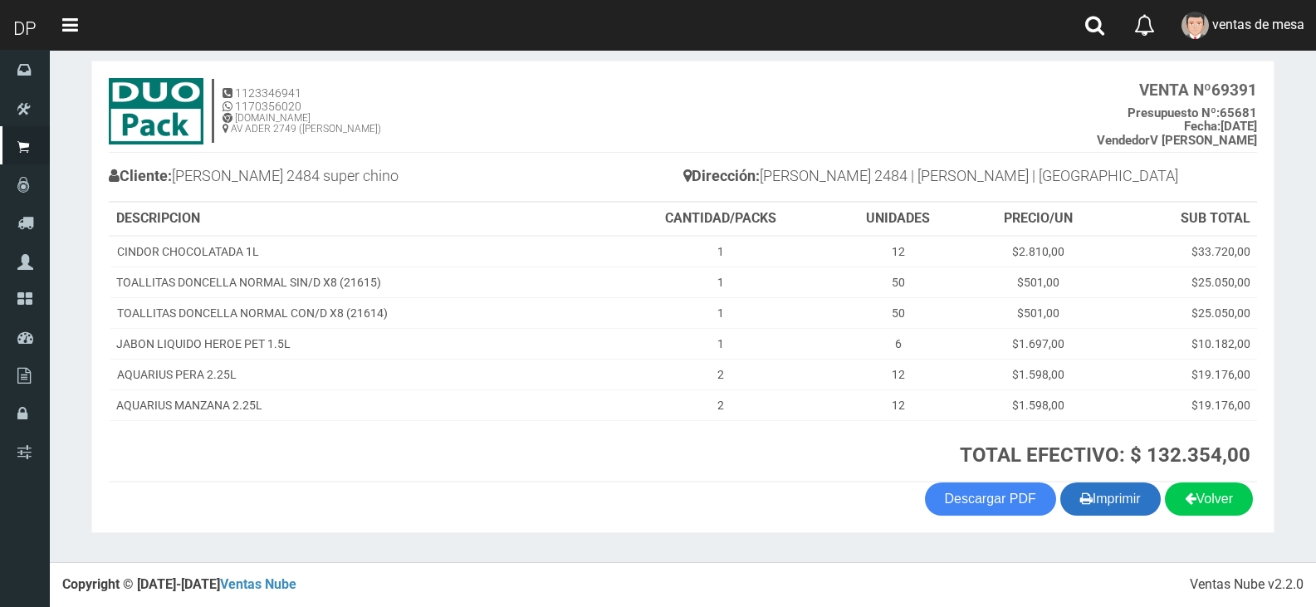
scroll to position [79, 0]
click at [1088, 498] on button "Imprimir" at bounding box center [1111, 499] width 100 height 33
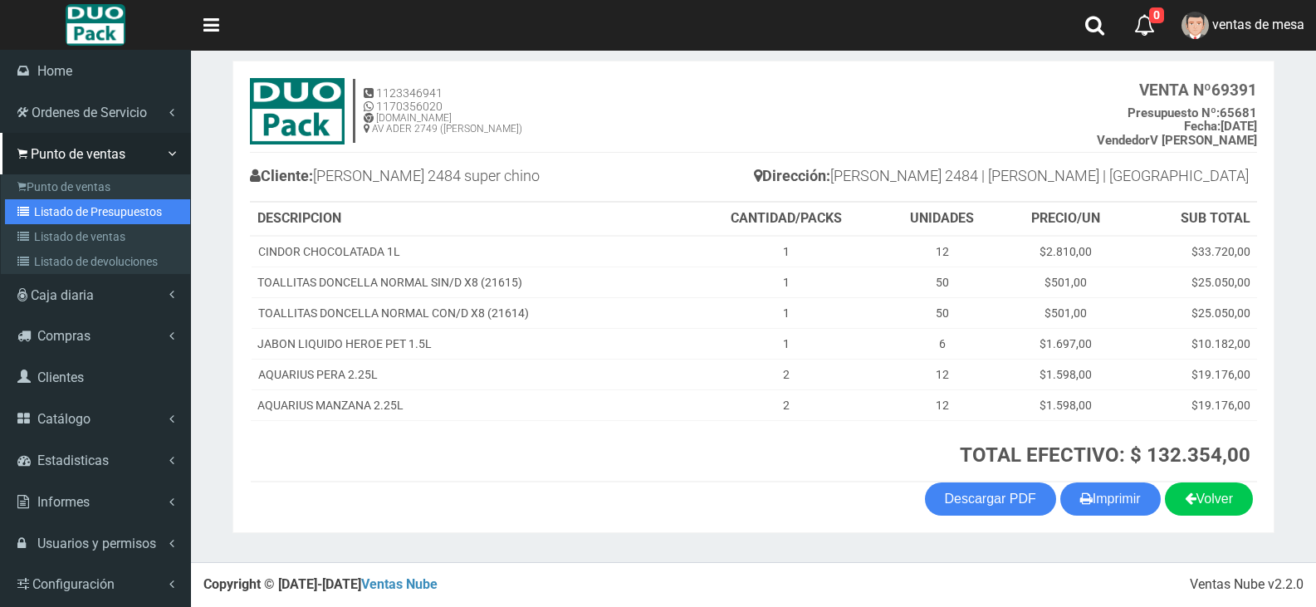
click at [75, 219] on link "Listado de Presupuestos" at bounding box center [97, 211] width 185 height 25
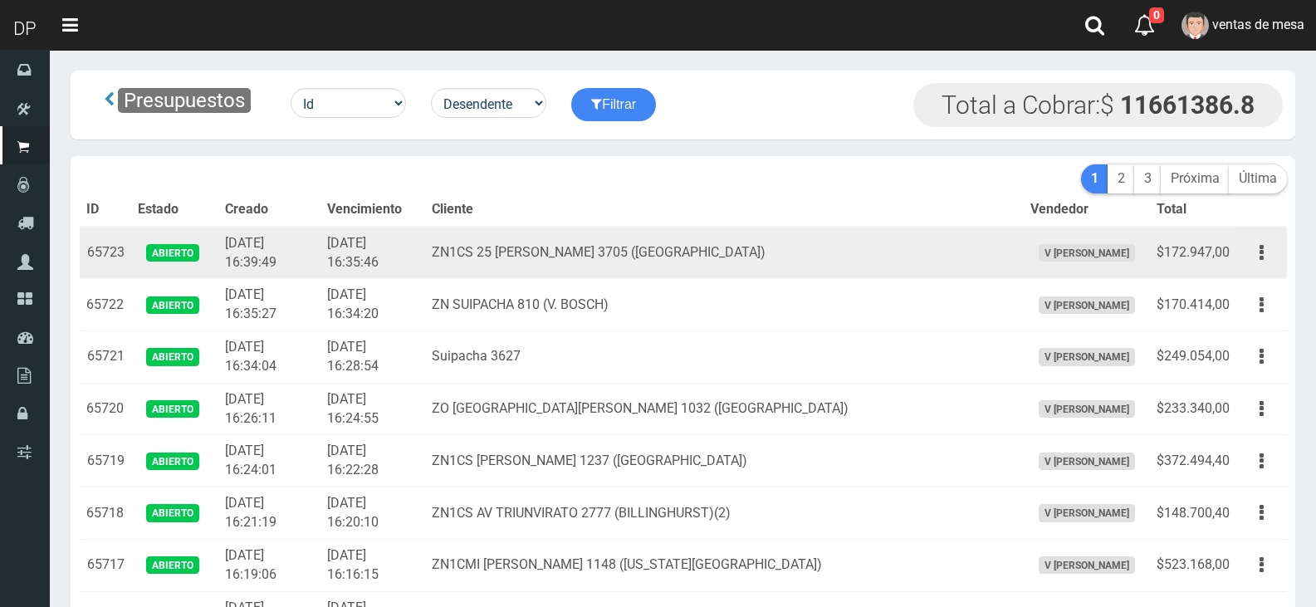
scroll to position [1719, 0]
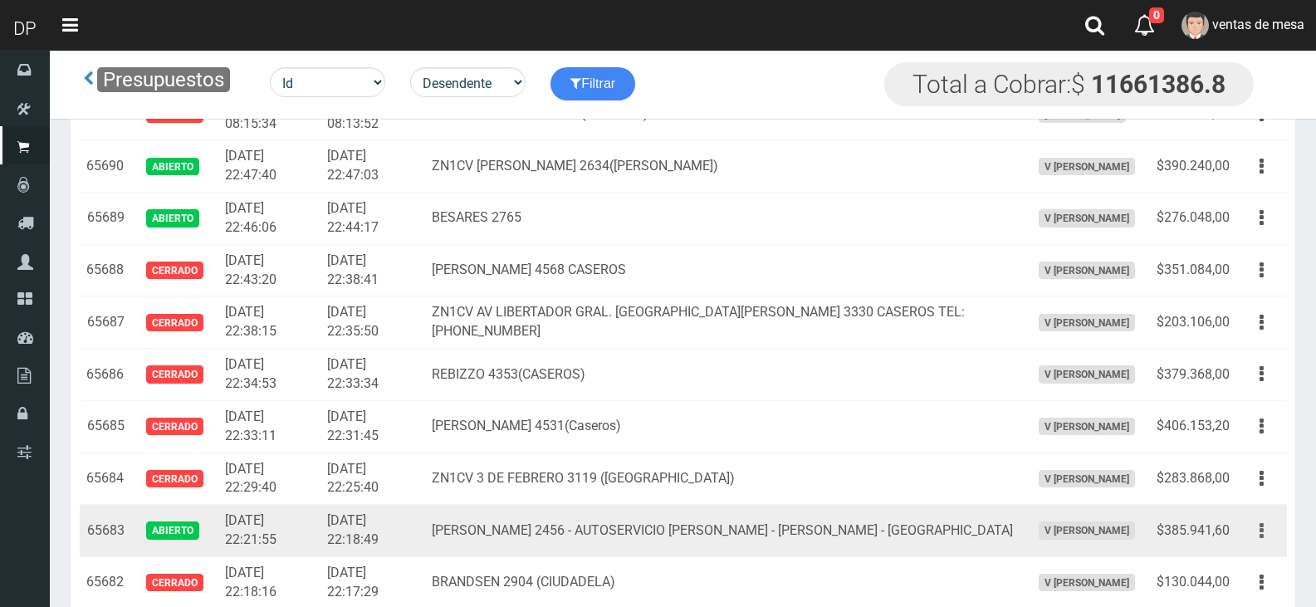
click at [1254, 529] on button "button" at bounding box center [1261, 531] width 37 height 29
click at [1252, 561] on link "Editar" at bounding box center [1214, 571] width 131 height 37
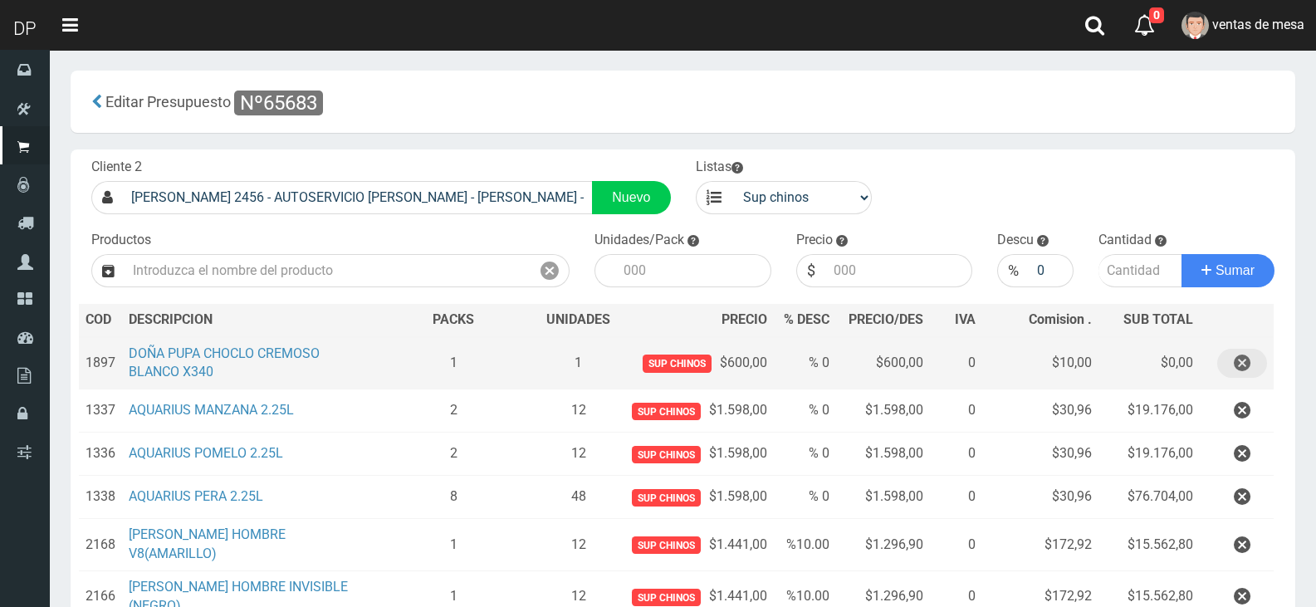
click at [1242, 367] on icon "button" at bounding box center [1242, 363] width 17 height 29
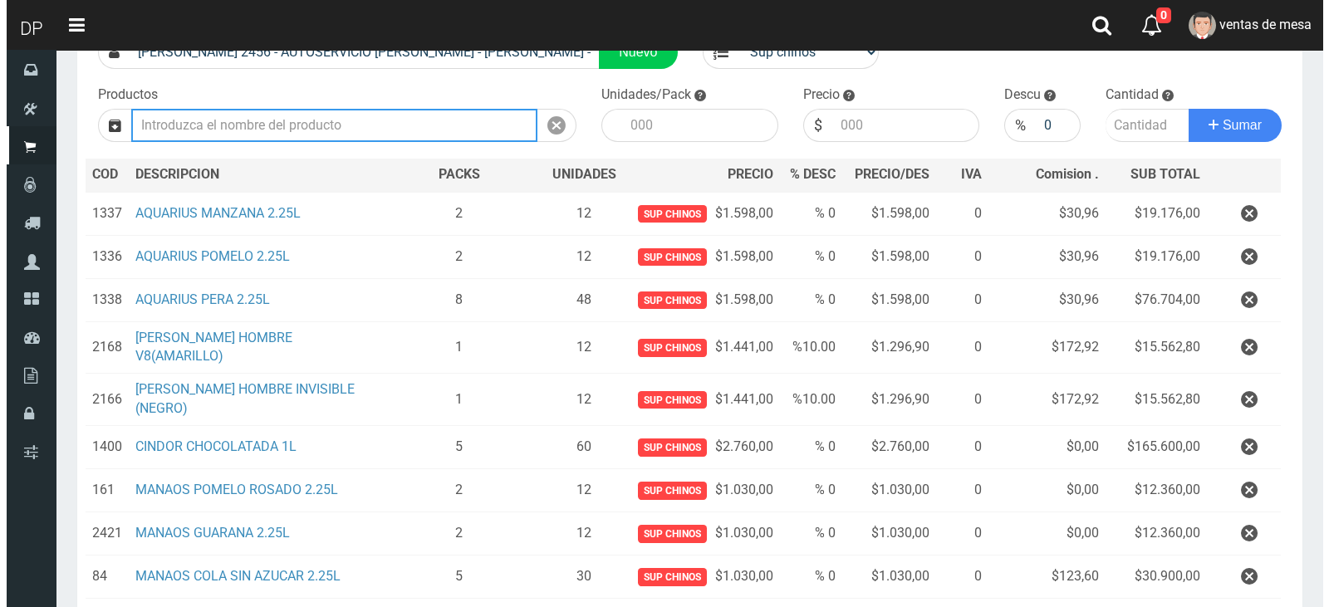
scroll to position [381, 0]
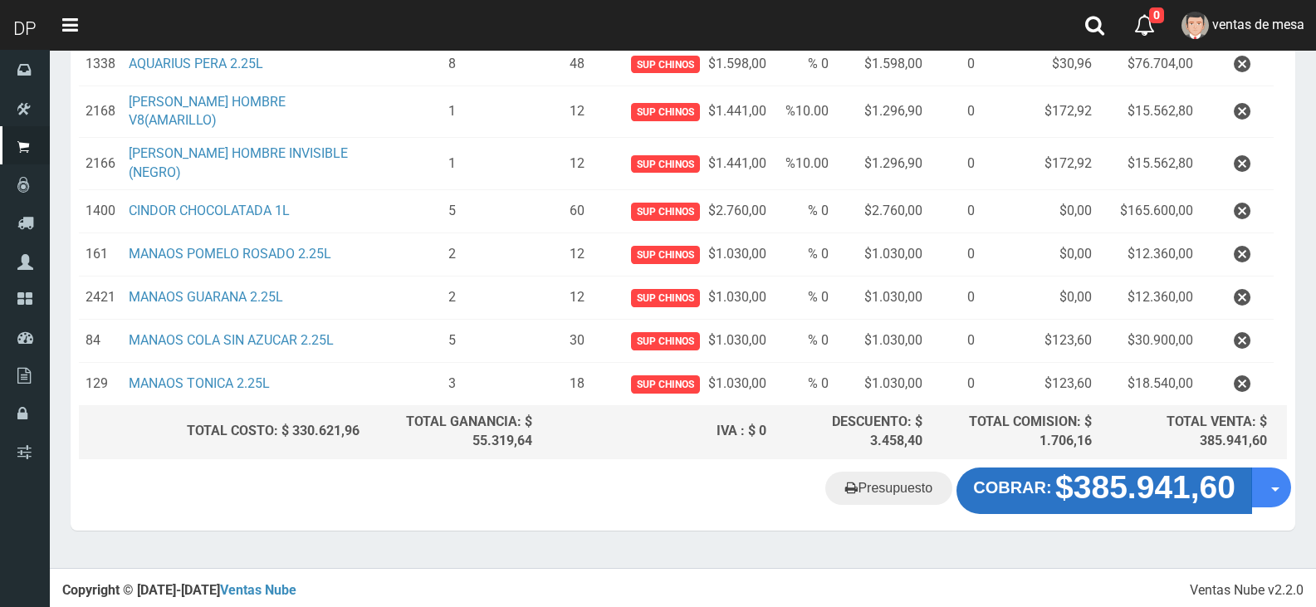
click at [1071, 494] on strong "$385.941,60" at bounding box center [1146, 487] width 180 height 36
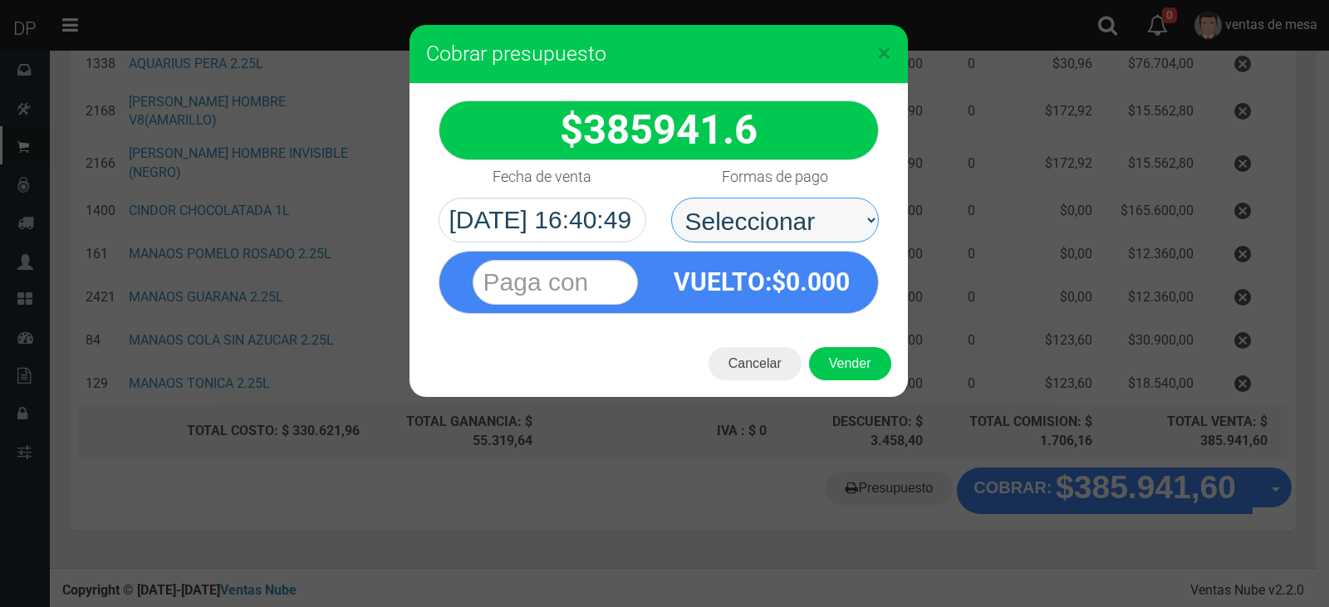
click at [802, 223] on select "Seleccionar Efectivo Tarjeta de Crédito Depósito Débito" at bounding box center [775, 220] width 208 height 45
select select "Efectivo"
click at [671, 198] on select "Seleccionar Efectivo Tarjeta de Crédito Depósito Débito" at bounding box center [775, 220] width 208 height 45
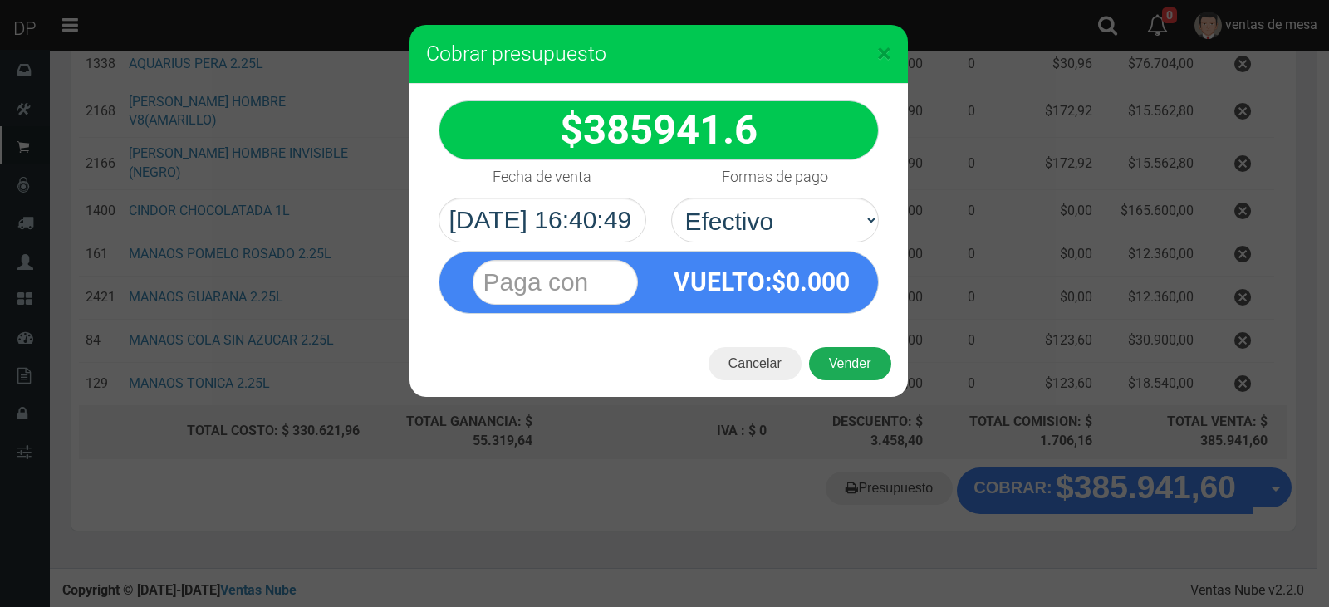
click at [846, 361] on button "Vender" at bounding box center [850, 363] width 82 height 33
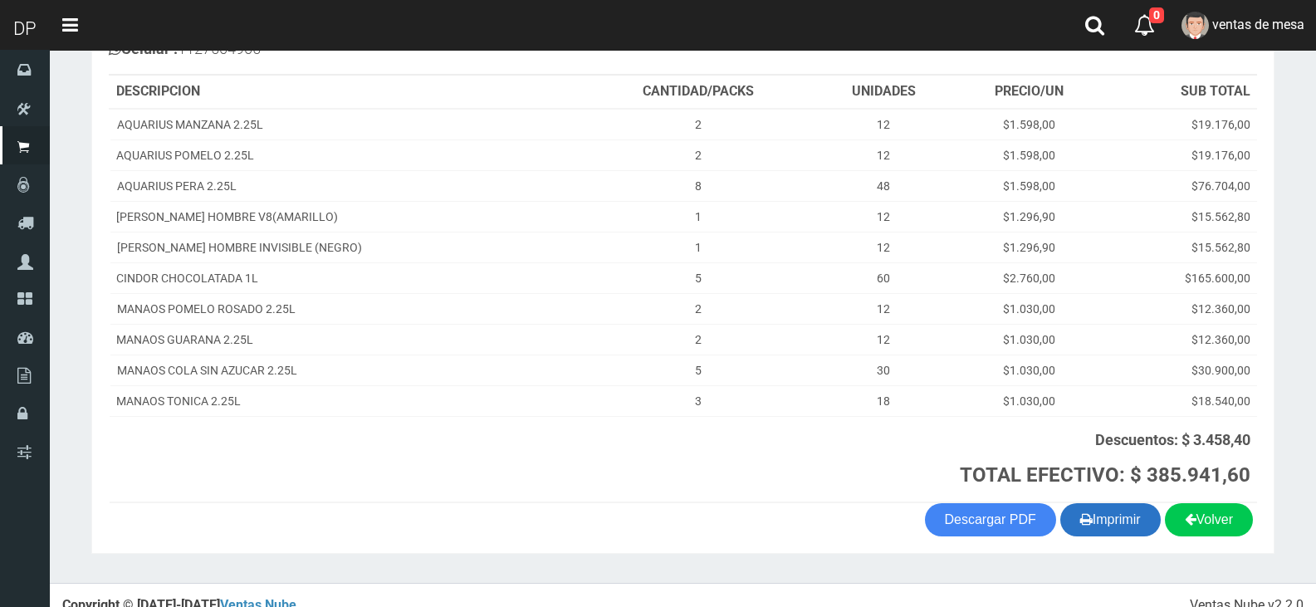
scroll to position [260, 0]
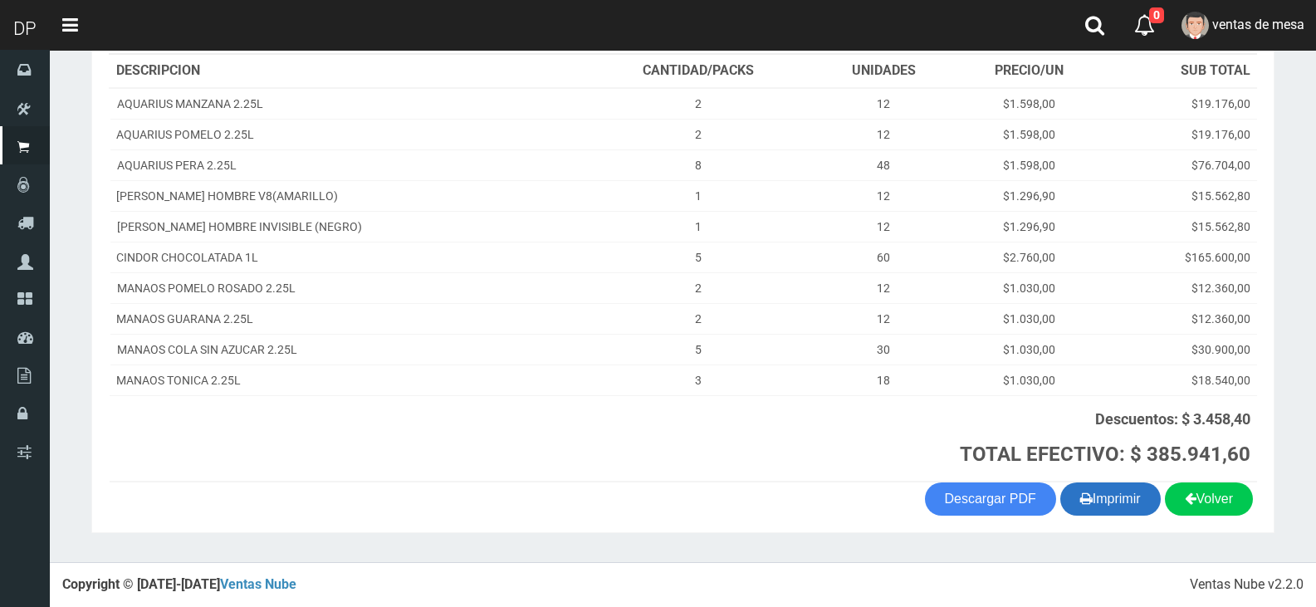
click at [1095, 500] on button "Imprimir" at bounding box center [1111, 499] width 100 height 33
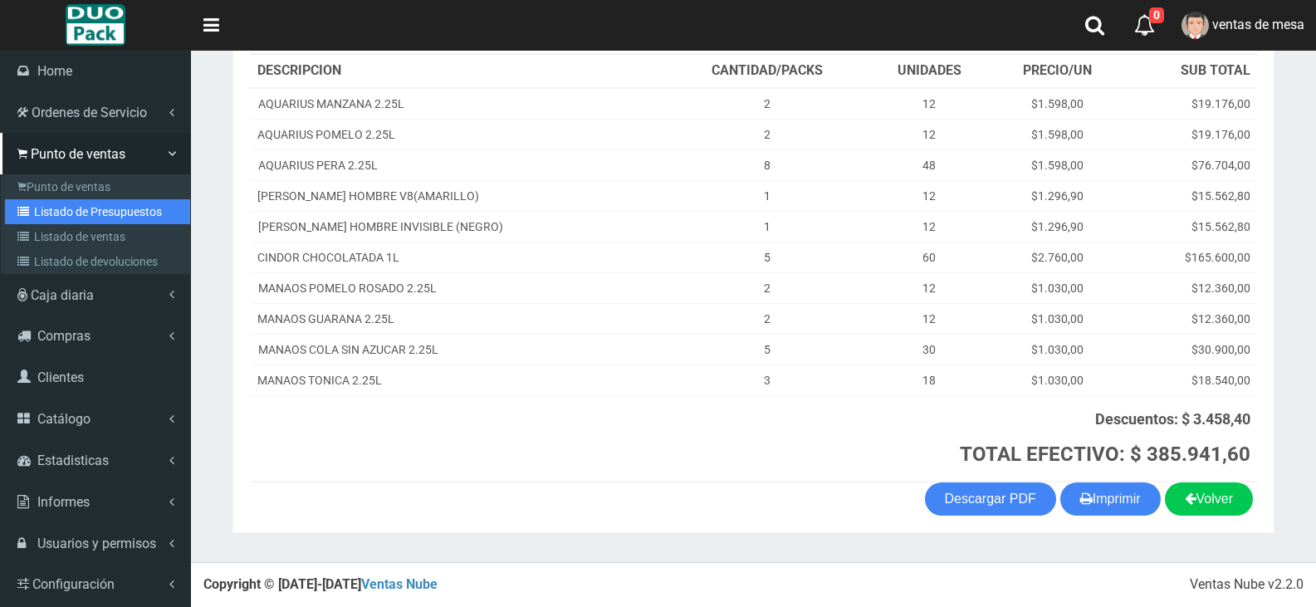
click at [42, 204] on link "Listado de Presupuestos" at bounding box center [97, 211] width 185 height 25
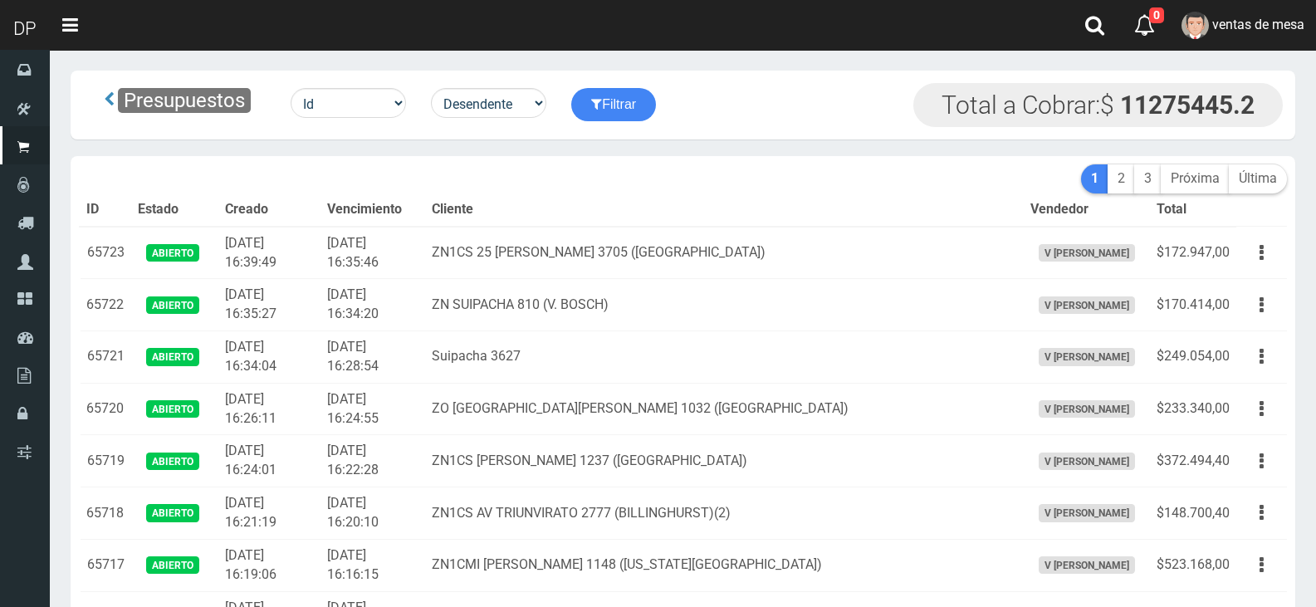
drag, startPoint x: 0, startPoint y: 0, endPoint x: 610, endPoint y: 143, distance: 626.1
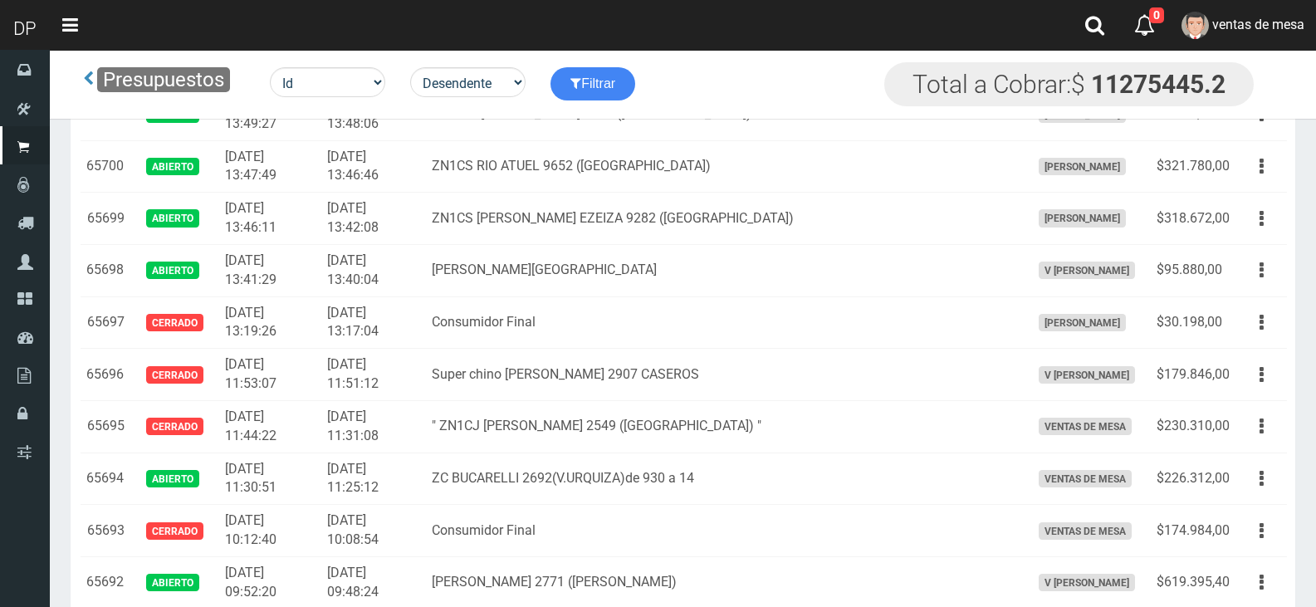
scroll to position [1581, 0]
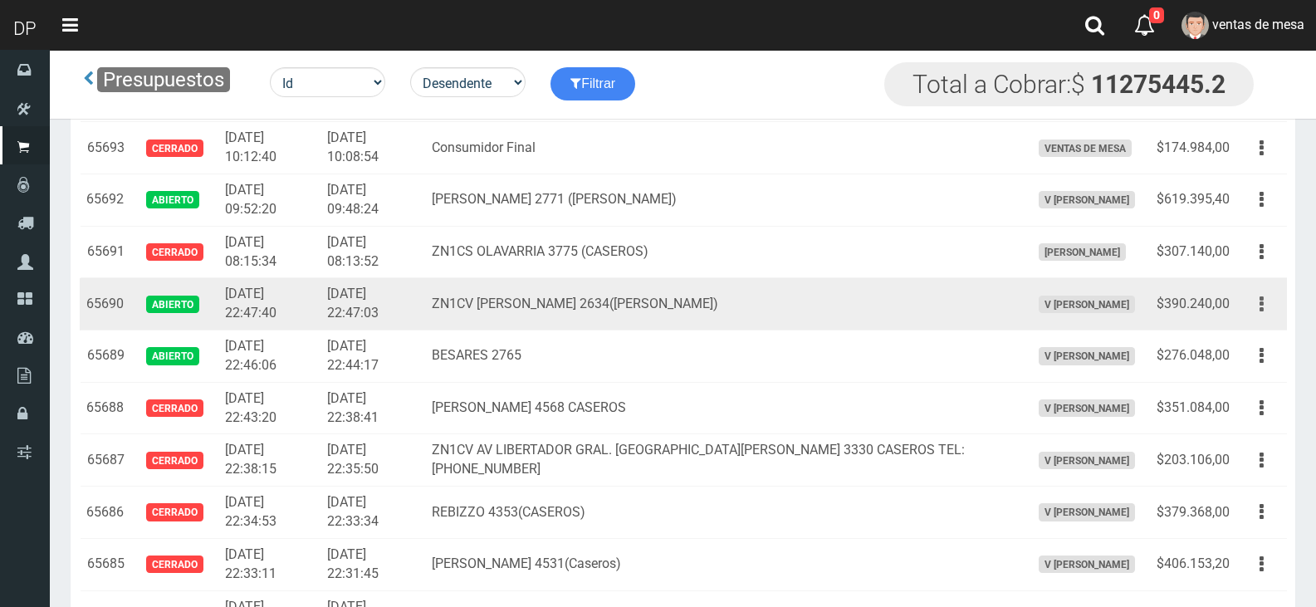
click at [1246, 300] on button "button" at bounding box center [1261, 304] width 37 height 29
click at [0, 0] on link "Editar" at bounding box center [0, 0] width 0 height 0
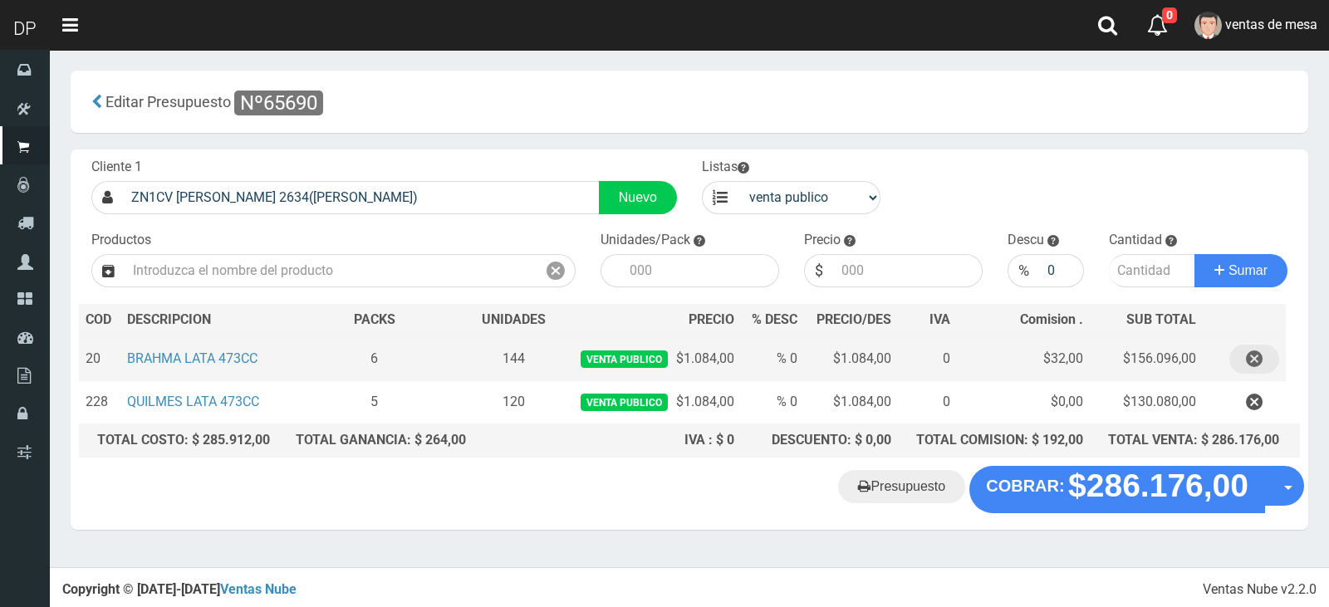
click at [1252, 360] on icon "button" at bounding box center [1254, 359] width 17 height 29
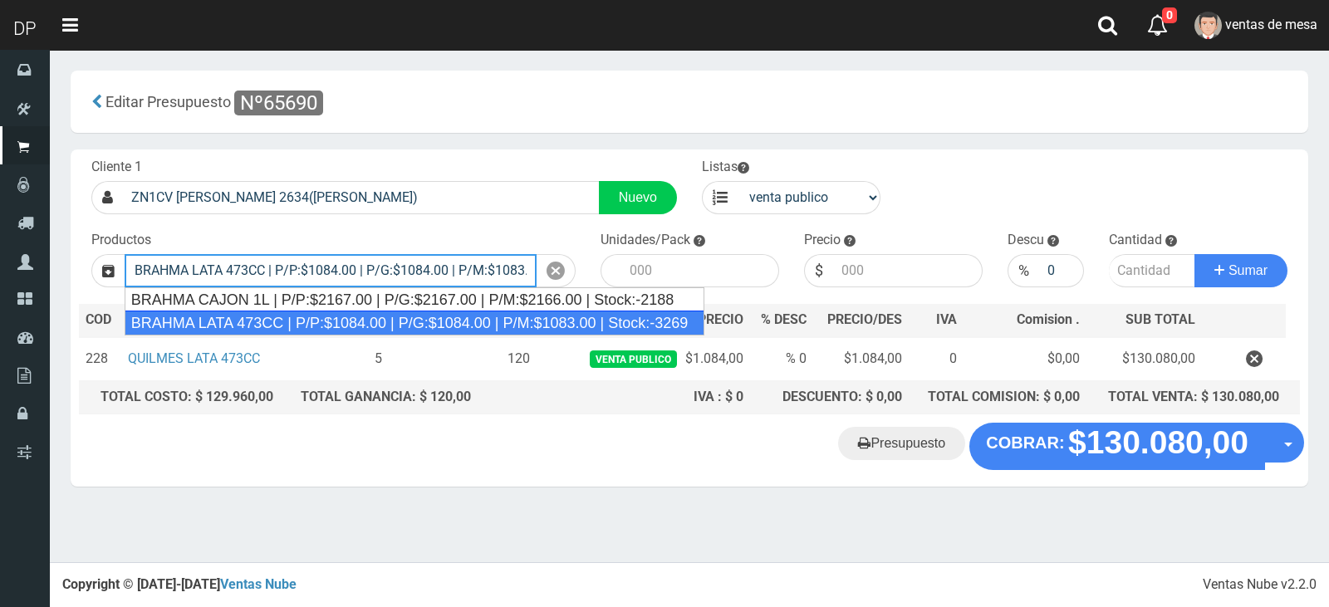
type input "BRAHMA LATA 473CC | P/P:$1084.00 | P/G:$1084.00 | P/M:$1083.00 | Stock:-3269"
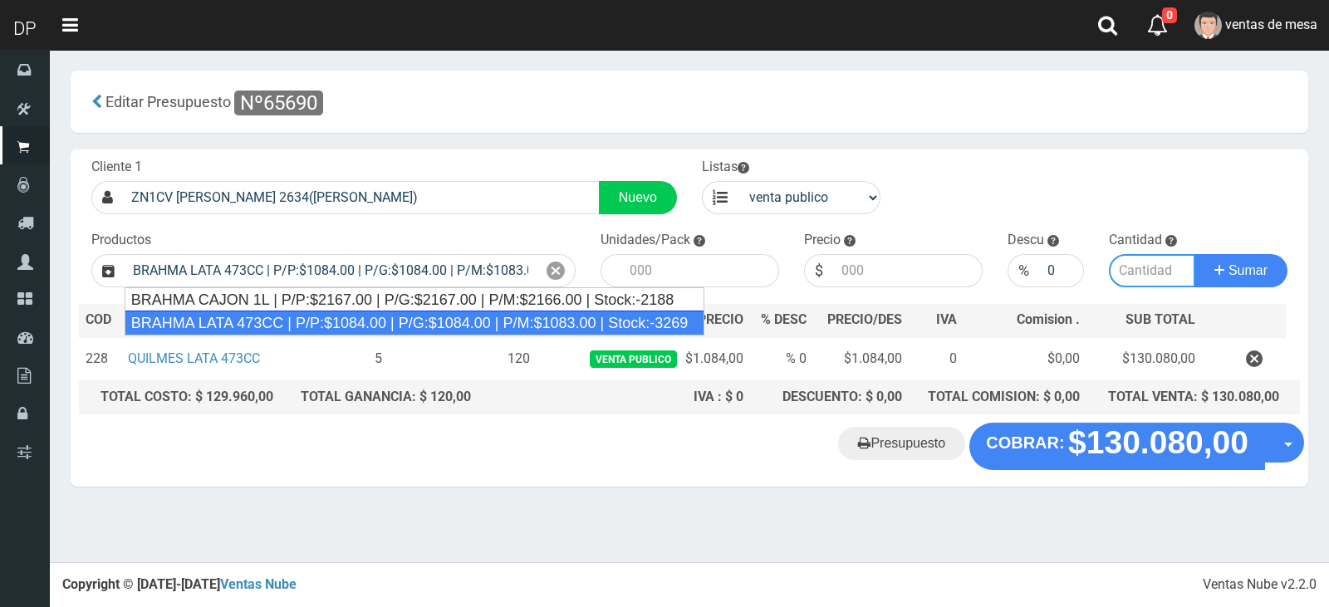
type input "24"
type input "1084.00"
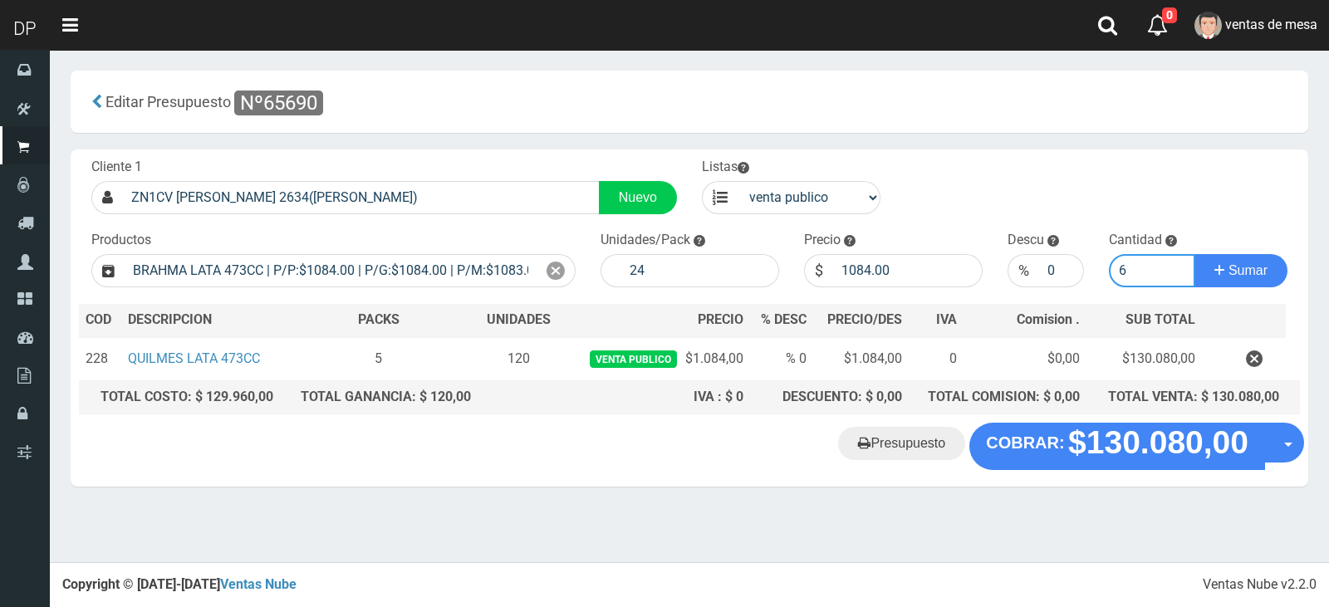
type input "6"
click at [1194, 254] on button "Sumar" at bounding box center [1240, 270] width 93 height 33
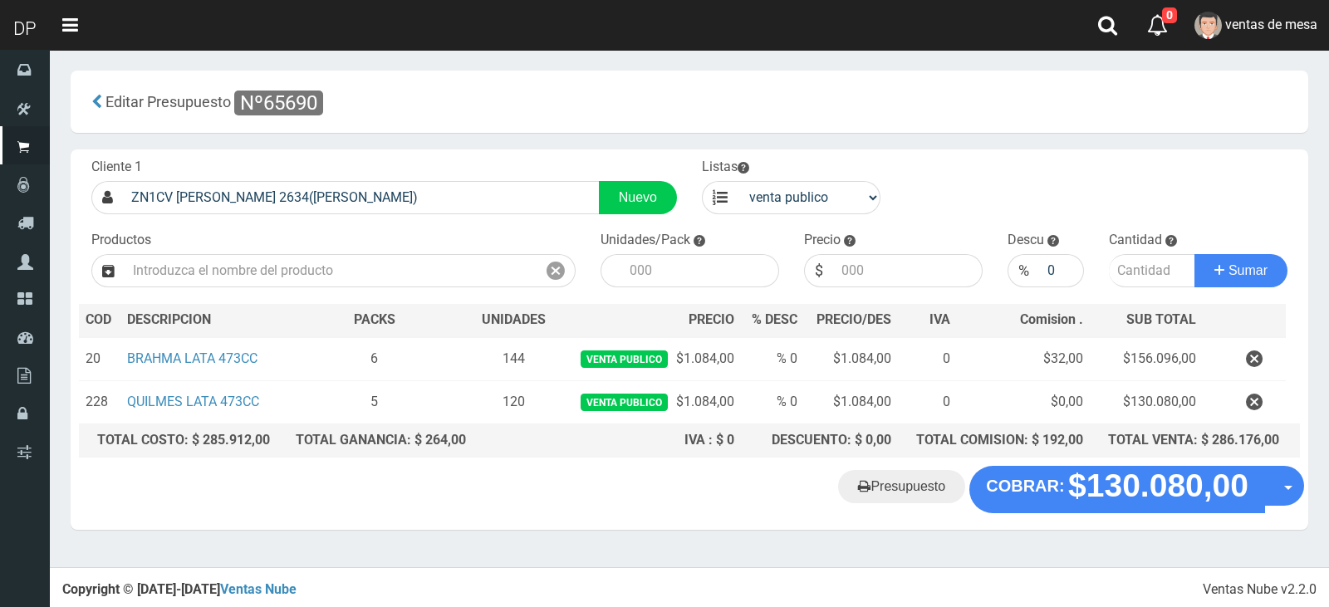
click at [1112, 463] on div "Cliente 1 ZN1CV FRAY CAYETANO RODRIGUEZ 2634(JOSE INGENIERO) Nuevo Listas venta…" at bounding box center [690, 307] width 1238 height 316
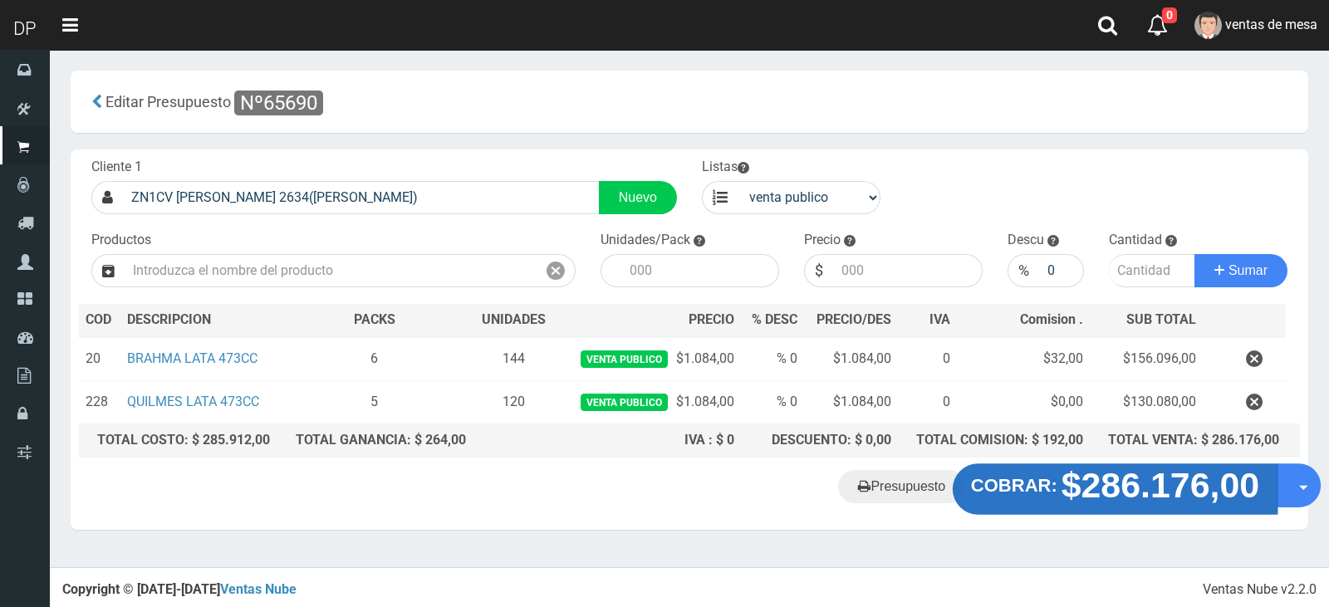
click at [1111, 467] on strong "$286.176,00" at bounding box center [1160, 485] width 199 height 39
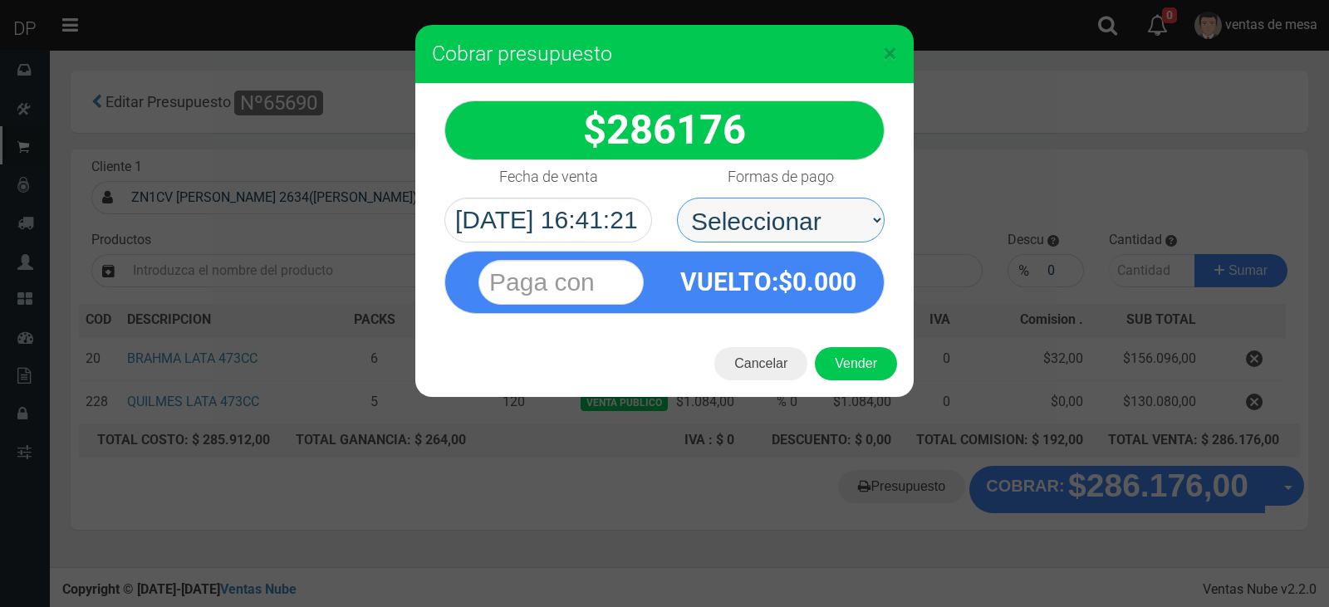
click at [724, 228] on select "Seleccionar Efectivo Tarjeta de Crédito Depósito Débito" at bounding box center [781, 220] width 208 height 45
select select "Efectivo"
click at [677, 198] on select "Seleccionar Efectivo Tarjeta de Crédito Depósito Débito" at bounding box center [781, 220] width 208 height 45
click at [861, 360] on button "Vender" at bounding box center [856, 363] width 82 height 33
click at [0, 0] on div "Cargando..." at bounding box center [0, 0] width 0 height 0
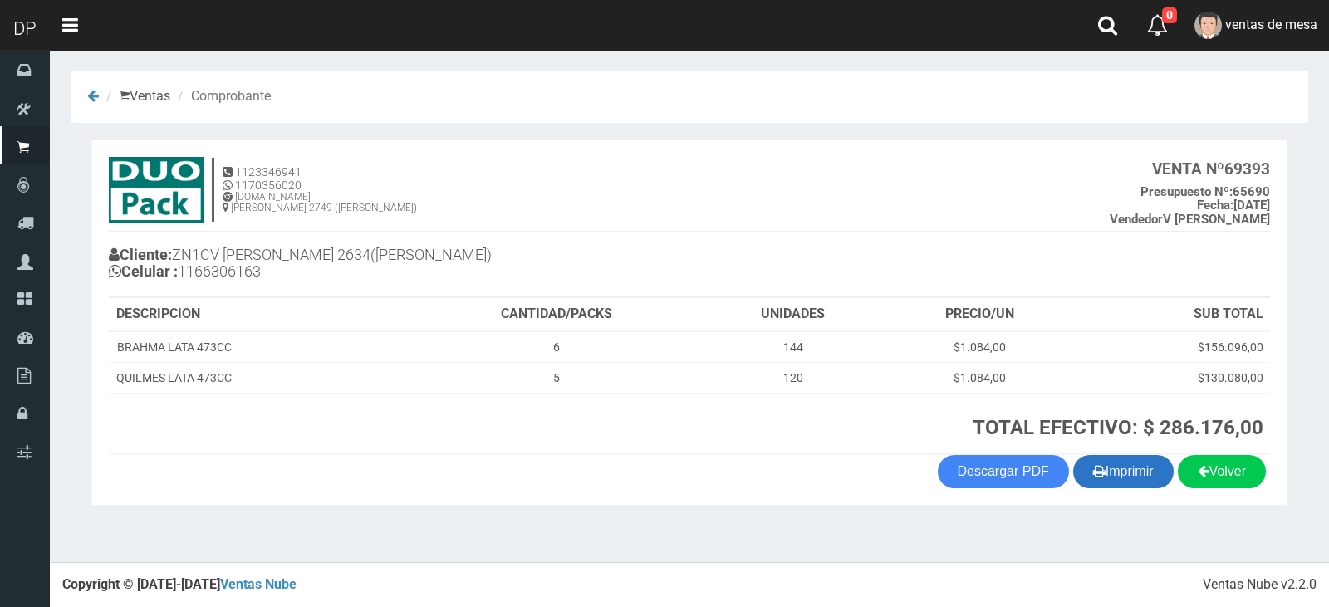
click at [1073, 477] on button "Imprimir" at bounding box center [1123, 471] width 100 height 33
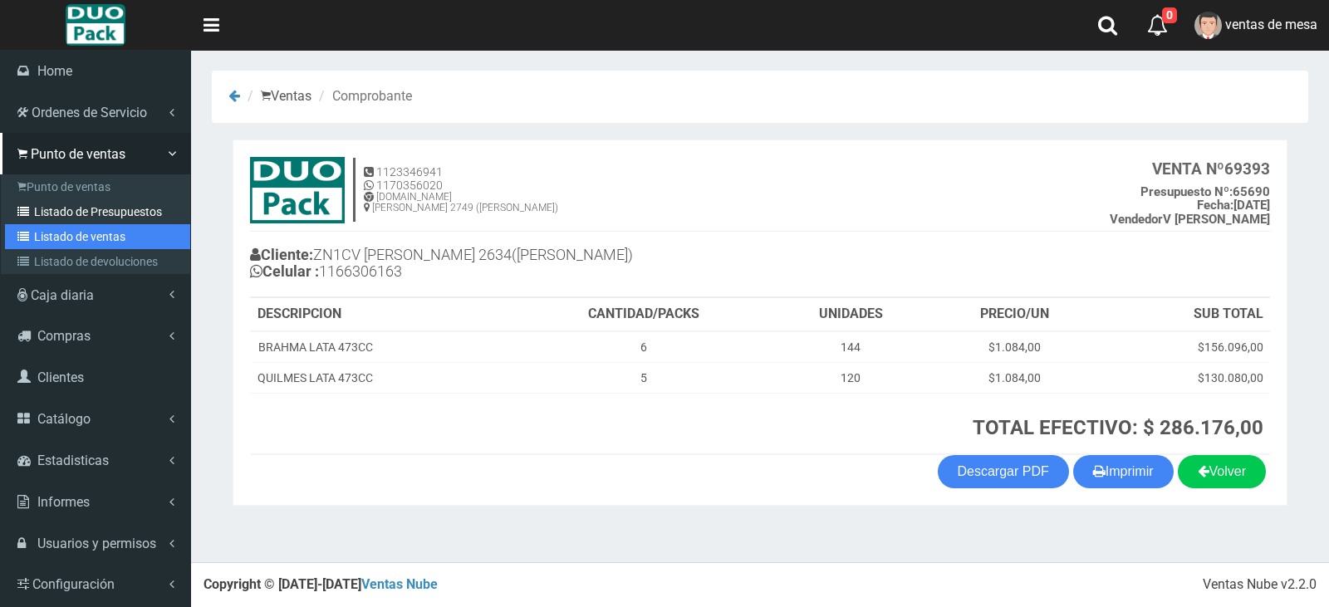
drag, startPoint x: 59, startPoint y: 230, endPoint x: 60, endPoint y: 218, distance: 11.7
click at [59, 230] on link "Listado de ventas" at bounding box center [97, 236] width 185 height 25
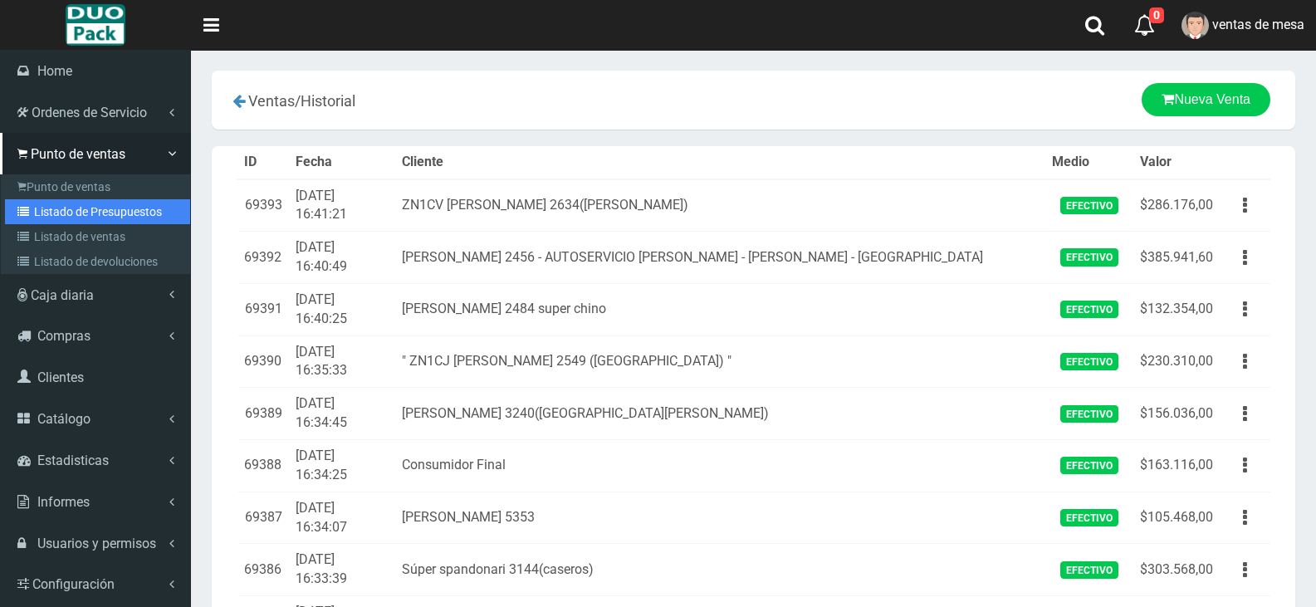
click at [47, 204] on link "Listado de Presupuestos" at bounding box center [97, 211] width 185 height 25
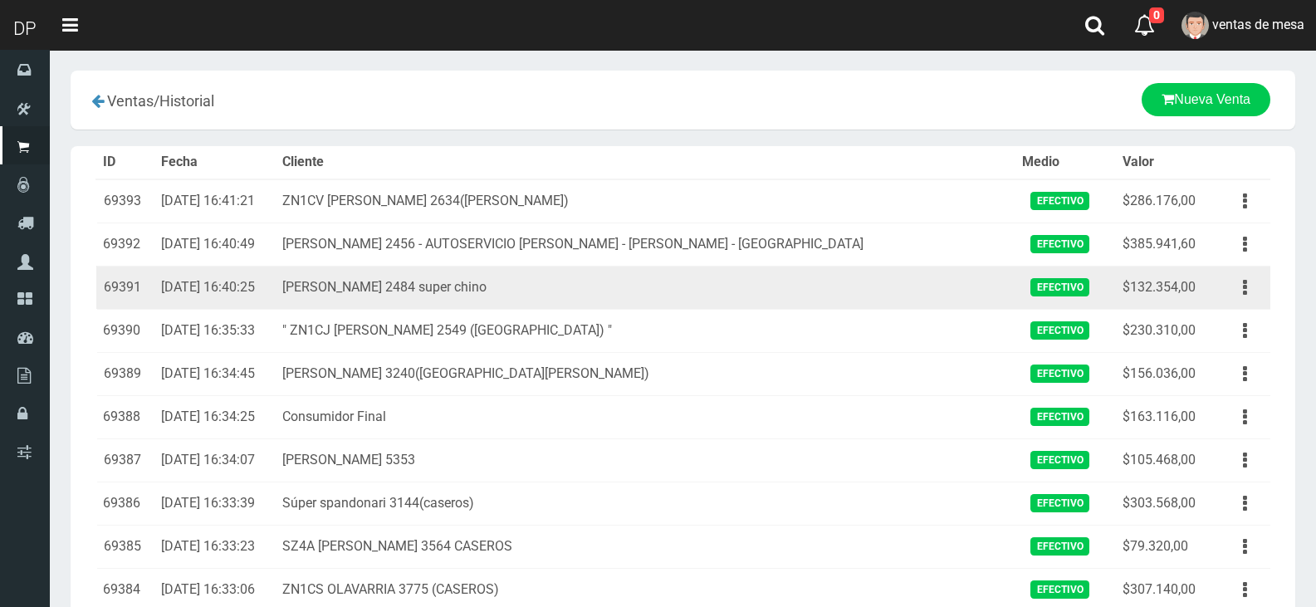
click at [376, 277] on td "[PERSON_NAME] 2484 super chino" at bounding box center [646, 287] width 741 height 43
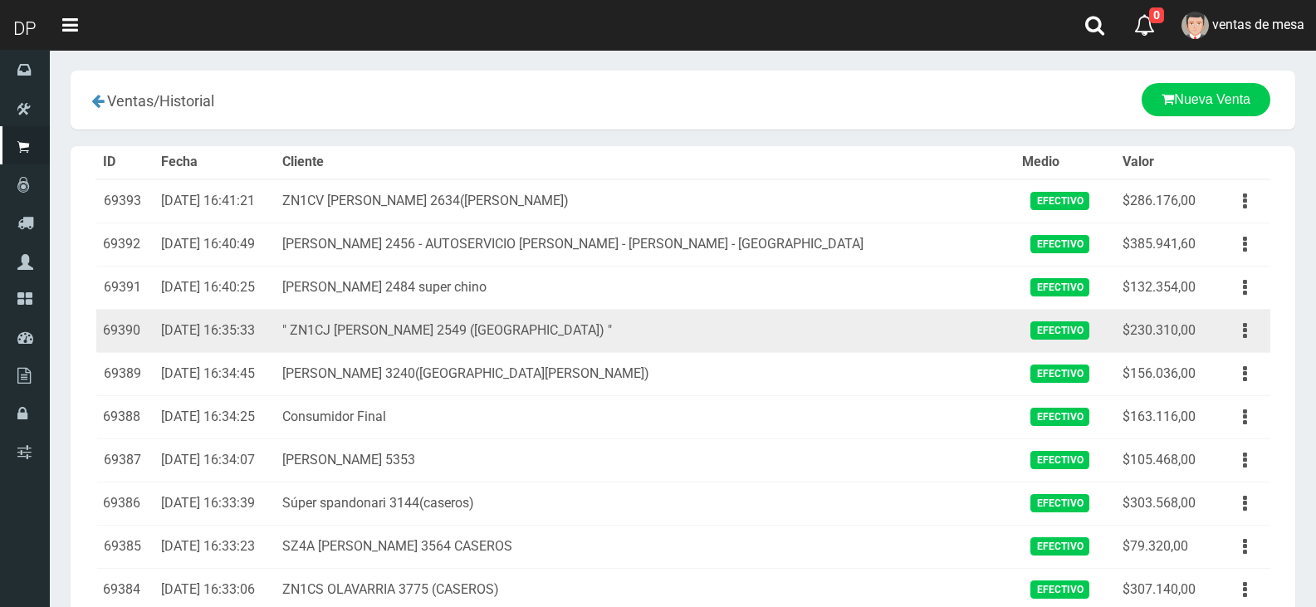
click at [495, 311] on td "" ZN1CJ [PERSON_NAME] 2549 ([GEOGRAPHIC_DATA]) "" at bounding box center [646, 330] width 741 height 43
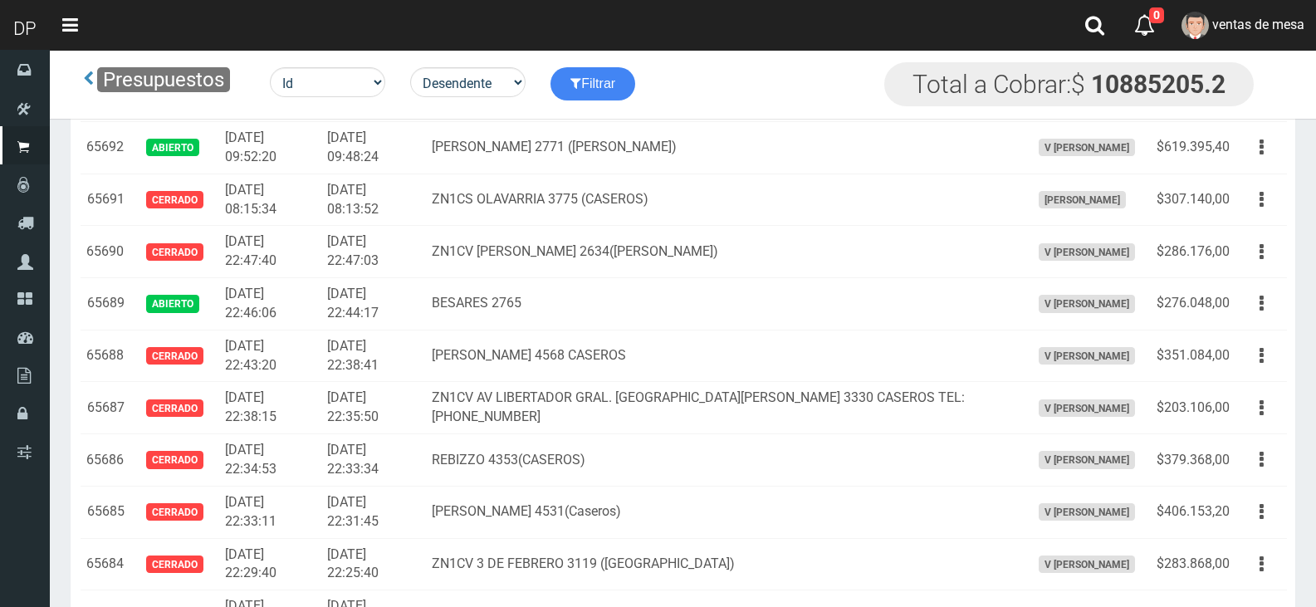
scroll to position [1998, 0]
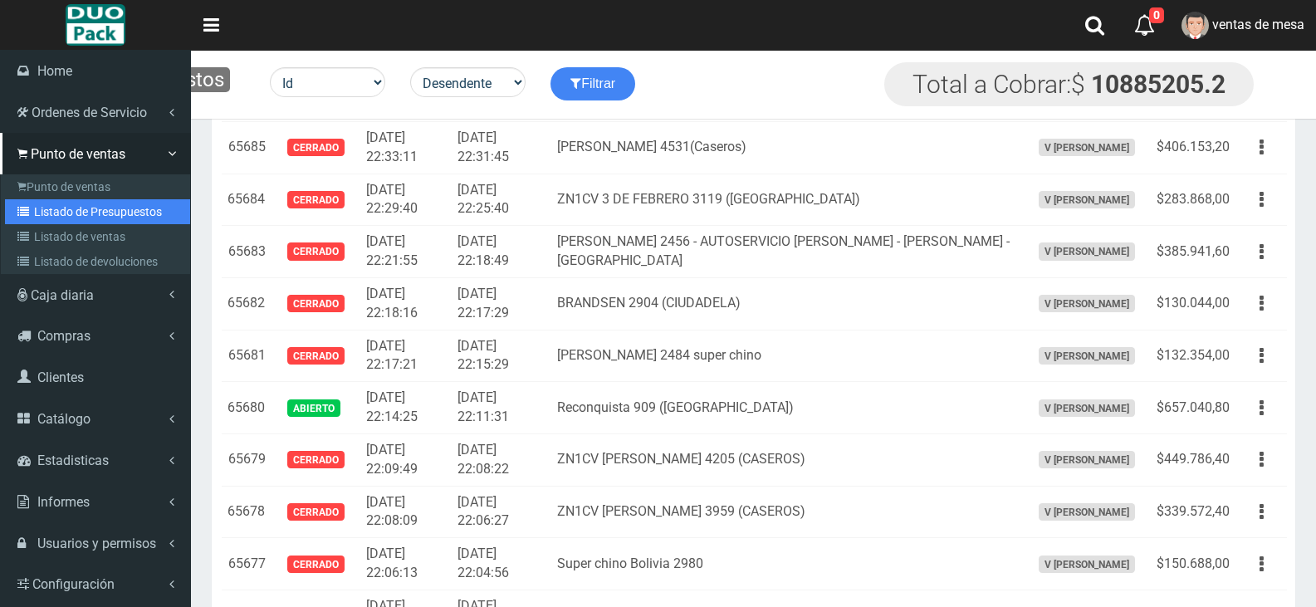
click at [126, 213] on link "Listado de Presupuestos" at bounding box center [97, 211] width 185 height 25
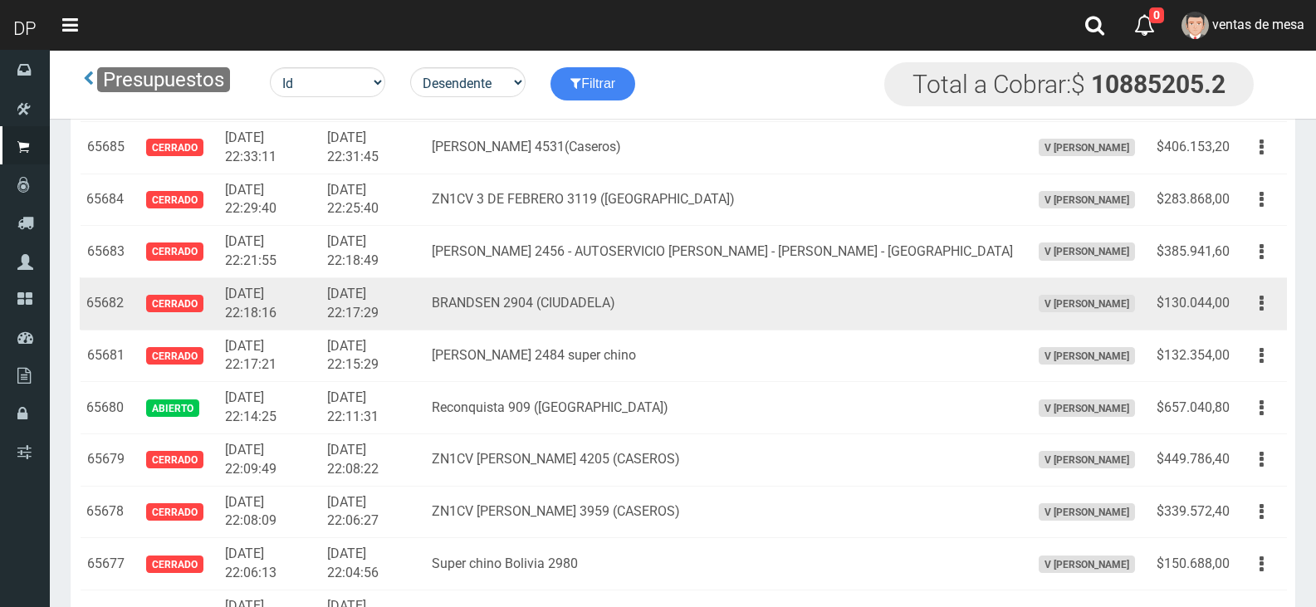
click at [393, 288] on td "2025-08-22 22:17:29" at bounding box center [373, 303] width 105 height 52
click at [404, 294] on td "2025-08-22 22:17:29" at bounding box center [373, 303] width 105 height 52
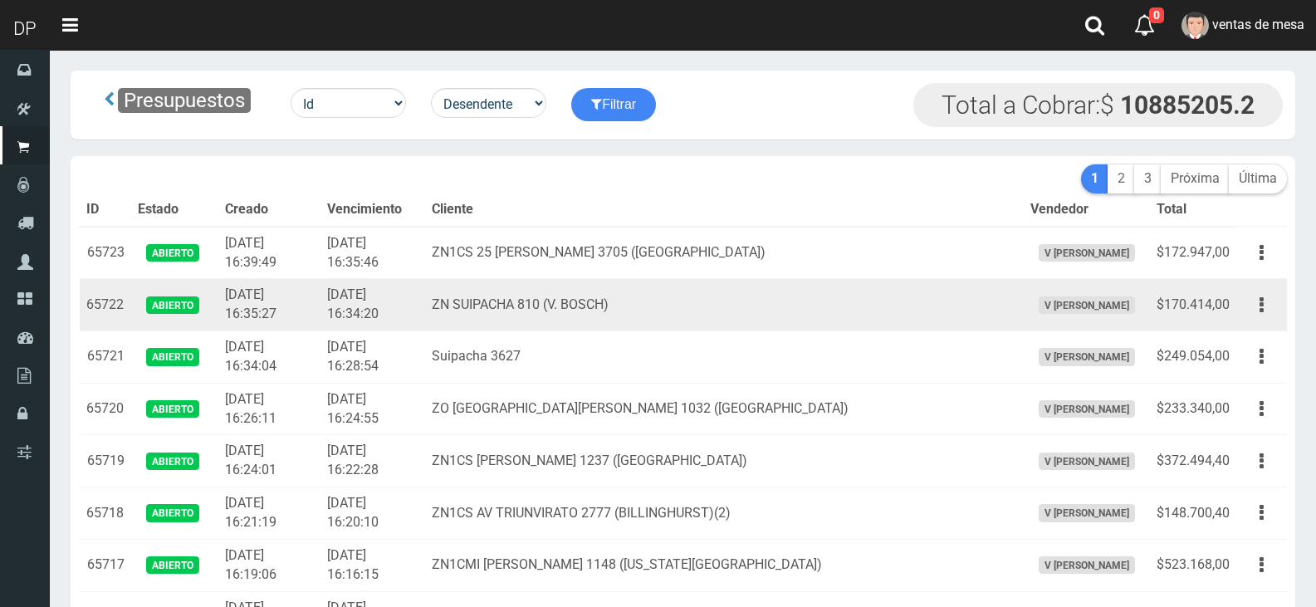
scroll to position [1719, 0]
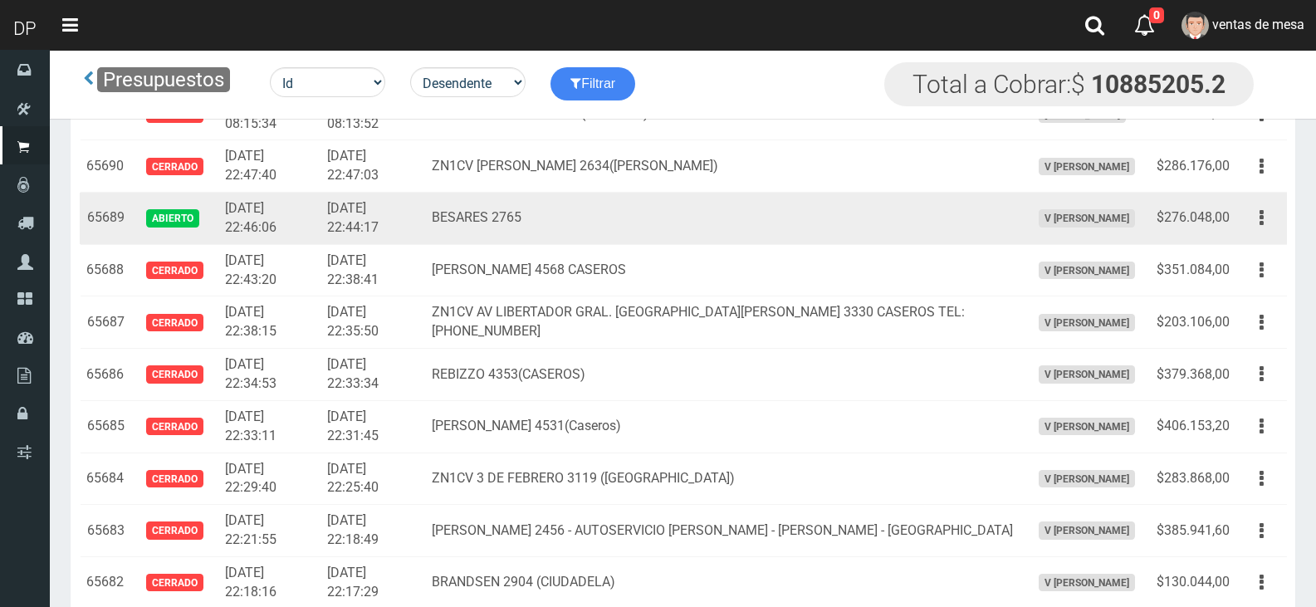
drag, startPoint x: 1275, startPoint y: 225, endPoint x: 1267, endPoint y: 242, distance: 18.2
click at [1274, 227] on button "button" at bounding box center [1261, 217] width 37 height 29
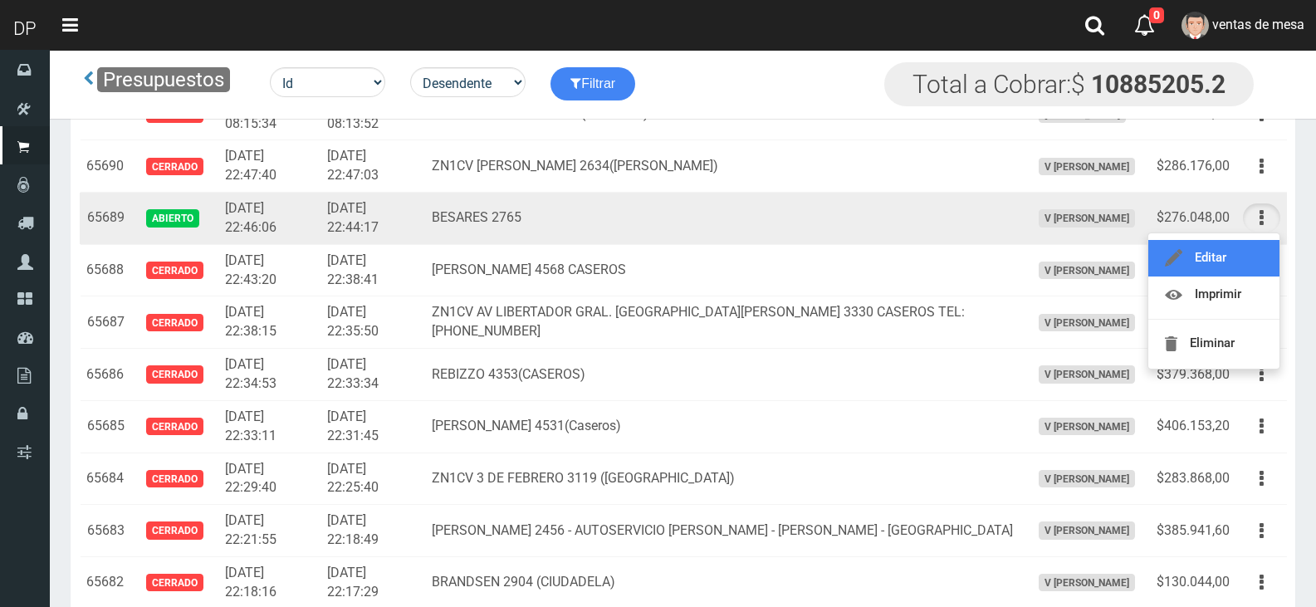
click at [1262, 257] on link "Editar" at bounding box center [1214, 258] width 131 height 37
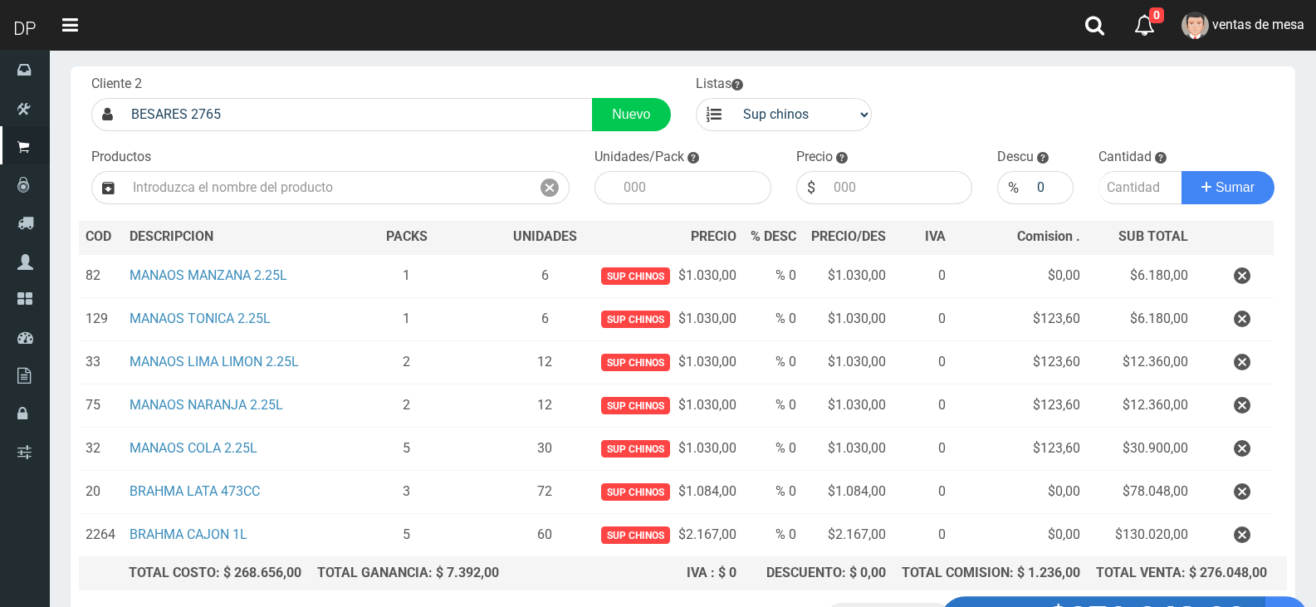
scroll to position [215, 0]
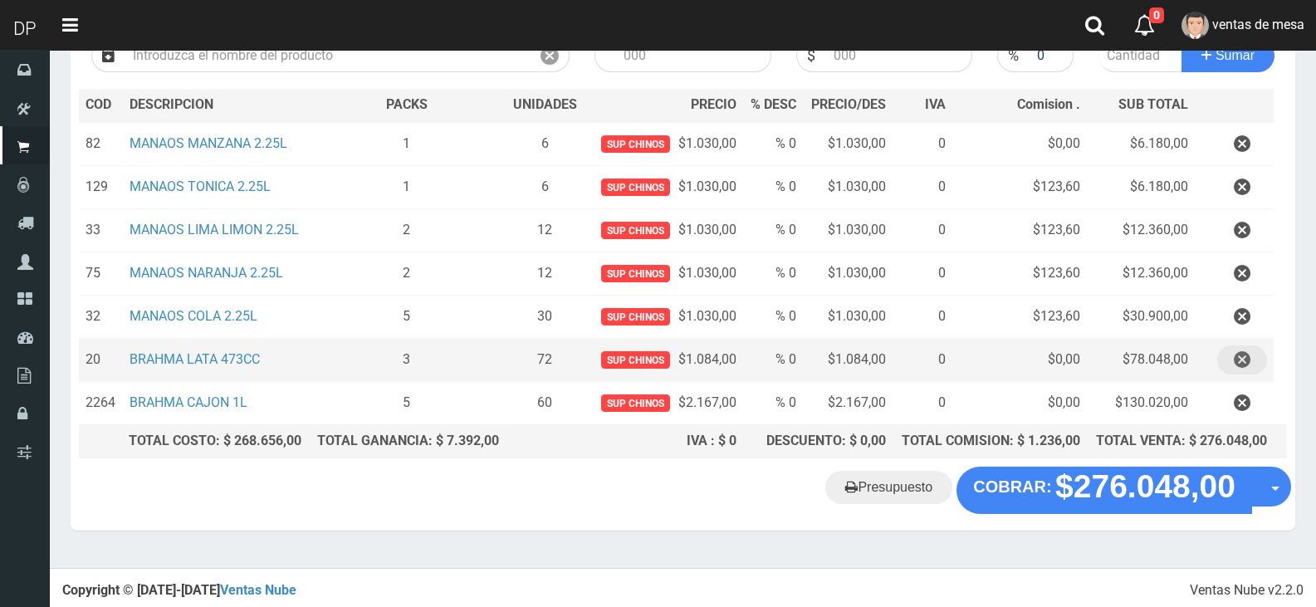
click at [1239, 356] on icon "button" at bounding box center [1242, 360] width 17 height 29
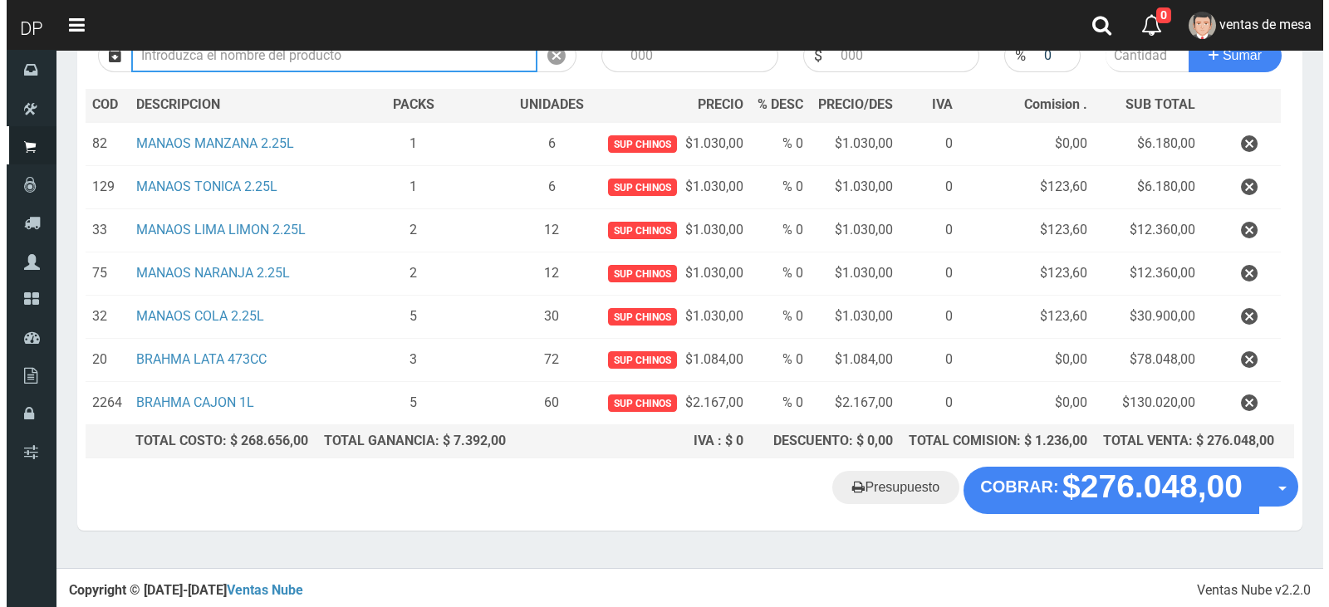
scroll to position [172, 0]
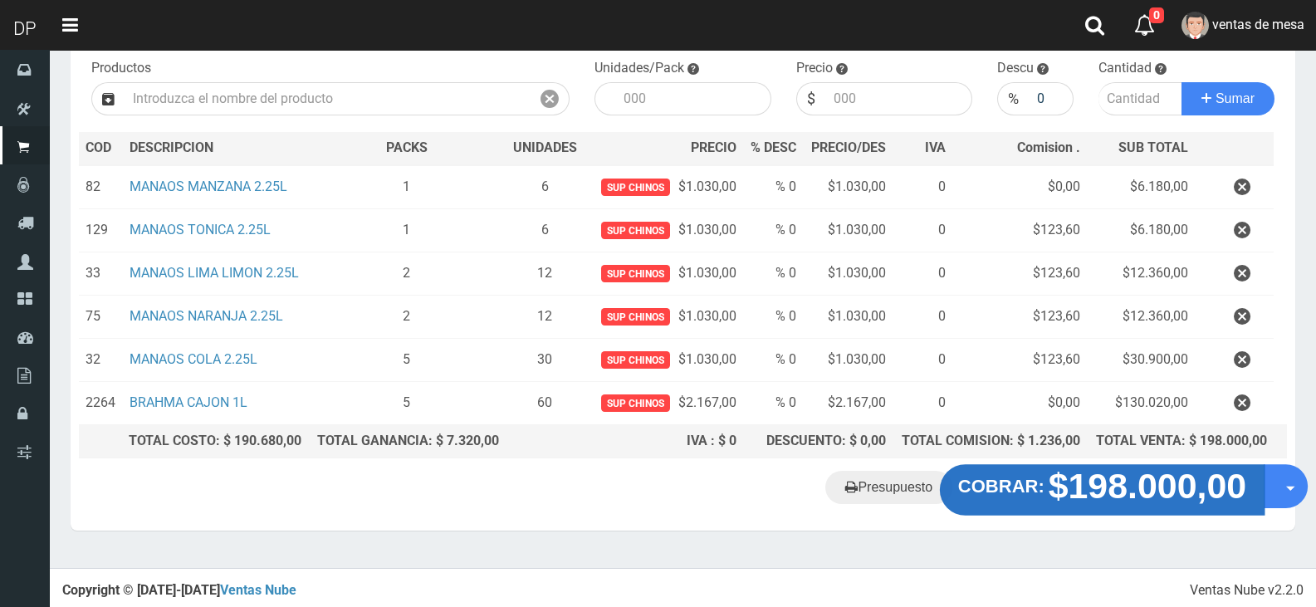
click at [1076, 477] on strong "$198.000,00" at bounding box center [1148, 486] width 199 height 39
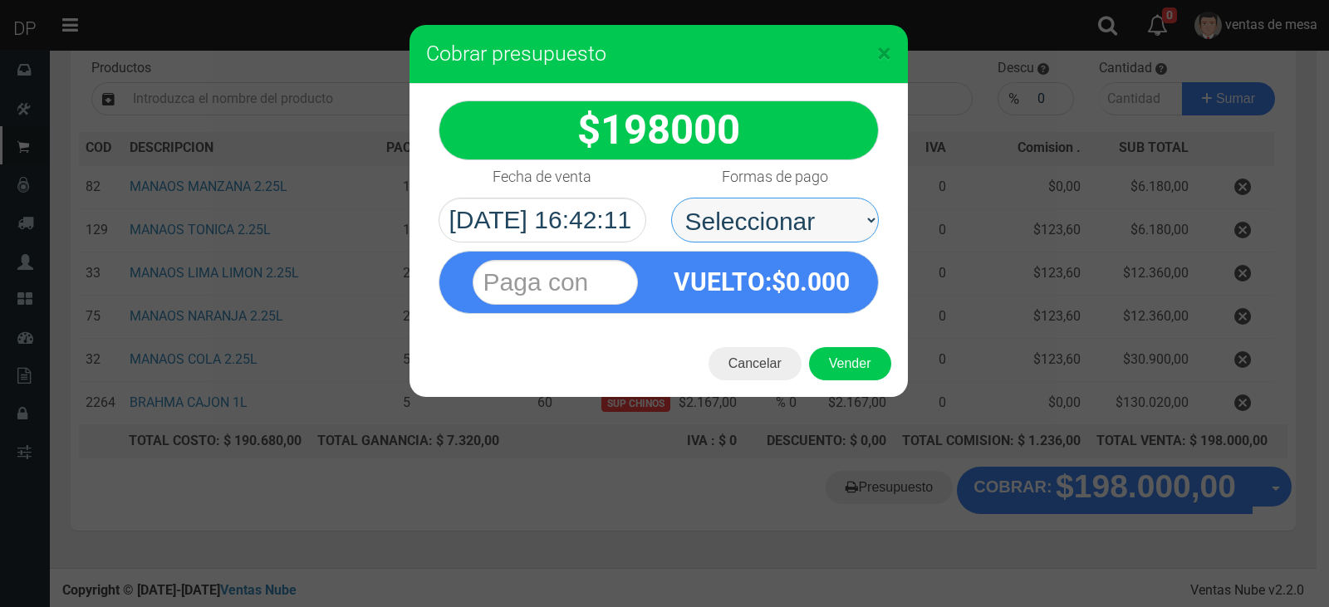
click at [826, 235] on select "Seleccionar Efectivo Tarjeta de Crédito Depósito Débito" at bounding box center [775, 220] width 208 height 45
click at [805, 297] on div "VUELTO :$ 0.000" at bounding box center [762, 282] width 207 height 61
drag, startPoint x: 826, startPoint y: 215, endPoint x: 820, endPoint y: 242, distance: 27.4
click at [826, 215] on select "Seleccionar Efectivo Tarjeta de Crédito Depósito Débito" at bounding box center [775, 220] width 208 height 45
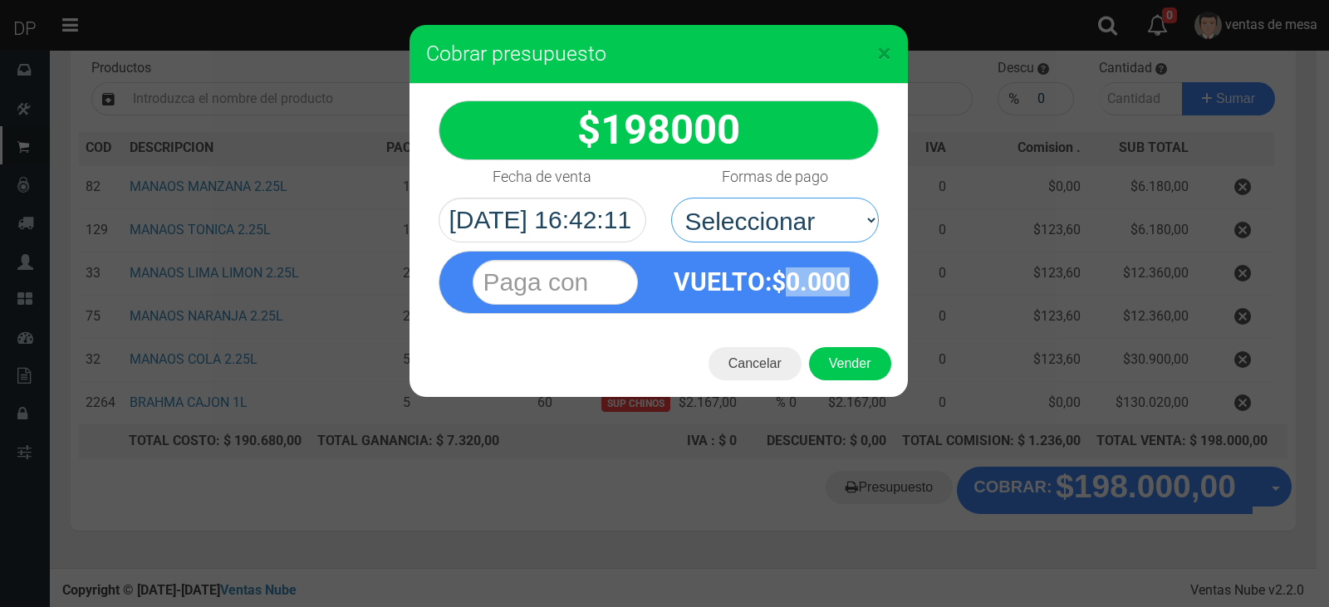
select select "Efectivo"
click at [671, 198] on select "Seleccionar Efectivo Tarjeta de Crédito Depósito Débito" at bounding box center [775, 220] width 208 height 45
drag, startPoint x: 825, startPoint y: 336, endPoint x: 835, endPoint y: 353, distance: 19.4
click at [827, 338] on div "Cancelar Vender" at bounding box center [658, 364] width 498 height 66
click at [841, 359] on button "Vender" at bounding box center [850, 363] width 82 height 33
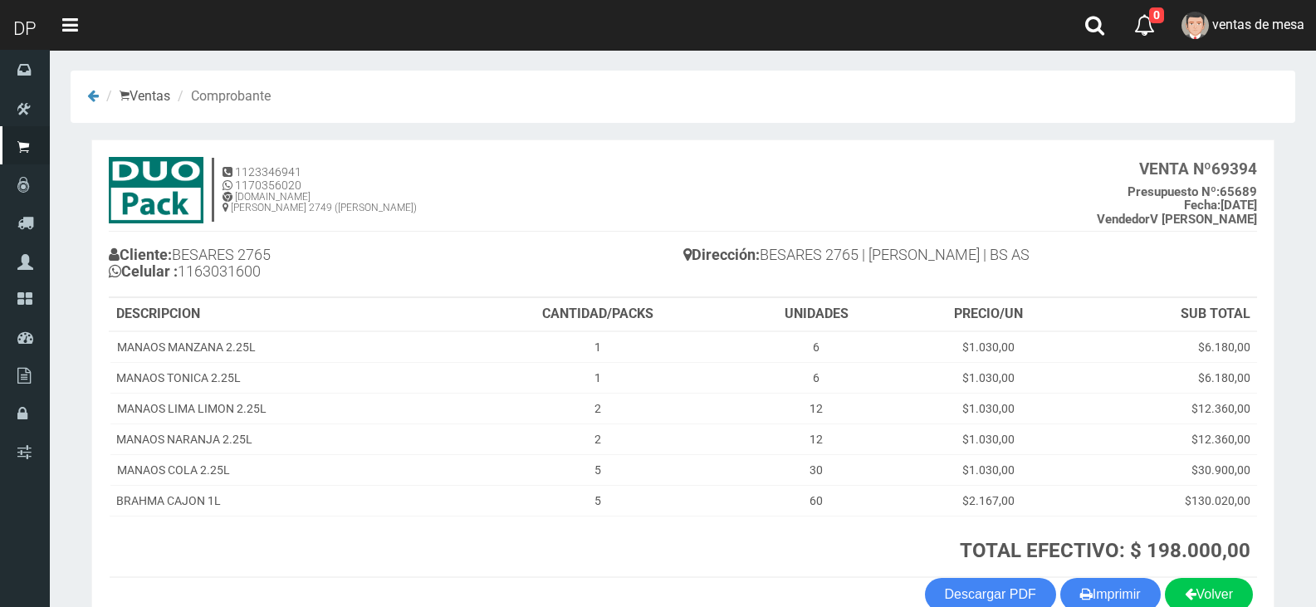
scroll to position [96, 0]
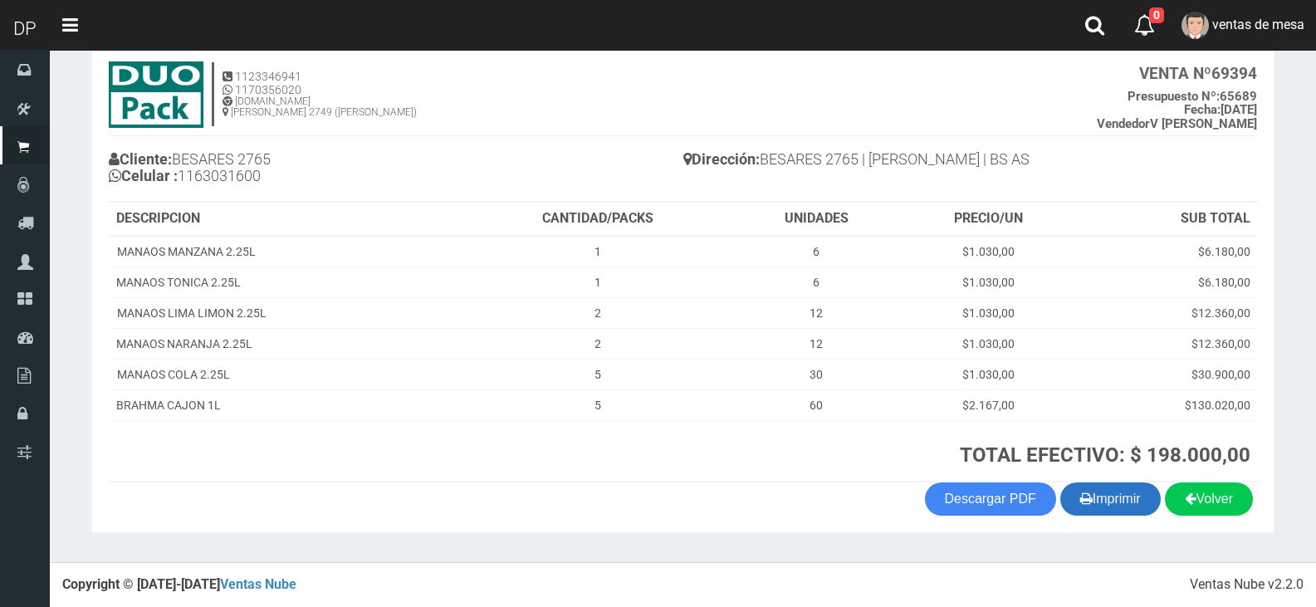
click at [1129, 488] on button "Imprimir" at bounding box center [1111, 499] width 100 height 33
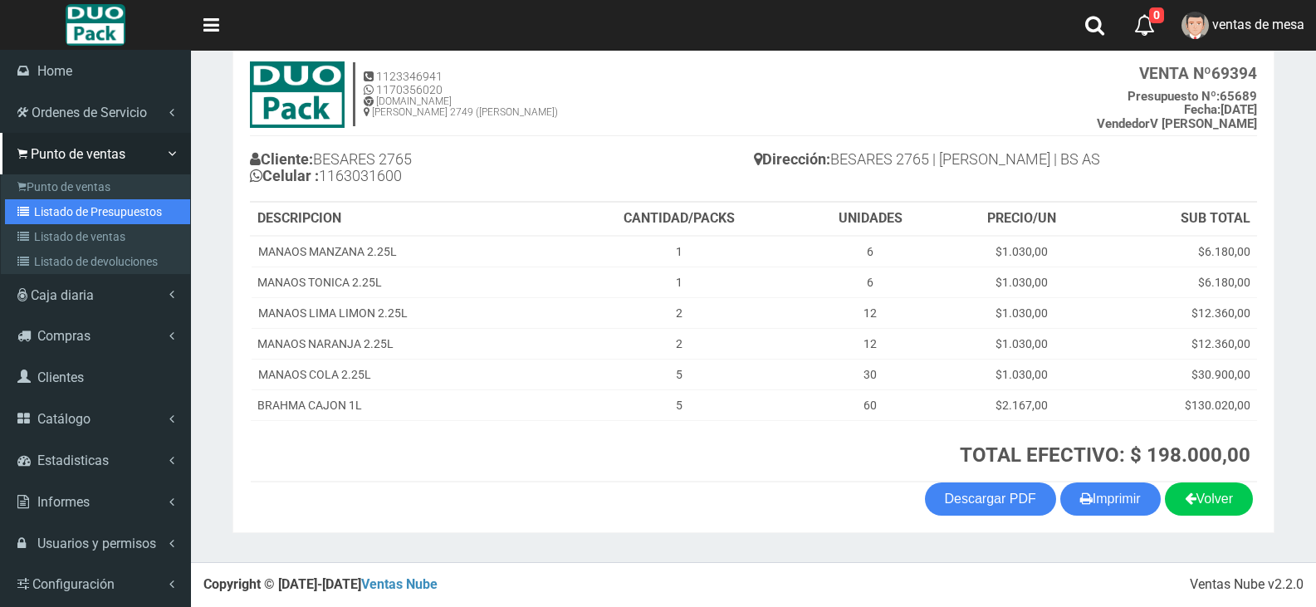
click at [45, 213] on link "Listado de Presupuestos" at bounding box center [97, 211] width 185 height 25
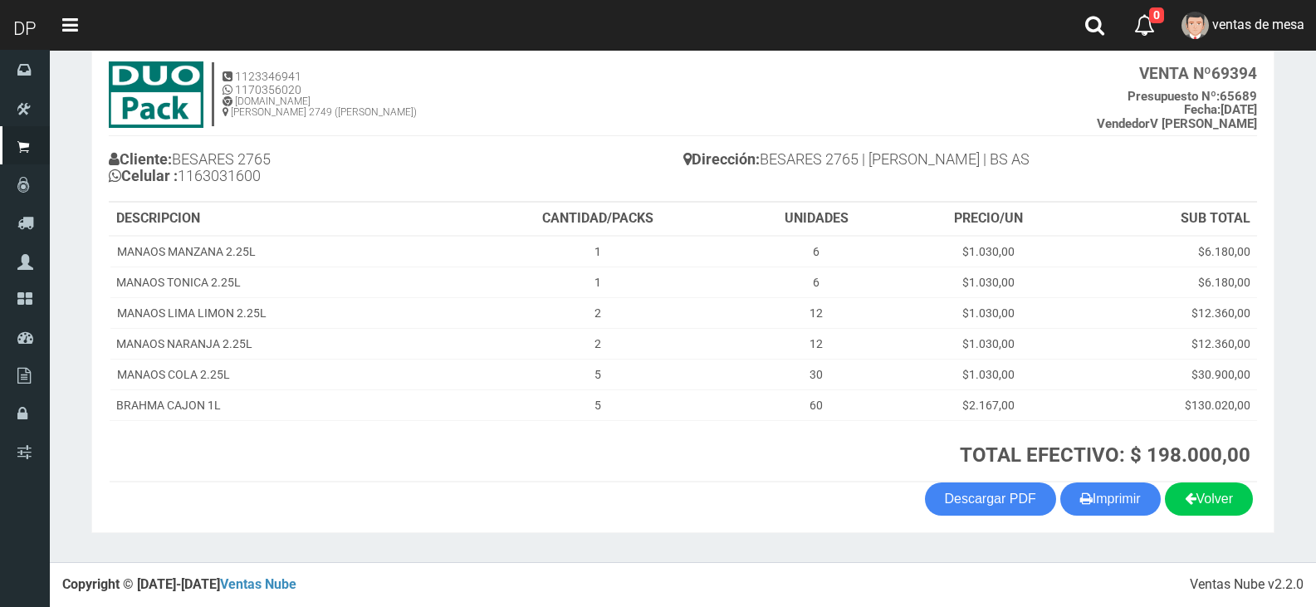
click at [525, 226] on th "CANTIDAD/PACKS" at bounding box center [597, 219] width 269 height 33
click at [525, 227] on th "CANTIDAD/PACKS" at bounding box center [597, 219] width 269 height 33
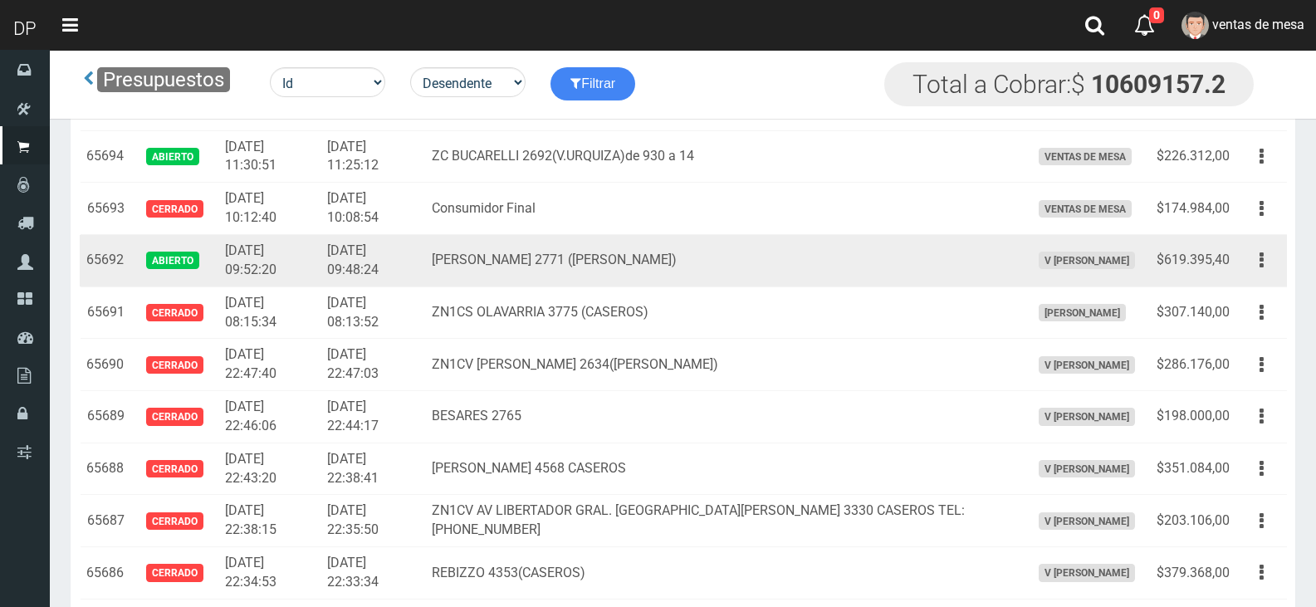
scroll to position [1520, 0]
click at [1271, 269] on button "button" at bounding box center [1261, 261] width 37 height 29
click at [1271, 270] on button "button" at bounding box center [1261, 261] width 37 height 29
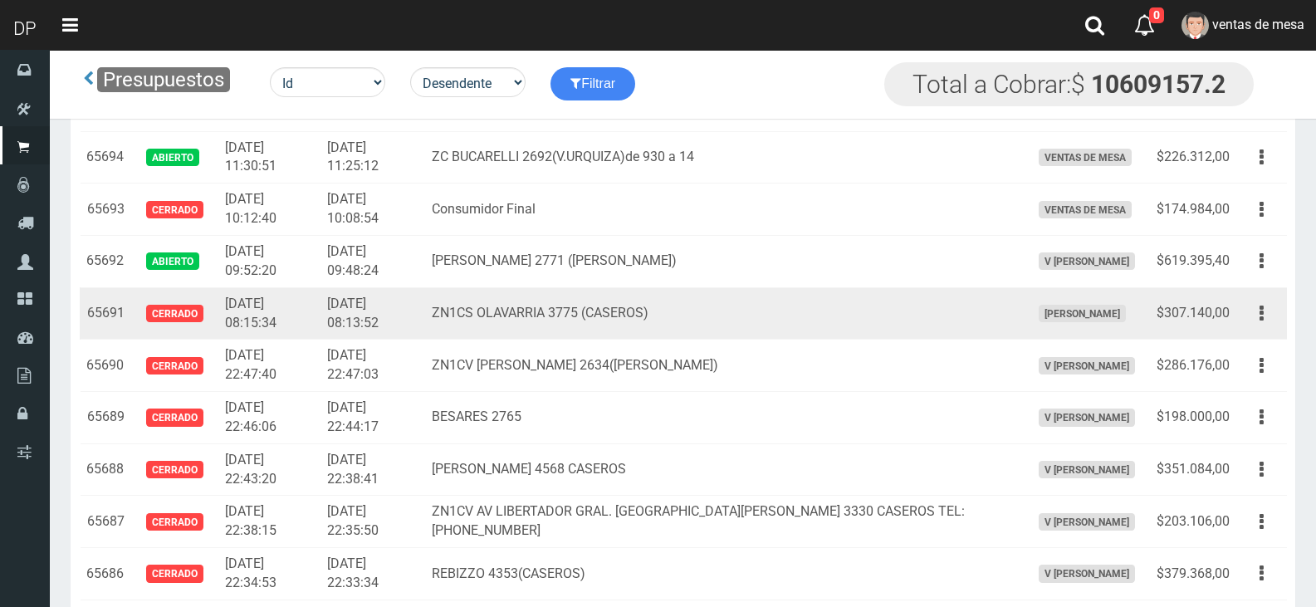
click at [1254, 290] on td "Editar Imprimir Eliminar" at bounding box center [1262, 313] width 51 height 52
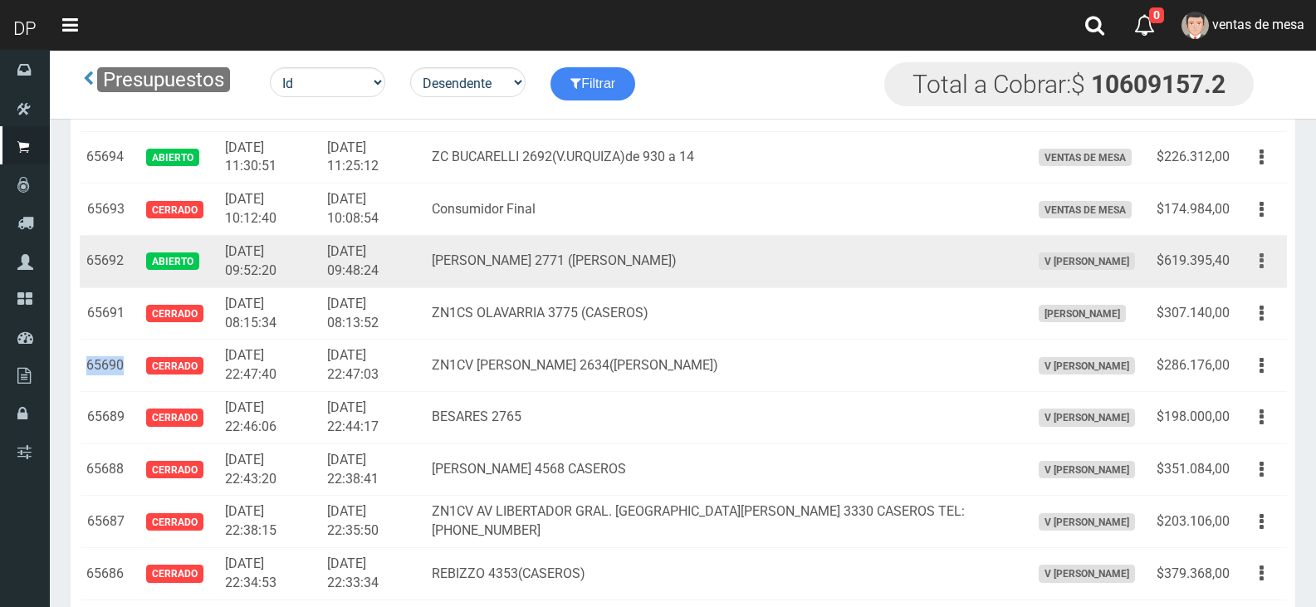
click at [1258, 262] on button "button" at bounding box center [1261, 261] width 37 height 29
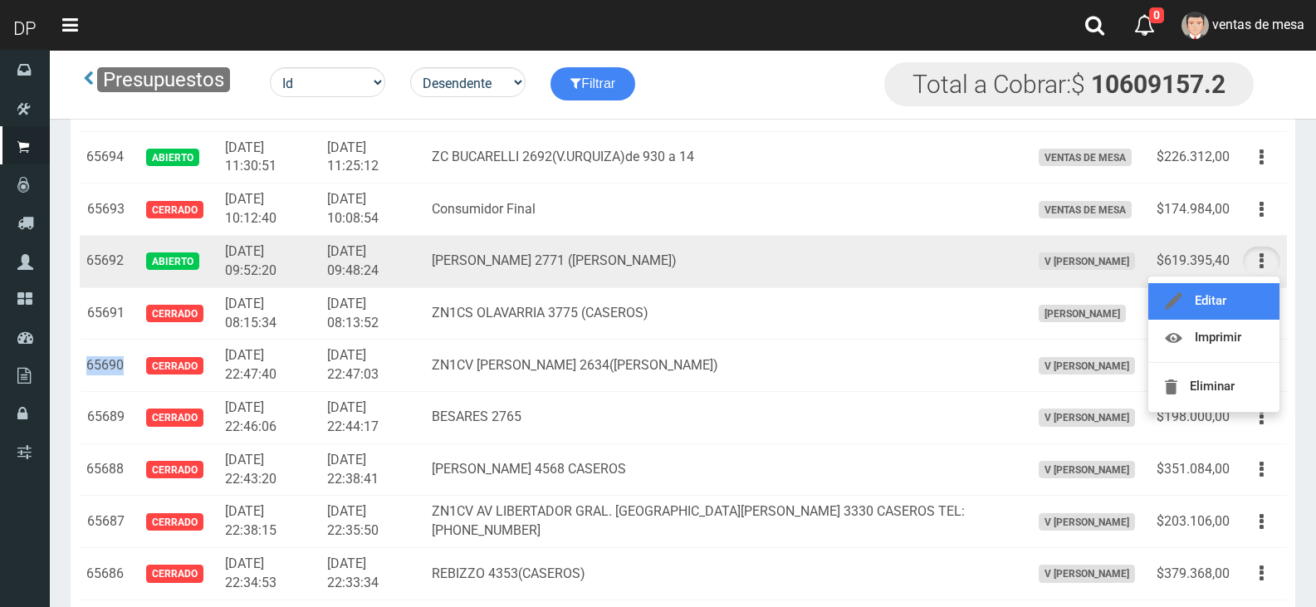
click at [1253, 292] on link "Editar" at bounding box center [1214, 301] width 131 height 37
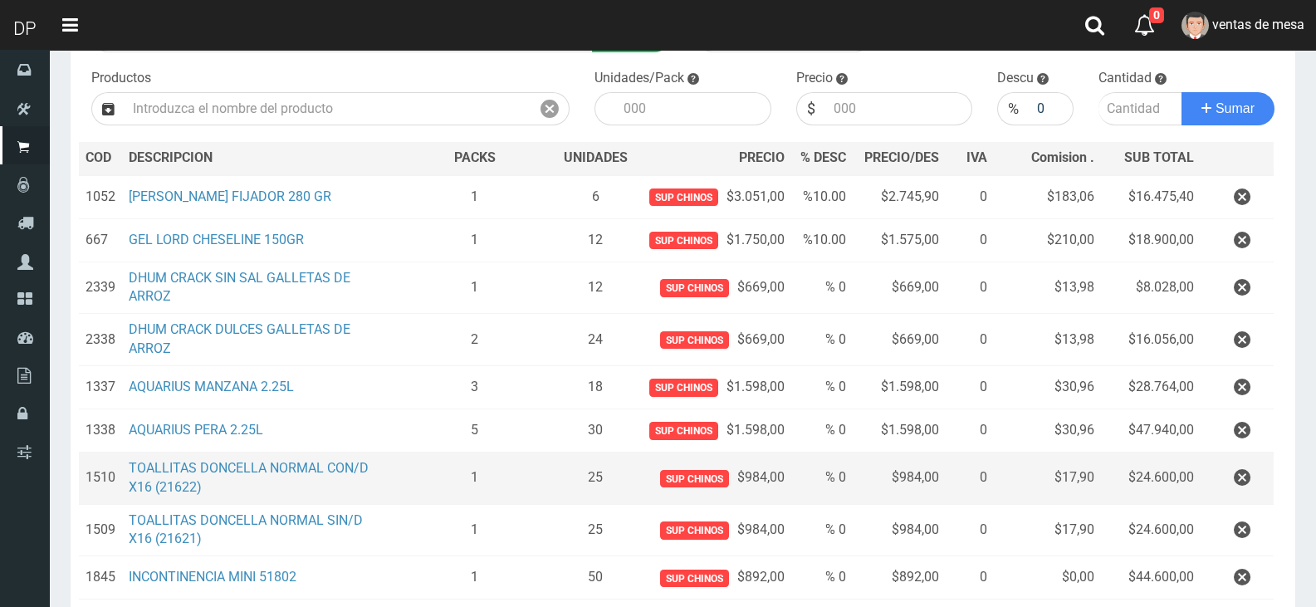
scroll to position [166, 0]
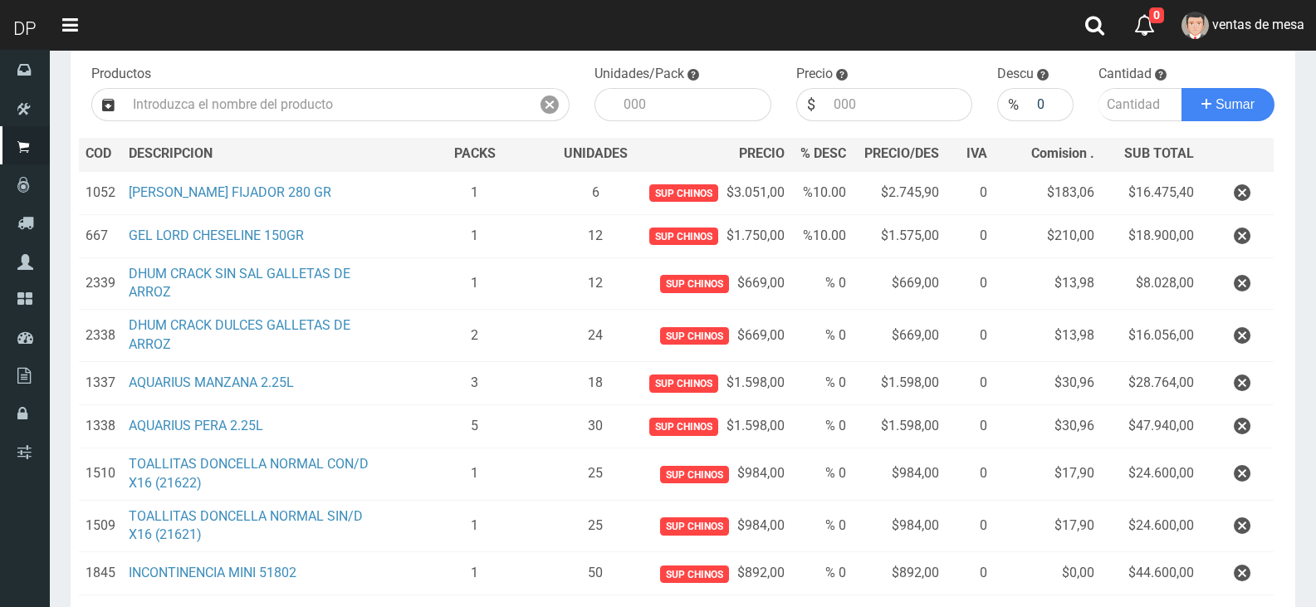
click at [1253, 517] on button "button" at bounding box center [1243, 526] width 50 height 29
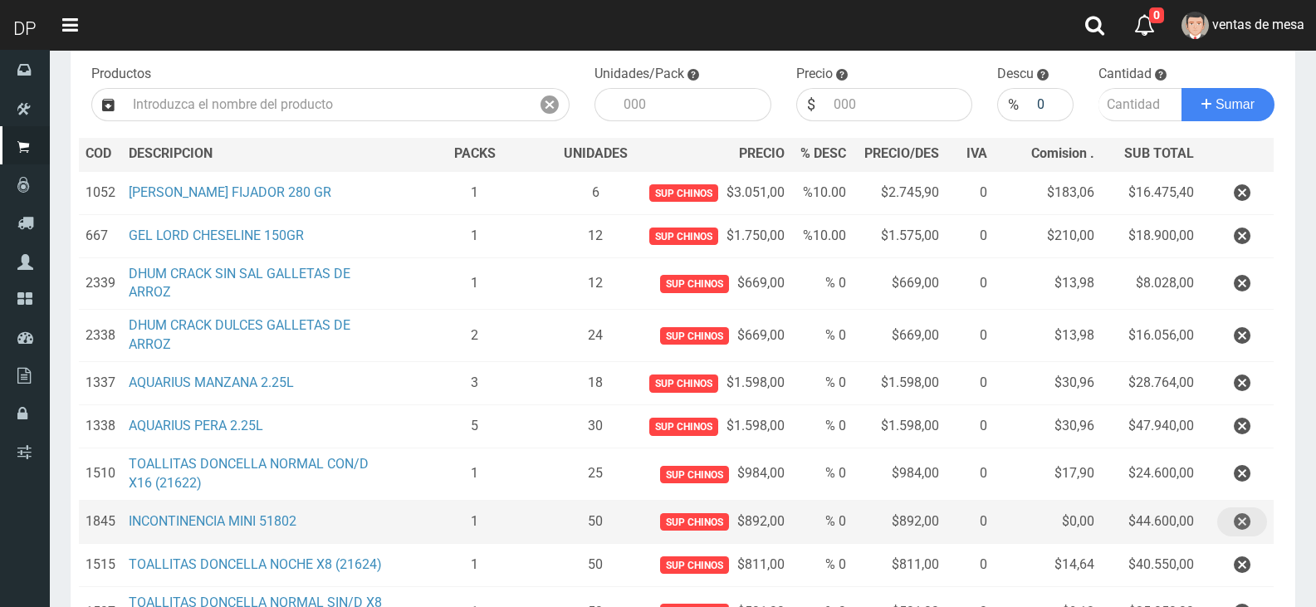
click at [1252, 517] on button "button" at bounding box center [1243, 521] width 50 height 29
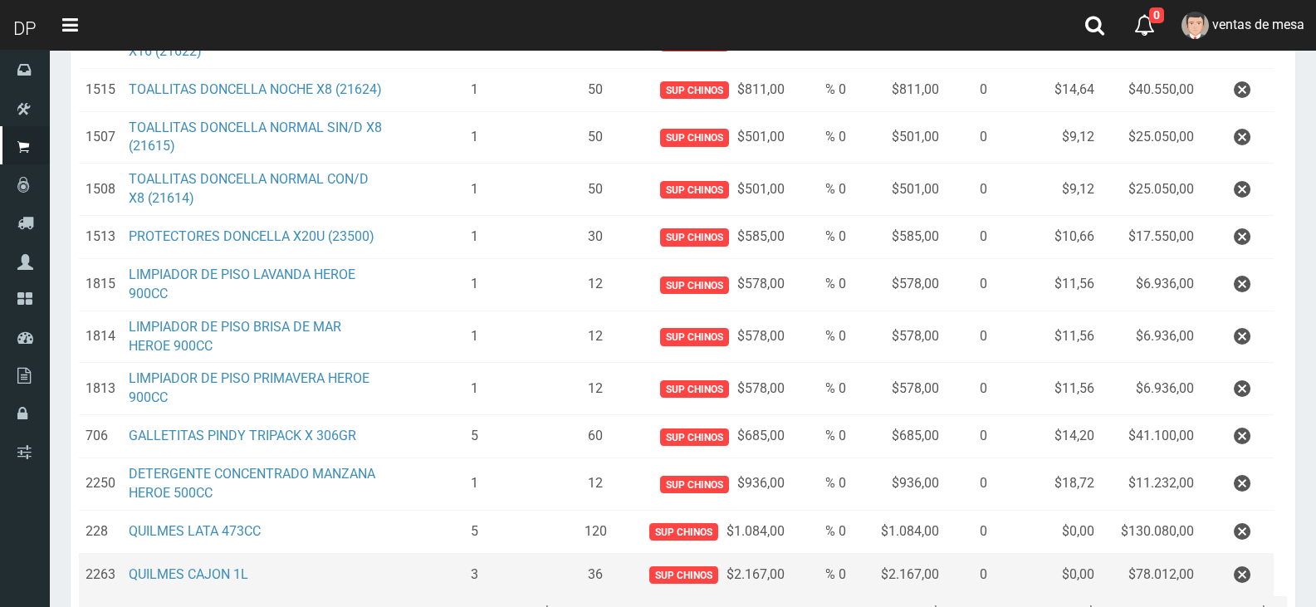
scroll to position [789, 0]
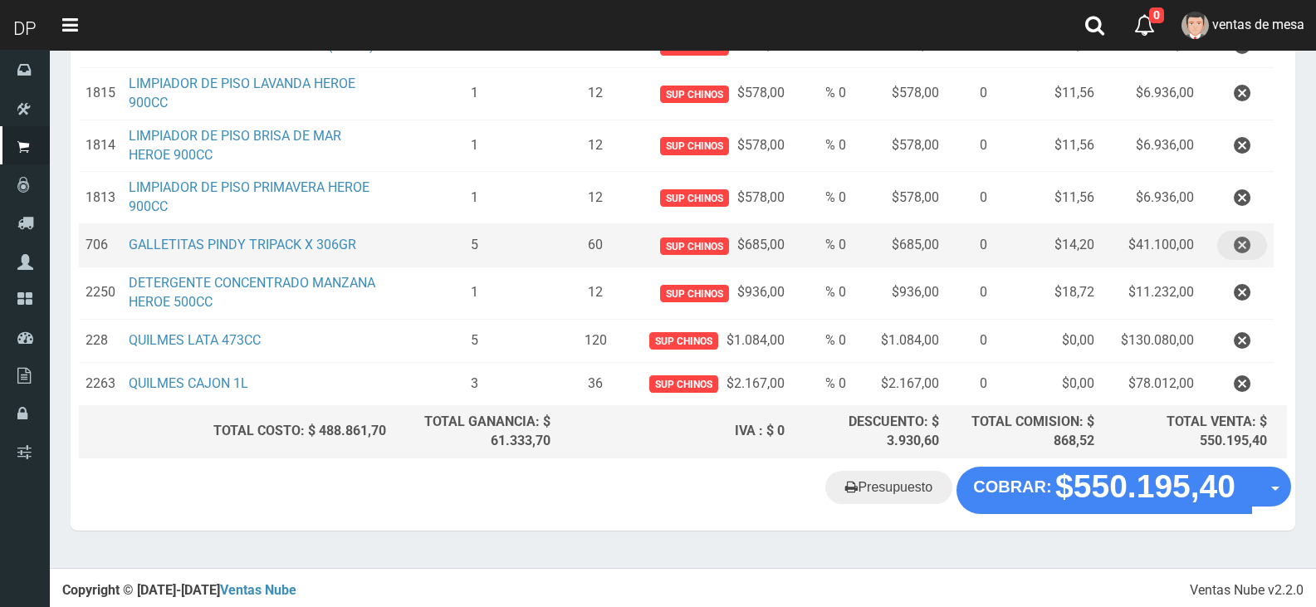
click at [1232, 246] on button "button" at bounding box center [1243, 245] width 50 height 29
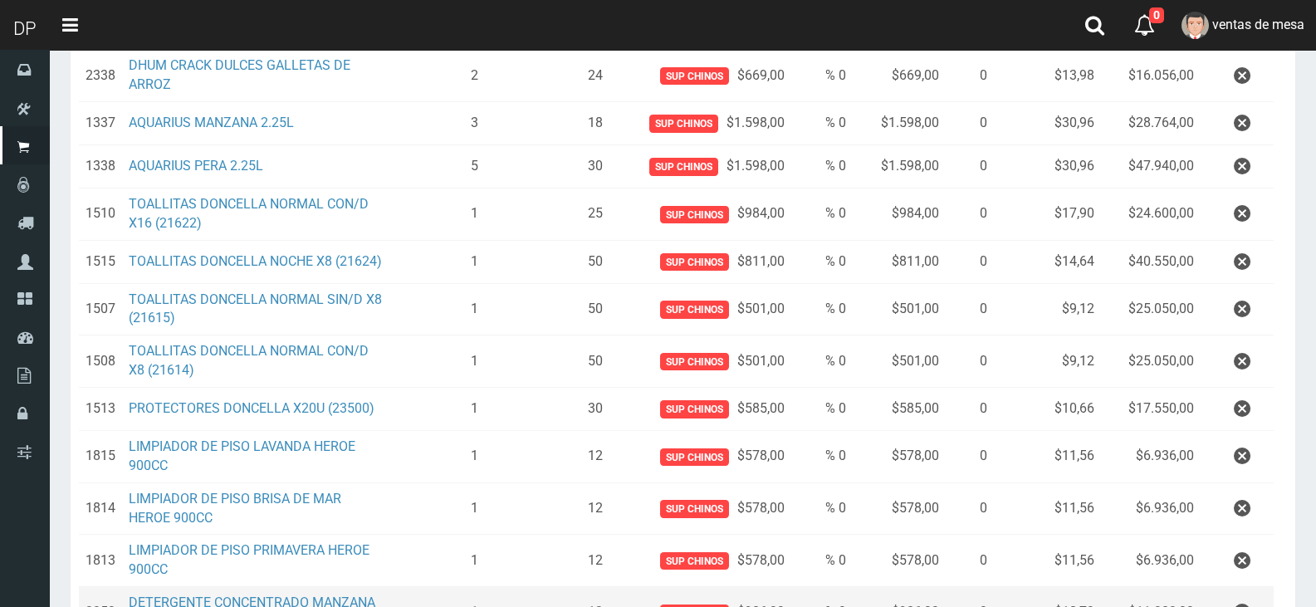
scroll to position [746, 0]
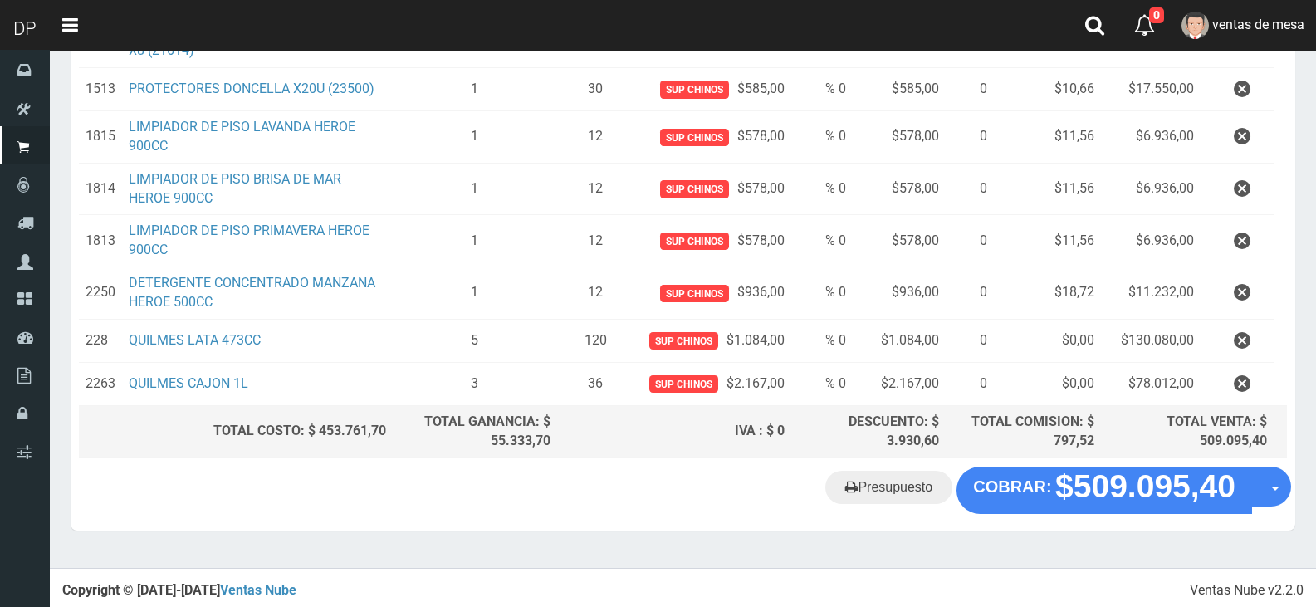
click at [1231, 243] on button "button" at bounding box center [1243, 241] width 50 height 29
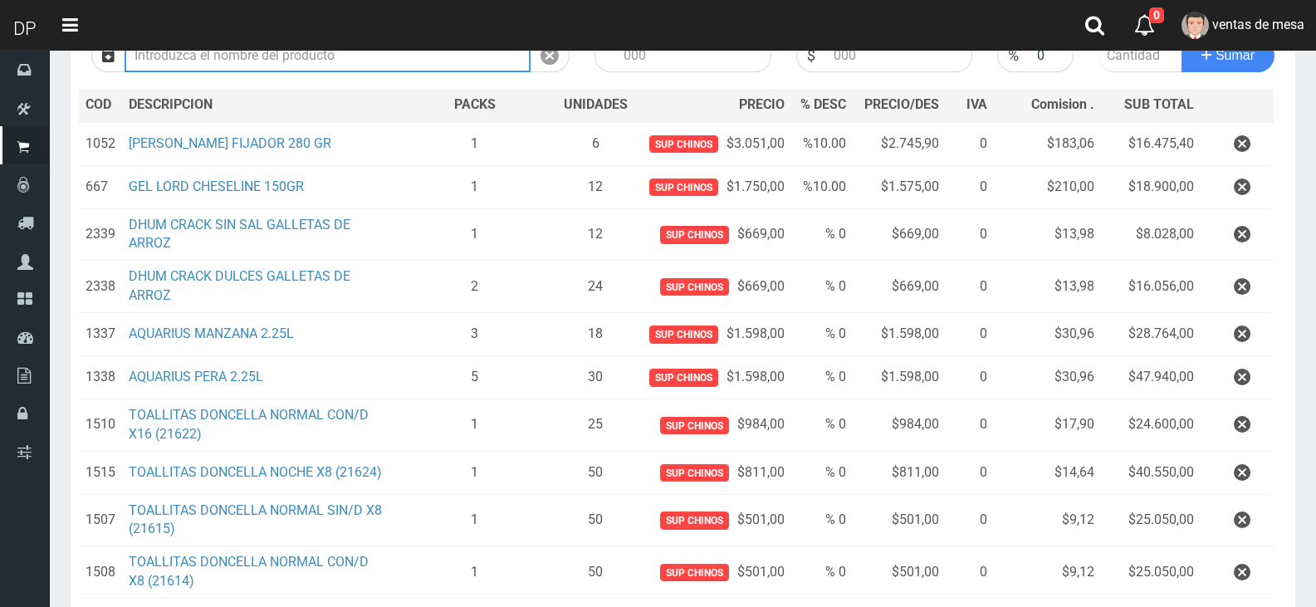
scroll to position [694, 0]
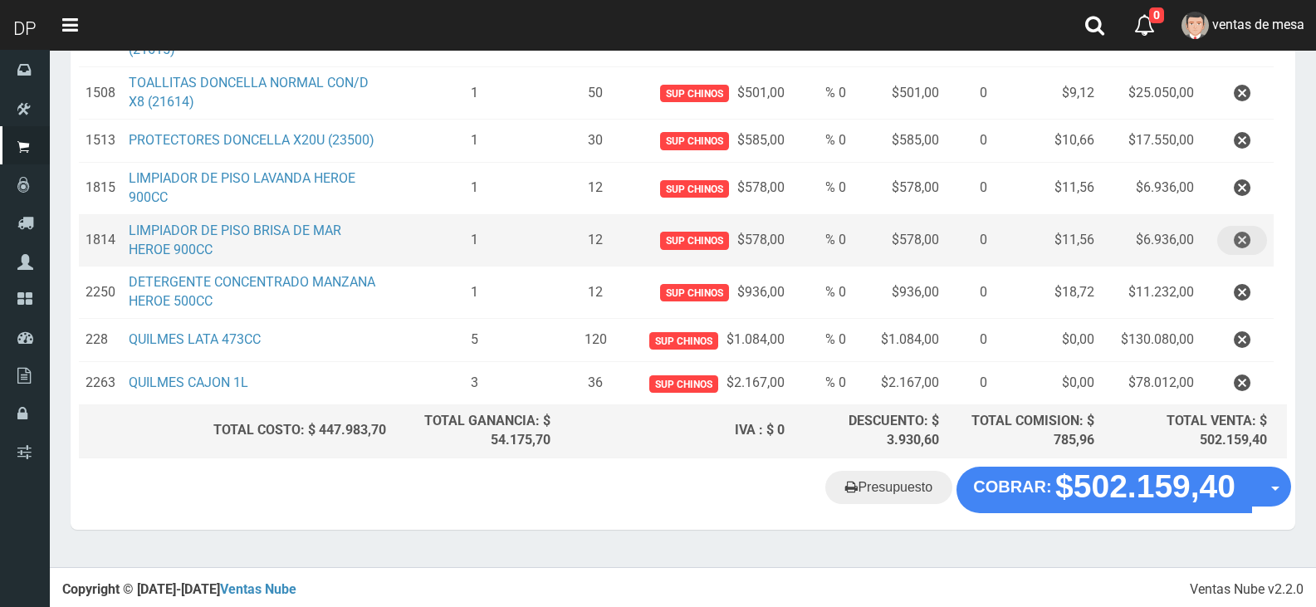
click at [1249, 241] on icon "button" at bounding box center [1242, 240] width 17 height 29
click at [0, 0] on div "Cargando..." at bounding box center [0, 0] width 0 height 0
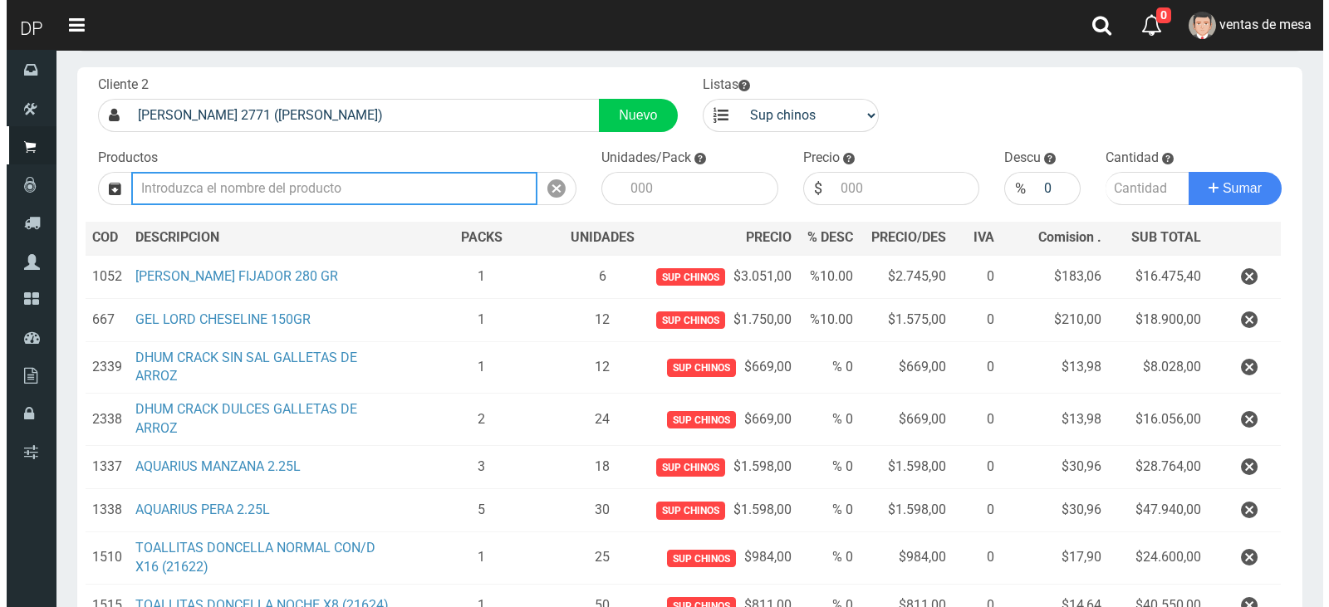
scroll to position [642, 0]
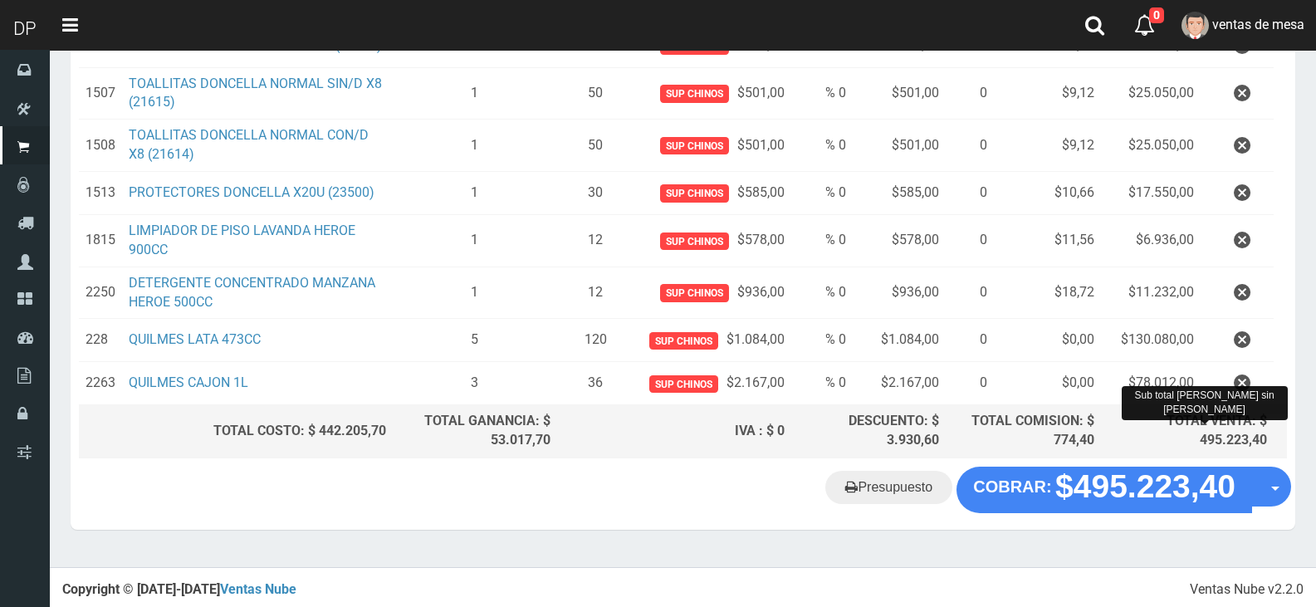
click at [1193, 412] on div "TOTAL VENTA: $ 495.223,40" at bounding box center [1187, 431] width 159 height 38
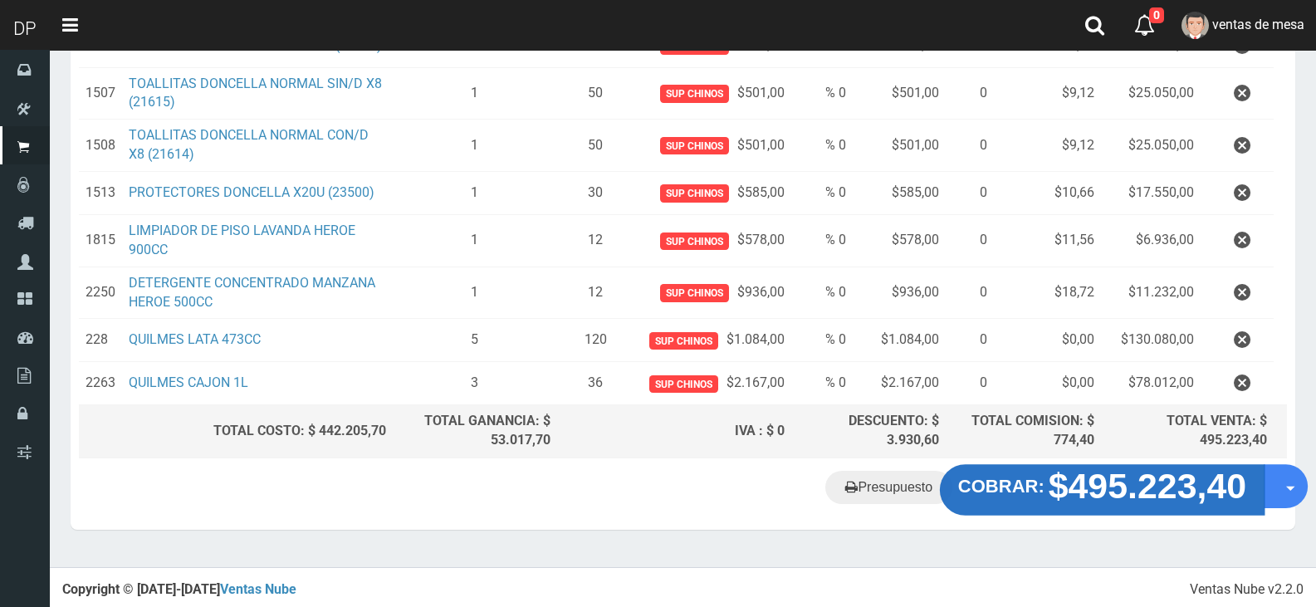
click at [1161, 473] on strong "$495.223,40" at bounding box center [1148, 486] width 199 height 39
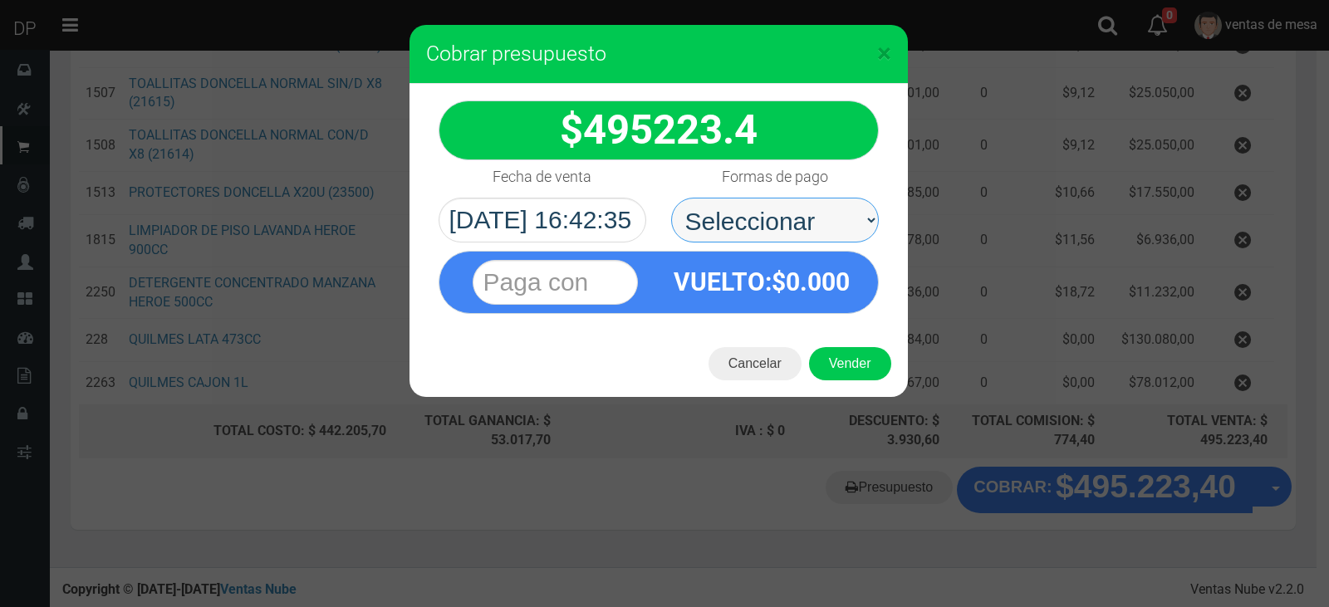
click at [838, 240] on select "Seleccionar Efectivo Tarjeta de Crédito Depósito Débito" at bounding box center [775, 220] width 208 height 45
click at [830, 239] on select "Seleccionar Efectivo Tarjeta de Crédito Depósito Débito" at bounding box center [775, 220] width 208 height 45
select select "Efectivo"
click at [671, 198] on select "Seleccionar Efectivo Tarjeta de Crédito Depósito Débito" at bounding box center [775, 220] width 208 height 45
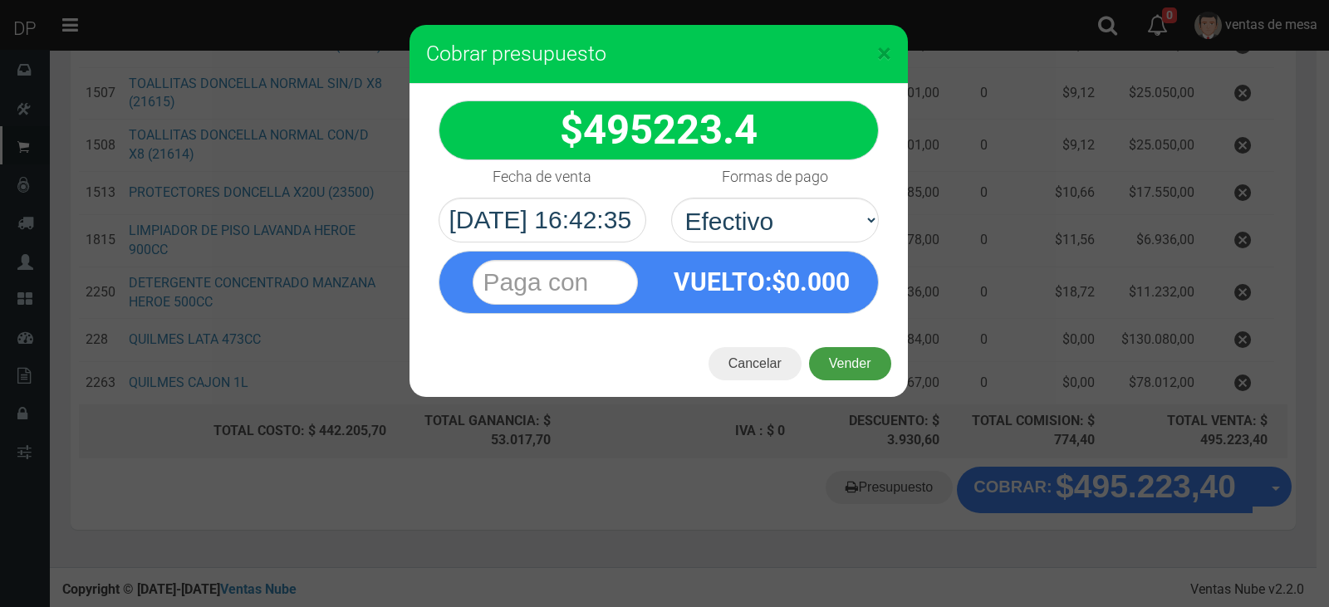
click at [847, 372] on button "Vender" at bounding box center [850, 363] width 82 height 33
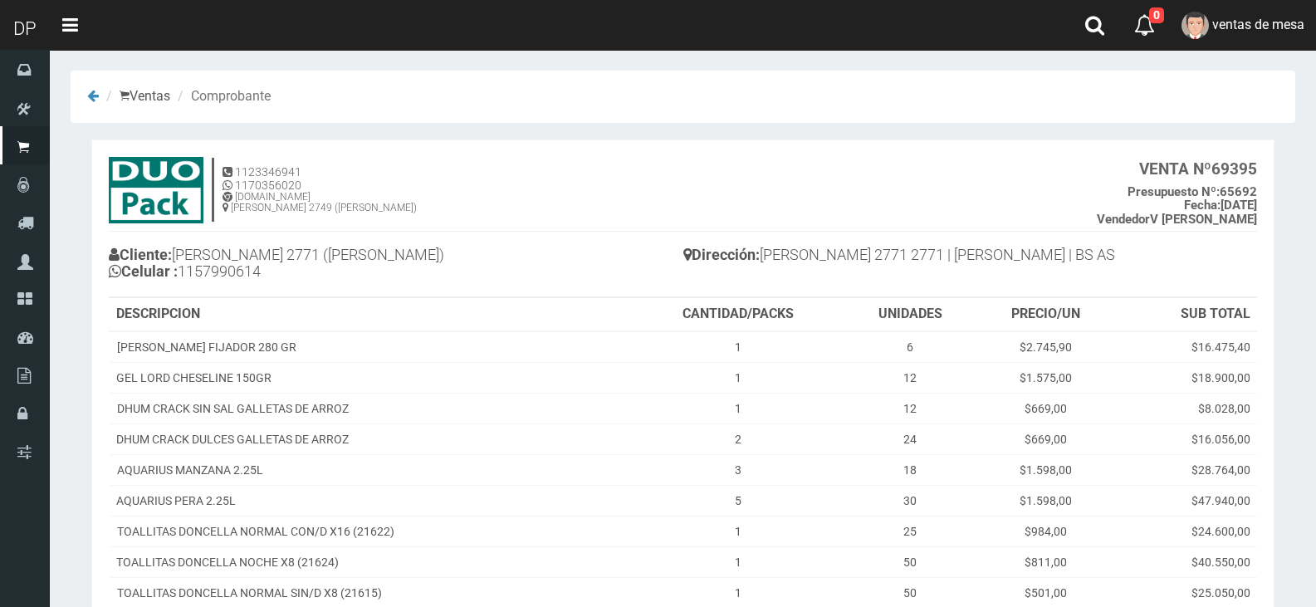
scroll to position [397, 0]
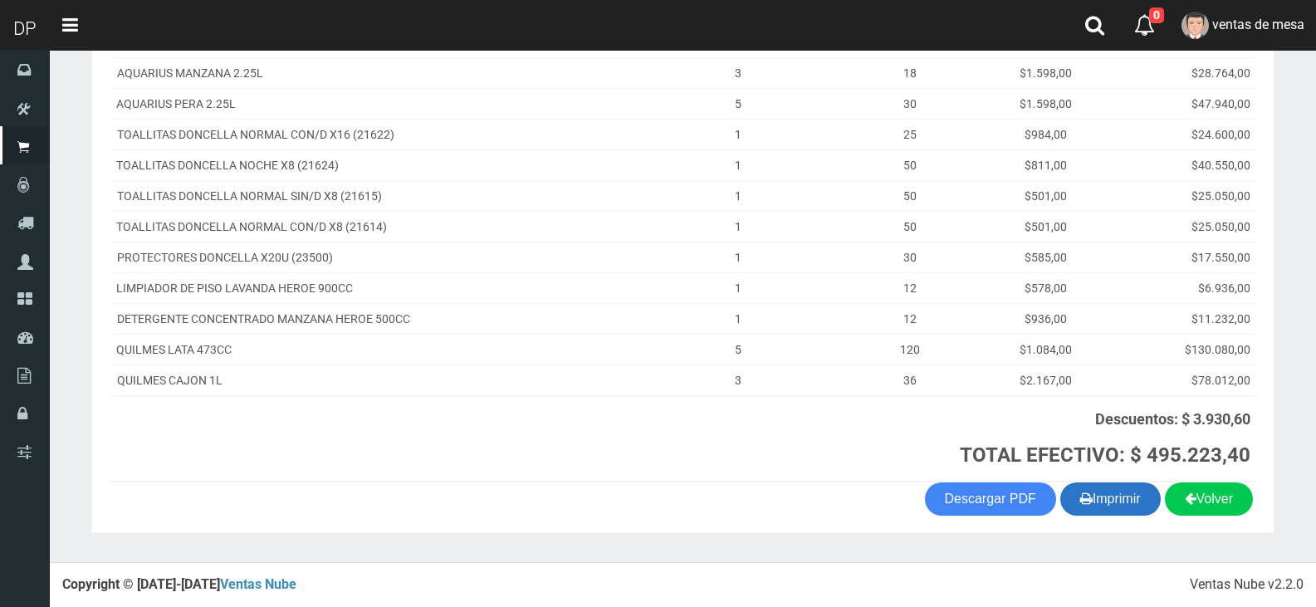
click at [1120, 503] on button "Imprimir" at bounding box center [1111, 499] width 100 height 33
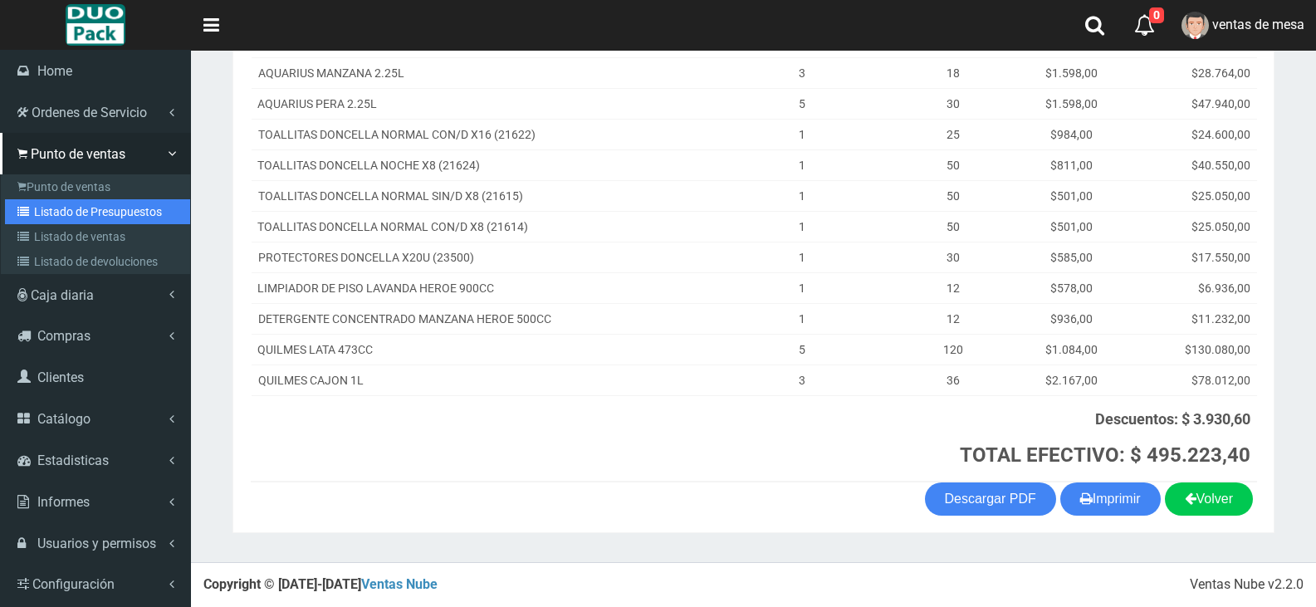
click at [66, 205] on link "Listado de Presupuestos" at bounding box center [97, 211] width 185 height 25
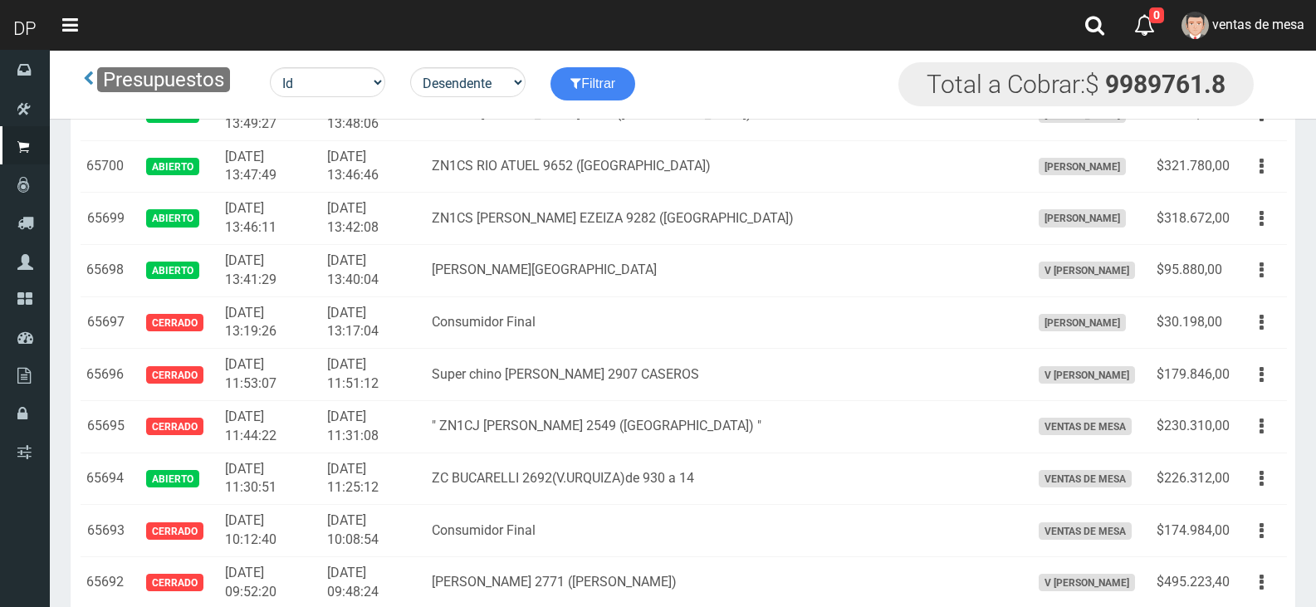
scroll to position [2154, 0]
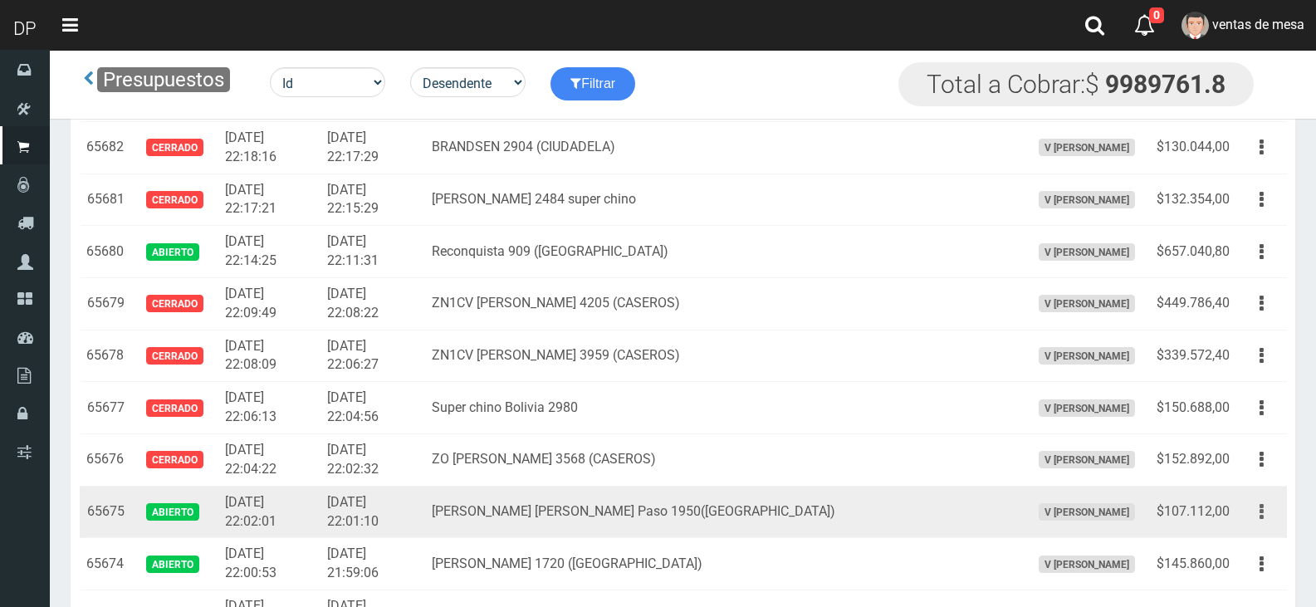
click at [1245, 512] on button "button" at bounding box center [1261, 512] width 37 height 29
click at [1252, 537] on link "Editar" at bounding box center [1214, 552] width 131 height 37
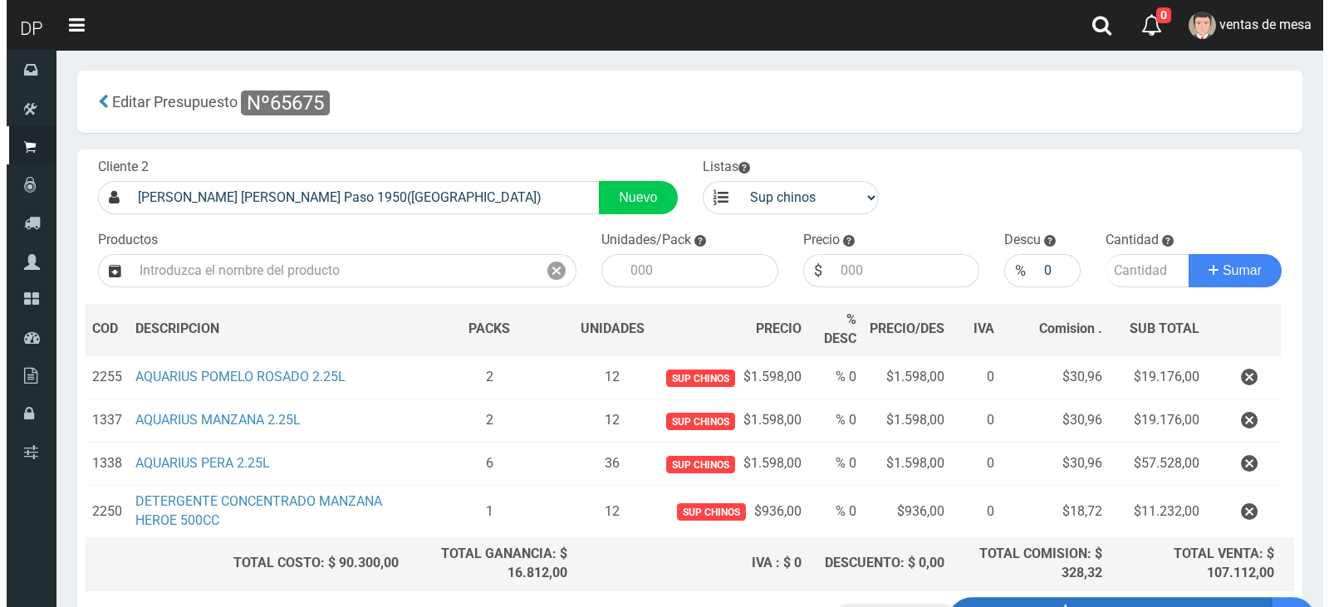
scroll to position [133, 0]
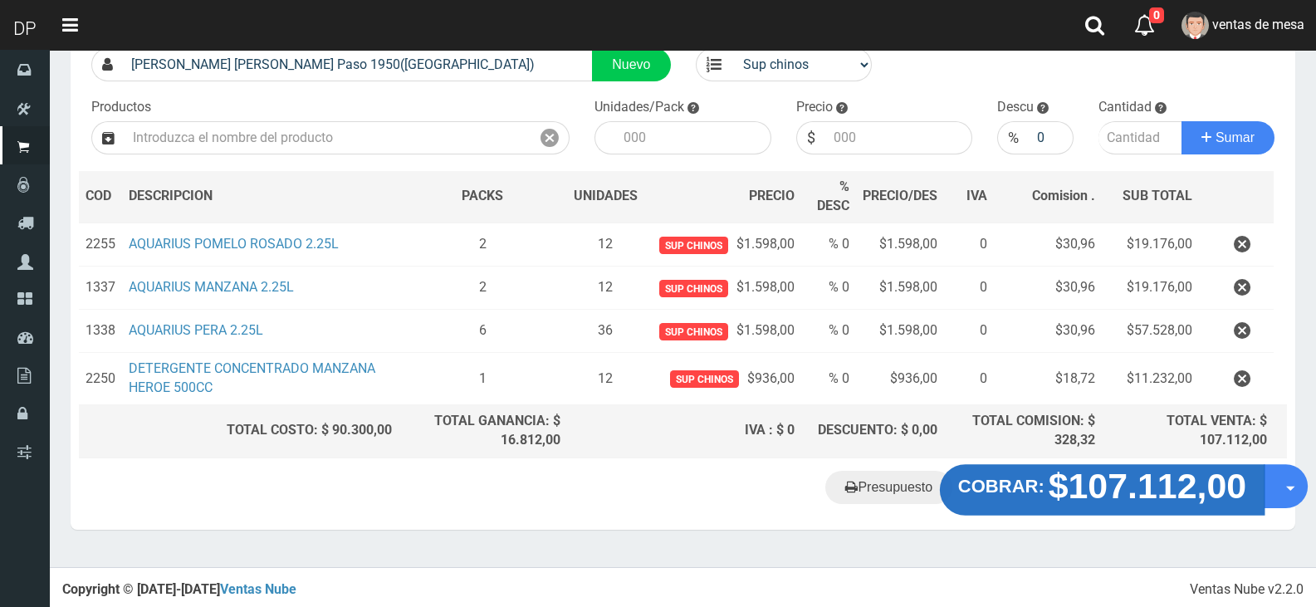
click at [1106, 494] on strong "$107.112,00" at bounding box center [1148, 485] width 199 height 39
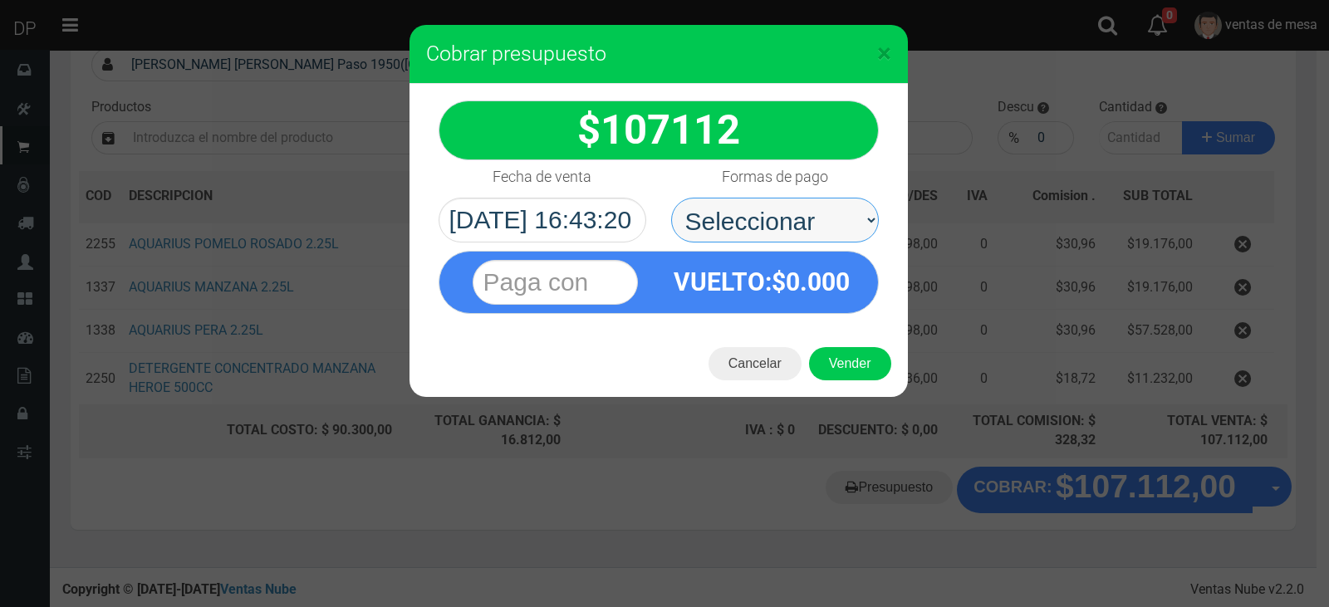
drag, startPoint x: 811, startPoint y: 213, endPoint x: 813, endPoint y: 233, distance: 20.8
click at [812, 215] on select "Seleccionar Efectivo Tarjeta de Crédito Depósito Débito" at bounding box center [775, 220] width 208 height 45
select select "Efectivo"
click at [671, 198] on select "Seleccionar Efectivo Tarjeta de Crédito Depósito Débito" at bounding box center [775, 220] width 208 height 45
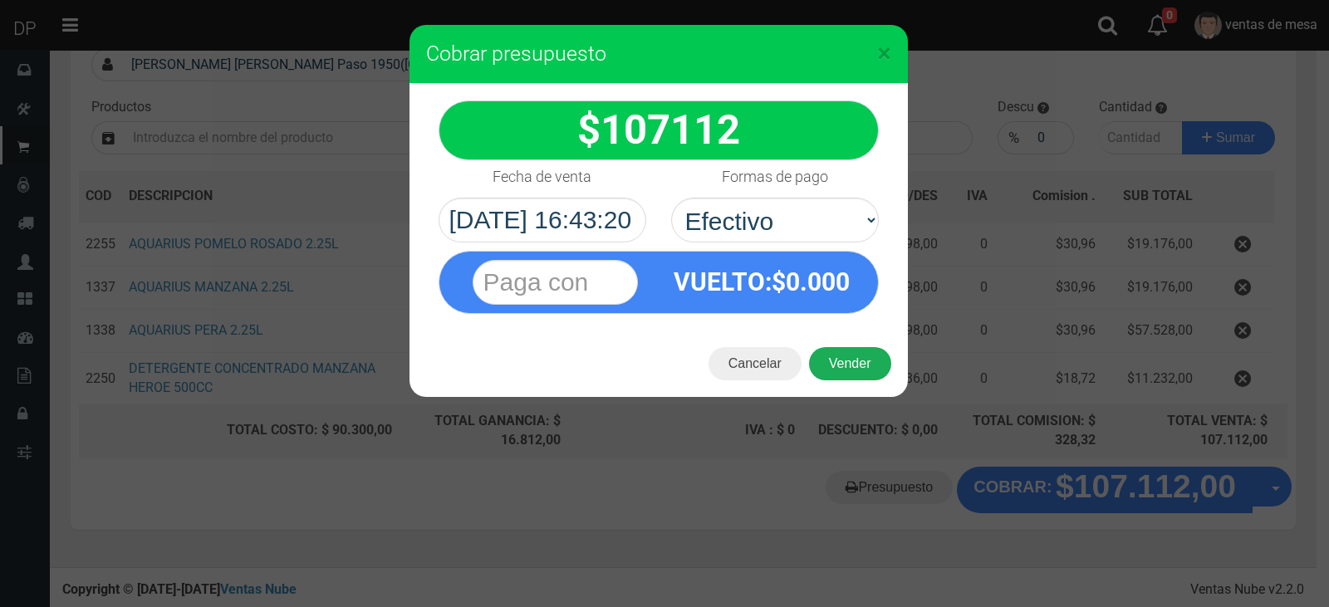
click at [837, 367] on button "Vender" at bounding box center [850, 363] width 82 height 33
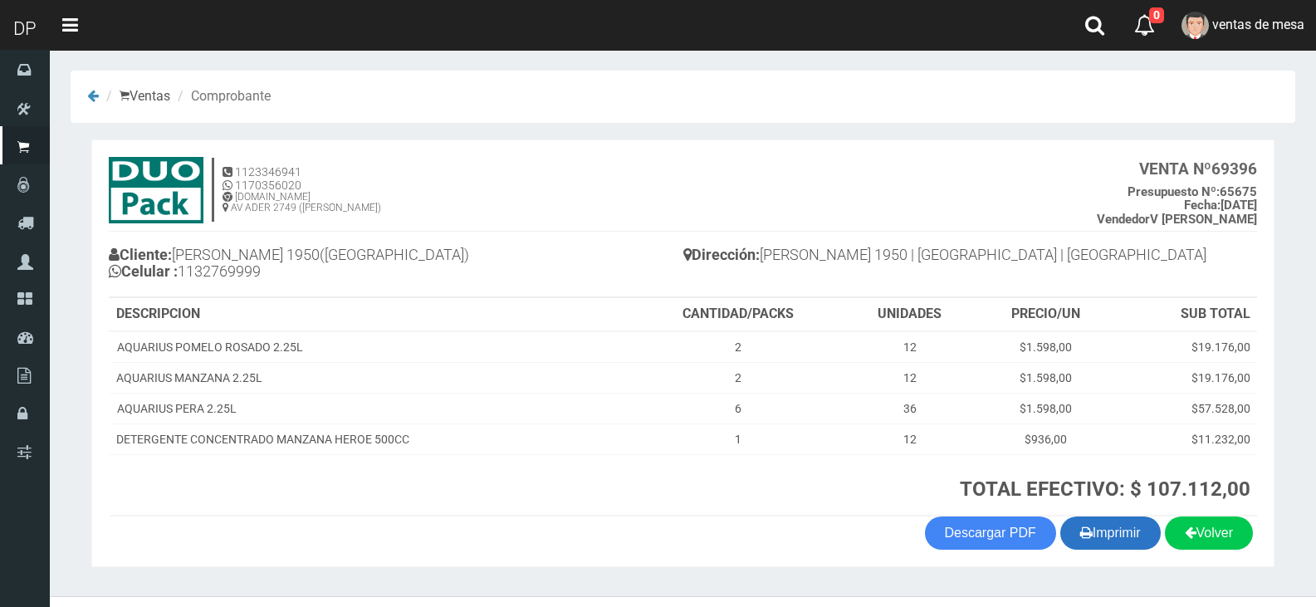
click at [1110, 536] on button "Imprimir" at bounding box center [1111, 533] width 100 height 33
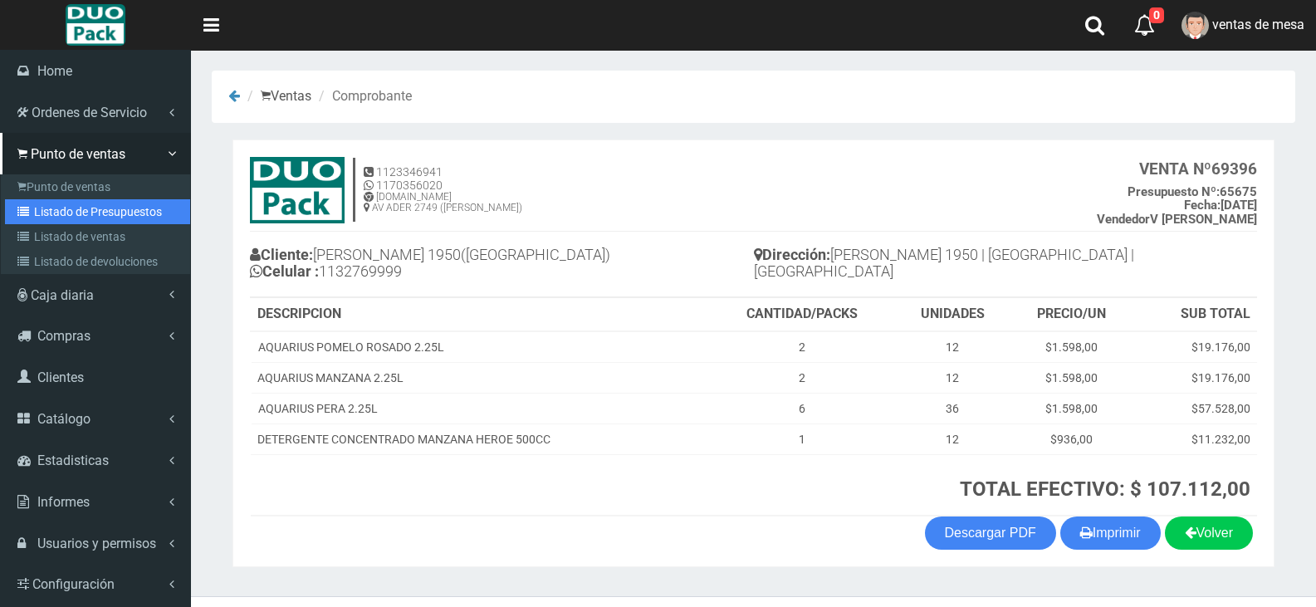
click at [66, 208] on link "Listado de Presupuestos" at bounding box center [97, 211] width 185 height 25
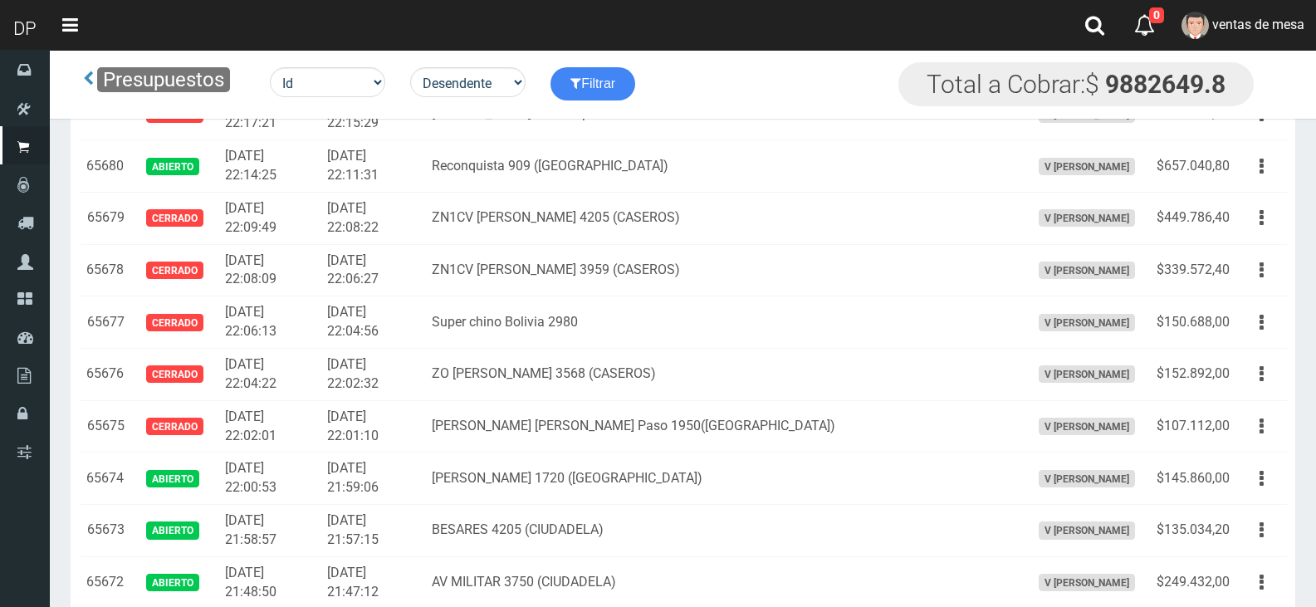
scroll to position [2571, 0]
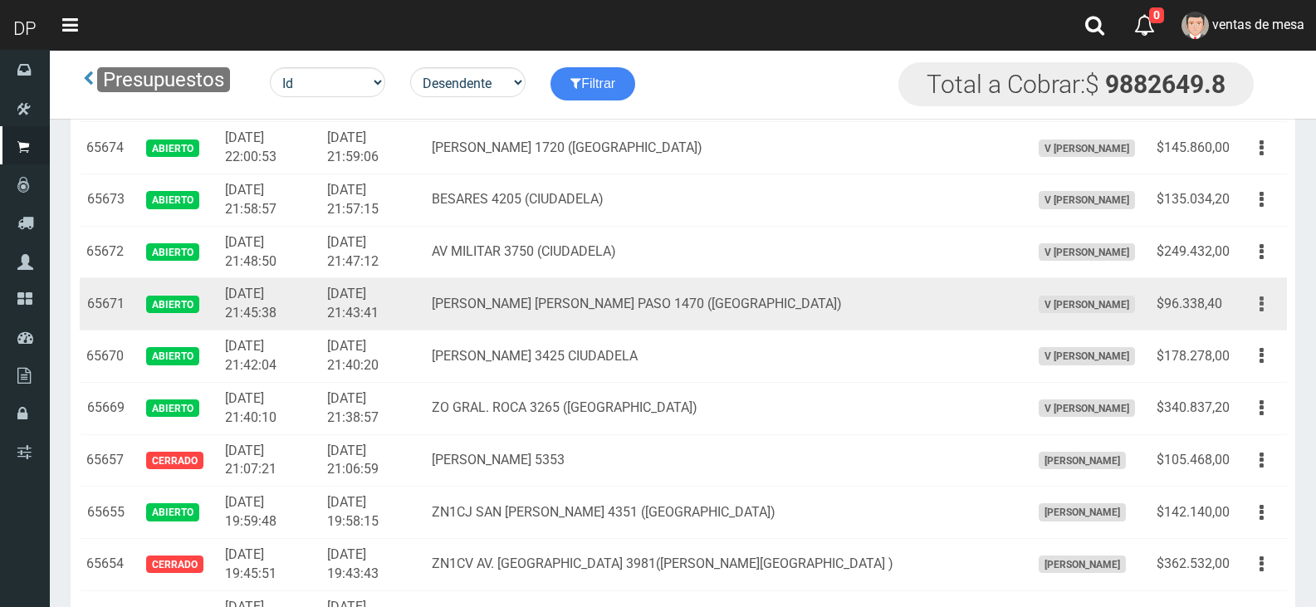
click at [1268, 301] on button "button" at bounding box center [1261, 304] width 37 height 29
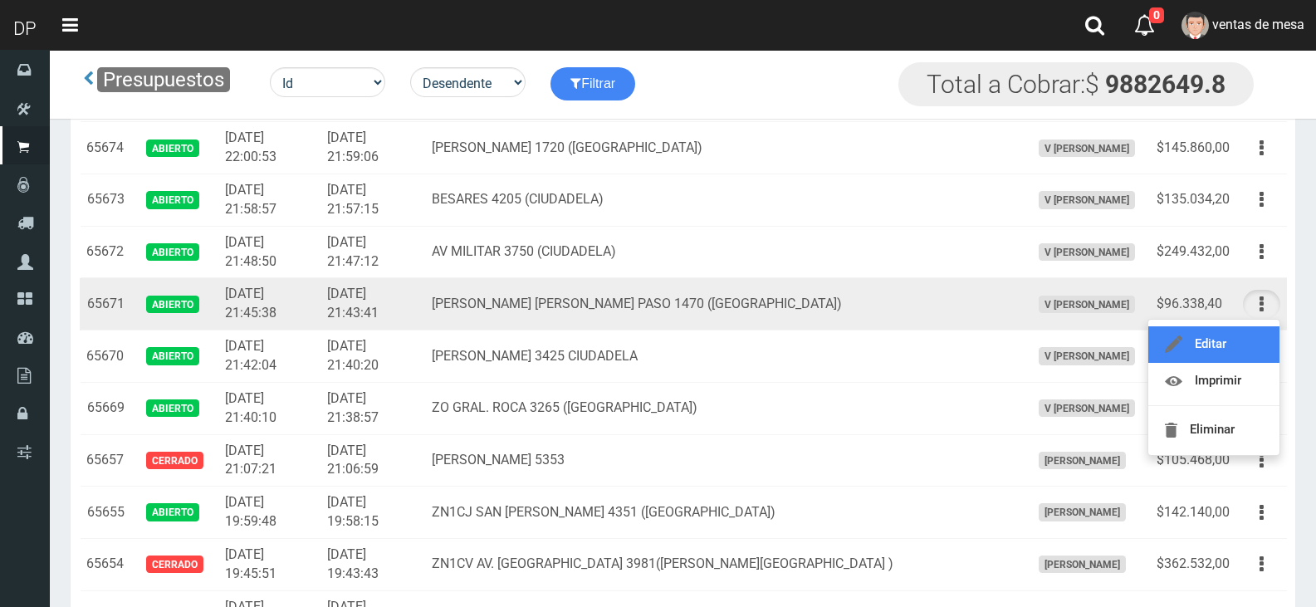
click at [1268, 332] on link "Editar" at bounding box center [1214, 344] width 131 height 37
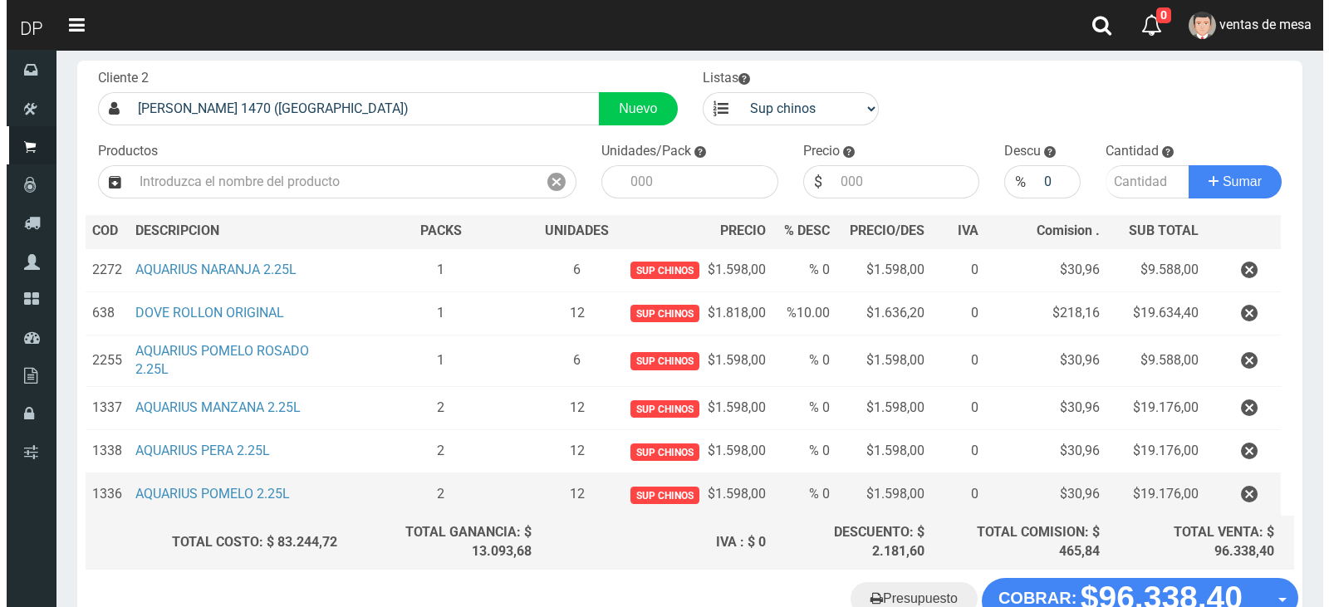
scroll to position [200, 0]
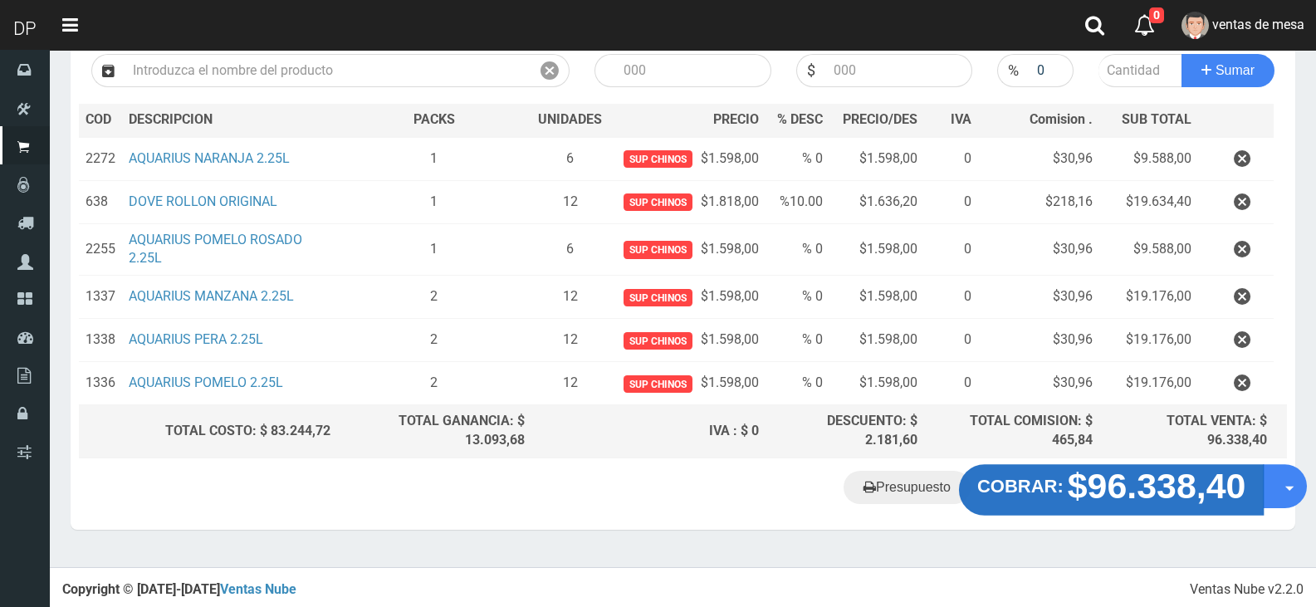
click at [1101, 487] on strong "$96.338,40" at bounding box center [1157, 486] width 179 height 39
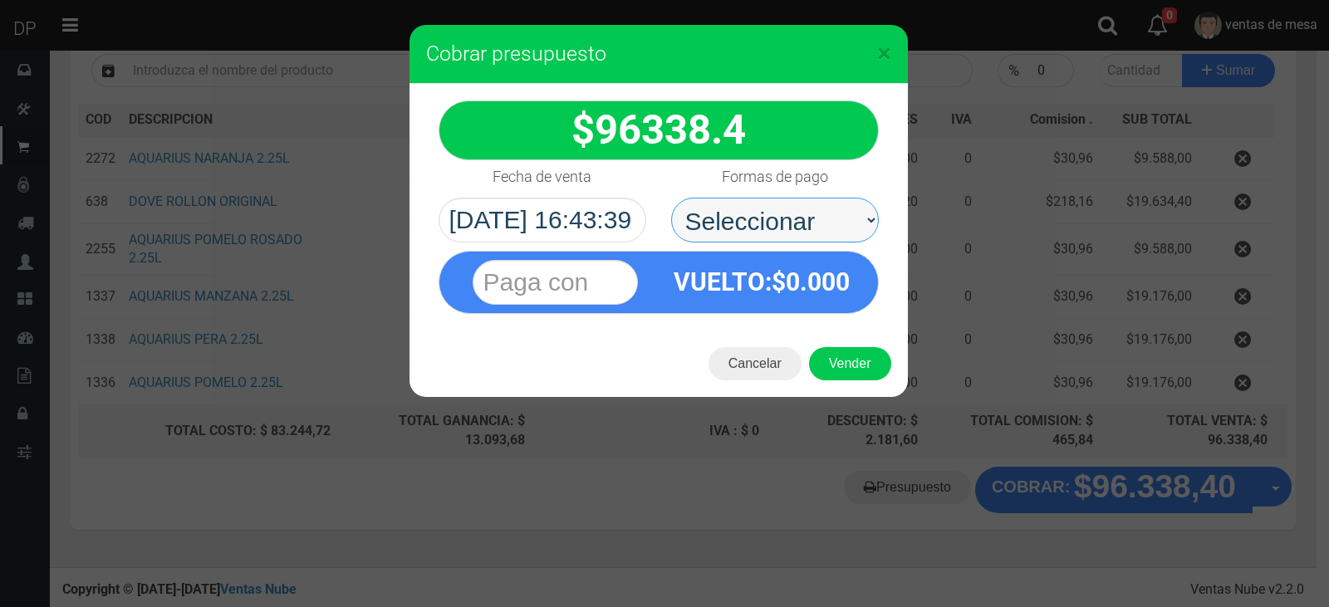
click at [782, 236] on select "Seleccionar Efectivo Tarjeta de Crédito Depósito Débito" at bounding box center [775, 220] width 208 height 45
drag, startPoint x: 783, startPoint y: 238, endPoint x: 783, endPoint y: 294, distance: 55.6
click at [783, 241] on select "Seleccionar Efectivo Tarjeta de Crédito Depósito Débito" at bounding box center [775, 220] width 208 height 45
drag, startPoint x: 799, startPoint y: 233, endPoint x: 802, endPoint y: 294, distance: 60.7
click at [800, 233] on select "Seleccionar Efectivo Tarjeta de Crédito Depósito Débito" at bounding box center [775, 220] width 208 height 45
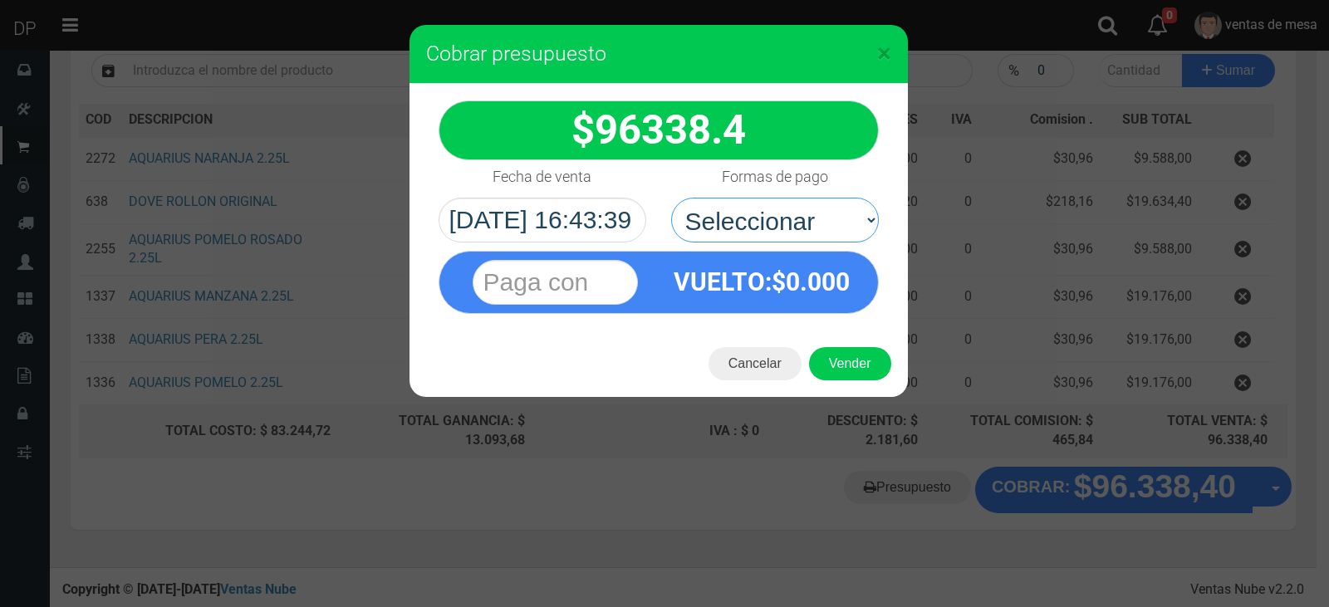
click at [801, 242] on div "96338.4" at bounding box center [658, 207] width 498 height 247
click at [803, 296] on span "0.000" at bounding box center [818, 281] width 64 height 29
click at [816, 215] on select "Seleccionar Efectivo Tarjeta de Crédito Depósito Débito" at bounding box center [775, 220] width 208 height 45
select select "Efectivo"
click at [671, 198] on select "Seleccionar Efectivo Tarjeta de Crédito Depósito Débito" at bounding box center [775, 220] width 208 height 45
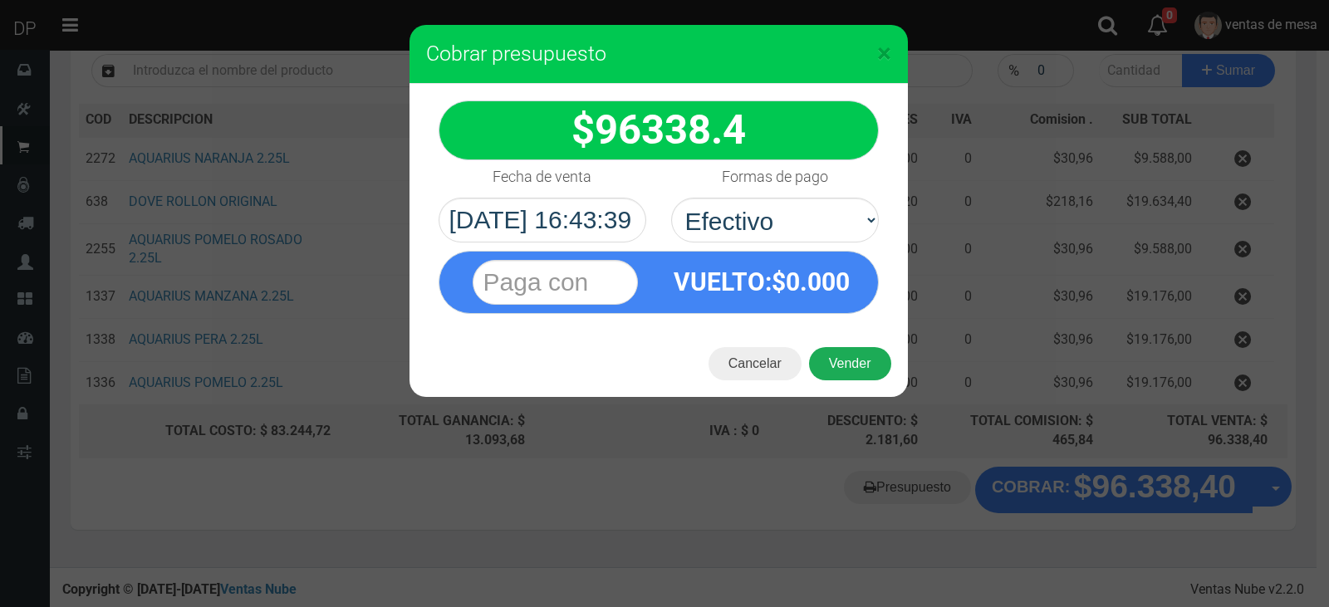
click at [836, 364] on button "Vender" at bounding box center [850, 363] width 82 height 33
click at [0, 0] on div "Cargando..." at bounding box center [0, 0] width 0 height 0
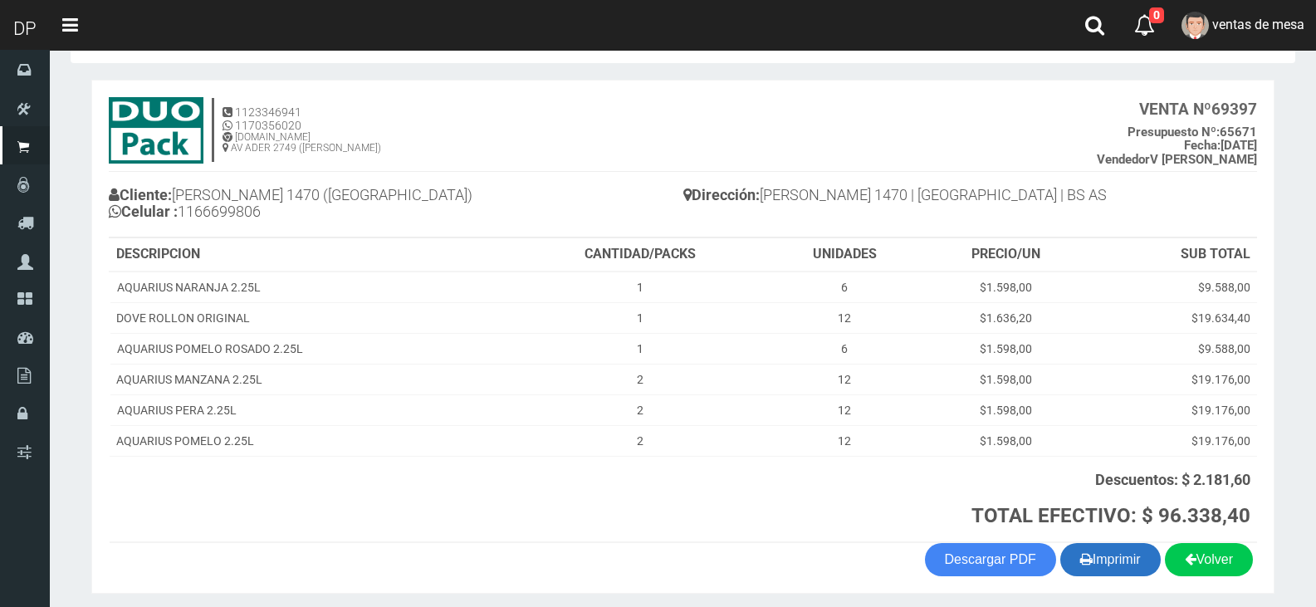
scroll to position [120, 0]
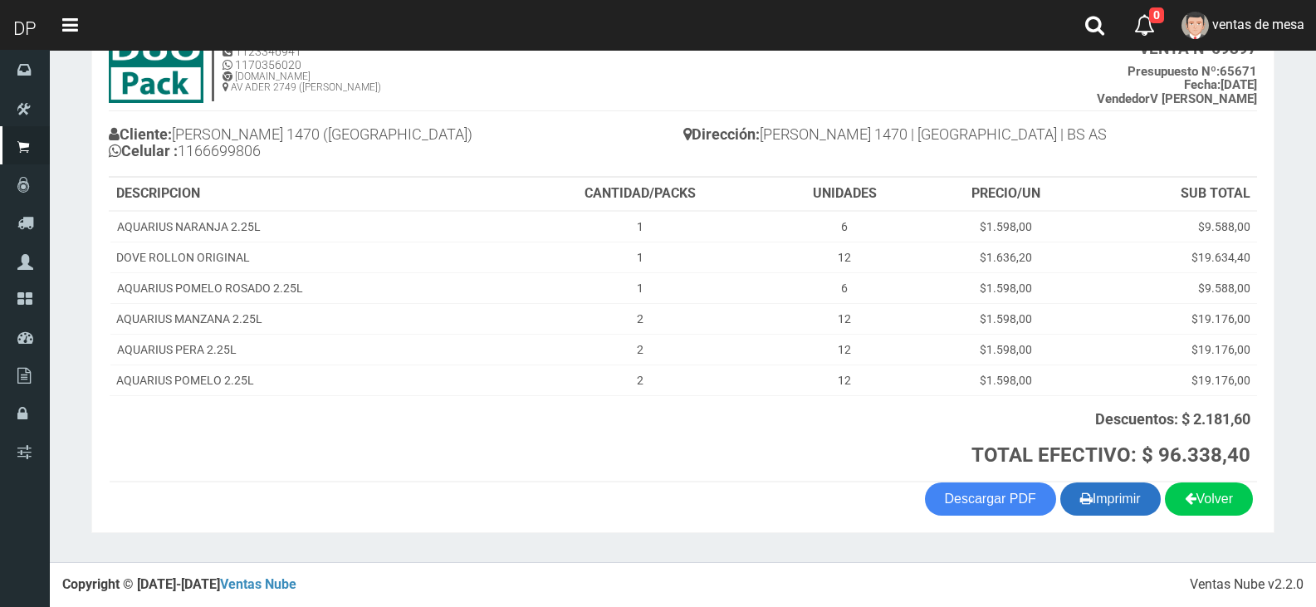
click at [1099, 487] on button "Imprimir" at bounding box center [1111, 499] width 100 height 33
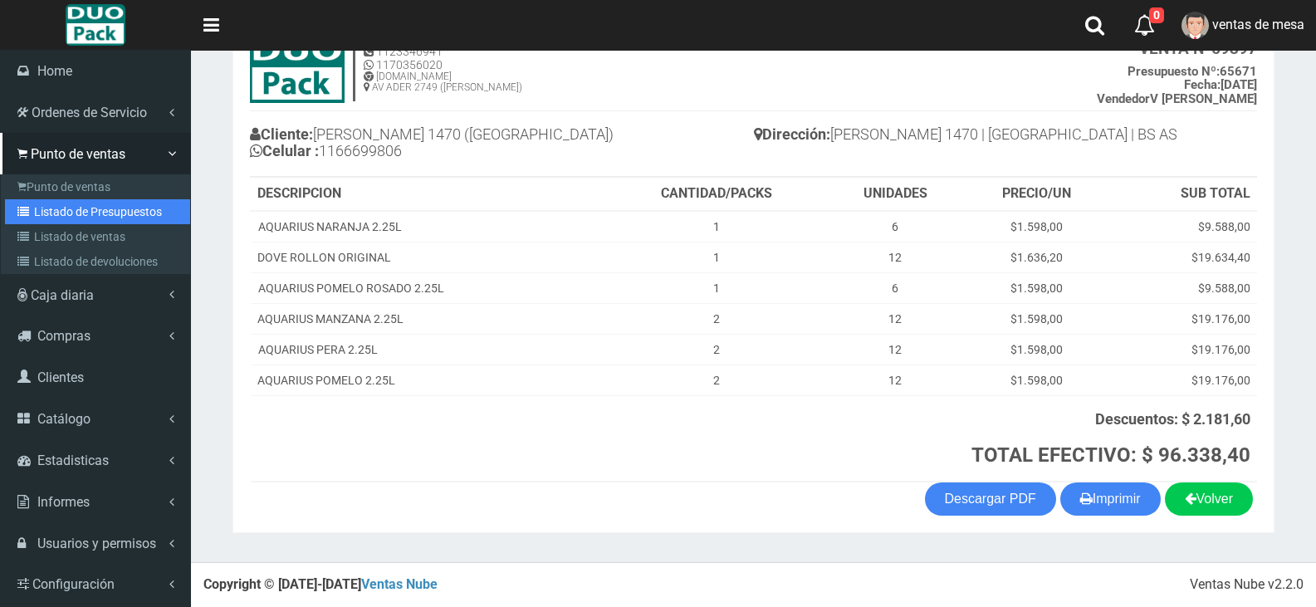
click at [61, 219] on link "Listado de Presupuestos" at bounding box center [97, 211] width 185 height 25
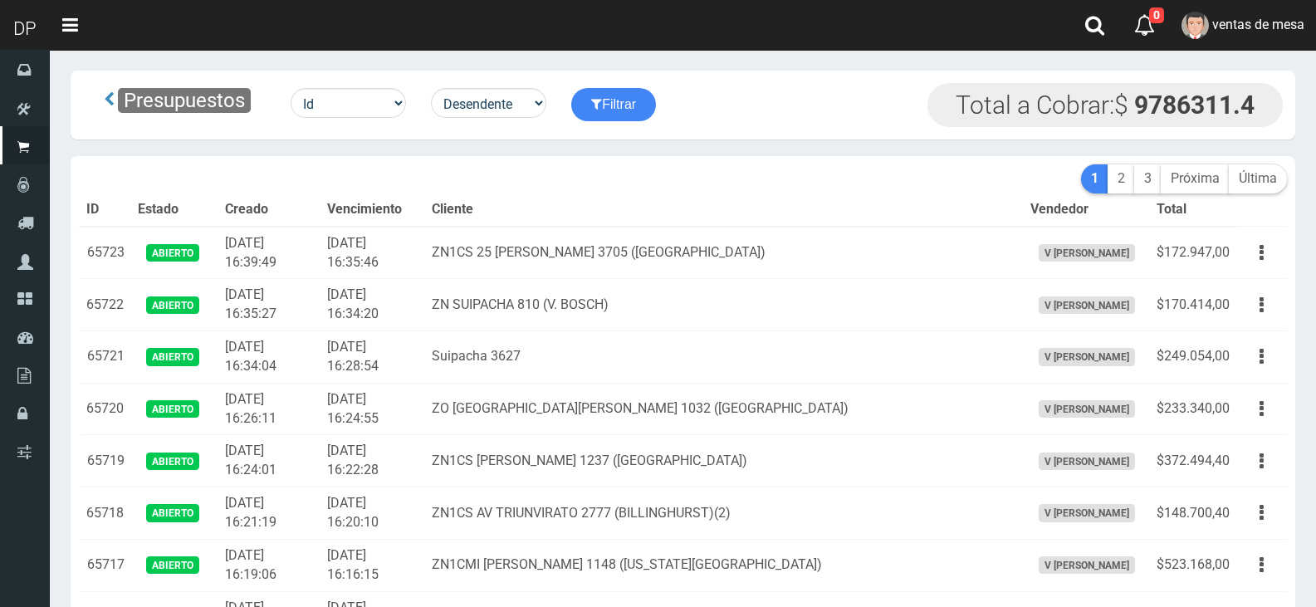
click at [577, 216] on th "Cliente" at bounding box center [724, 210] width 598 height 33
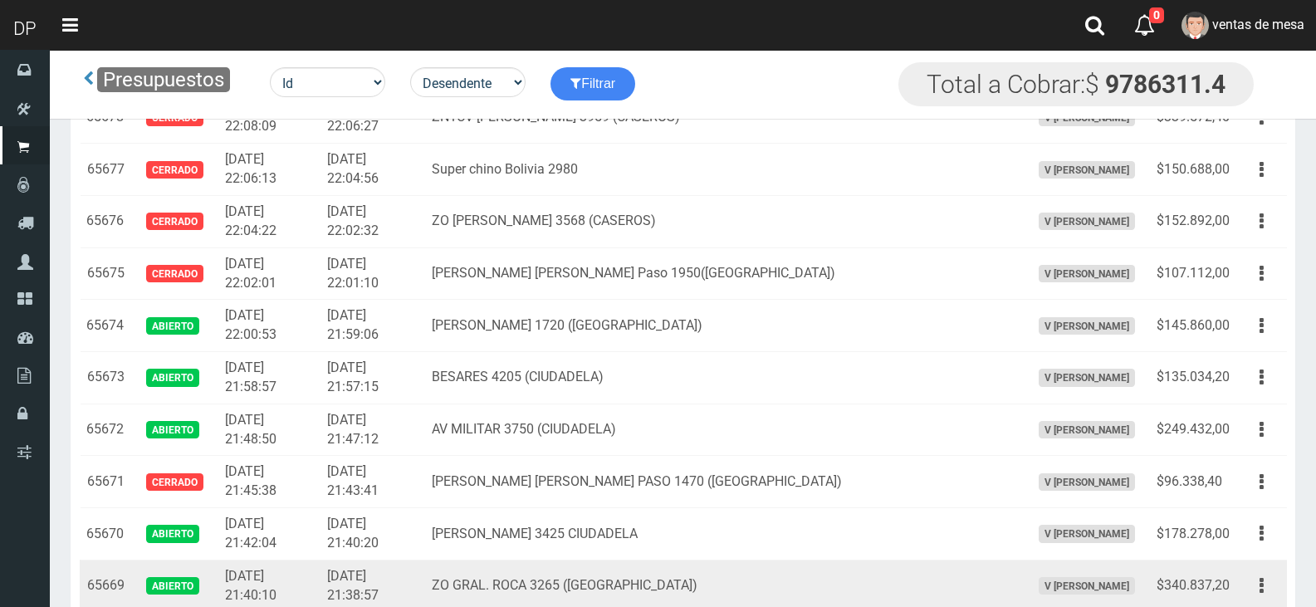
scroll to position [2406, 0]
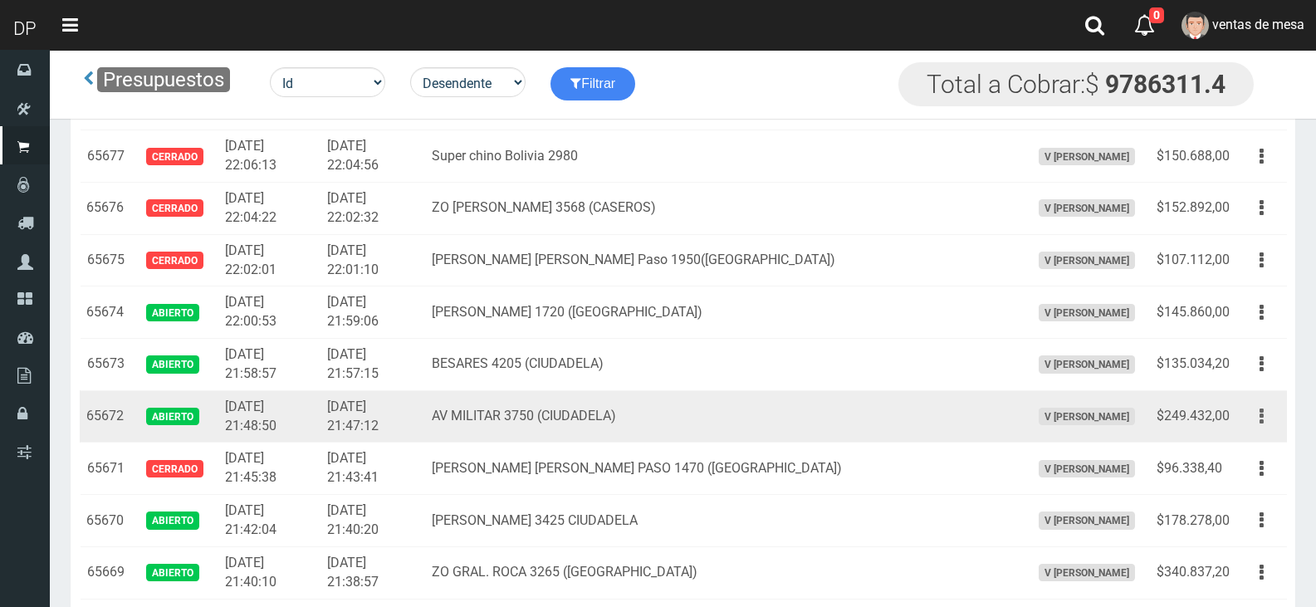
click at [1262, 419] on icon "button" at bounding box center [1262, 416] width 4 height 29
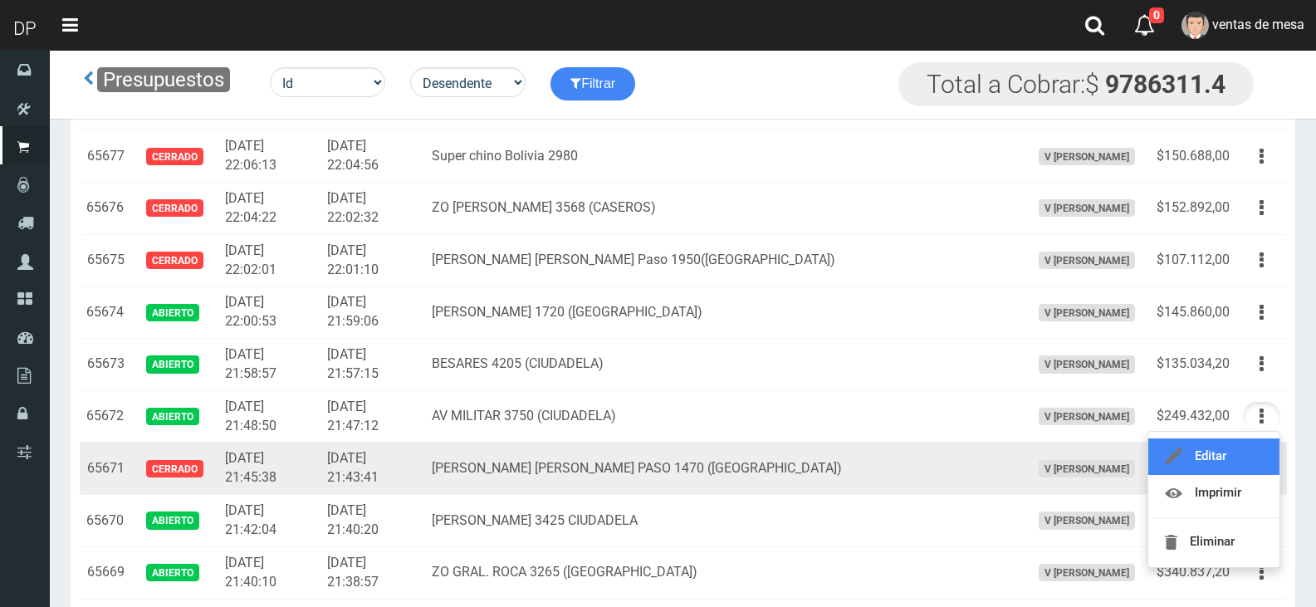
drag, startPoint x: 1262, startPoint y: 445, endPoint x: 1246, endPoint y: 444, distance: 15.8
click at [1261, 446] on link "Editar" at bounding box center [1214, 457] width 131 height 37
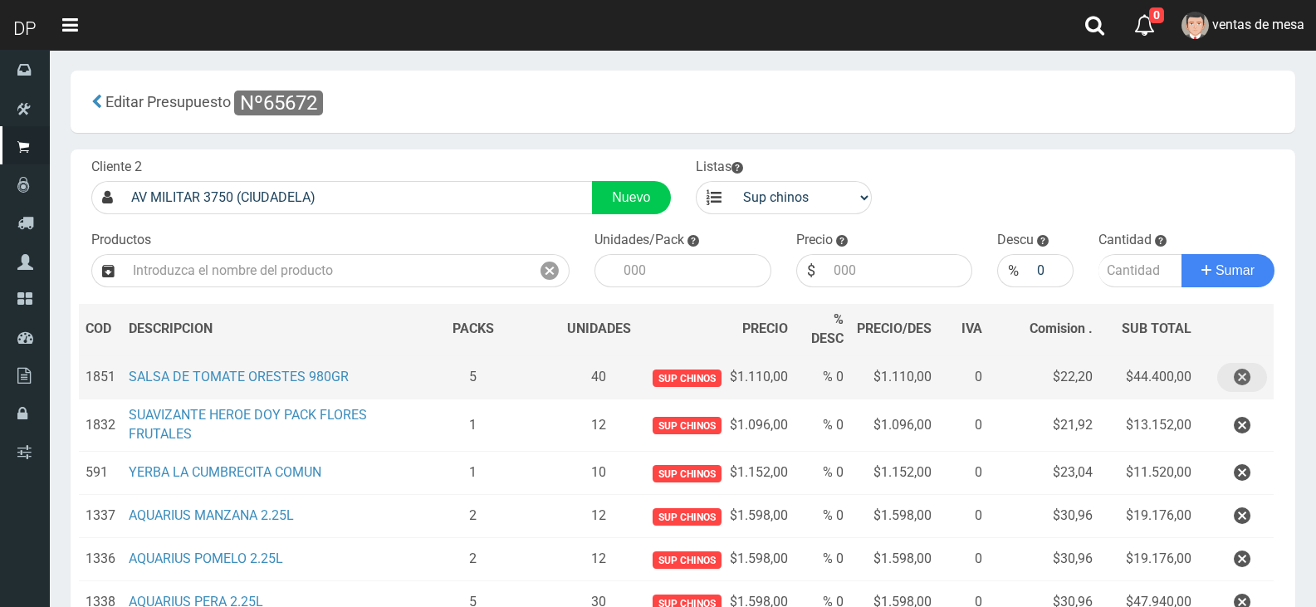
click at [1227, 370] on button "button" at bounding box center [1243, 377] width 50 height 29
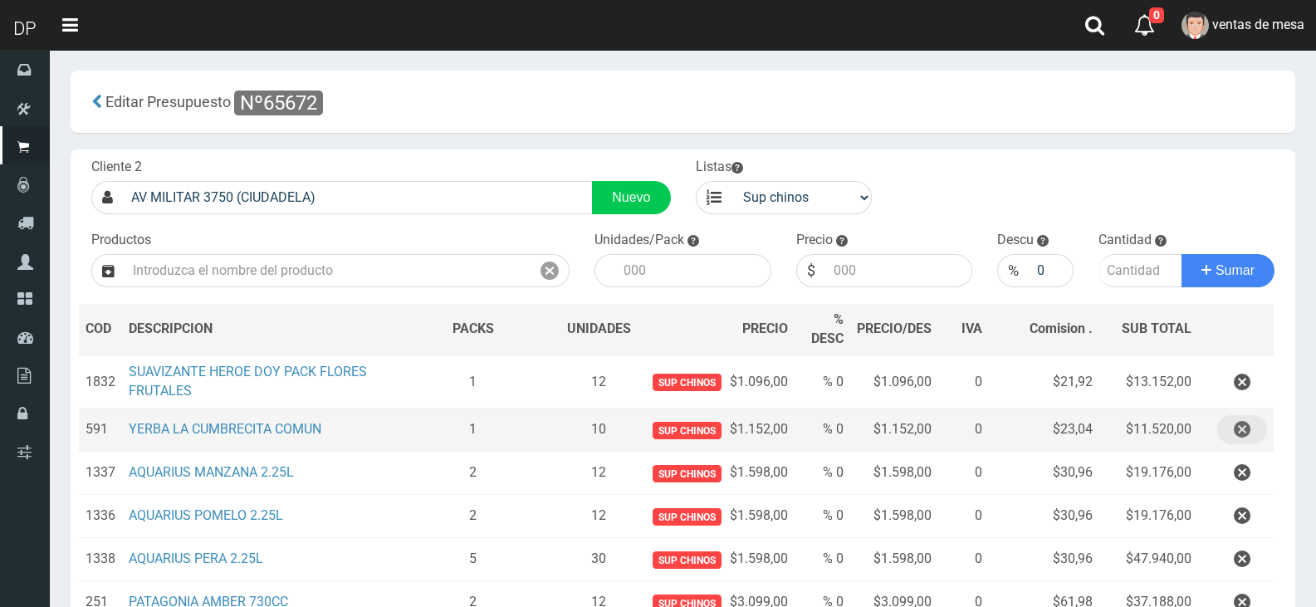
click at [1238, 434] on icon "button" at bounding box center [1242, 429] width 17 height 29
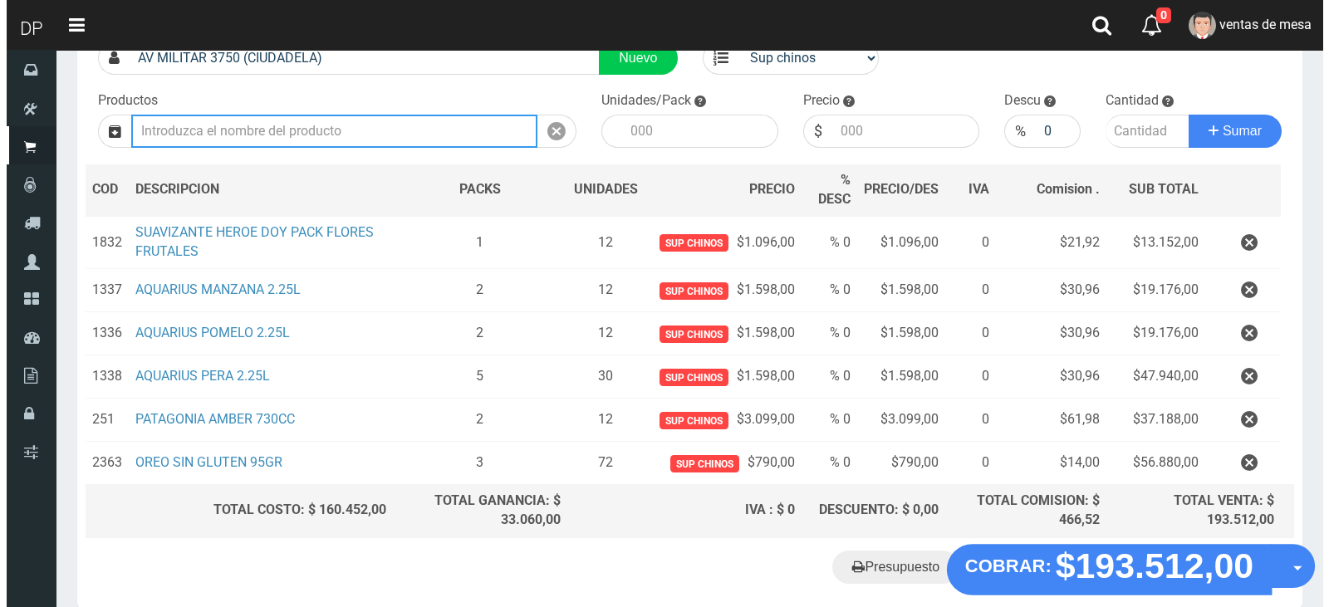
scroll to position [219, 0]
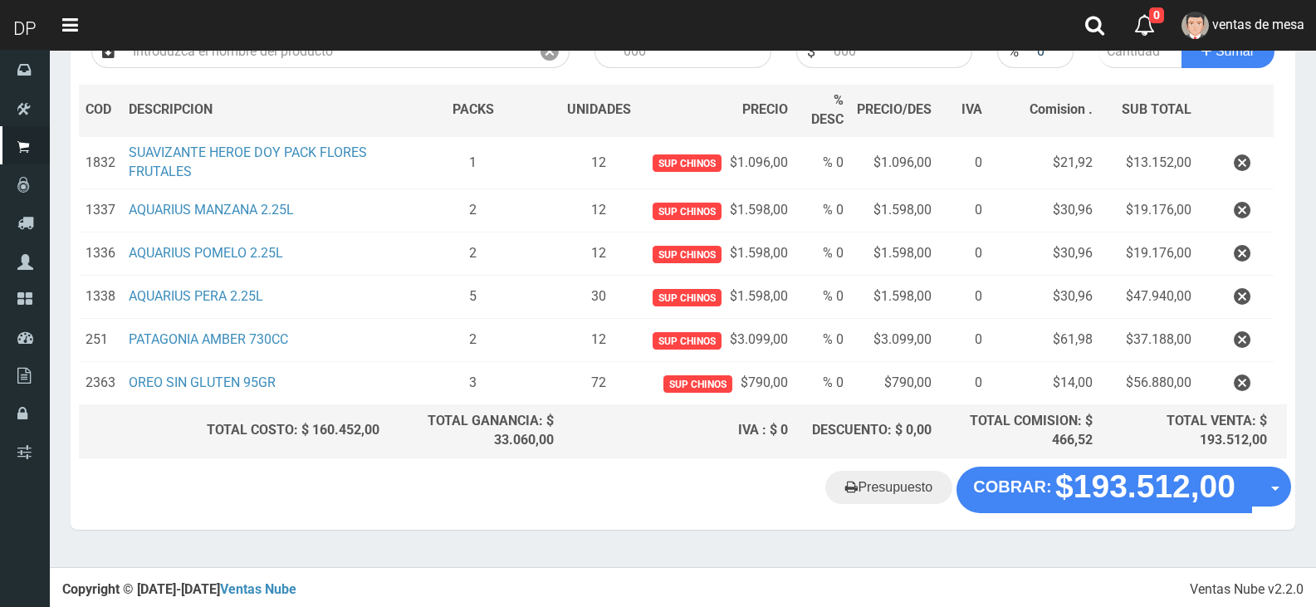
click at [1127, 516] on div "Presupuesto COBRAR: $193.512,00 Opciones" at bounding box center [683, 498] width 1225 height 63
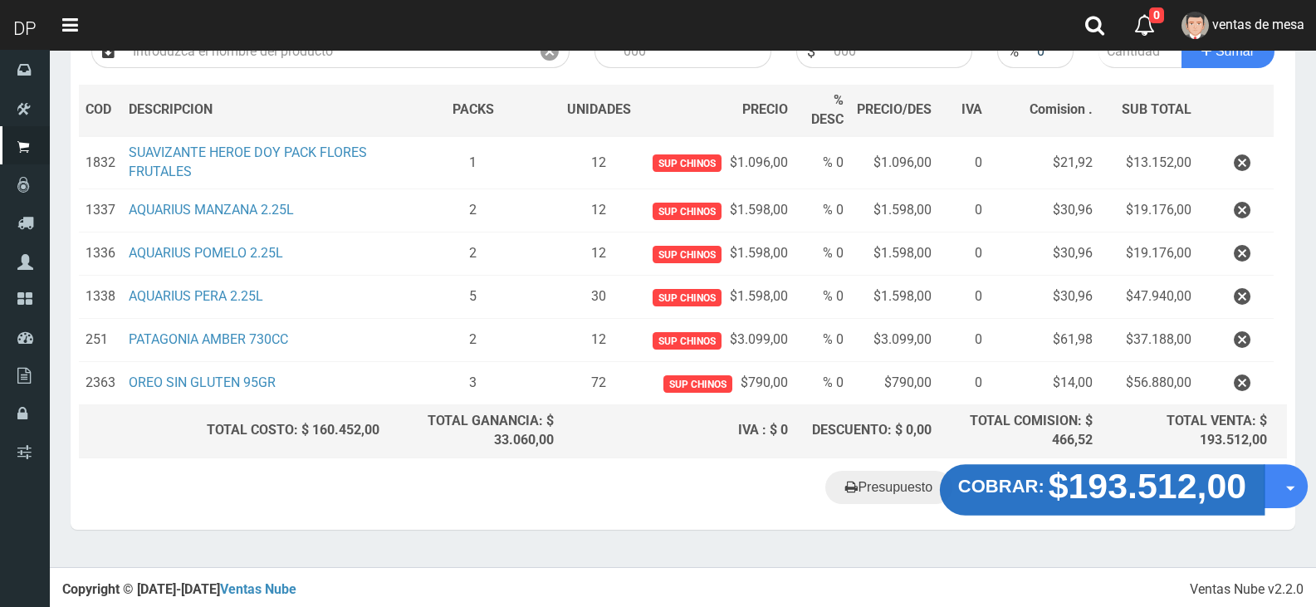
click at [1125, 498] on strong "$193.512,00" at bounding box center [1148, 485] width 199 height 39
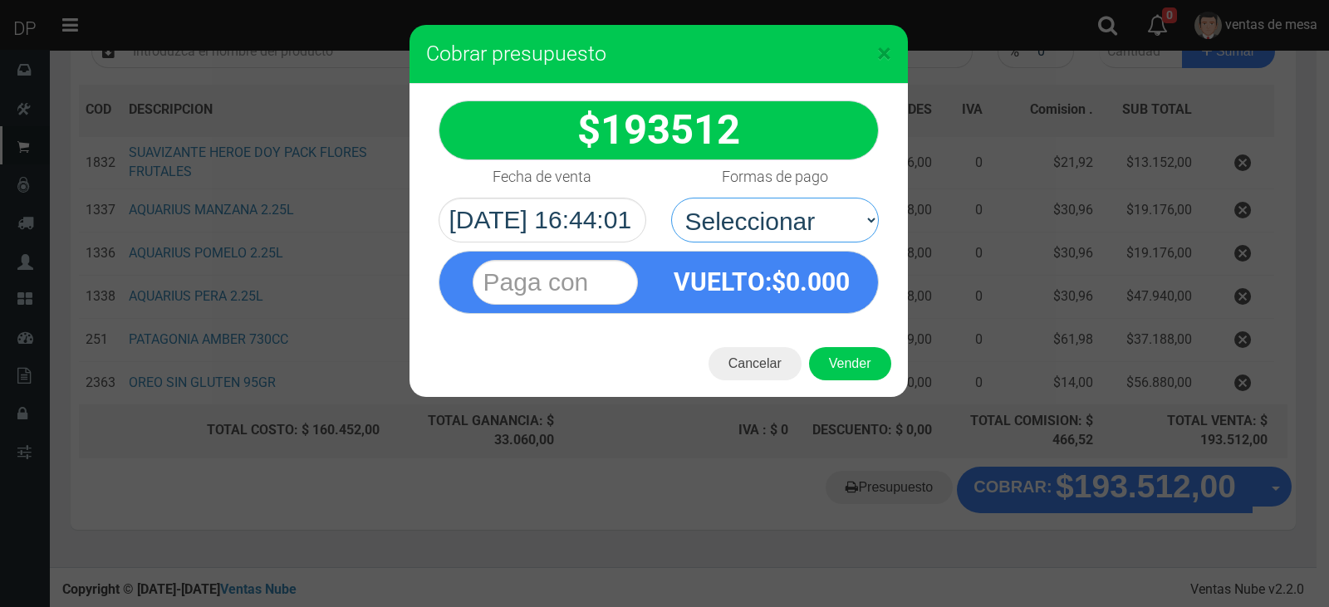
drag, startPoint x: 795, startPoint y: 218, endPoint x: 778, endPoint y: 257, distance: 42.4
click at [795, 218] on select "Seleccionar Efectivo Tarjeta de Crédito Depósito Débito" at bounding box center [775, 220] width 208 height 45
click at [791, 219] on select "Seleccionar Efectivo Tarjeta de Crédito Depósito Débito" at bounding box center [775, 220] width 208 height 45
click at [781, 234] on select "Seleccionar Efectivo Tarjeta de Crédito Depósito Débito" at bounding box center [775, 220] width 208 height 45
select select "Efectivo"
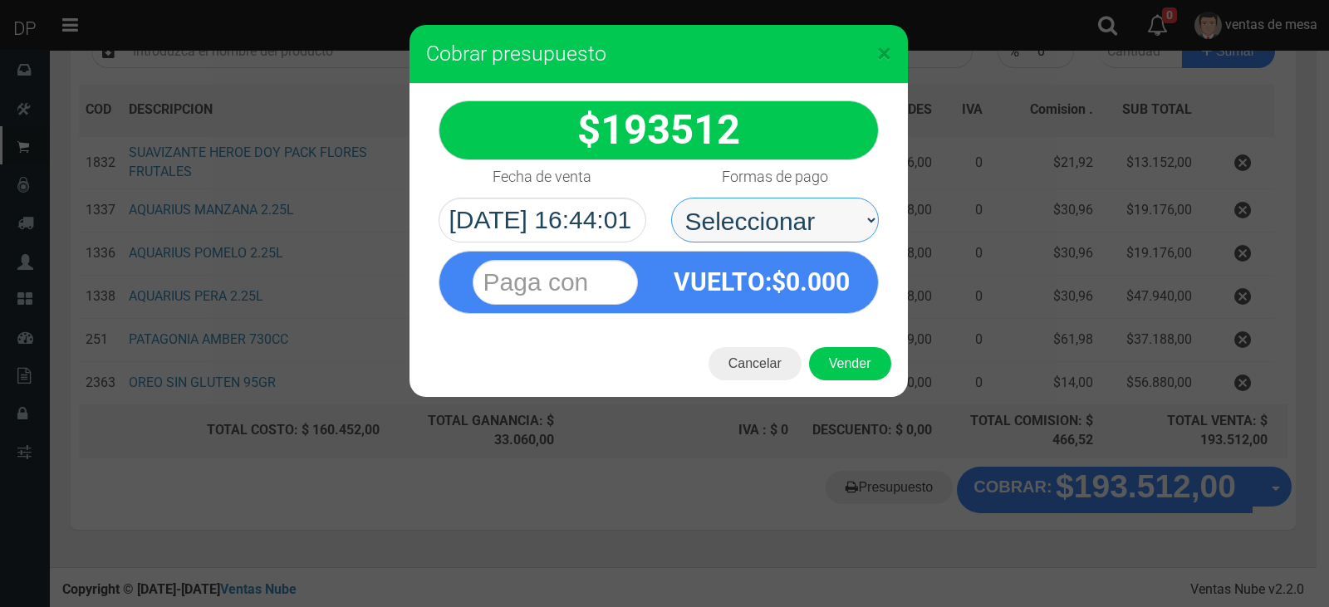
click at [671, 198] on select "Seleccionar Efectivo Tarjeta de Crédito Depósito Débito" at bounding box center [775, 220] width 208 height 45
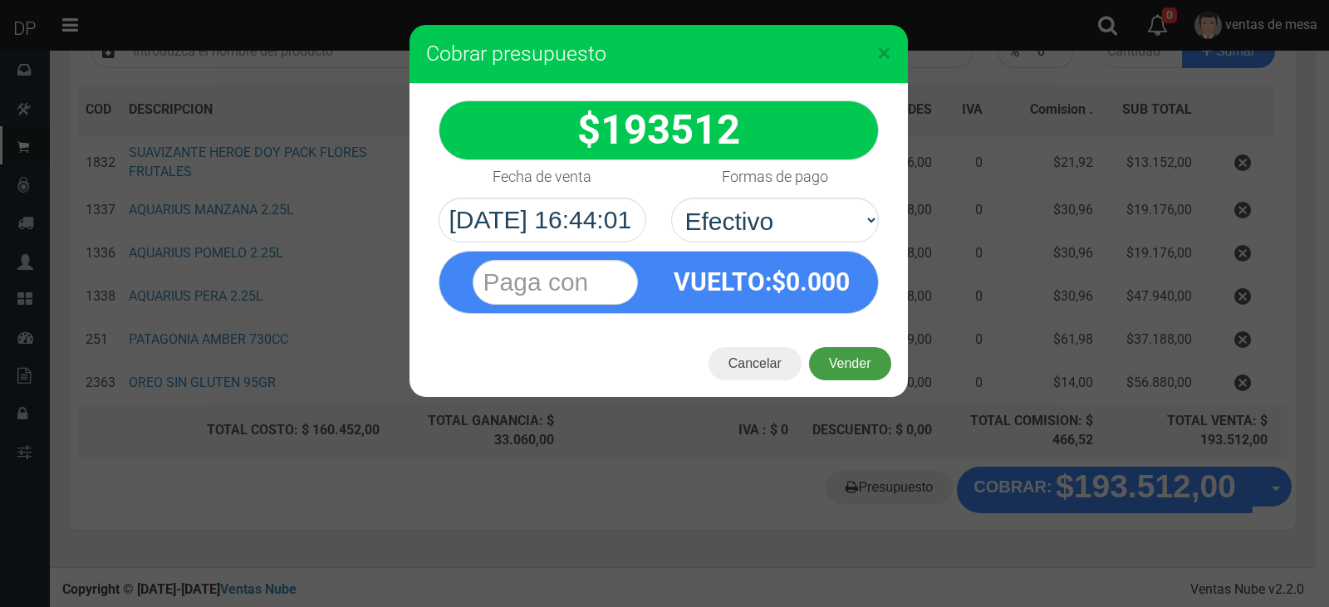
drag, startPoint x: 824, startPoint y: 348, endPoint x: 834, endPoint y: 375, distance: 28.4
click at [825, 348] on button "Vender" at bounding box center [850, 363] width 82 height 33
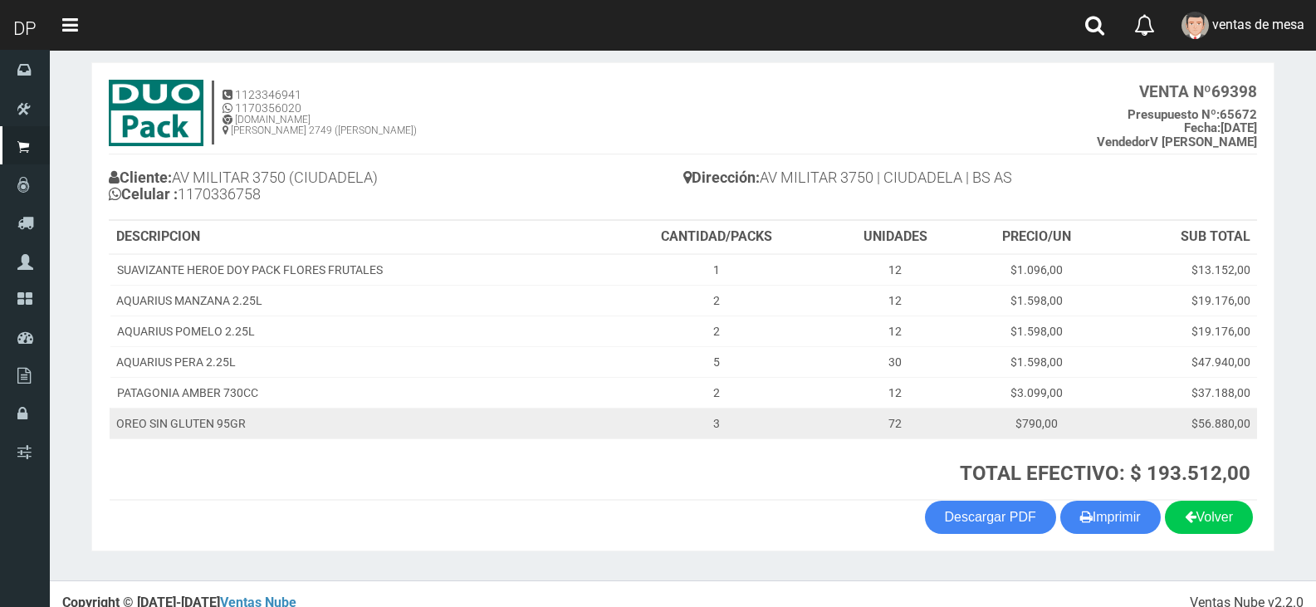
scroll to position [96, 0]
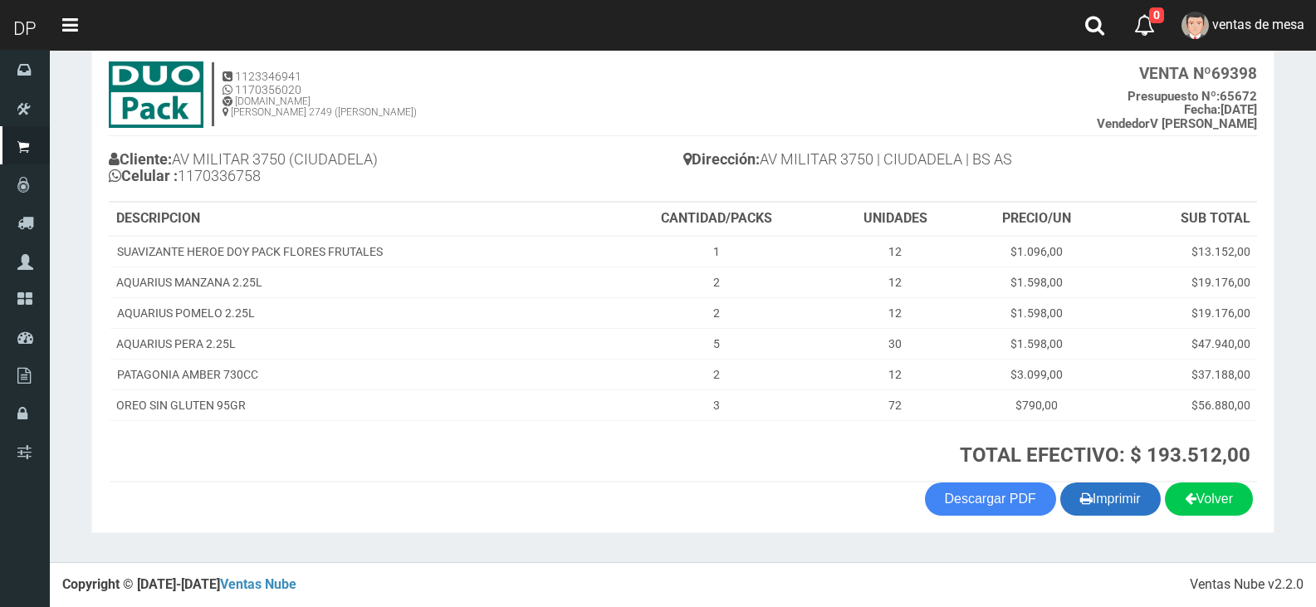
click at [1135, 496] on button "Imprimir" at bounding box center [1111, 499] width 100 height 33
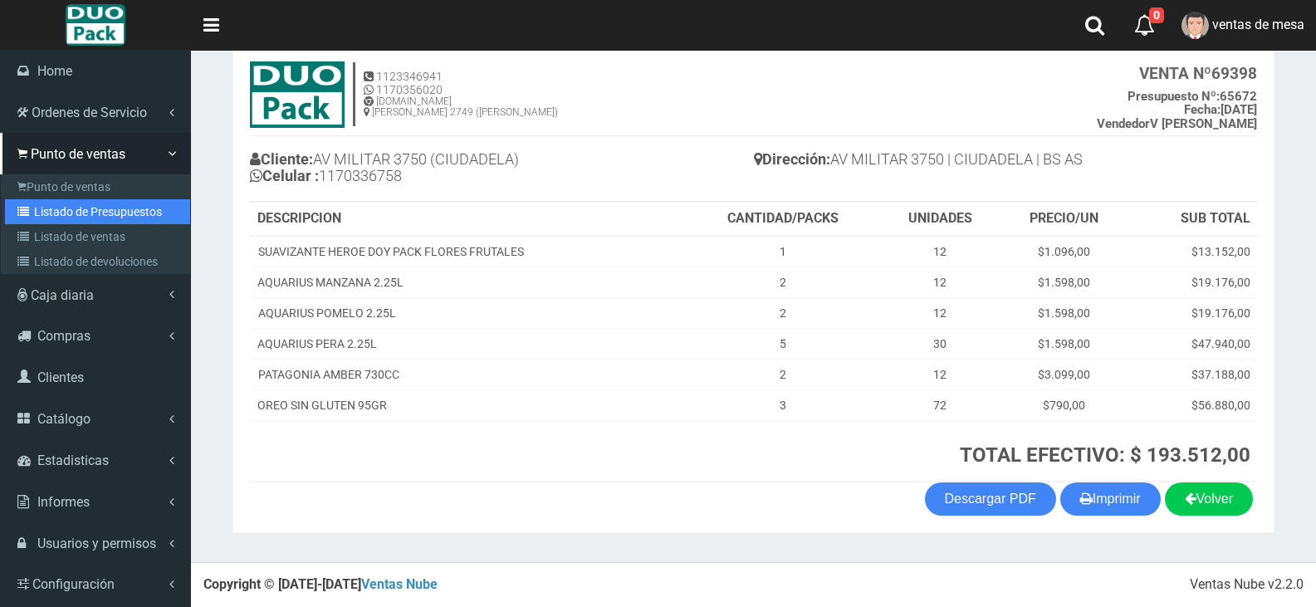
click at [154, 222] on link "Listado de Presupuestos" at bounding box center [97, 211] width 185 height 25
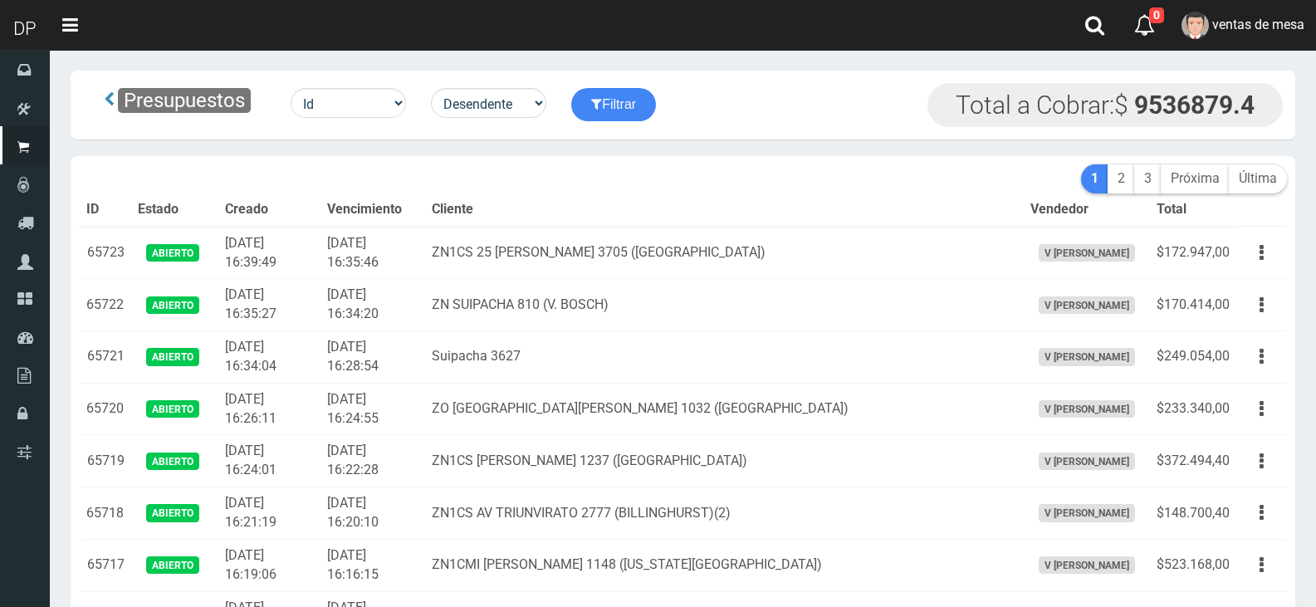
click at [529, 137] on div "Presupuestos Id Facturado Valor vencimiento vendedor cliente Desendente Ascende…" at bounding box center [683, 105] width 1225 height 69
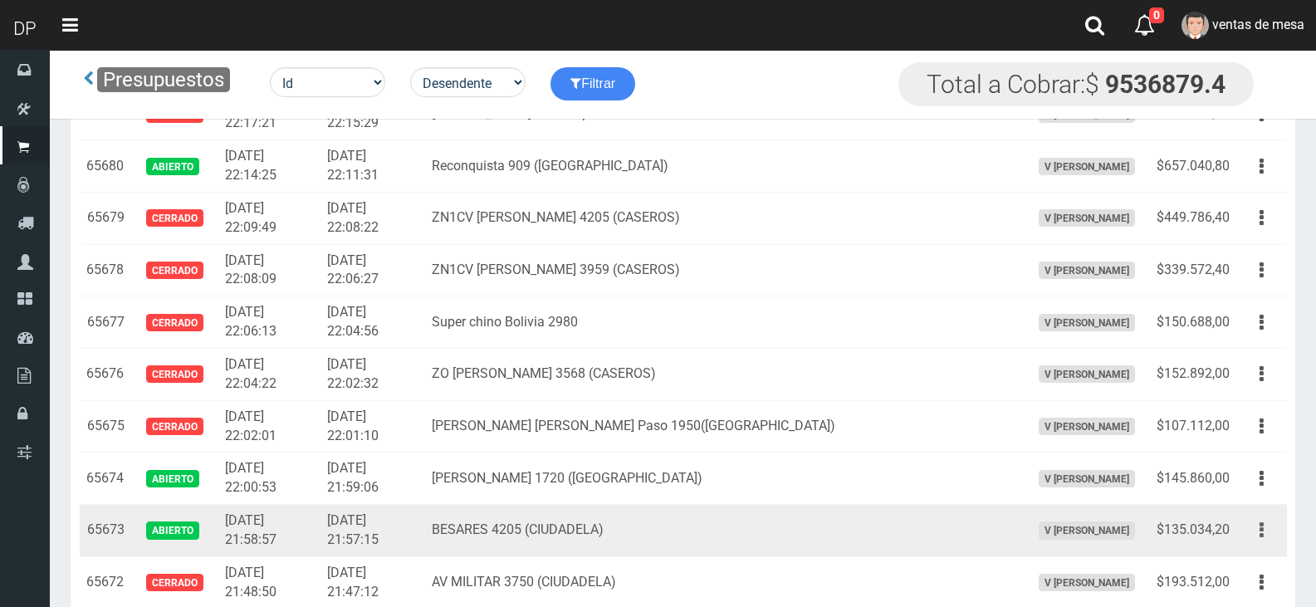
click at [1257, 533] on button "button" at bounding box center [1261, 530] width 37 height 29
click at [1260, 565] on link "Editar" at bounding box center [1214, 570] width 131 height 37
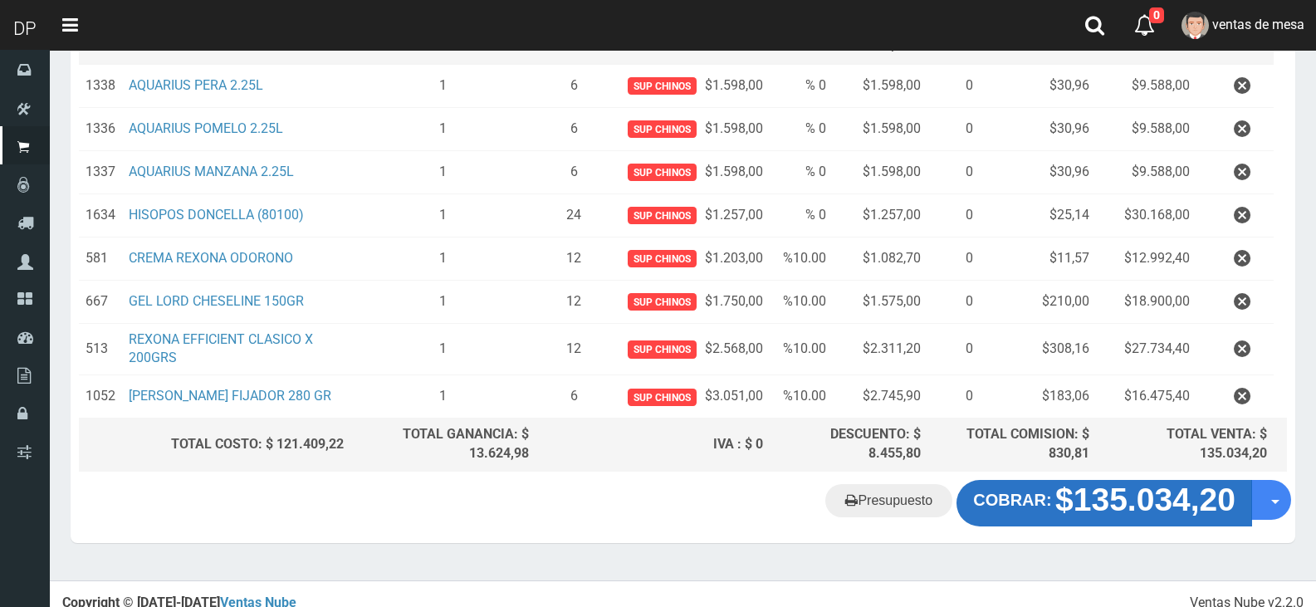
scroll to position [287, 0]
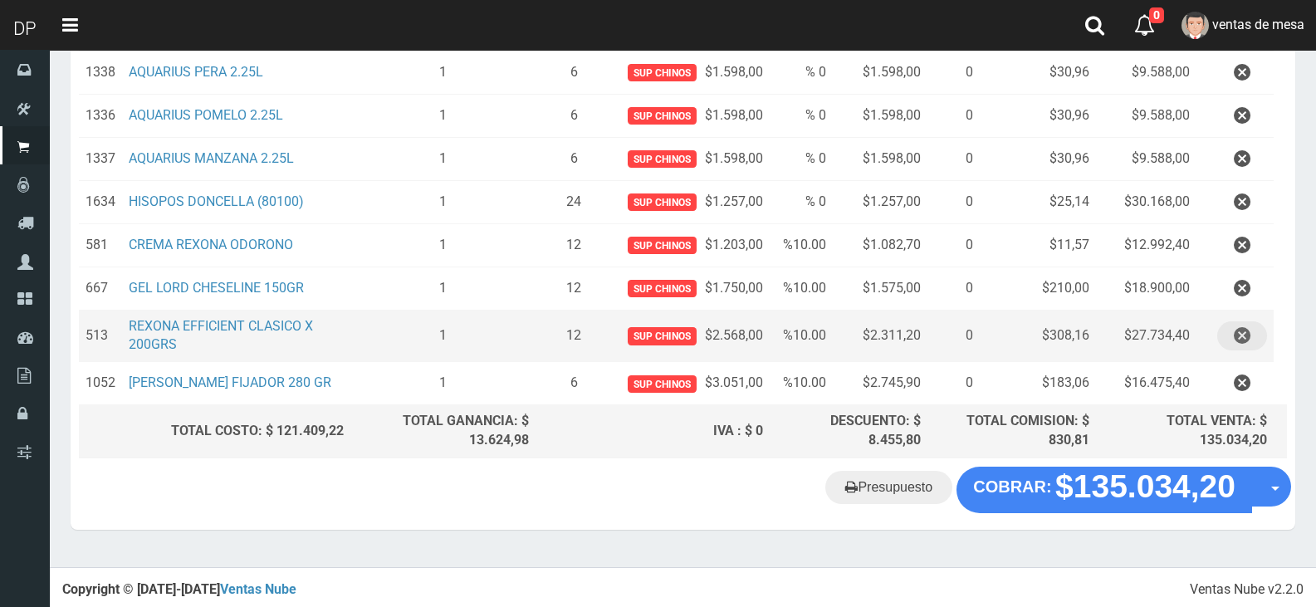
click at [1256, 335] on button "button" at bounding box center [1243, 335] width 50 height 29
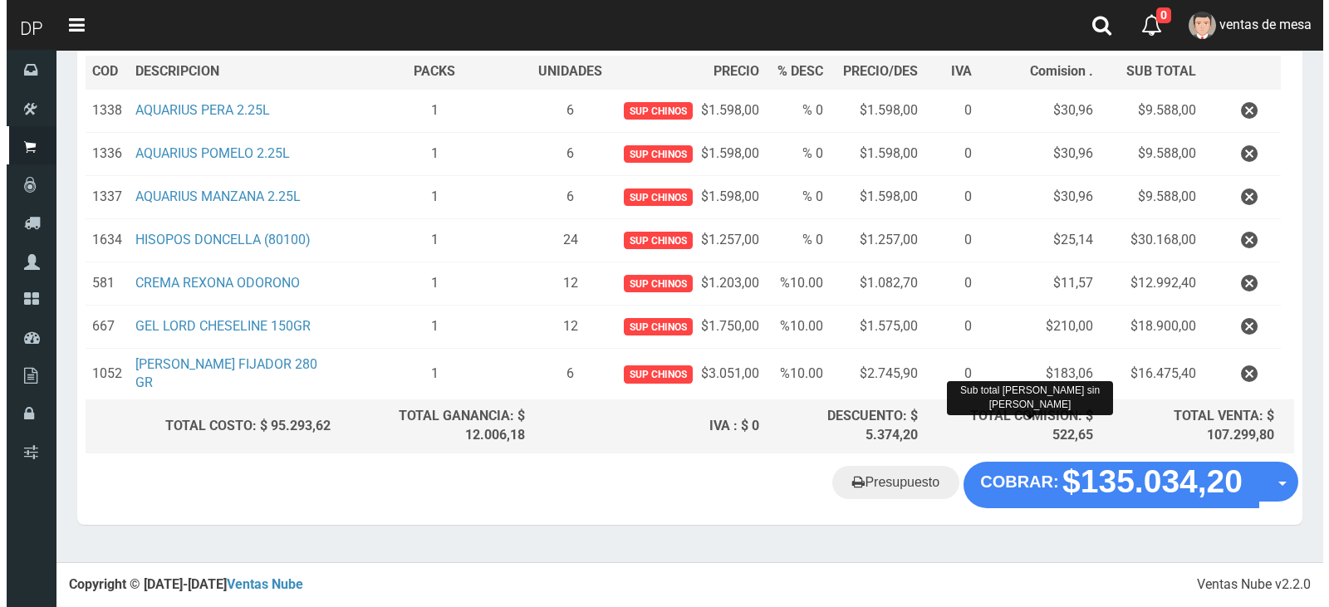
scroll to position [243, 0]
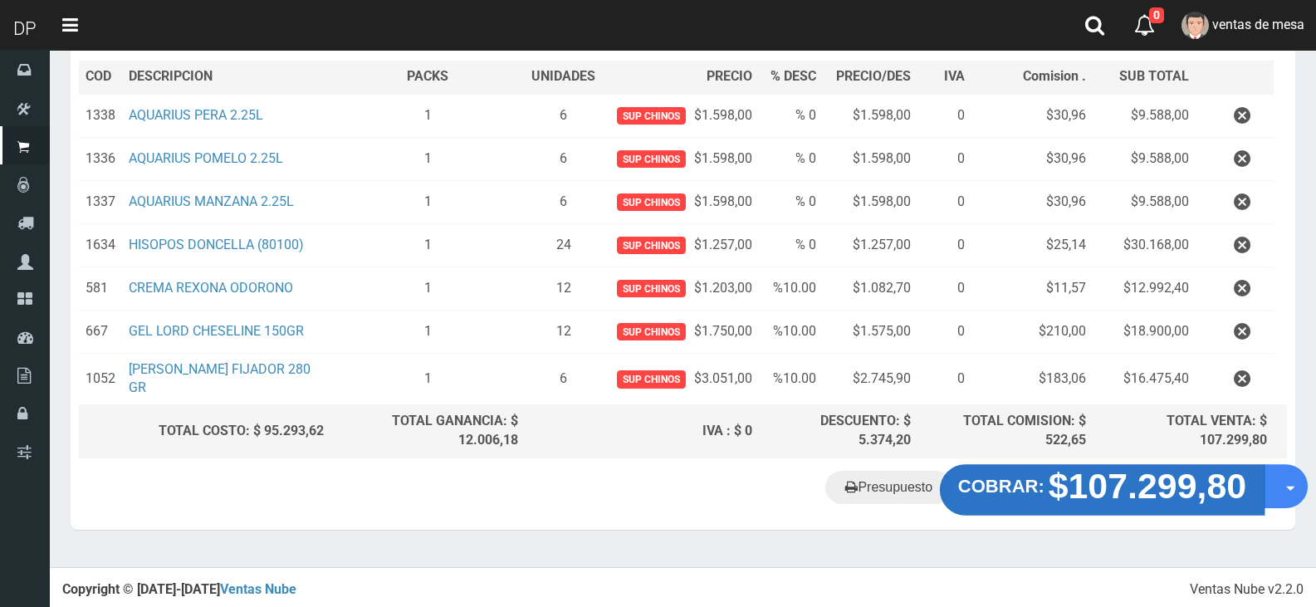
click at [1035, 481] on strong "COBRAR:" at bounding box center [1001, 486] width 86 height 20
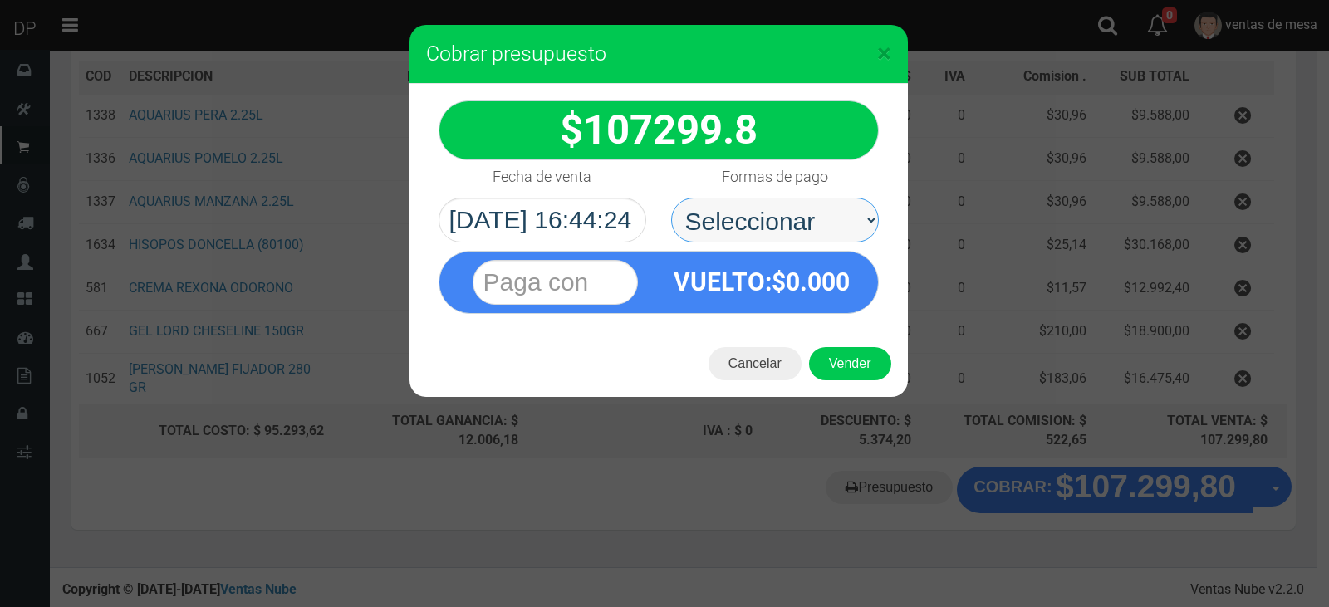
click at [826, 236] on select "Seleccionar Efectivo Tarjeta de Crédito Depósito Débito" at bounding box center [775, 220] width 208 height 45
click at [671, 198] on select "Seleccionar Efectivo Tarjeta de Crédito Depósito Débito" at bounding box center [775, 220] width 208 height 45
click at [853, 228] on select "Seleccionar Efectivo Tarjeta de Crédito Depósito Débito" at bounding box center [775, 220] width 208 height 45
select select "Efectivo"
click at [671, 198] on select "Seleccionar Efectivo Tarjeta de Crédito Depósito Débito" at bounding box center [775, 220] width 208 height 45
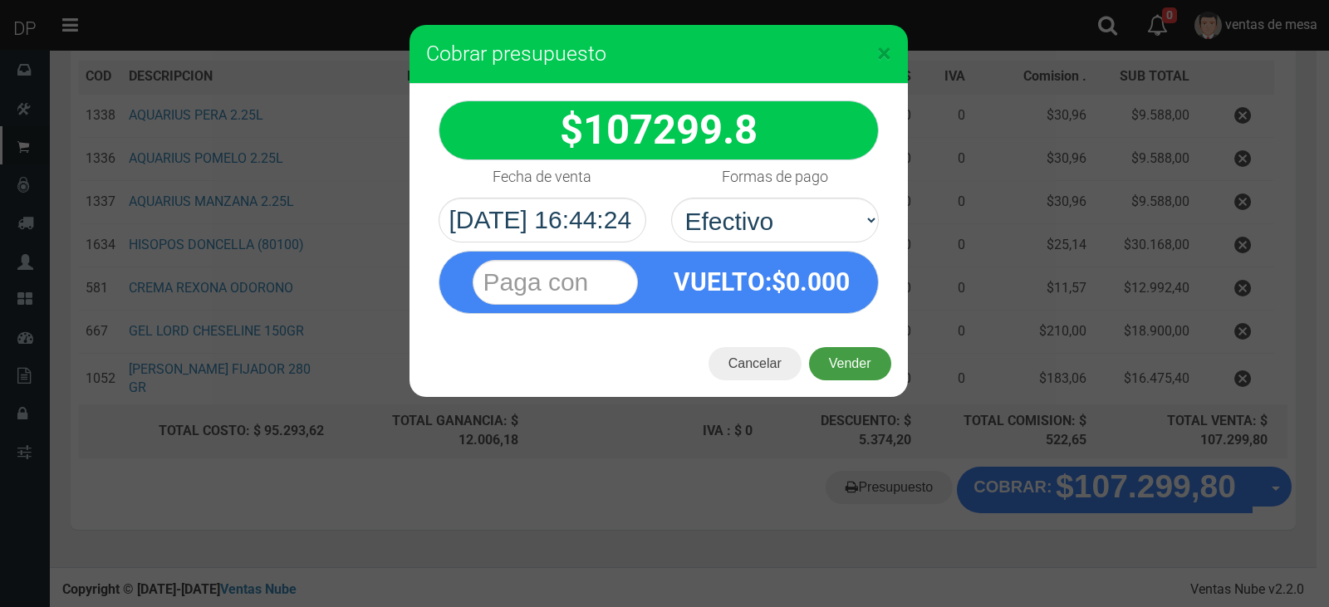
click at [840, 368] on button "Vender" at bounding box center [850, 363] width 82 height 33
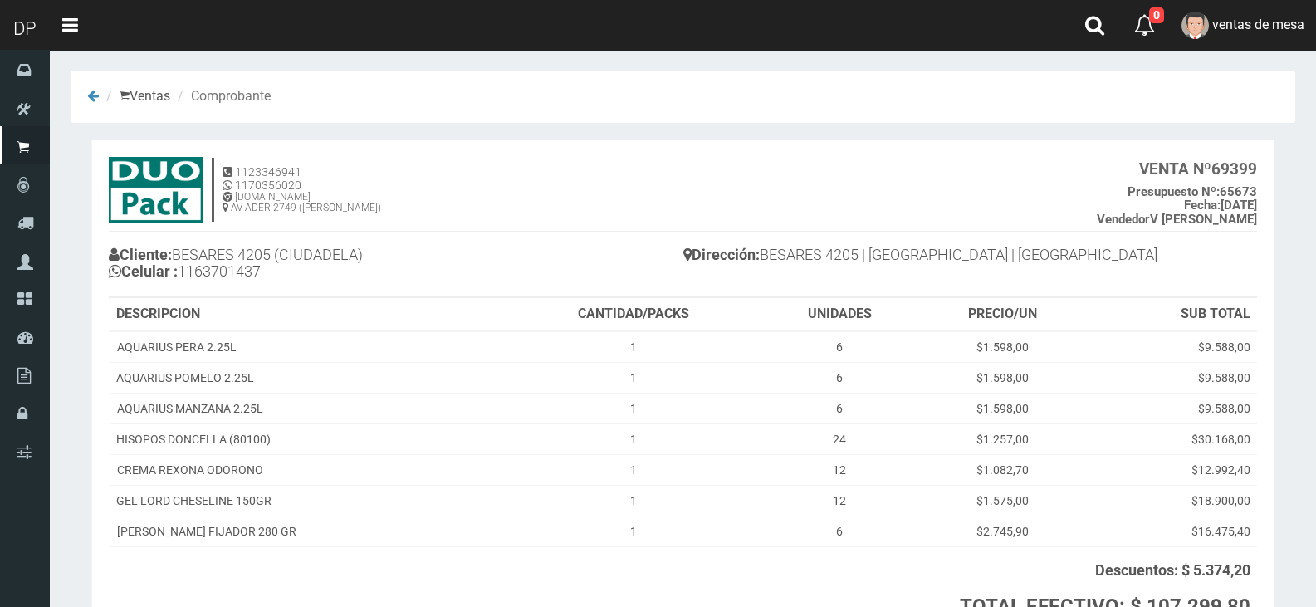
scroll to position [151, 0]
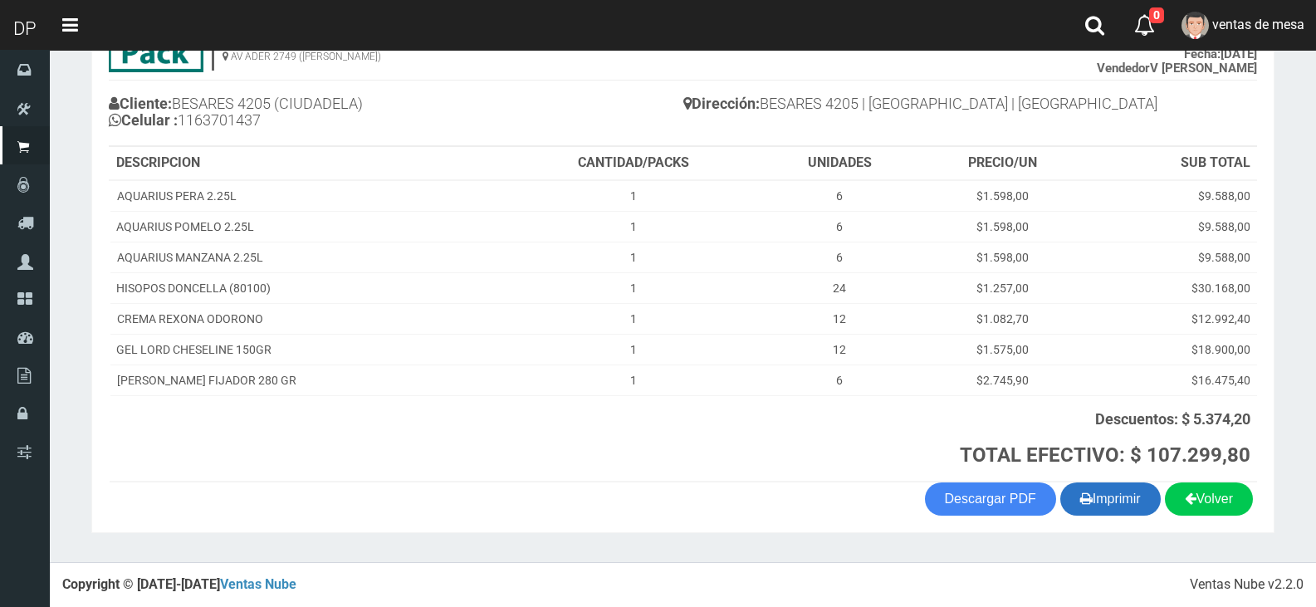
click at [1093, 502] on button "Imprimir" at bounding box center [1111, 499] width 100 height 33
click at [711, 458] on h3 "TOTAL EFECTIVO: $ 107.299,80" at bounding box center [881, 455] width 738 height 22
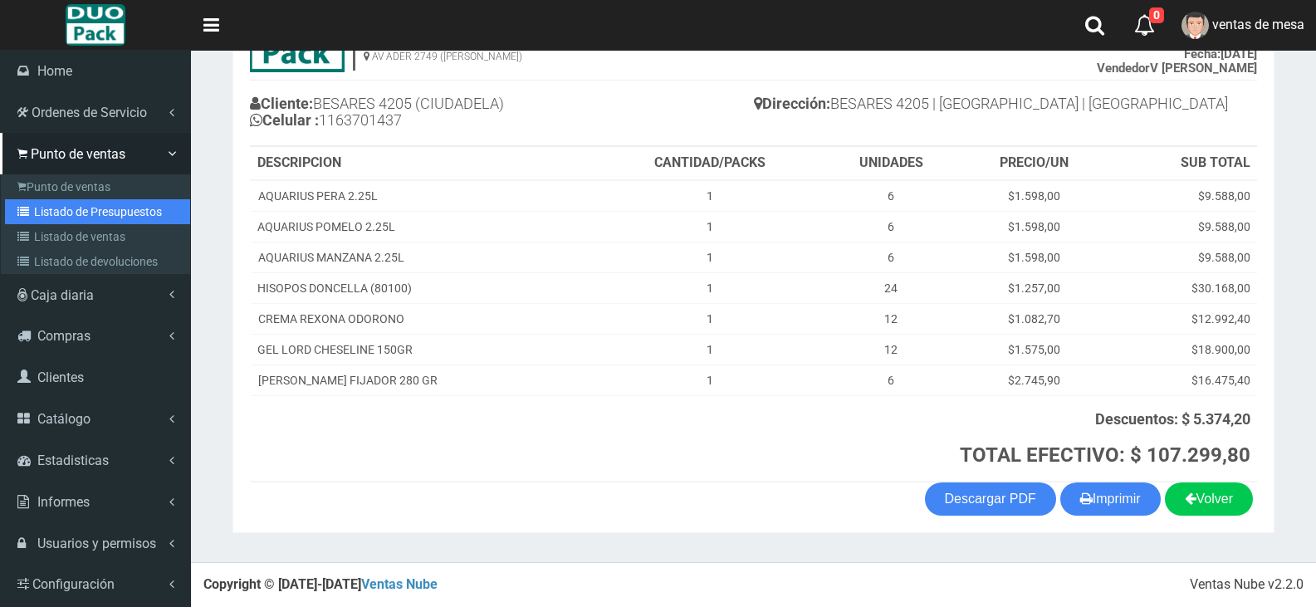
click at [98, 221] on link "Listado de Presupuestos" at bounding box center [97, 211] width 185 height 25
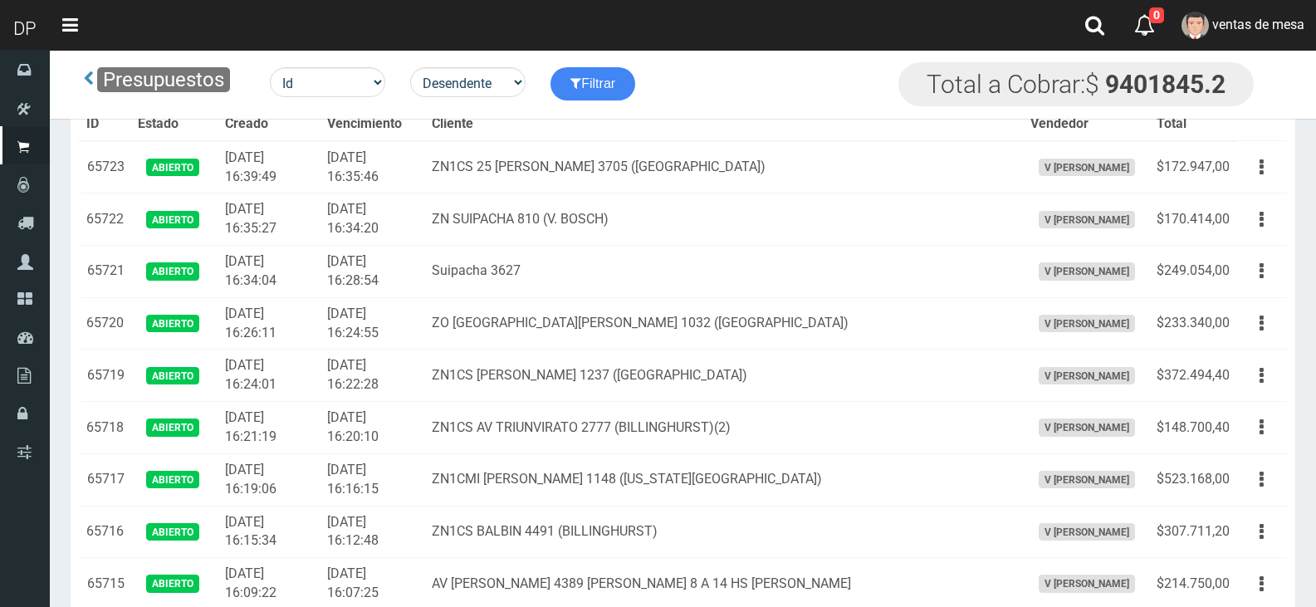
scroll to position [2240, 0]
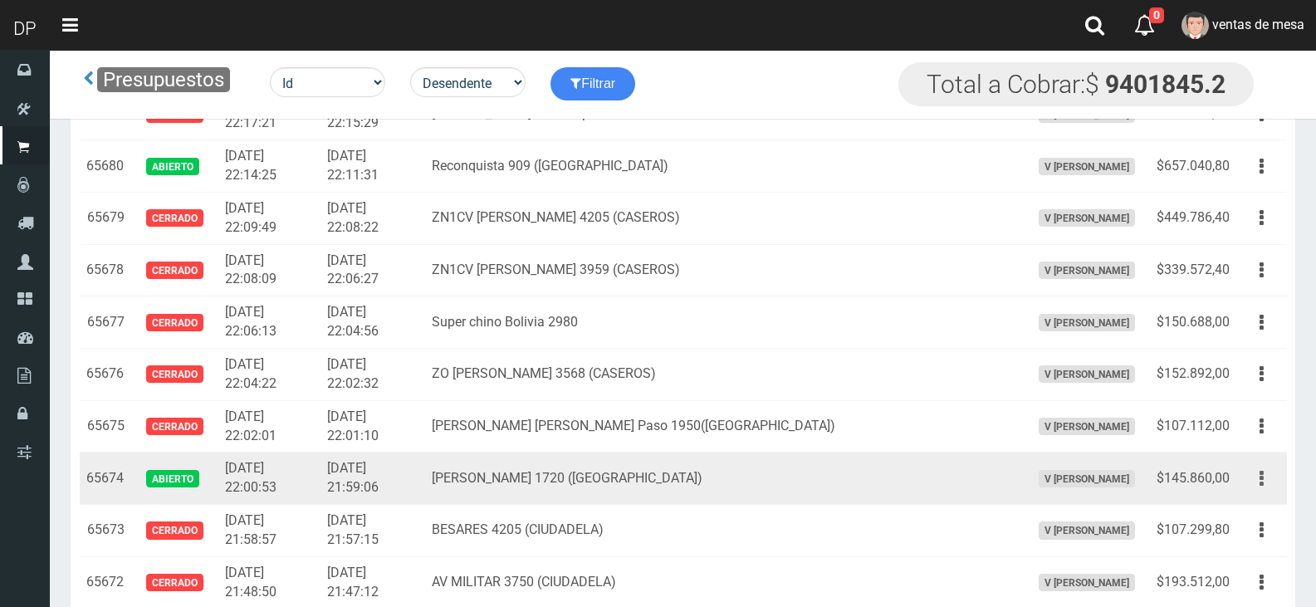
click at [1262, 481] on icon "button" at bounding box center [1262, 478] width 4 height 29
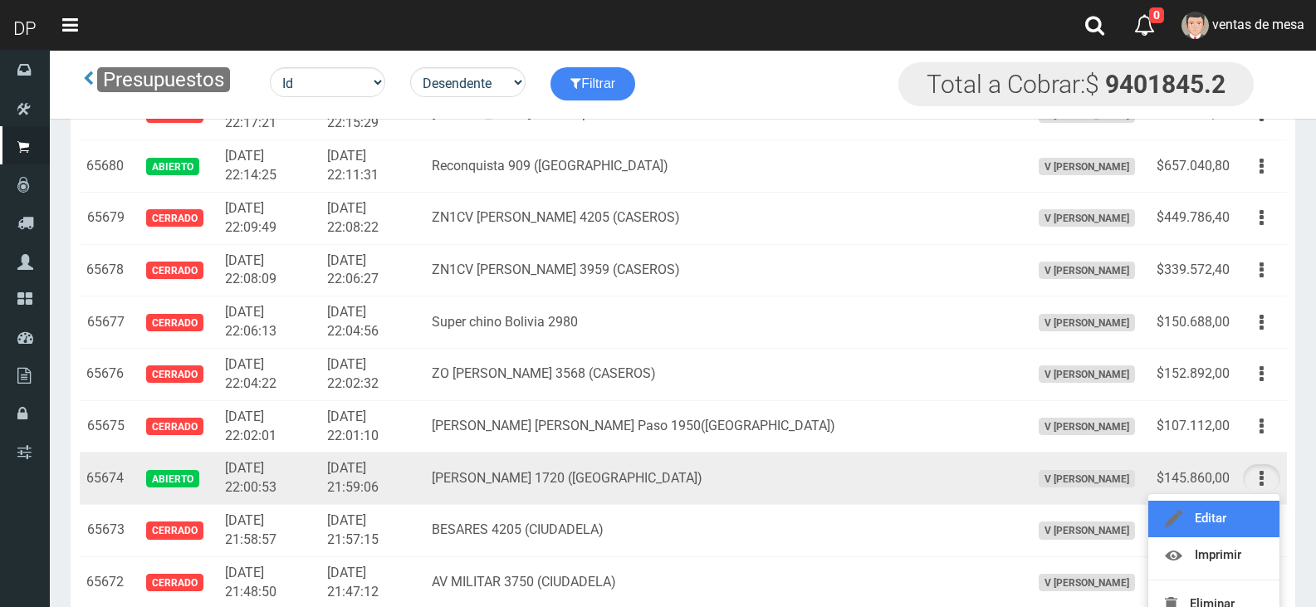
click at [1253, 516] on link "Editar" at bounding box center [1214, 519] width 131 height 37
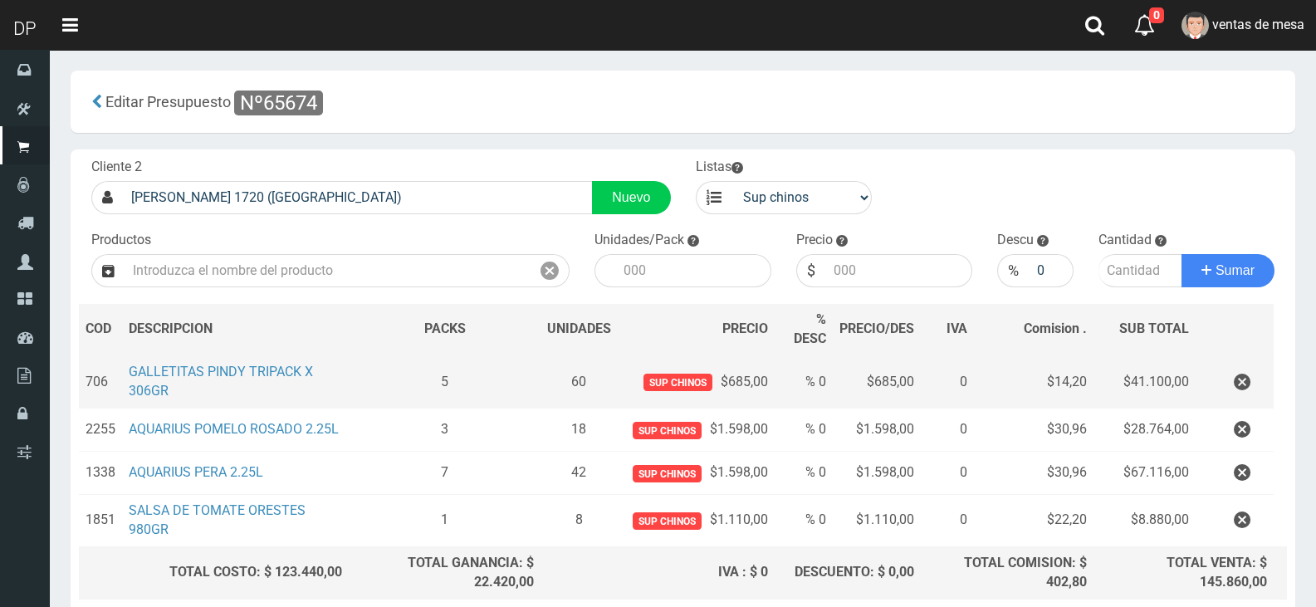
click at [1240, 363] on td at bounding box center [1235, 381] width 78 height 52
click at [1240, 372] on icon "button" at bounding box center [1242, 382] width 17 height 29
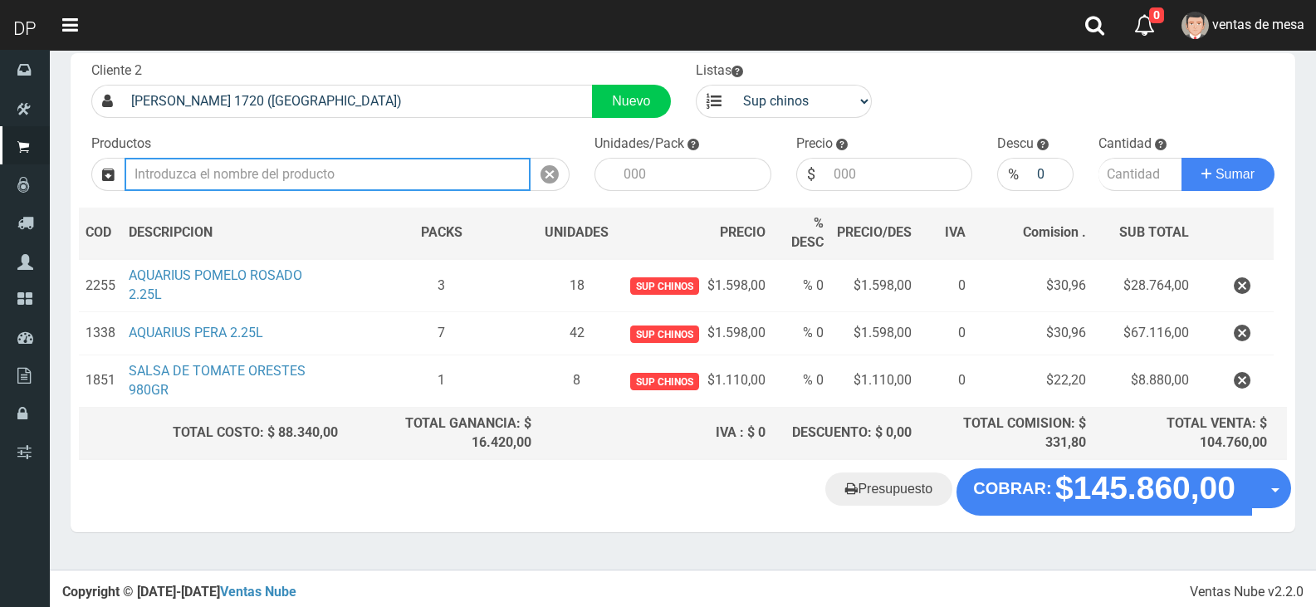
scroll to position [98, 0]
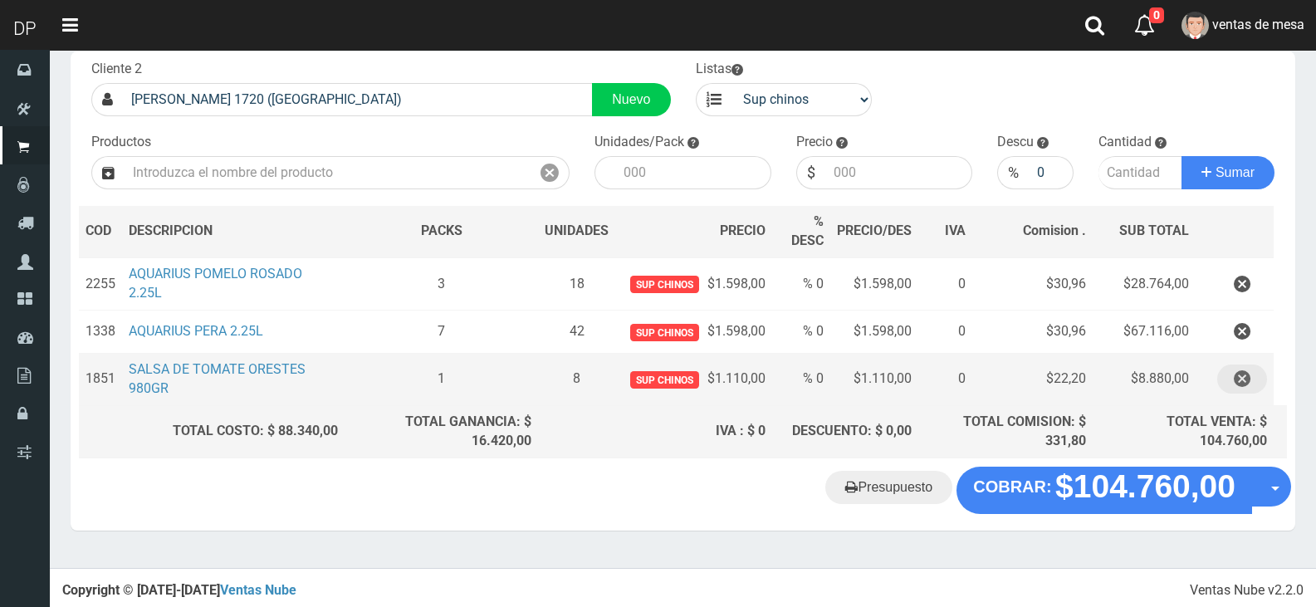
click at [1252, 373] on button "button" at bounding box center [1243, 379] width 50 height 29
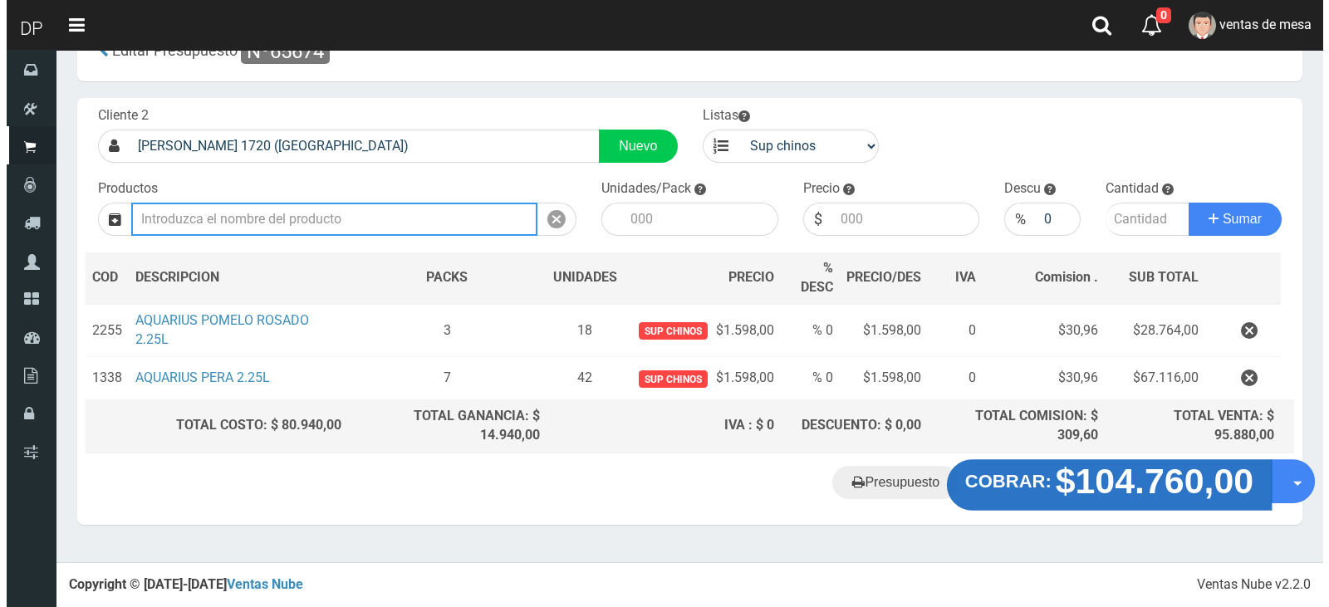
scroll to position [47, 0]
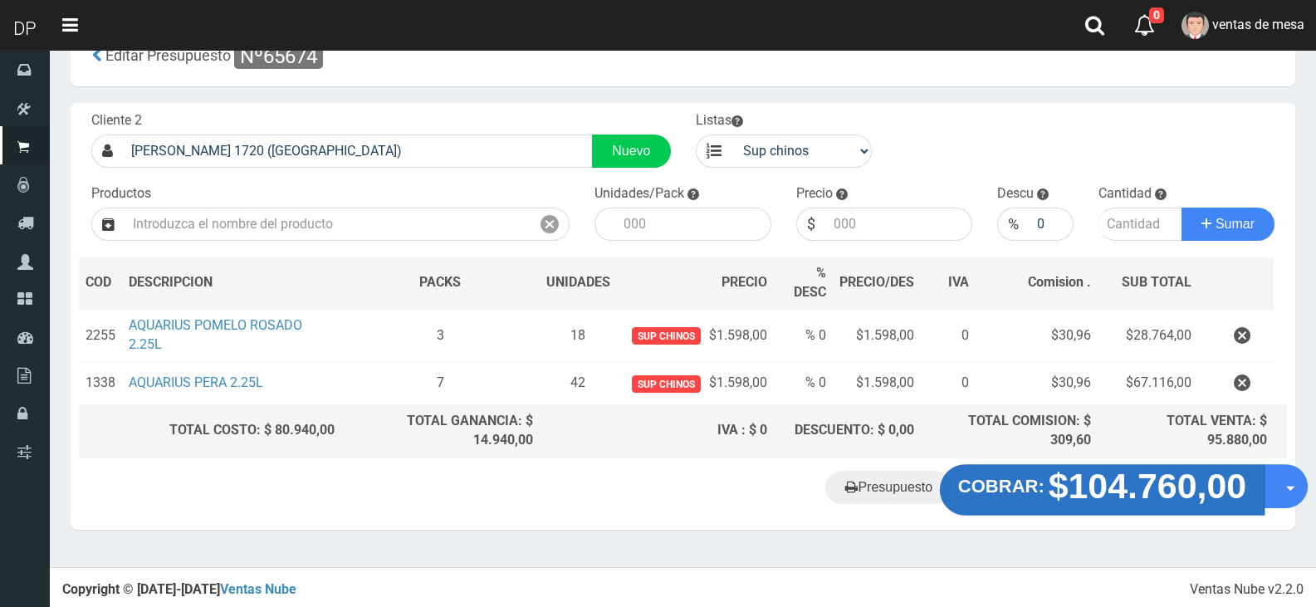
click at [1169, 478] on strong "$104.760,00" at bounding box center [1148, 485] width 199 height 39
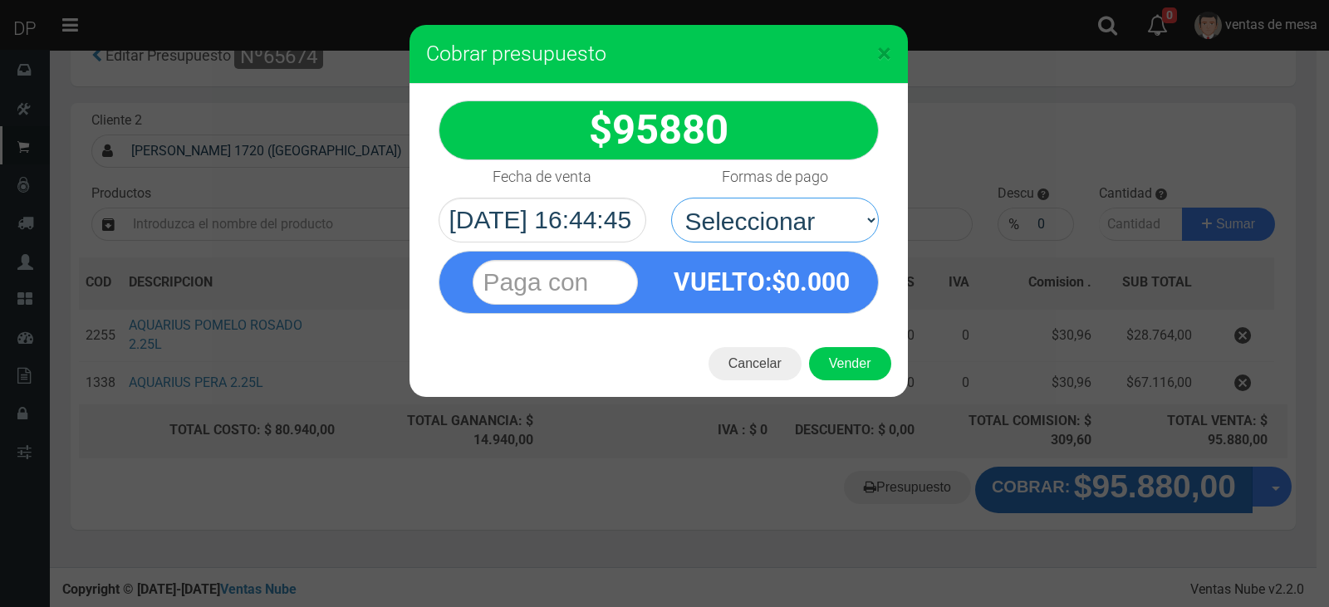
drag, startPoint x: 777, startPoint y: 211, endPoint x: 775, endPoint y: 242, distance: 30.8
click at [777, 211] on select "Seleccionar Efectivo Tarjeta de Crédito Depósito Débito" at bounding box center [775, 220] width 208 height 45
click at [671, 198] on select "Seleccionar Efectivo Tarjeta de Crédito Depósito Débito" at bounding box center [775, 220] width 208 height 45
click at [797, 232] on select "Seleccionar Efectivo Tarjeta de Crédito Depósito Débito" at bounding box center [775, 220] width 208 height 45
select select "Efectivo"
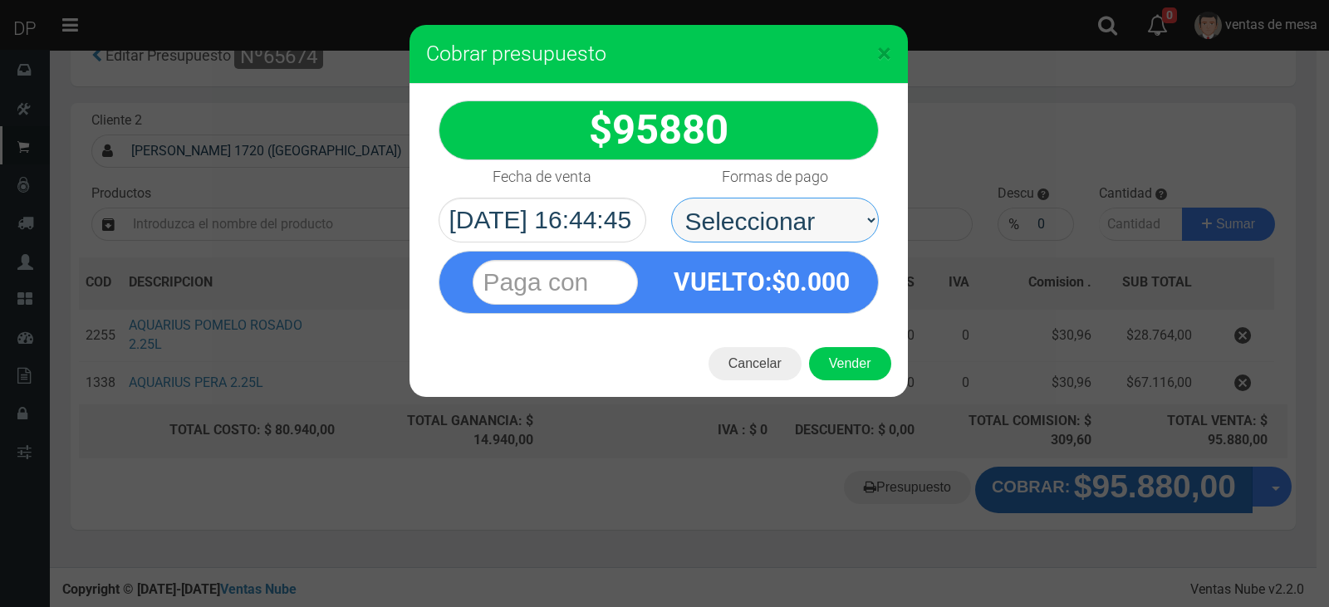
click at [671, 198] on select "Seleccionar Efectivo Tarjeta de Crédito Depósito Débito" at bounding box center [775, 220] width 208 height 45
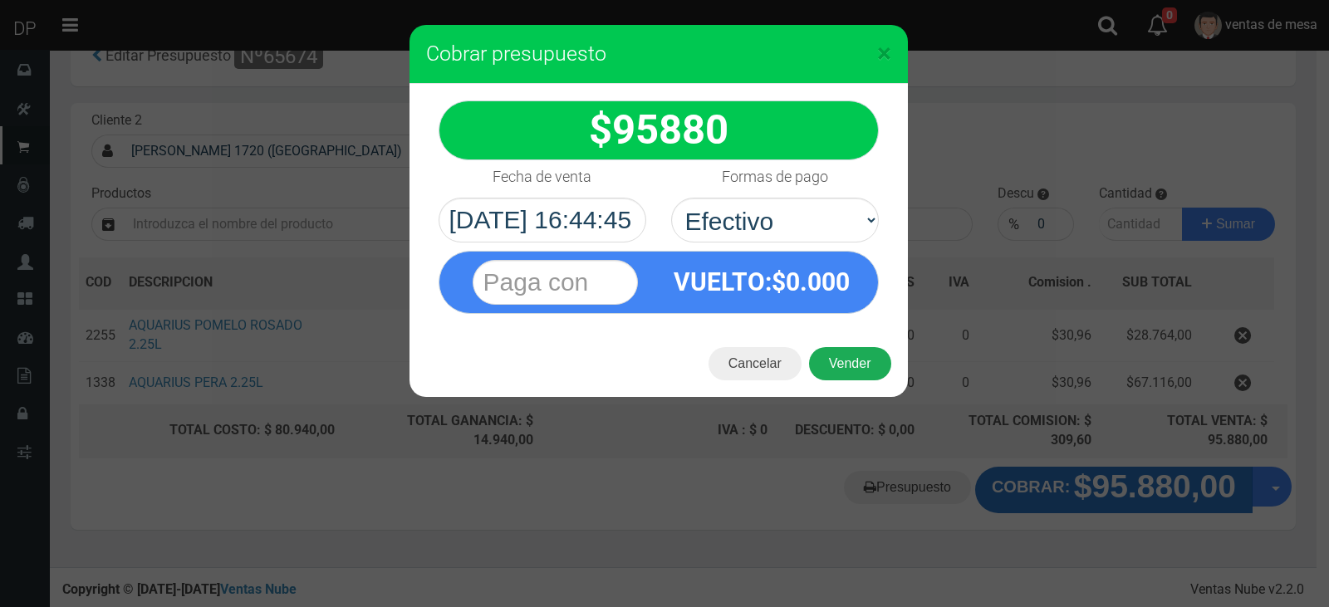
click at [870, 362] on button "Vender" at bounding box center [850, 363] width 82 height 33
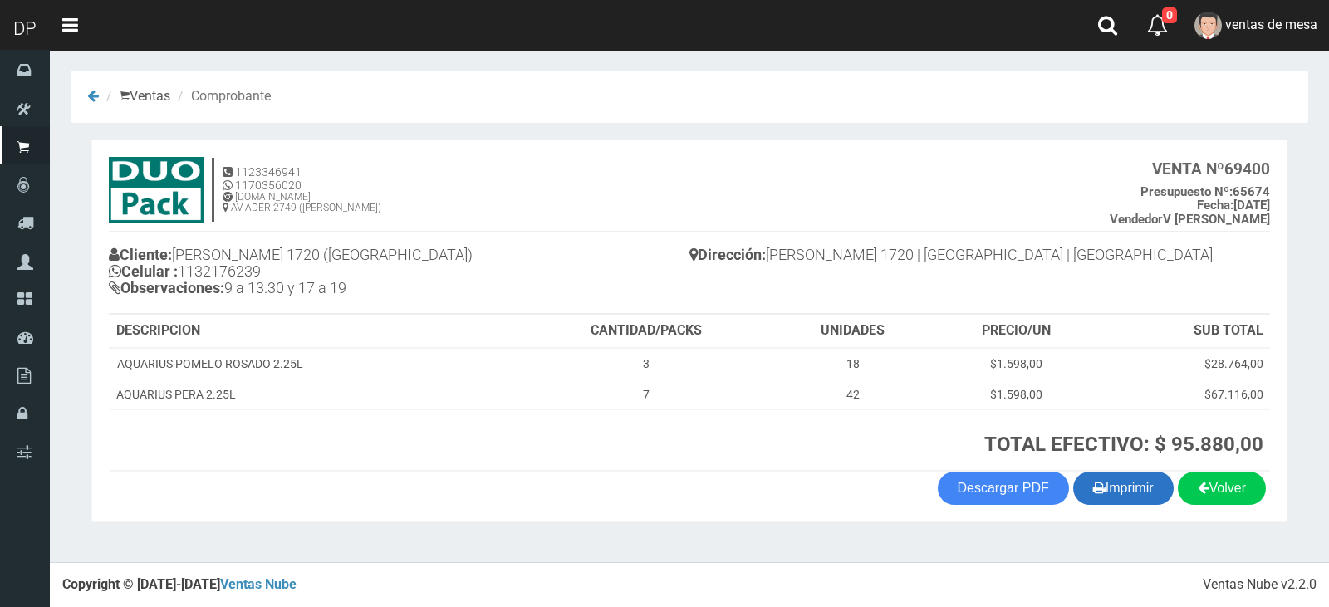
click at [1132, 498] on button "Imprimir" at bounding box center [1123, 488] width 100 height 33
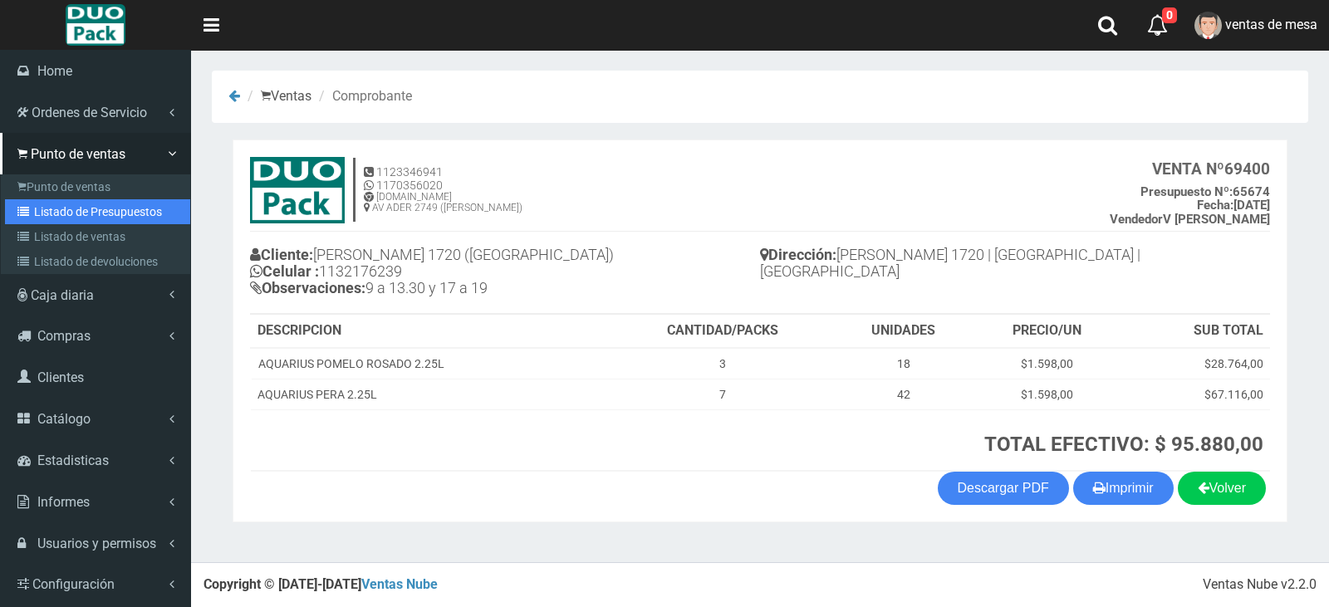
click at [74, 212] on link "Listado de Presupuestos" at bounding box center [97, 211] width 185 height 25
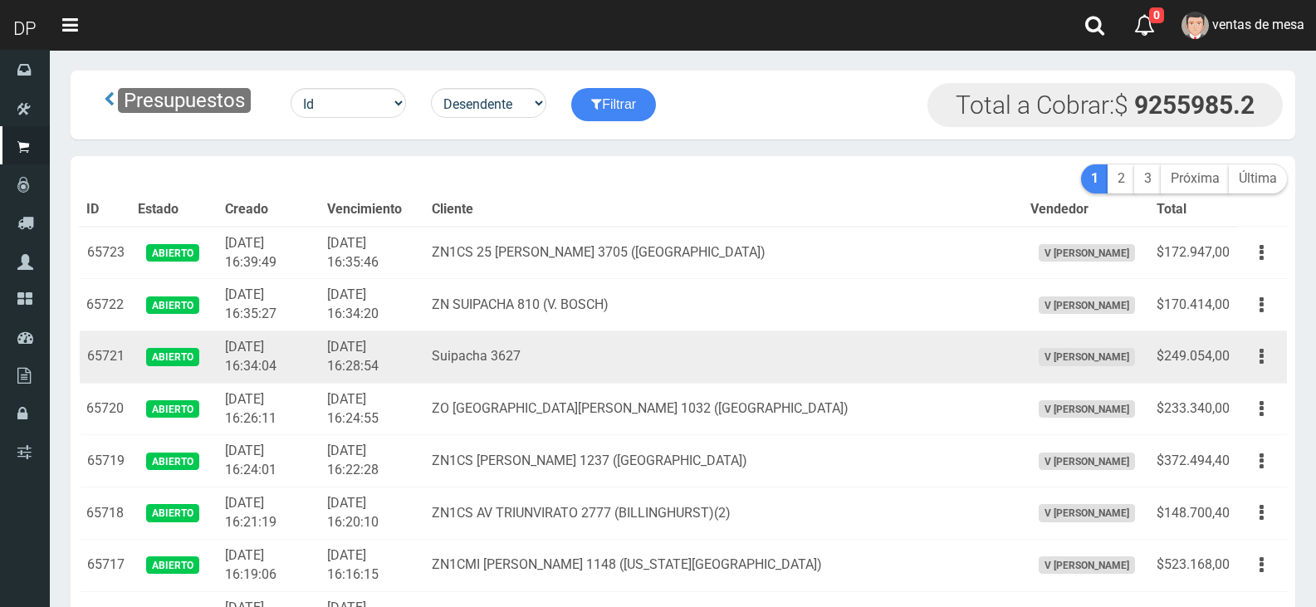
click at [606, 336] on td "Suipacha 3627" at bounding box center [724, 357] width 598 height 52
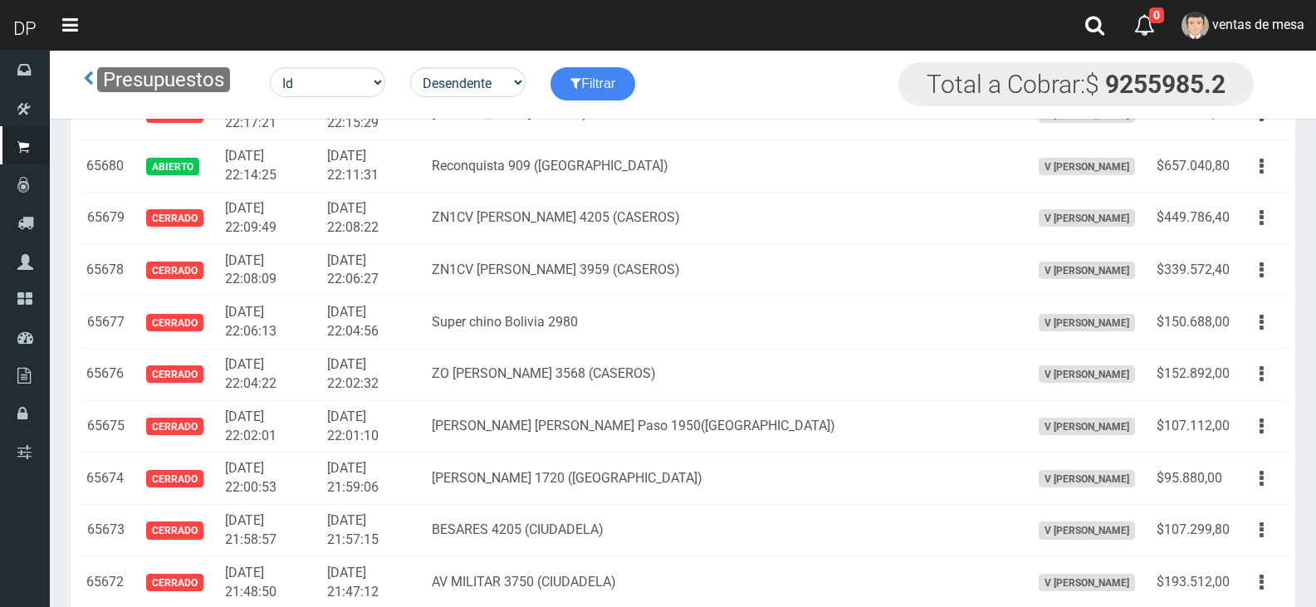
scroll to position [3091, 0]
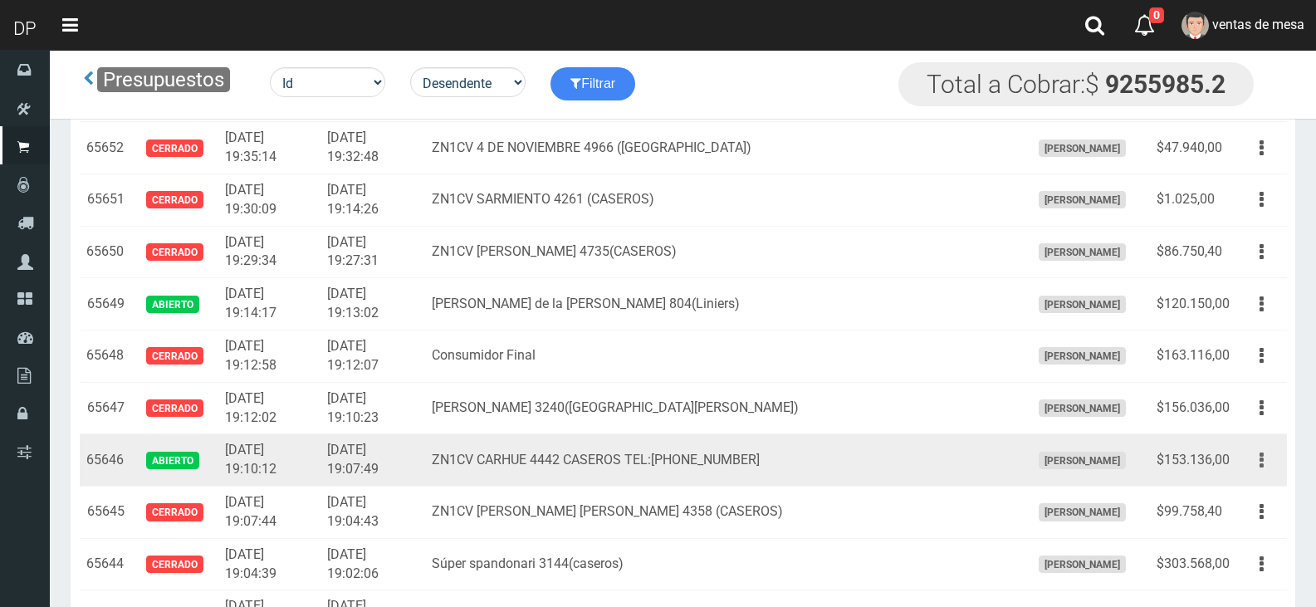
click at [1261, 457] on icon "button" at bounding box center [1262, 460] width 4 height 29
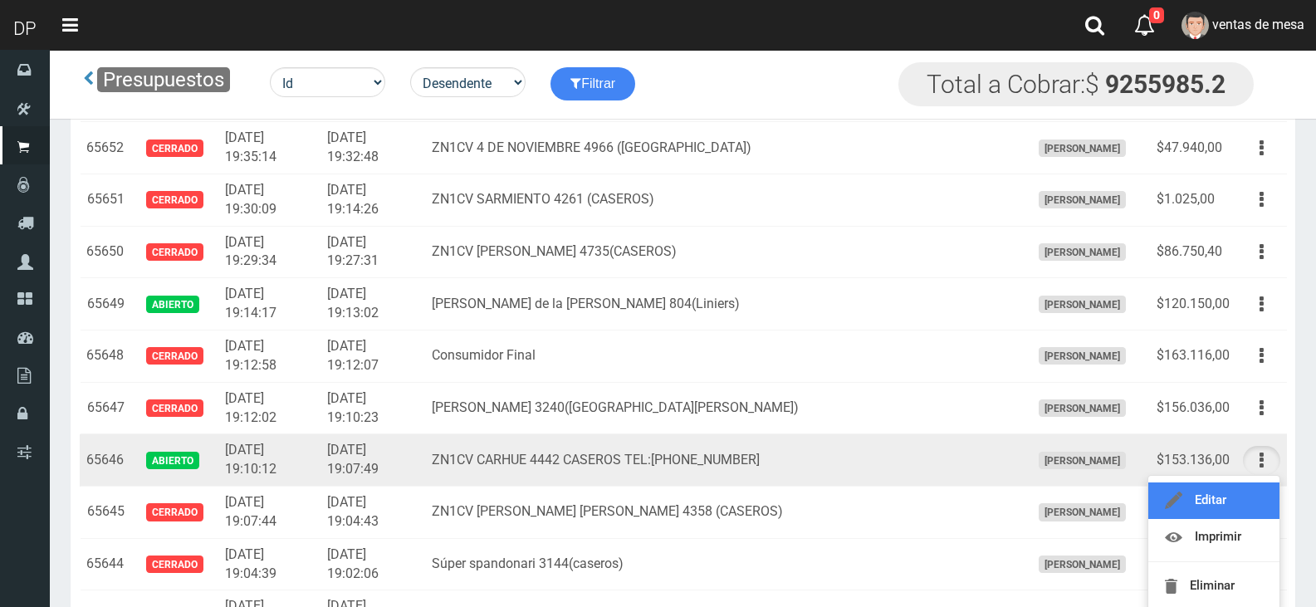
click at [1254, 484] on link "Editar" at bounding box center [1214, 501] width 131 height 37
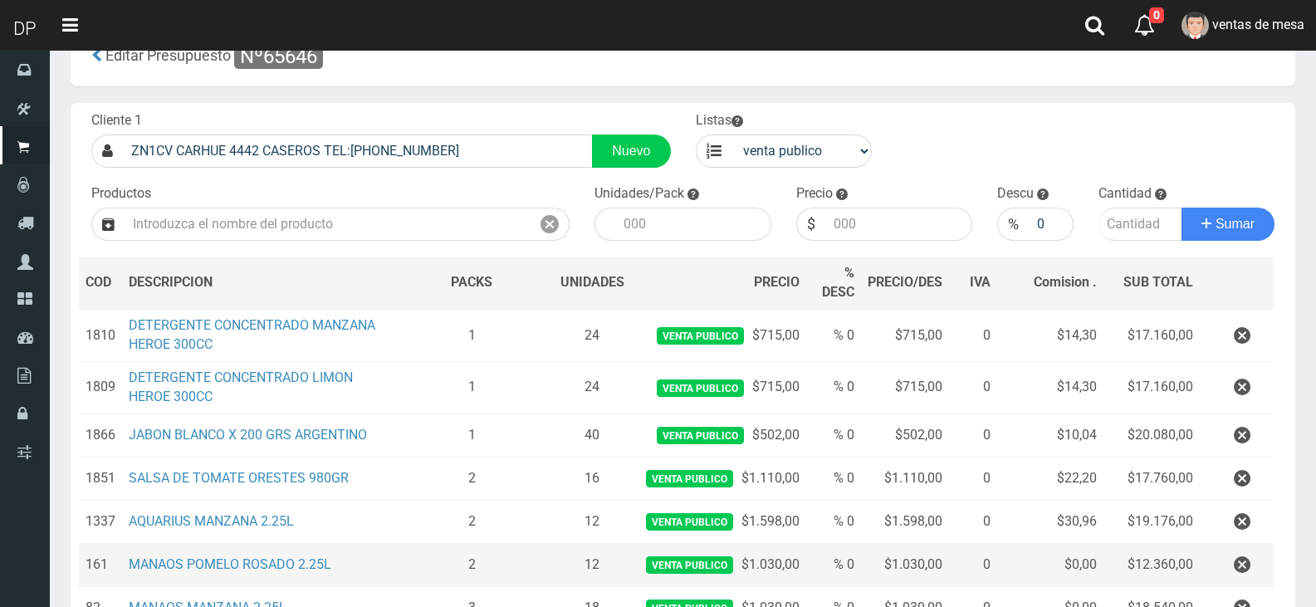
scroll to position [83, 0]
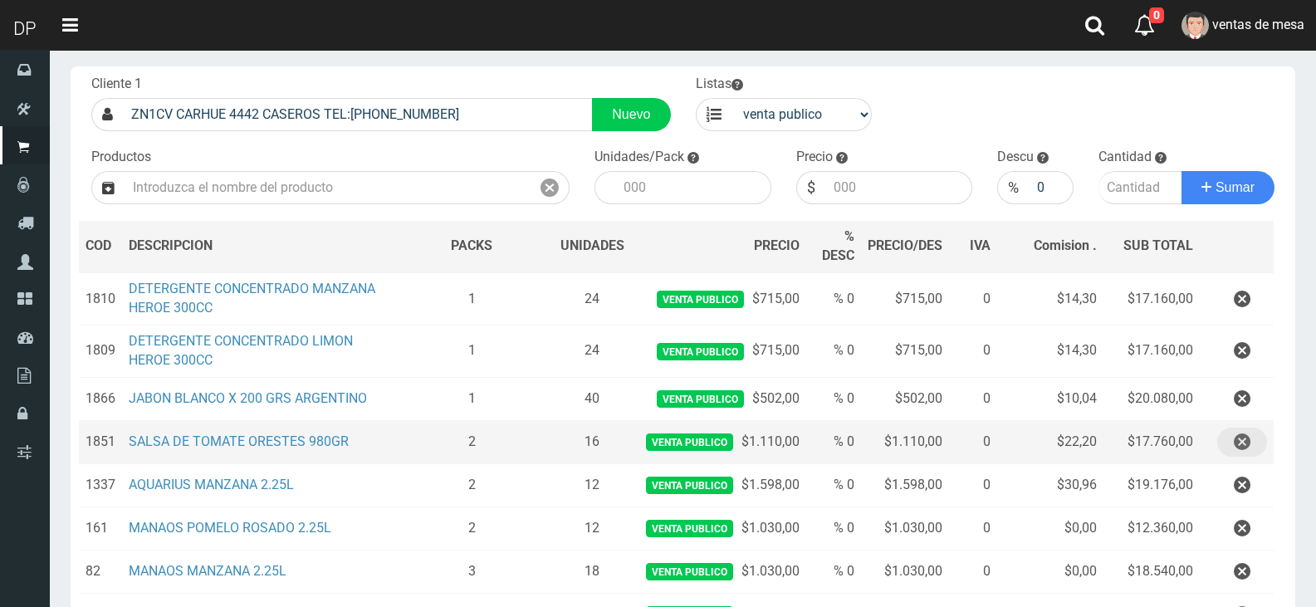
click at [1254, 447] on button "button" at bounding box center [1243, 442] width 50 height 29
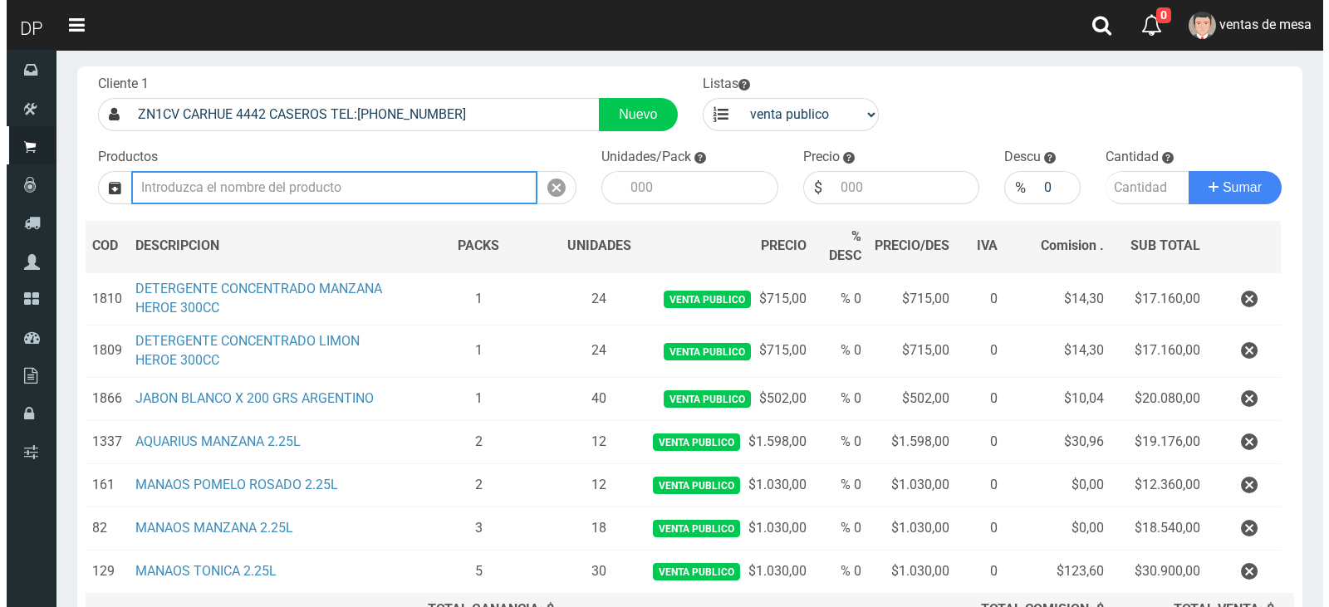
scroll to position [271, 0]
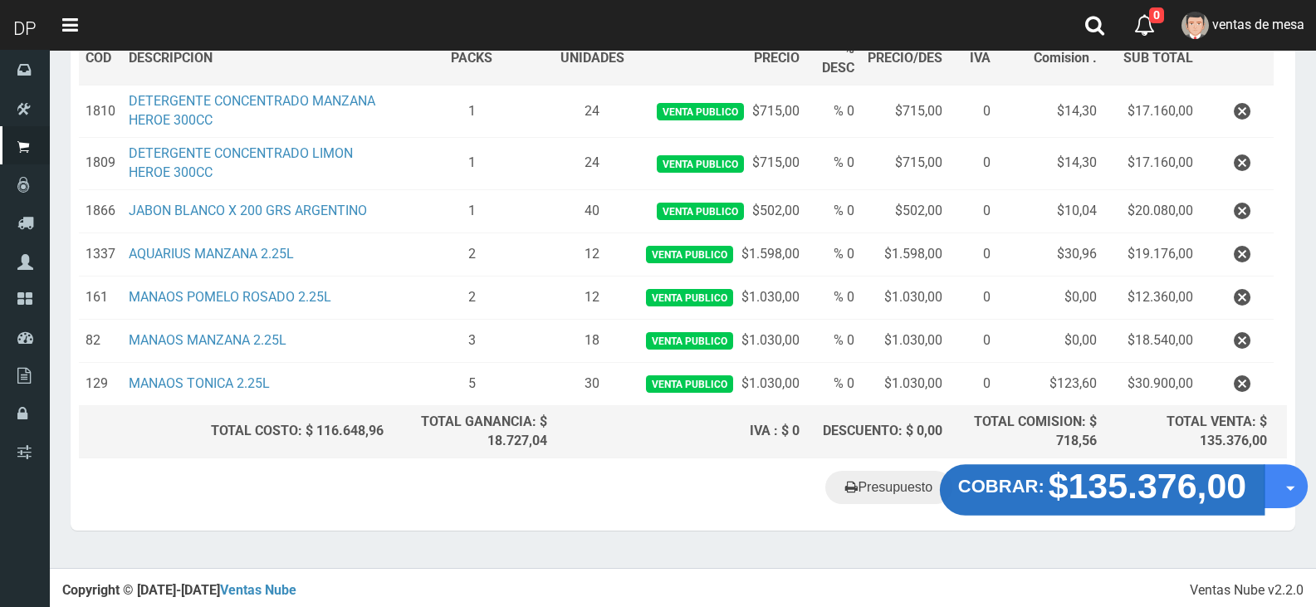
click at [1129, 482] on strong "$135.376,00" at bounding box center [1148, 486] width 199 height 39
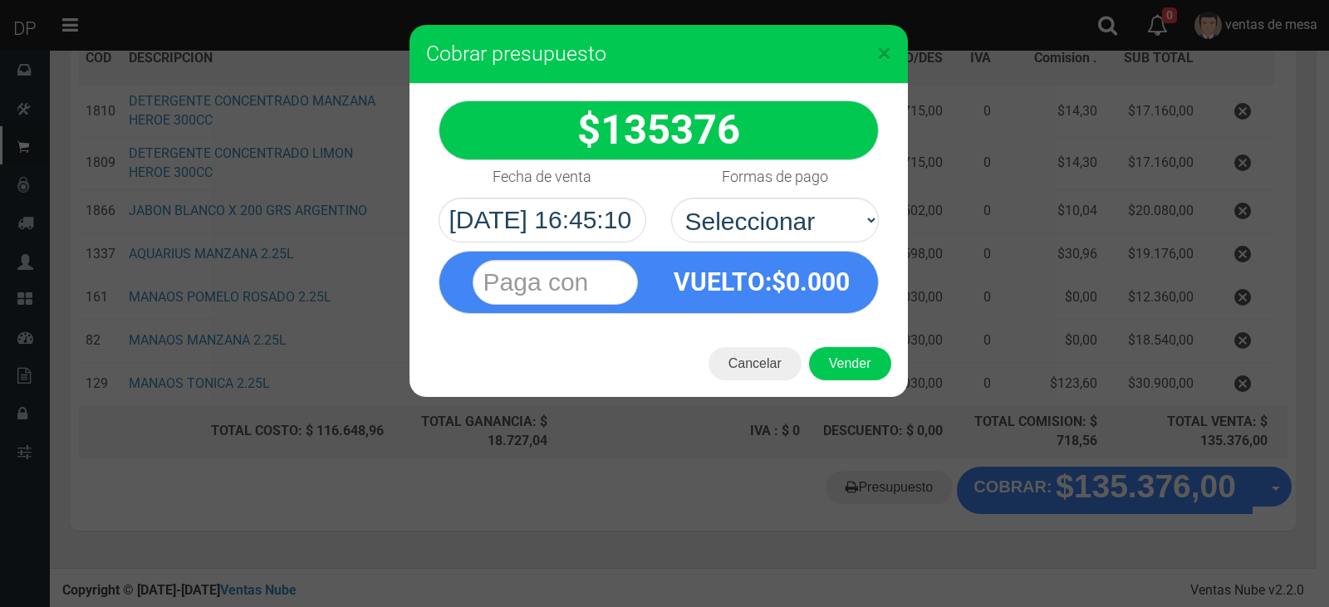
click at [835, 245] on div "VUELTO :$ 0.000" at bounding box center [658, 278] width 465 height 71
drag, startPoint x: 832, startPoint y: 222, endPoint x: 829, endPoint y: 237, distance: 15.3
click at [832, 222] on select "Seleccionar Efectivo Tarjeta de Crédito Depósito Débito" at bounding box center [775, 220] width 208 height 45
select select "Efectivo"
click at [671, 198] on select "Seleccionar Efectivo Tarjeta de Crédito Depósito Débito" at bounding box center [775, 220] width 208 height 45
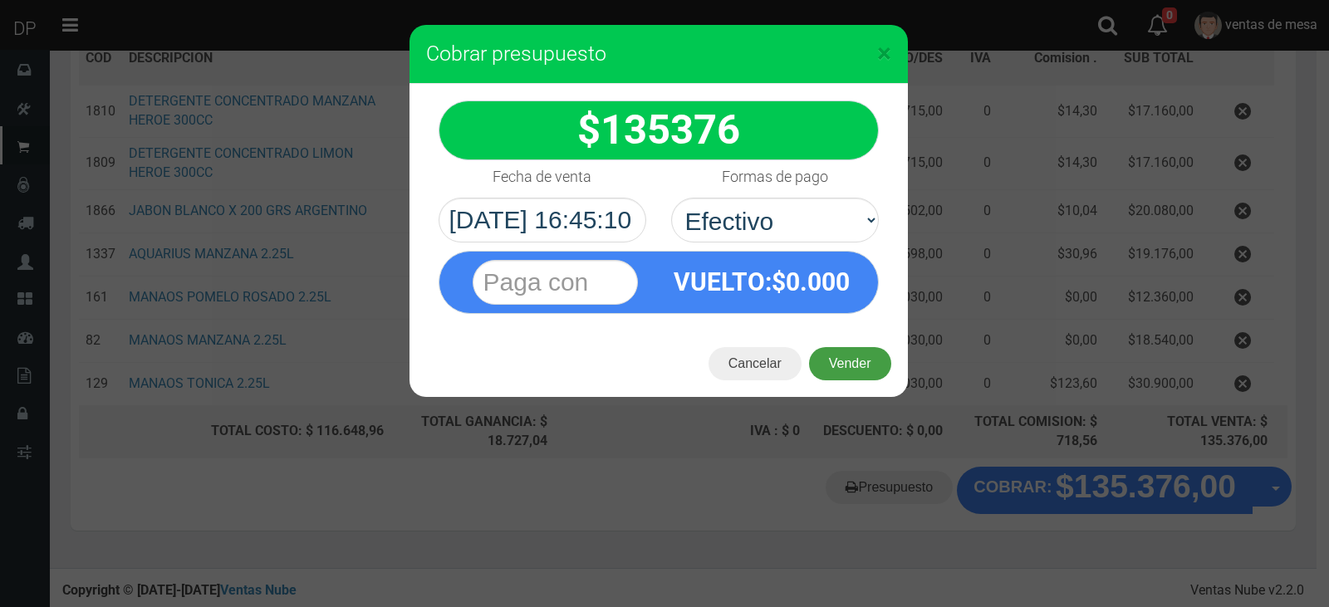
click at [849, 354] on button "Vender" at bounding box center [850, 363] width 82 height 33
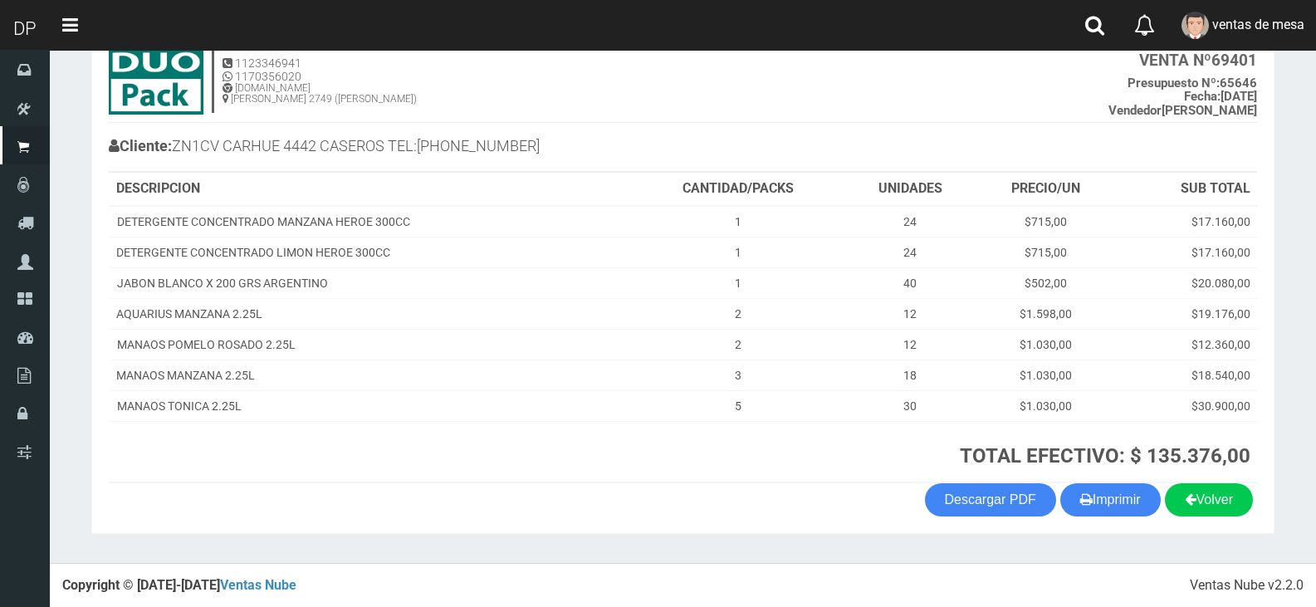
scroll to position [110, 0]
click at [1125, 510] on button "Imprimir" at bounding box center [1111, 499] width 100 height 33
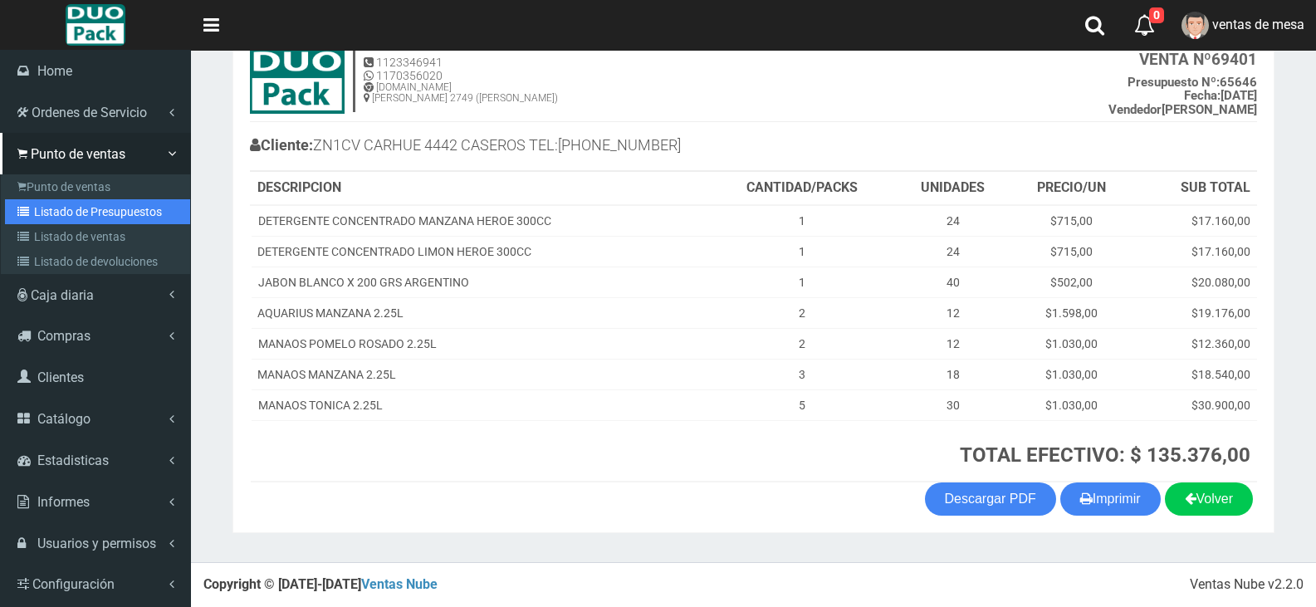
drag, startPoint x: 26, startPoint y: 220, endPoint x: 218, endPoint y: 223, distance: 191.9
click at [26, 220] on link "Listado de Presupuestos" at bounding box center [97, 211] width 185 height 25
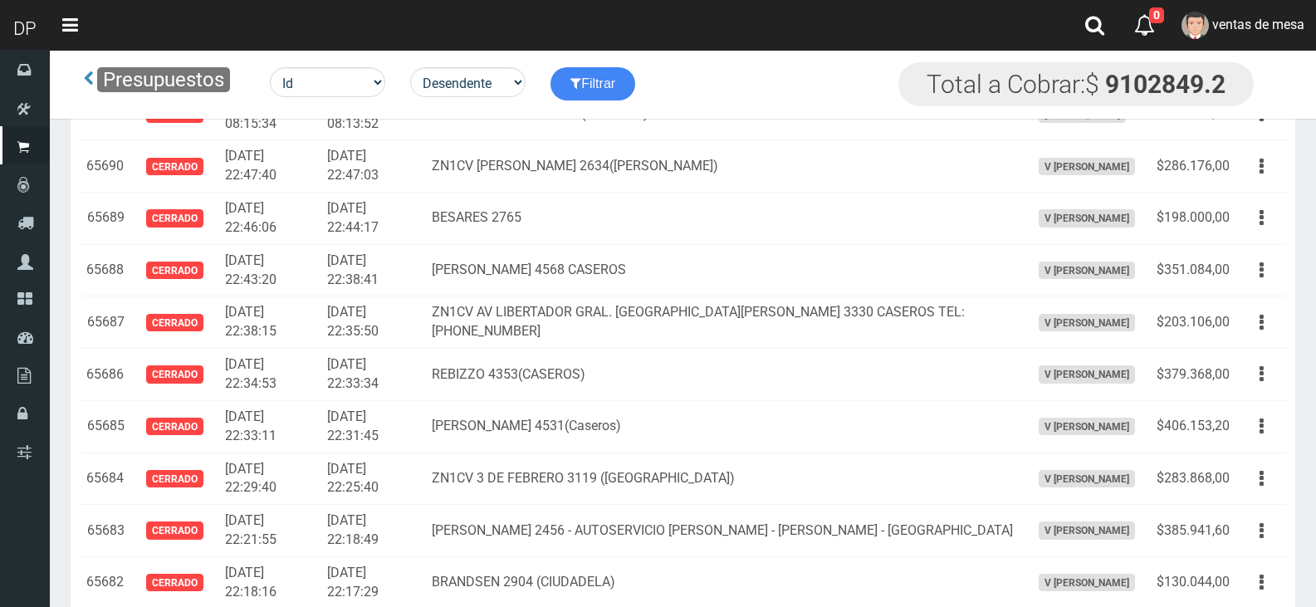
scroll to position [2102, 0]
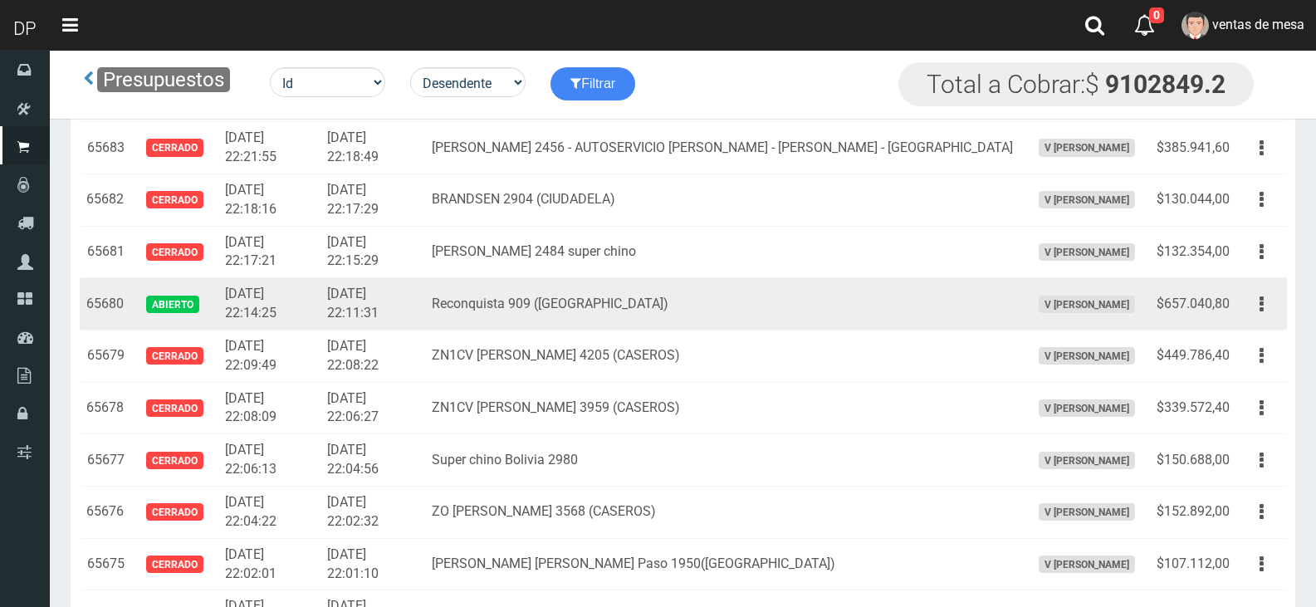
click at [1254, 308] on button "button" at bounding box center [1261, 304] width 37 height 29
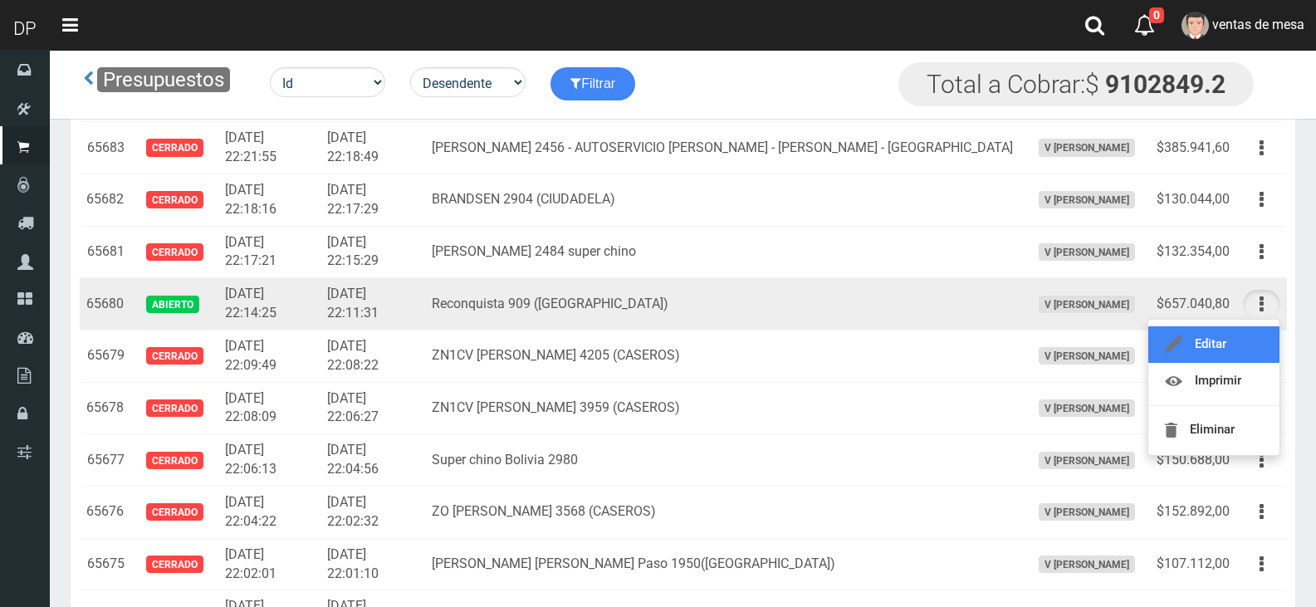
click at [1248, 328] on link "Editar" at bounding box center [1214, 344] width 131 height 37
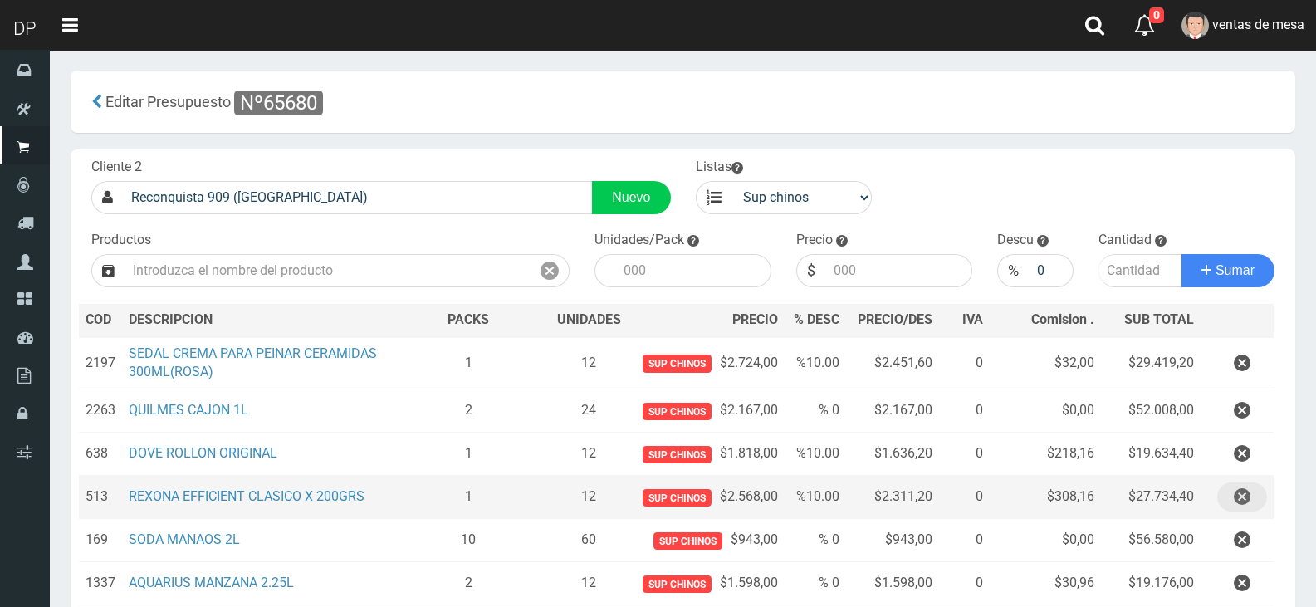
click at [1252, 506] on button "button" at bounding box center [1243, 497] width 50 height 29
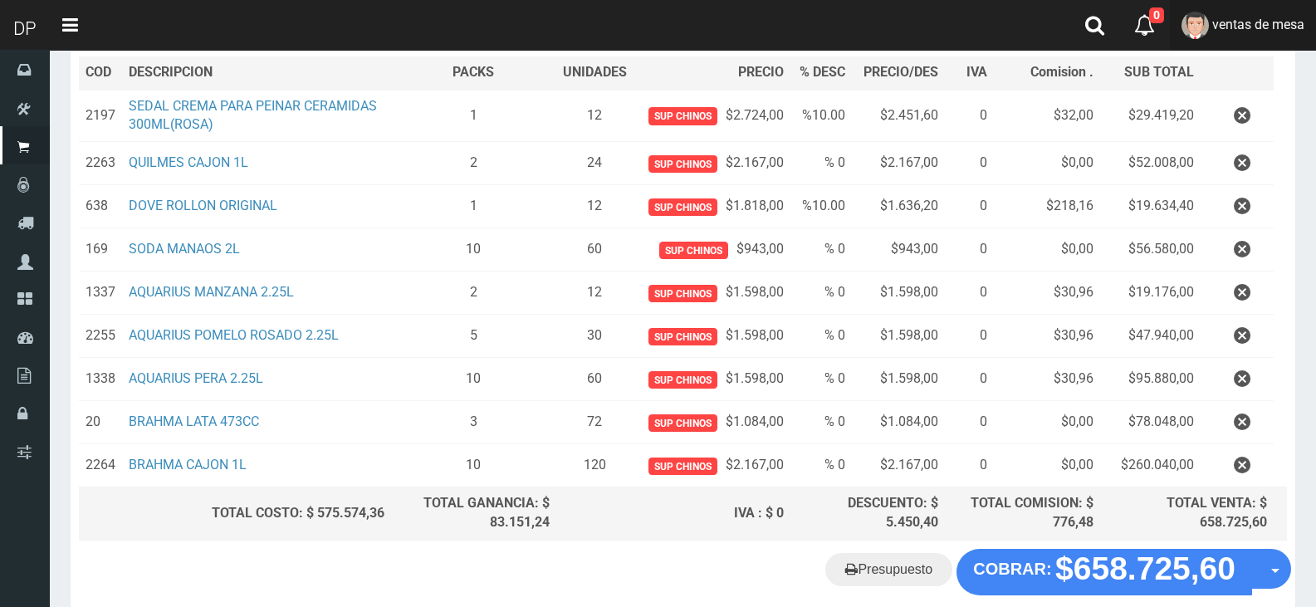
scroll to position [249, 0]
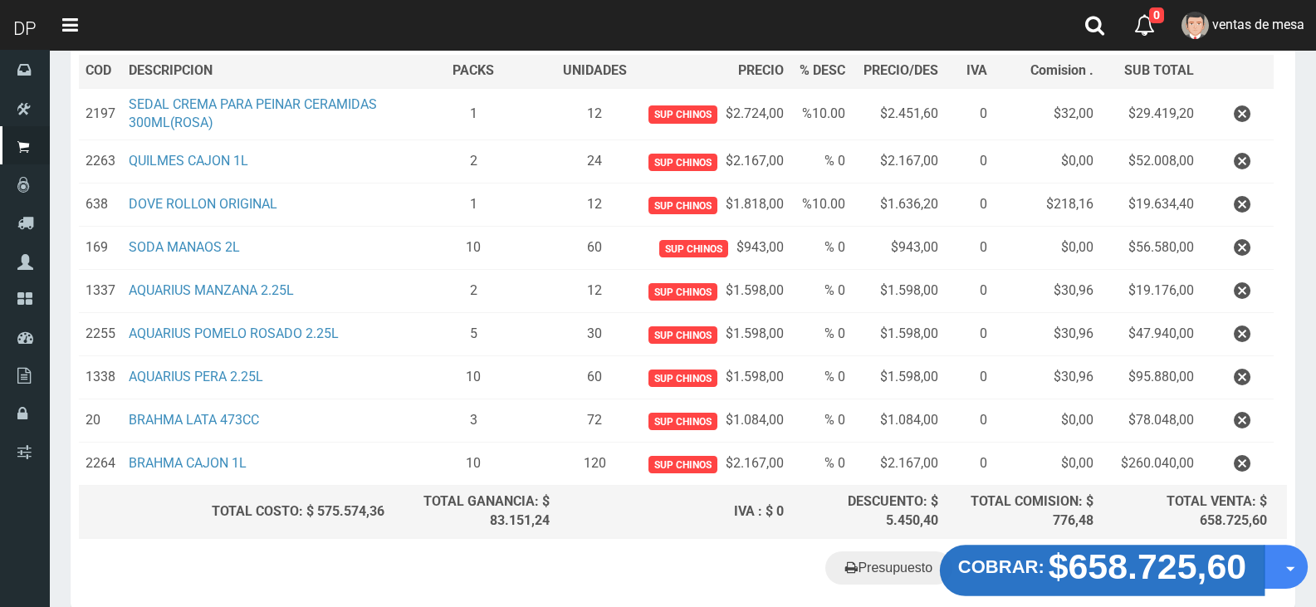
click at [1028, 581] on button "COBRAR: $658.725,60" at bounding box center [1102, 570] width 325 height 51
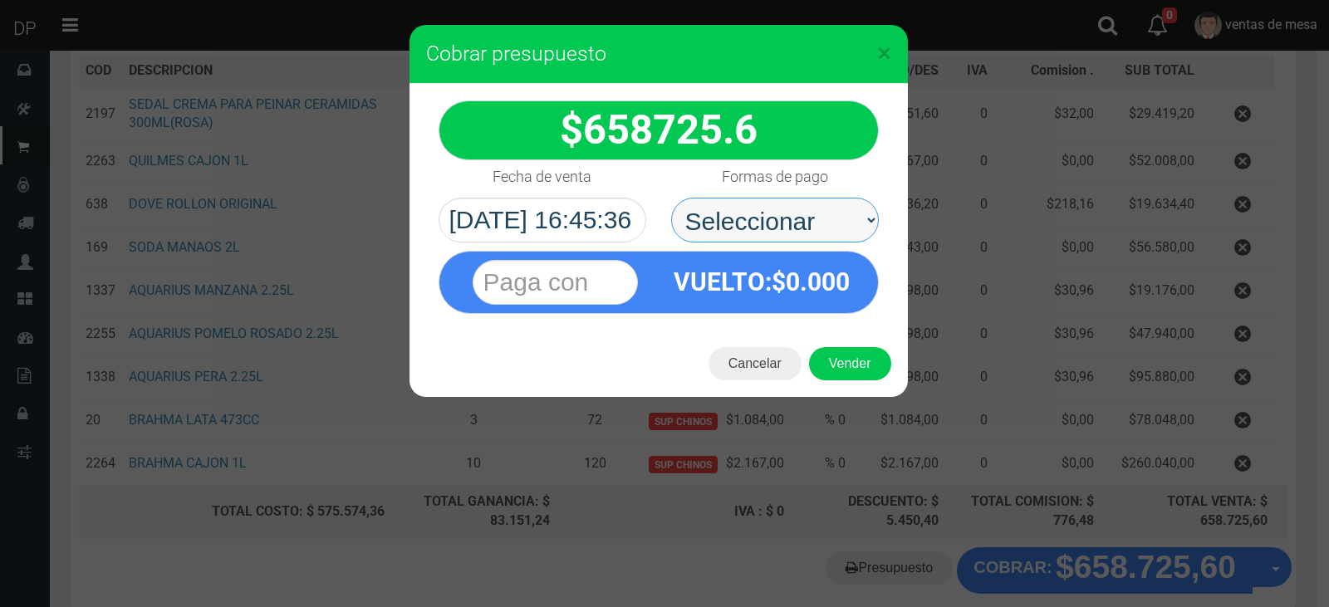
click at [796, 221] on select "Seleccionar Efectivo Tarjeta de Crédito Depósito Débito" at bounding box center [775, 220] width 208 height 45
select select "Efectivo"
click at [671, 198] on select "Seleccionar Efectivo Tarjeta de Crédito Depósito Débito" at bounding box center [775, 220] width 208 height 45
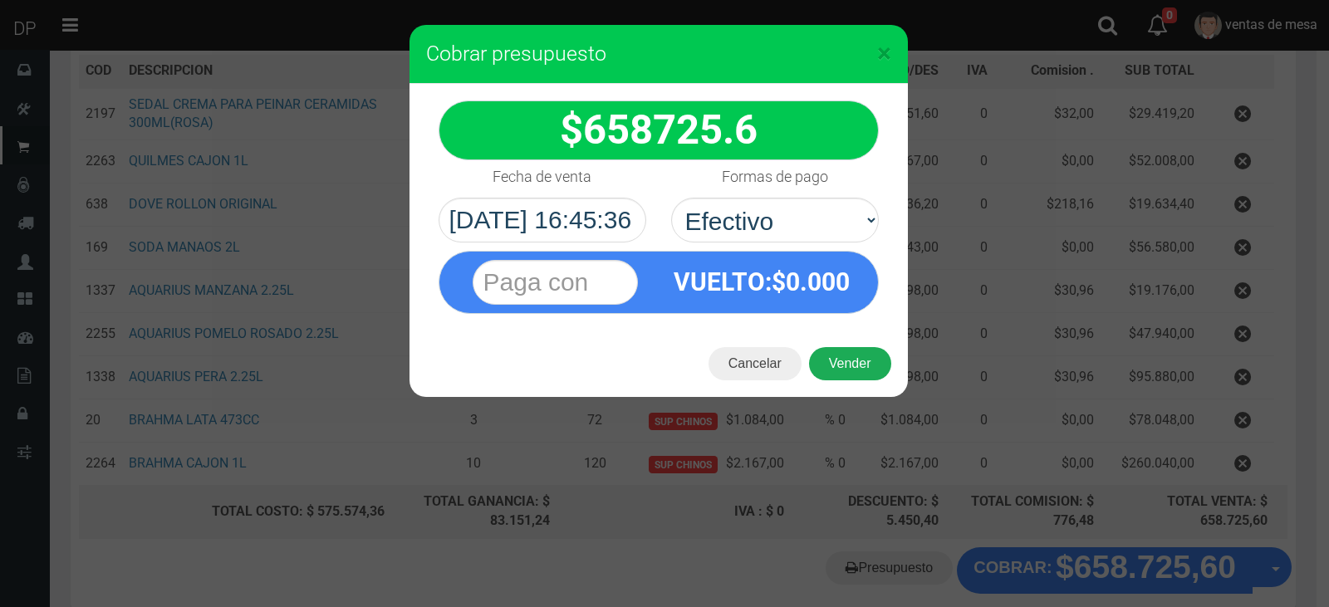
click at [828, 375] on button "Vender" at bounding box center [850, 363] width 82 height 33
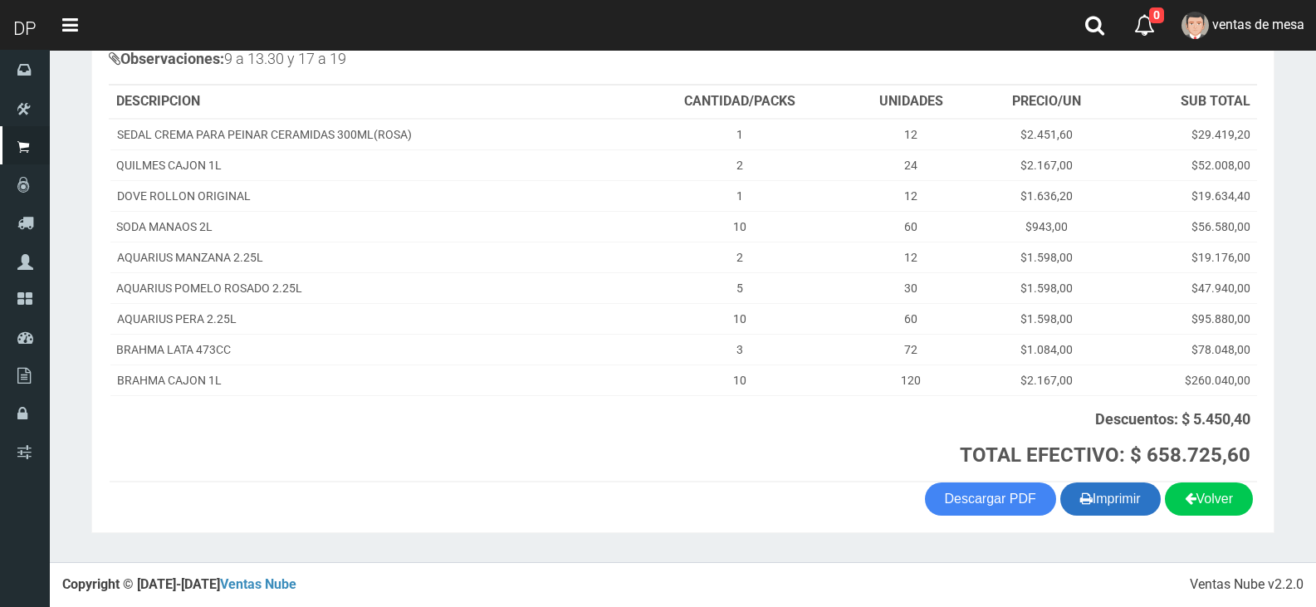
scroll to position [213, 0]
click at [1085, 504] on icon "button" at bounding box center [1087, 498] width 12 height 23
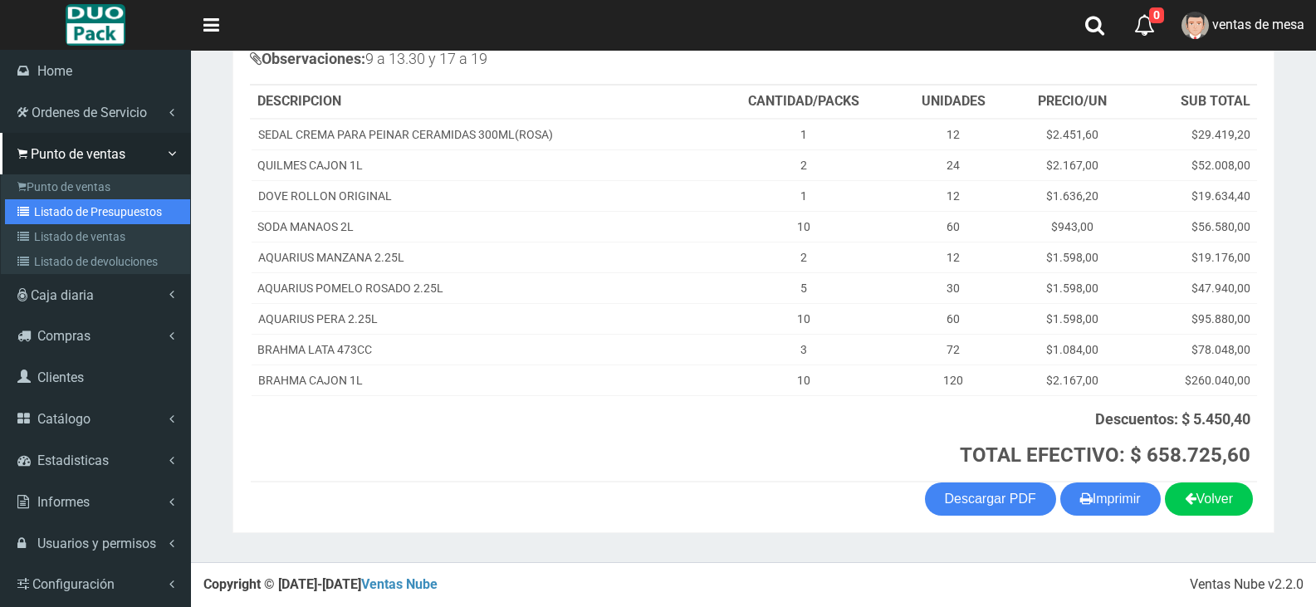
drag, startPoint x: 23, startPoint y: 203, endPoint x: 38, endPoint y: 189, distance: 20.6
click at [25, 204] on link "Listado de Presupuestos" at bounding box center [97, 211] width 185 height 25
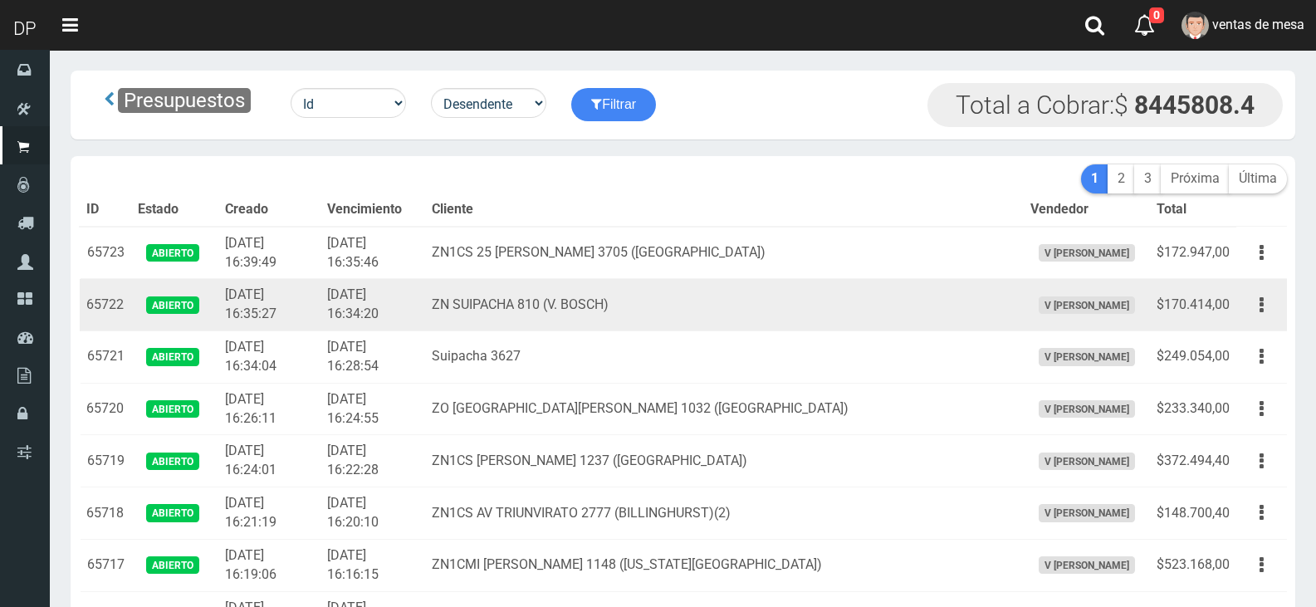
click at [498, 313] on td "ZN SUIPACHA 810 (V. BOSCH)" at bounding box center [724, 305] width 598 height 52
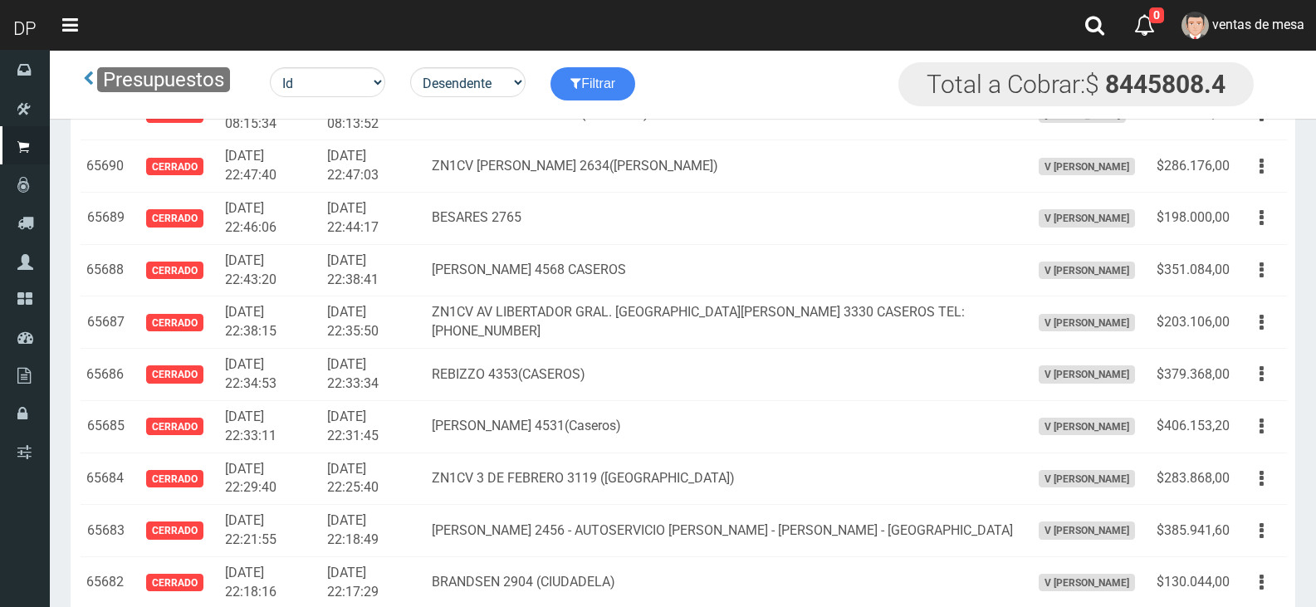
scroll to position [2675, 0]
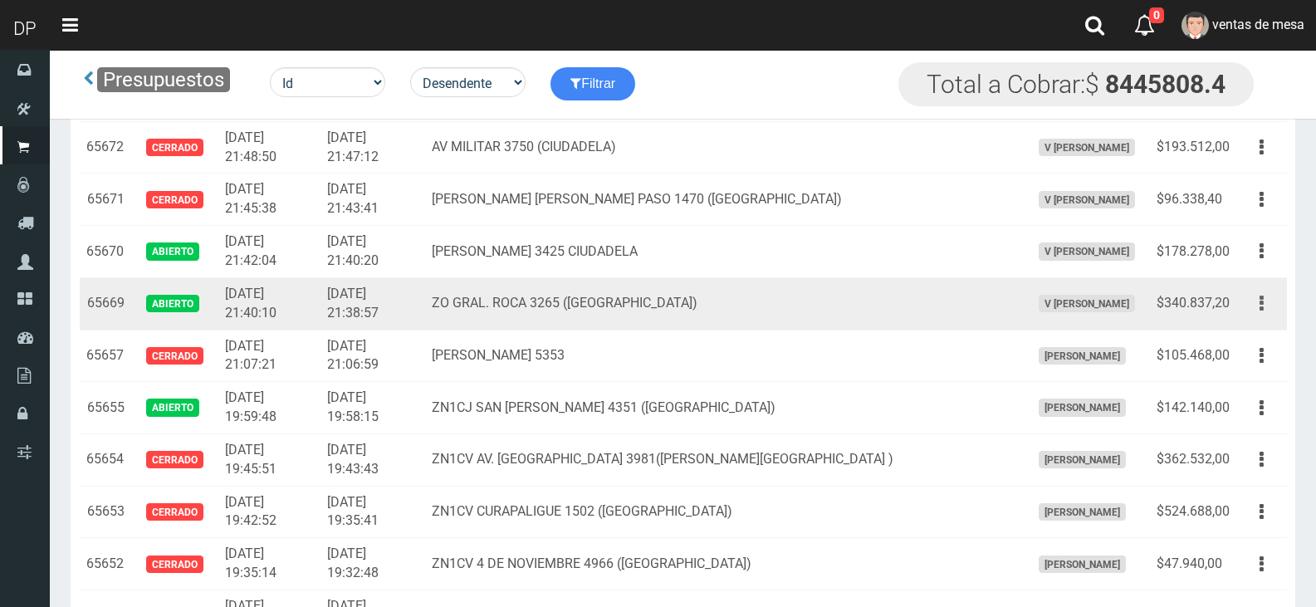
drag, startPoint x: 1255, startPoint y: 303, endPoint x: 1238, endPoint y: 340, distance: 40.1
click at [1253, 304] on button "button" at bounding box center [1261, 303] width 37 height 29
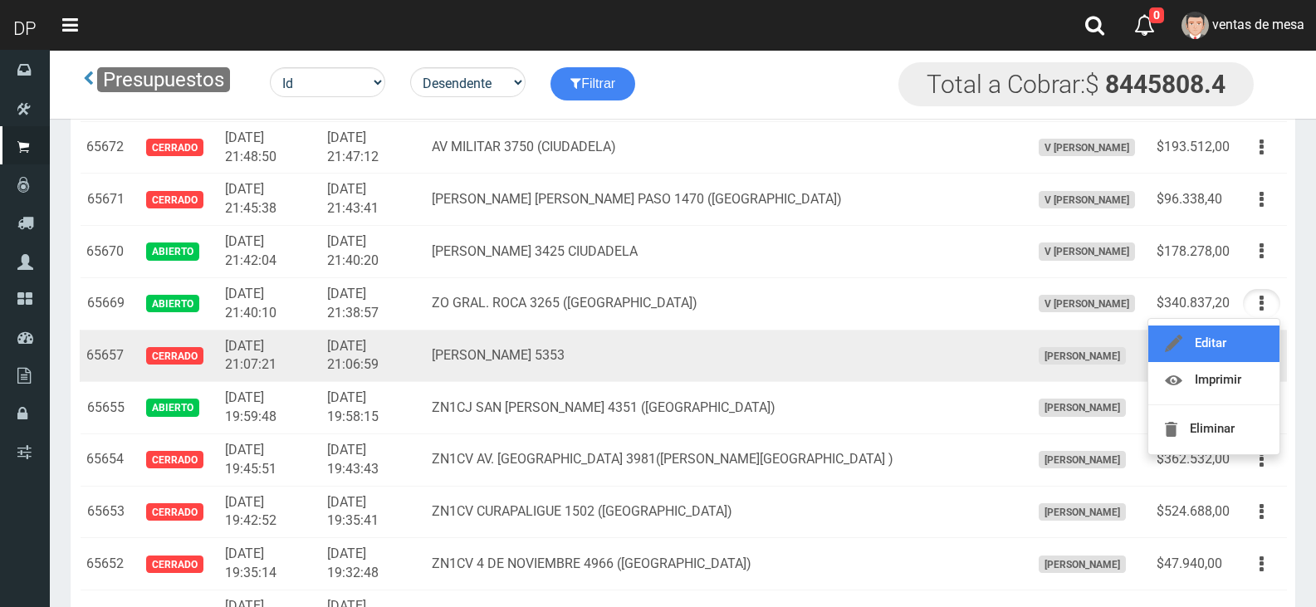
click at [1239, 341] on link "Editar" at bounding box center [1214, 344] width 131 height 37
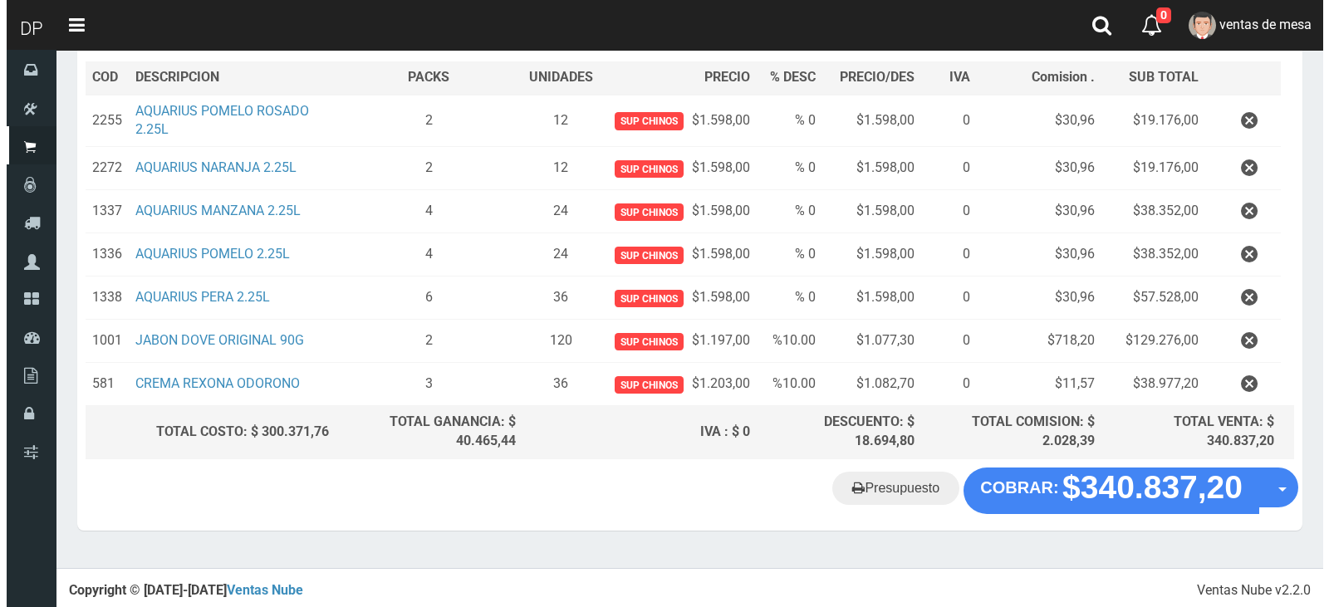
scroll to position [243, 0]
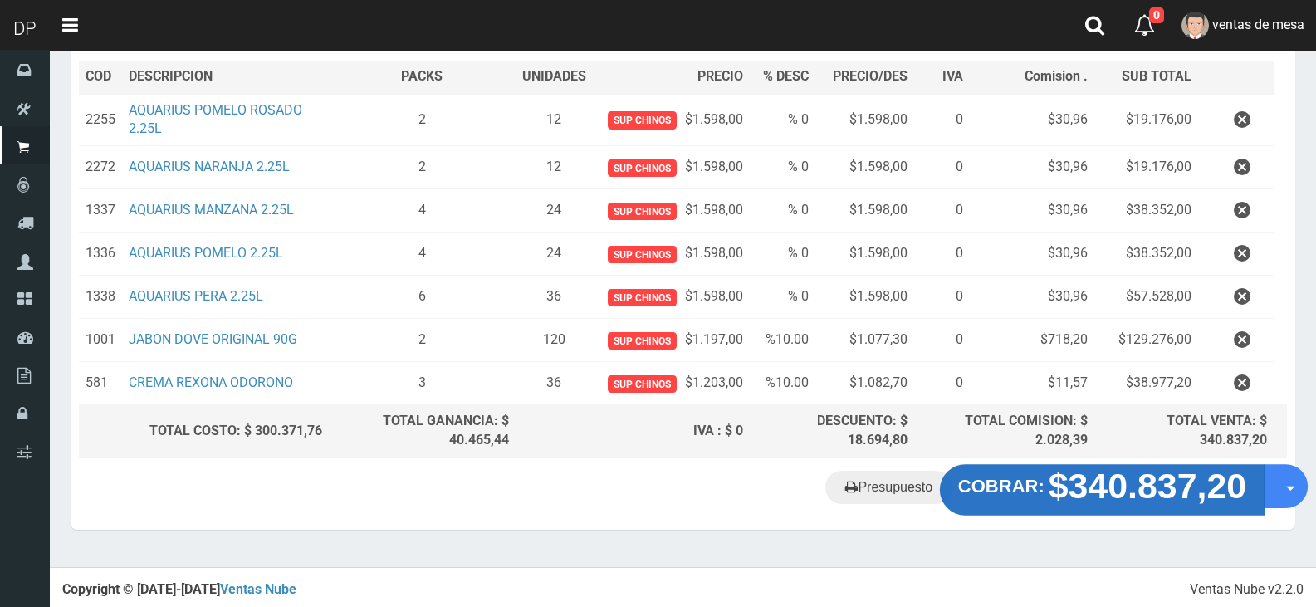
click at [1192, 475] on strong "$340.837,20" at bounding box center [1148, 486] width 199 height 39
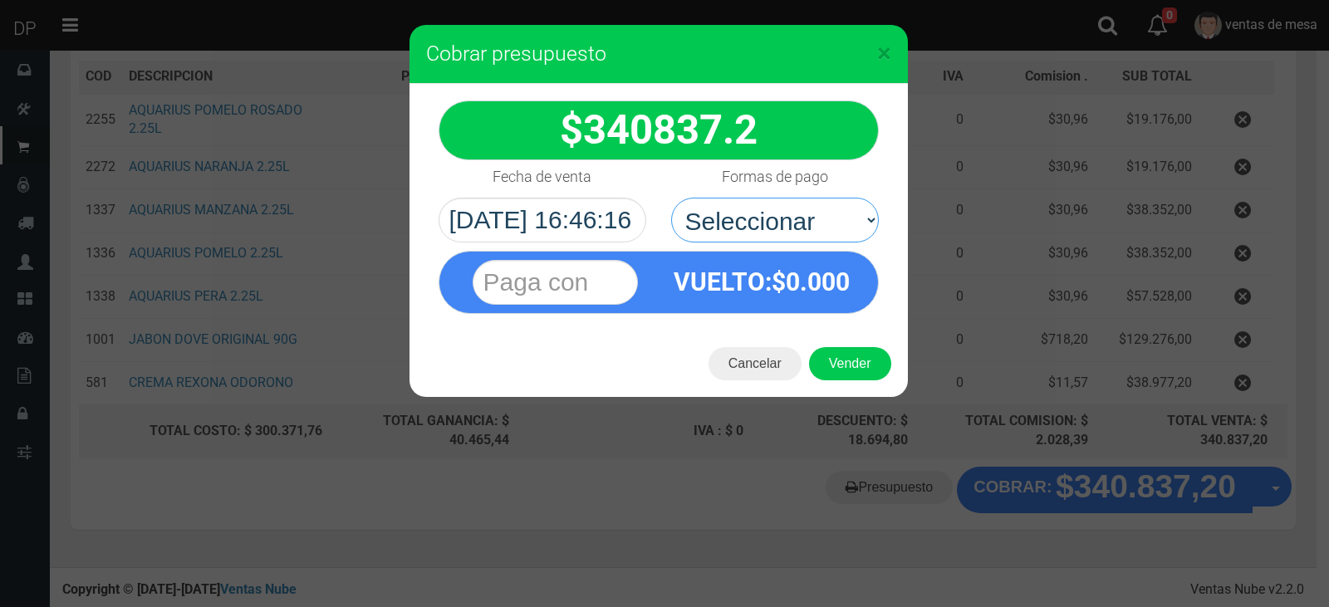
drag, startPoint x: 733, startPoint y: 207, endPoint x: 754, endPoint y: 242, distance: 40.6
click at [734, 208] on select "Seleccionar Efectivo Tarjeta de Crédito Depósito Débito" at bounding box center [775, 220] width 208 height 45
select select "Efectivo"
click at [671, 198] on select "Seleccionar Efectivo Tarjeta de Crédito Depósito Débito" at bounding box center [775, 220] width 208 height 45
click at [854, 364] on button "Vender" at bounding box center [850, 363] width 82 height 33
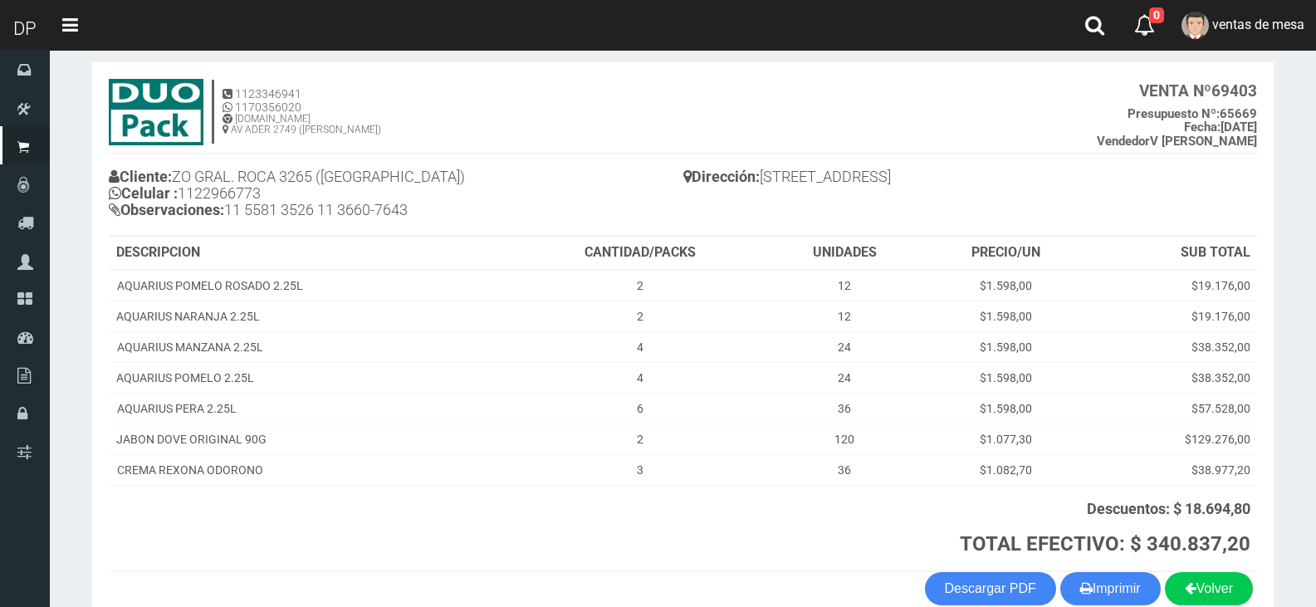
scroll to position [168, 0]
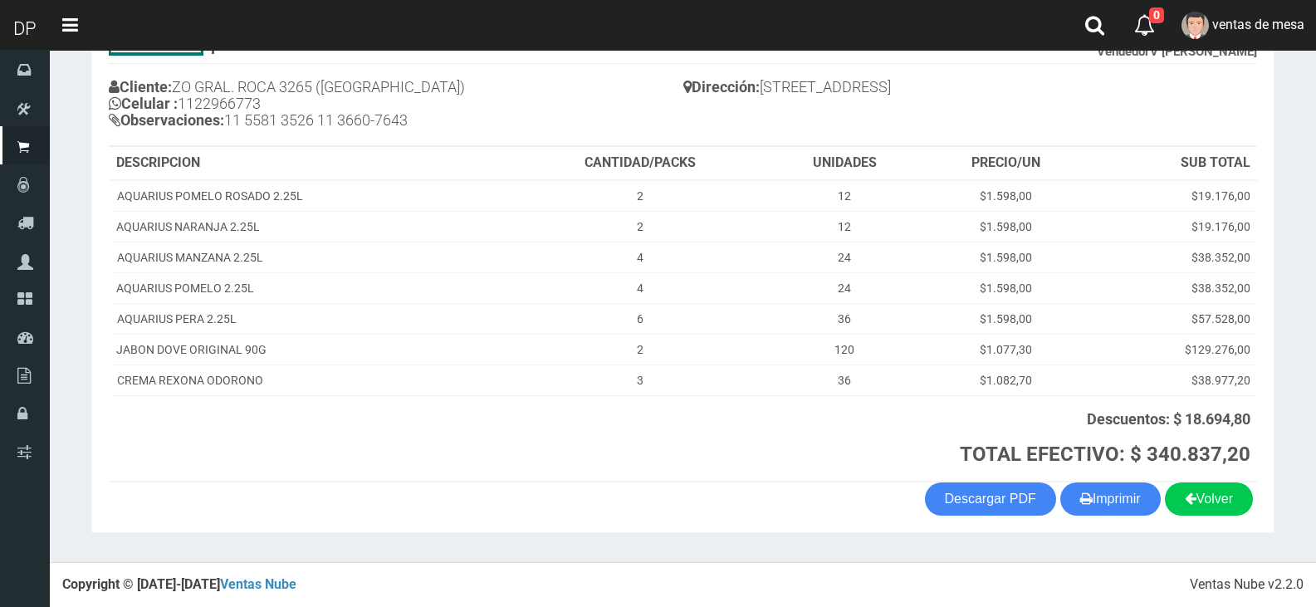
click at [1111, 518] on section "1123346941 1170356020 [DOMAIN_NAME] AV ADER 2749 ([PERSON_NAME]) VENTA Nº 69403…" at bounding box center [683, 252] width 1184 height 561
click at [1107, 512] on button "Imprimir" at bounding box center [1111, 499] width 100 height 33
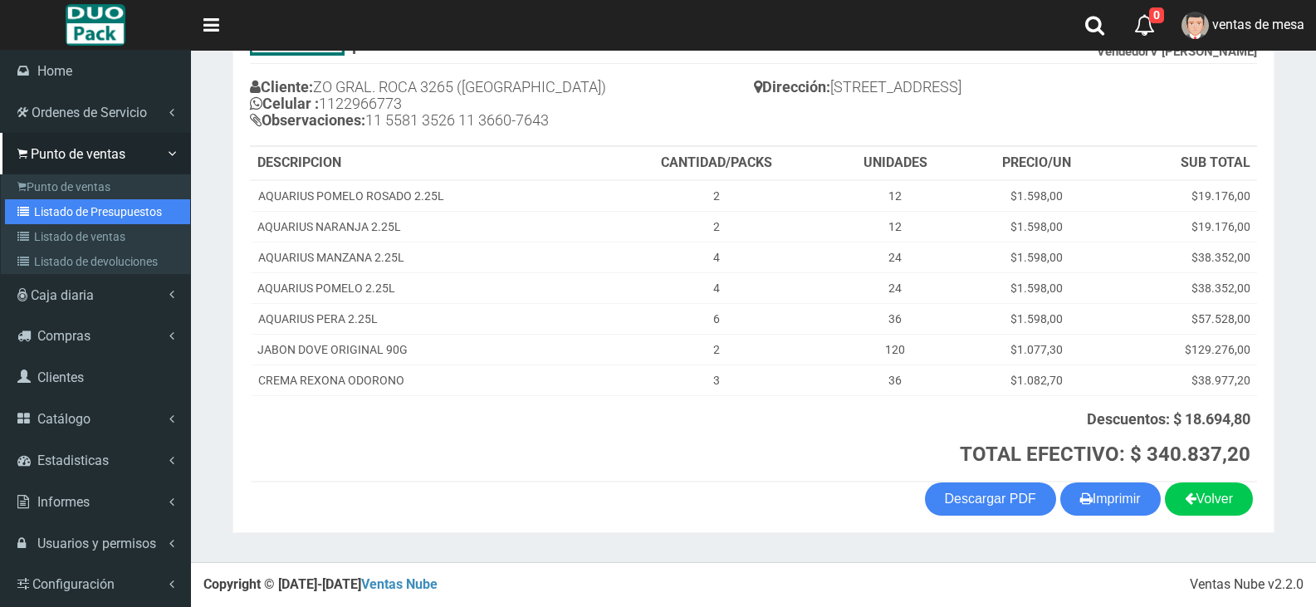
click at [61, 207] on link "Listado de Presupuestos" at bounding box center [97, 211] width 185 height 25
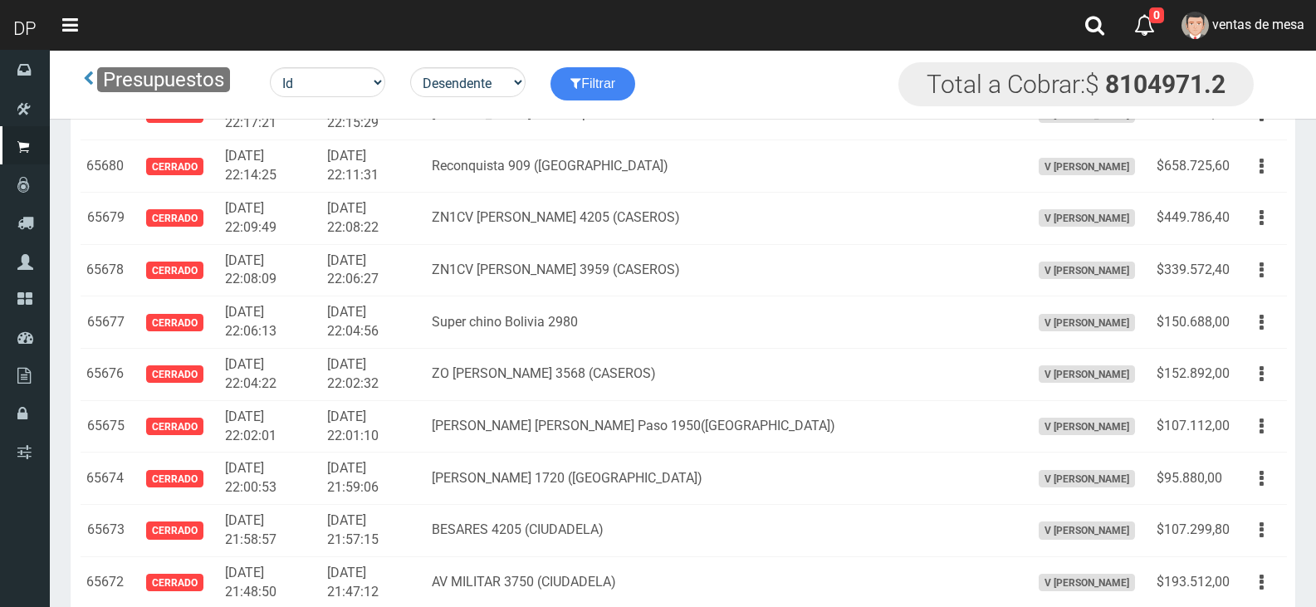
scroll to position [2623, 0]
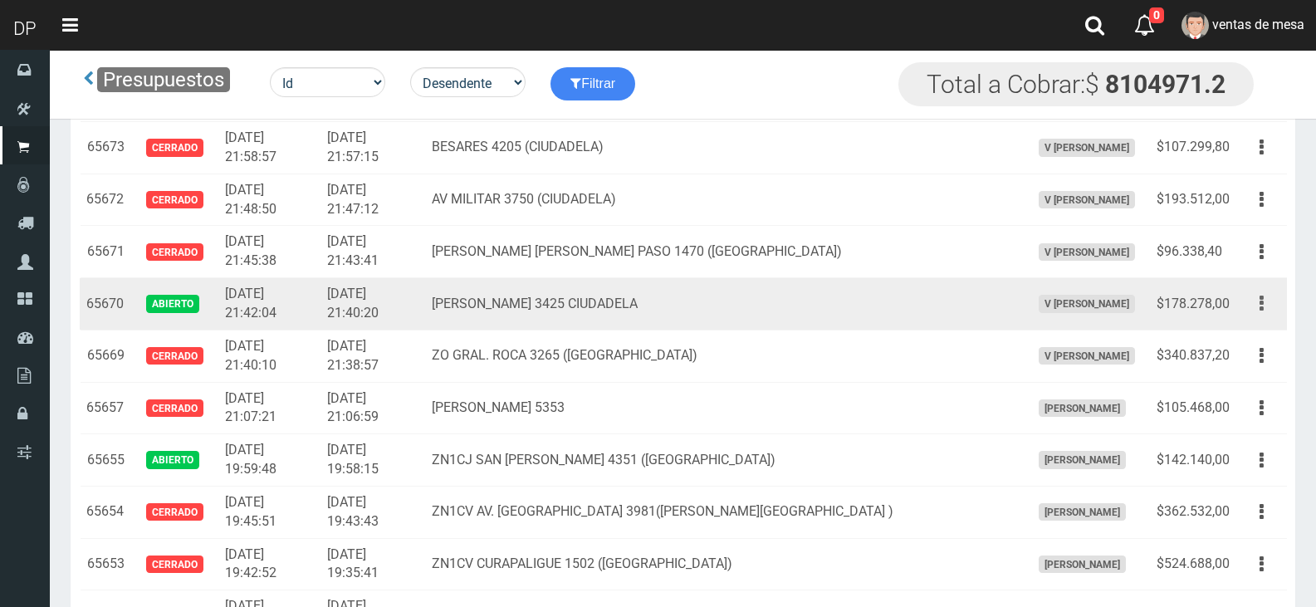
drag, startPoint x: 1288, startPoint y: 309, endPoint x: 1272, endPoint y: 308, distance: 15.8
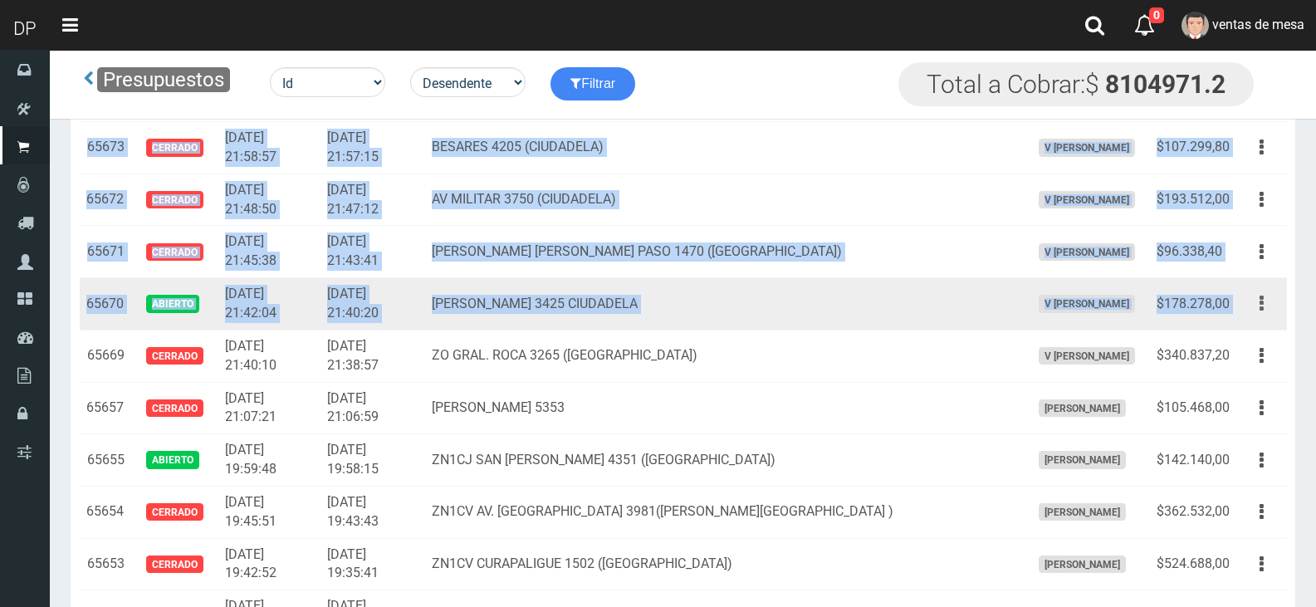
drag, startPoint x: 1272, startPoint y: 308, endPoint x: 1262, endPoint y: 320, distance: 15.3
click at [1272, 307] on button "button" at bounding box center [1261, 303] width 37 height 29
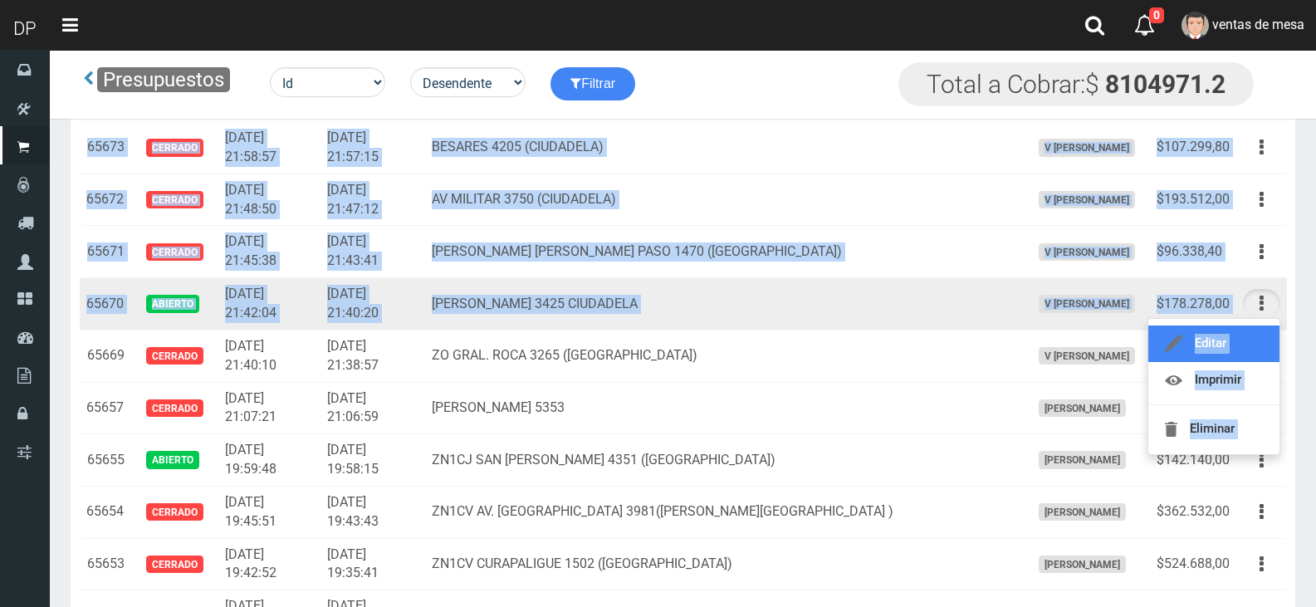
click at [1252, 336] on link "Editar" at bounding box center [1214, 344] width 131 height 37
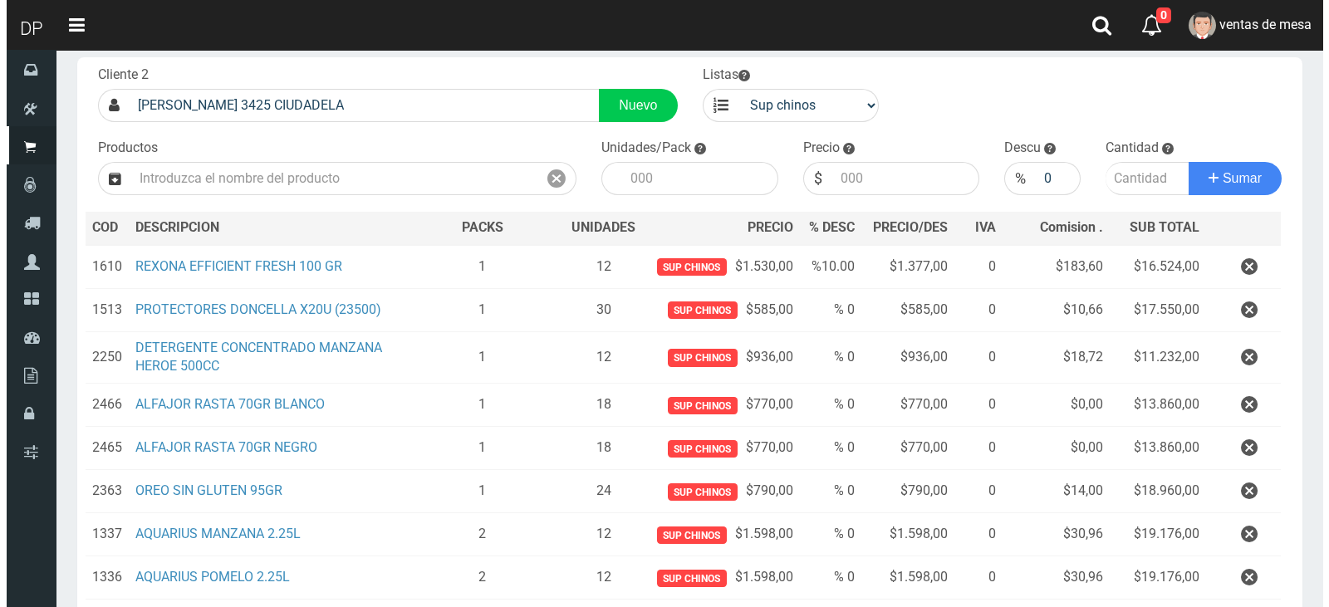
scroll to position [330, 0]
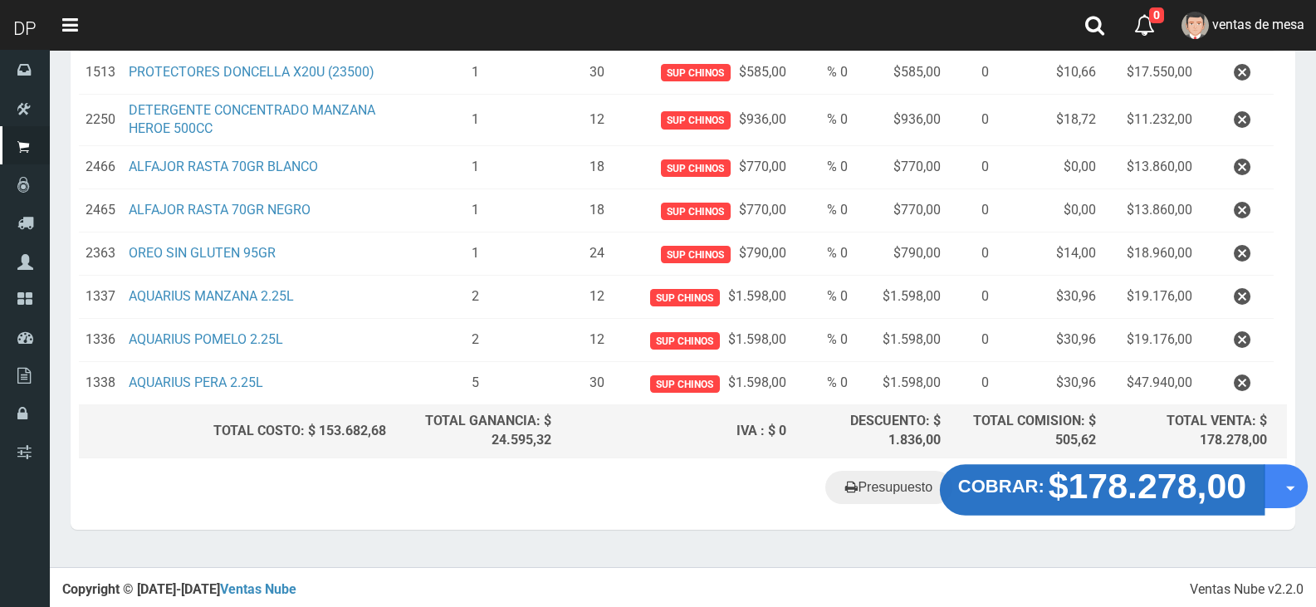
click at [1156, 500] on strong "$178.278,00" at bounding box center [1148, 486] width 199 height 39
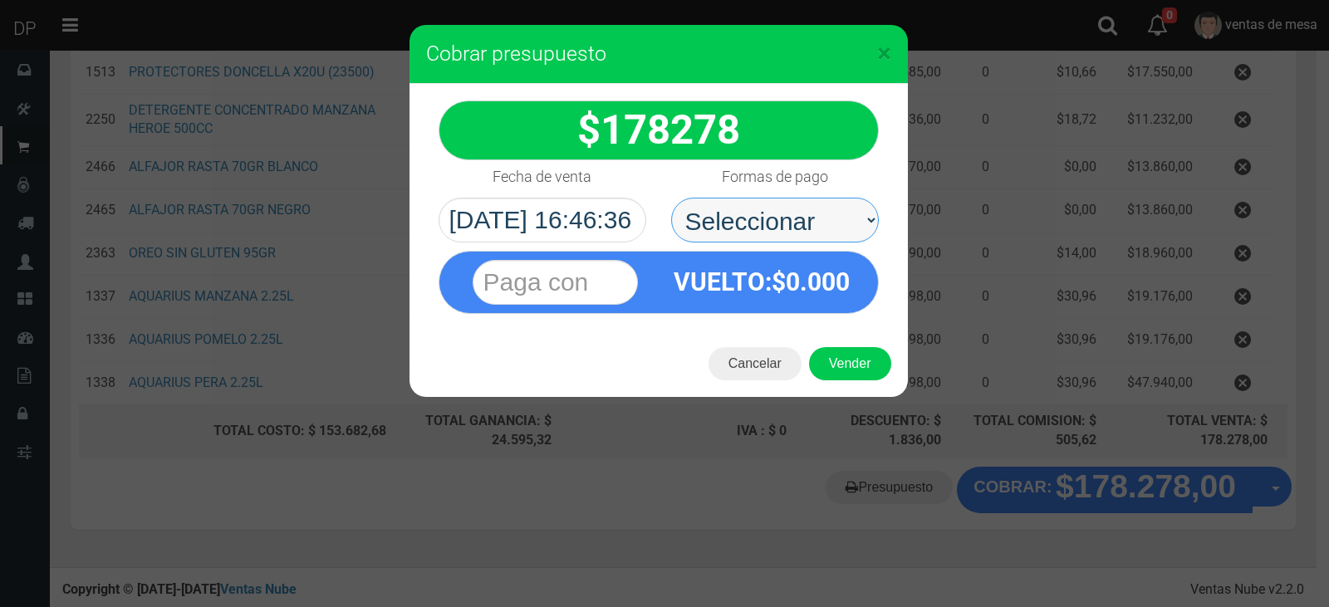
click at [720, 223] on select "Seleccionar Efectivo Tarjeta de Crédito Depósito Débito" at bounding box center [775, 220] width 208 height 45
select select "Efectivo"
click at [671, 198] on select "Seleccionar Efectivo Tarjeta de Crédito Depósito Débito" at bounding box center [775, 220] width 208 height 45
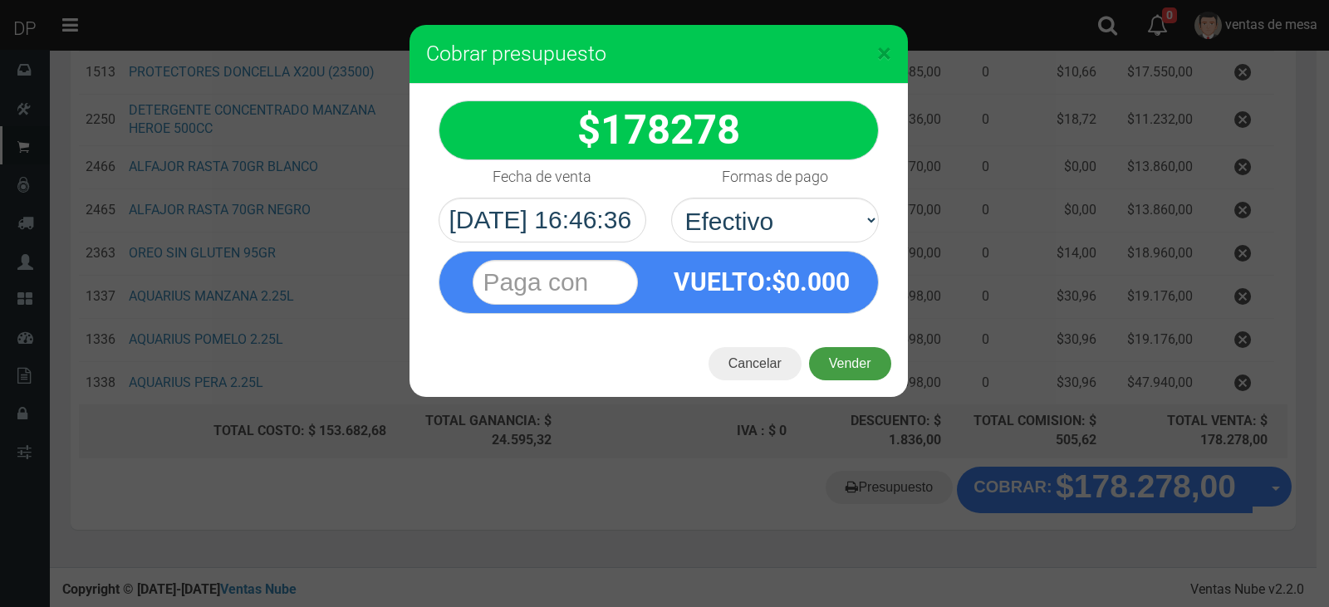
click at [816, 349] on button "Vender" at bounding box center [850, 363] width 82 height 33
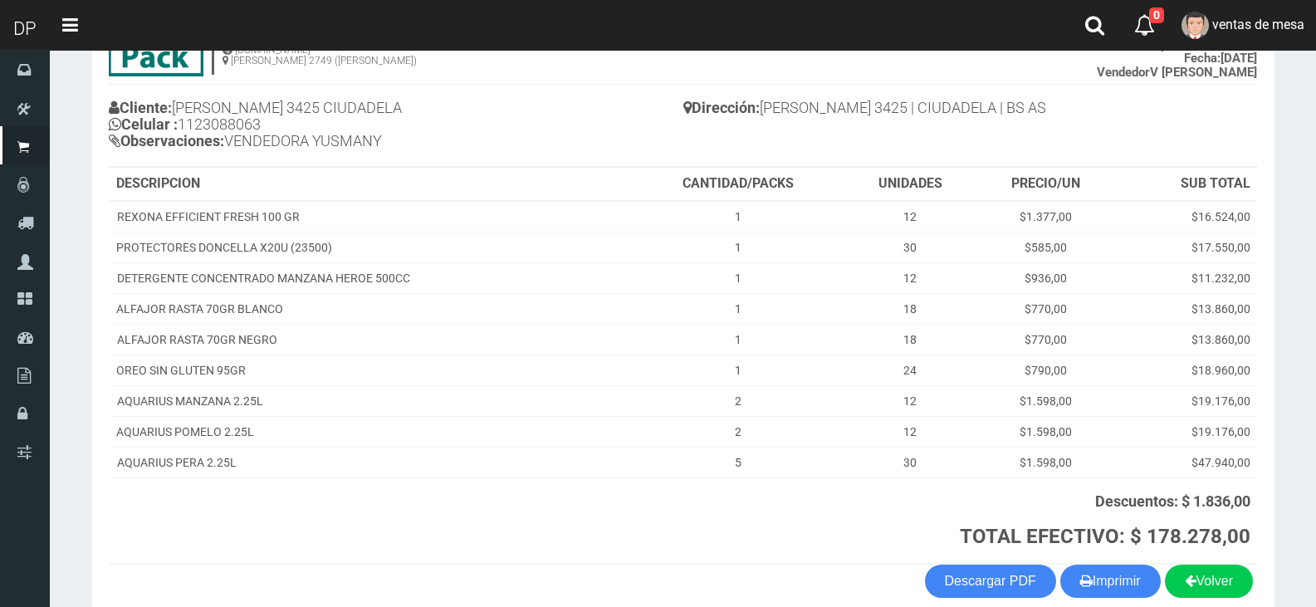
scroll to position [166, 0]
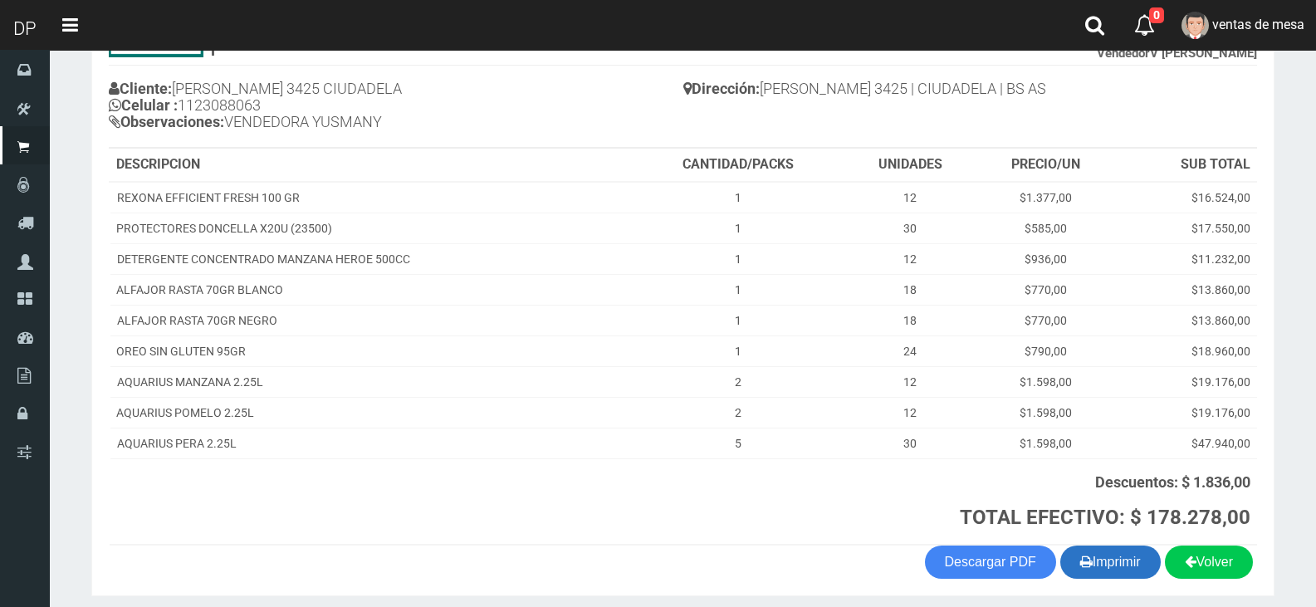
click at [1120, 569] on button "Imprimir" at bounding box center [1111, 562] width 100 height 33
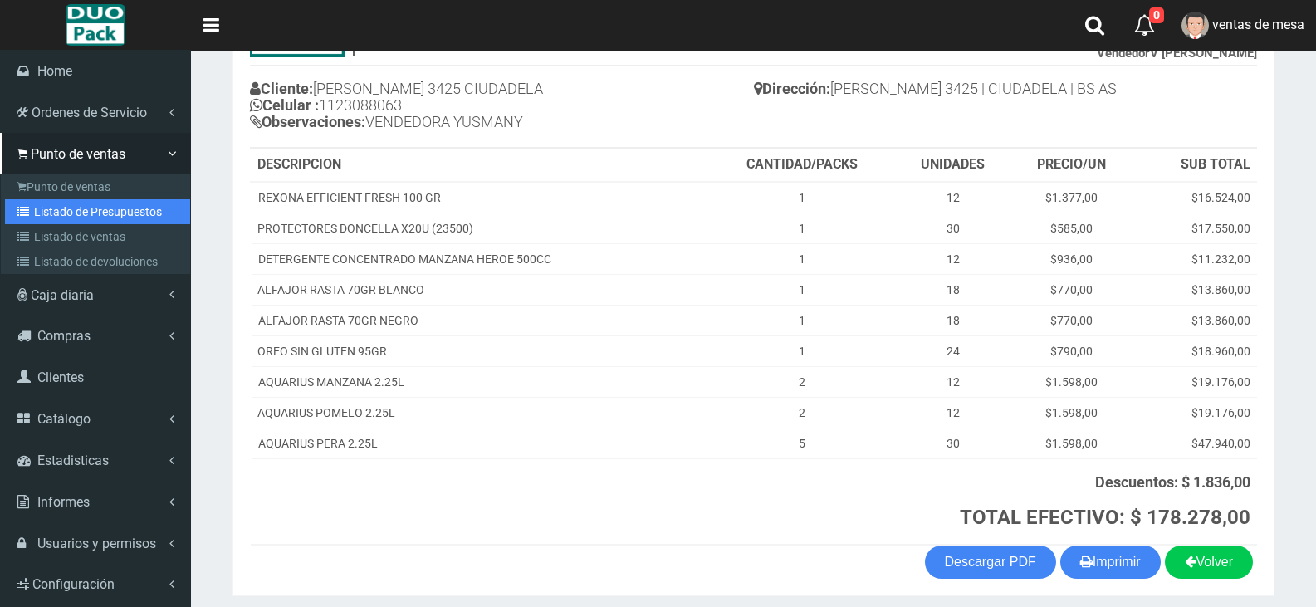
click at [47, 203] on link "Listado de Presupuestos" at bounding box center [97, 211] width 185 height 25
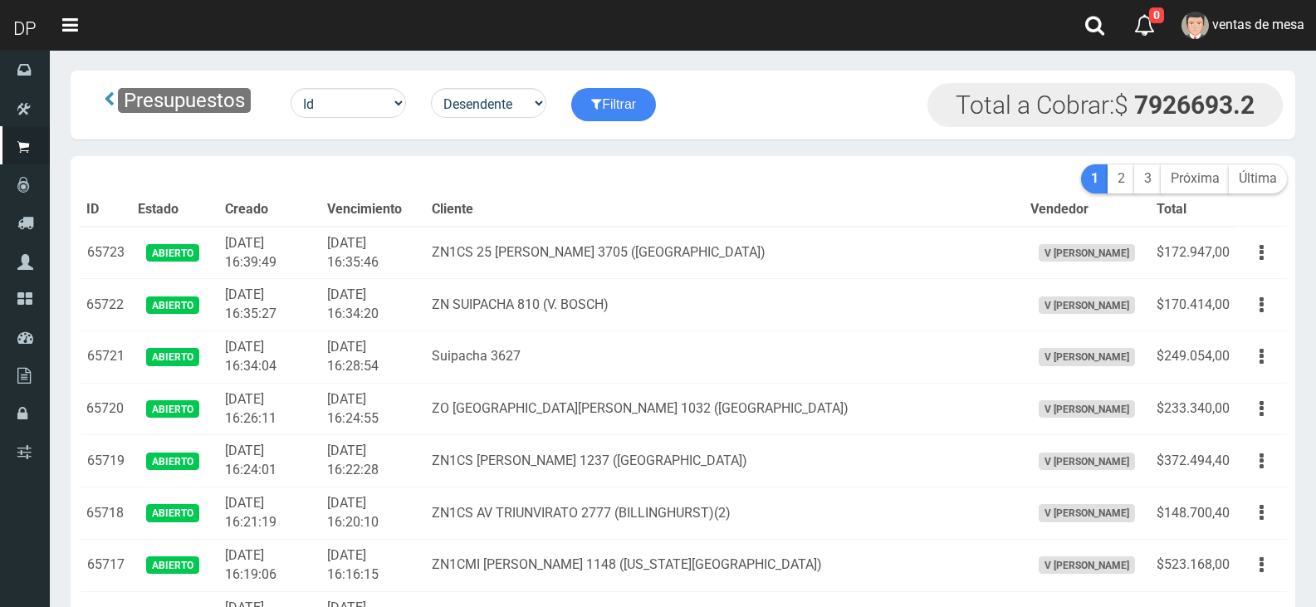
scroll to position [1251, 0]
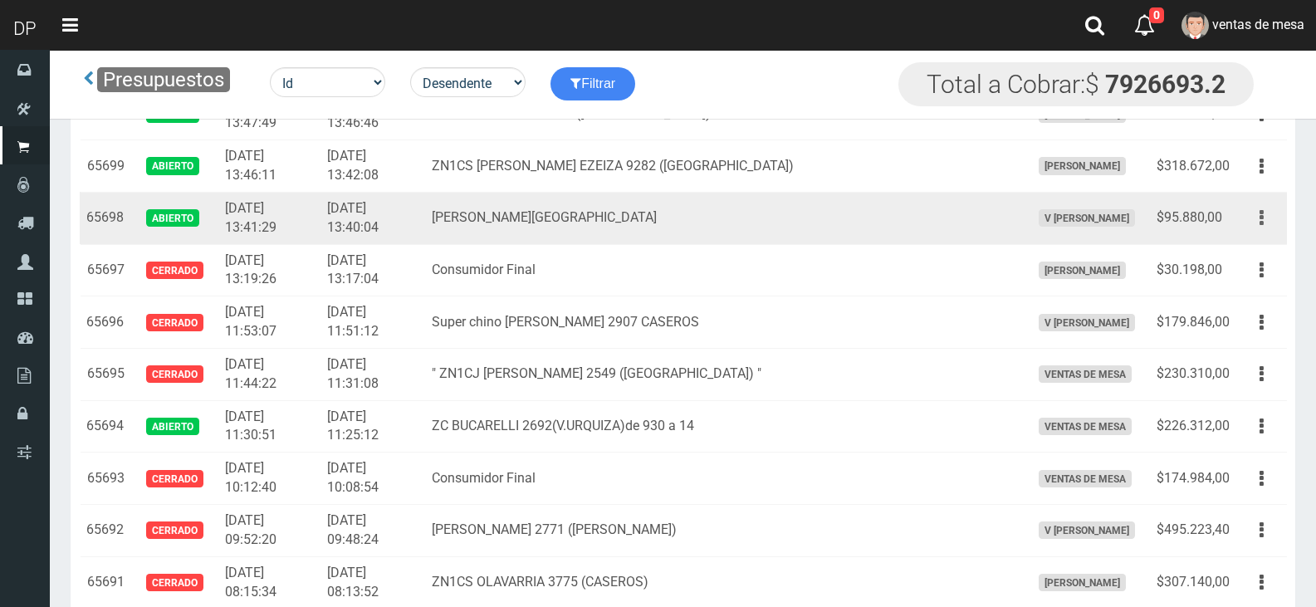
click at [1271, 216] on button "button" at bounding box center [1261, 217] width 37 height 29
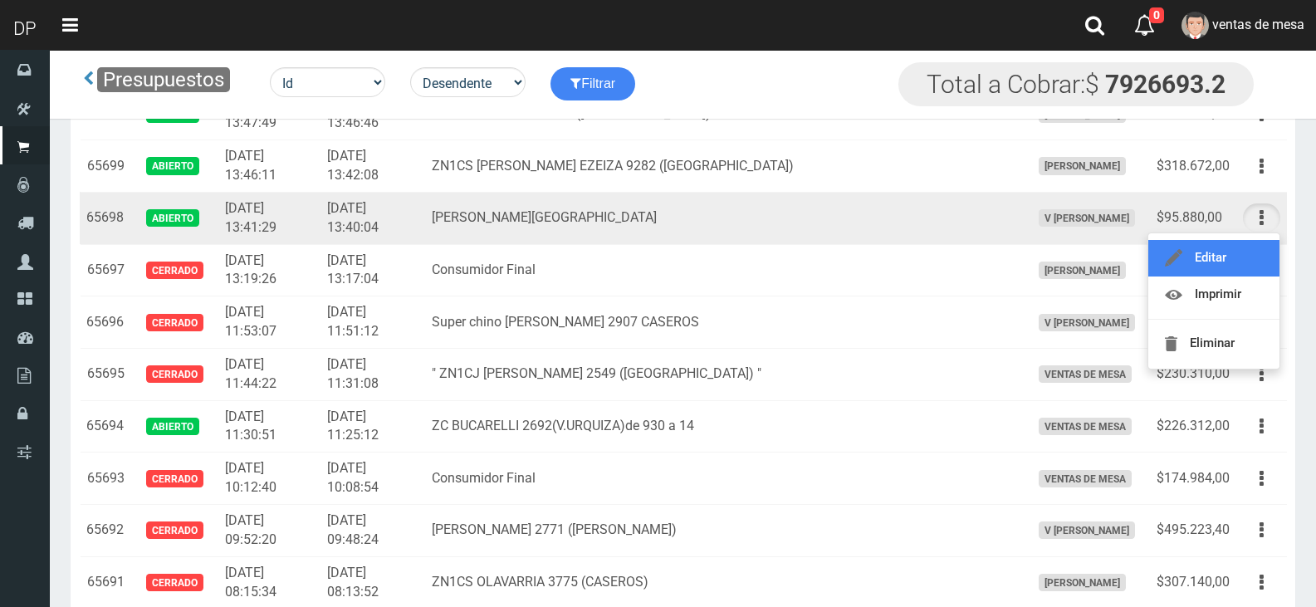
click at [1262, 247] on link "Editar" at bounding box center [1214, 258] width 131 height 37
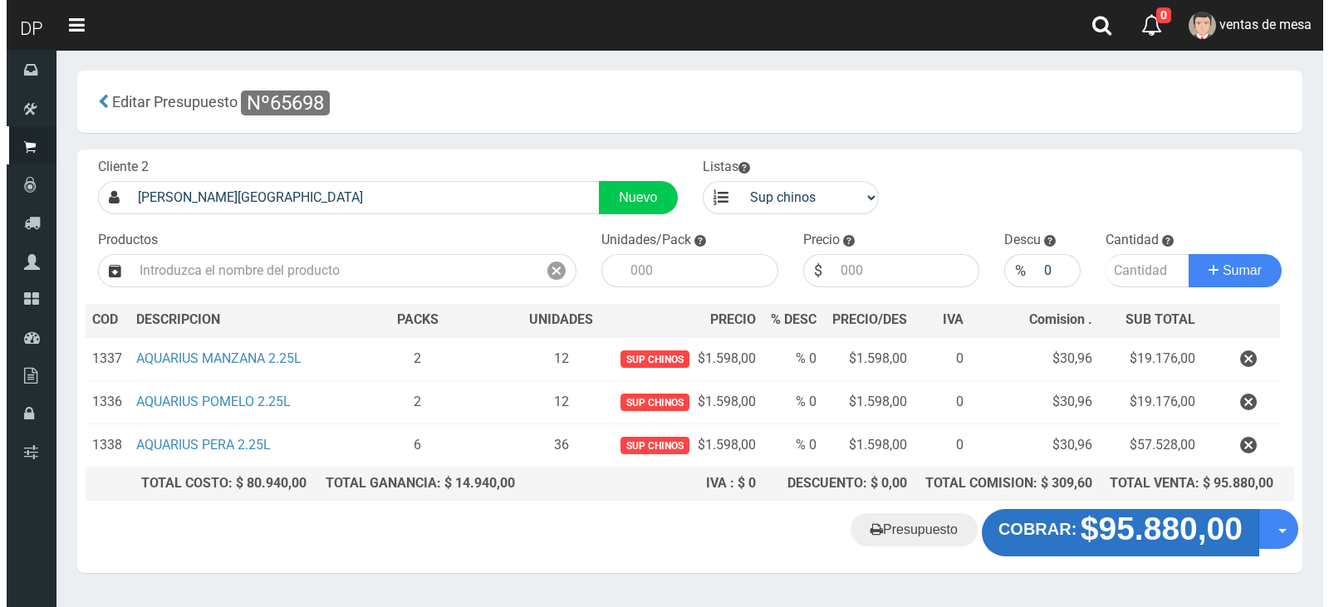
scroll to position [42, 0]
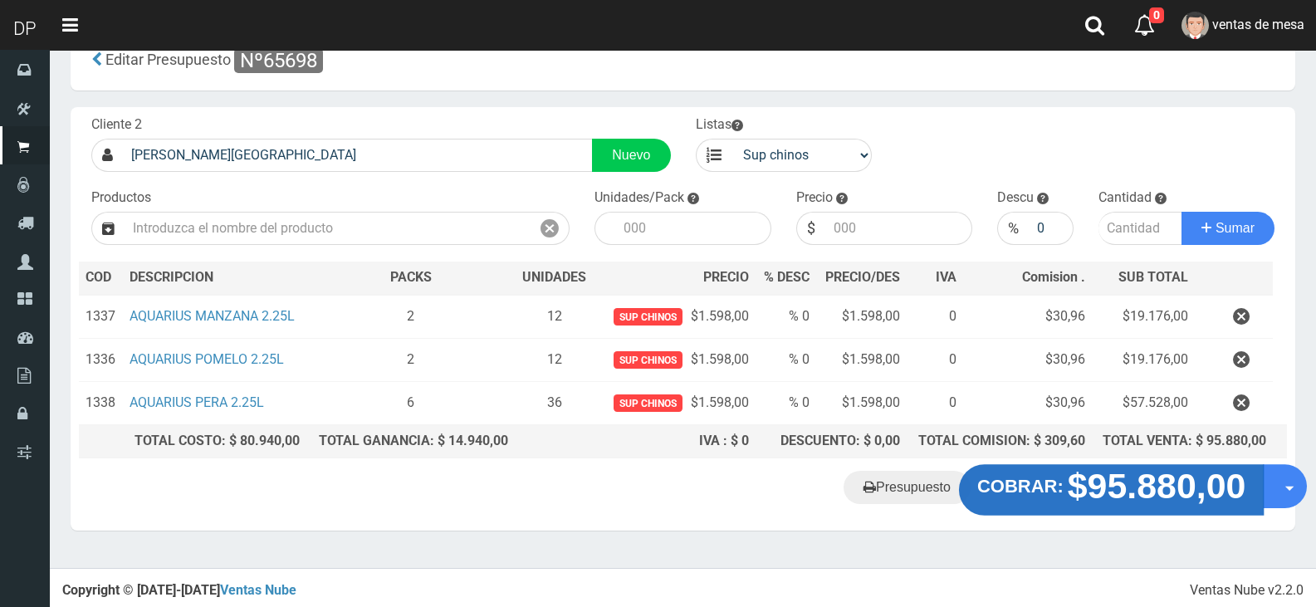
click at [1056, 493] on strong "COBRAR:" at bounding box center [1021, 487] width 86 height 20
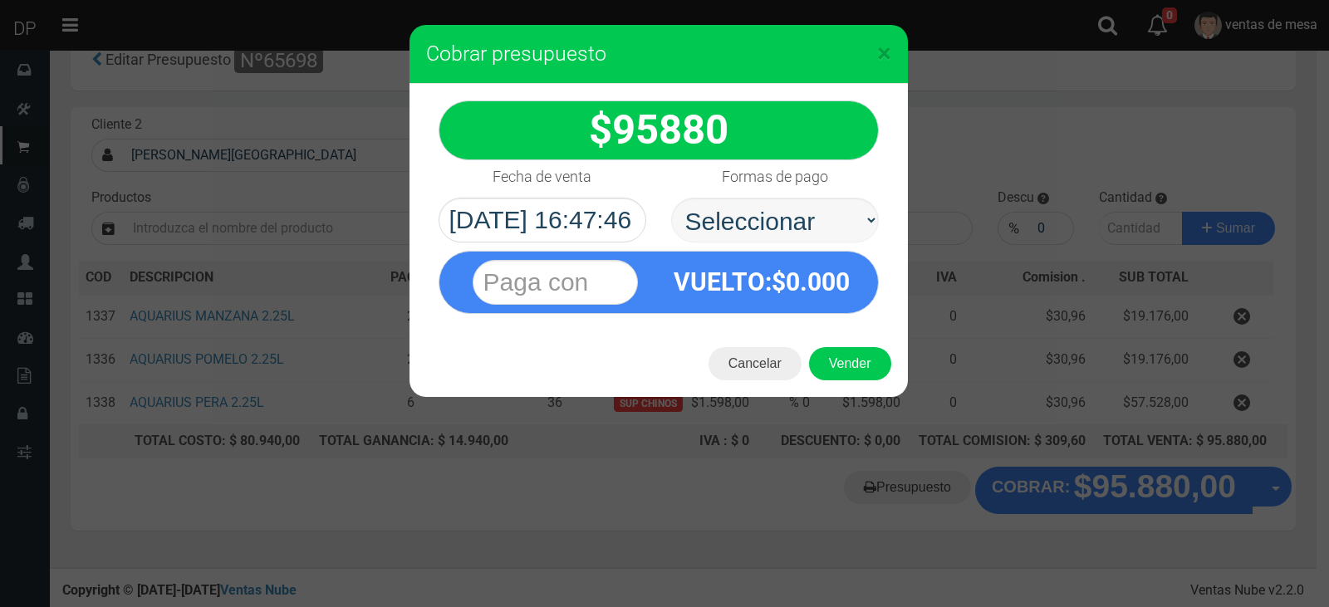
select select "Efectivo"
click at [671, 198] on select "Seleccionar Efectivo Tarjeta de Crédito Depósito Débito" at bounding box center [775, 220] width 208 height 45
click at [816, 355] on button "Vender" at bounding box center [850, 363] width 82 height 33
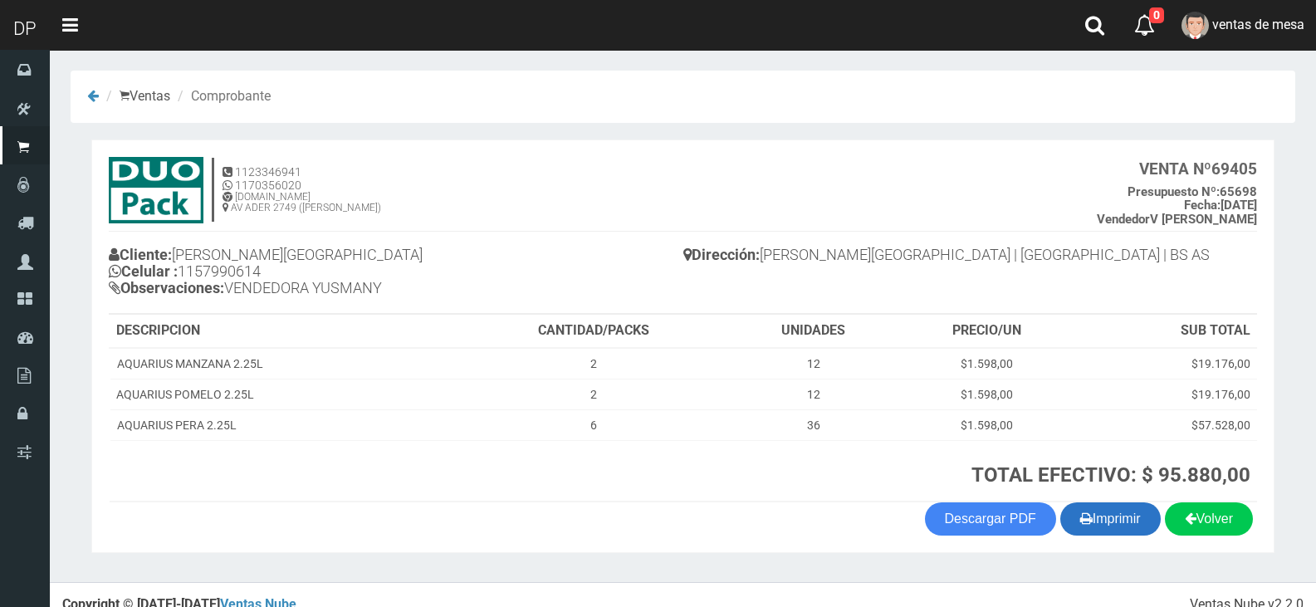
scroll to position [20, 0]
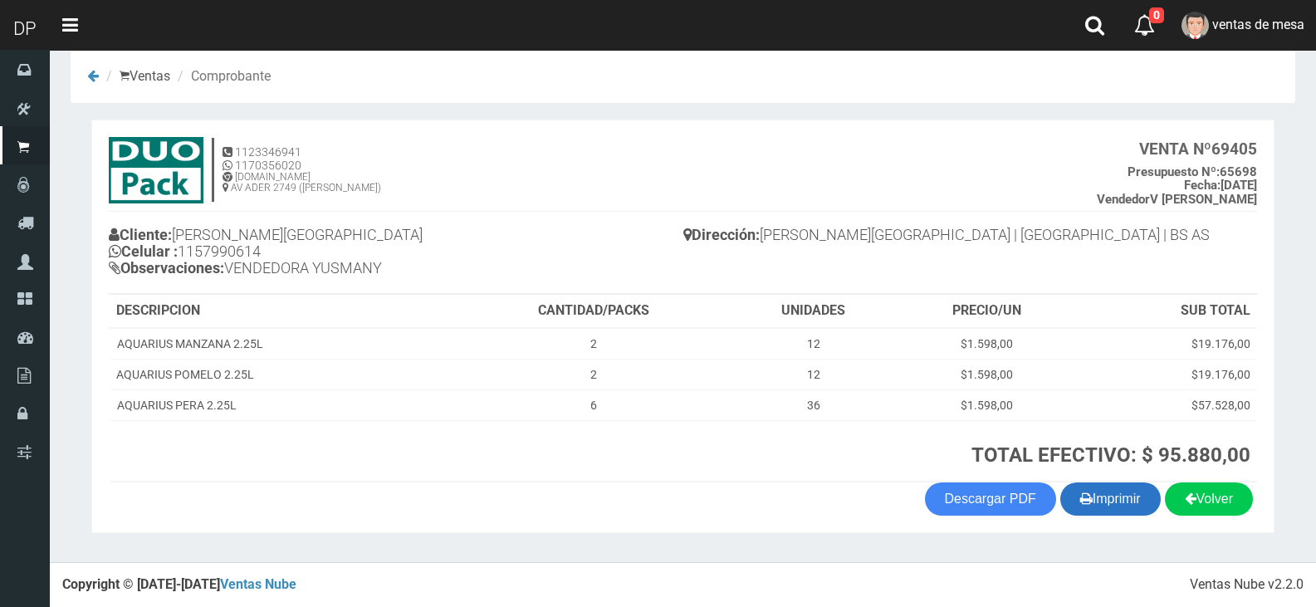
click at [1081, 504] on icon "button" at bounding box center [1087, 498] width 12 height 23
